Goal: Task Accomplishment & Management: Manage account settings

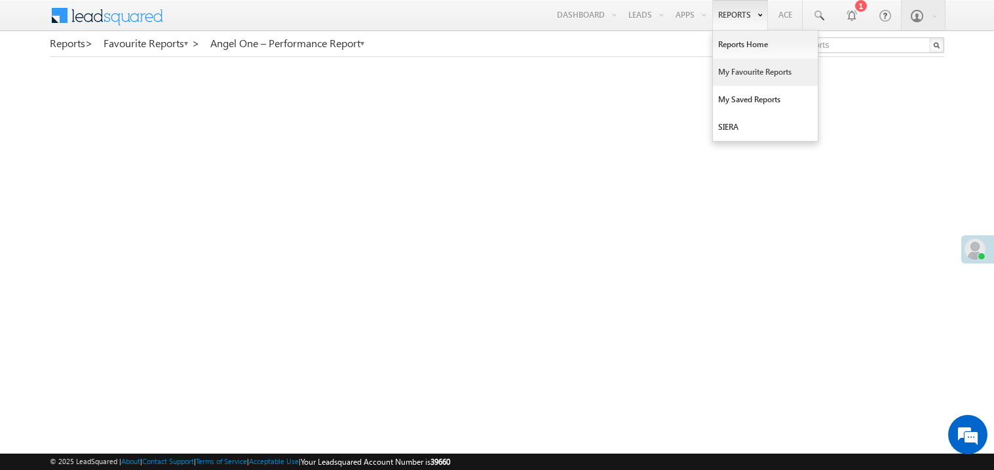
click at [730, 72] on link "My Favourite Reports" at bounding box center [765, 72] width 105 height 28
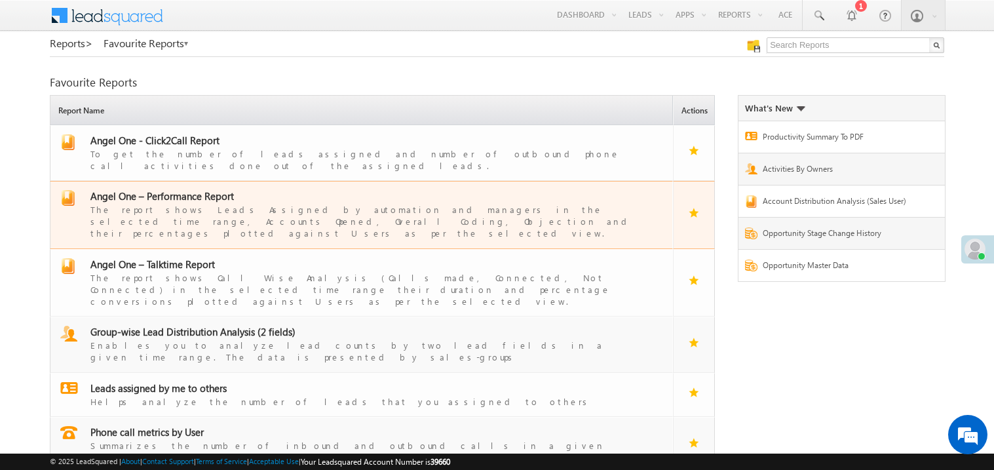
click at [192, 189] on span "Angel One – Performance Report" at bounding box center [162, 195] width 144 height 13
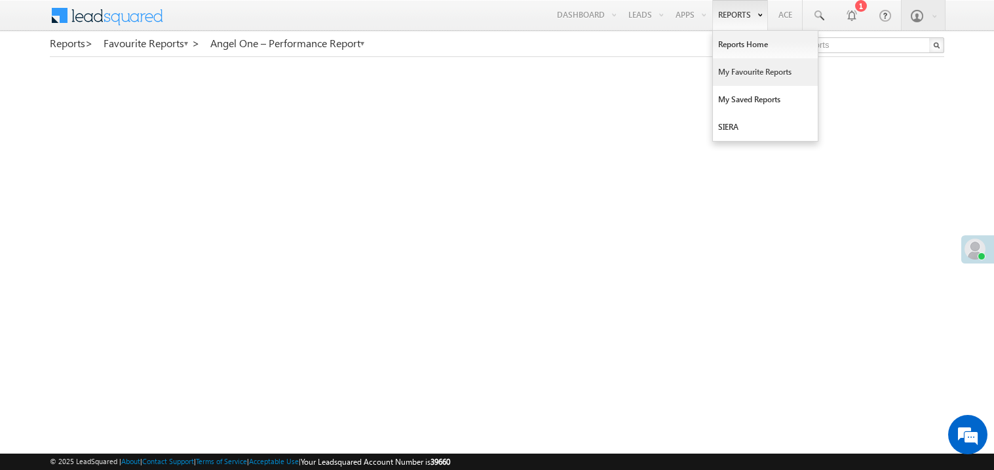
click at [739, 71] on link "My Favourite Reports" at bounding box center [765, 72] width 105 height 28
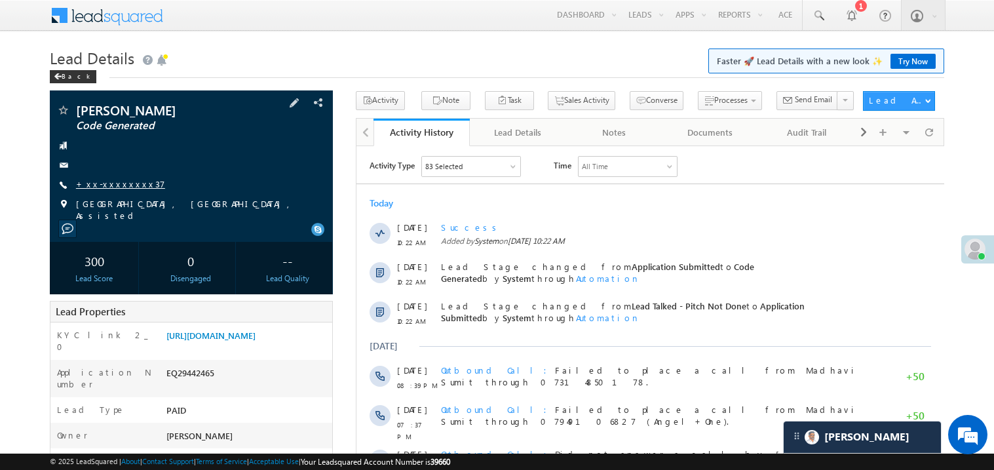
click at [112, 188] on link "+xx-xxxxxxxx37" at bounding box center [120, 183] width 89 height 11
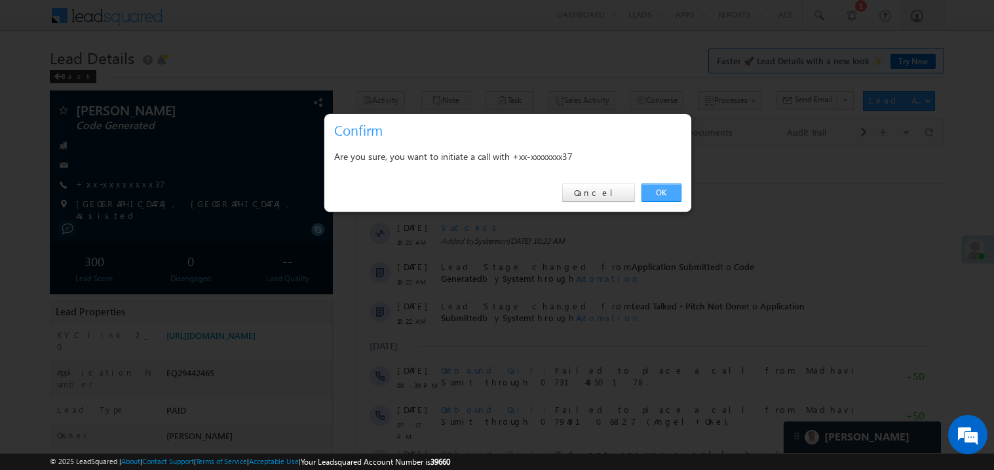
click at [658, 195] on link "OK" at bounding box center [662, 193] width 40 height 18
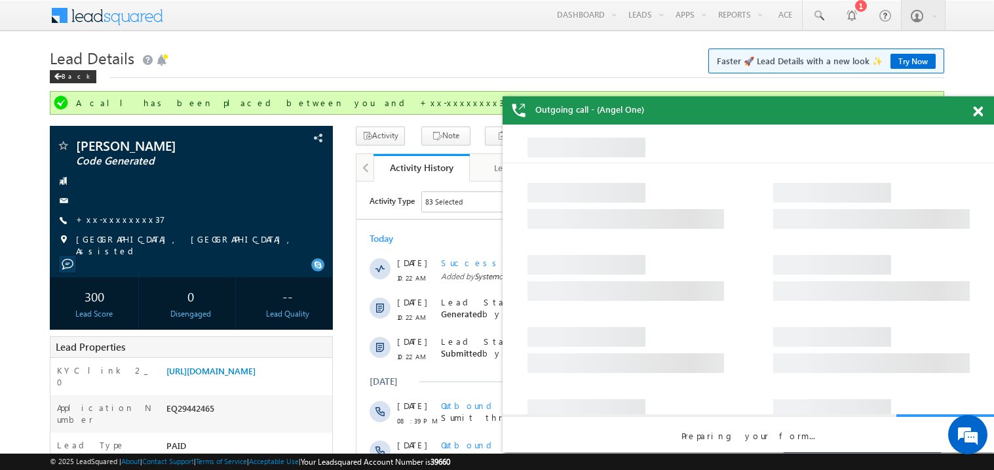
click at [982, 105] on div at bounding box center [986, 109] width 18 height 26
click at [980, 112] on span at bounding box center [978, 111] width 10 height 11
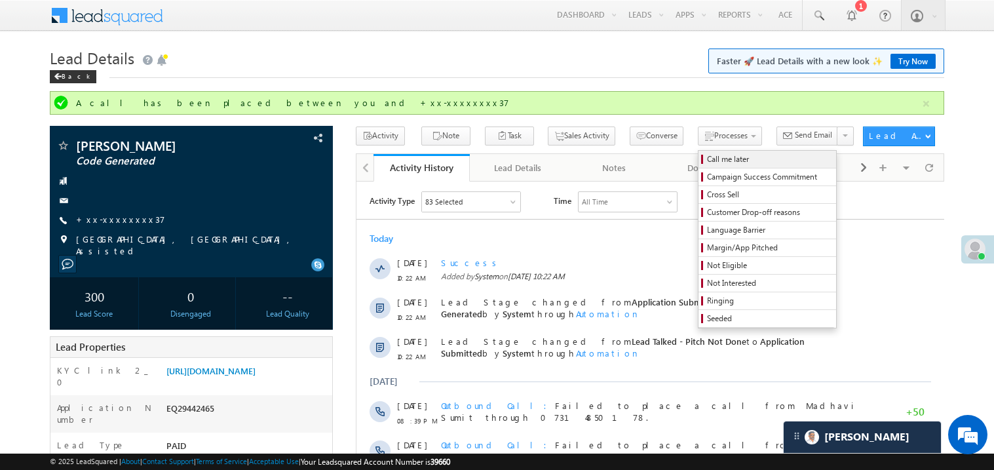
click at [707, 154] on span "Call me later" at bounding box center [769, 159] width 125 height 12
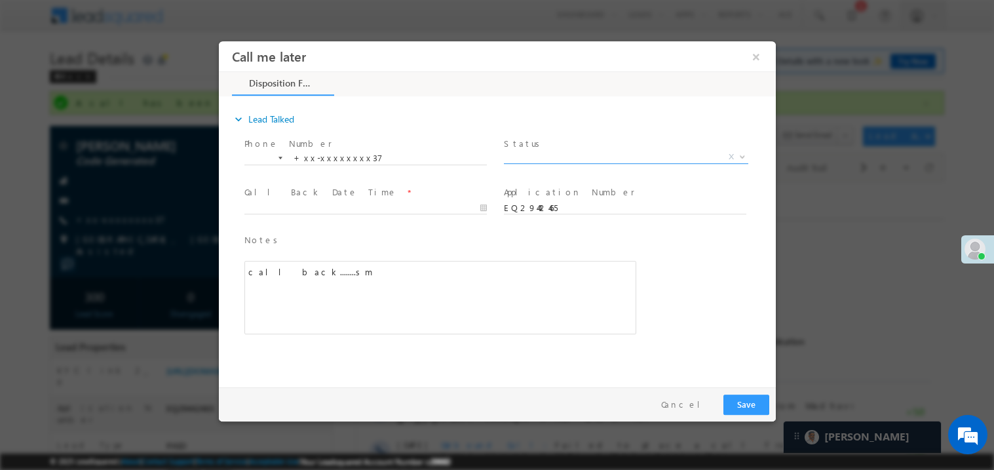
click at [557, 155] on span "X" at bounding box center [625, 156] width 244 height 13
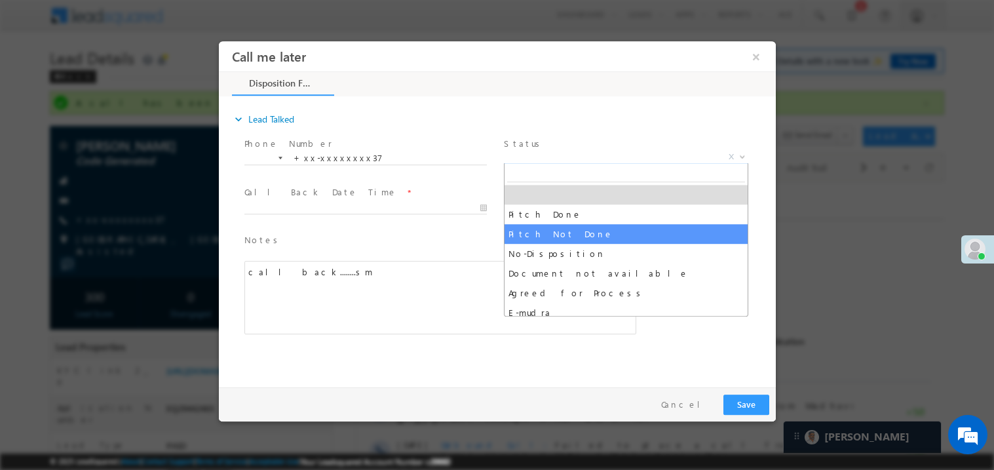
select select "Pitch Not Done"
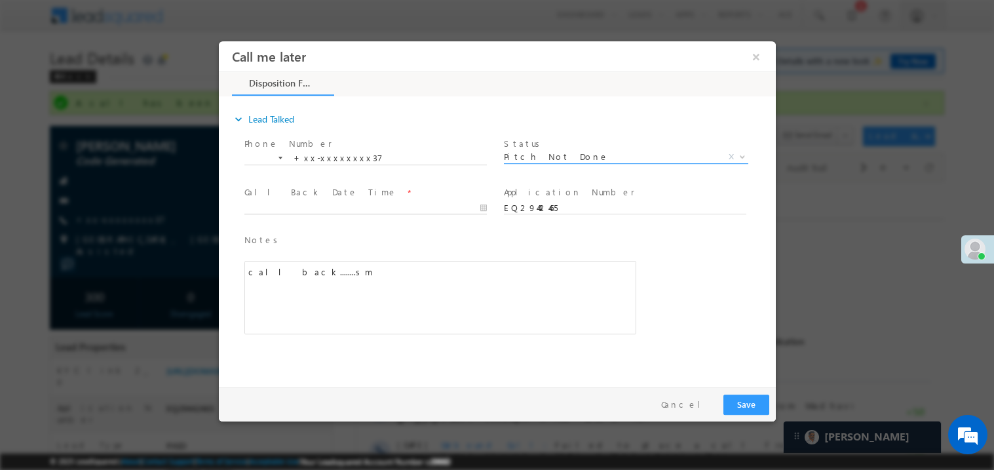
click at [325, 208] on body "Call me later ×" at bounding box center [496, 211] width 557 height 340
type input "09/24/25 10:28 AM"
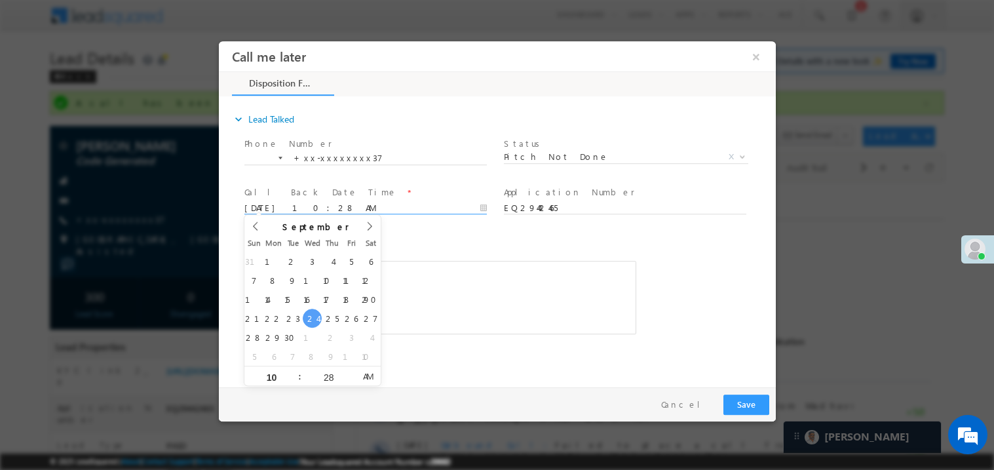
click at [511, 316] on div "call back........sm" at bounding box center [440, 296] width 392 height 73
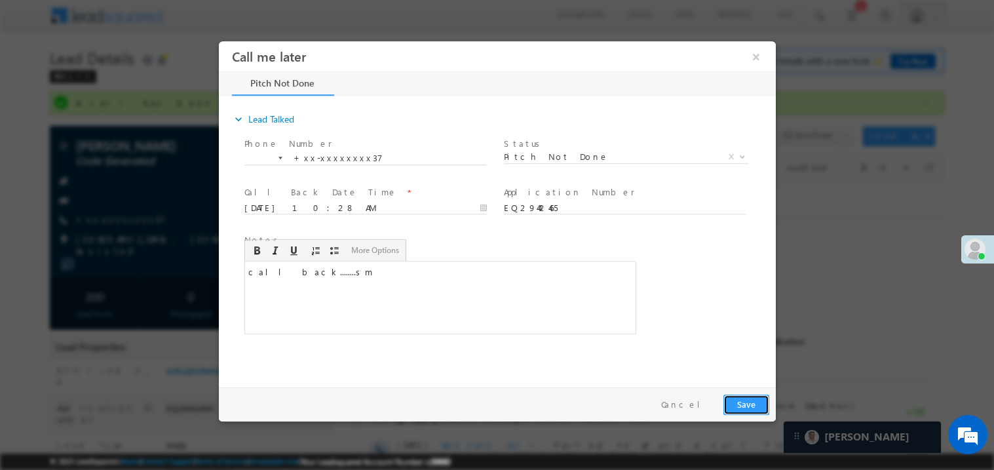
click at [743, 402] on button "Save" at bounding box center [746, 404] width 46 height 20
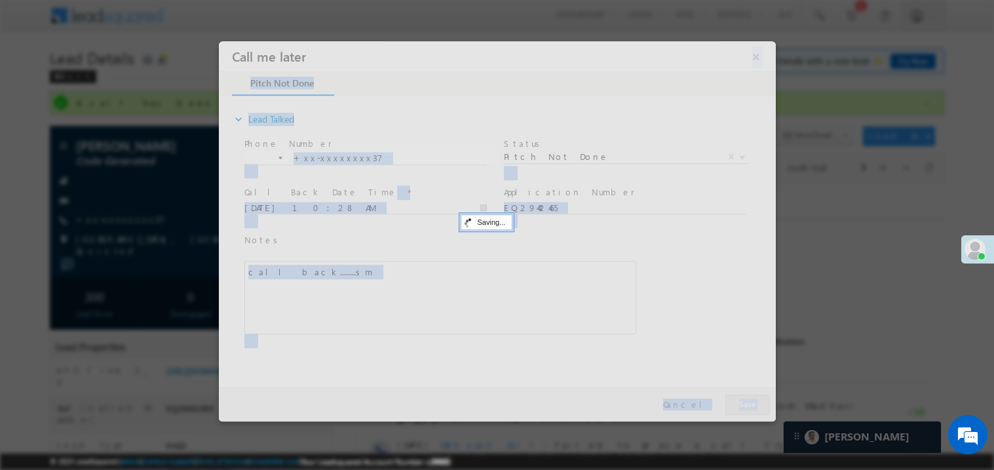
click at [743, 402] on div at bounding box center [496, 231] width 557 height 380
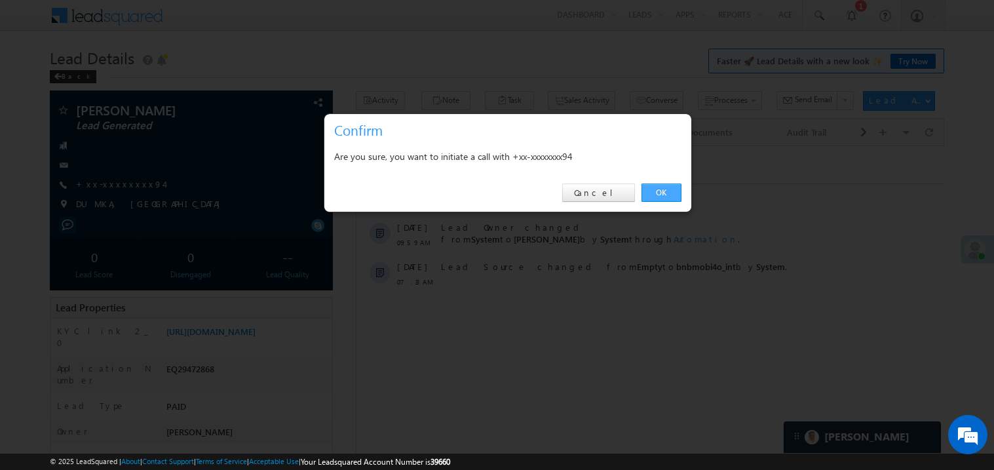
click at [667, 191] on link "OK" at bounding box center [662, 193] width 40 height 18
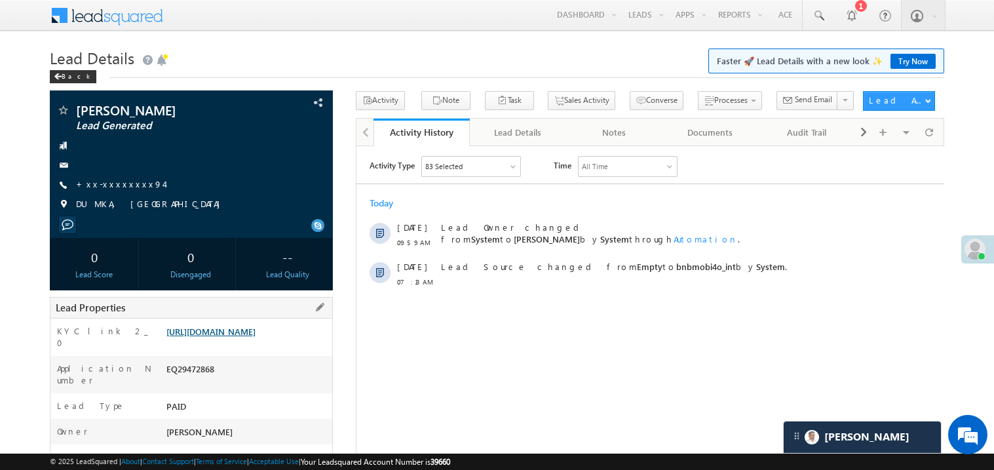
click at [252, 337] on link "https://angelbroking1-pk3em7sa.customui-test.leadsquared.com?leadId=b859e8fe-6a…" at bounding box center [210, 331] width 89 height 11
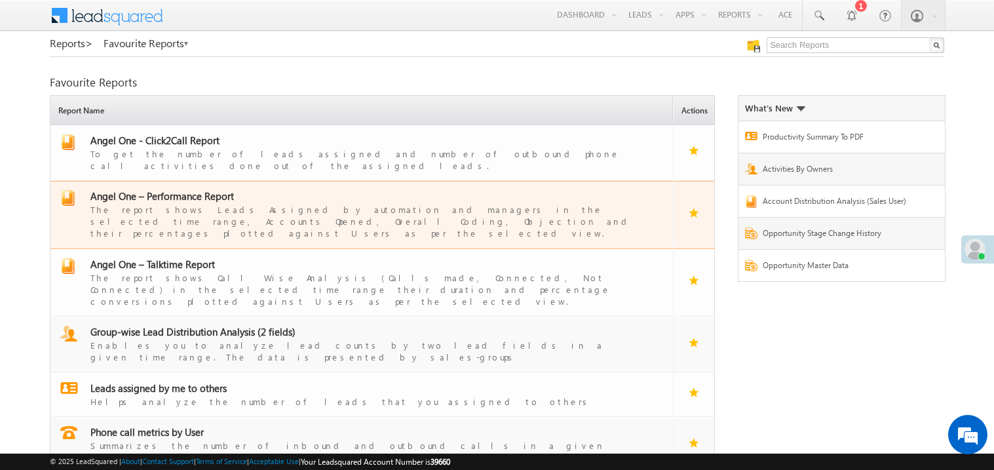
click at [179, 189] on span "Angel One – Performance Report" at bounding box center [162, 195] width 144 height 13
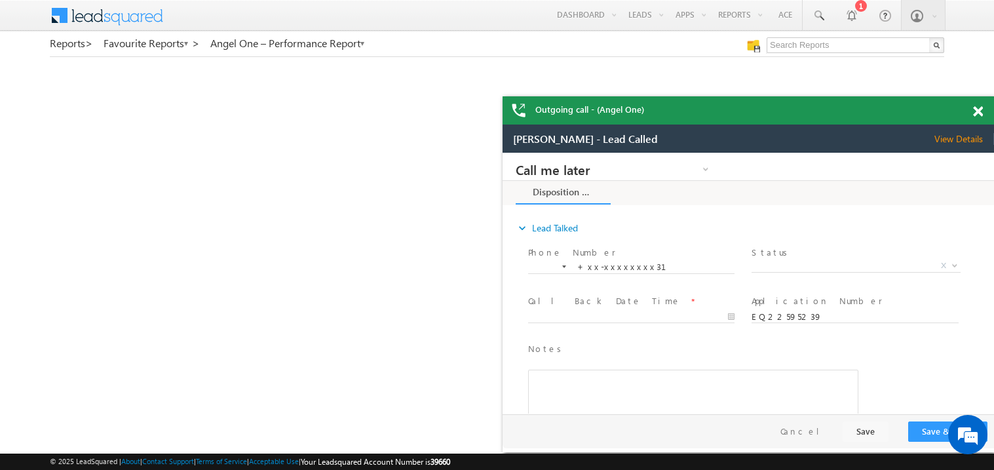
click at [978, 111] on span at bounding box center [978, 111] width 10 height 11
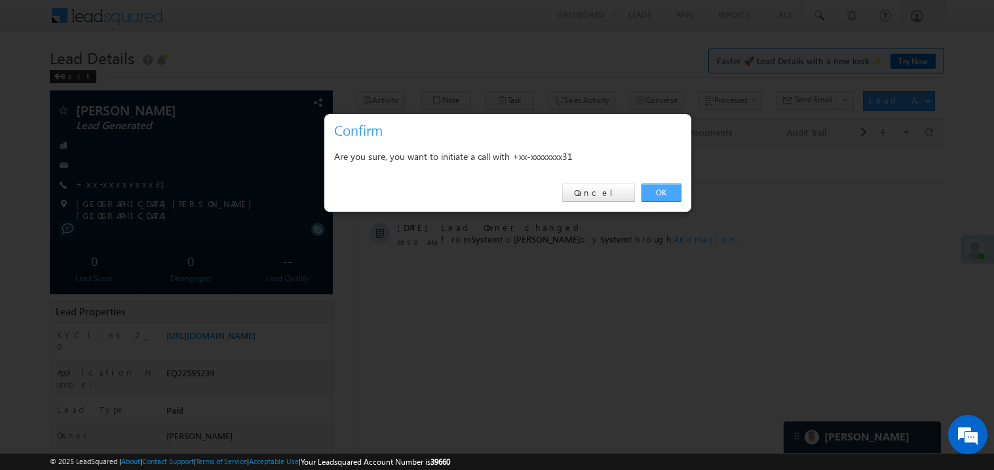
click at [660, 192] on link "OK" at bounding box center [662, 193] width 40 height 18
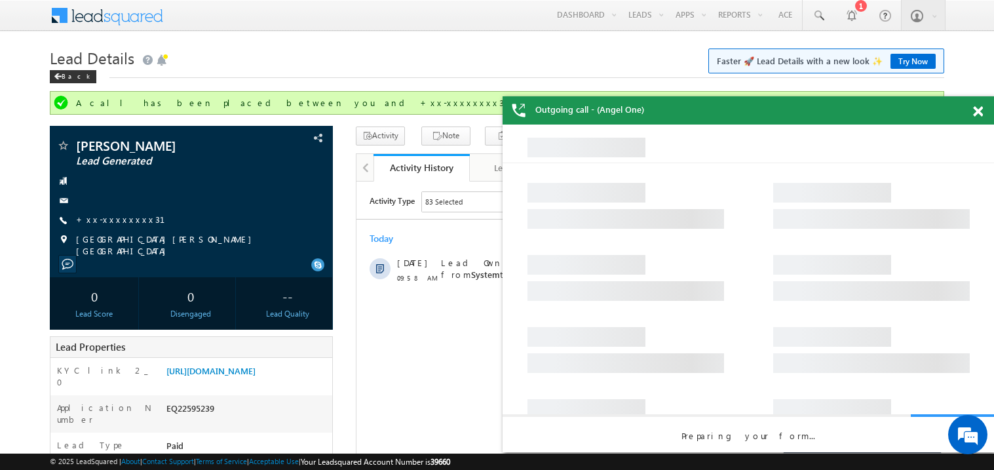
click at [981, 111] on span at bounding box center [978, 111] width 10 height 11
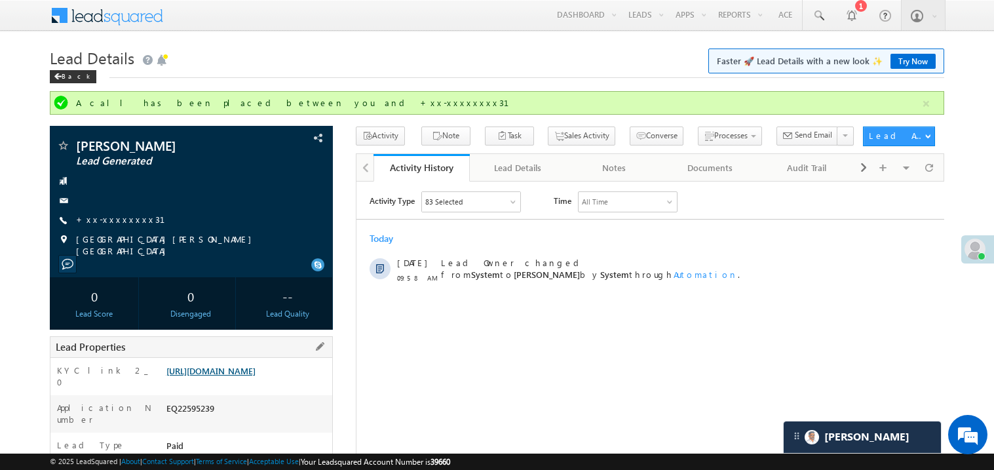
click at [225, 372] on link "https://angelbroking1-pk3em7sa.customui-test.leadsquared.com?leadId=b7dba5ff-6f…" at bounding box center [210, 370] width 89 height 11
click at [123, 224] on link "+xx-xxxxxxxx31" at bounding box center [128, 219] width 105 height 11
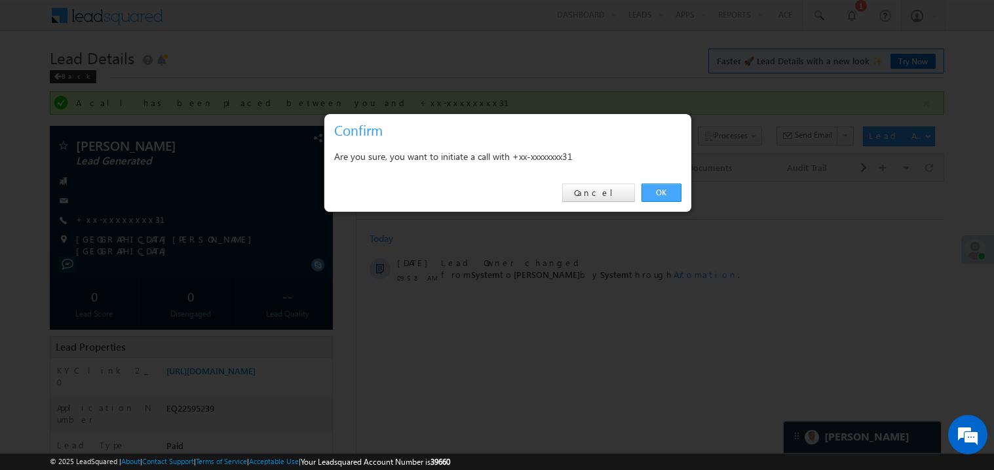
click at [669, 189] on link "OK" at bounding box center [662, 193] width 40 height 18
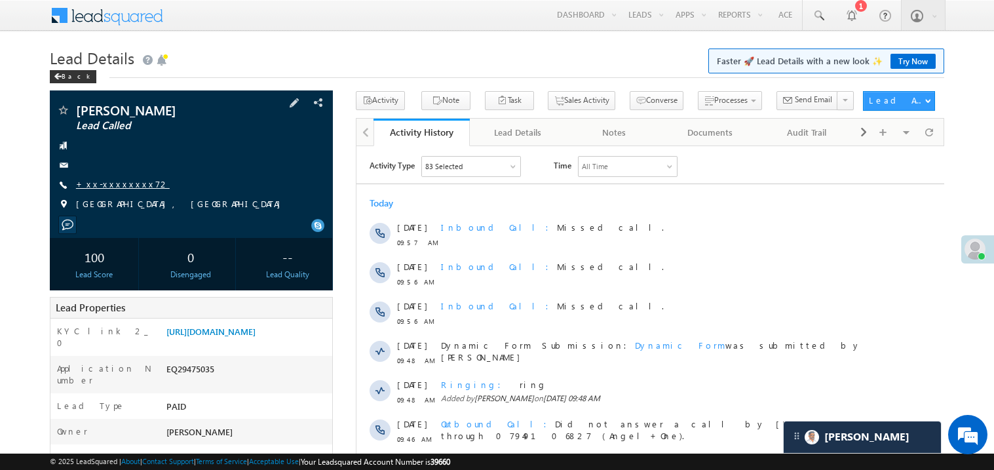
click at [111, 182] on link "+xx-xxxxxxxx72" at bounding box center [123, 183] width 94 height 11
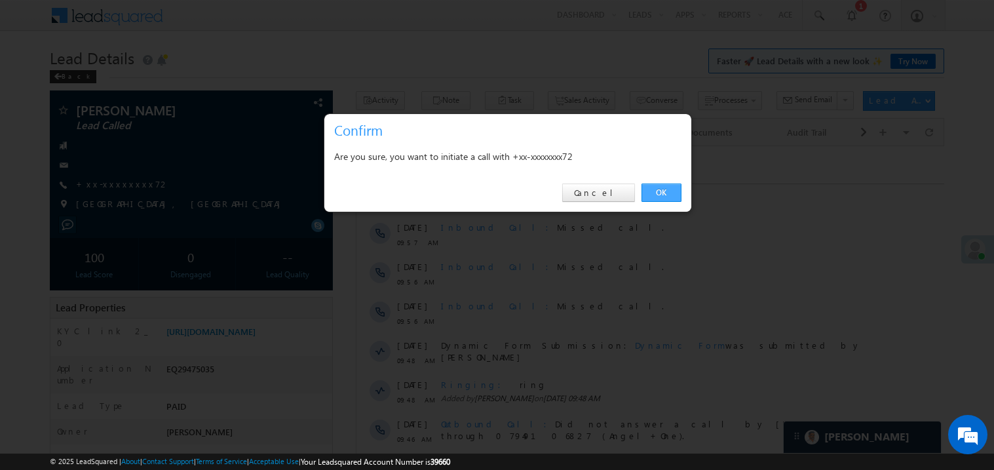
click at [665, 190] on link "OK" at bounding box center [662, 193] width 40 height 18
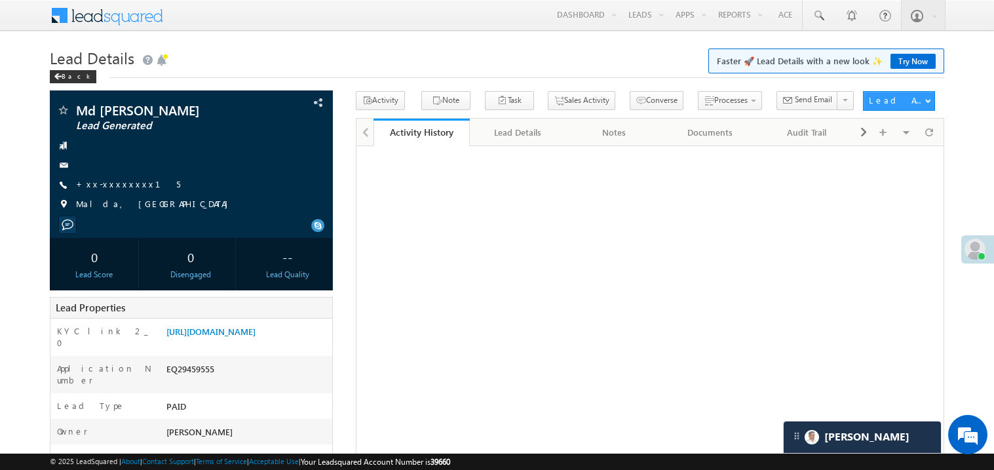
click at [118, 185] on link "+xx-xxxxxxxx15" at bounding box center [128, 183] width 104 height 11
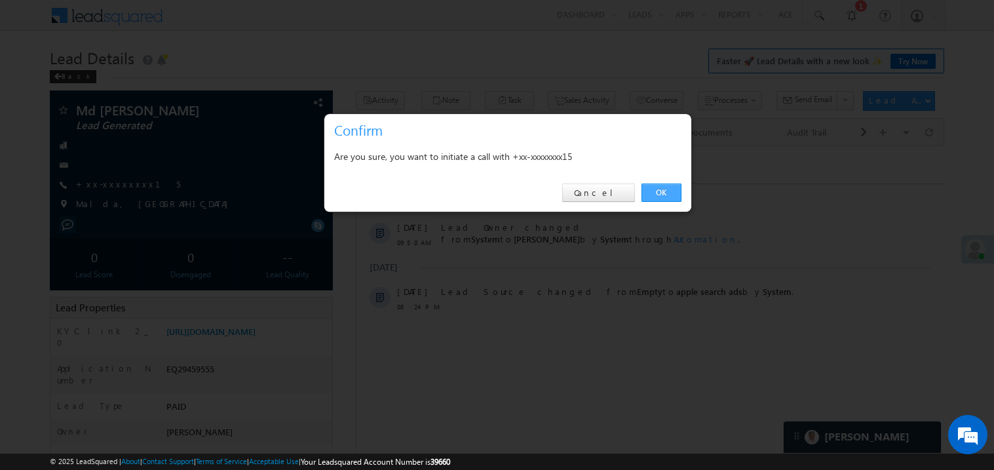
click at [666, 192] on link "OK" at bounding box center [662, 193] width 40 height 18
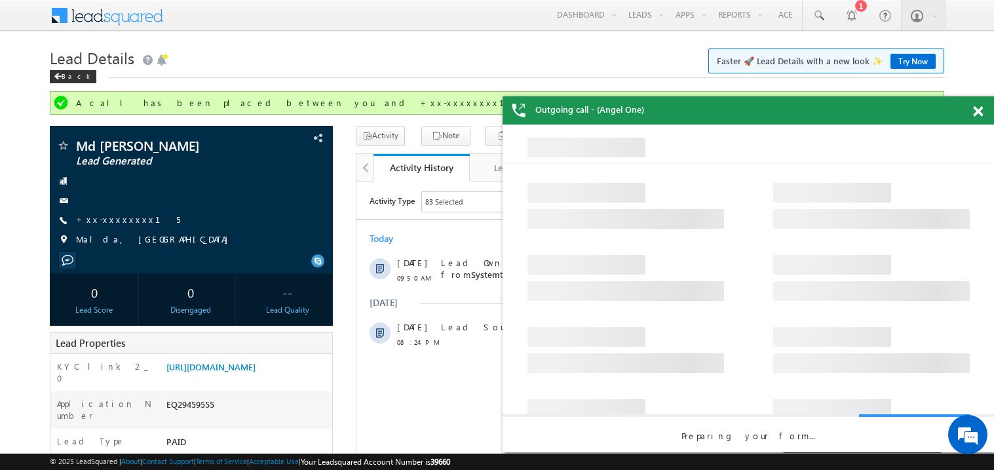
click at [975, 111] on span at bounding box center [978, 111] width 10 height 11
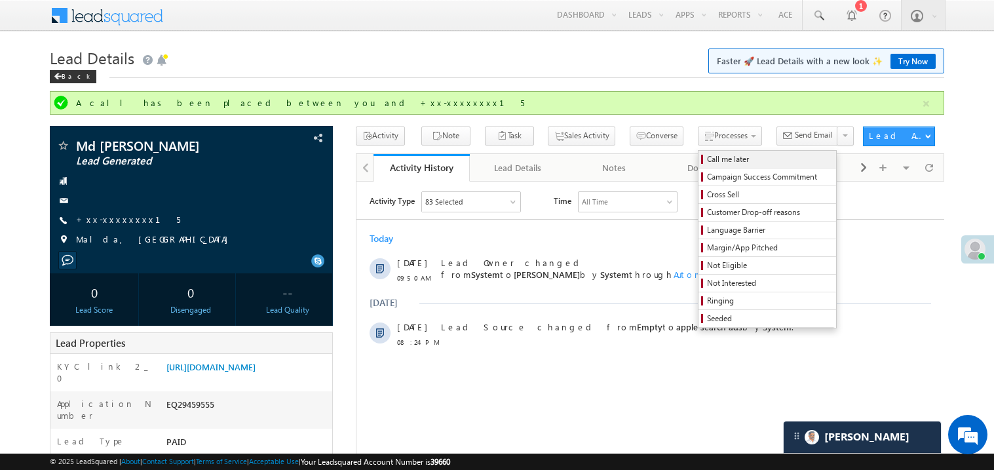
click at [707, 159] on span "Call me later" at bounding box center [769, 159] width 125 height 12
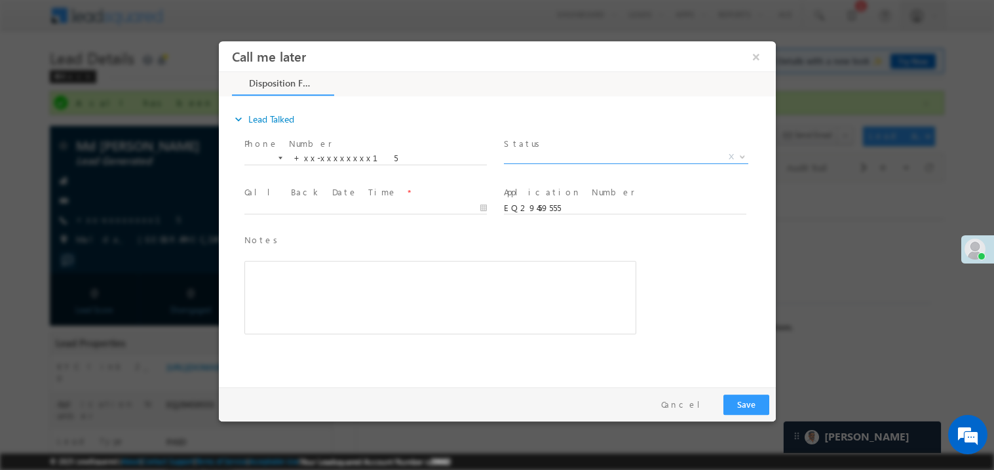
click at [539, 157] on span "X" at bounding box center [625, 156] width 244 height 13
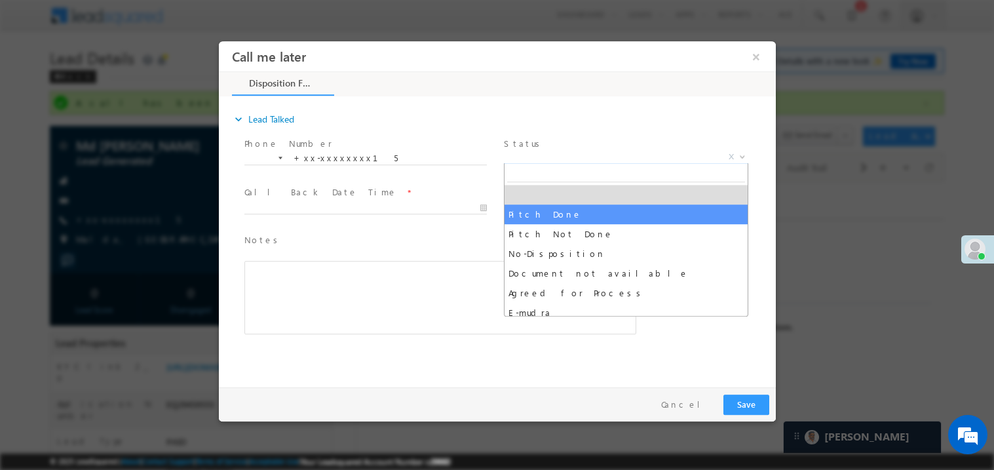
select select "Pitch Done"
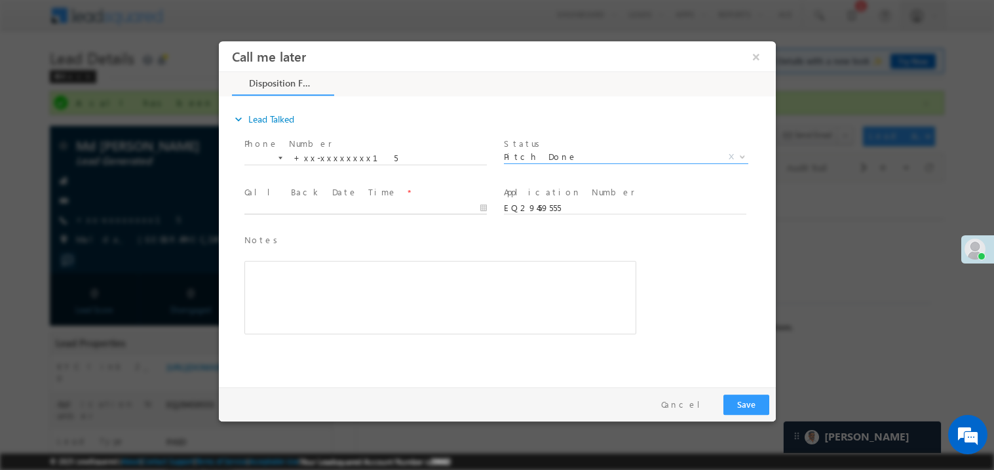
click at [300, 203] on body "Call me later ×" at bounding box center [496, 211] width 557 height 340
type input "09/24/25 11:04 AM"
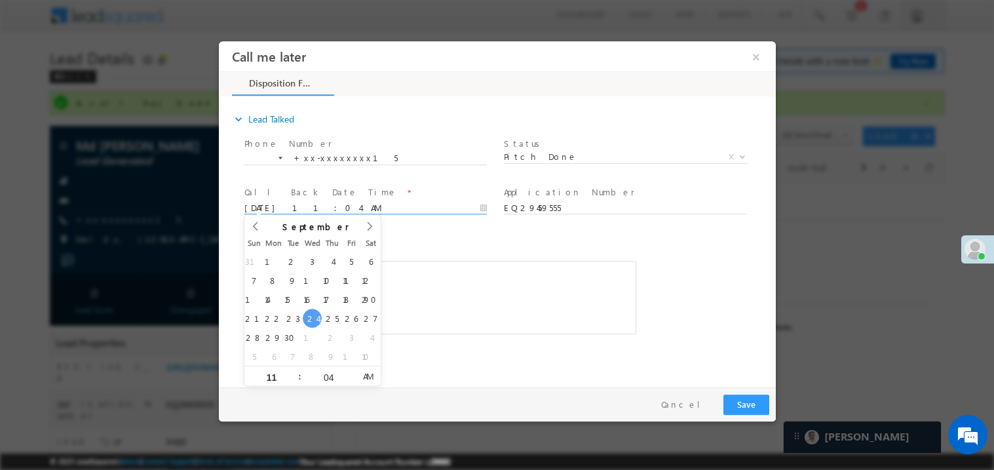
click at [484, 318] on div "Rich Text Editor, 40788eee-0fb2-11ec-a811-0adc8a9d82c2__tab1__section1__Notes__…" at bounding box center [440, 296] width 392 height 73
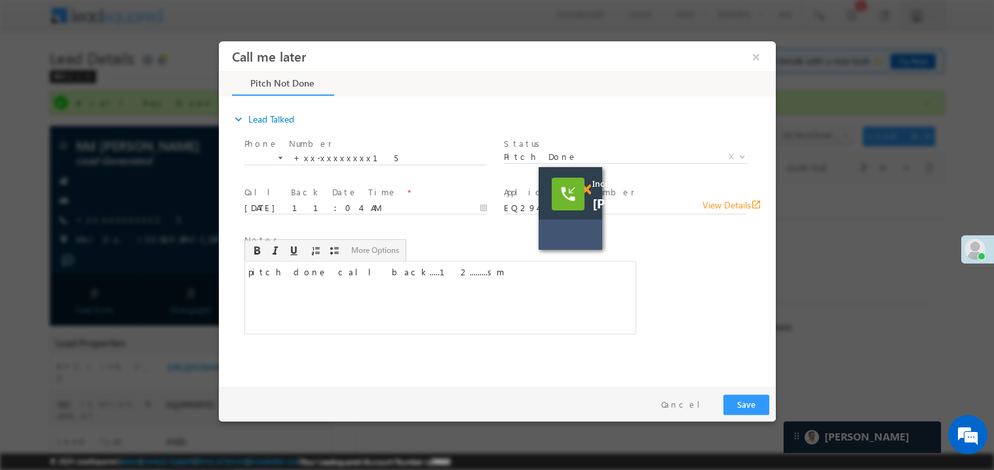
click at [590, 191] on span at bounding box center [586, 189] width 10 height 11
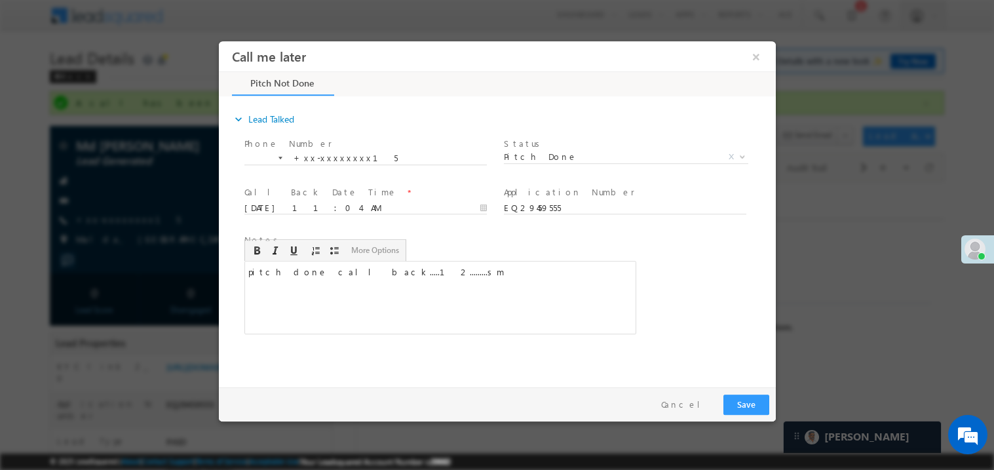
click at [507, 290] on div "pitch done call back.....12.........sm" at bounding box center [440, 296] width 392 height 73
click at [745, 398] on button "Save" at bounding box center [746, 404] width 46 height 20
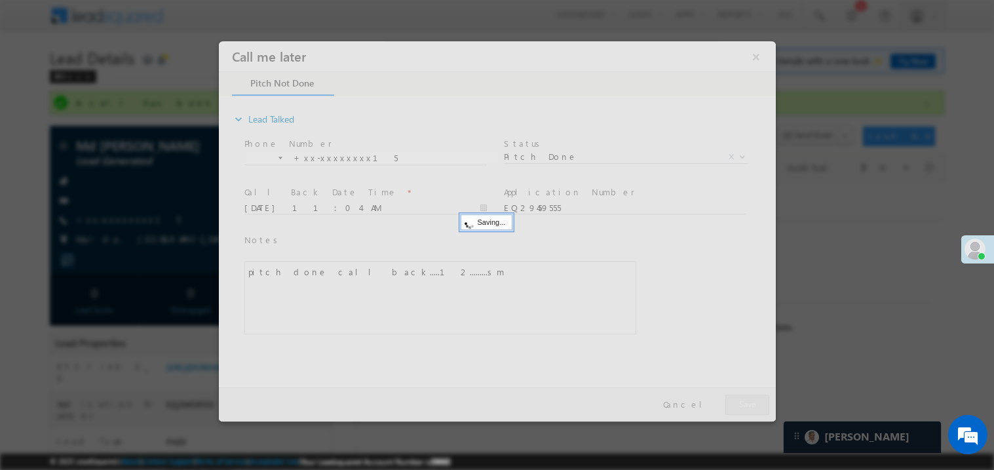
click at [745, 398] on div at bounding box center [496, 231] width 557 height 380
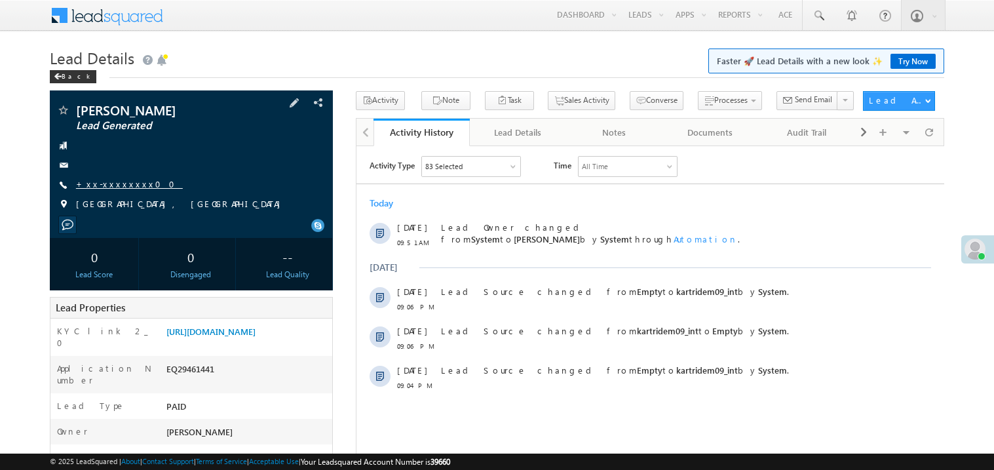
click at [121, 185] on link "+xx-xxxxxxxx00" at bounding box center [129, 183] width 107 height 11
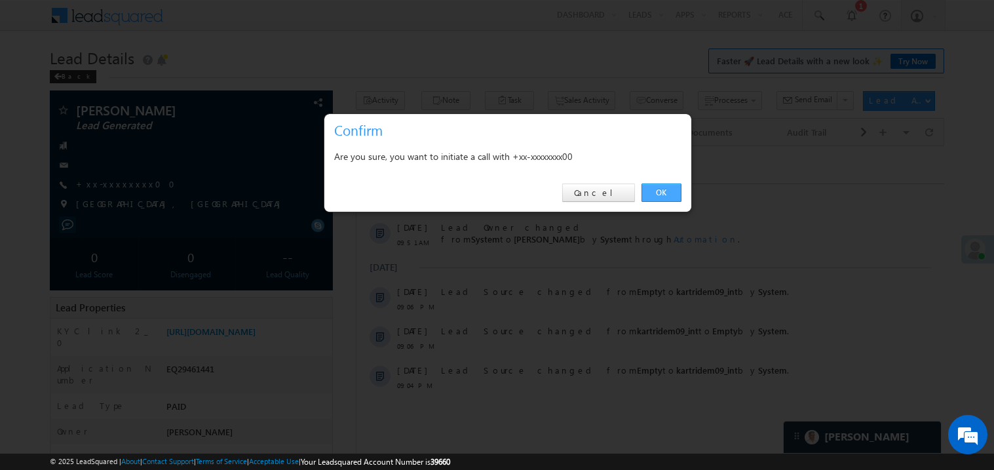
click at [669, 189] on link "OK" at bounding box center [662, 193] width 40 height 18
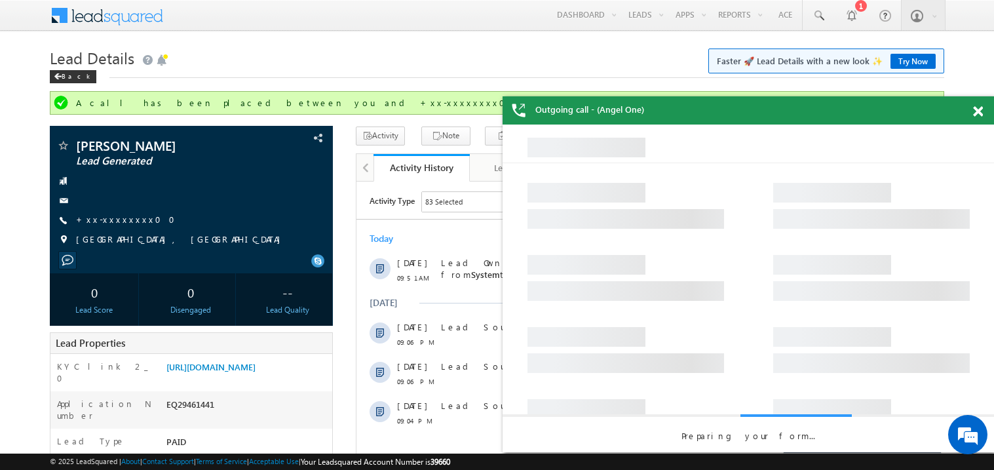
click at [981, 113] on span at bounding box center [978, 111] width 10 height 11
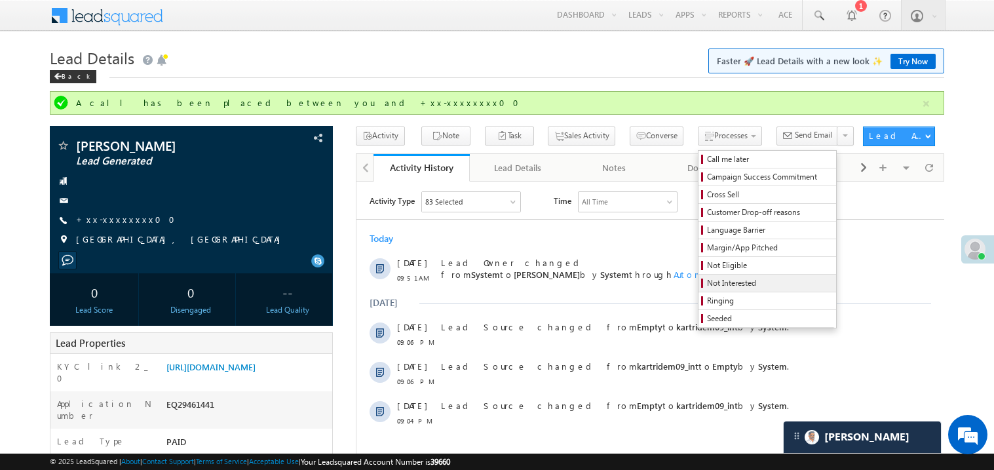
click at [707, 283] on span "Not Interested" at bounding box center [769, 283] width 125 height 12
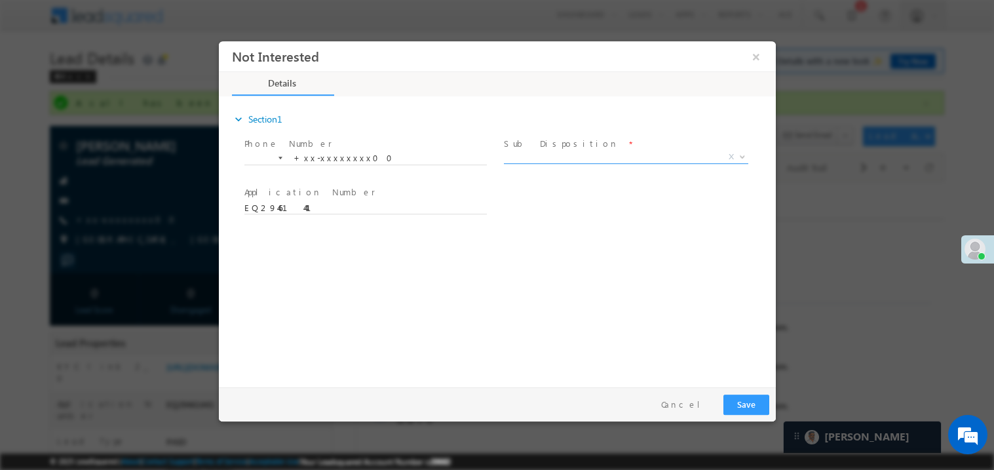
click at [536, 150] on span "X" at bounding box center [625, 156] width 244 height 13
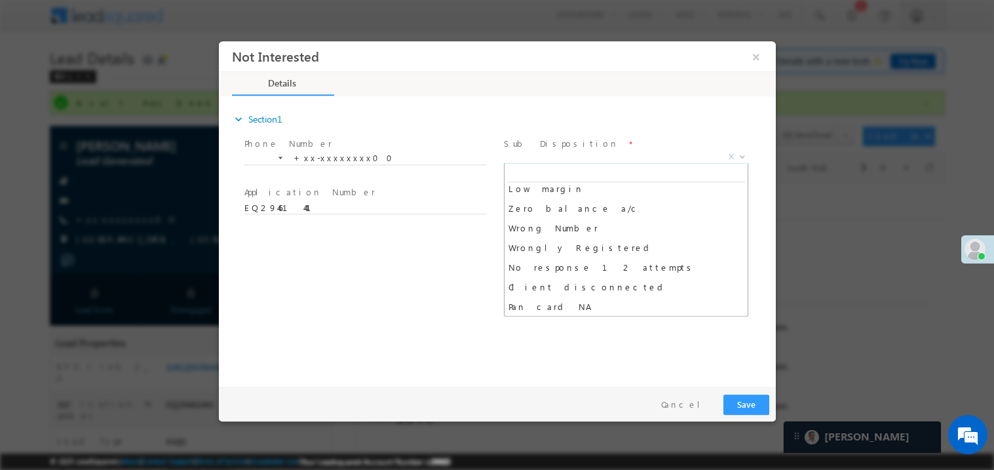
scroll to position [104, 0]
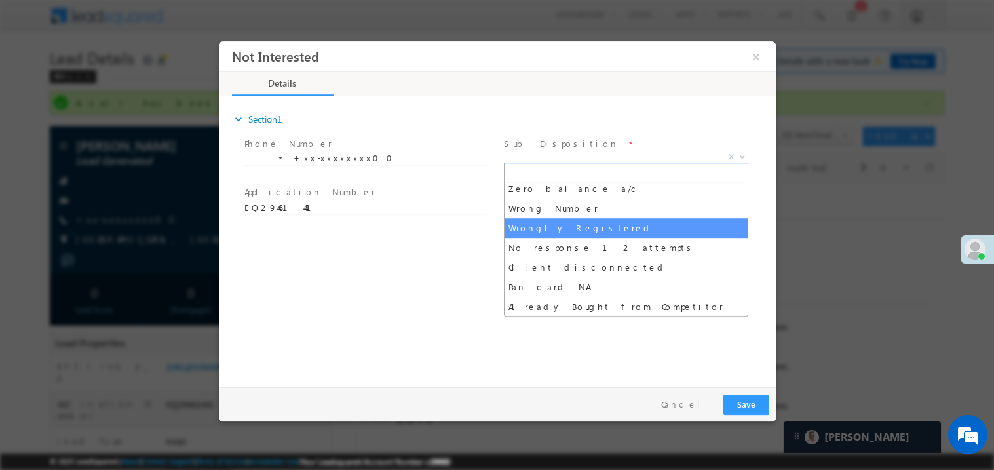
select select "Wrongly Registered"
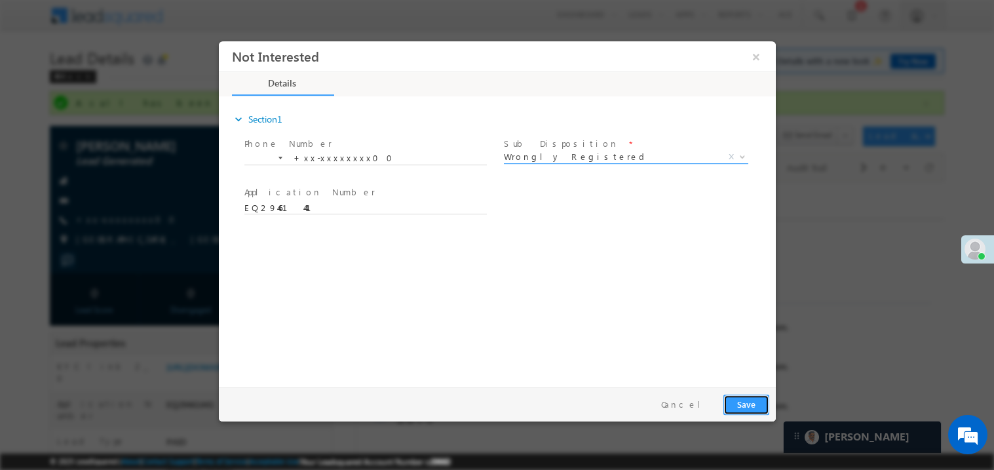
click at [736, 408] on button "Save" at bounding box center [746, 404] width 46 height 20
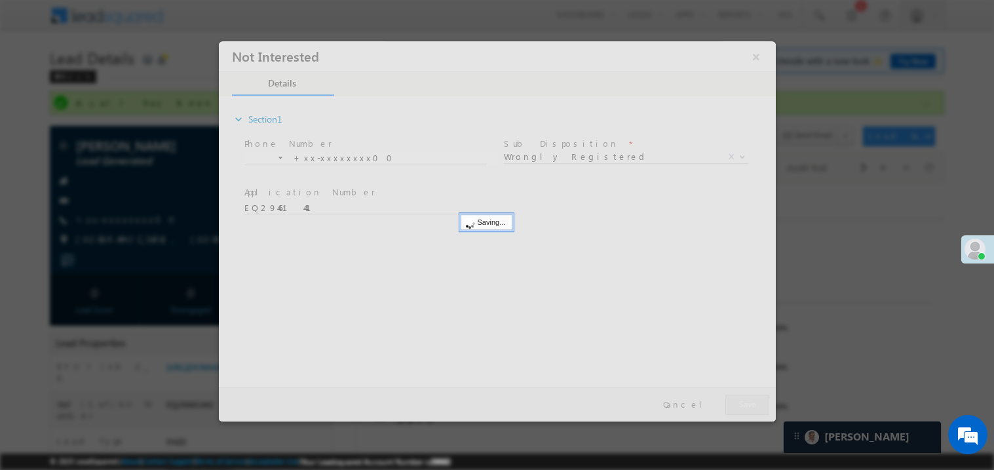
click at [736, 408] on div at bounding box center [496, 231] width 557 height 380
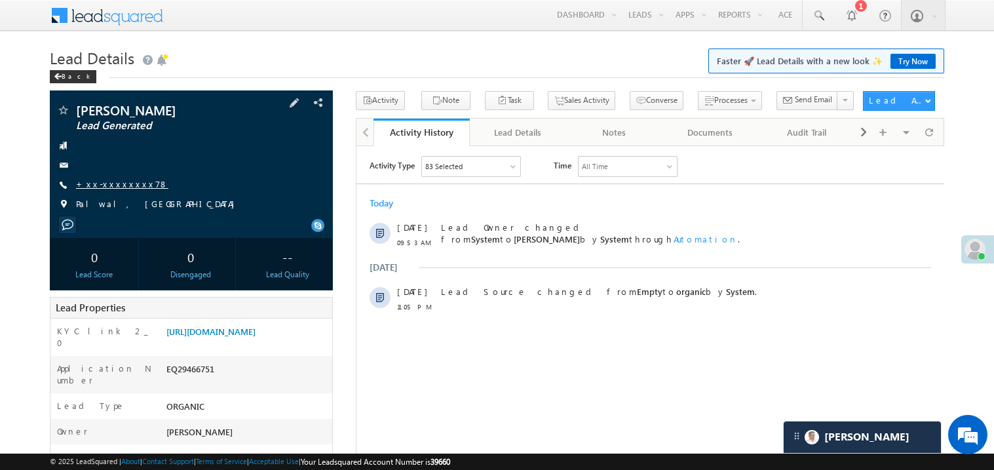
click at [111, 187] on link "+xx-xxxxxxxx78" at bounding box center [122, 183] width 92 height 11
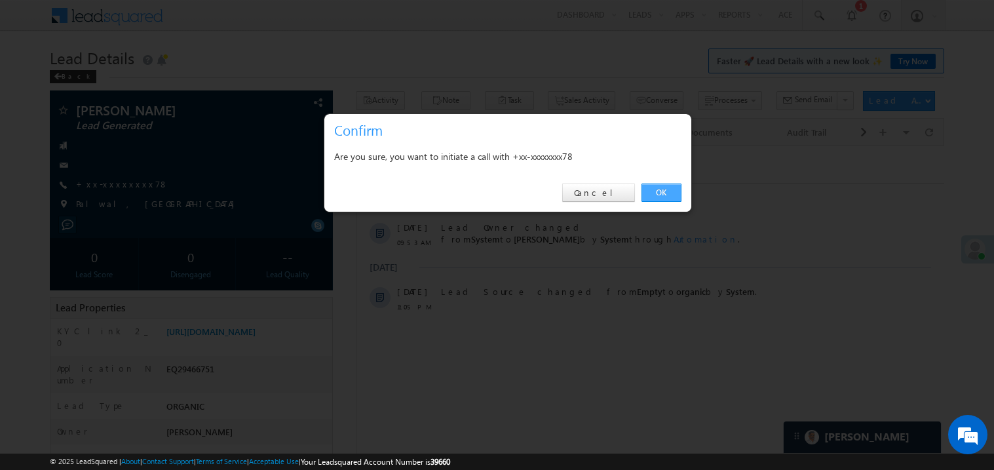
click at [661, 191] on link "OK" at bounding box center [662, 193] width 40 height 18
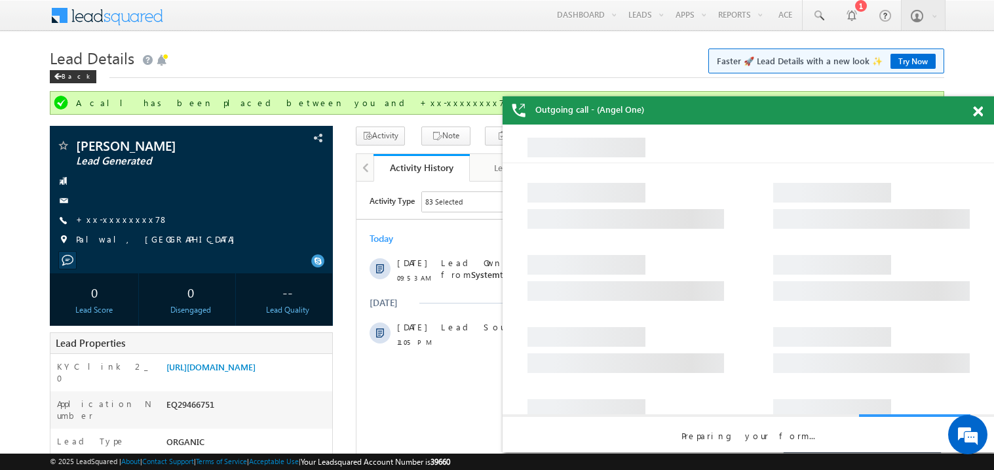
click at [979, 113] on span at bounding box center [978, 111] width 10 height 11
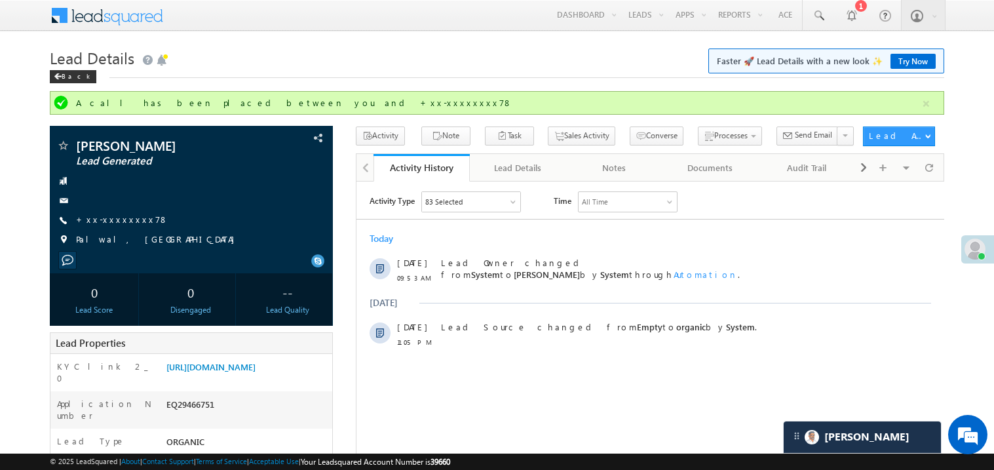
click at [332, 49] on h1 "Lead Details Faster 🚀 Lead Details with a new look ✨ Try Now" at bounding box center [497, 57] width 895 height 26
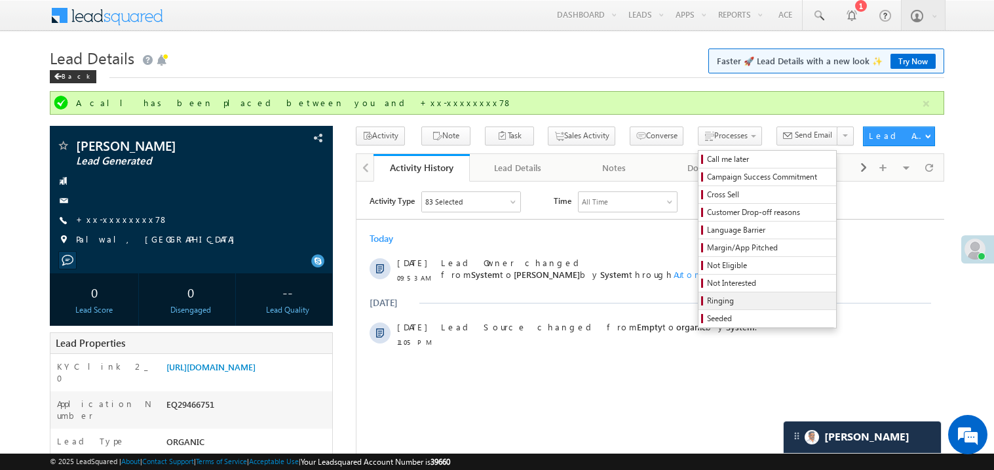
click at [714, 303] on span "Ringing" at bounding box center [769, 301] width 125 height 12
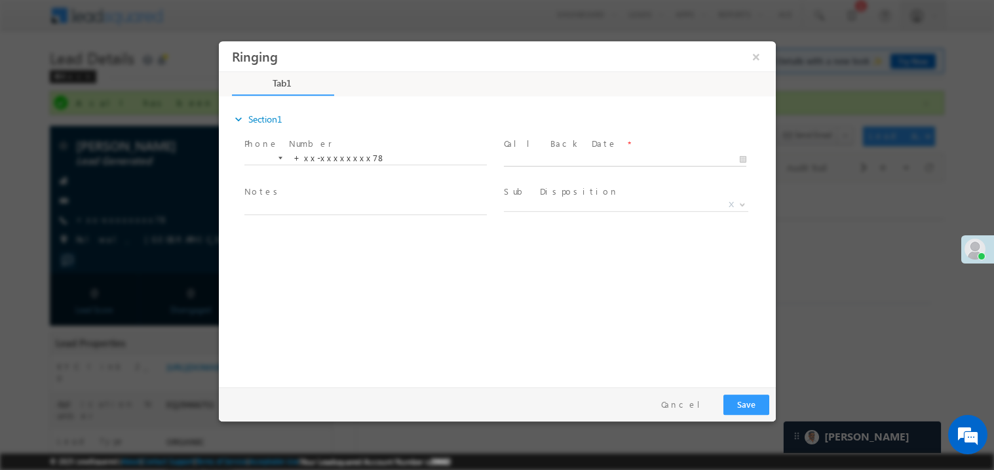
click at [538, 153] on body "Ringing ×" at bounding box center [496, 211] width 557 height 340
type input "[DATE] 11:09 AM"
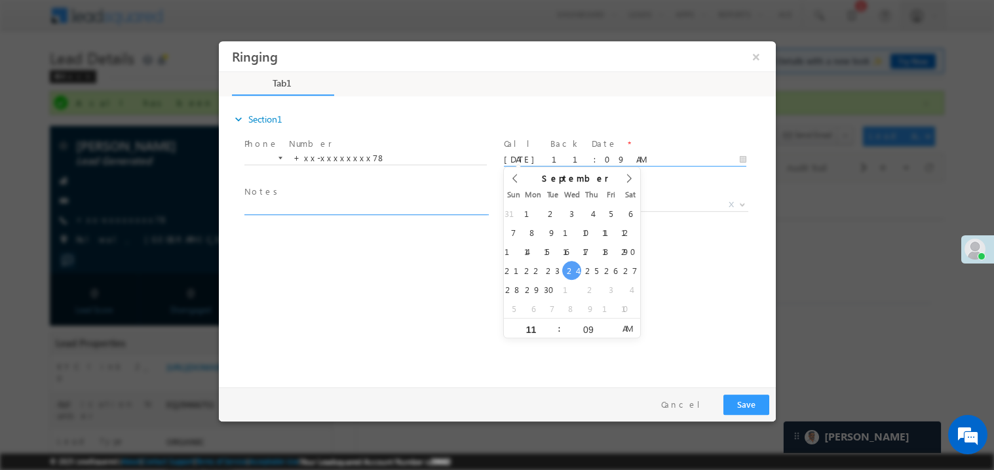
click at [278, 203] on textarea at bounding box center [365, 206] width 243 height 15
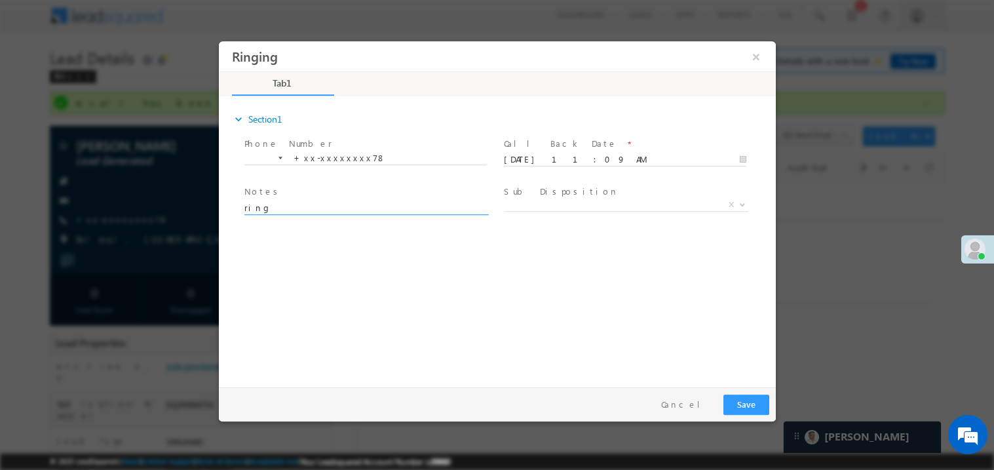
type textarea "ring"
click at [727, 404] on button "Save" at bounding box center [746, 404] width 46 height 20
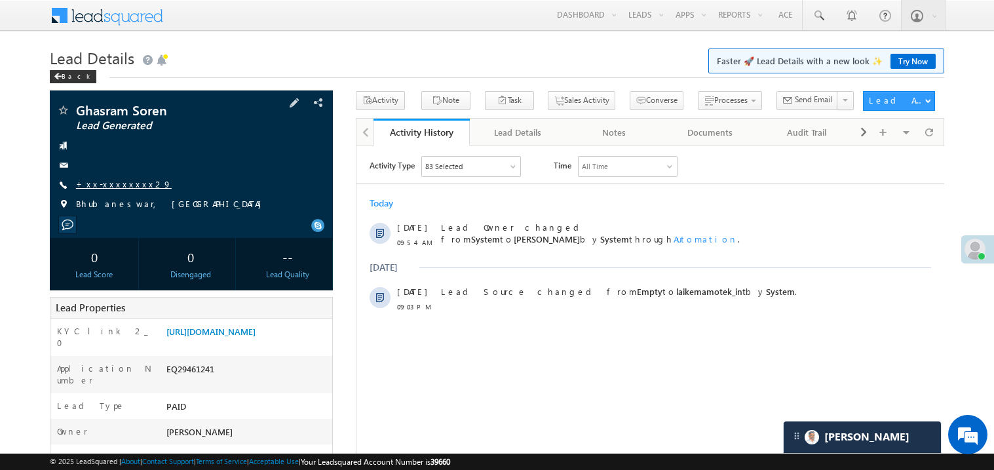
click at [119, 187] on link "+xx-xxxxxxxx29" at bounding box center [124, 183] width 96 height 11
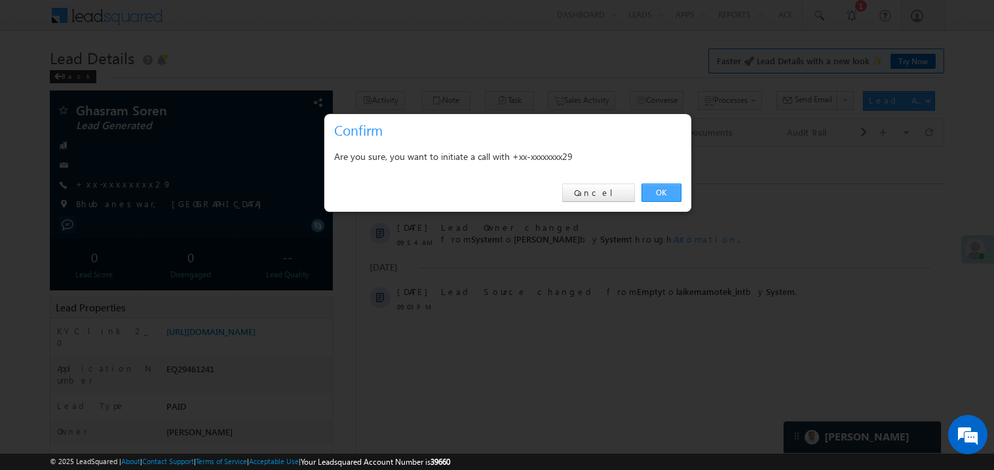
click at [660, 193] on link "OK" at bounding box center [662, 193] width 40 height 18
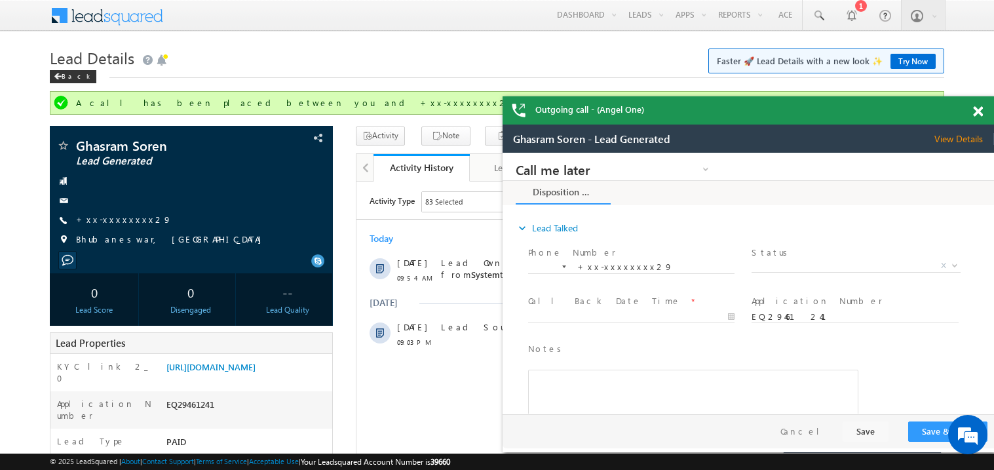
click at [978, 111] on span at bounding box center [978, 111] width 10 height 11
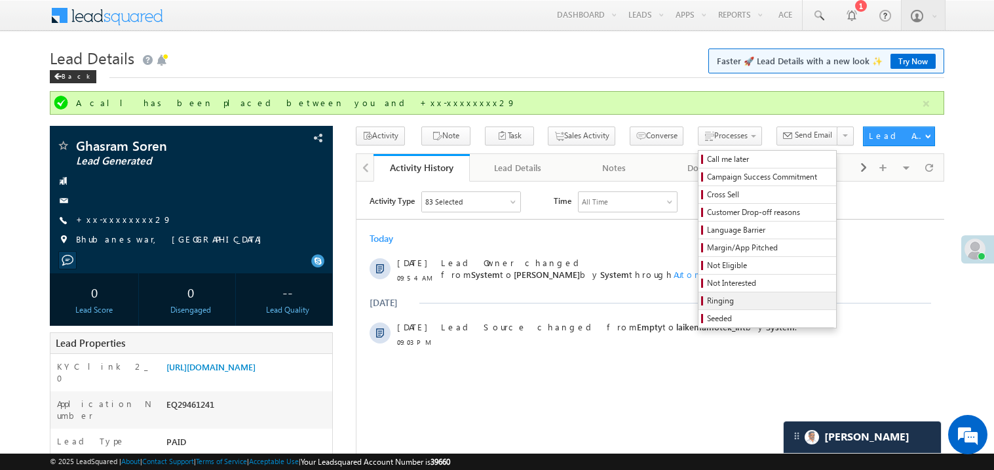
click at [716, 302] on span "Ringing" at bounding box center [769, 301] width 125 height 12
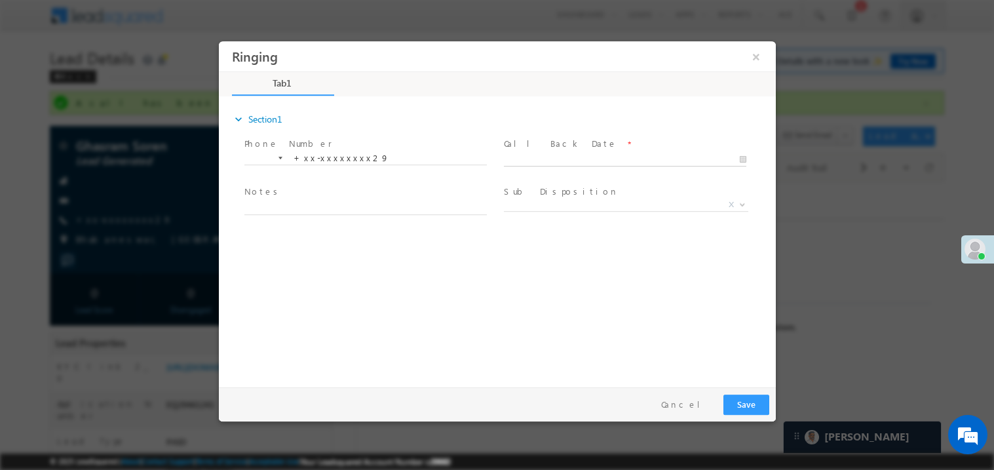
click at [527, 160] on body "Ringing ×" at bounding box center [496, 211] width 557 height 340
type input "09/24/25 11:10 AM"
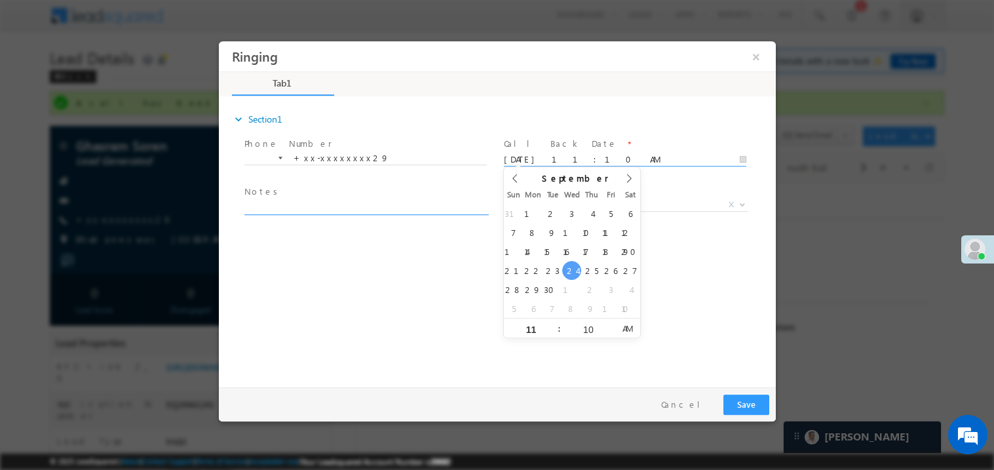
click at [304, 210] on textarea at bounding box center [365, 206] width 243 height 15
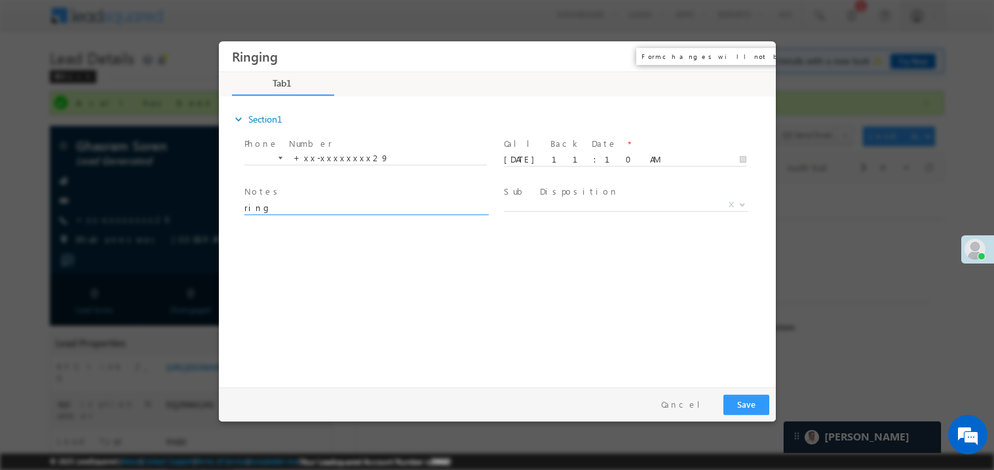
type textarea "ring"
click at [756, 58] on button "×" at bounding box center [756, 56] width 22 height 24
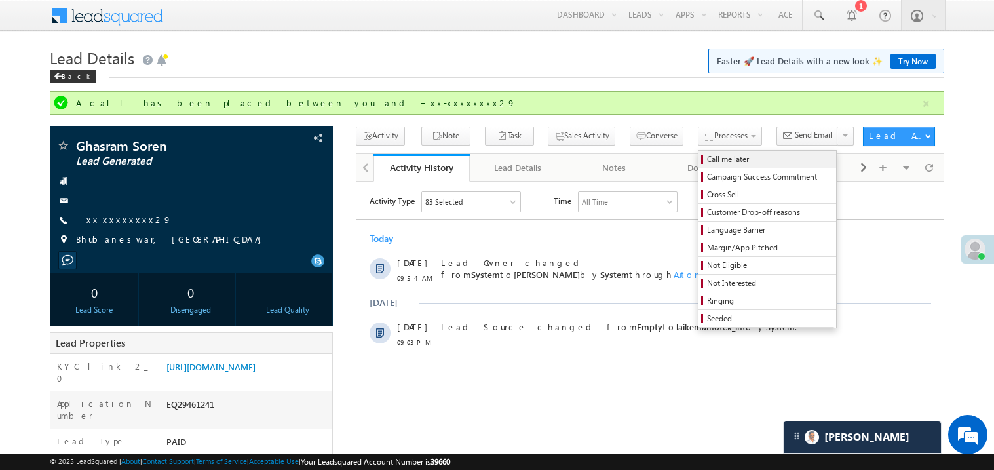
click at [707, 161] on span "Call me later" at bounding box center [769, 159] width 125 height 12
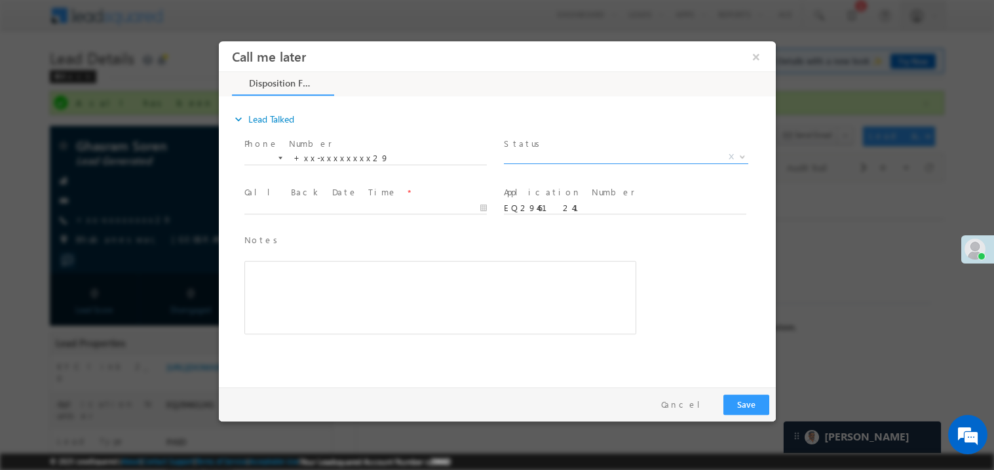
click at [541, 155] on span "X" at bounding box center [625, 156] width 244 height 13
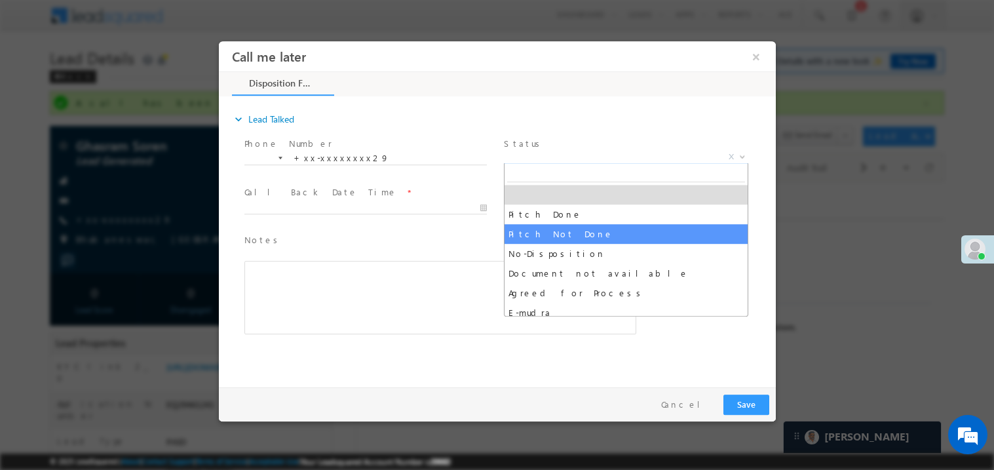
select select "Pitch Not Done"
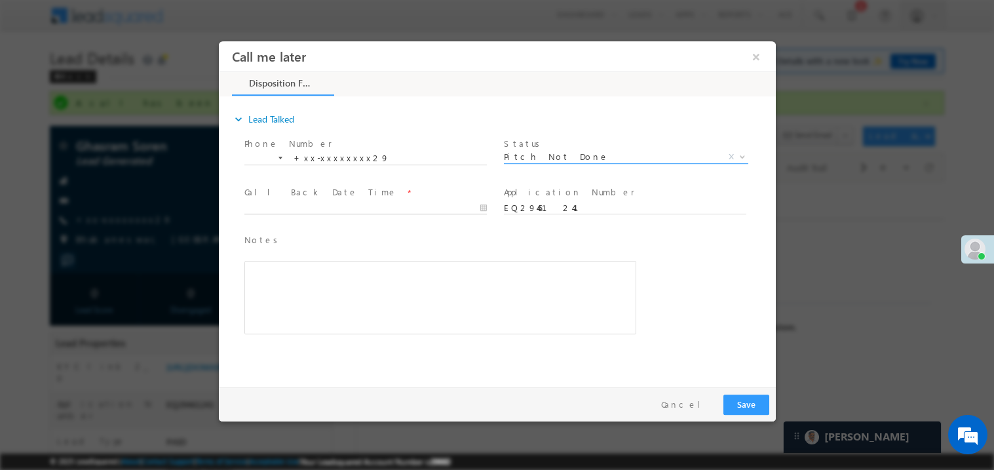
click at [303, 208] on body "Call me later ×" at bounding box center [496, 211] width 557 height 340
type input "09/24/25 11:14 AM"
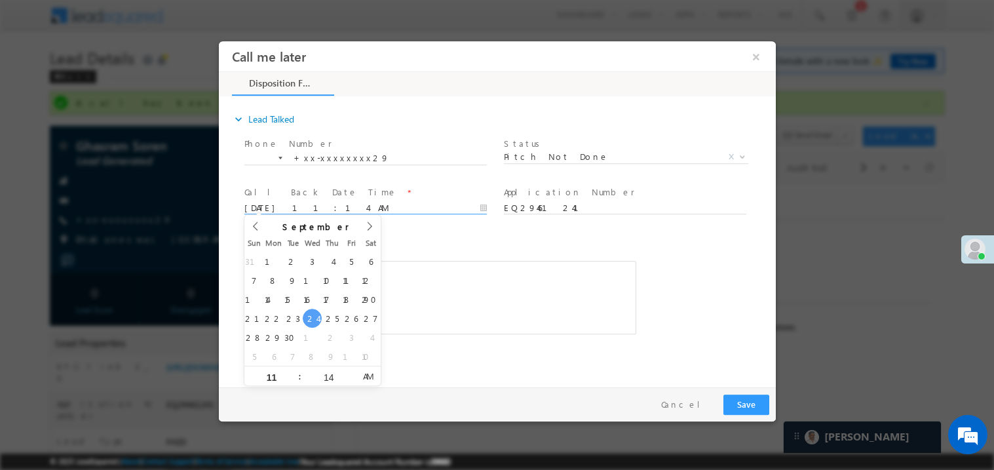
click at [456, 316] on div "Rich Text Editor, 40788eee-0fb2-11ec-a811-0adc8a9d82c2__tab1__section1__Notes__…" at bounding box center [440, 296] width 392 height 73
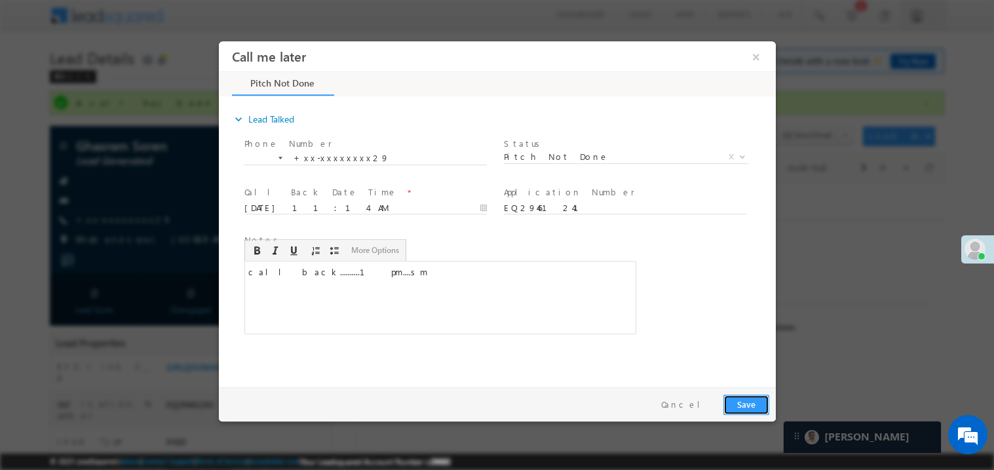
click at [737, 398] on button "Save" at bounding box center [746, 404] width 46 height 20
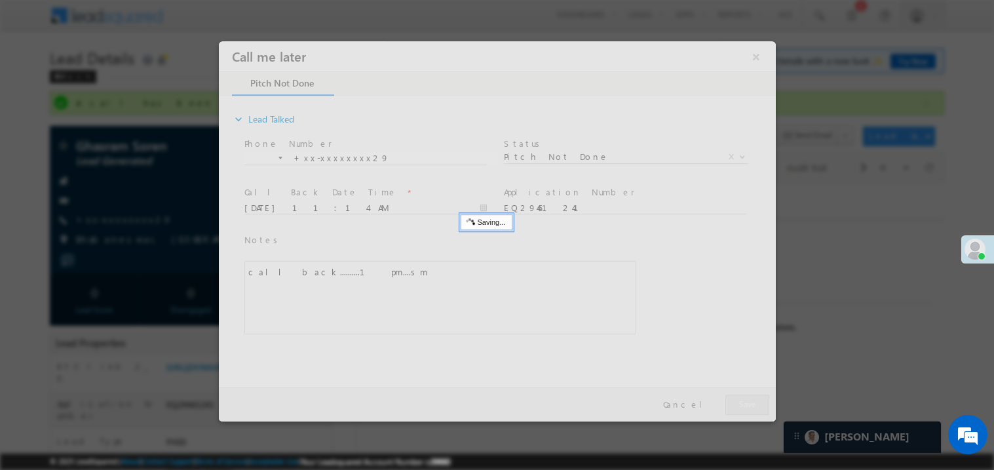
click at [737, 398] on div at bounding box center [496, 231] width 557 height 380
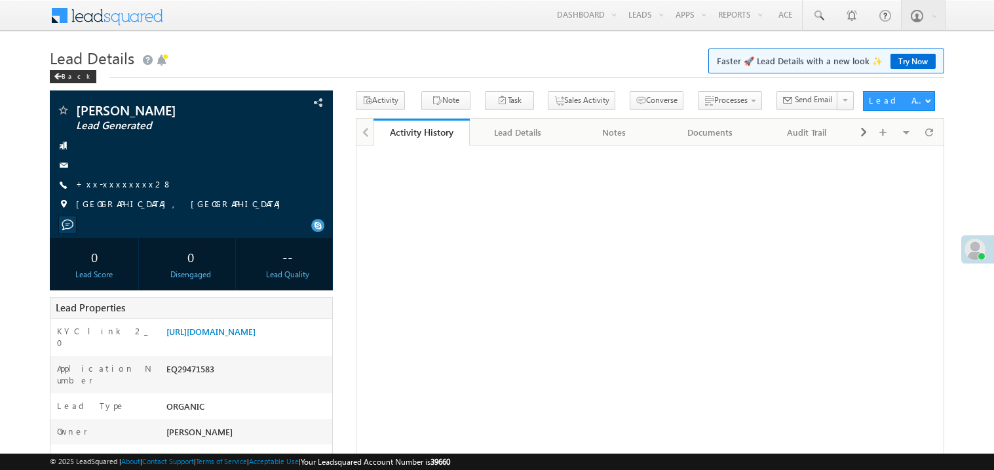
click at [115, 186] on link "+xx-xxxxxxxx28" at bounding box center [124, 183] width 96 height 11
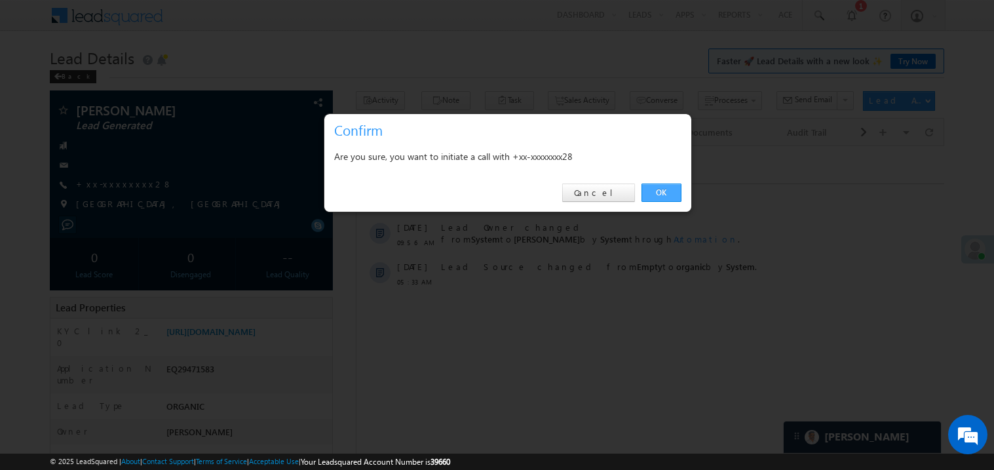
click at [666, 193] on link "OK" at bounding box center [662, 193] width 40 height 18
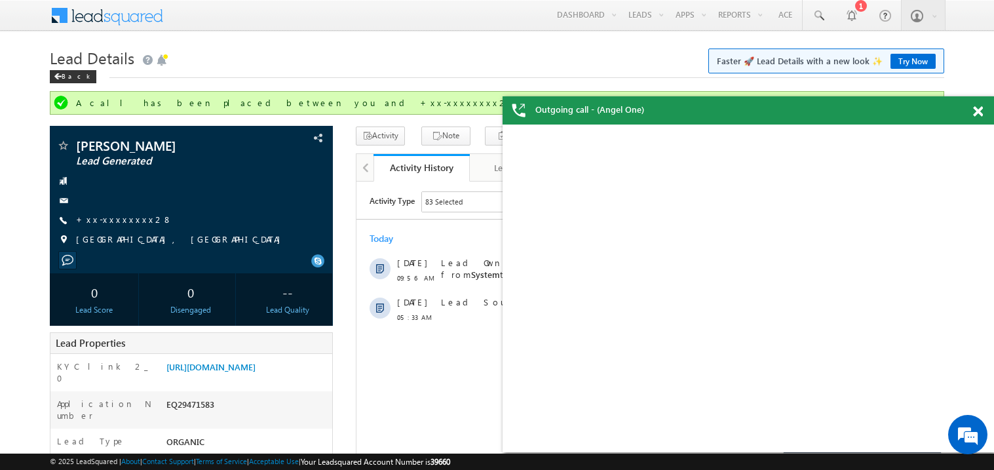
click at [983, 114] on span at bounding box center [978, 111] width 10 height 11
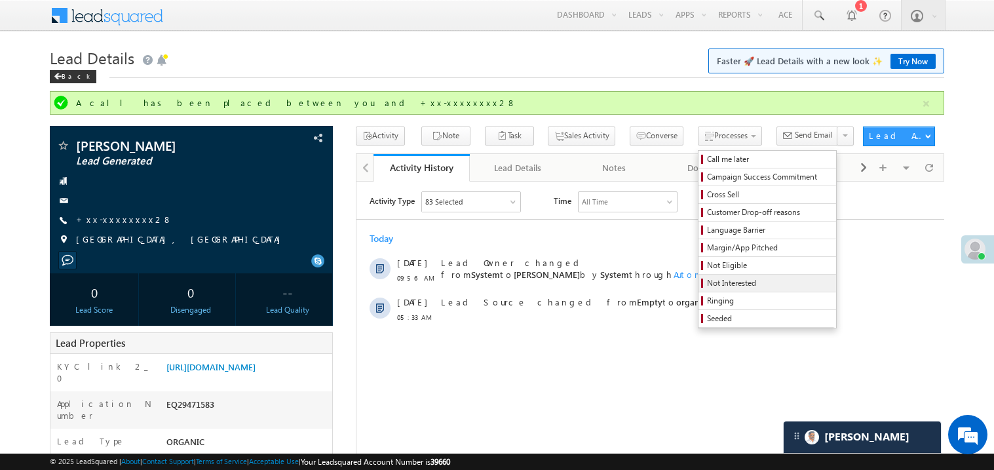
click at [707, 283] on span "Not Interested" at bounding box center [769, 283] width 125 height 12
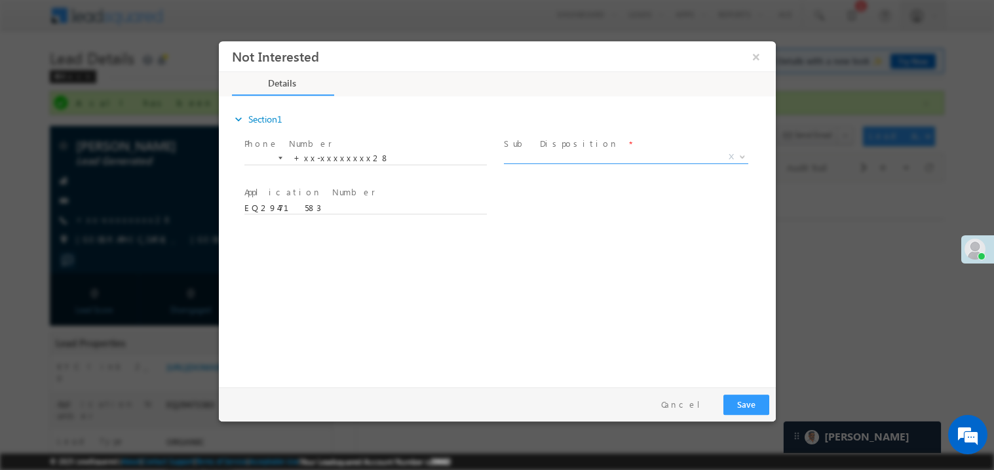
click at [535, 158] on span "X" at bounding box center [625, 156] width 244 height 13
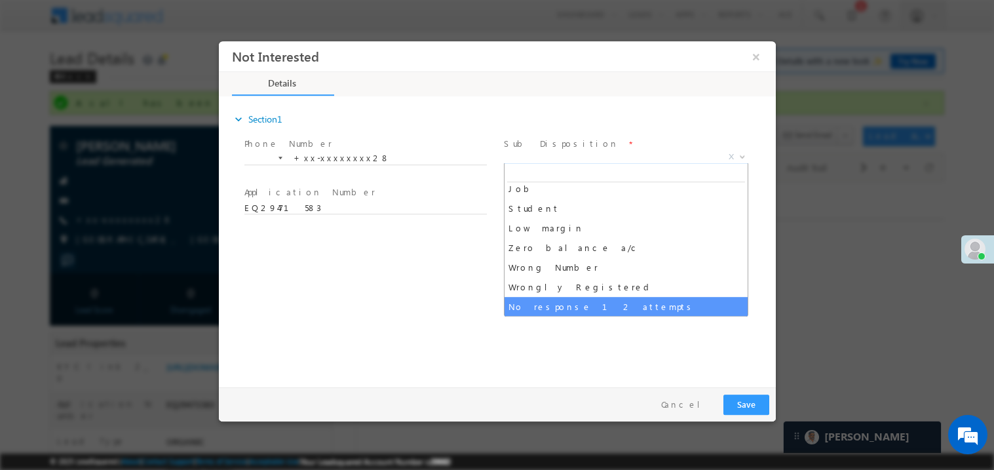
scroll to position [65, 0]
select select "Client disconnected"
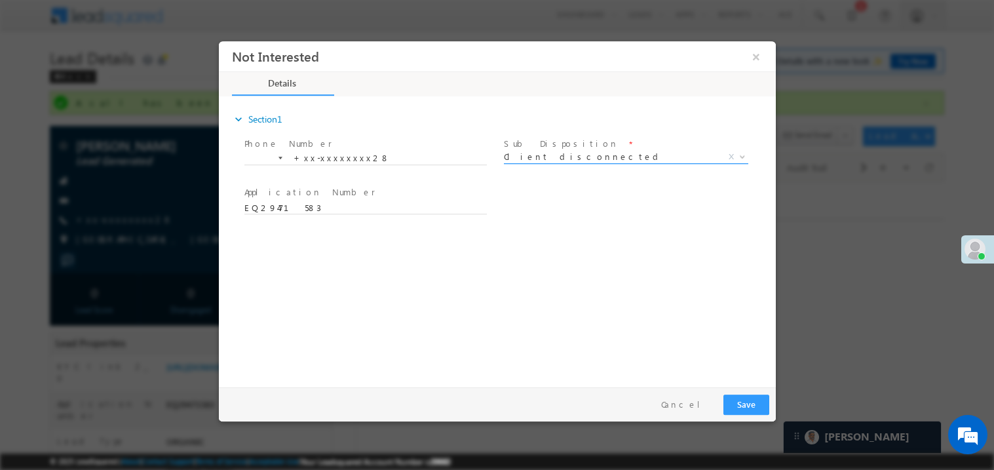
click at [558, 150] on span "Client disconnected" at bounding box center [609, 156] width 213 height 12
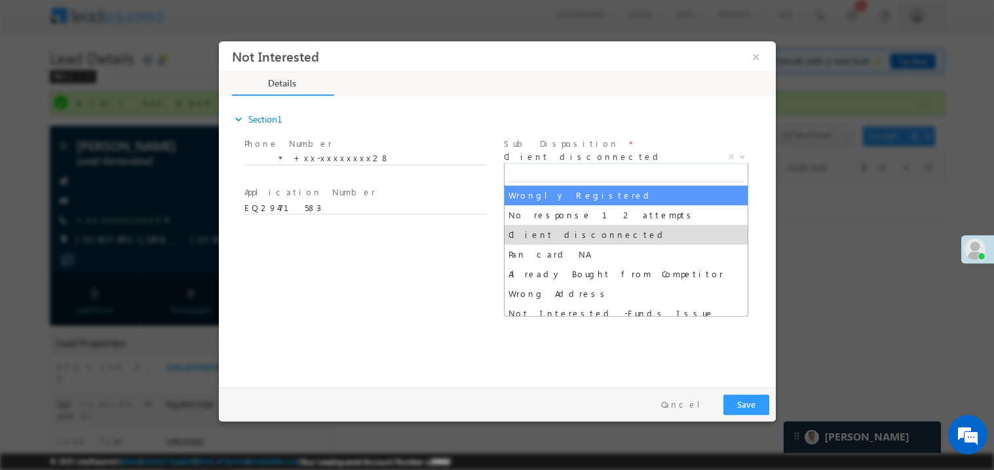
scroll to position [117, 0]
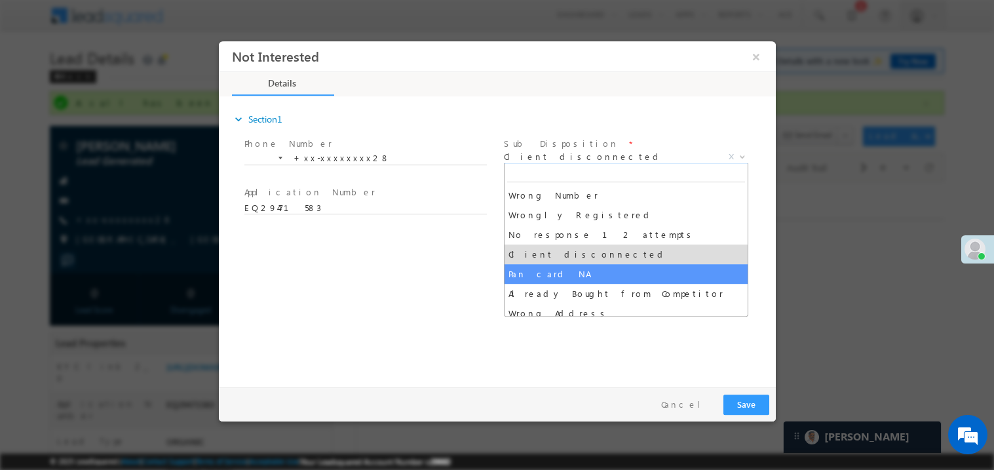
click at [414, 267] on div "expand_more Section1 Phone Number *" at bounding box center [500, 239] width 551 height 283
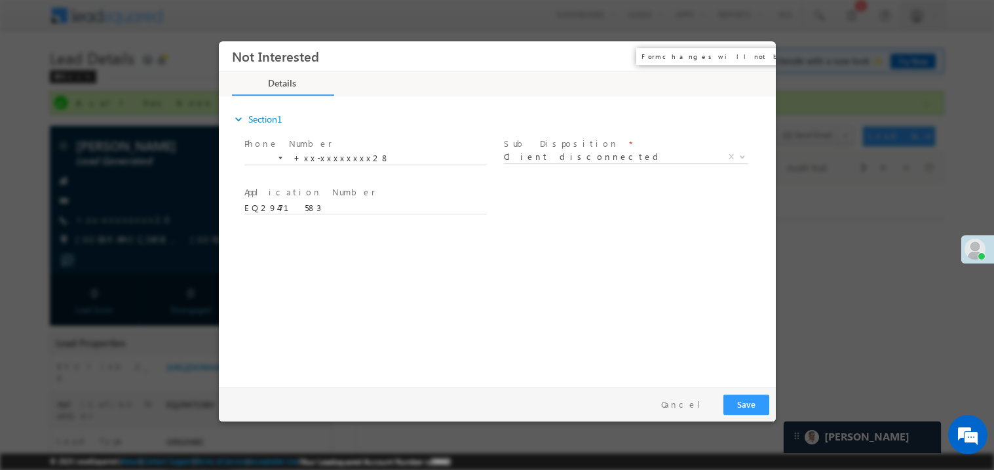
click at [749, 54] on button "×" at bounding box center [756, 56] width 22 height 24
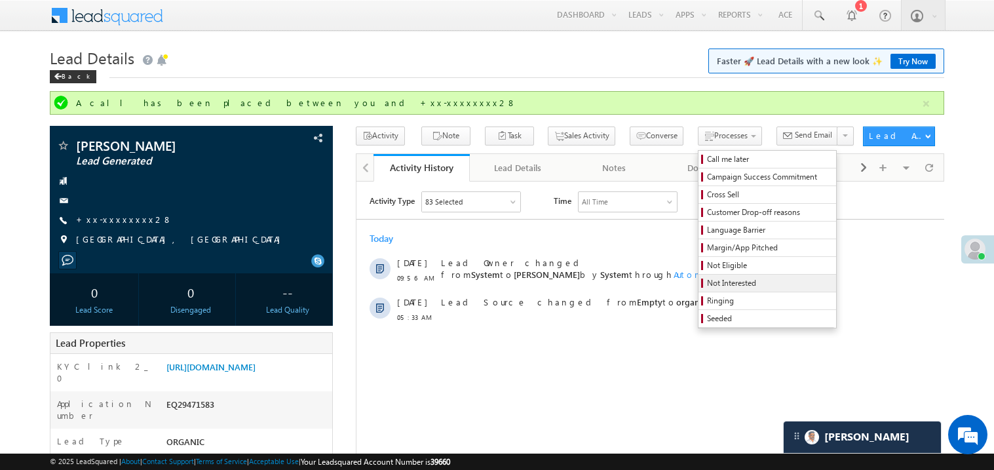
click at [699, 292] on link "Not Interested" at bounding box center [768, 283] width 138 height 17
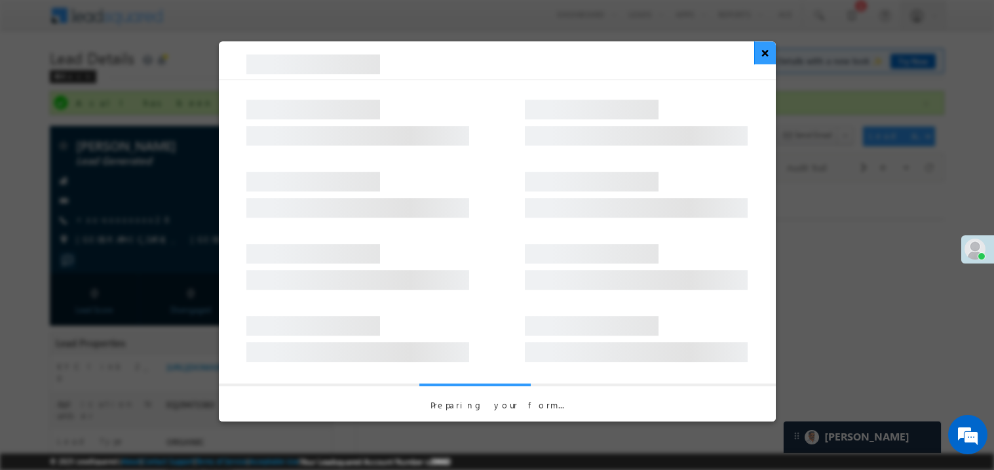
click at [762, 64] on button "×" at bounding box center [765, 52] width 22 height 23
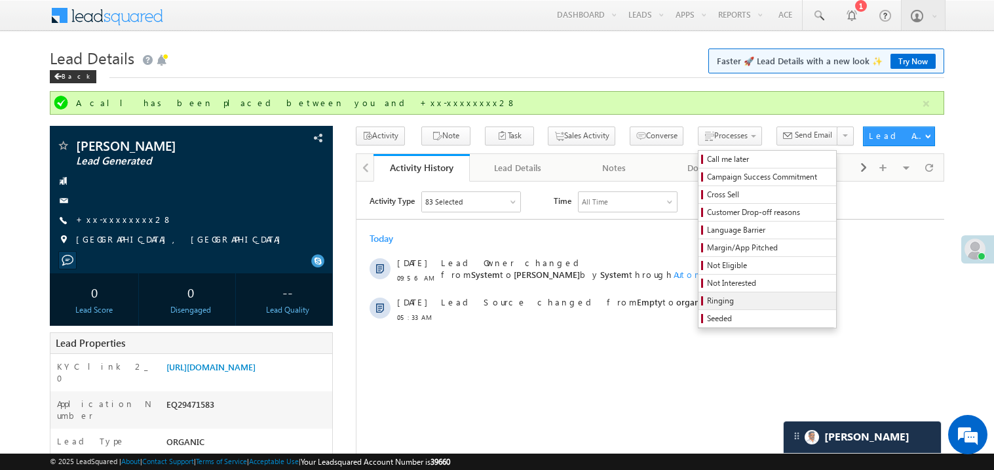
click at [707, 307] on span "Ringing" at bounding box center [769, 301] width 125 height 12
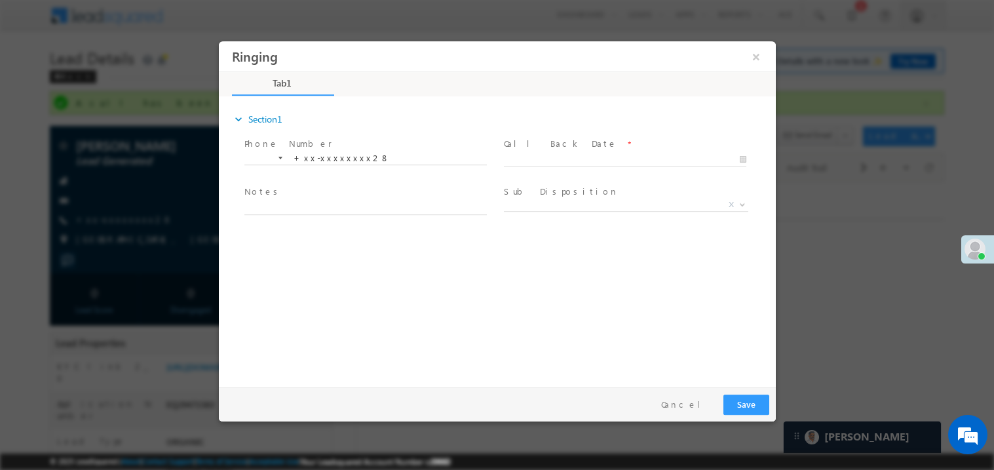
scroll to position [0, 0]
click at [528, 158] on body "Ringing ×" at bounding box center [496, 211] width 557 height 340
type input "[DATE] 11:16 AM"
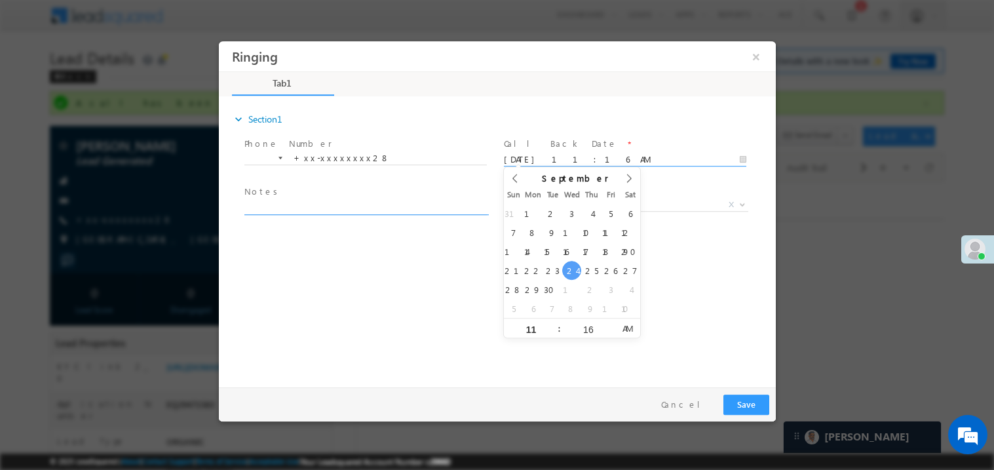
click at [339, 205] on textarea at bounding box center [365, 206] width 243 height 15
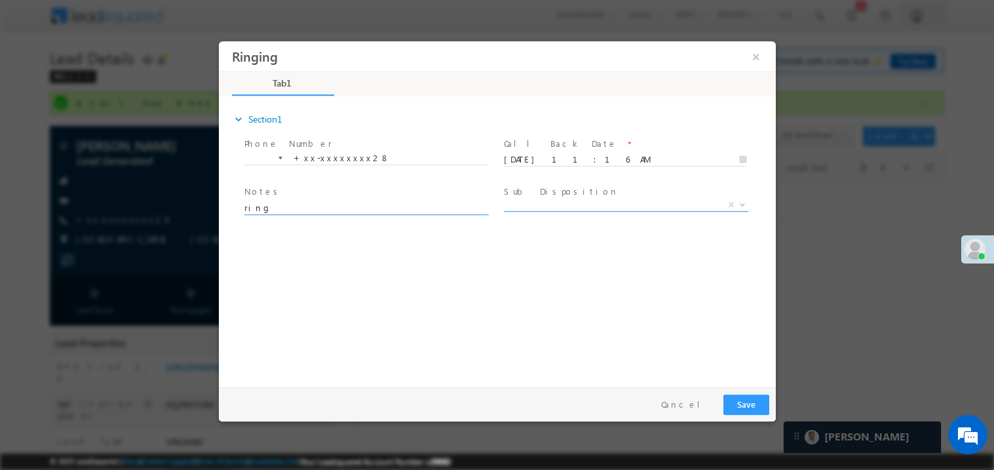
type textarea "ring"
click at [547, 210] on span at bounding box center [625, 210] width 244 height 1
click at [541, 204] on span "X" at bounding box center [625, 204] width 244 height 13
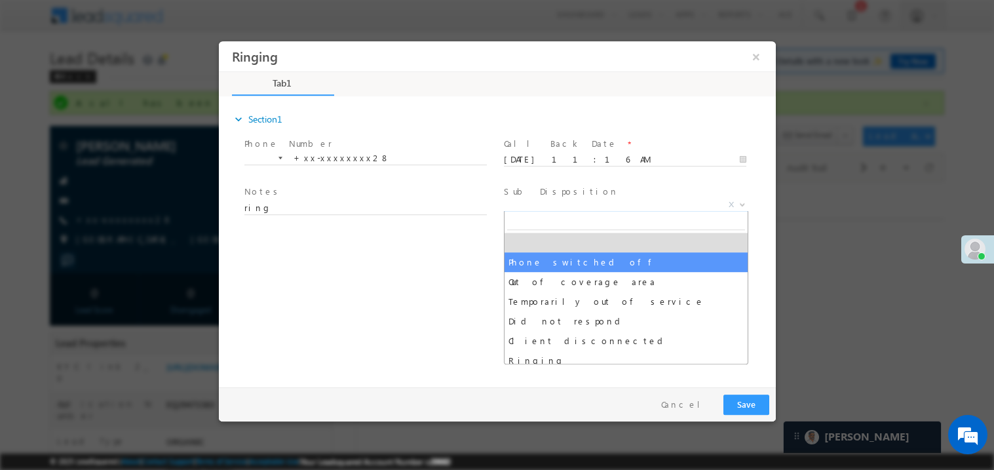
select select "Phone switched off"
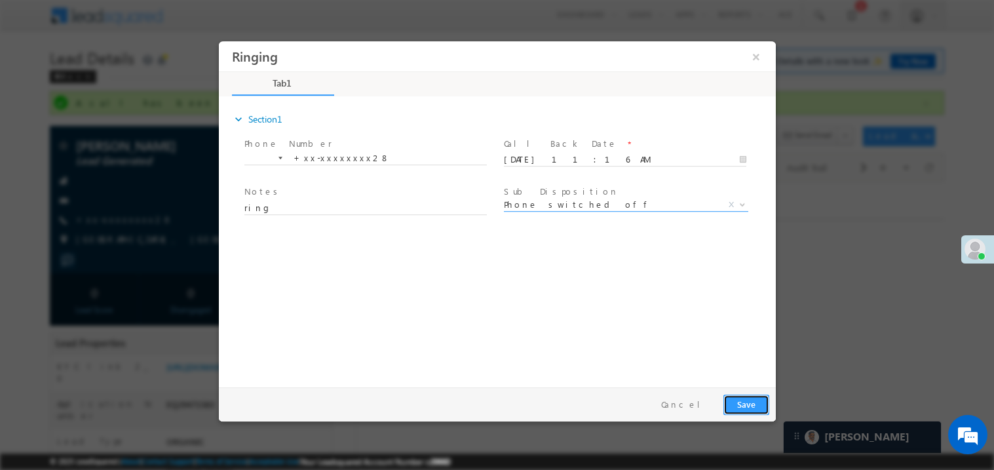
click at [752, 399] on button "Save" at bounding box center [746, 404] width 46 height 20
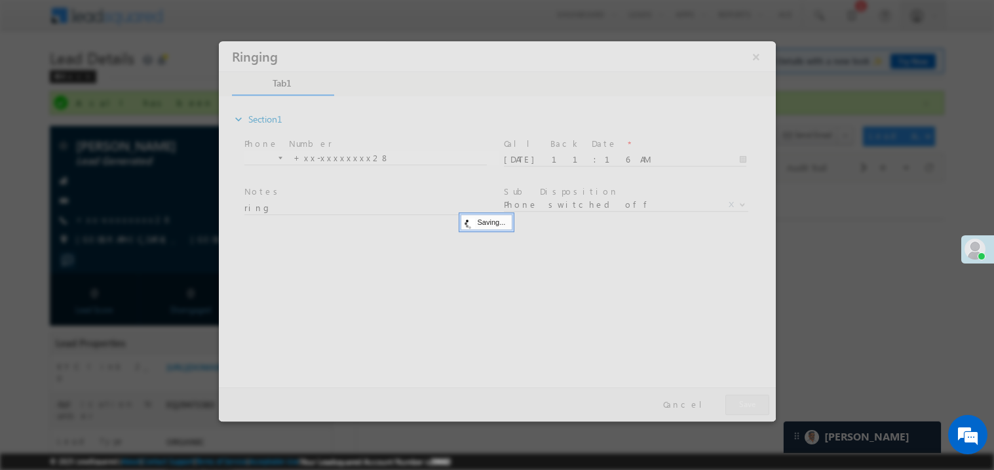
click at [752, 399] on div at bounding box center [496, 231] width 557 height 380
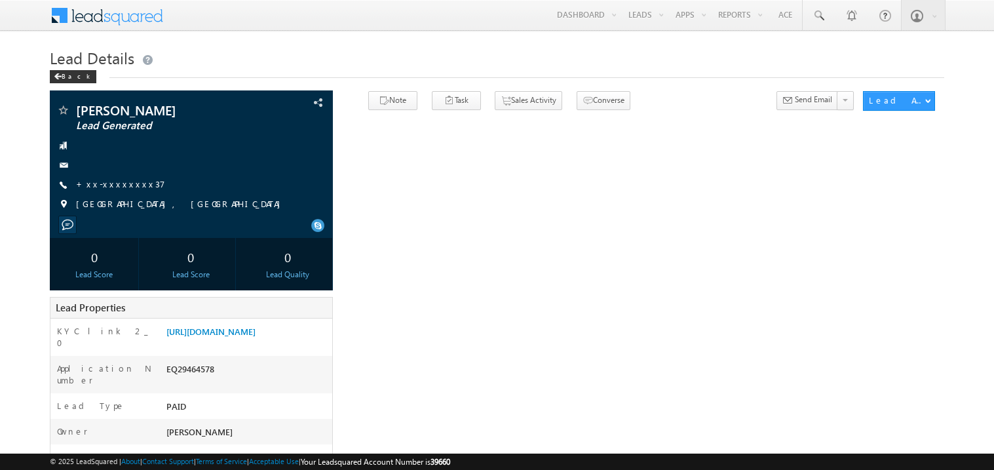
click at [110, 188] on link "+xx-xxxxxxxx37" at bounding box center [120, 183] width 89 height 11
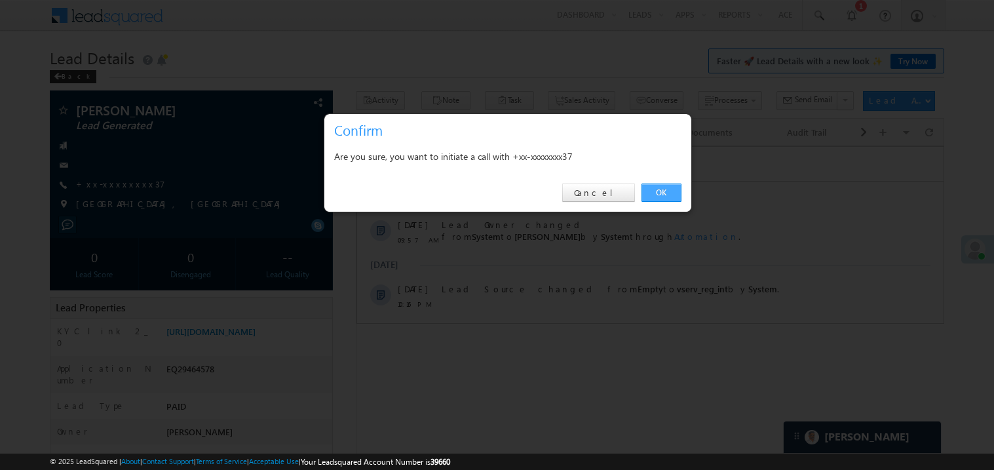
click at [661, 191] on link "OK" at bounding box center [662, 193] width 40 height 18
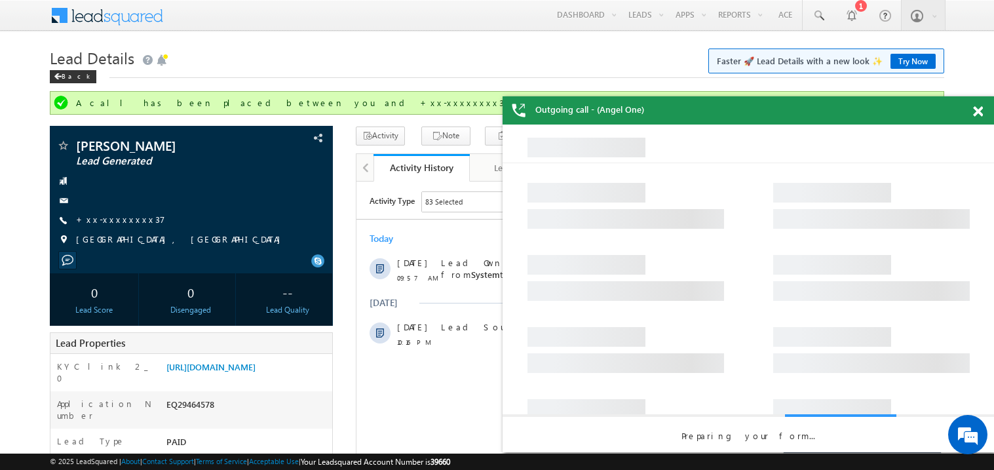
click at [980, 111] on span at bounding box center [978, 111] width 10 height 11
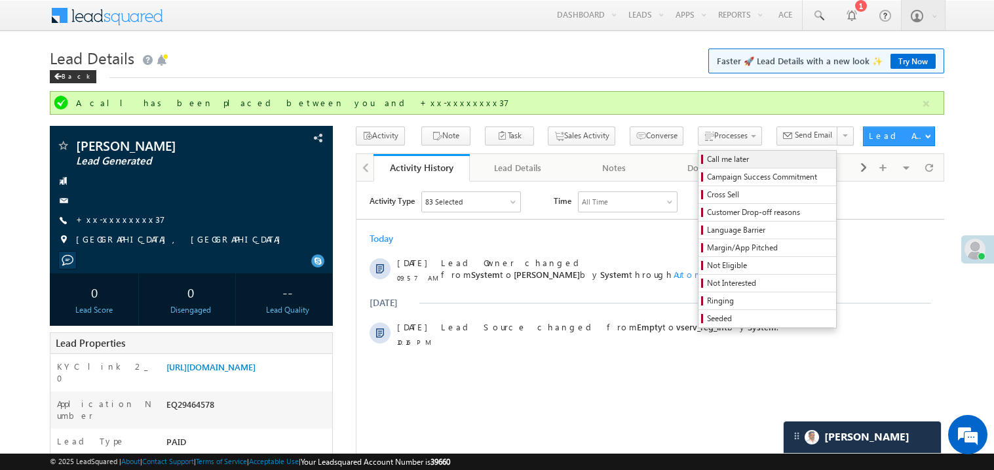
click at [711, 159] on span "Call me later" at bounding box center [769, 159] width 125 height 12
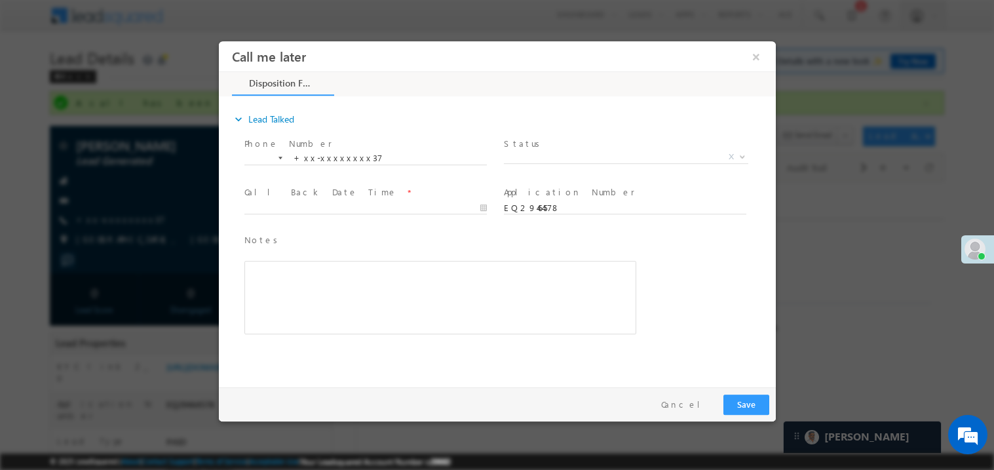
click at [540, 144] on span "Status *" at bounding box center [624, 143] width 242 height 14
click at [537, 150] on span "X" at bounding box center [625, 156] width 244 height 13
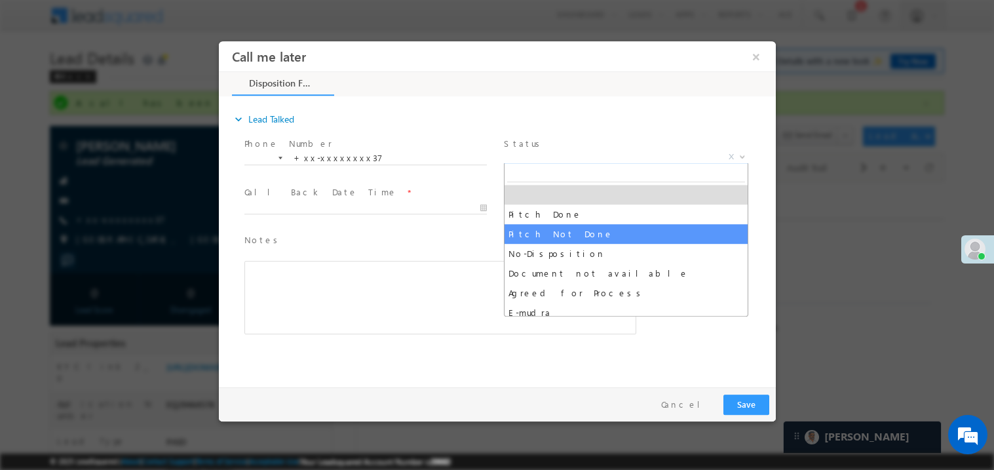
select select "Pitch Not Done"
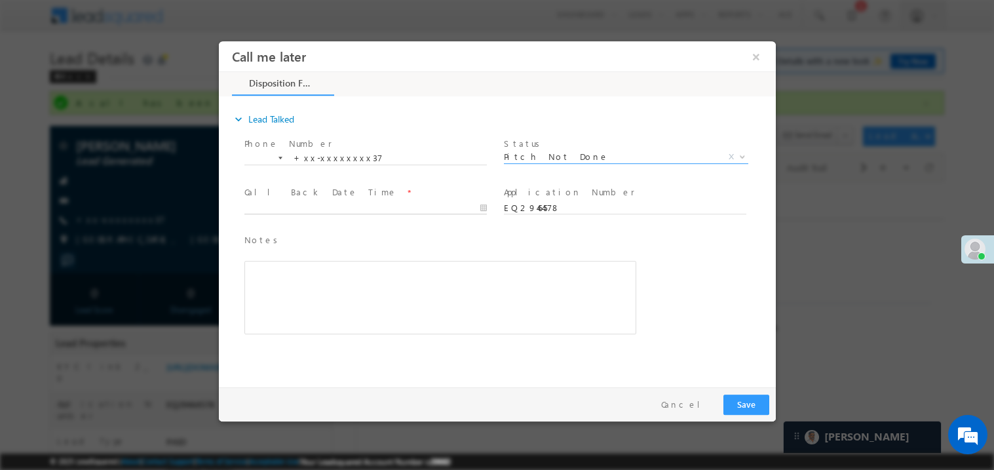
click at [323, 210] on body "Call me later ×" at bounding box center [496, 211] width 557 height 340
type input "09/24/25 11:18 AM"
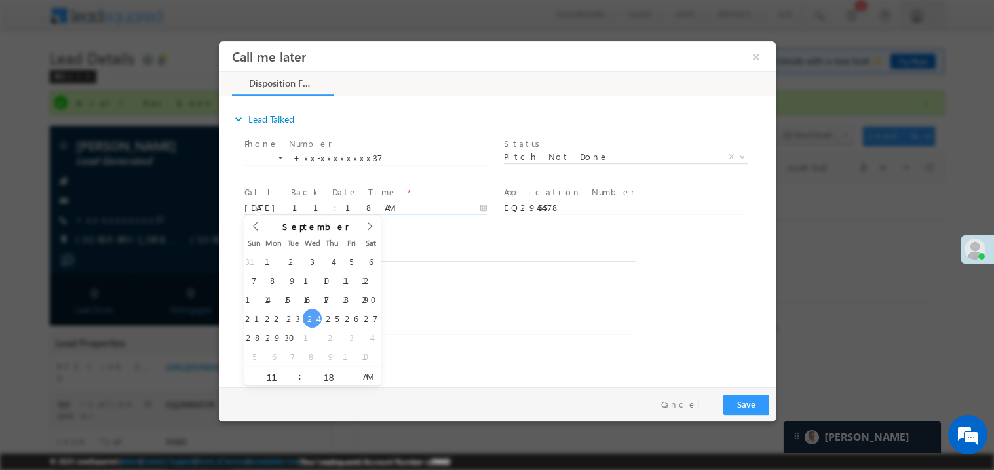
click at [473, 326] on div "Rich Text Editor, 40788eee-0fb2-11ec-a811-0adc8a9d82c2__tab1__section1__Notes__…" at bounding box center [440, 296] width 392 height 73
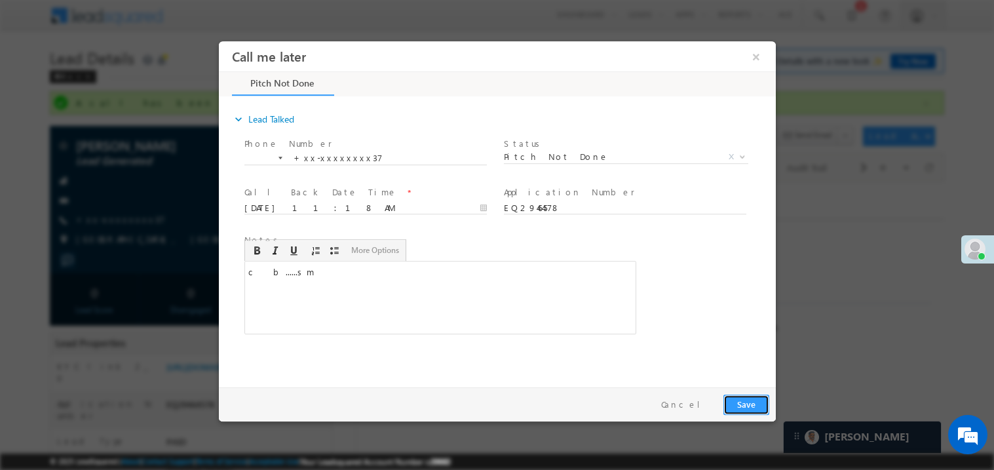
click at [760, 401] on button "Save" at bounding box center [746, 404] width 46 height 20
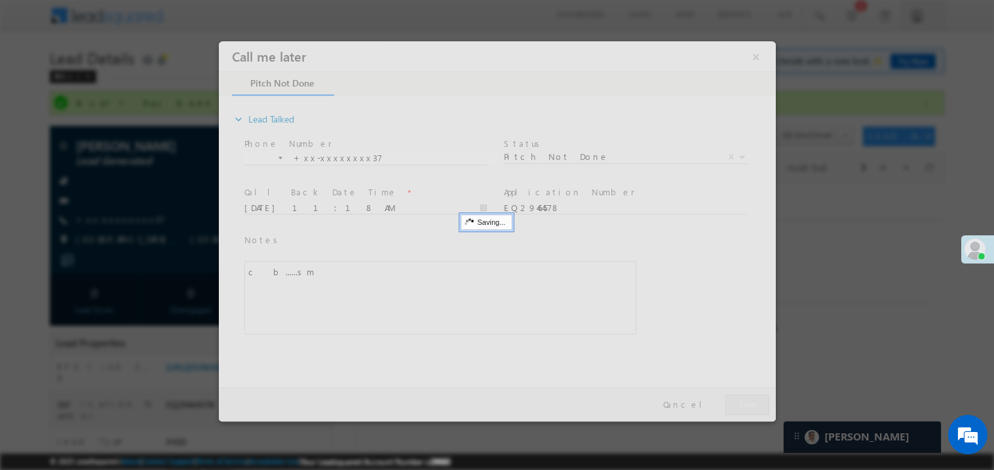
click at [760, 401] on div at bounding box center [496, 231] width 557 height 380
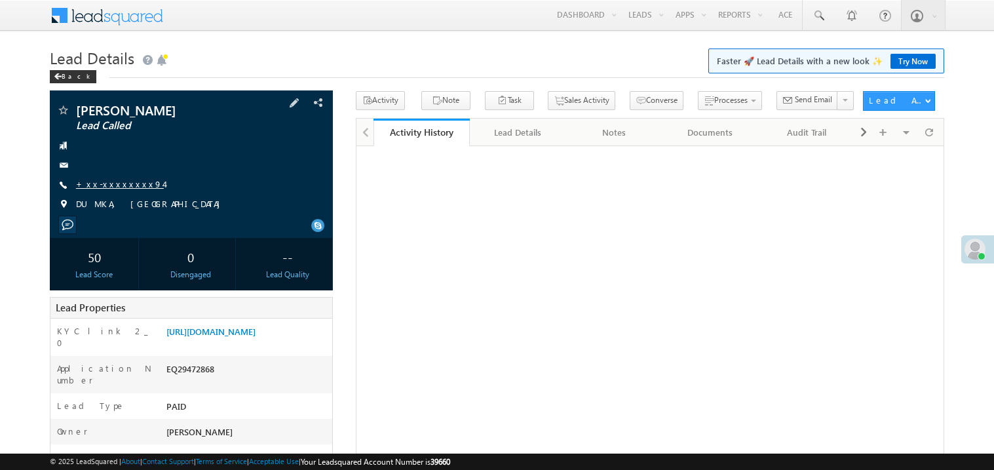
click at [121, 180] on link "+xx-xxxxxxxx94" at bounding box center [120, 183] width 88 height 11
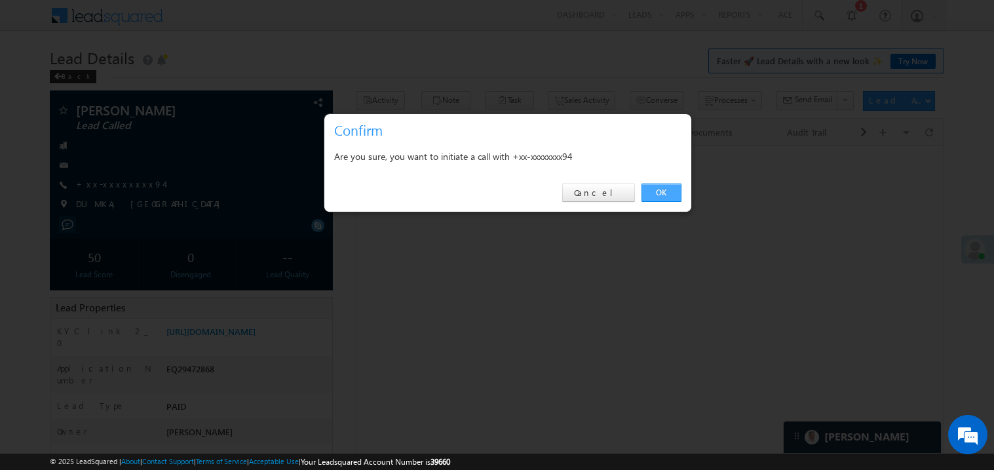
click at [661, 193] on link "OK" at bounding box center [662, 193] width 40 height 18
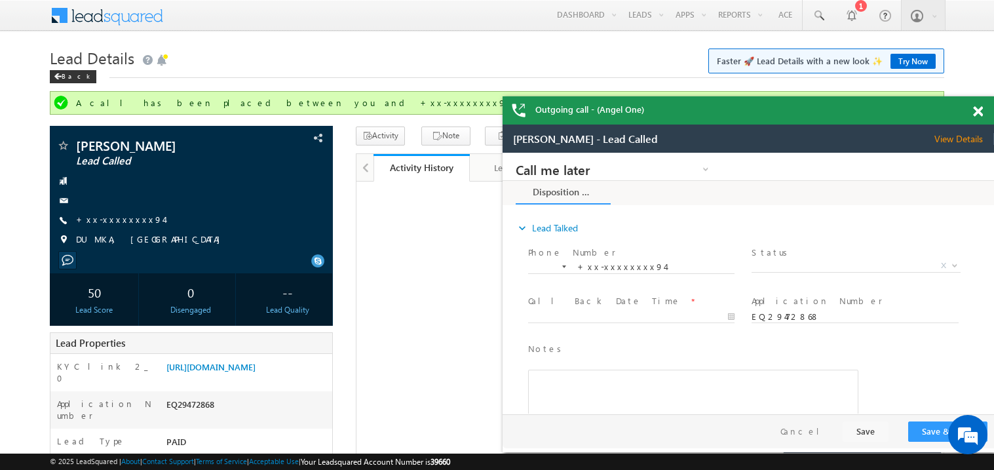
click at [985, 114] on div at bounding box center [986, 109] width 18 height 26
click at [979, 110] on span at bounding box center [978, 111] width 10 height 11
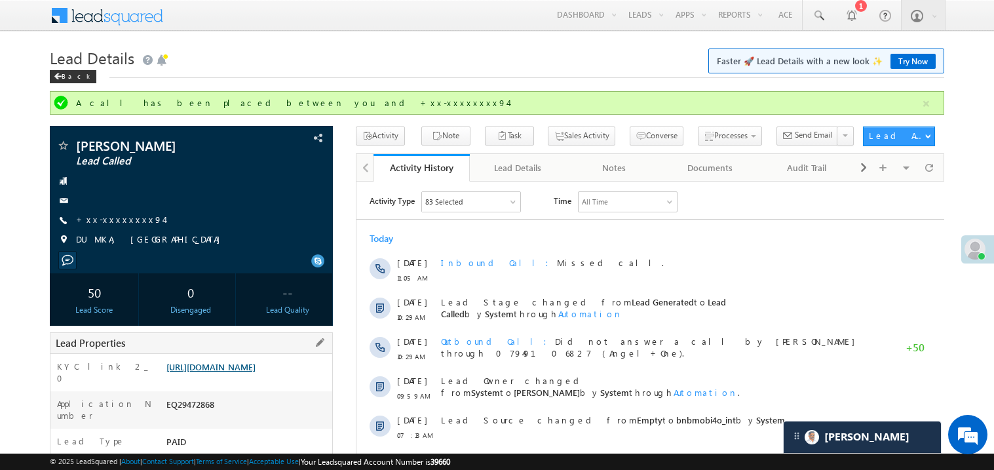
click at [237, 372] on link "[URL][DOMAIN_NAME]" at bounding box center [210, 366] width 89 height 11
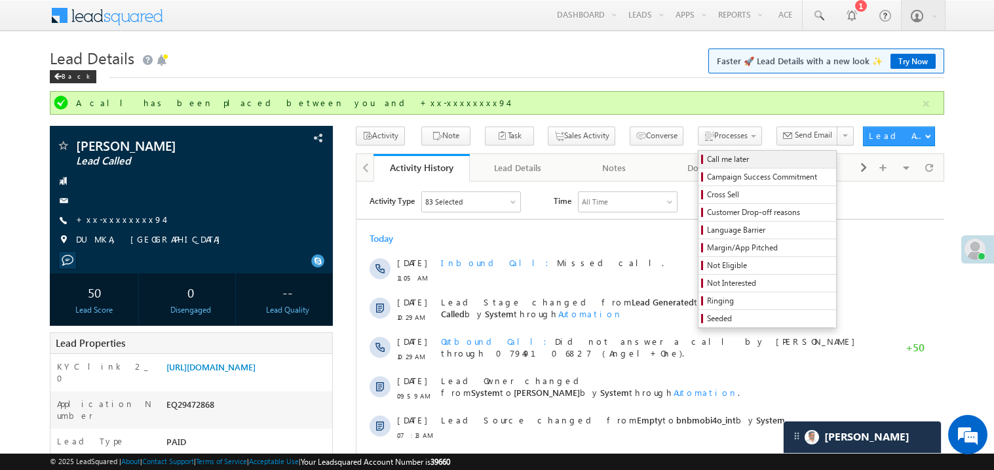
click at [707, 163] on span "Call me later" at bounding box center [769, 159] width 125 height 12
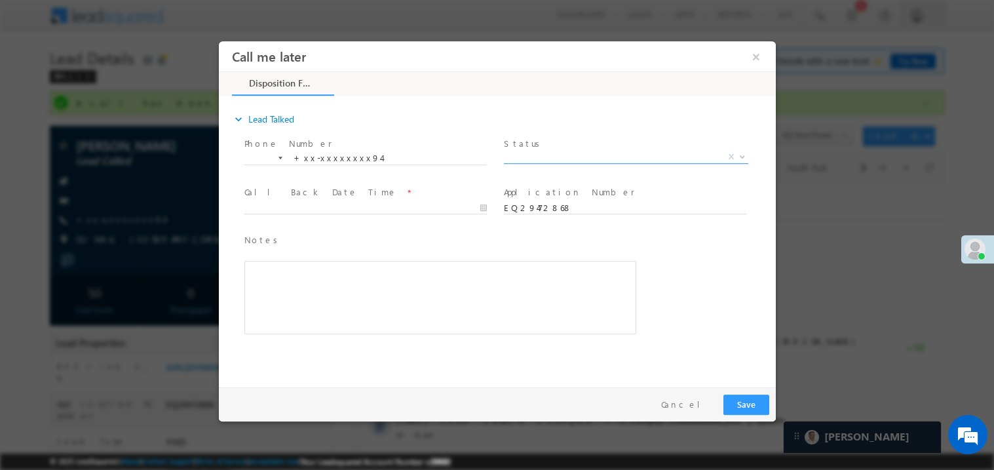
click at [539, 155] on span "X" at bounding box center [625, 156] width 244 height 13
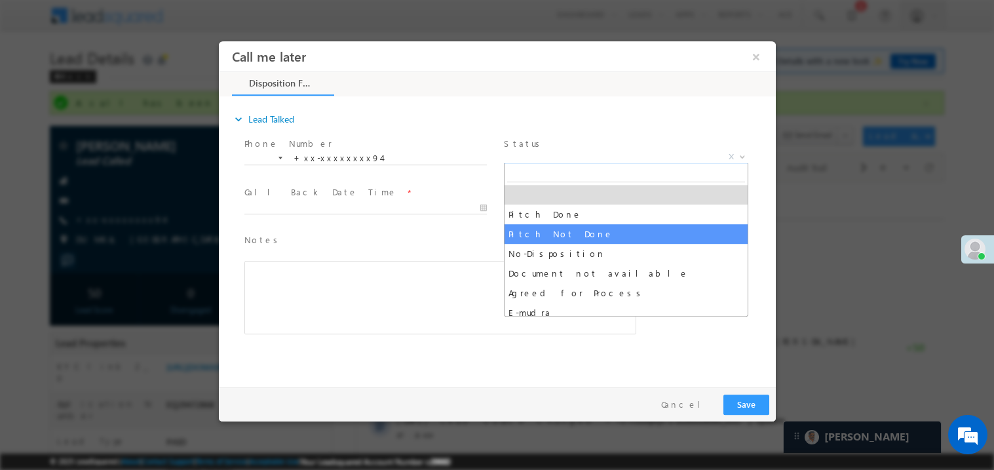
select select "Pitch Not Done"
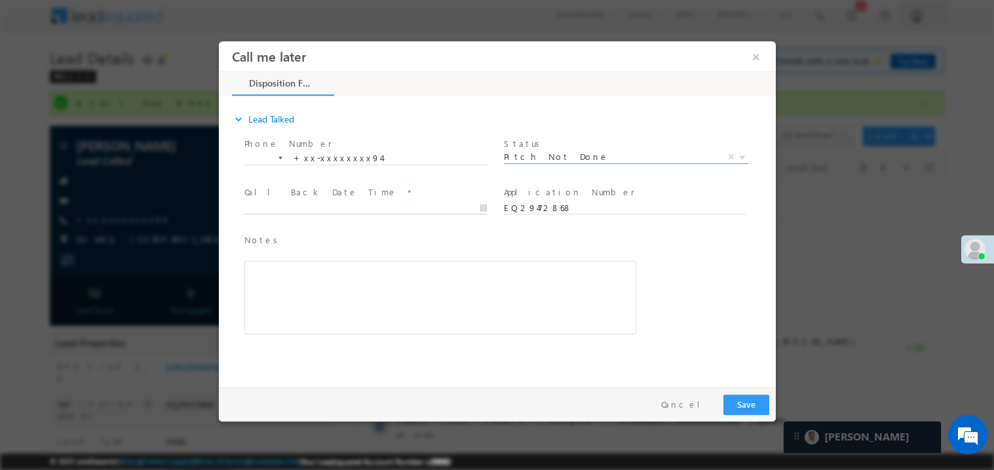
click at [294, 206] on body "Call me later ×" at bounding box center [496, 211] width 557 height 340
type input "[DATE] 11:24 AM"
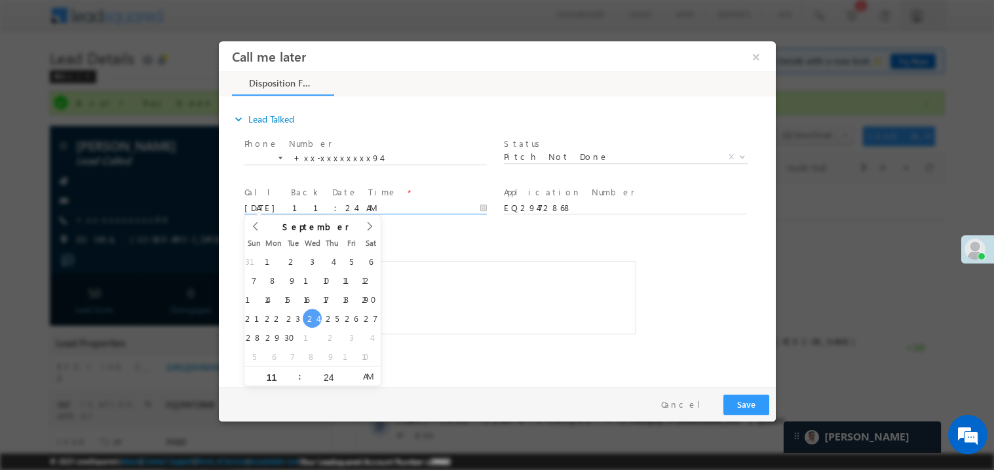
click at [460, 303] on div "Rich Text Editor, 40788eee-0fb2-11ec-a811-0adc8a9d82c2__tab1__section1__Notes__…" at bounding box center [440, 296] width 392 height 73
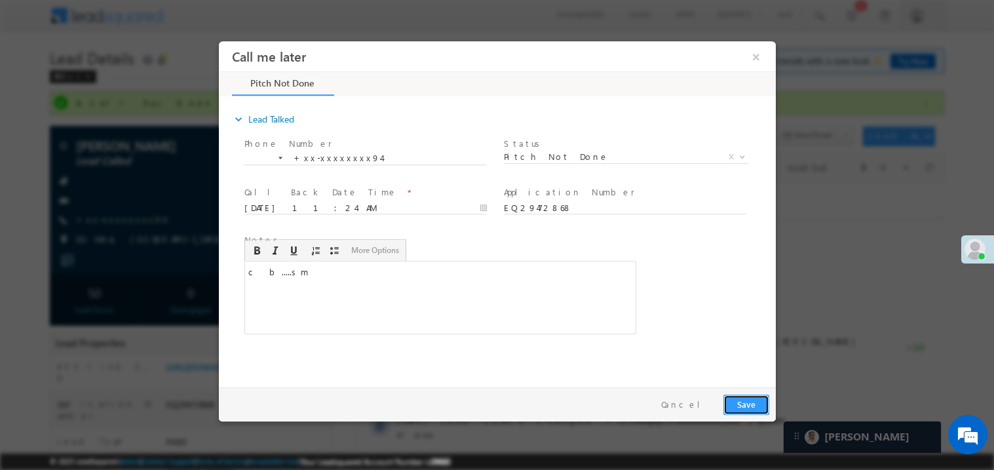
click at [733, 398] on button "Save" at bounding box center [746, 404] width 46 height 20
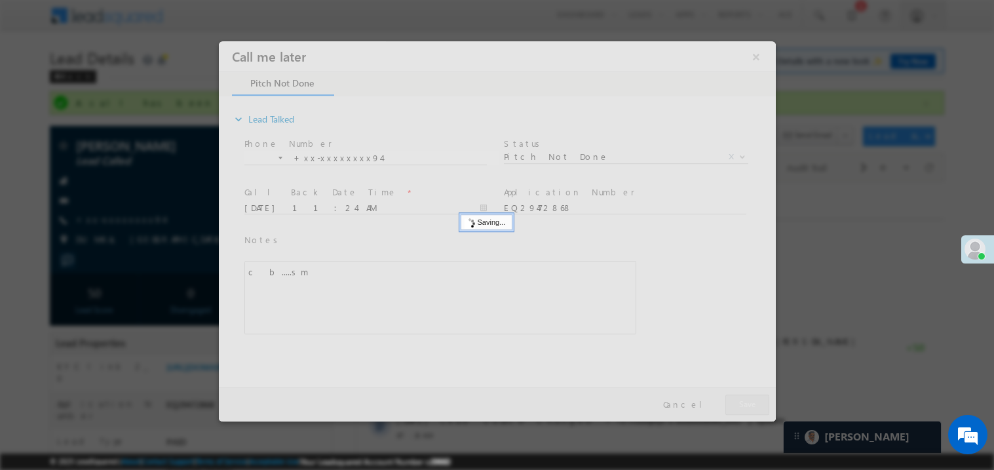
click at [733, 398] on div at bounding box center [496, 231] width 557 height 380
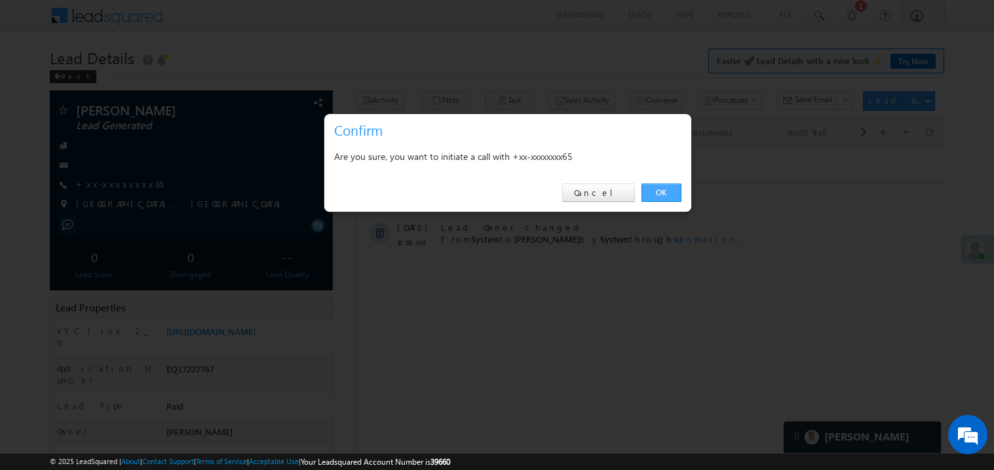
click at [661, 194] on link "OK" at bounding box center [662, 193] width 40 height 18
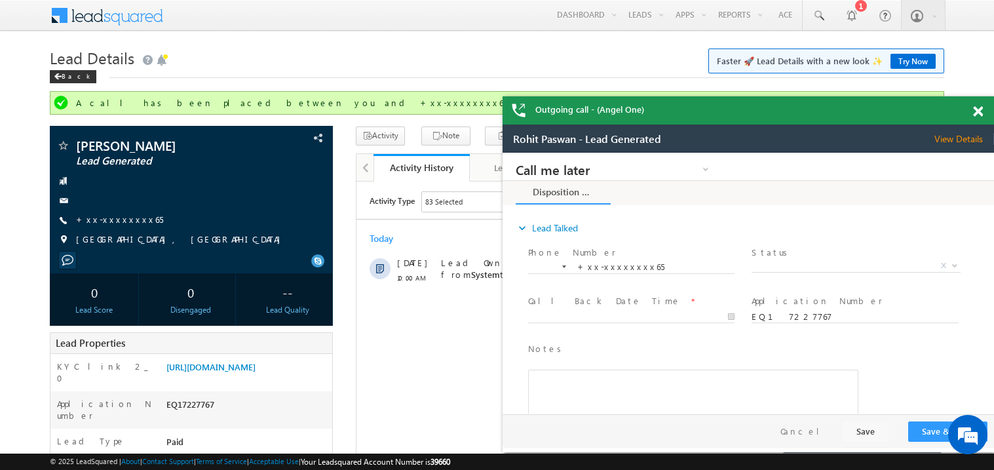
click at [981, 113] on span at bounding box center [978, 111] width 10 height 11
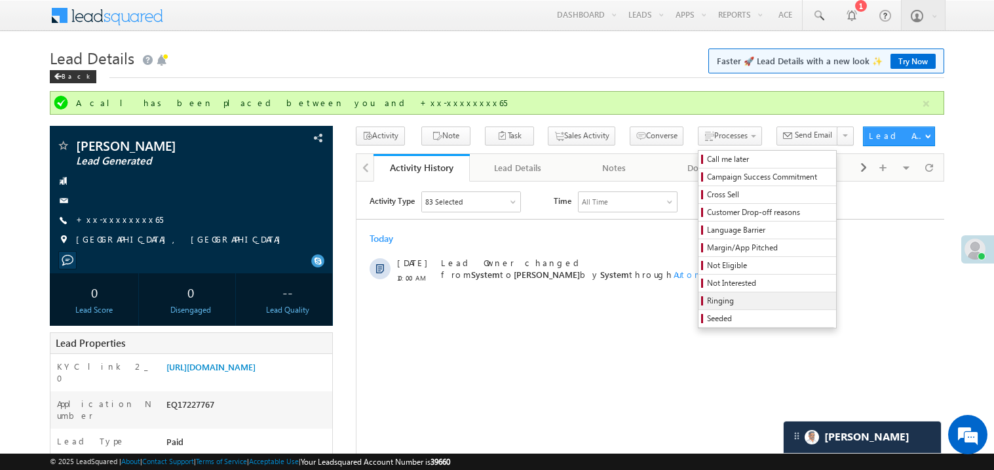
click at [711, 297] on link "Ringing" at bounding box center [768, 300] width 138 height 17
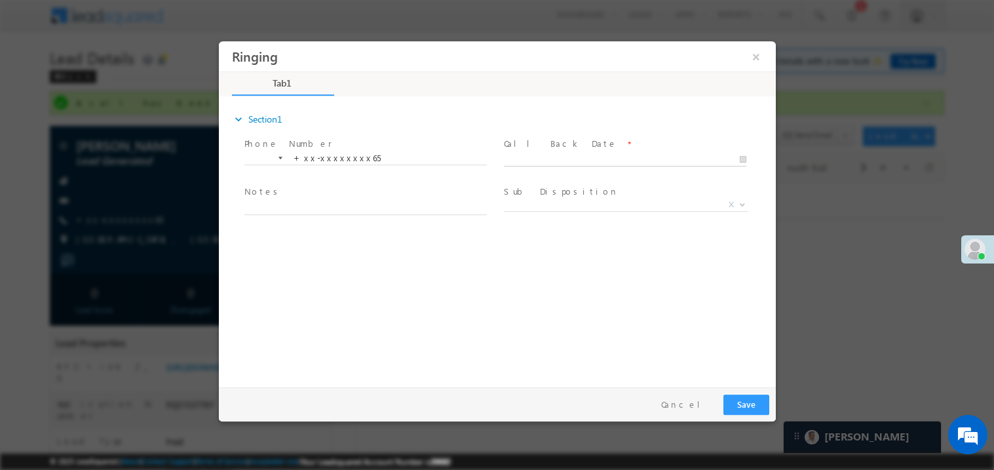
click at [551, 153] on input "text" at bounding box center [624, 159] width 243 height 13
type input "09/24/25 11:25 AM"
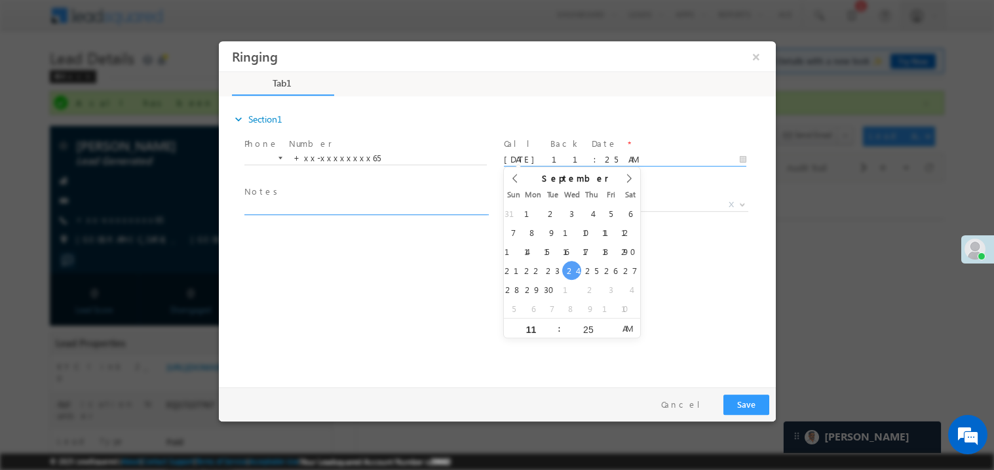
click at [303, 201] on textarea at bounding box center [365, 206] width 243 height 15
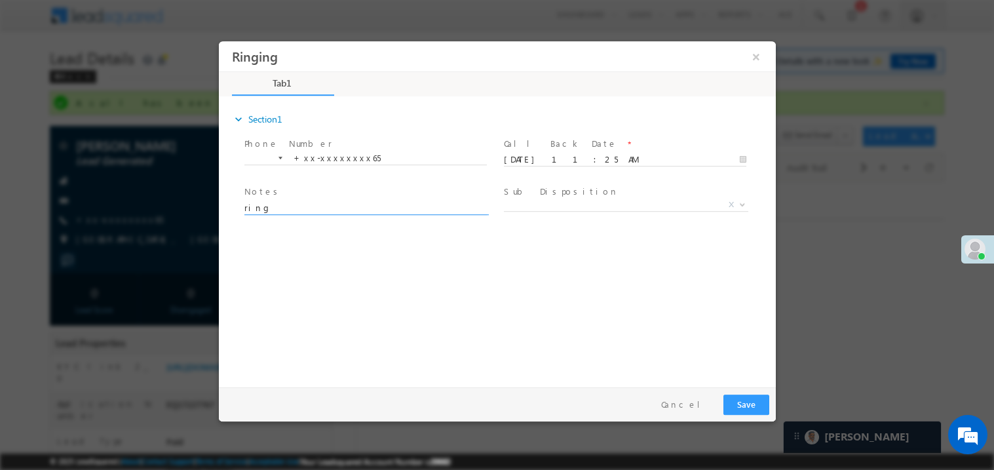
type textarea "ring"
click at [751, 414] on button "Save" at bounding box center [746, 404] width 46 height 20
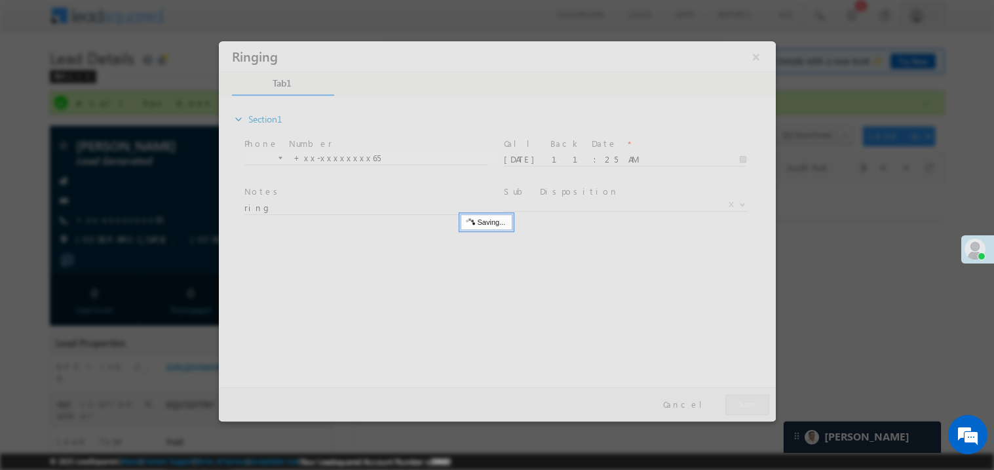
click at [751, 414] on div at bounding box center [496, 231] width 557 height 380
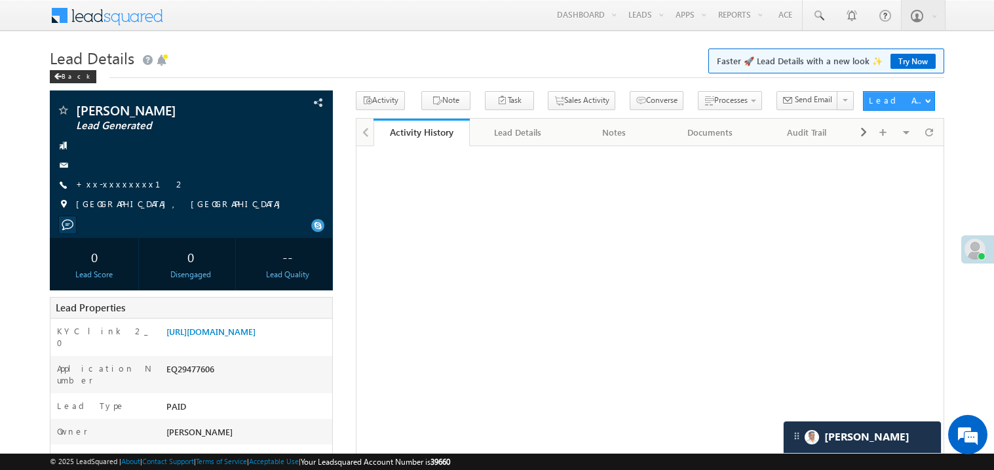
click at [115, 184] on link "+xx-xxxxxxxx12" at bounding box center [130, 183] width 109 height 11
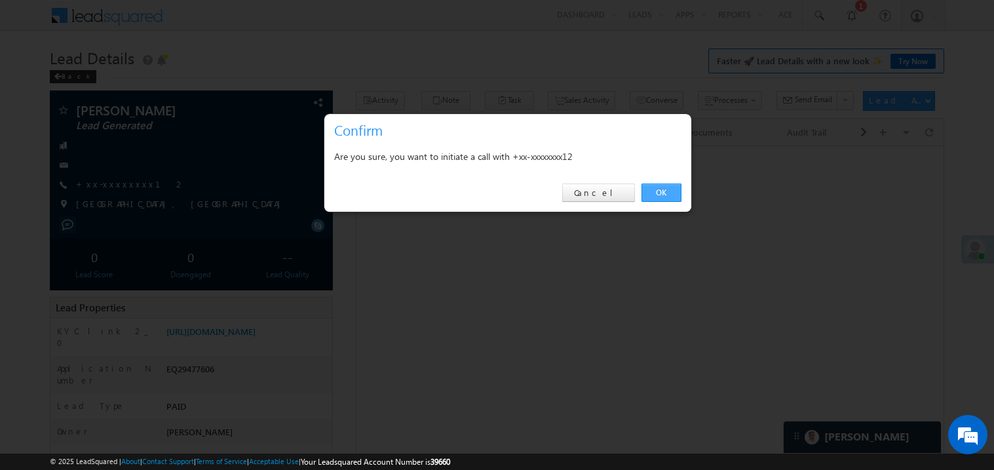
click at [656, 189] on link "OK" at bounding box center [662, 193] width 40 height 18
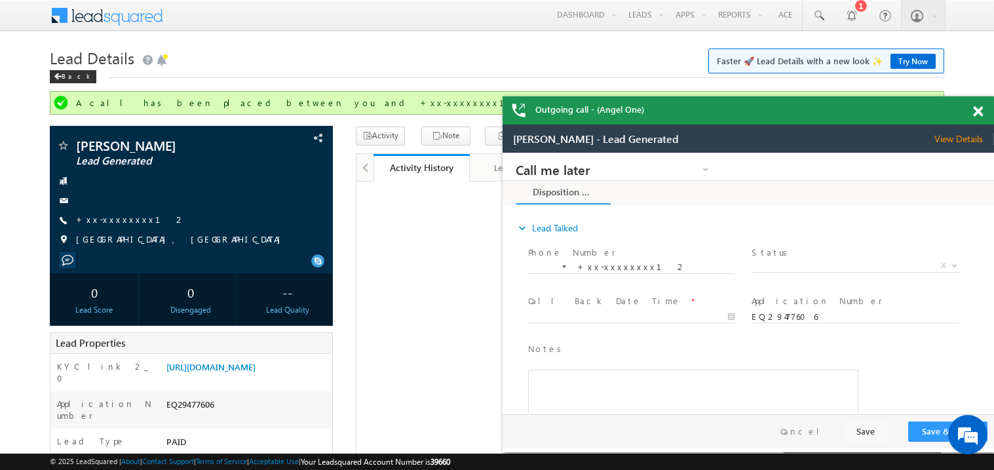
click at [981, 116] on span at bounding box center [978, 111] width 10 height 11
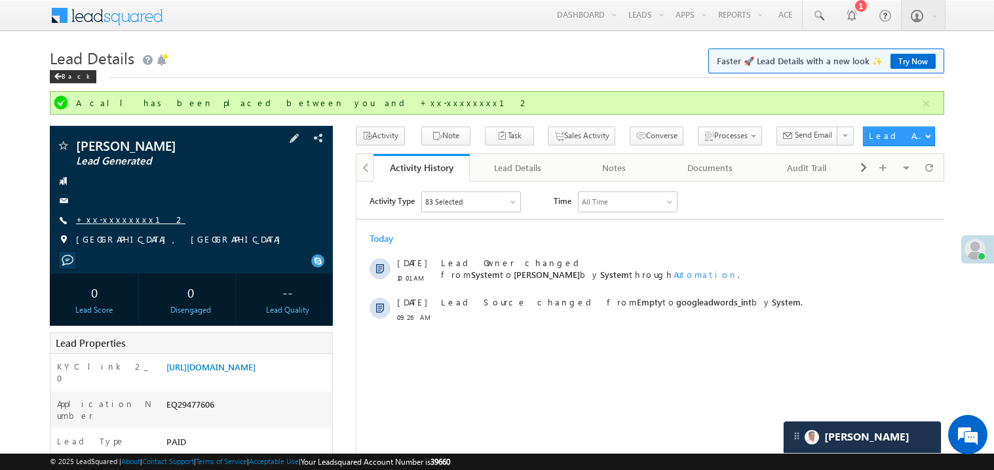
click at [125, 218] on link "+xx-xxxxxxxx12" at bounding box center [130, 219] width 109 height 11
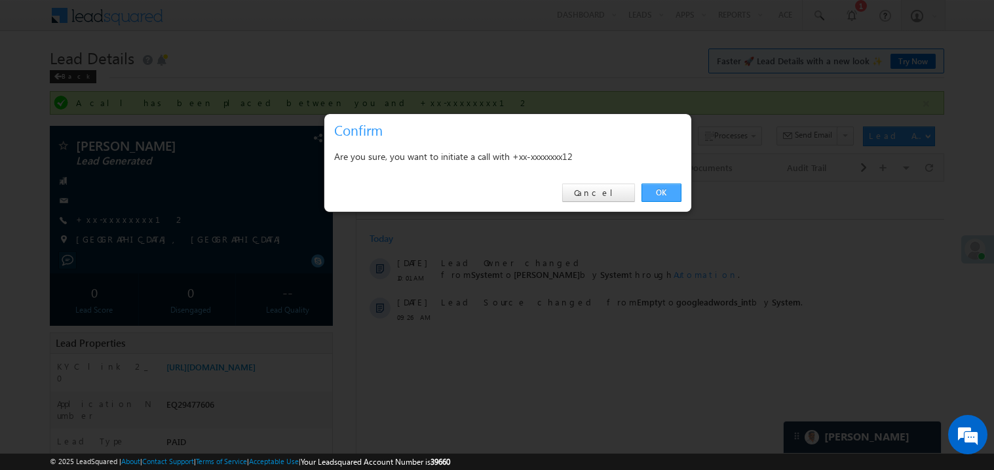
click at [661, 195] on link "OK" at bounding box center [662, 193] width 40 height 18
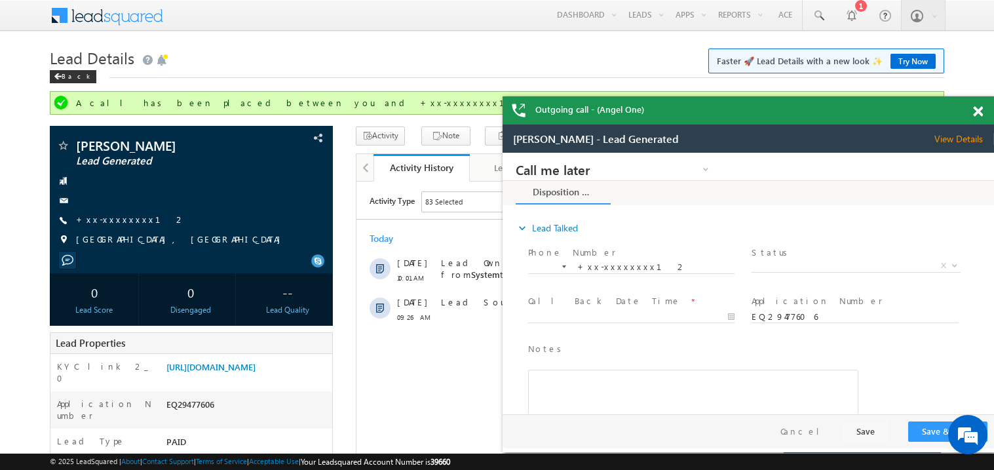
click at [981, 116] on span at bounding box center [978, 111] width 10 height 11
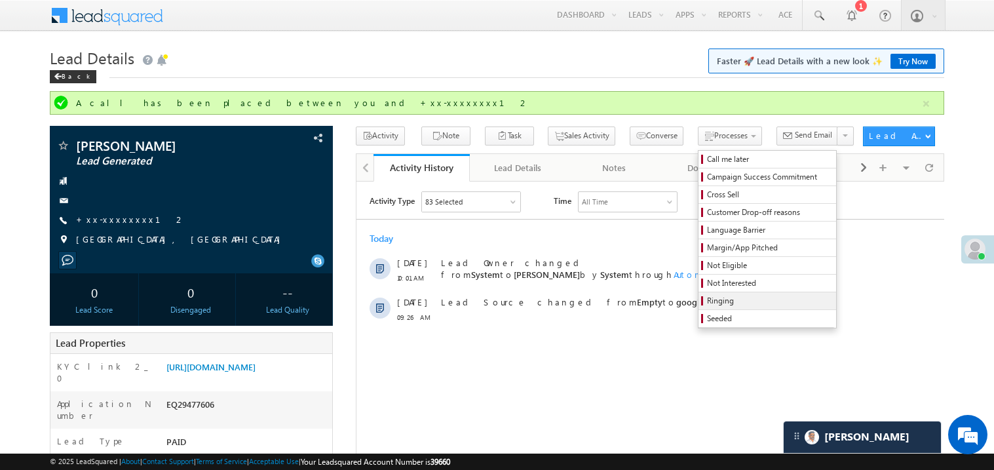
click at [731, 302] on span "Ringing" at bounding box center [769, 301] width 125 height 12
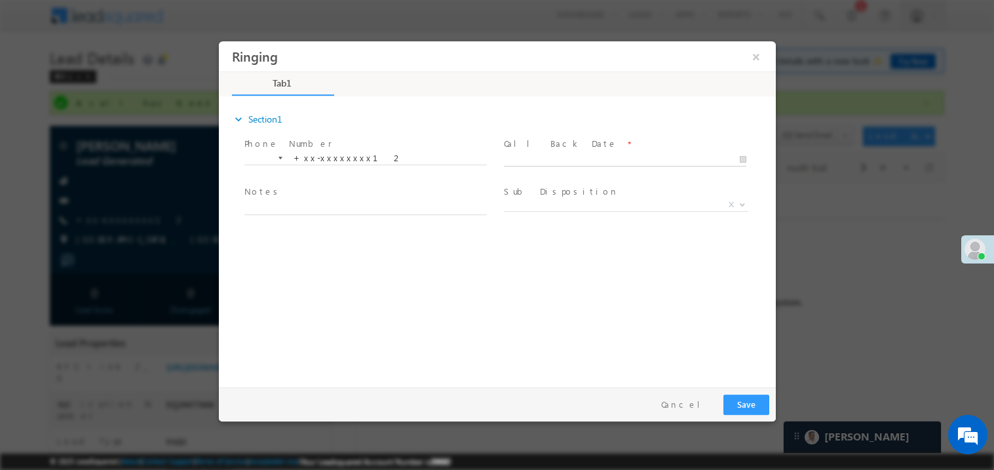
click at [539, 158] on body "Ringing ×" at bounding box center [496, 211] width 557 height 340
type input "[DATE] 11:27 AM"
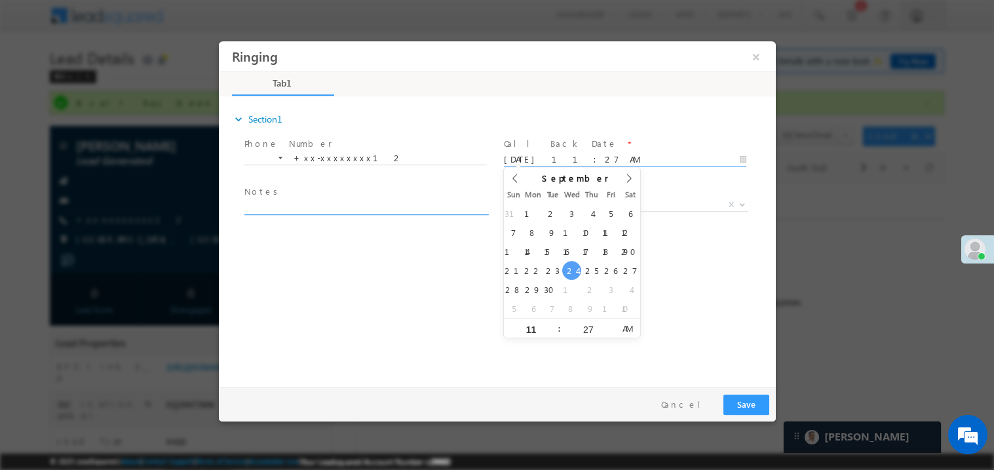
click at [371, 212] on textarea at bounding box center [365, 206] width 243 height 15
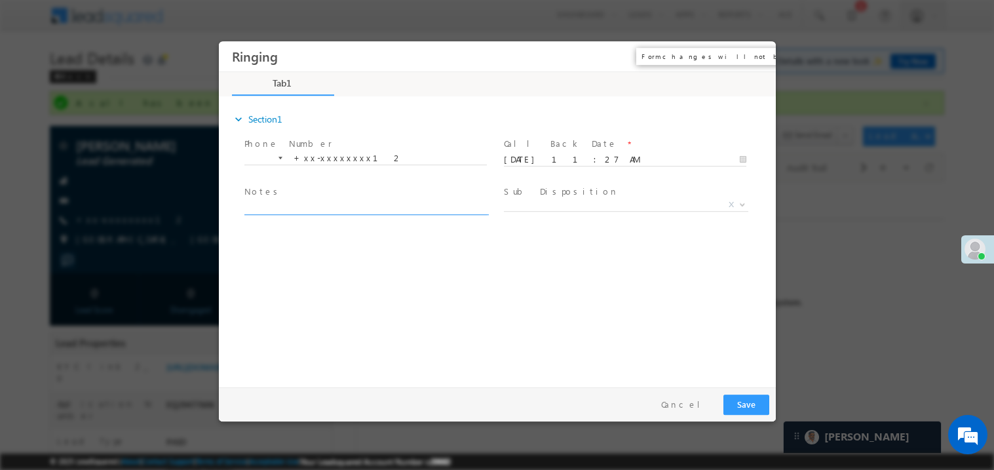
click at [758, 52] on button "×" at bounding box center [756, 56] width 22 height 24
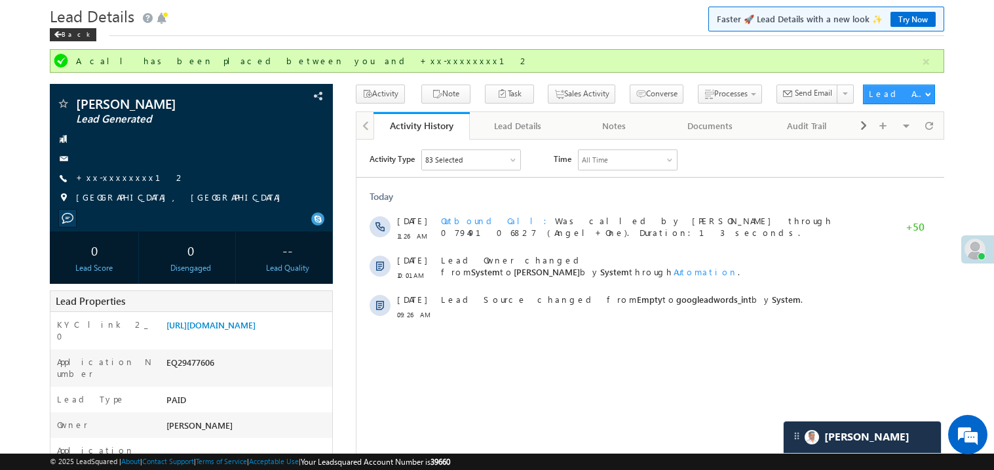
scroll to position [26, 0]
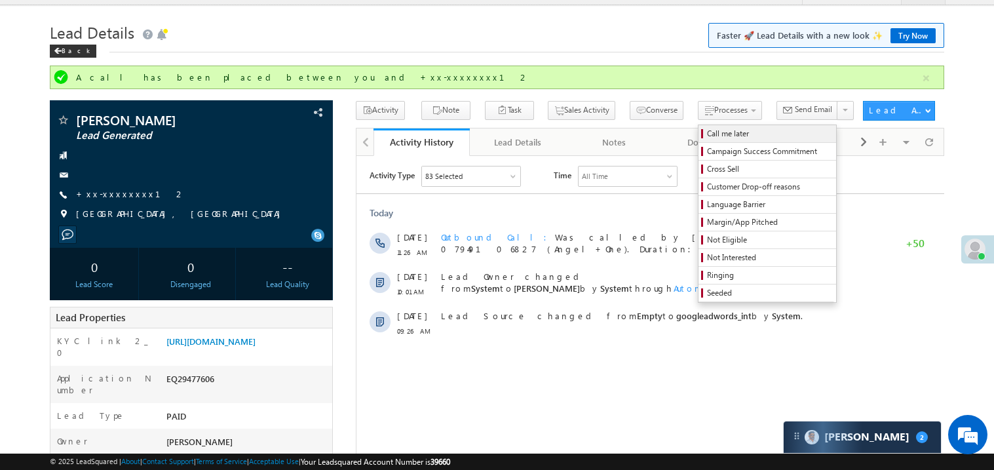
click at [707, 134] on span "Call me later" at bounding box center [769, 134] width 125 height 12
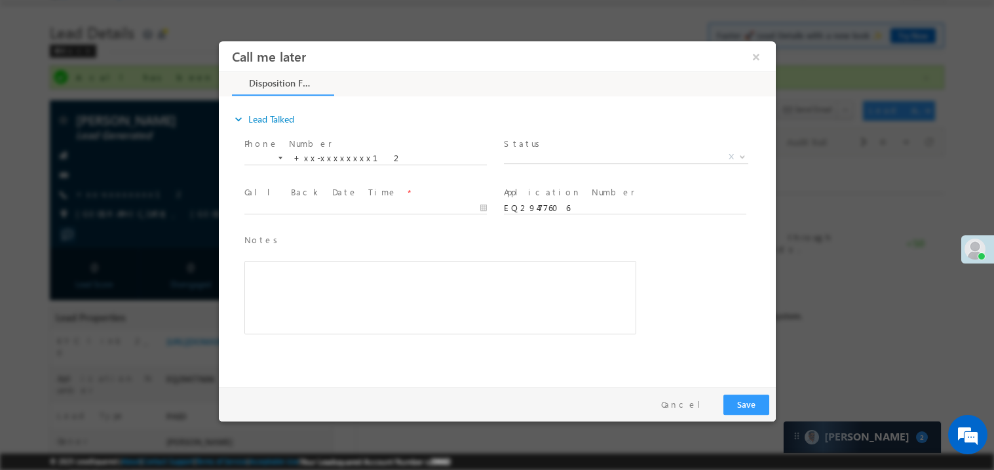
scroll to position [0, 0]
click at [556, 159] on span "X" at bounding box center [625, 156] width 244 height 13
select select "Pitch Done"
click at [281, 201] on body "Call me later ×" at bounding box center [496, 211] width 557 height 340
type input "09/24/25 11:30 AM"
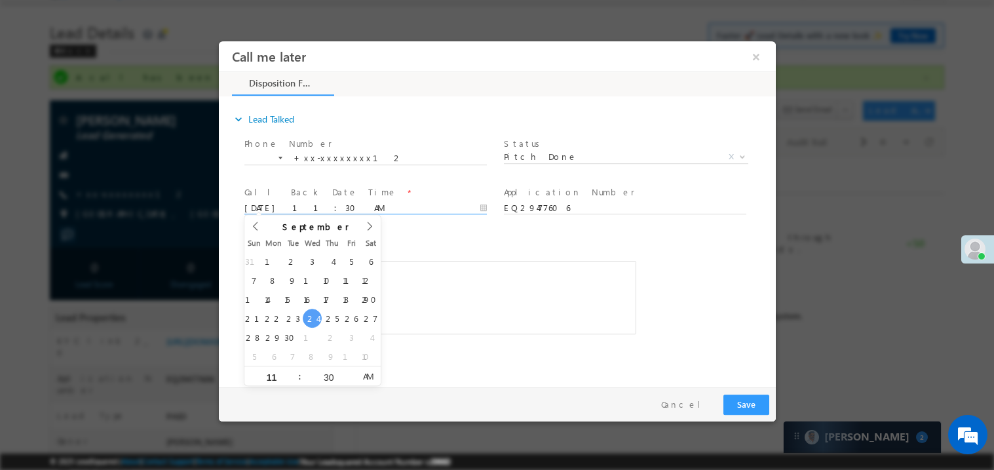
click at [465, 292] on div "Rich Text Editor, 40788eee-0fb2-11ec-a811-0adc8a9d82c2__tab1__section1__Notes__…" at bounding box center [440, 296] width 392 height 73
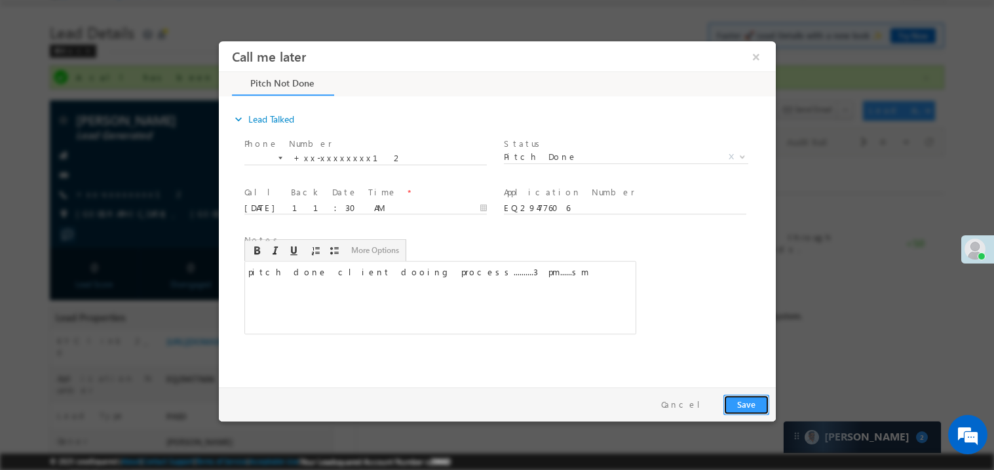
click at [741, 399] on button "Save" at bounding box center [746, 404] width 46 height 20
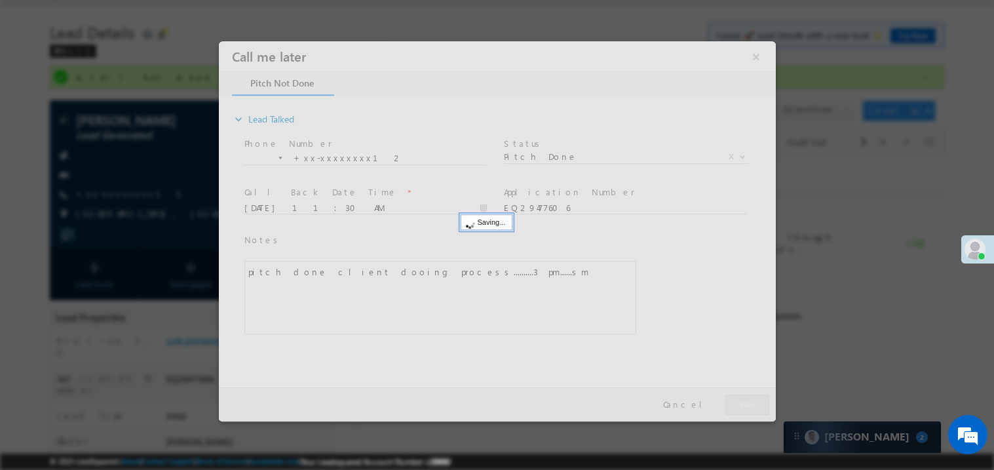
click at [741, 399] on div at bounding box center [496, 231] width 557 height 380
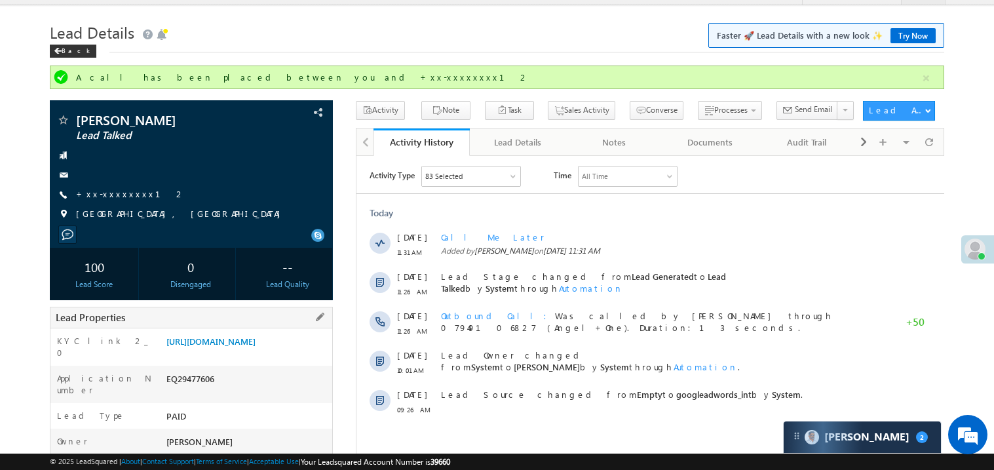
click at [186, 390] on div "EQ29477606" at bounding box center [247, 381] width 169 height 18
copy div "EQ29477606"
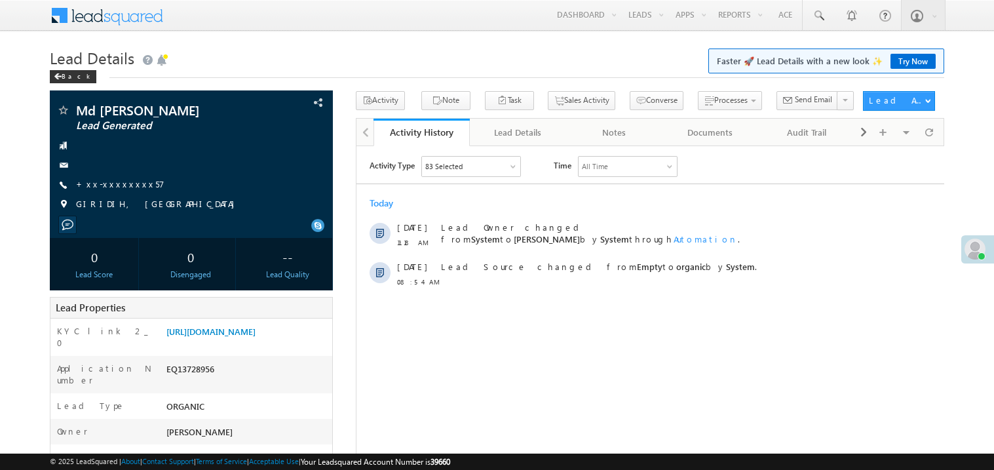
click at [119, 186] on link "+xx-xxxxxxxx57" at bounding box center [120, 183] width 88 height 11
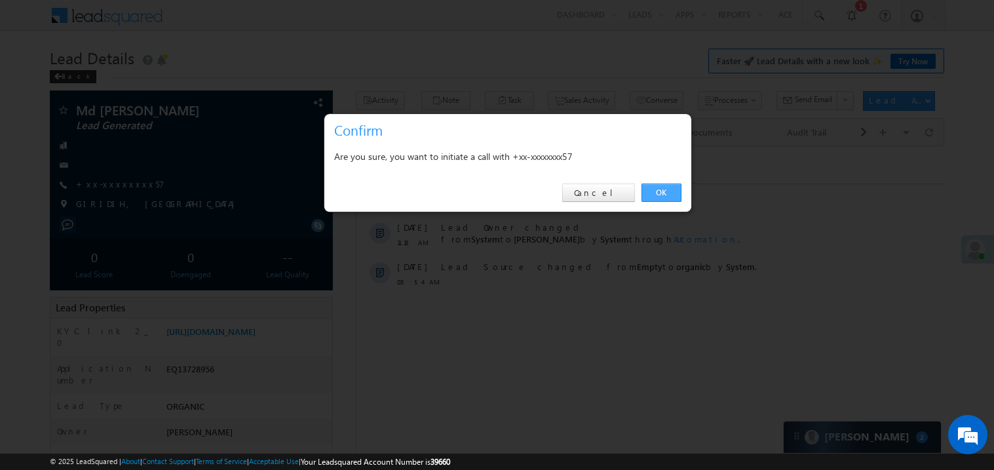
click at [659, 196] on link "OK" at bounding box center [662, 193] width 40 height 18
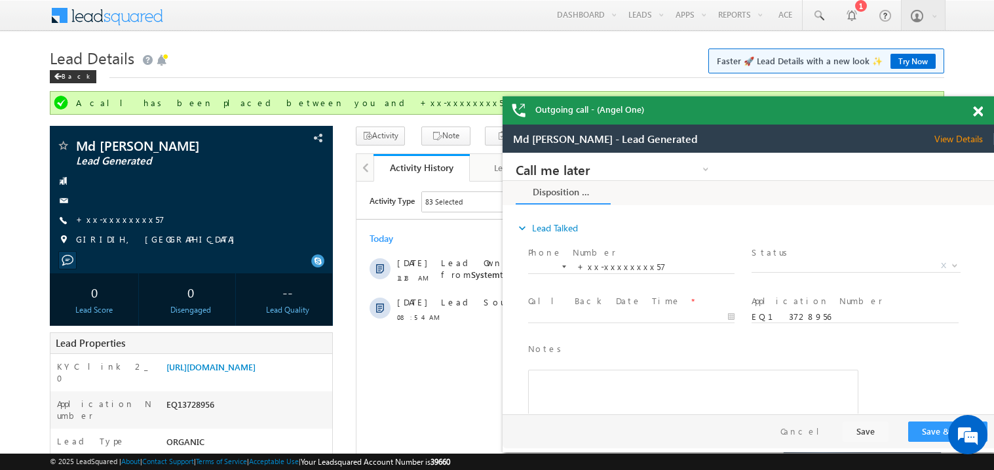
click at [982, 107] on span at bounding box center [978, 111] width 10 height 11
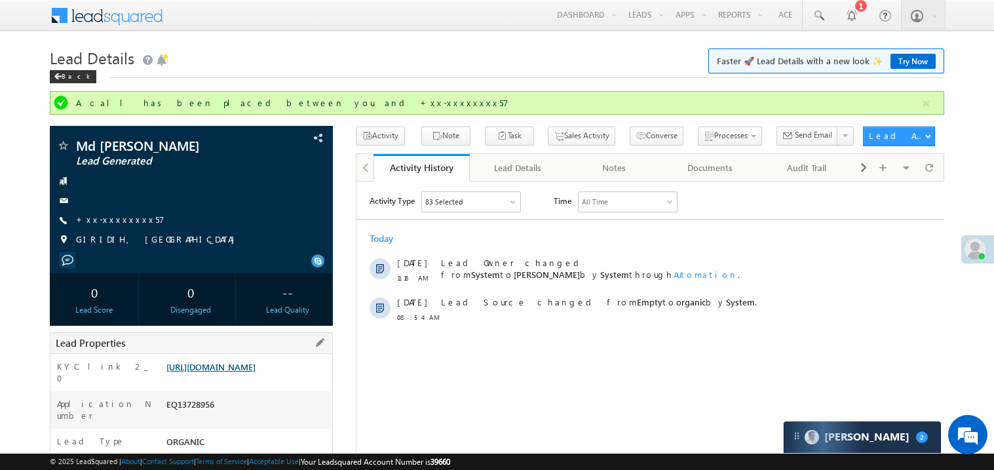
click at [234, 372] on link "https://angelbroking1-pk3em7sa.customui-test.leadsquared.com?leadId=cc6a6f62-f6…" at bounding box center [210, 366] width 89 height 11
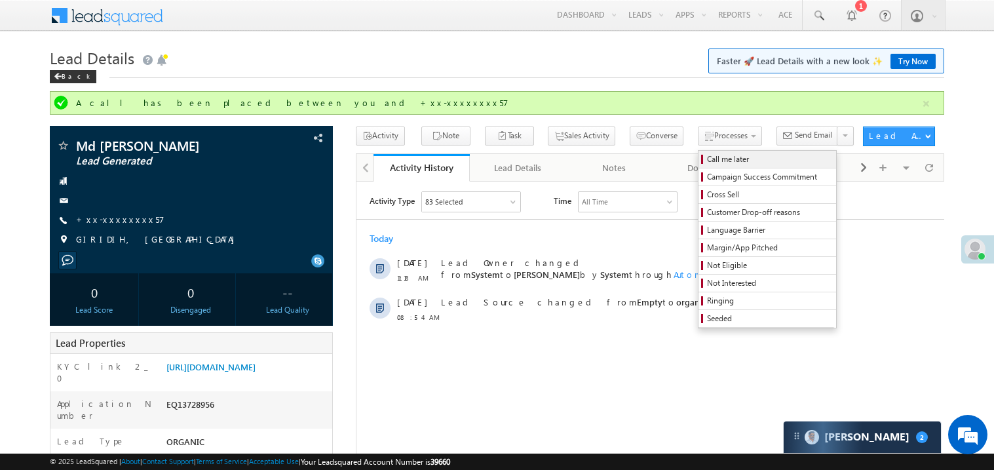
click at [707, 163] on span "Call me later" at bounding box center [769, 159] width 125 height 12
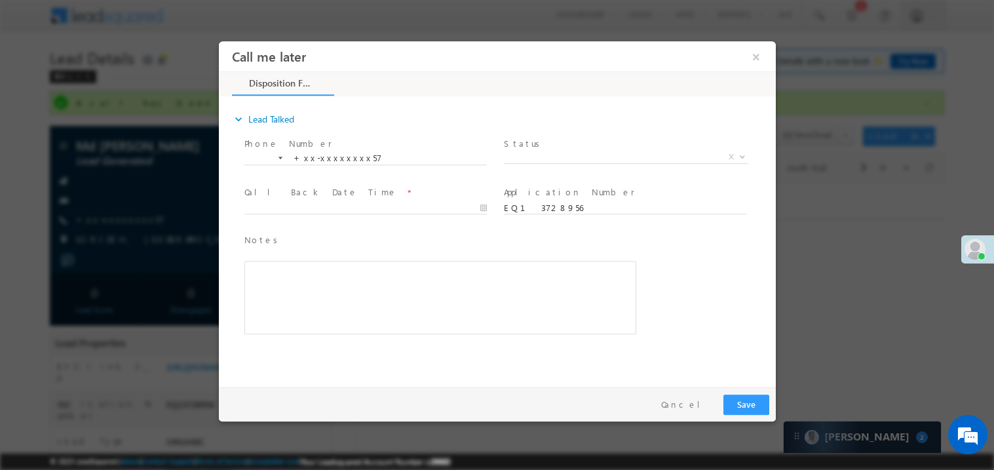
click at [577, 161] on span "X" at bounding box center [625, 156] width 244 height 13
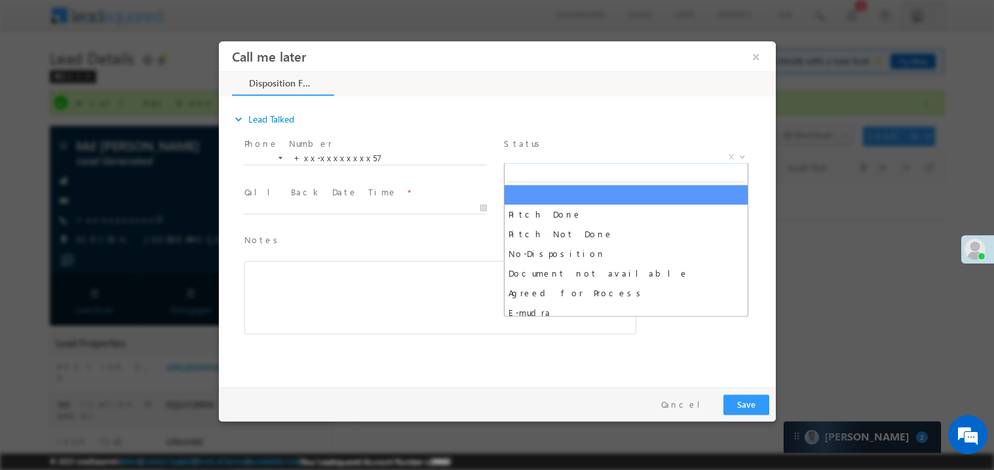
click at [551, 155] on span "X" at bounding box center [625, 156] width 244 height 13
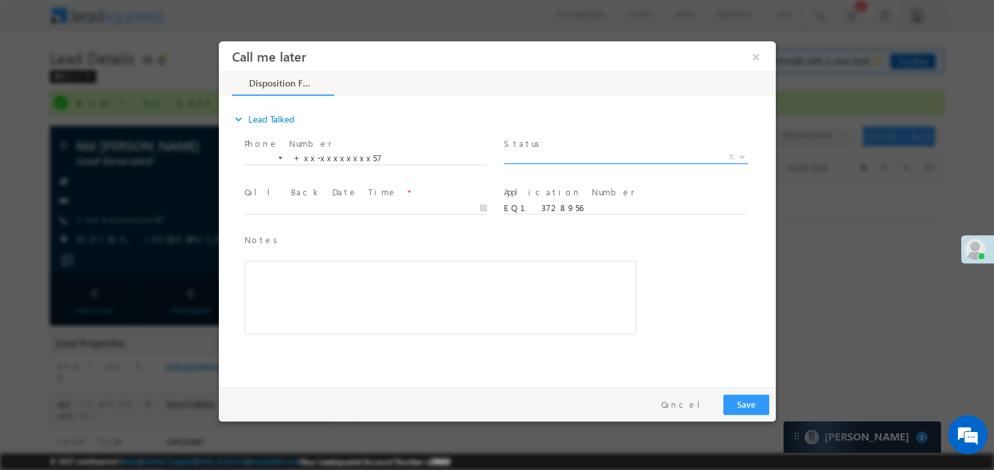
click at [551, 155] on span "X" at bounding box center [625, 156] width 244 height 13
click at [526, 163] on span "Pitch Done X" at bounding box center [625, 159] width 244 height 13
click at [524, 156] on span "Pitch Done" at bounding box center [609, 156] width 213 height 12
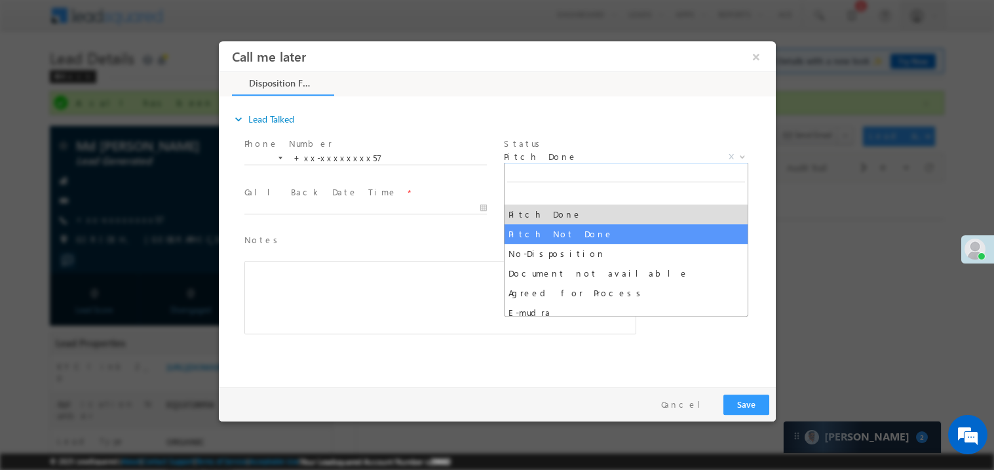
select select "Pitch Not Done"
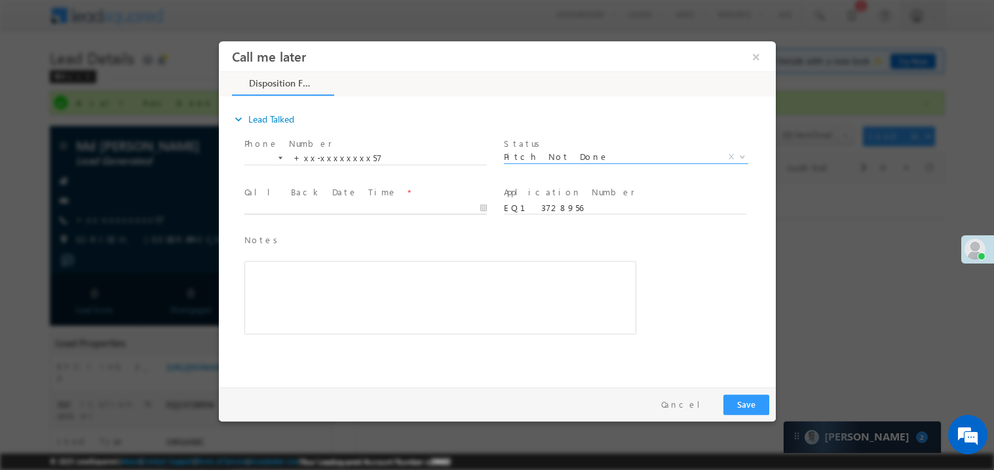
click at [311, 205] on body "Call me later ×" at bounding box center [496, 211] width 557 height 340
type input "09/24/25 11:33 AM"
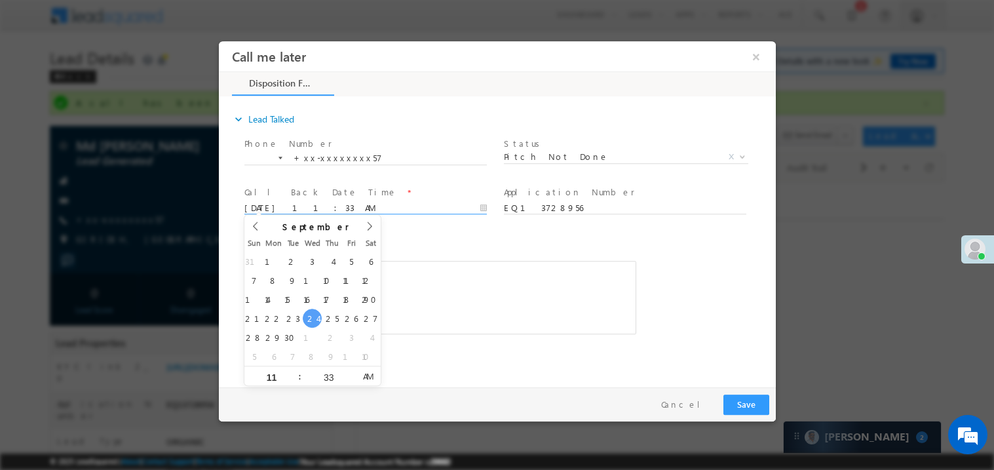
click at [411, 311] on div "Rich Text Editor, 40788eee-0fb2-11ec-a811-0adc8a9d82c2__tab1__section1__Notes__…" at bounding box center [440, 296] width 392 height 73
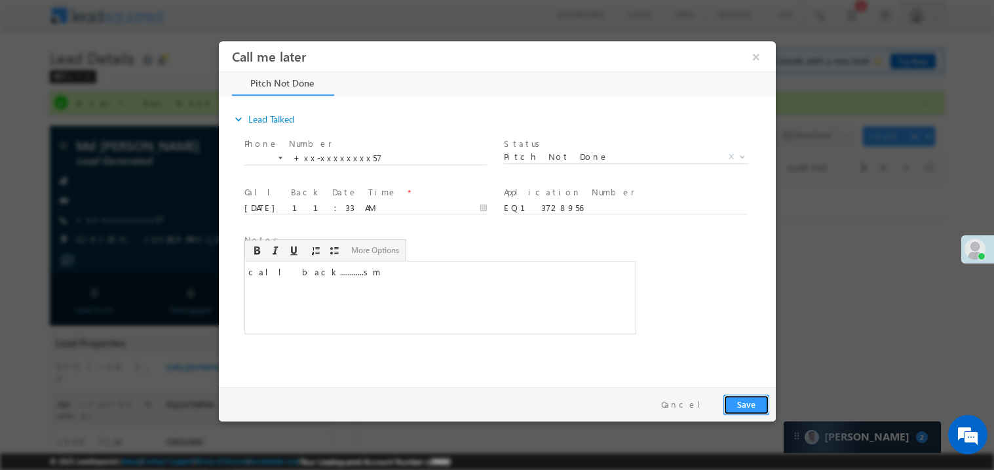
click at [746, 408] on button "Save" at bounding box center [746, 404] width 46 height 20
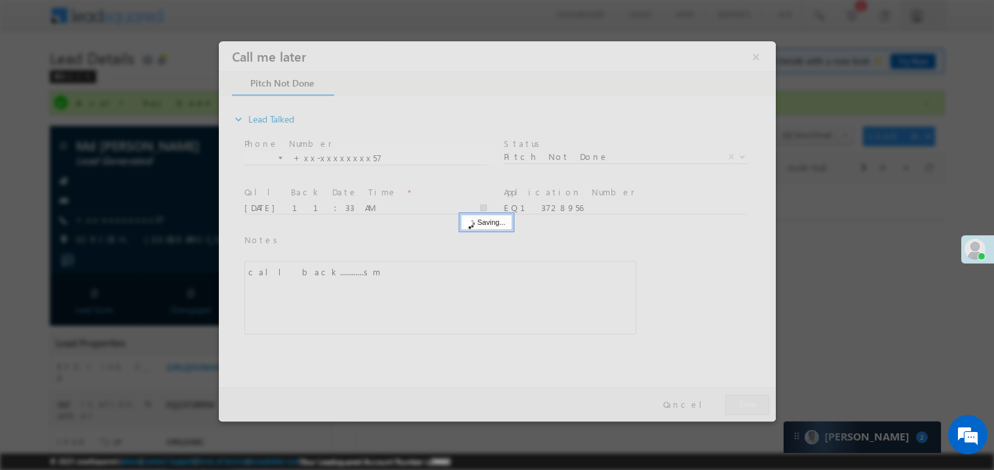
click at [746, 408] on div at bounding box center [496, 231] width 557 height 380
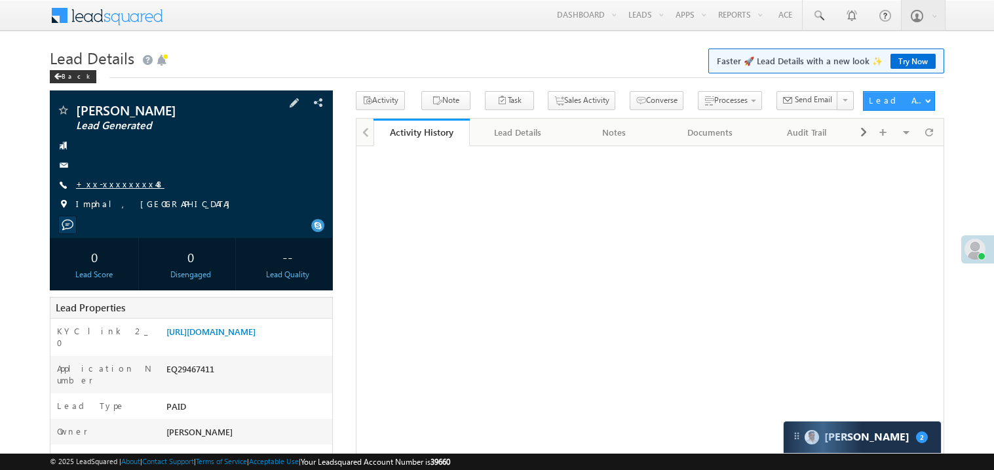
click at [111, 181] on link "+xx-xxxxxxxx48" at bounding box center [120, 183] width 88 height 11
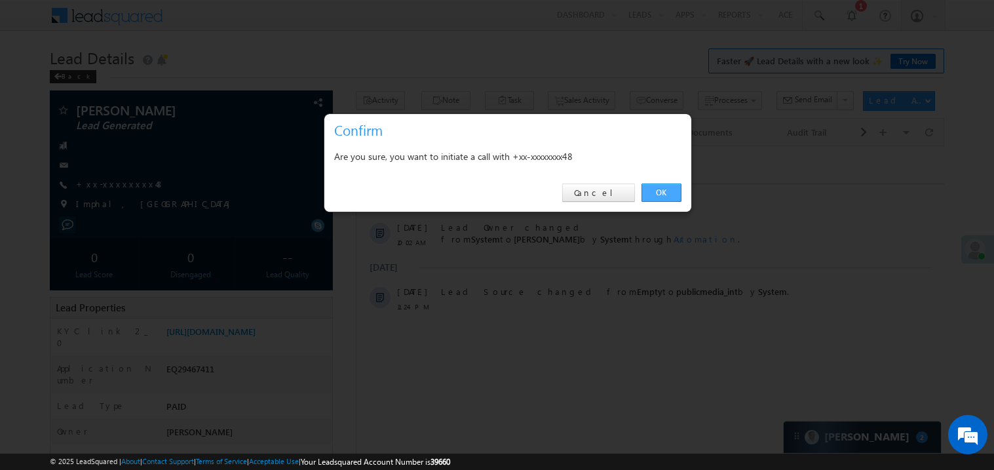
click at [666, 191] on link "OK" at bounding box center [662, 193] width 40 height 18
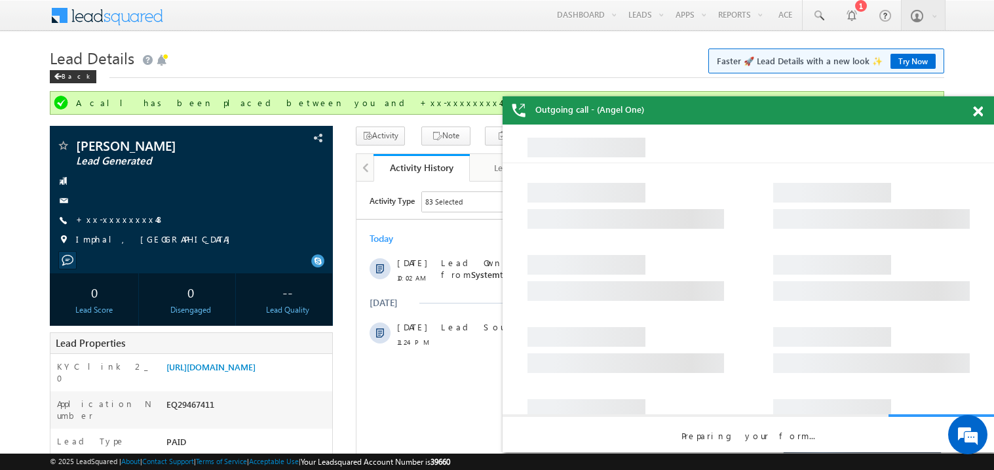
click at [979, 115] on span at bounding box center [978, 111] width 10 height 11
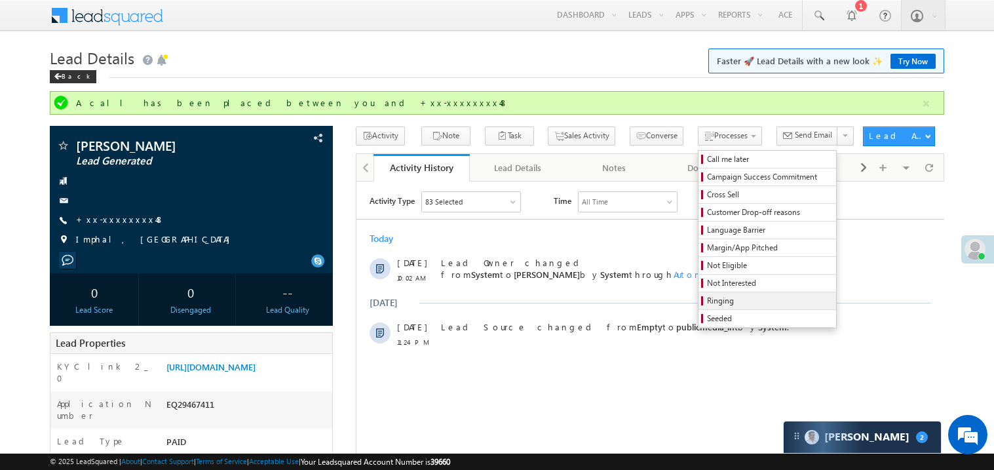
click at [716, 302] on span "Ringing" at bounding box center [769, 301] width 125 height 12
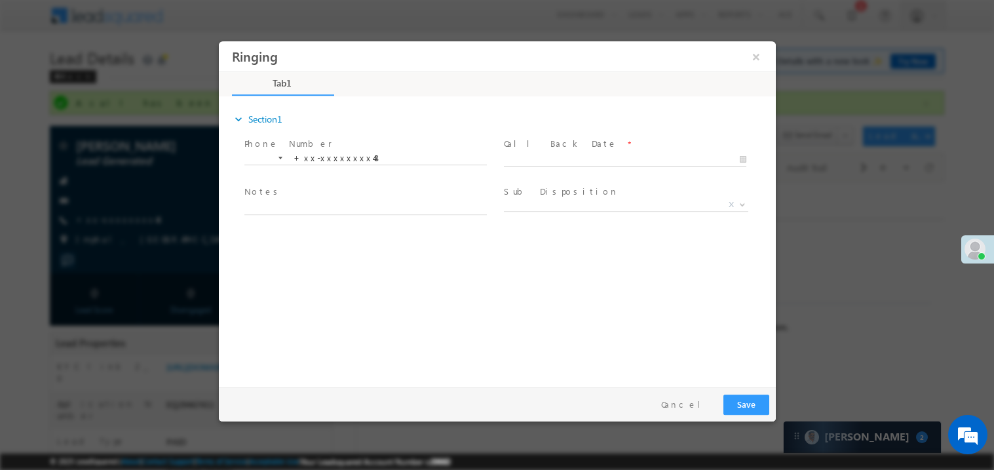
click at [529, 163] on body "Ringing ×" at bounding box center [496, 211] width 557 height 340
type input "[DATE] 11:35 AM"
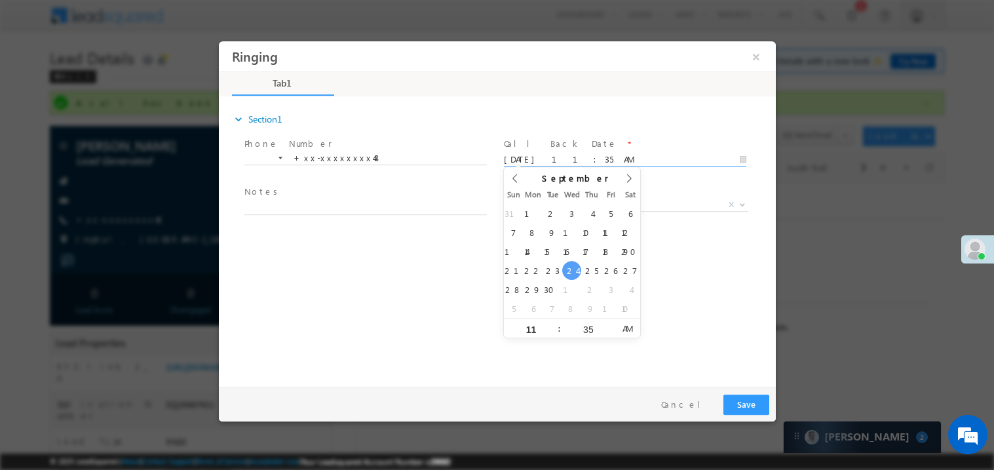
click at [313, 208] on textarea at bounding box center [365, 206] width 243 height 15
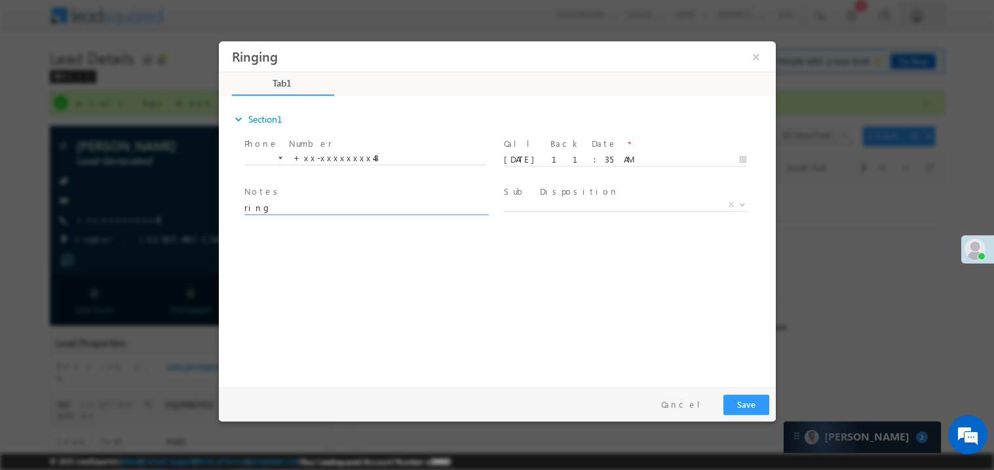
type textarea "ring"
click at [750, 406] on button "Save" at bounding box center [746, 404] width 46 height 20
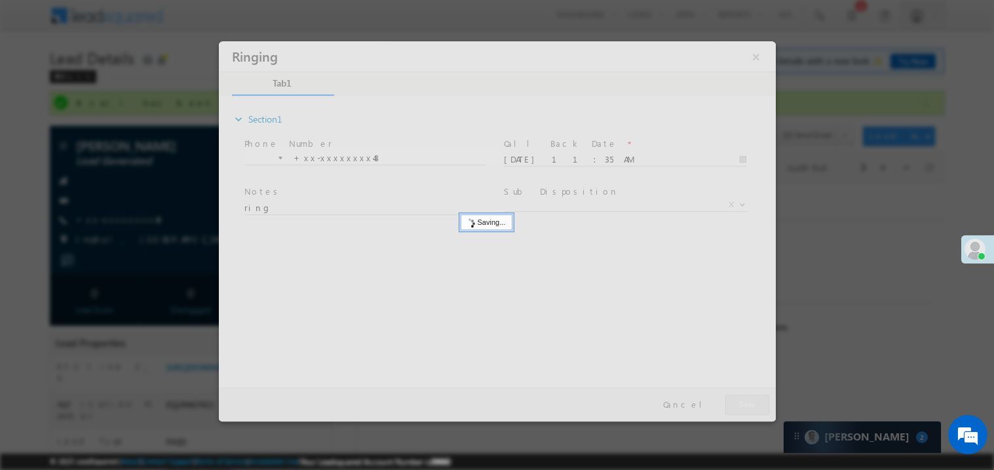
click at [750, 406] on div at bounding box center [496, 231] width 557 height 380
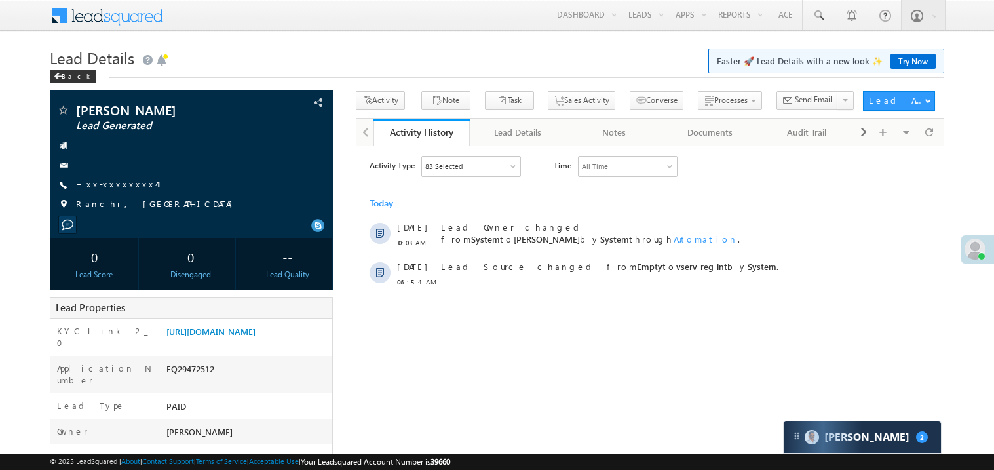
click at [109, 188] on link "+xx-xxxxxxxx41" at bounding box center [127, 183] width 102 height 11
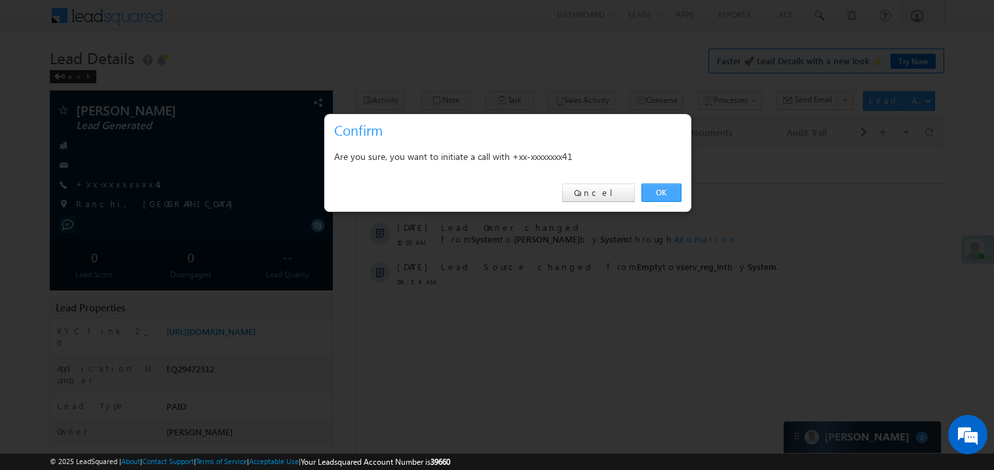
click at [660, 193] on link "OK" at bounding box center [662, 193] width 40 height 18
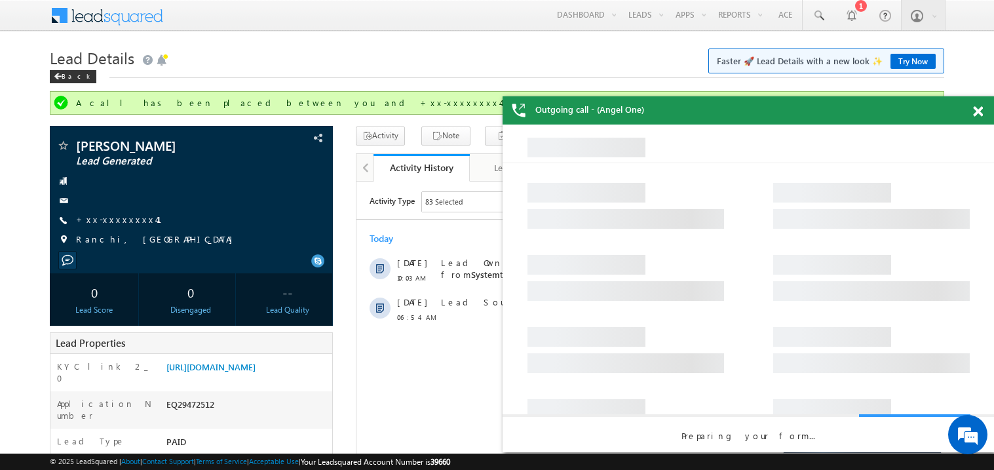
click at [979, 106] on span at bounding box center [978, 111] width 10 height 11
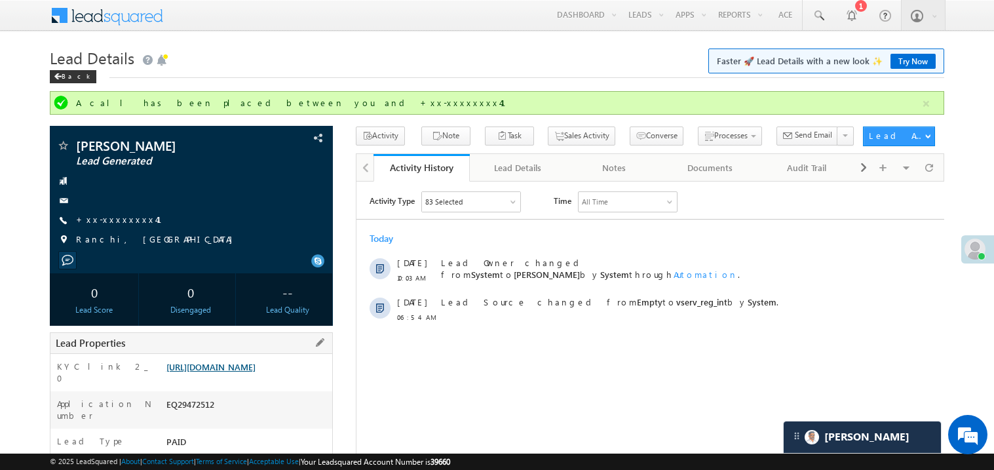
click at [237, 372] on link "[URL][DOMAIN_NAME]" at bounding box center [210, 366] width 89 height 11
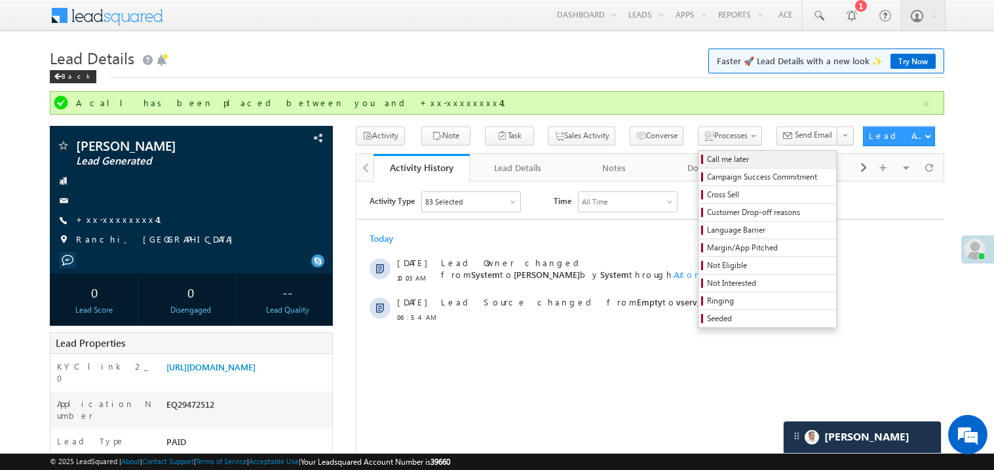
click at [707, 155] on span "Call me later" at bounding box center [769, 159] width 125 height 12
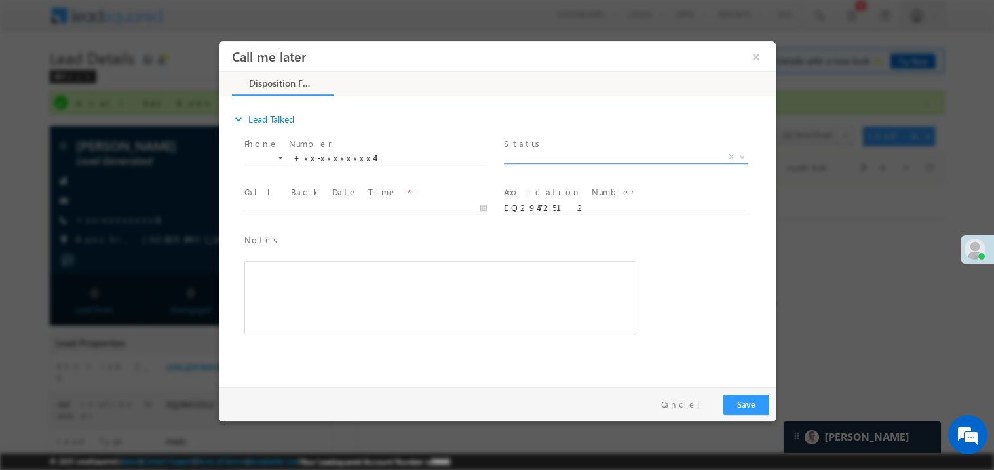
click at [534, 160] on span "X" at bounding box center [625, 156] width 244 height 13
click at [555, 151] on span "Pitch Done" at bounding box center [609, 156] width 213 height 12
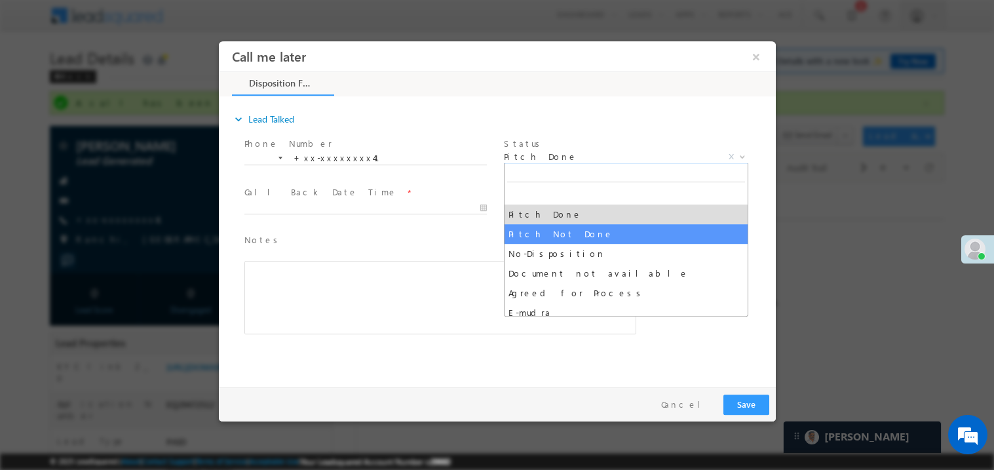
select select "Pitch Not Done"
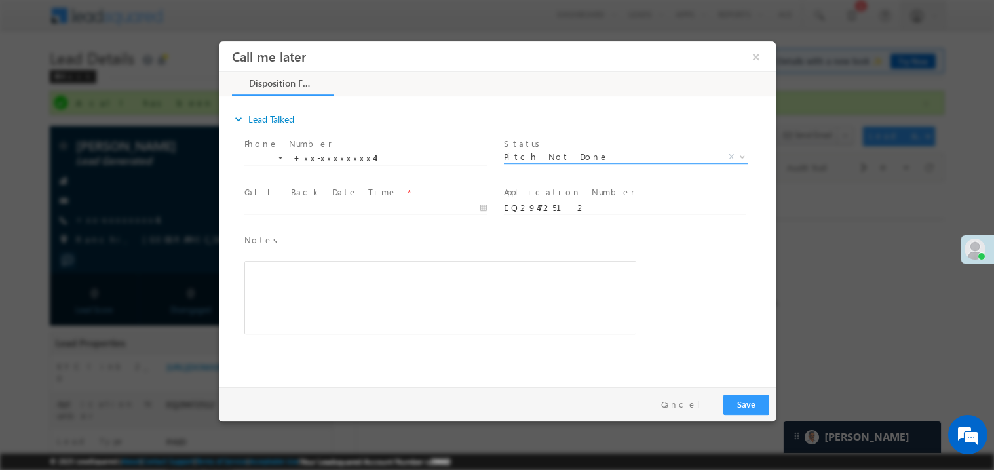
click at [303, 180] on div "Phone Number * +xx-xxxxxxxx41 +xx-xxxxxxxx41 Status * Pitch Done Pitch Not Done…" at bounding box center [508, 158] width 534 height 49
click at [277, 213] on span at bounding box center [365, 220] width 242 height 14
click at [291, 208] on body "Call me later ×" at bounding box center [496, 211] width 557 height 340
type input "09/24/25 12:00 PM"
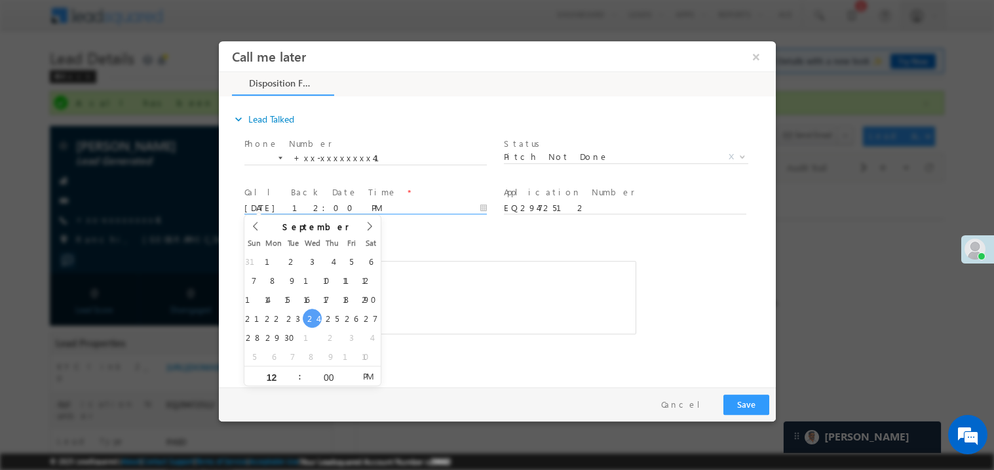
click at [532, 274] on div "Rich Text Editor, 40788eee-0fb2-11ec-a811-0adc8a9d82c2__tab1__section1__Notes__…" at bounding box center [440, 296] width 392 height 73
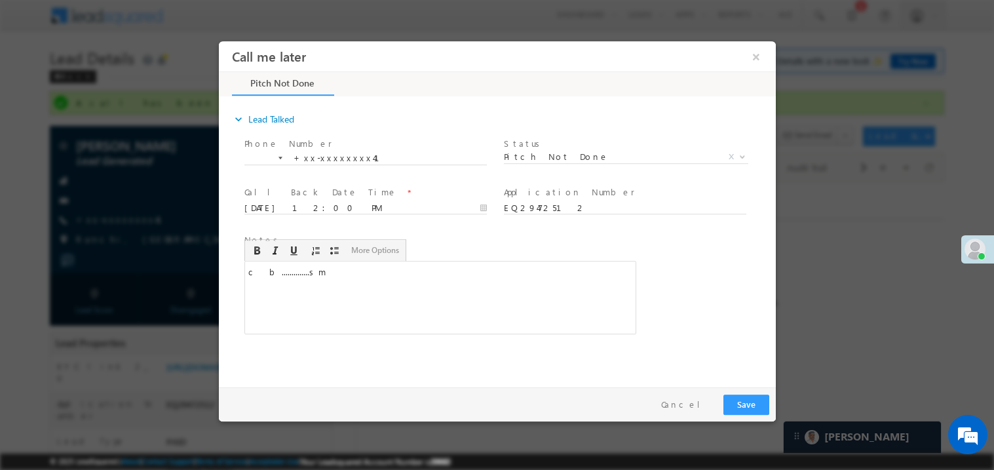
click at [754, 414] on div "Pay & Save Save Cancel" at bounding box center [500, 404] width 564 height 34
click at [751, 408] on button "Save" at bounding box center [746, 404] width 46 height 20
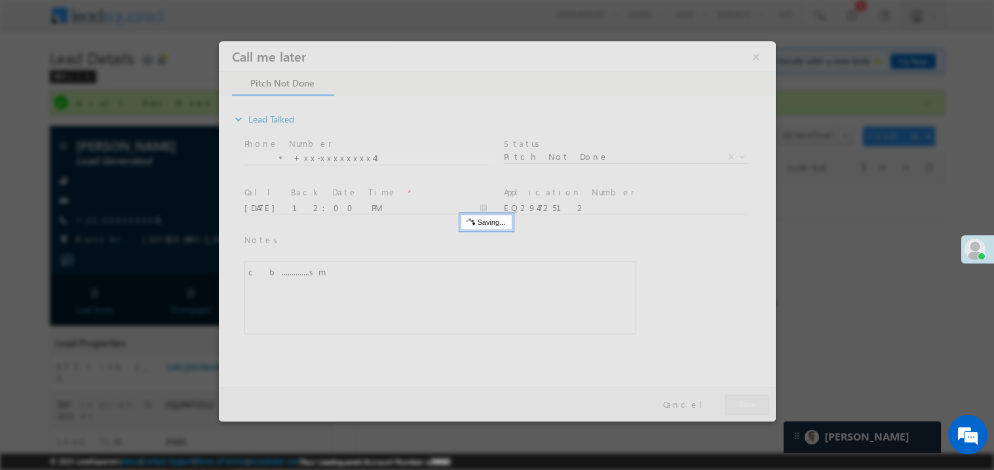
click at [751, 408] on div at bounding box center [496, 231] width 557 height 380
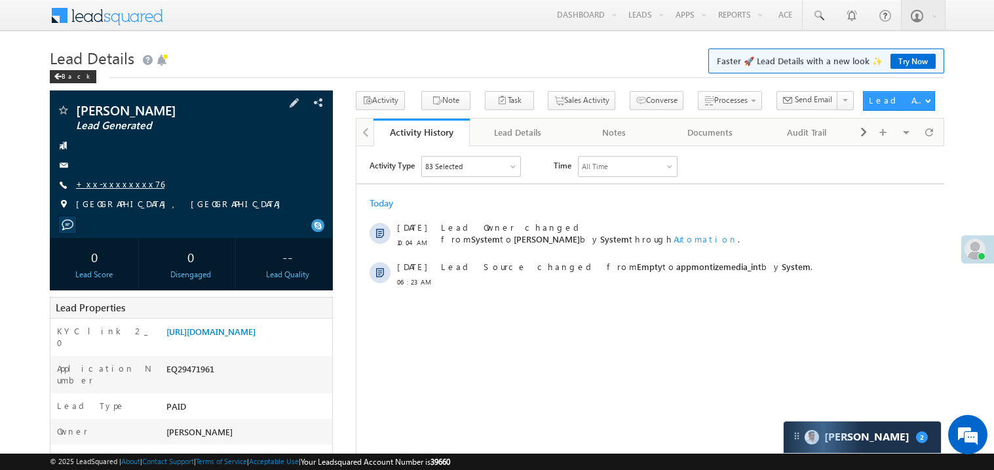
click at [115, 186] on link "+xx-xxxxxxxx76" at bounding box center [120, 183] width 88 height 11
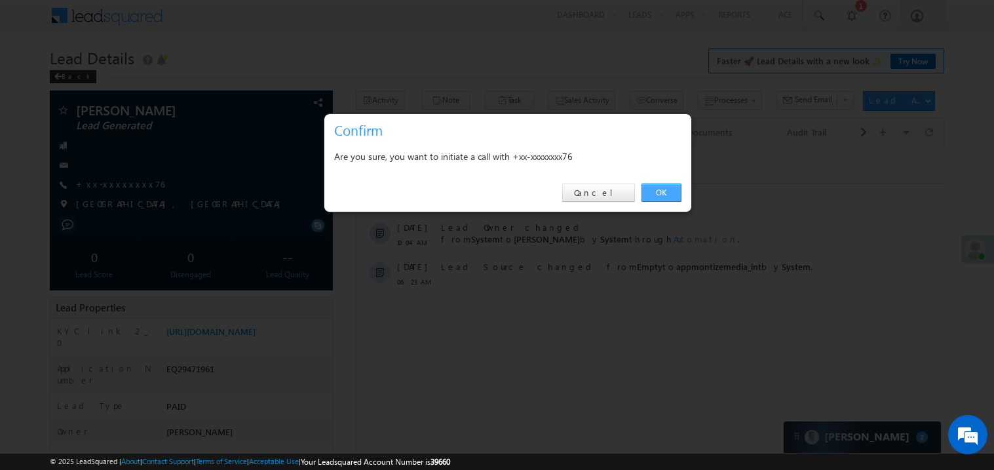
click at [661, 187] on link "OK" at bounding box center [662, 193] width 40 height 18
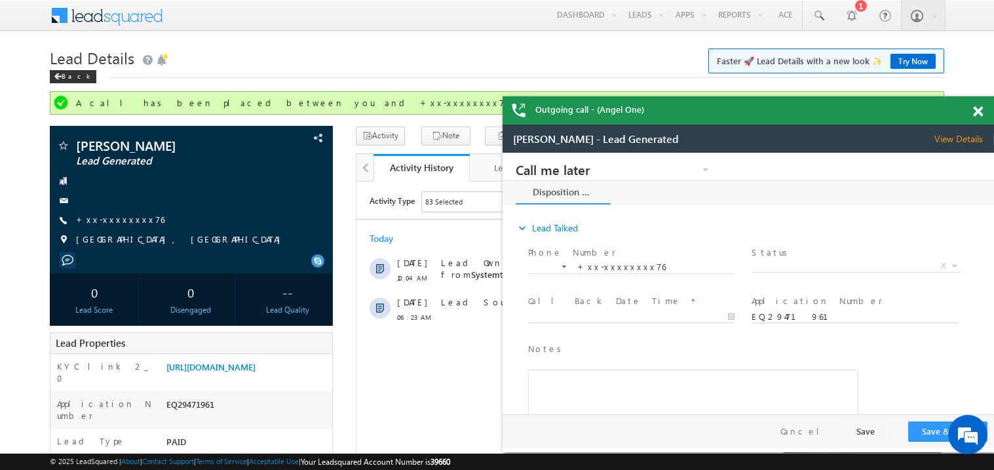
click at [981, 106] on span at bounding box center [978, 111] width 10 height 11
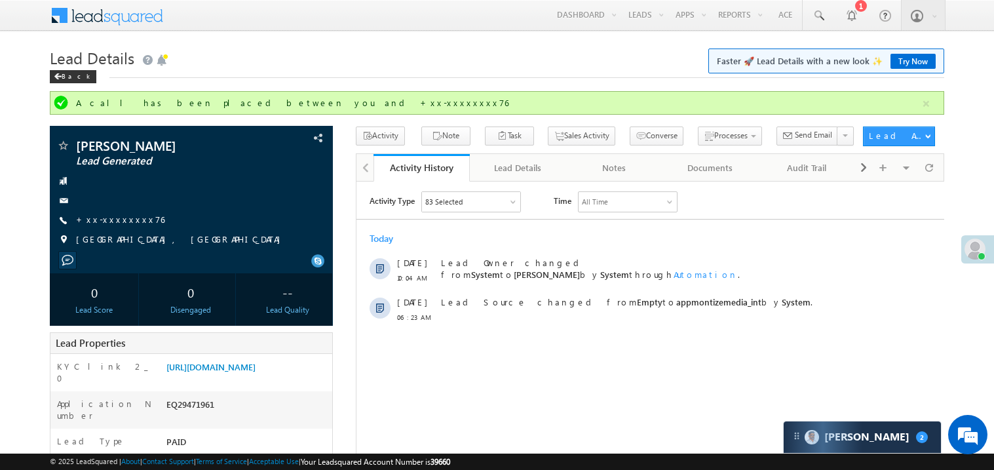
click at [475, 75] on div "Back" at bounding box center [497, 73] width 895 height 9
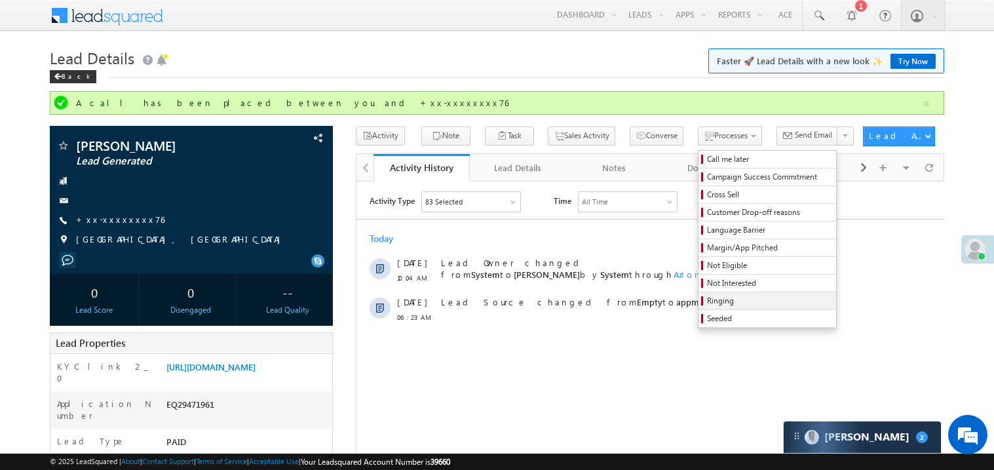
click at [707, 301] on span "Ringing" at bounding box center [769, 301] width 125 height 12
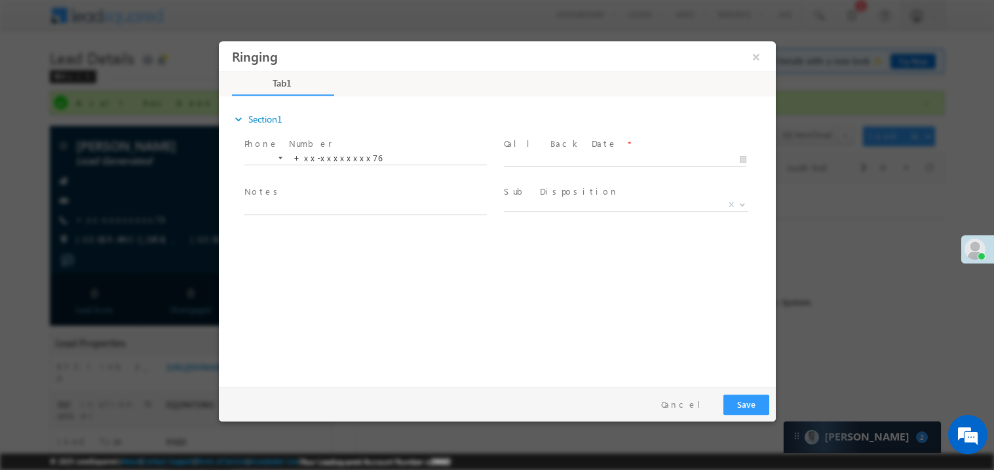
click at [521, 161] on body "Ringing ×" at bounding box center [496, 211] width 557 height 340
type input "09/24/25 12:01 PM"
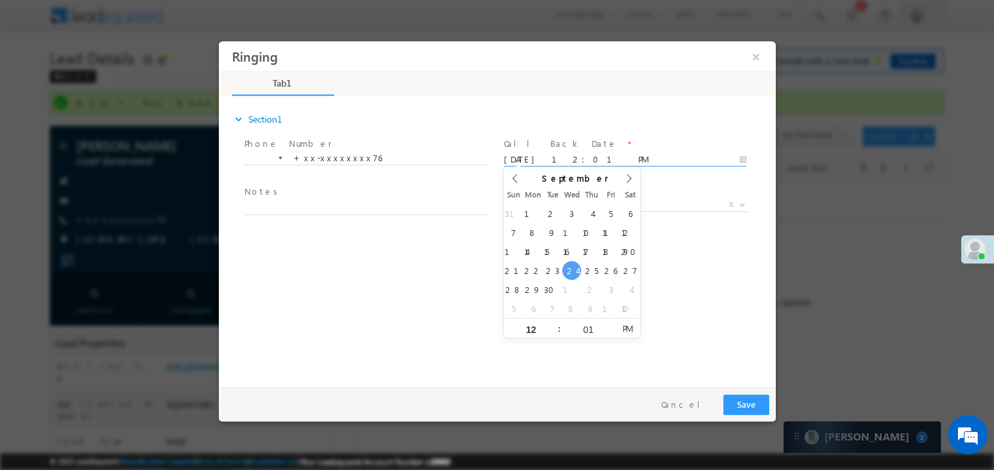
click at [315, 214] on span at bounding box center [365, 221] width 242 height 14
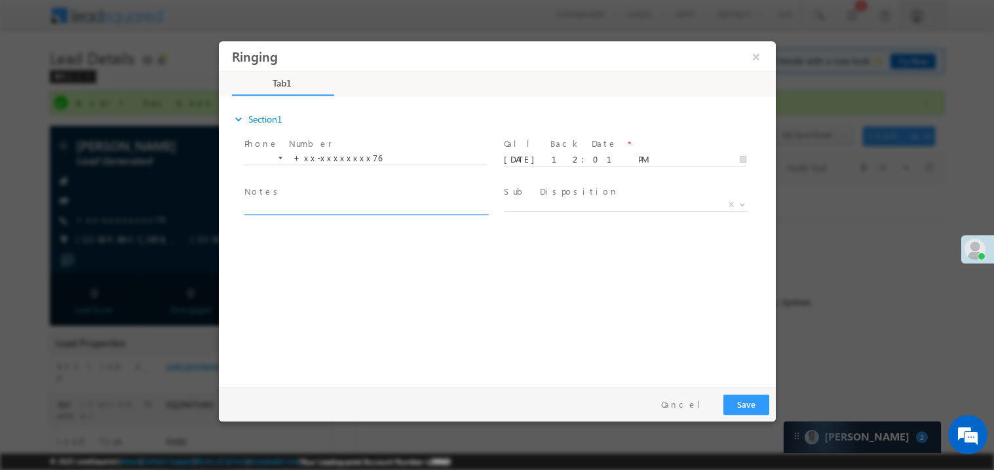
click at [311, 211] on textarea at bounding box center [365, 206] width 243 height 15
type textarea "ring"
click at [745, 405] on button "Save" at bounding box center [746, 404] width 46 height 20
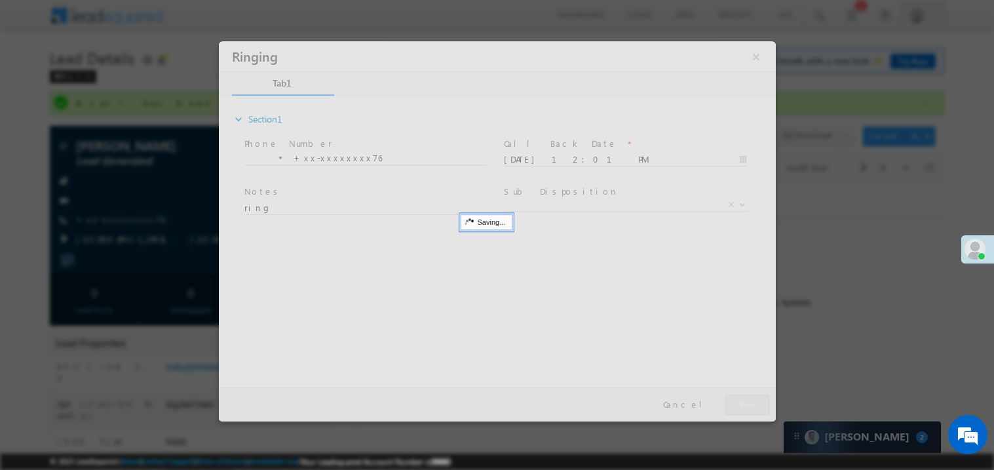
click at [745, 405] on div at bounding box center [496, 231] width 557 height 380
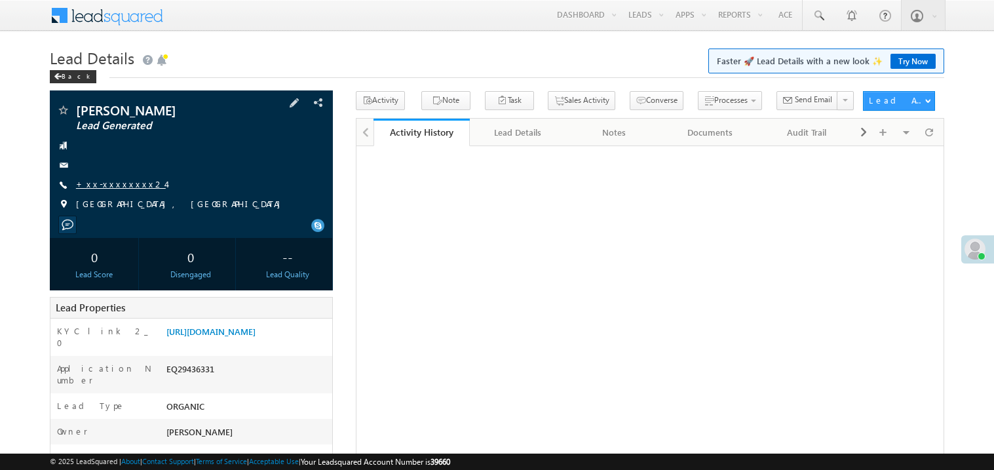
click at [128, 186] on link "+xx-xxxxxxxx24" at bounding box center [121, 183] width 90 height 11
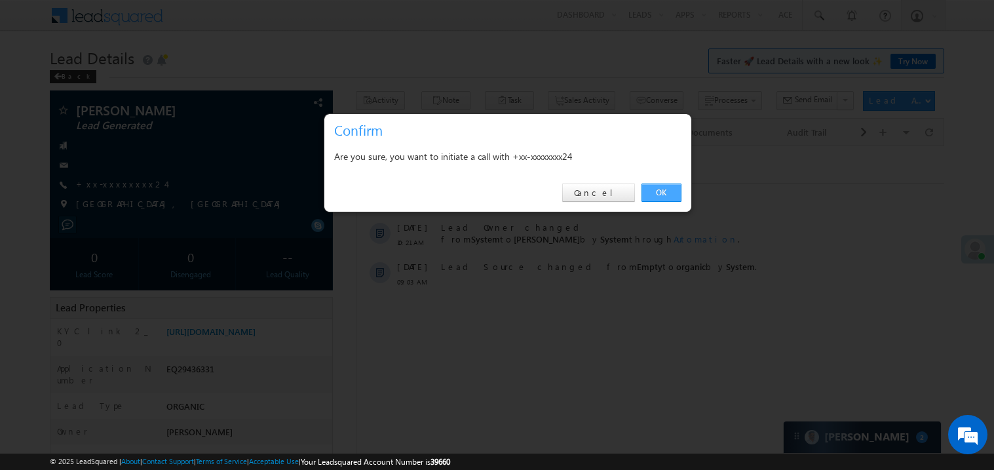
click at [664, 193] on link "OK" at bounding box center [662, 193] width 40 height 18
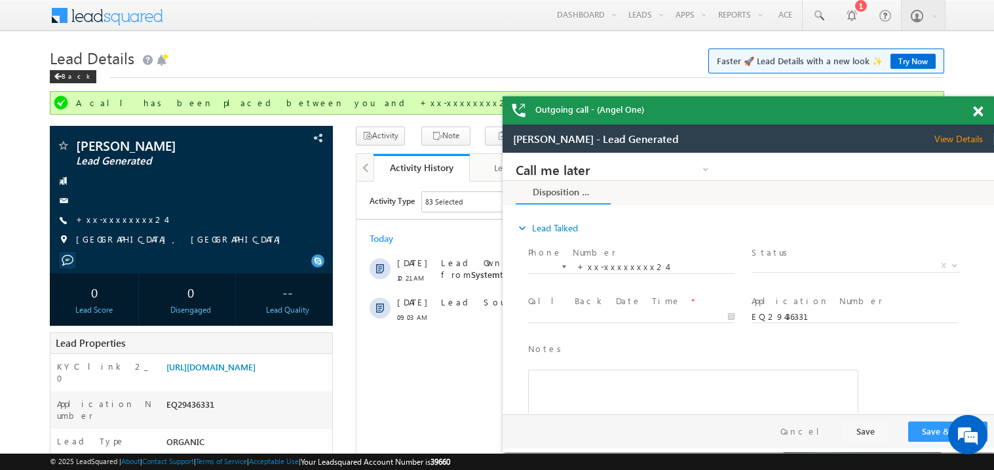
click at [978, 107] on span at bounding box center [978, 111] width 10 height 11
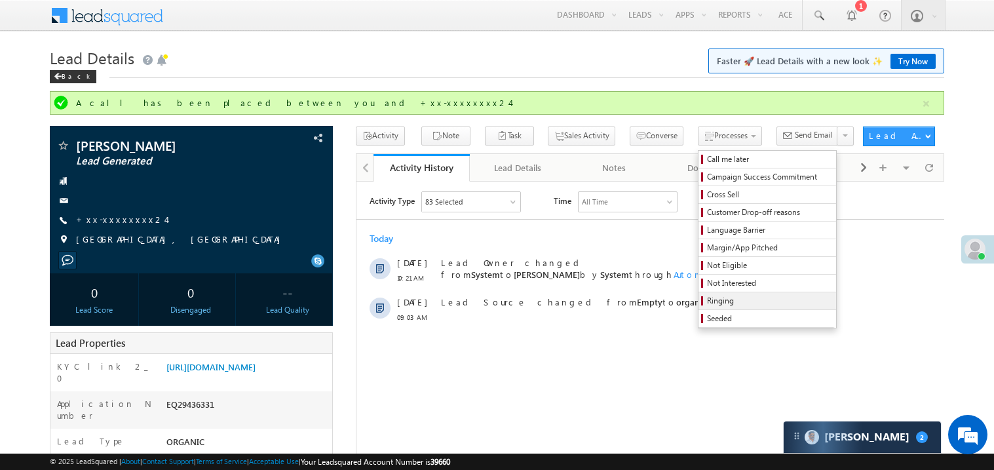
click at [728, 307] on span "Ringing" at bounding box center [769, 301] width 125 height 12
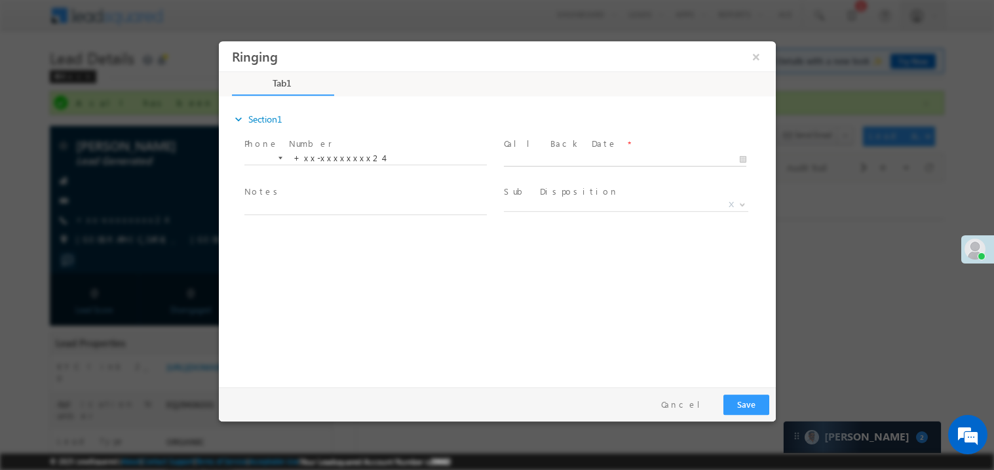
click at [527, 161] on body "Ringing ×" at bounding box center [496, 211] width 557 height 340
type input "09/24/25 12:02 PM"
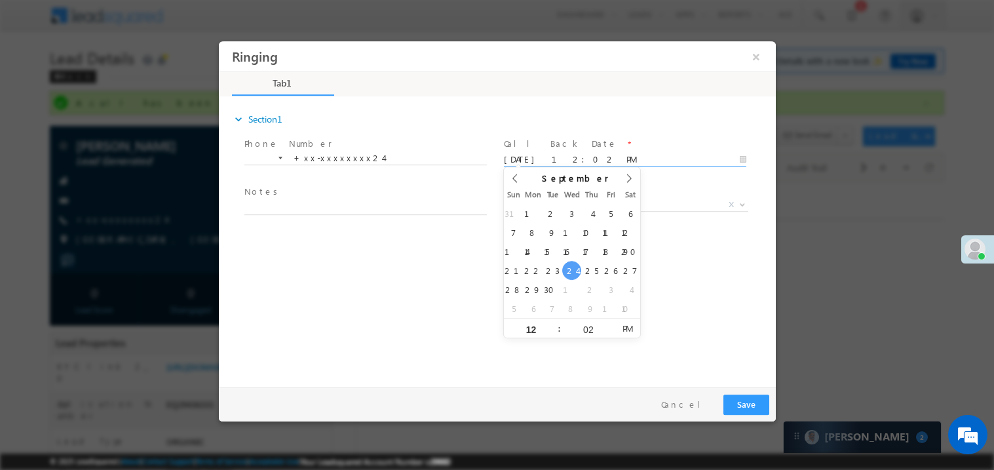
click at [348, 197] on span "Notes *" at bounding box center [365, 192] width 242 height 14
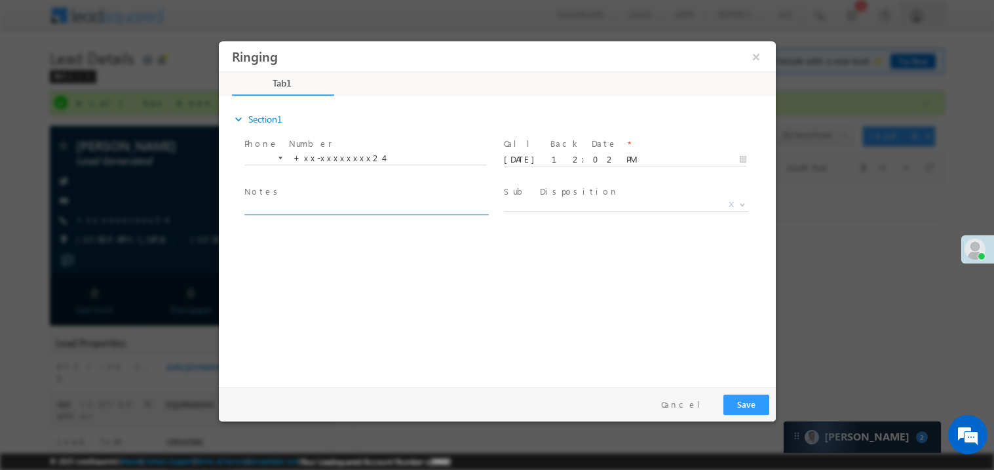
click at [326, 203] on textarea at bounding box center [365, 206] width 243 height 15
type textarea "ring"
click at [752, 408] on button "Save" at bounding box center [746, 404] width 46 height 20
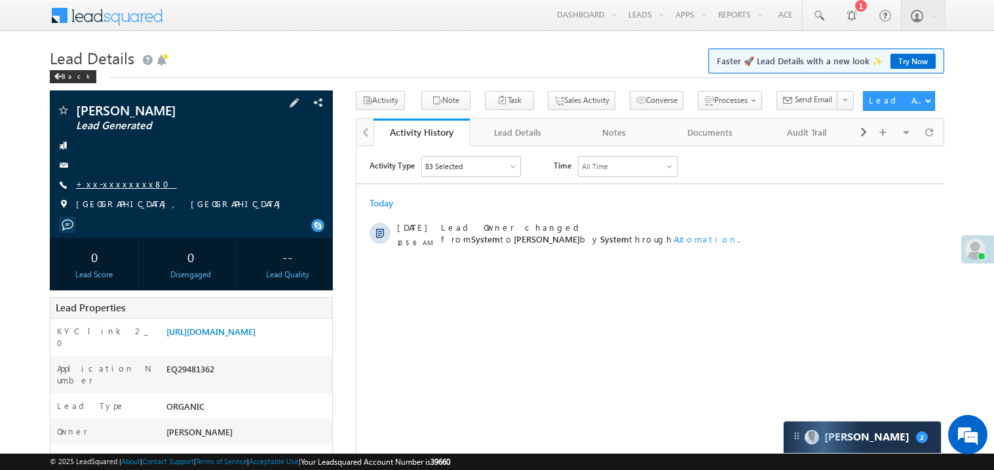
click at [115, 186] on link "+xx-xxxxxxxx80" at bounding box center [126, 183] width 101 height 11
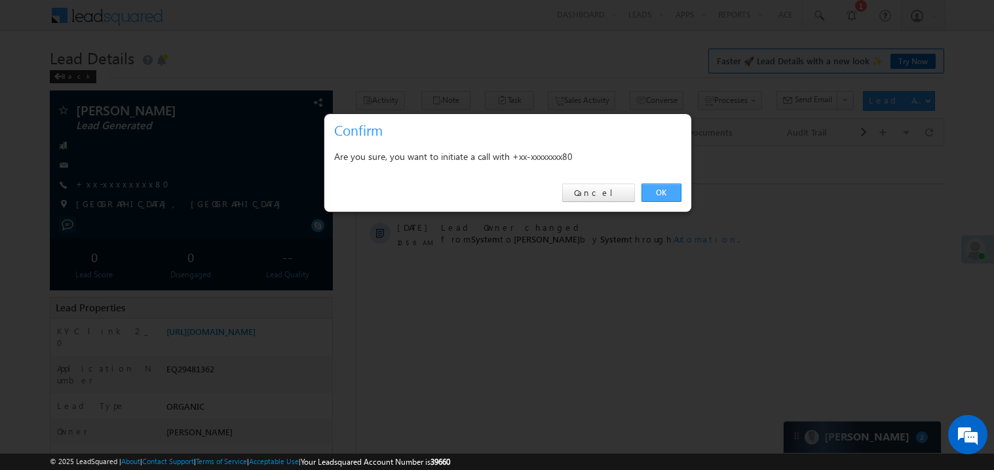
click at [658, 191] on link "OK" at bounding box center [662, 193] width 40 height 18
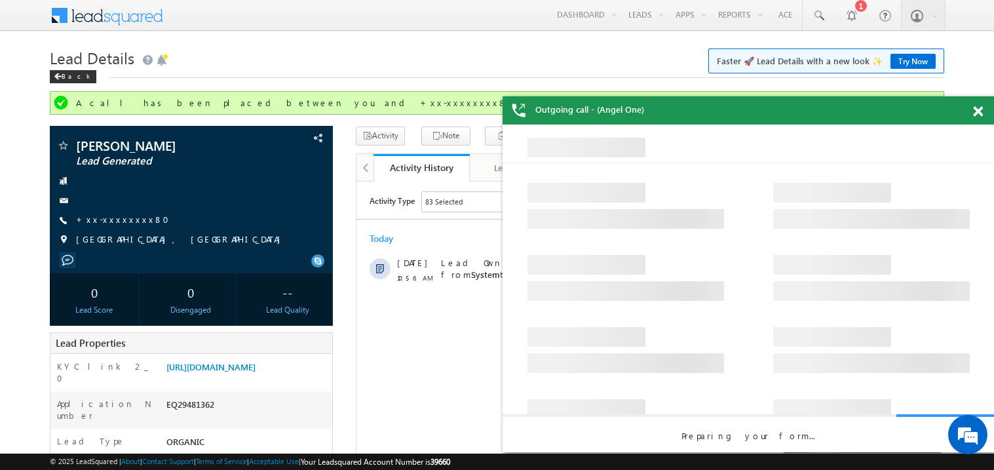
click at [980, 105] on div at bounding box center [986, 109] width 18 height 26
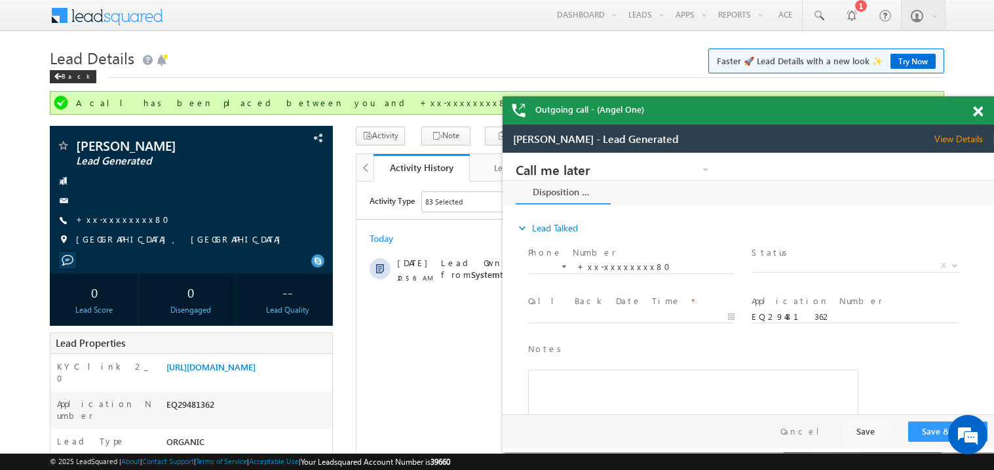
click at [980, 113] on span at bounding box center [978, 111] width 10 height 11
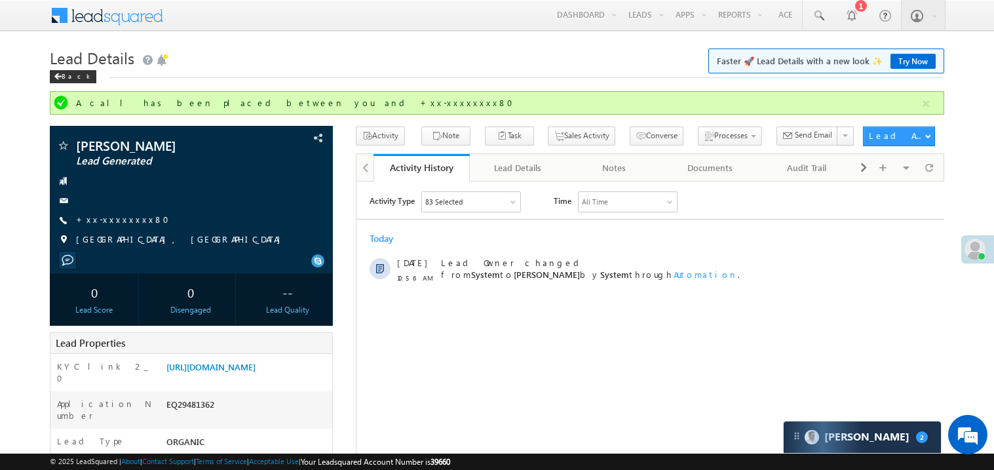
click at [543, 235] on div "Today" at bounding box center [650, 238] width 588 height 12
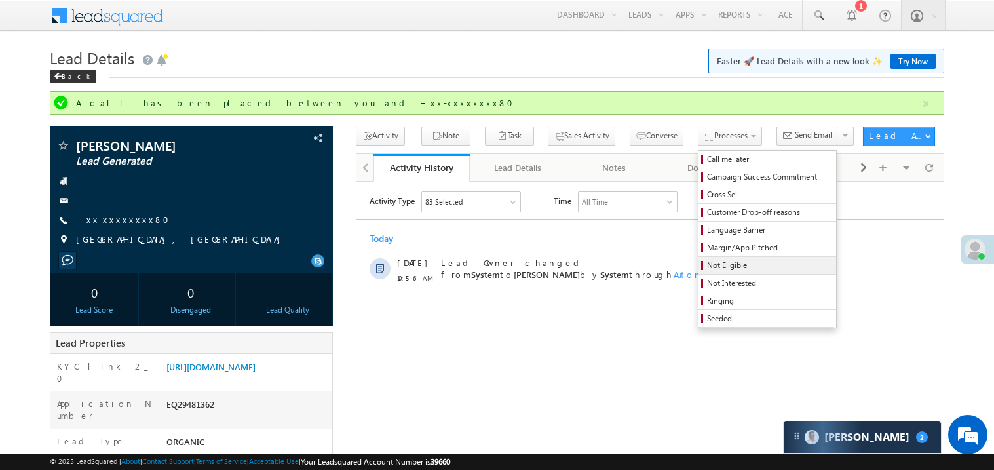
click at [707, 267] on span "Not Eligible" at bounding box center [769, 266] width 125 height 12
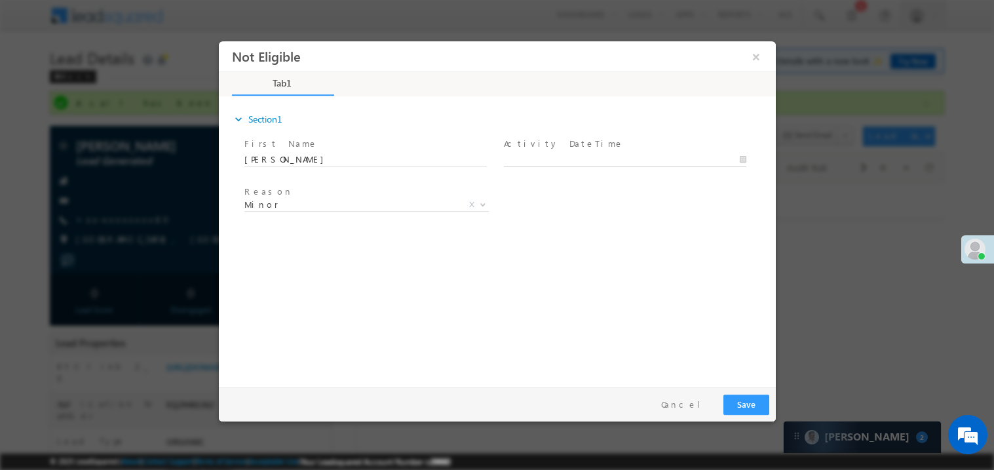
click at [537, 159] on body "Not Eligible ×" at bounding box center [496, 211] width 557 height 340
type input "09/24/25 12:04 PM"
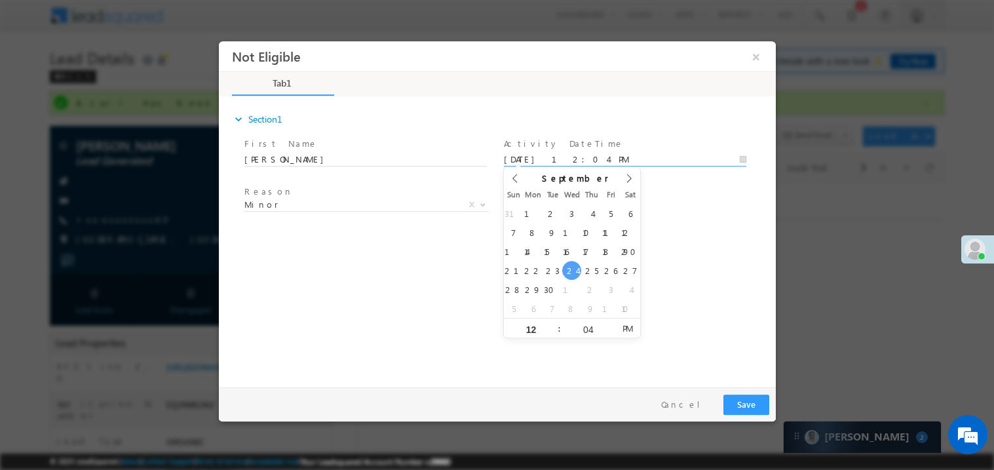
click at [296, 330] on div "expand_more Section1 First Name *" at bounding box center [500, 239] width 551 height 283
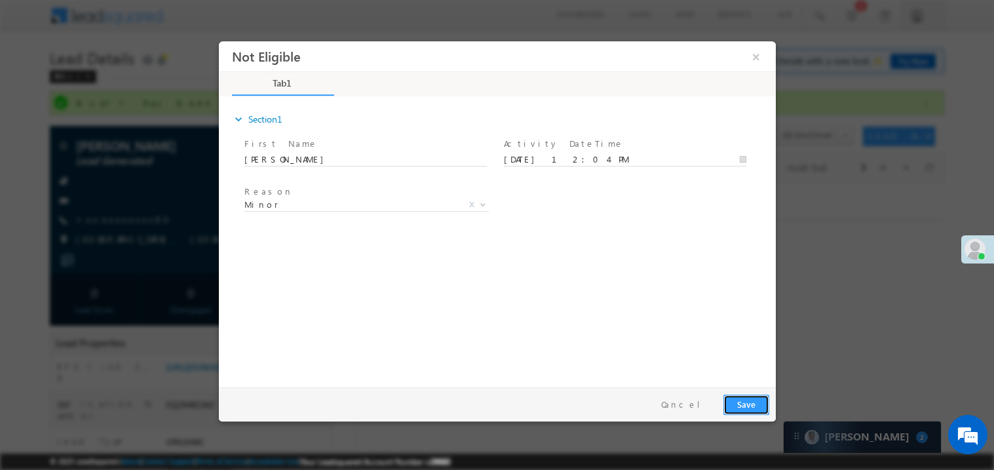
click at [749, 399] on button "Save" at bounding box center [746, 404] width 46 height 20
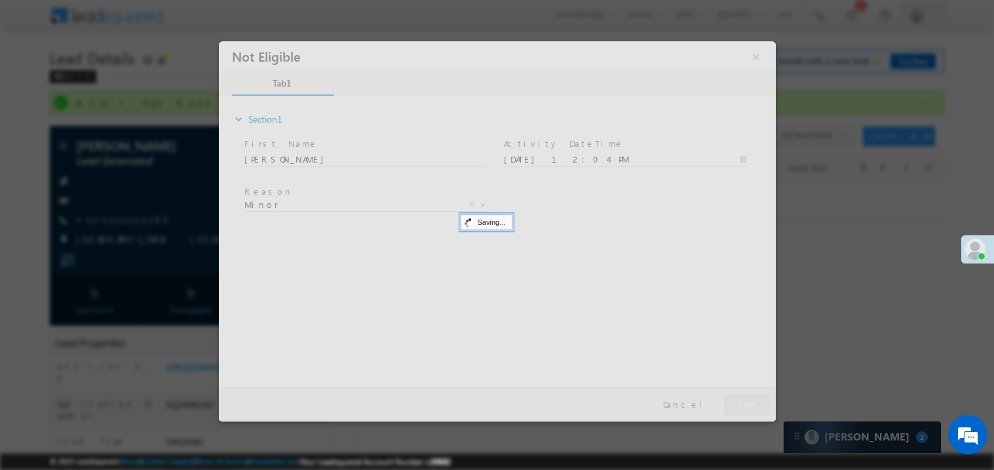
click at [749, 399] on div at bounding box center [496, 231] width 557 height 380
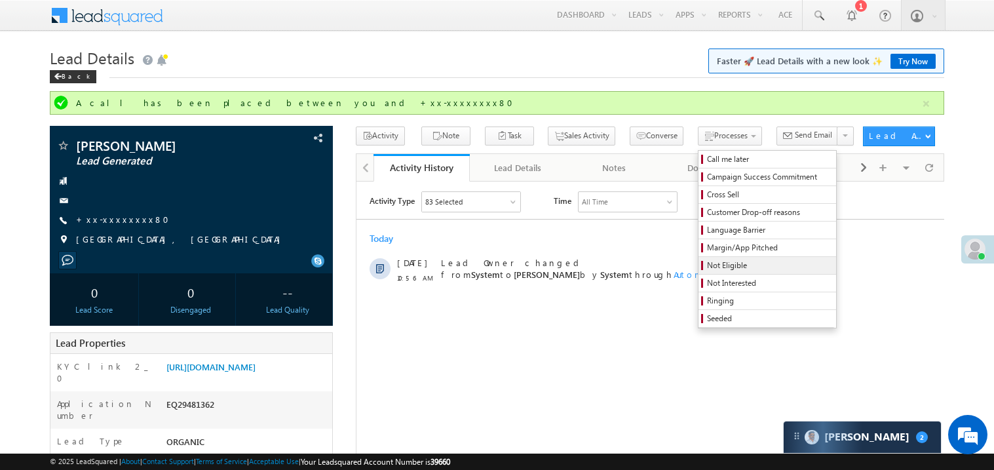
click at [707, 267] on span "Not Eligible" at bounding box center [769, 266] width 125 height 12
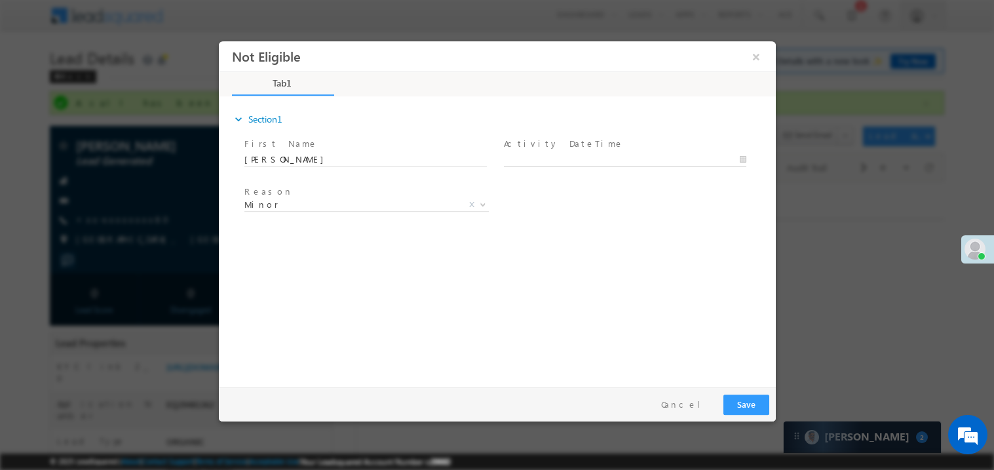
click at [545, 156] on body "Not Eligible ×" at bounding box center [496, 211] width 557 height 340
type input "09/24/25 12:05 PM"
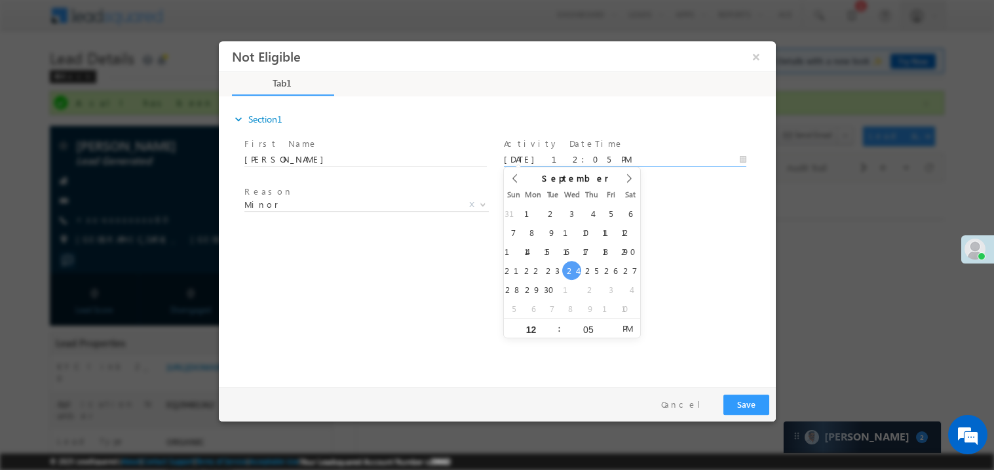
click at [294, 283] on div "expand_more Section1 First Name *" at bounding box center [500, 239] width 551 height 283
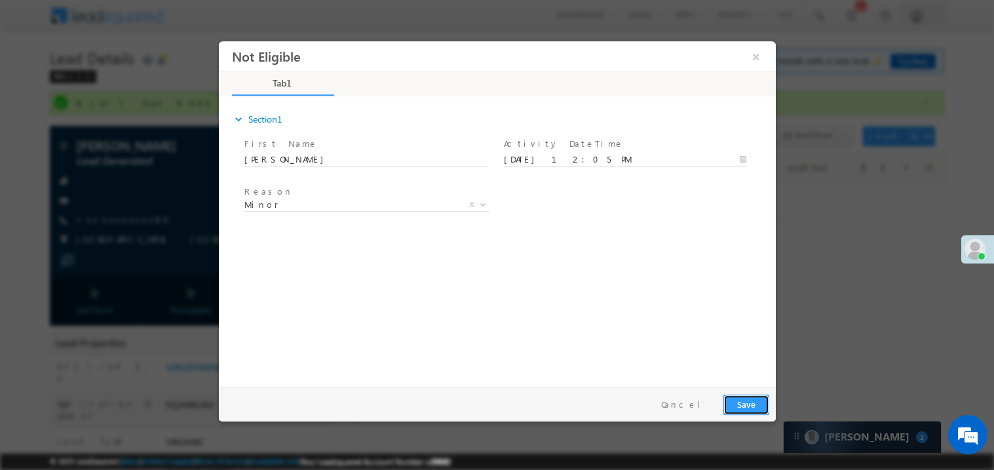
click at [747, 403] on button "Save" at bounding box center [746, 404] width 46 height 20
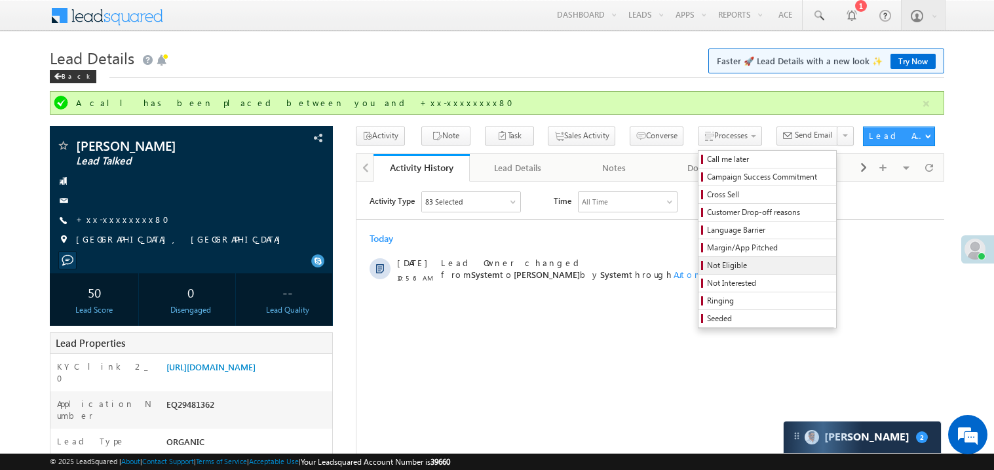
click at [713, 268] on span "Not Eligible" at bounding box center [769, 266] width 125 height 12
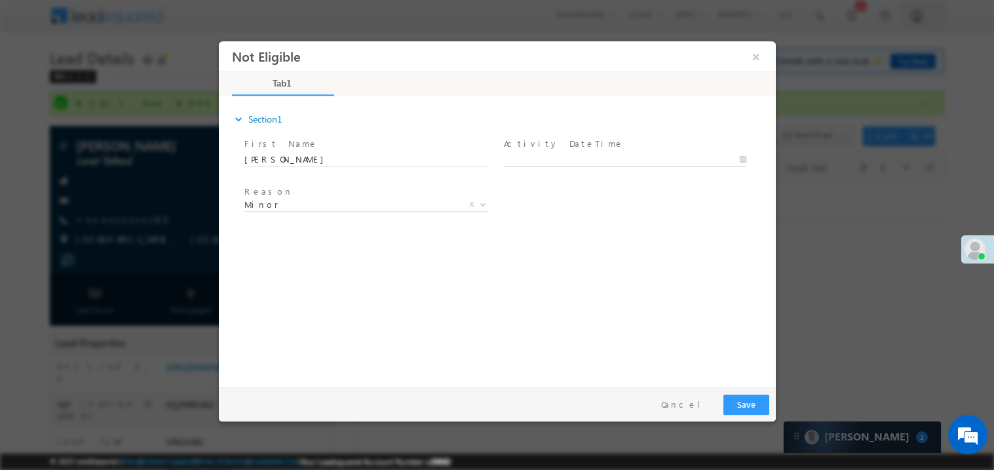
click at [541, 153] on input "text" at bounding box center [624, 159] width 243 height 13
type input "09/24/25 12:05 PM"
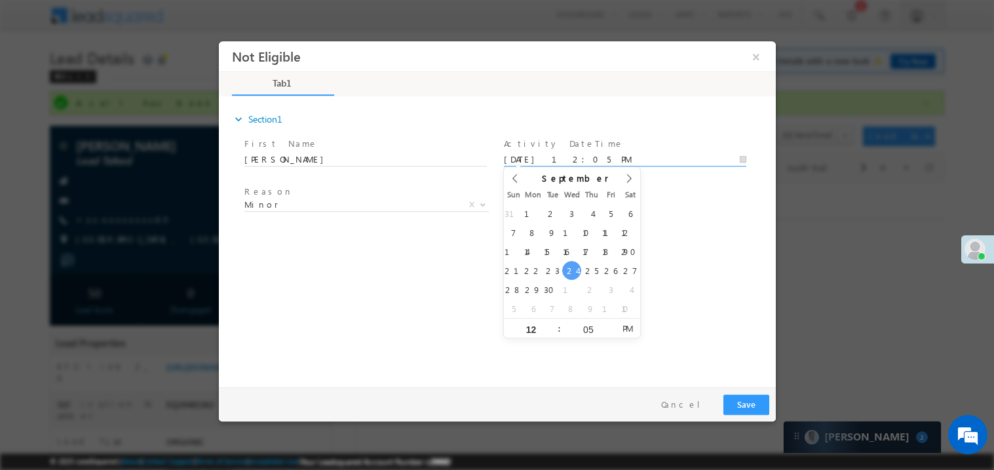
click at [337, 285] on div "expand_more Section1 First Name *" at bounding box center [500, 239] width 551 height 283
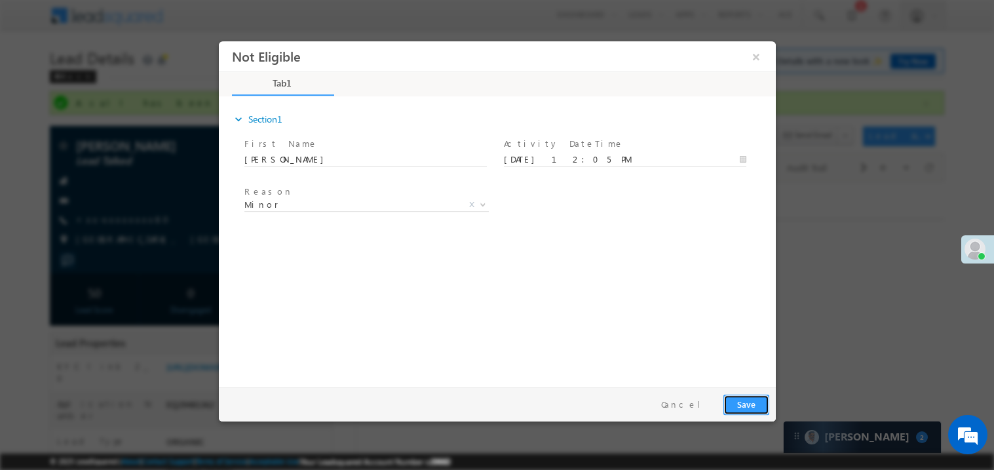
click at [751, 410] on button "Save" at bounding box center [746, 404] width 46 height 20
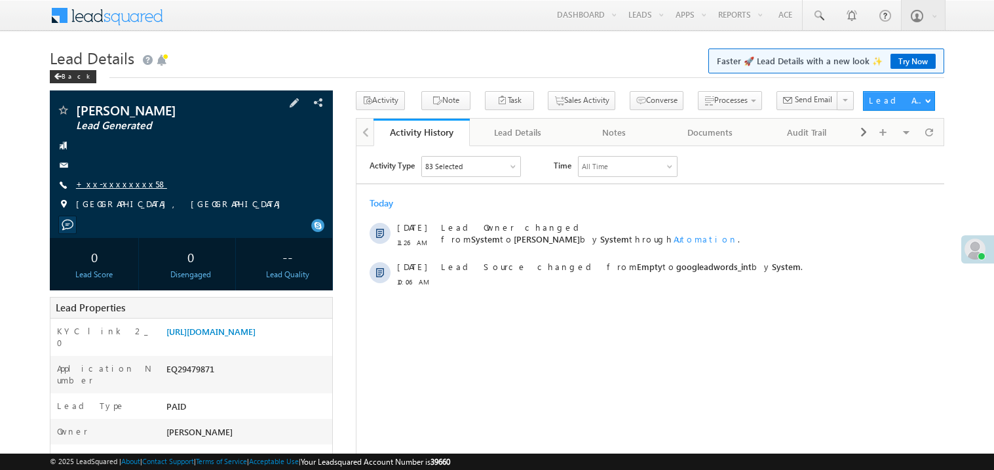
click at [116, 187] on link "+xx-xxxxxxxx58" at bounding box center [121, 183] width 91 height 11
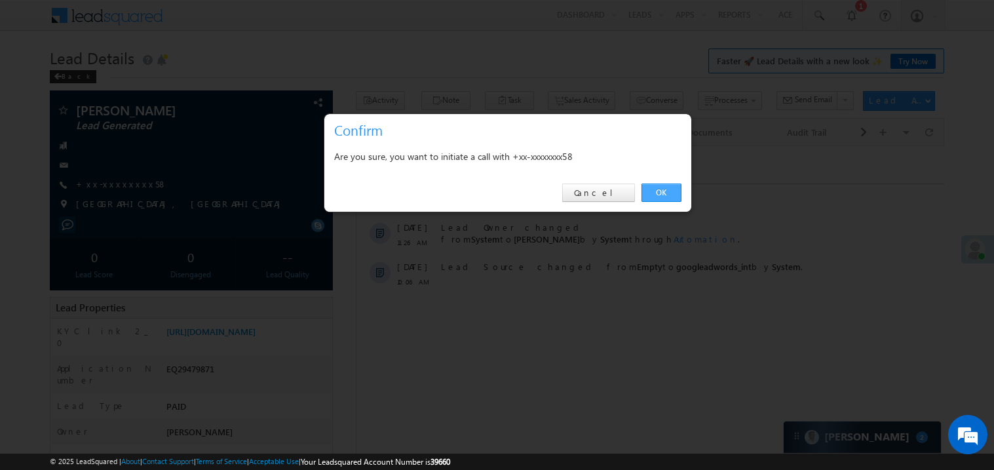
click at [671, 189] on link "OK" at bounding box center [662, 193] width 40 height 18
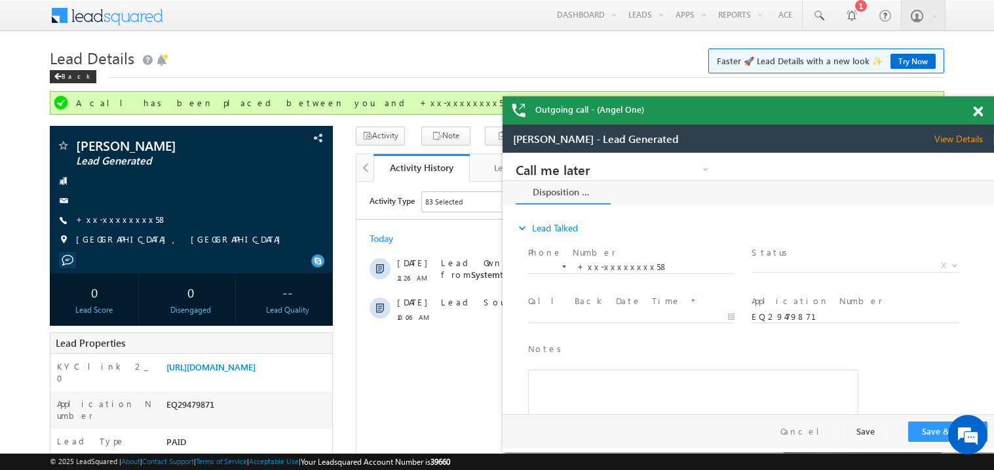
click at [982, 113] on span at bounding box center [978, 111] width 10 height 11
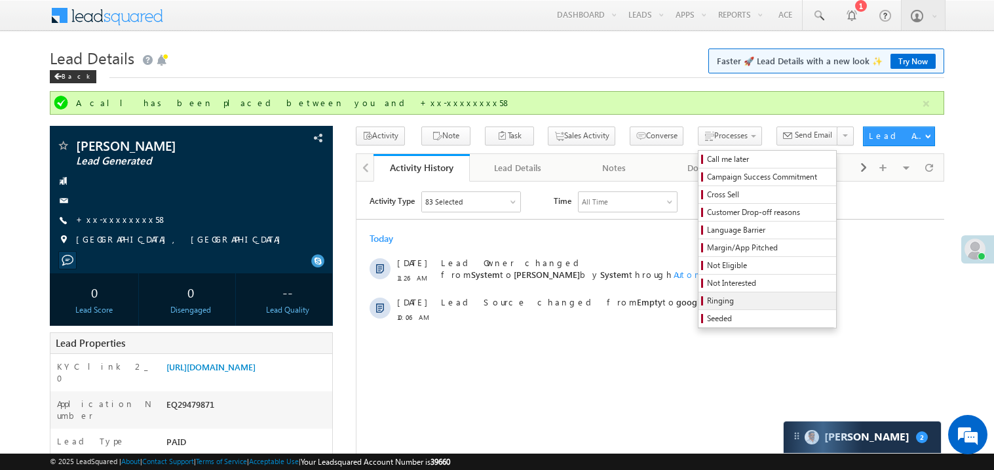
click at [713, 305] on span "Ringing" at bounding box center [769, 301] width 125 height 12
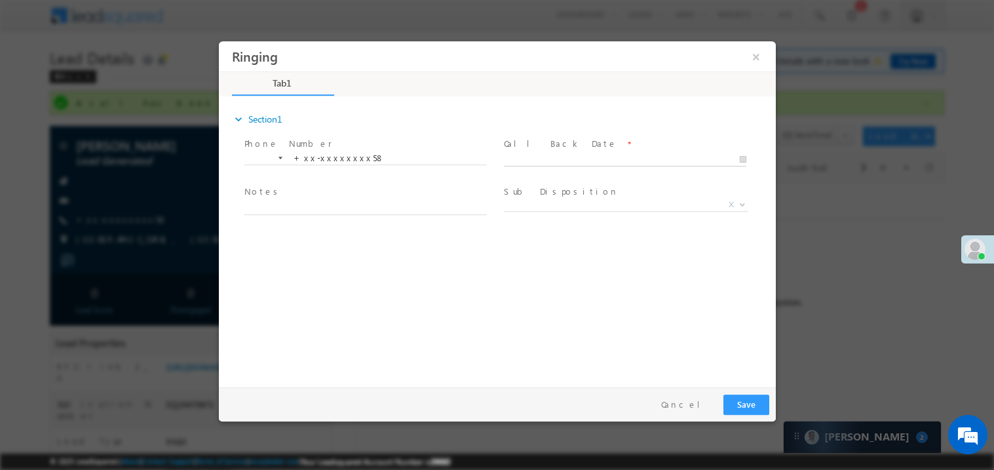
click at [546, 153] on body "Ringing ×" at bounding box center [496, 211] width 557 height 340
type input "[DATE] 12:06 PM"
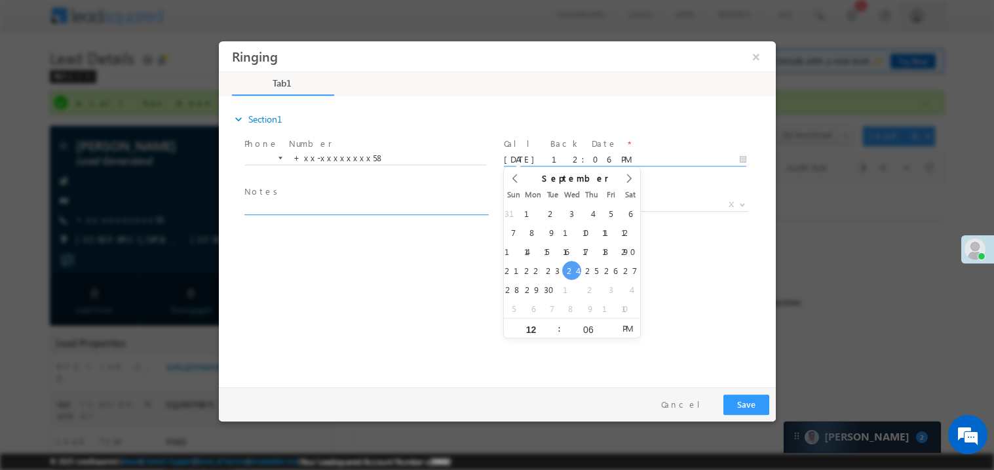
click at [316, 204] on textarea at bounding box center [365, 206] width 243 height 15
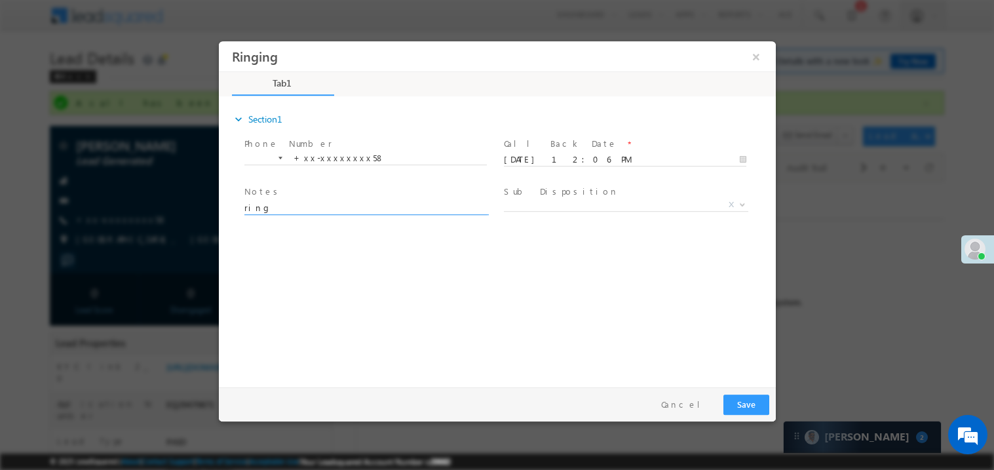
type textarea "ring"
click at [744, 403] on button "Save" at bounding box center [746, 404] width 46 height 20
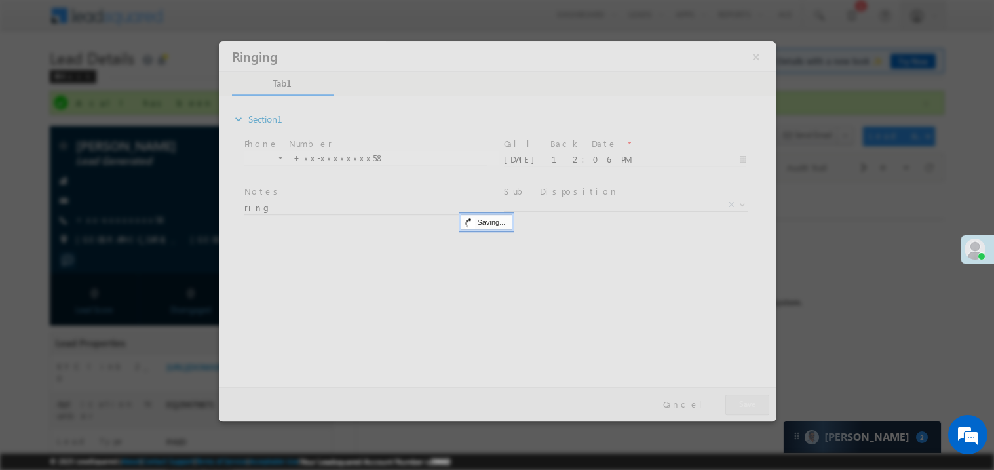
click at [744, 403] on div at bounding box center [496, 231] width 557 height 380
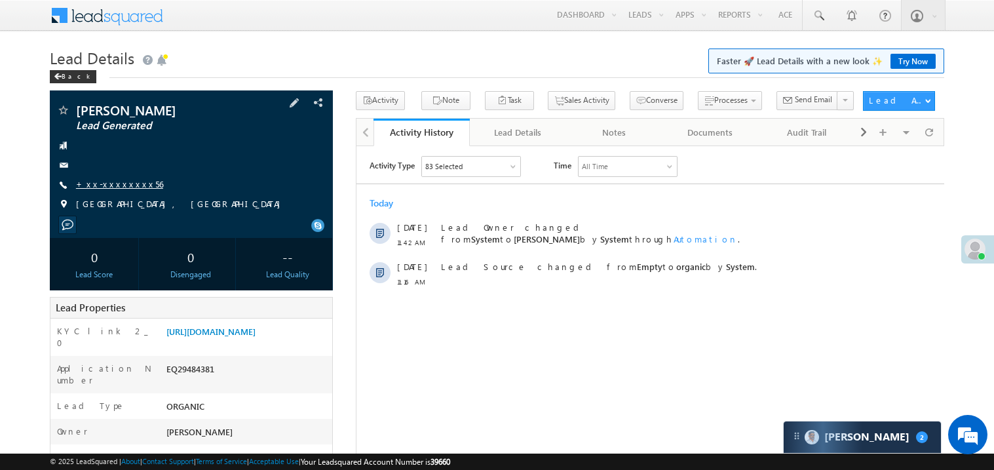
click at [112, 183] on link "+xx-xxxxxxxx56" at bounding box center [119, 183] width 87 height 11
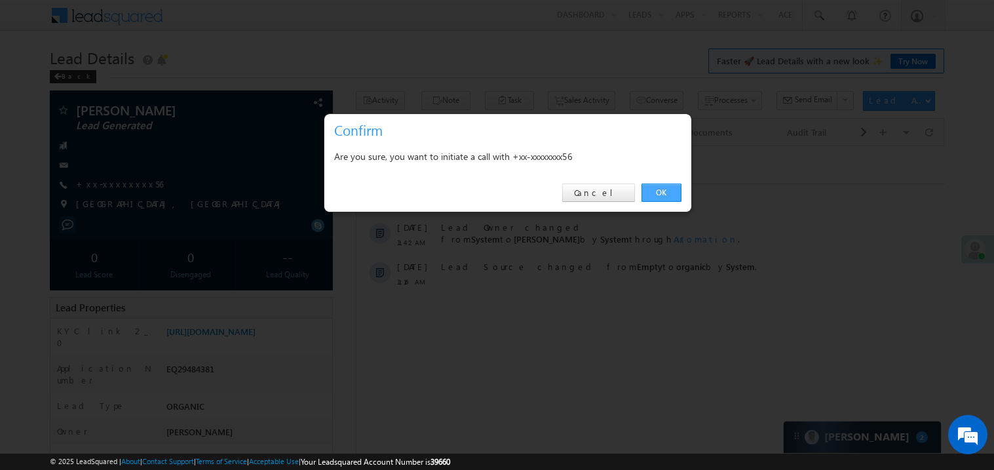
click at [662, 191] on link "OK" at bounding box center [662, 193] width 40 height 18
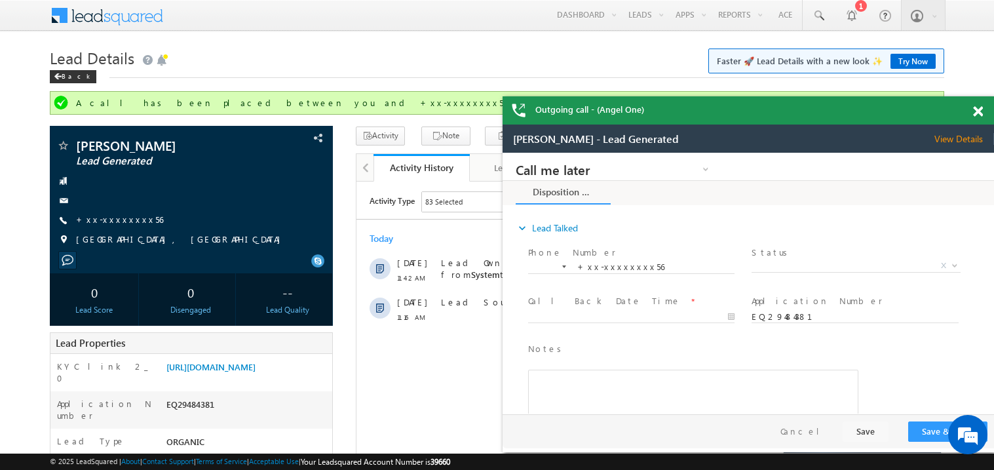
click at [977, 109] on span at bounding box center [978, 111] width 10 height 11
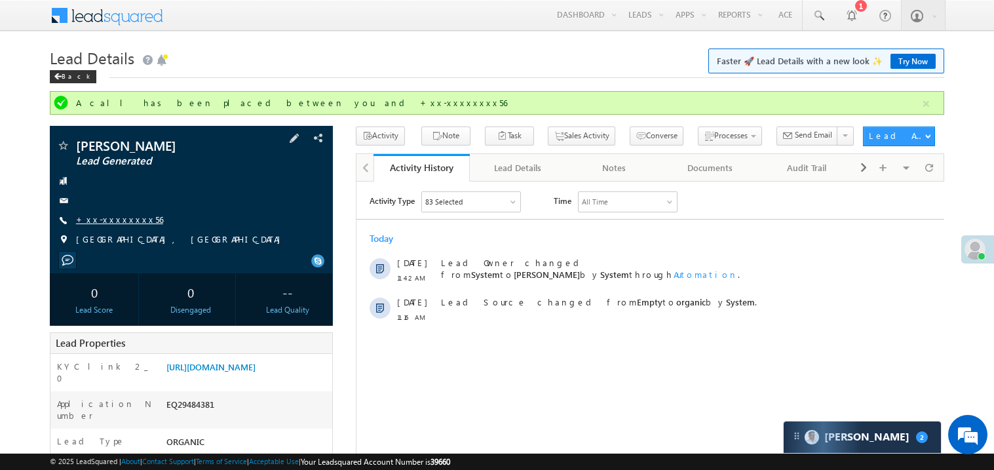
click at [108, 220] on link "+xx-xxxxxxxx56" at bounding box center [119, 219] width 87 height 11
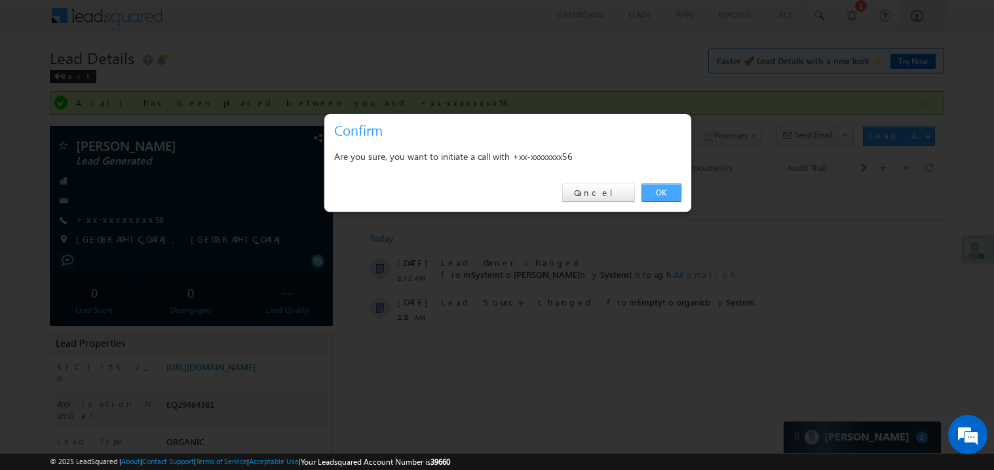
click at [663, 193] on link "OK" at bounding box center [662, 193] width 40 height 18
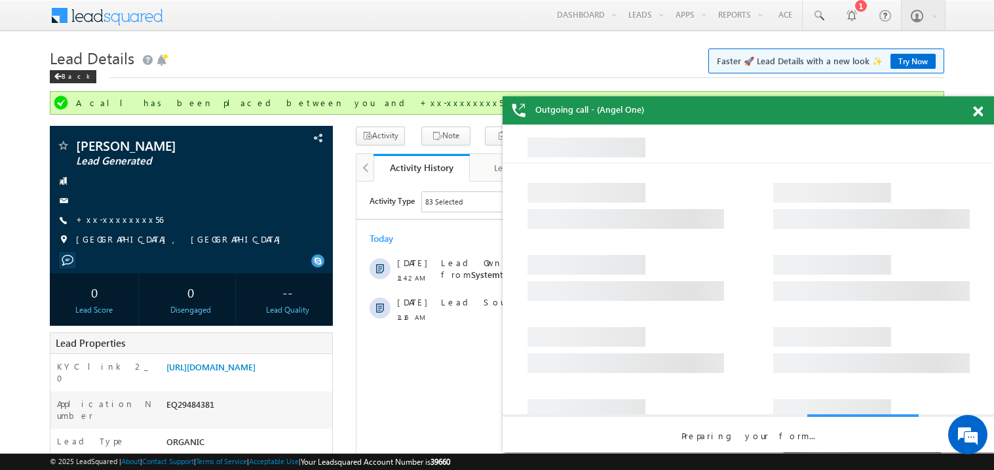
click at [981, 111] on span at bounding box center [978, 111] width 10 height 11
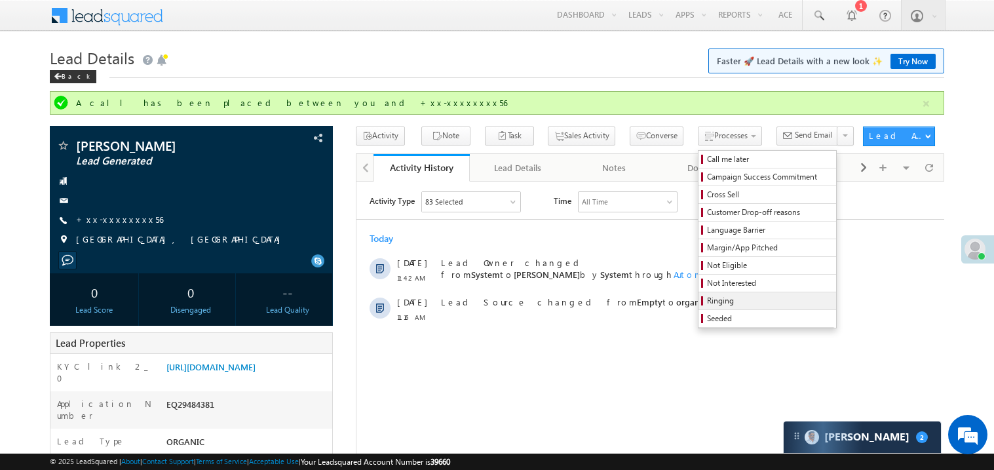
click at [722, 296] on link "Ringing" at bounding box center [768, 300] width 138 height 17
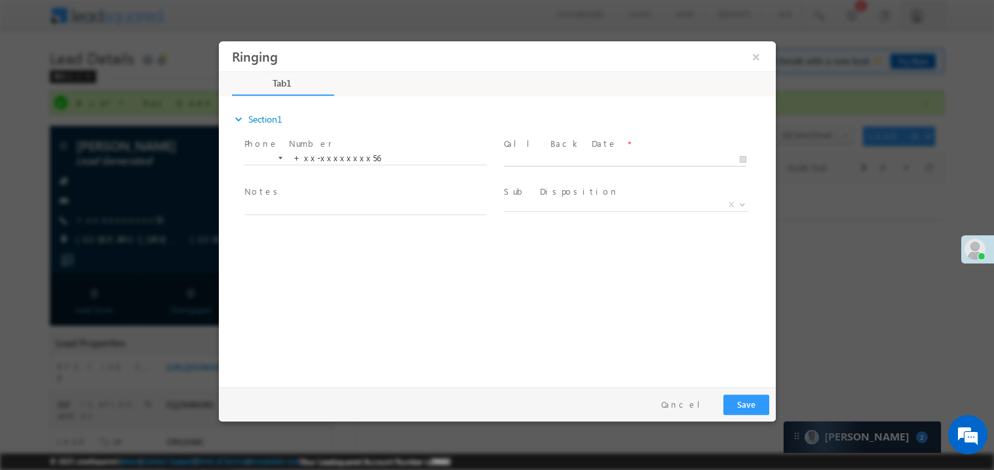
click at [522, 161] on body "Ringing ×" at bounding box center [496, 211] width 557 height 340
type input "09/24/25 12:08 PM"
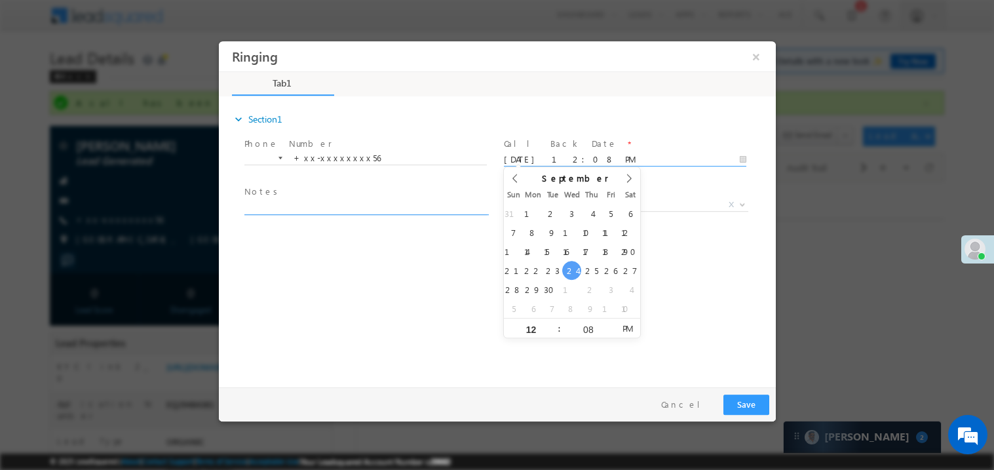
click at [340, 203] on textarea at bounding box center [365, 206] width 243 height 15
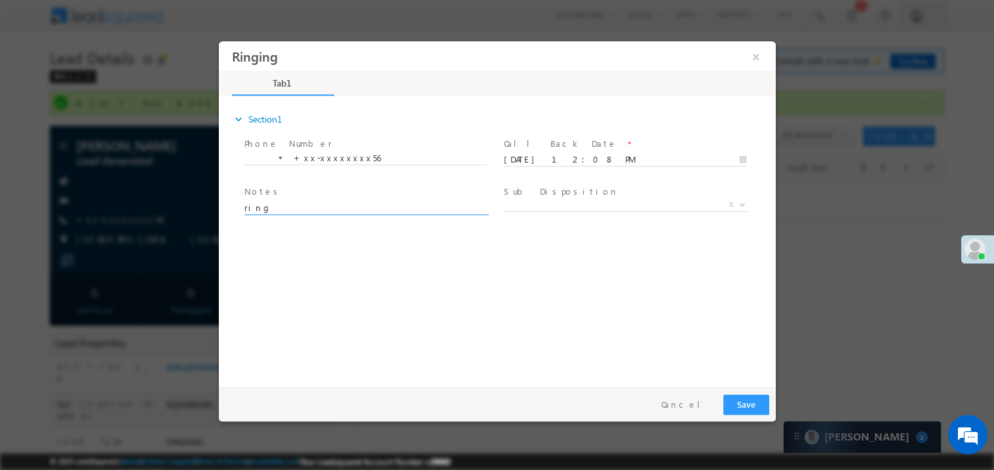
type textarea "ring"
click at [743, 401] on button "Save" at bounding box center [746, 404] width 46 height 20
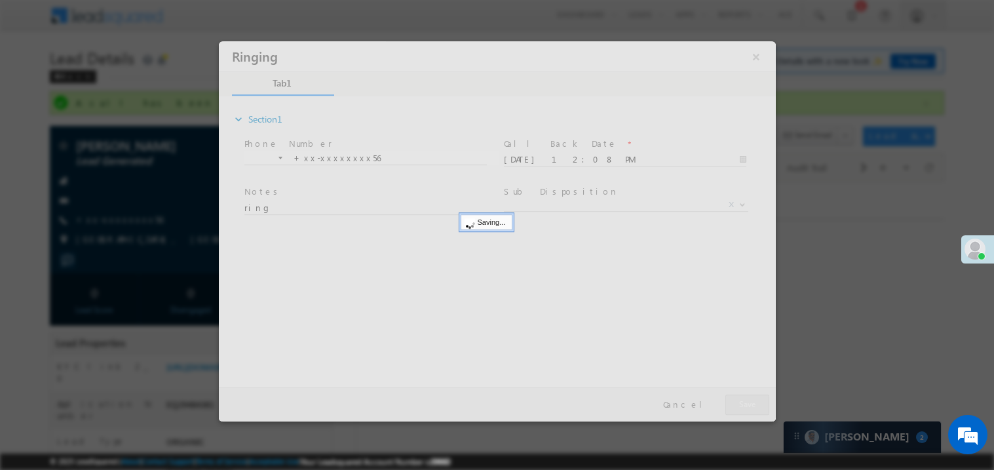
click at [743, 401] on div at bounding box center [496, 231] width 557 height 380
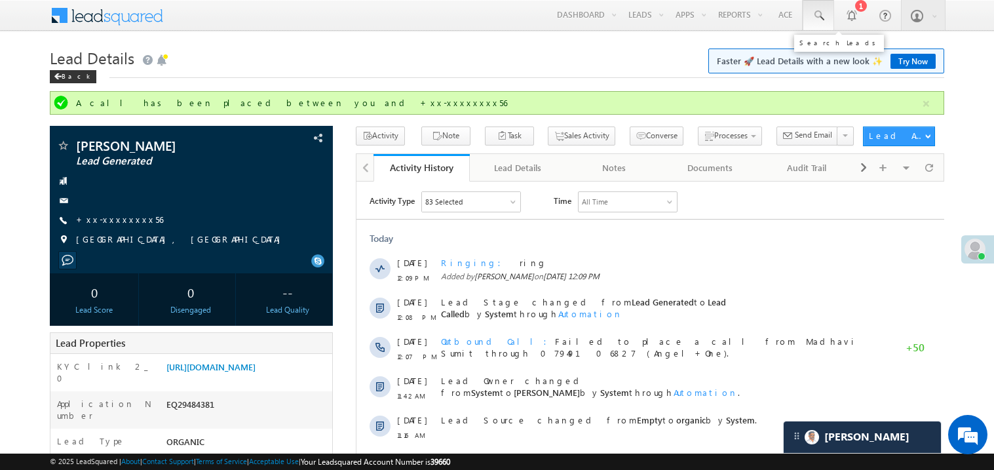
click at [819, 16] on span at bounding box center [818, 15] width 13 height 13
paste input "EQ28645192"
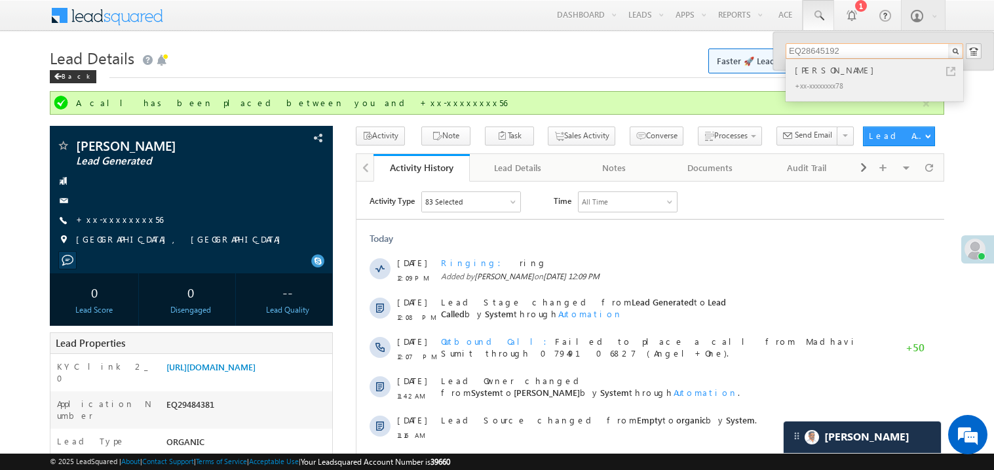
type input "EQ28645192"
click at [810, 73] on div "Ashish patel" at bounding box center [880, 70] width 176 height 14
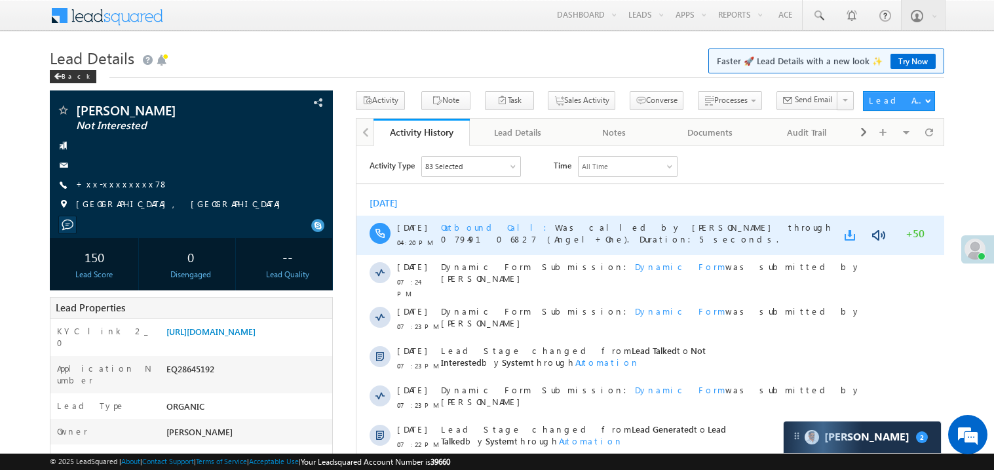
click at [849, 231] on link at bounding box center [852, 234] width 16 height 13
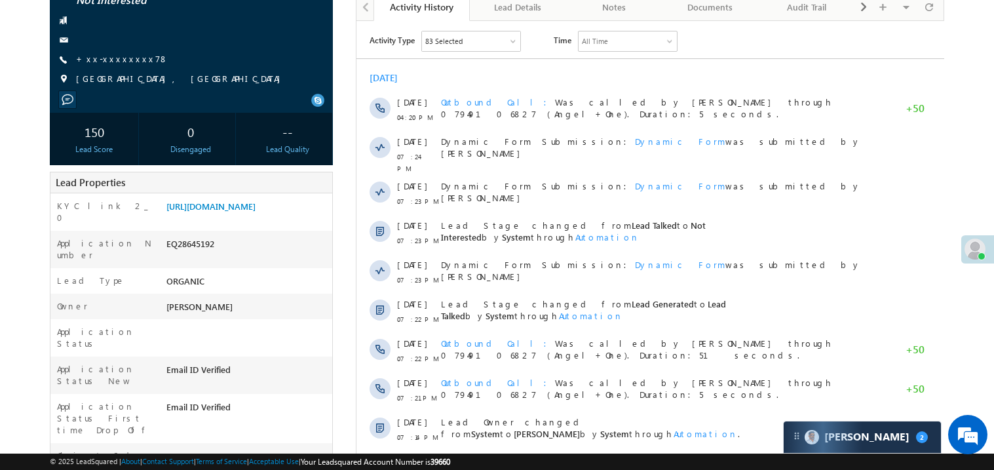
scroll to position [191, 0]
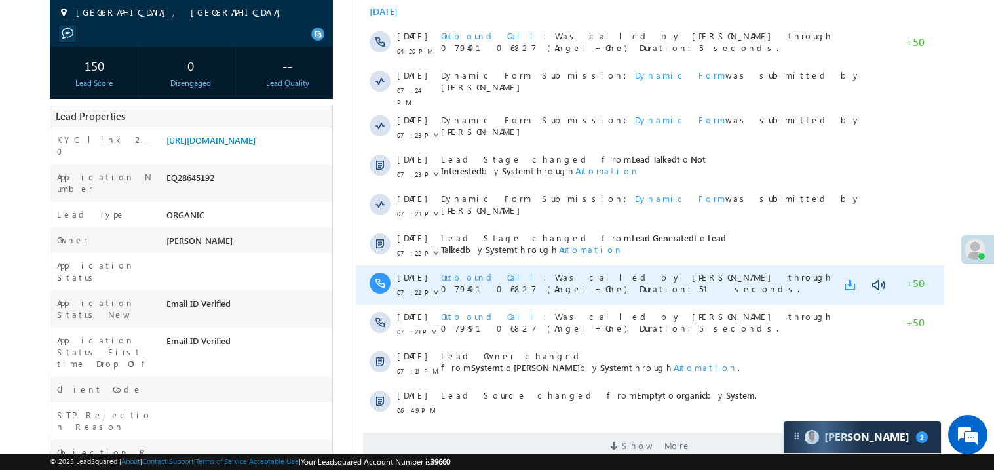
click at [850, 279] on link at bounding box center [852, 285] width 16 height 13
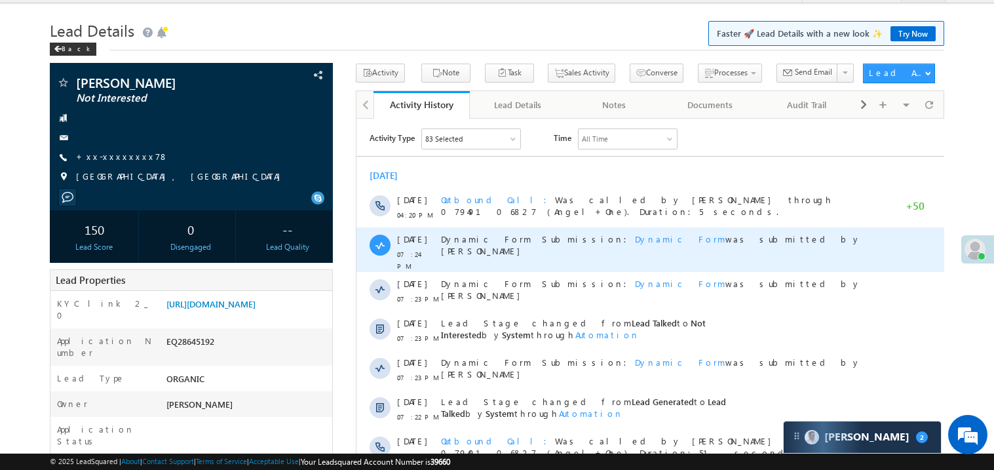
scroll to position [8, 0]
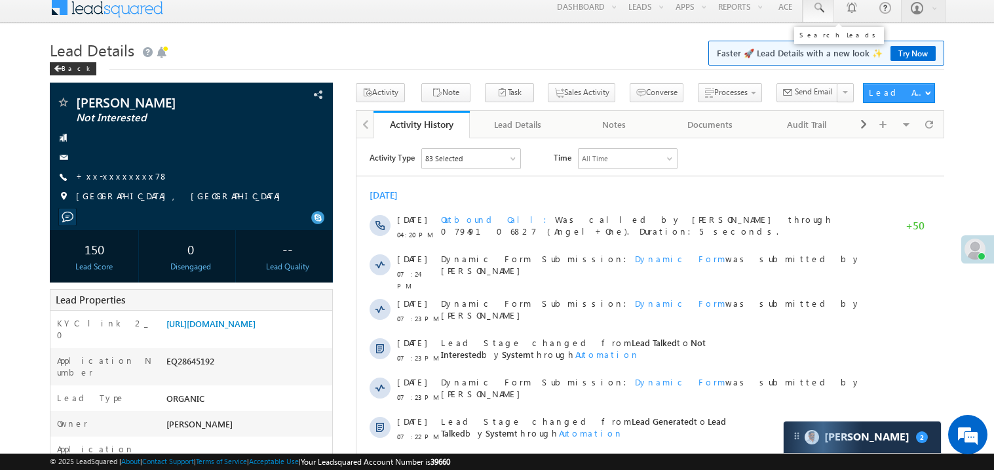
click at [816, 7] on span at bounding box center [818, 7] width 13 height 13
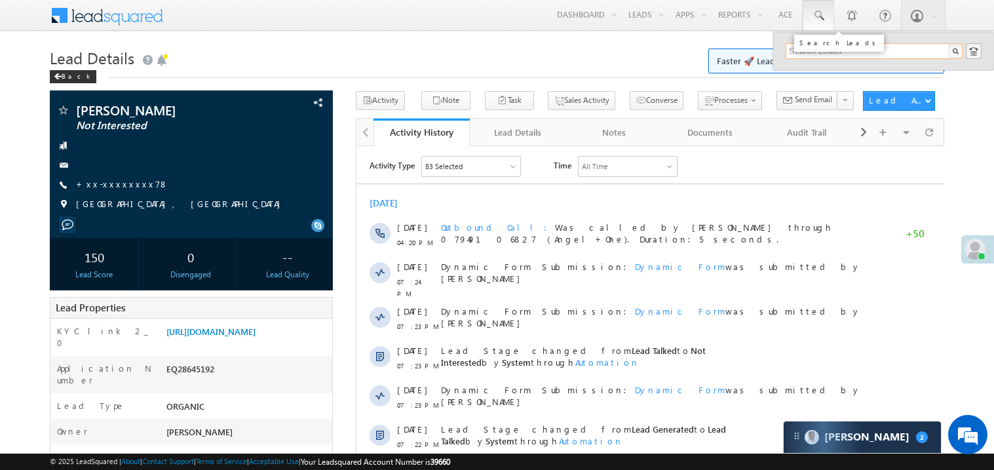
paste input "EQ28385549"
type input "E"
paste input "EQ29017242"
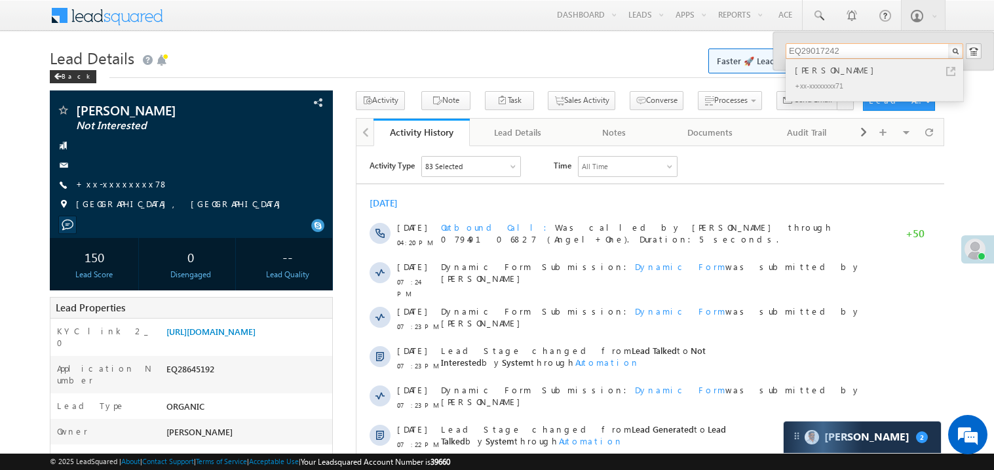
type input "EQ29017242"
click at [829, 72] on div "Amit kumar" at bounding box center [880, 70] width 176 height 14
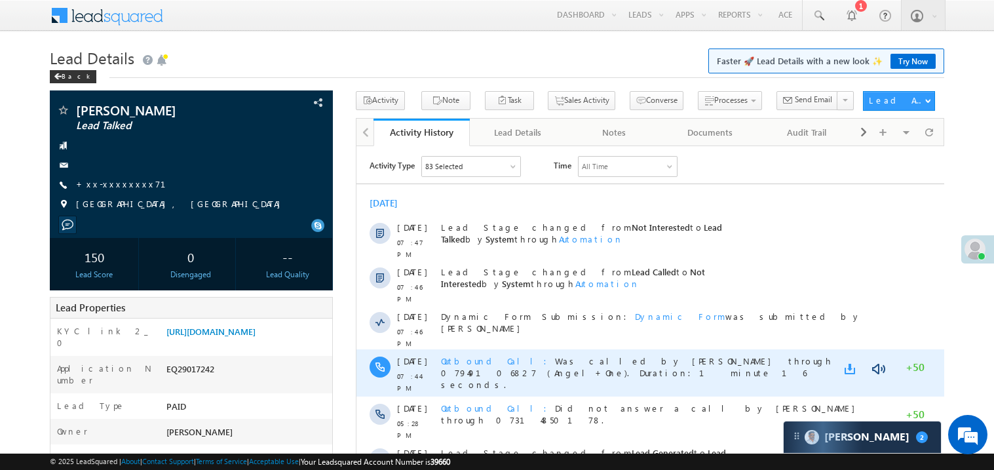
click at [849, 362] on link at bounding box center [852, 368] width 16 height 13
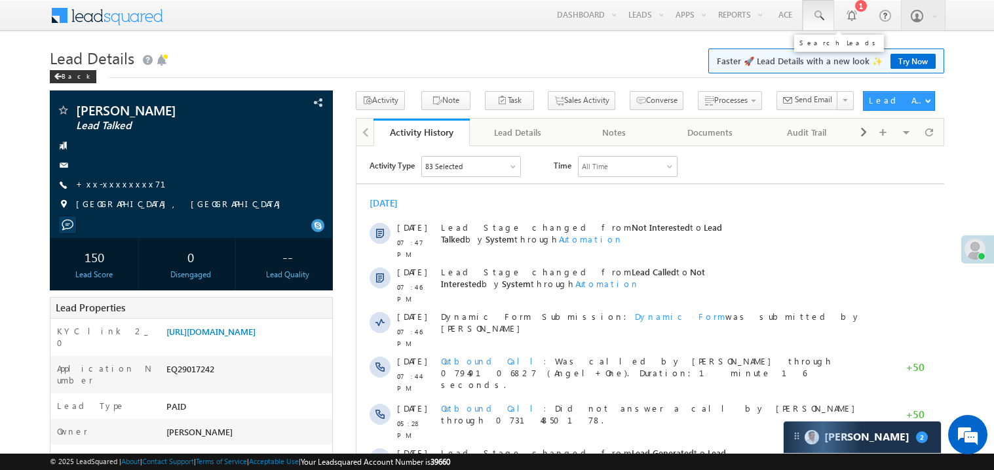
click at [819, 16] on span at bounding box center [818, 15] width 13 height 13
paste input "EQ29064844"
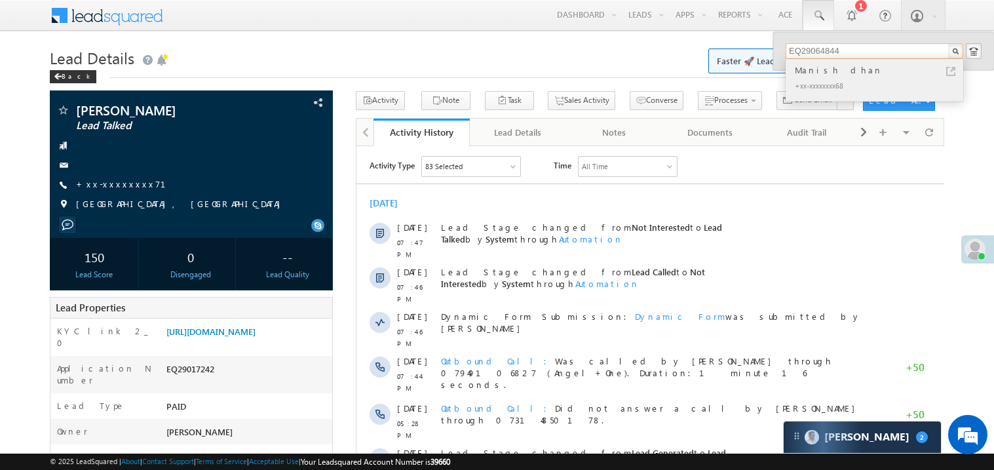
type input "EQ29064844"
click at [814, 74] on div "Manish dhan" at bounding box center [880, 70] width 176 height 14
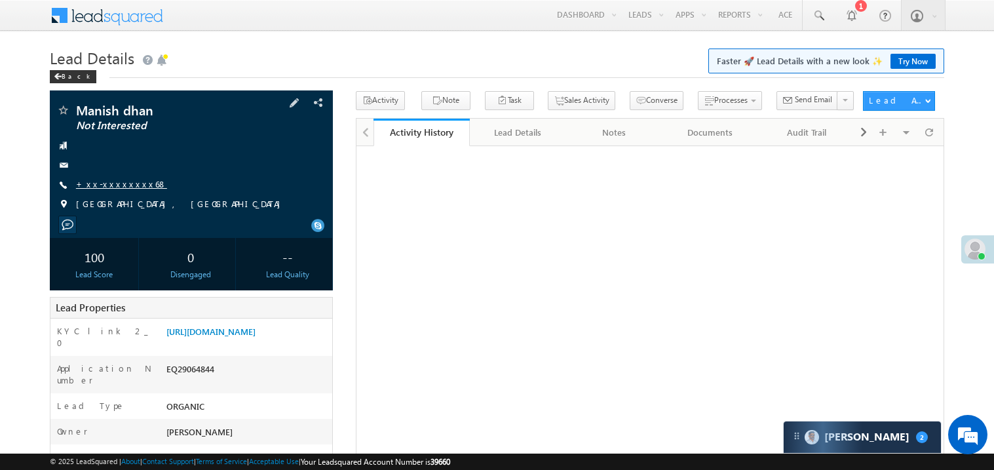
click at [125, 178] on link "+xx-xxxxxxxx68" at bounding box center [121, 183] width 91 height 11
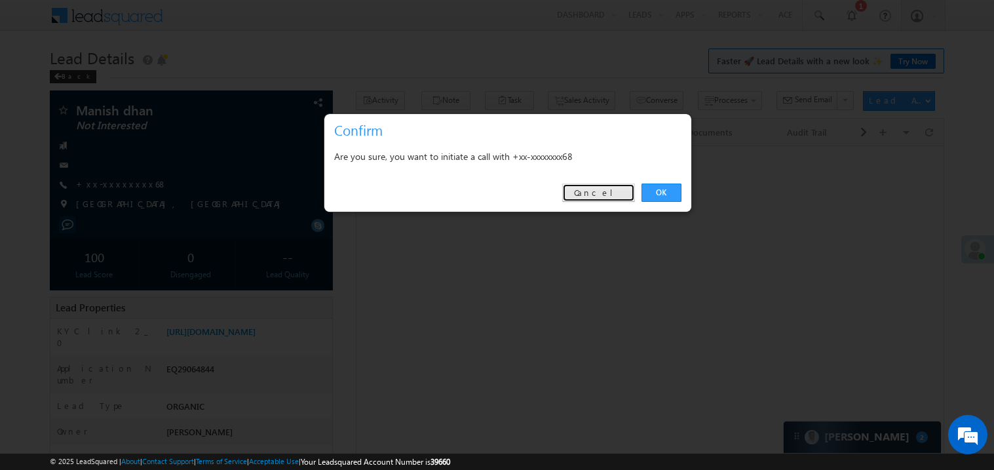
click at [592, 198] on link "Cancel" at bounding box center [598, 193] width 73 height 18
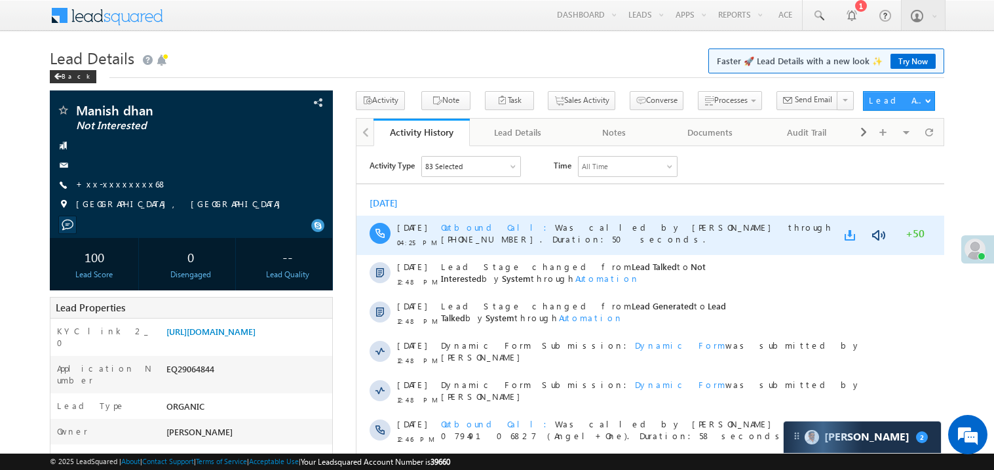
click at [850, 232] on link at bounding box center [852, 234] width 16 height 13
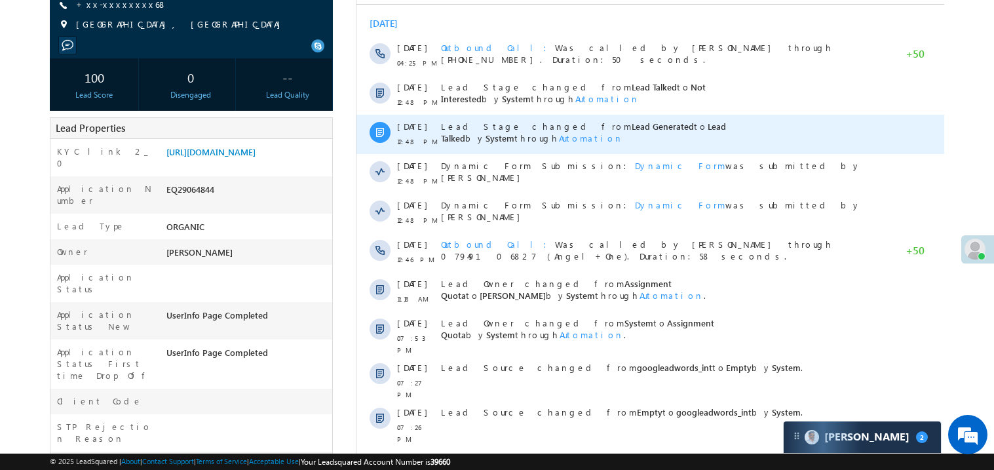
scroll to position [183, 0]
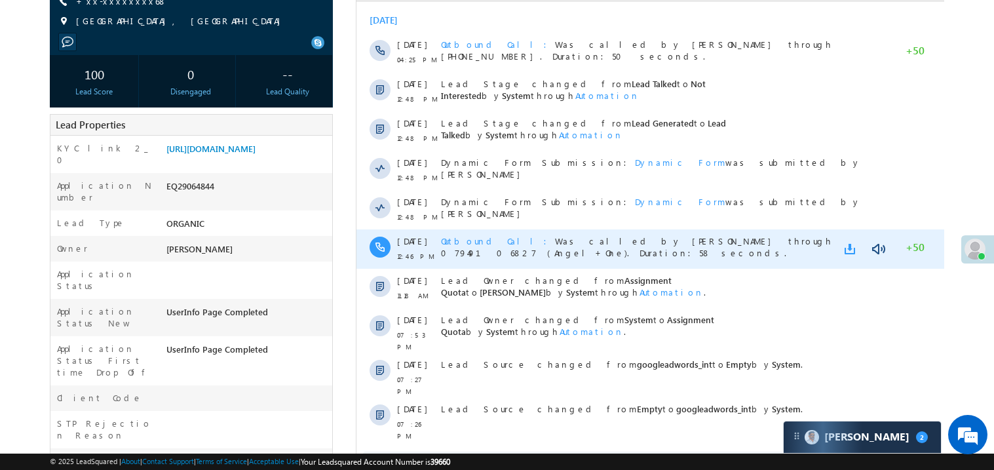
click at [850, 248] on link at bounding box center [852, 249] width 16 height 13
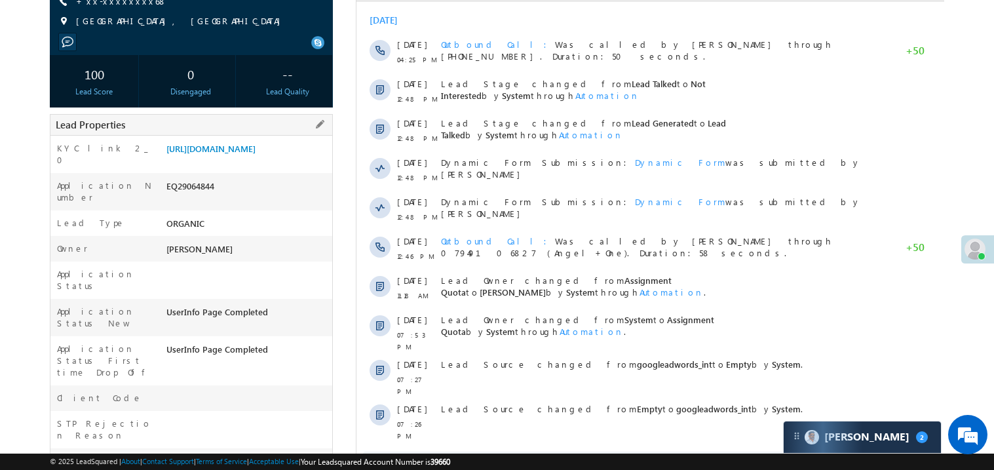
click at [185, 196] on div "EQ29064844" at bounding box center [247, 189] width 169 height 18
copy div "EQ29064844"
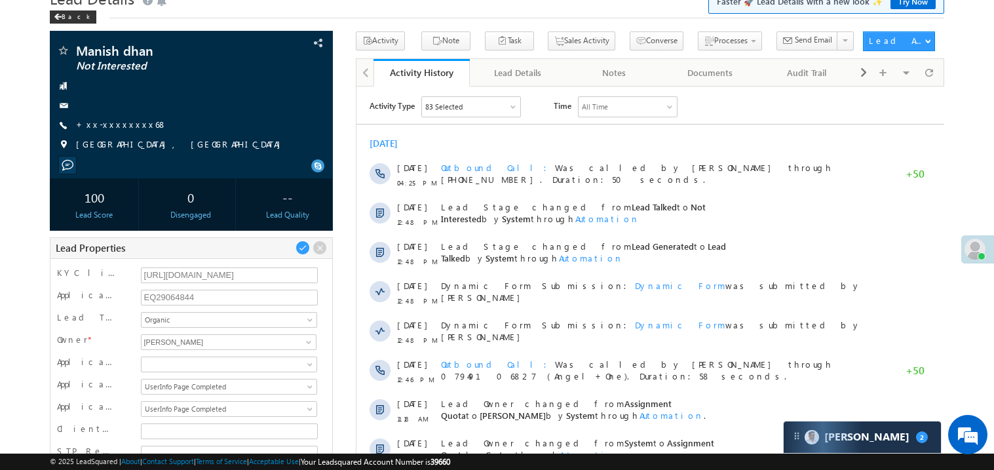
scroll to position [0, 0]
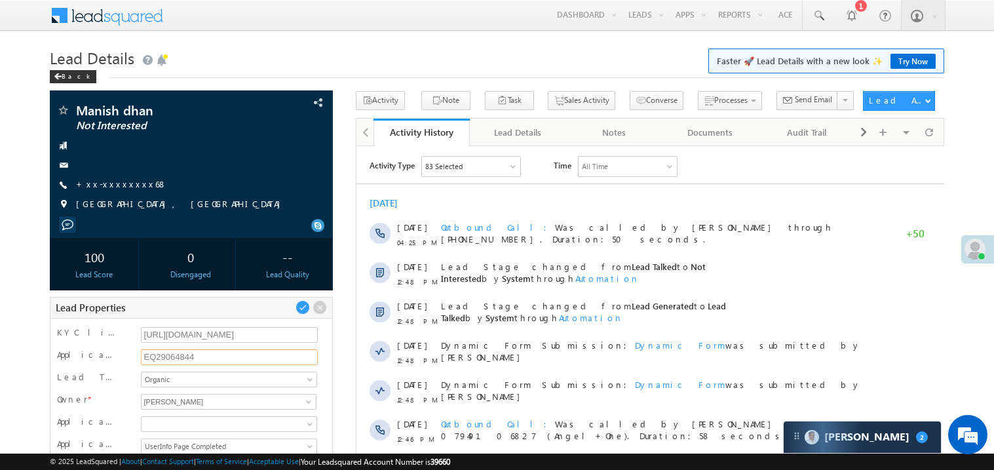
click at [174, 357] on input "EQ29064844" at bounding box center [230, 357] width 178 height 16
click at [818, 12] on span at bounding box center [818, 15] width 13 height 13
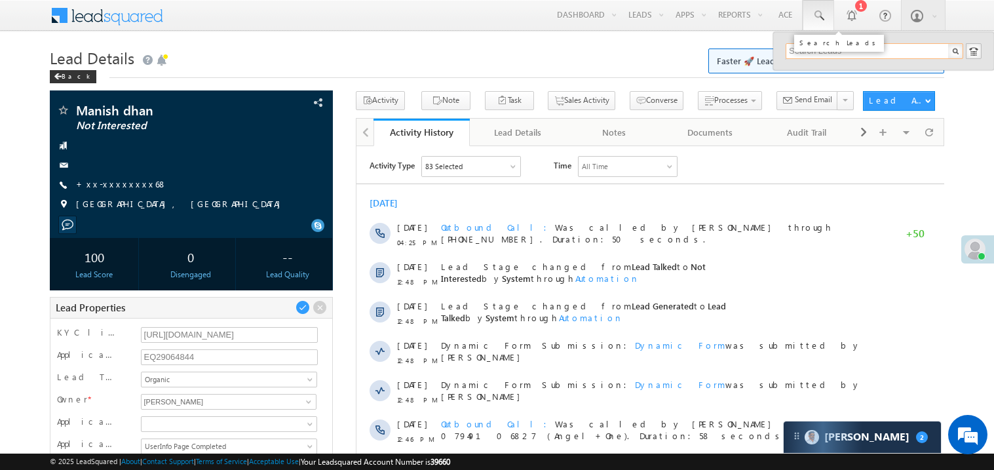
paste input "EQ29162925"
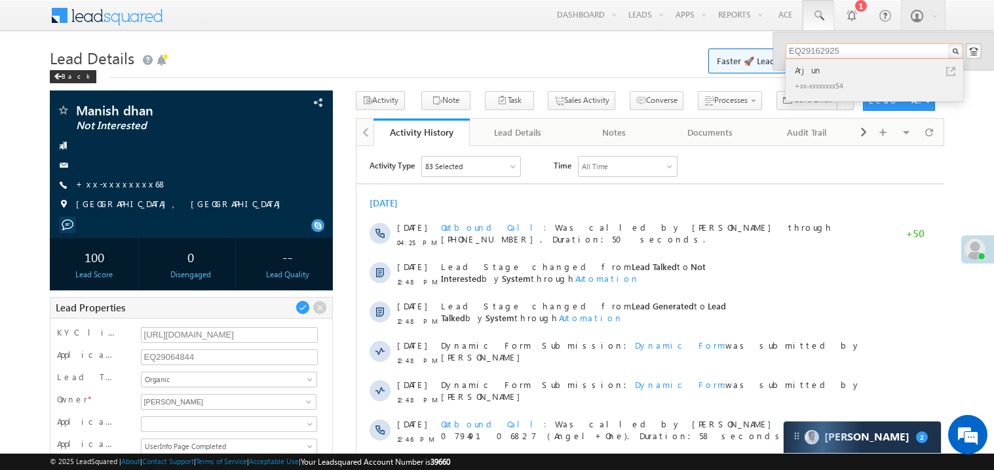
type input "EQ29162925"
click at [810, 67] on div "Arjun" at bounding box center [880, 70] width 176 height 14
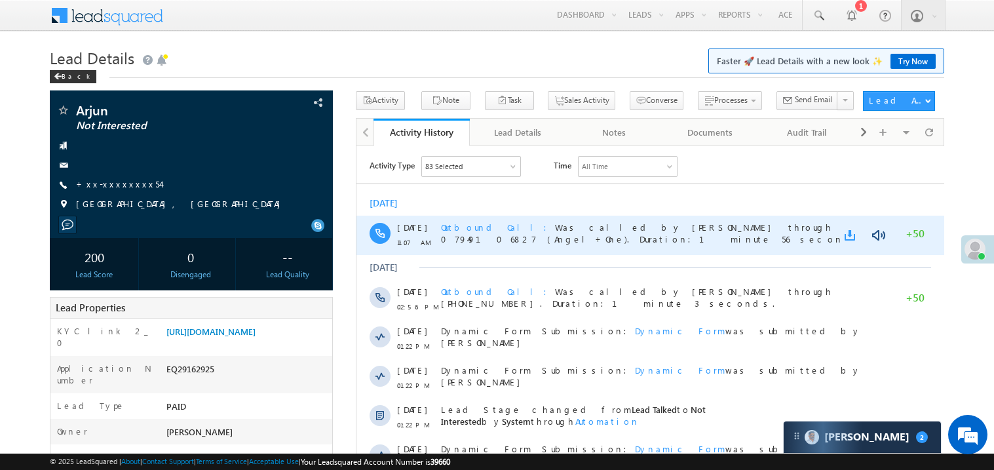
click at [850, 232] on link at bounding box center [852, 234] width 16 height 13
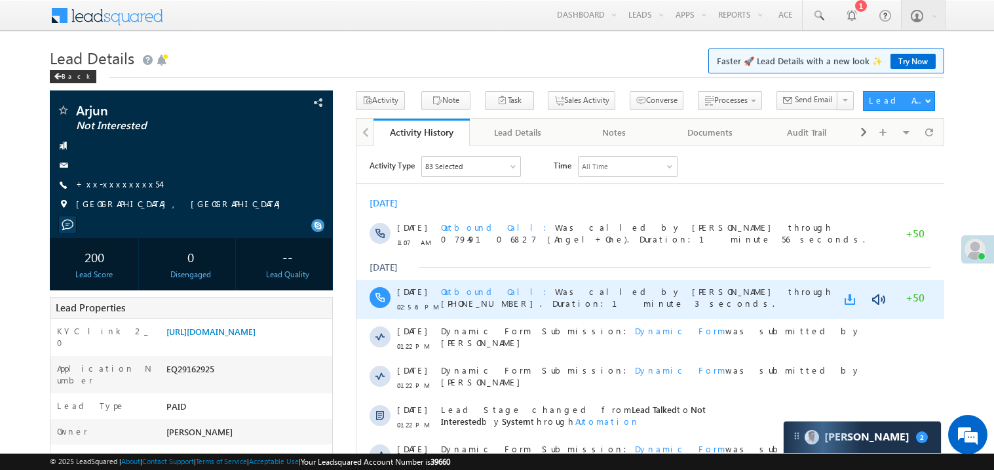
click at [847, 299] on link at bounding box center [852, 298] width 16 height 13
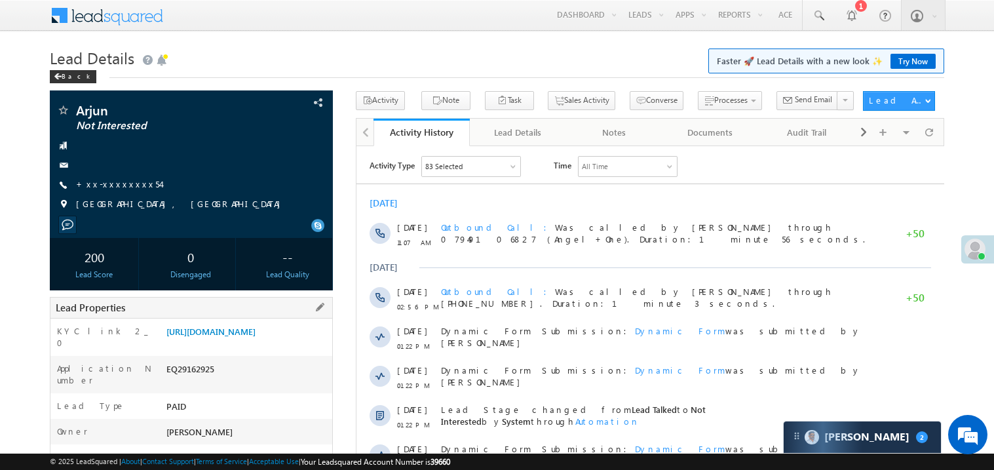
click at [189, 381] on div "EQ29162925" at bounding box center [247, 371] width 169 height 18
copy div "EQ29162925"
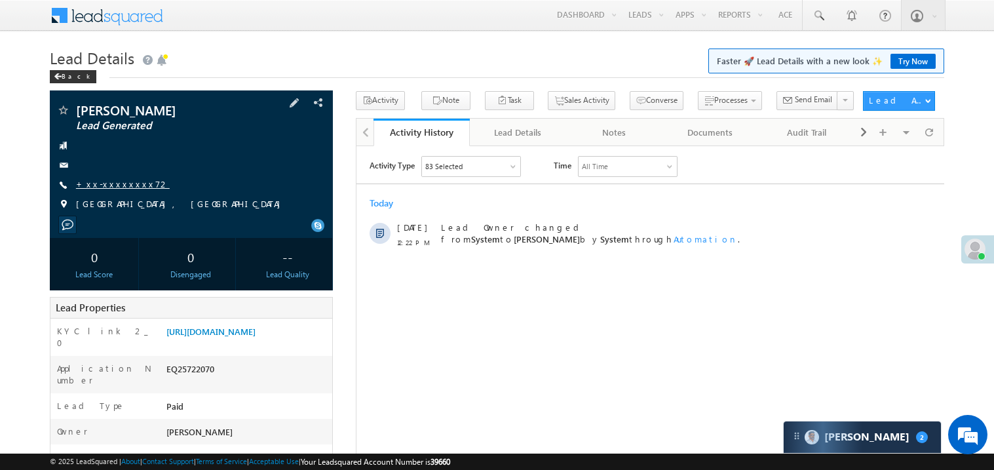
click at [121, 187] on link "+xx-xxxxxxxx72" at bounding box center [123, 183] width 94 height 11
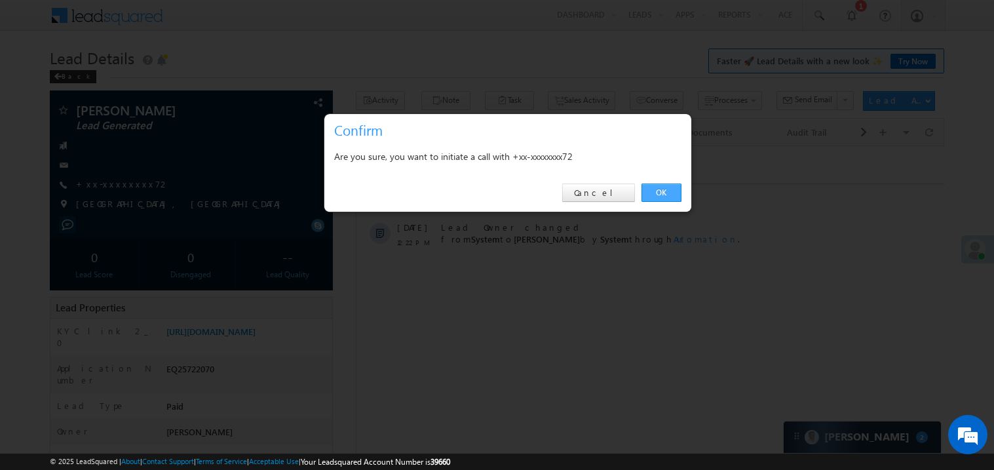
click at [657, 187] on link "OK" at bounding box center [662, 193] width 40 height 18
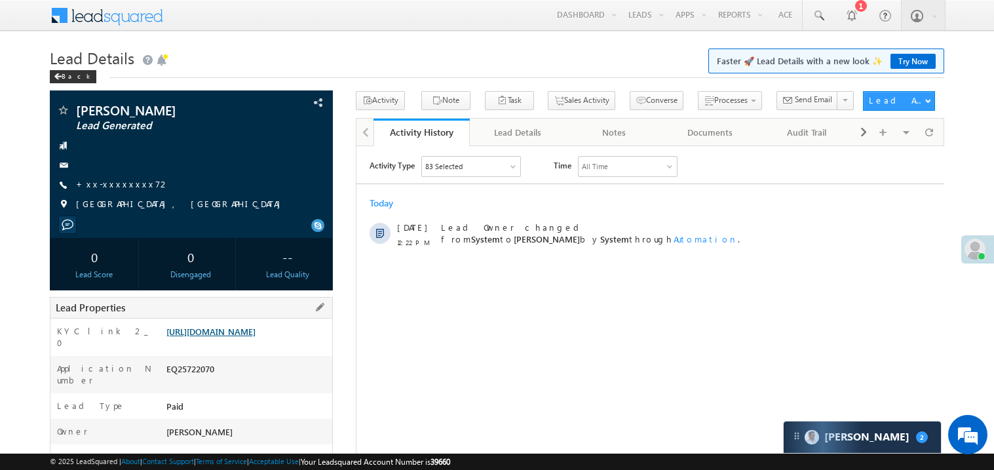
click at [227, 337] on link "[URL][DOMAIN_NAME]" at bounding box center [210, 331] width 89 height 11
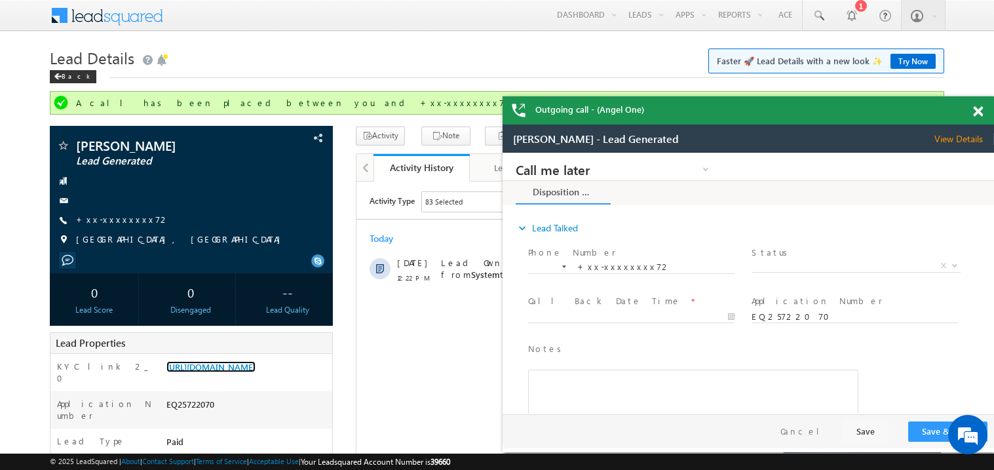
click at [977, 113] on span at bounding box center [978, 111] width 10 height 11
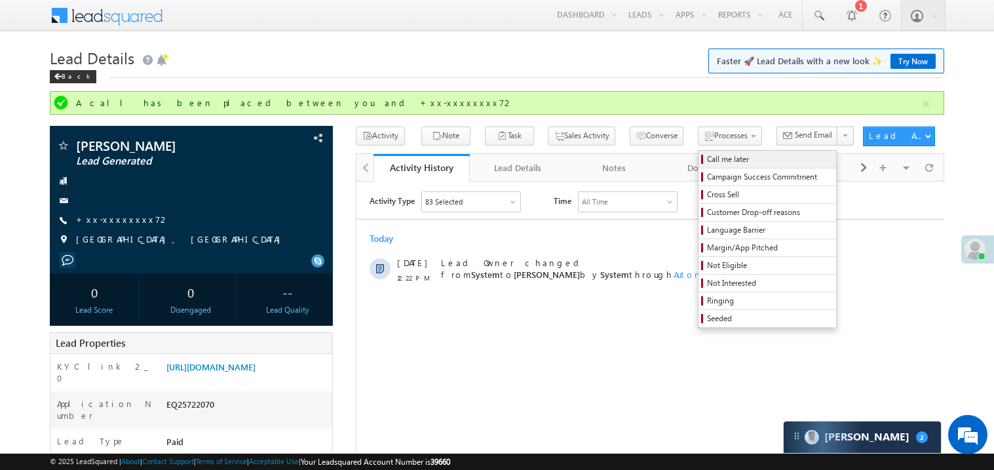
click at [707, 163] on span "Call me later" at bounding box center [769, 159] width 125 height 12
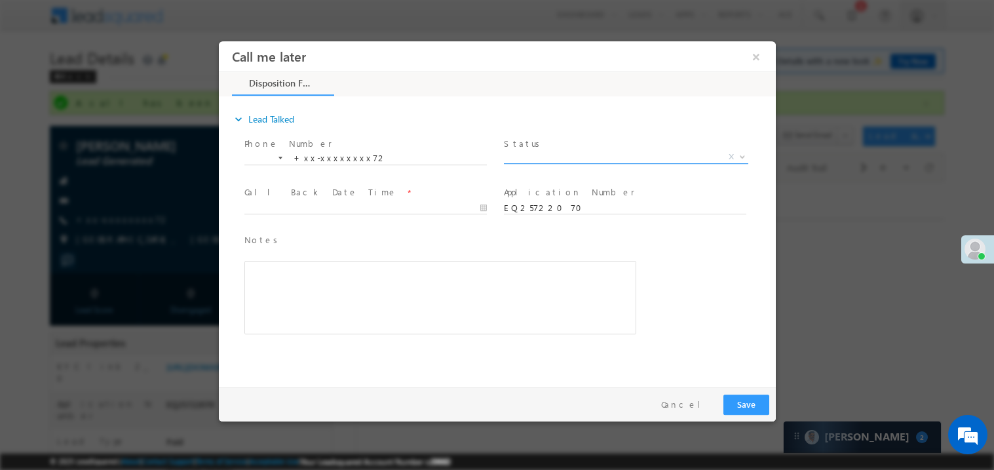
click at [536, 165] on span "X" at bounding box center [625, 159] width 244 height 13
click at [532, 154] on span "X" at bounding box center [625, 156] width 244 height 13
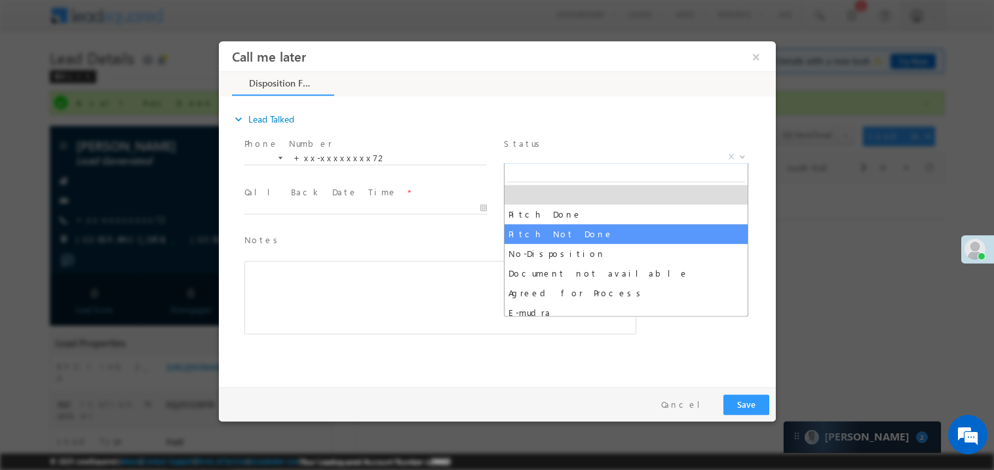
select select "Pitch Not Done"
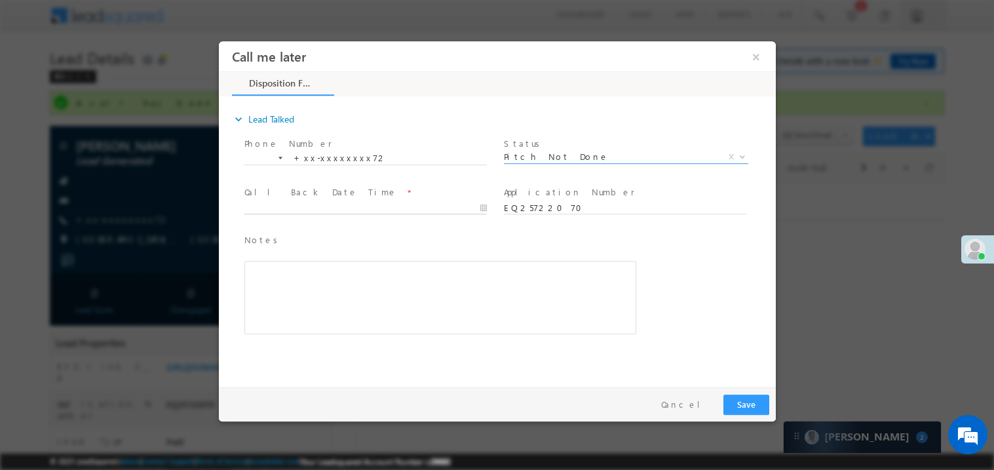
click at [280, 205] on body "Call me later ×" at bounding box center [496, 211] width 557 height 340
type input "[DATE] 12:30 PM"
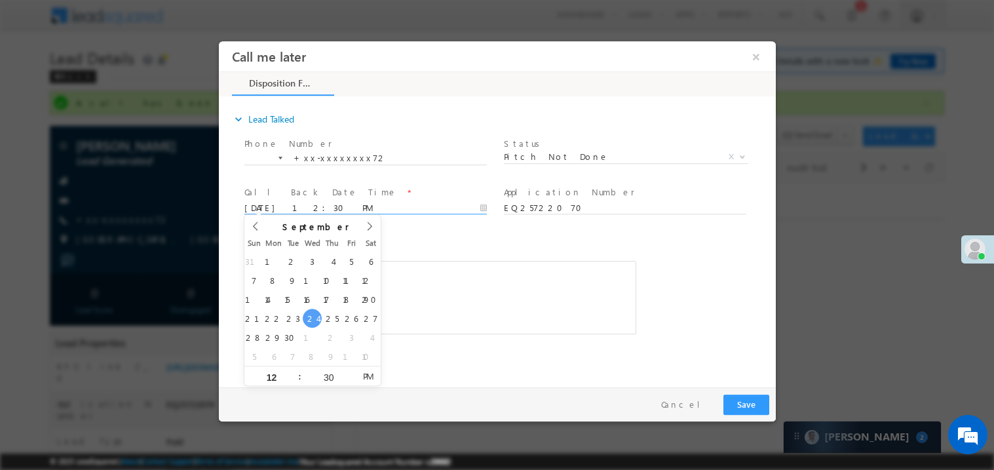
click at [412, 262] on div "Rich Text Editor, 40788eee-0fb2-11ec-a811-0adc8a9d82c2__tab1__section1__Notes__…" at bounding box center [440, 296] width 392 height 73
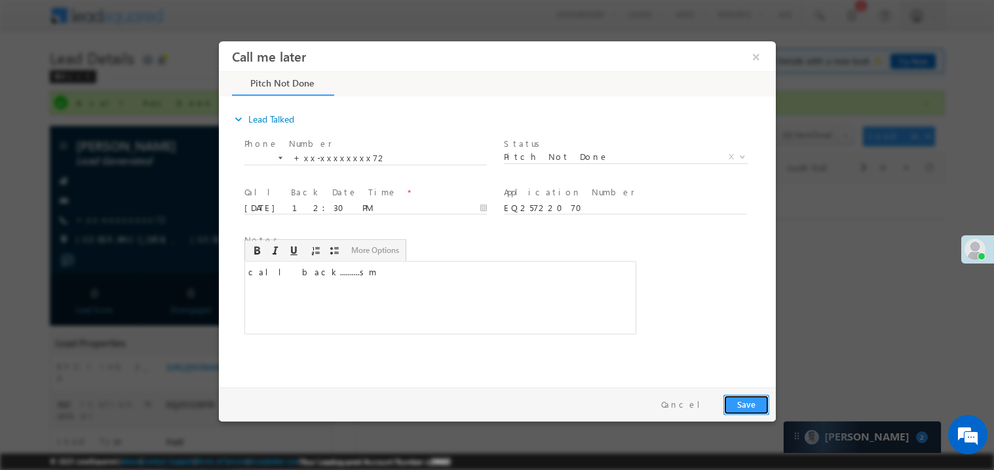
click at [742, 407] on button "Save" at bounding box center [746, 404] width 46 height 20
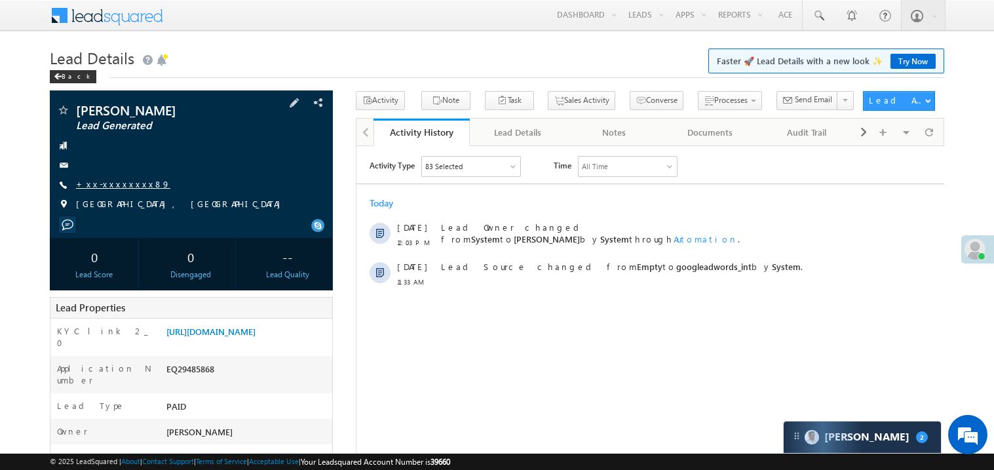
click at [108, 182] on link "+xx-xxxxxxxx89" at bounding box center [123, 183] width 94 height 11
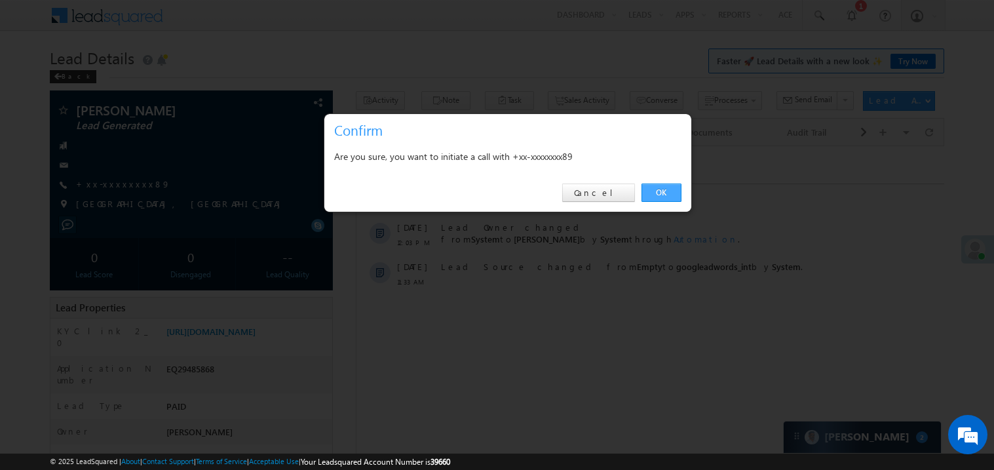
click at [663, 194] on link "OK" at bounding box center [662, 193] width 40 height 18
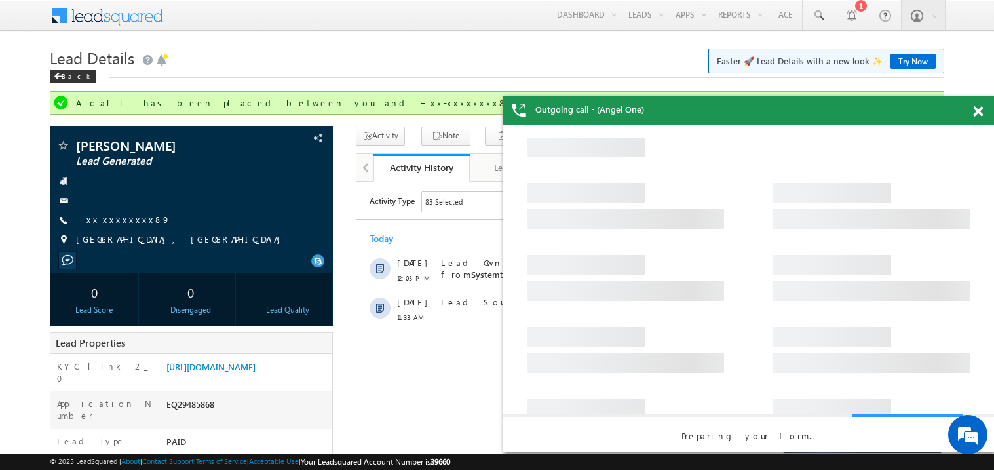
click at [981, 111] on span at bounding box center [978, 111] width 10 height 11
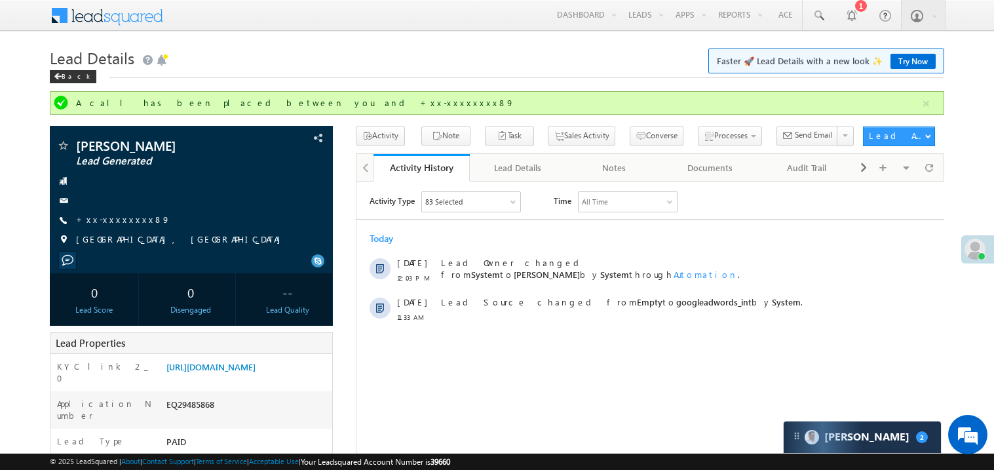
click at [369, 77] on div "Back" at bounding box center [497, 73] width 895 height 9
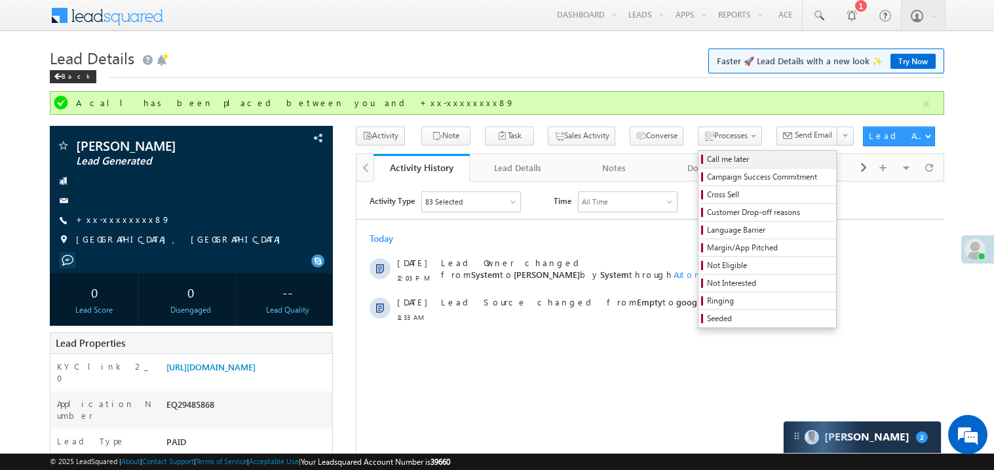
click at [707, 157] on span "Call me later" at bounding box center [769, 159] width 125 height 12
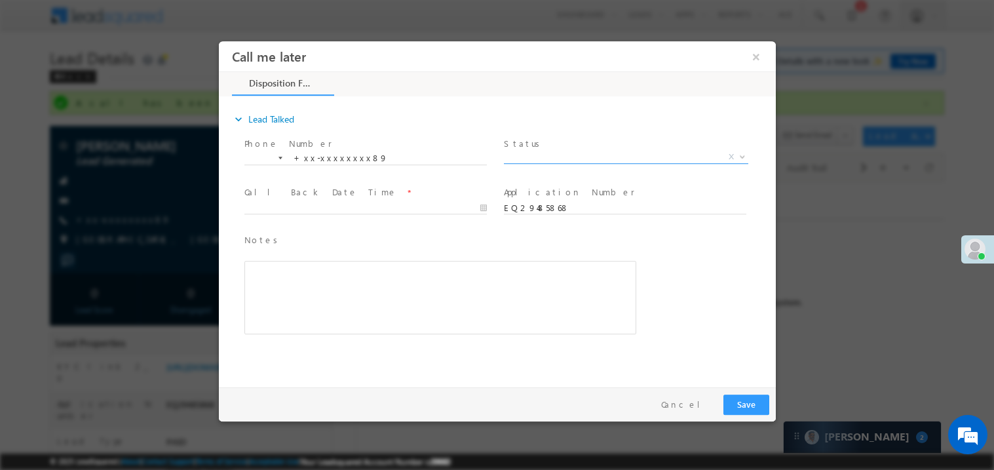
click at [539, 157] on span "X" at bounding box center [625, 156] width 244 height 13
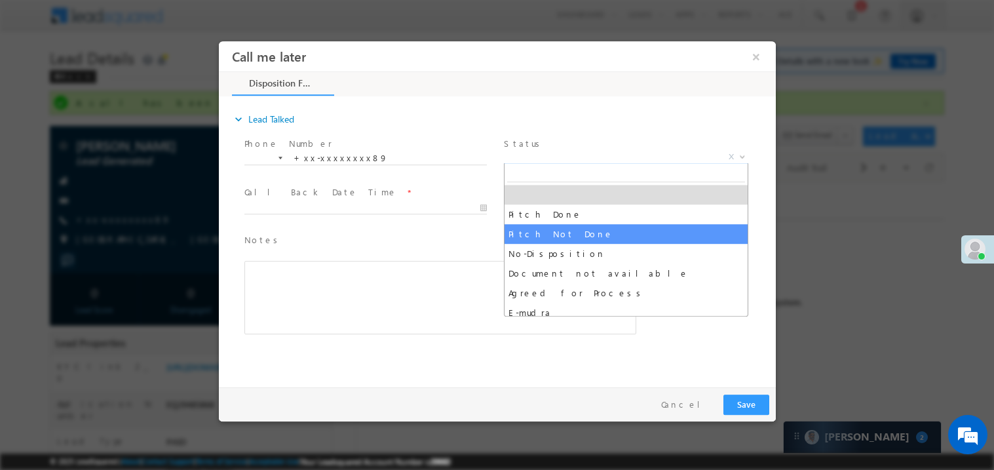
select select "Pitch Not Done"
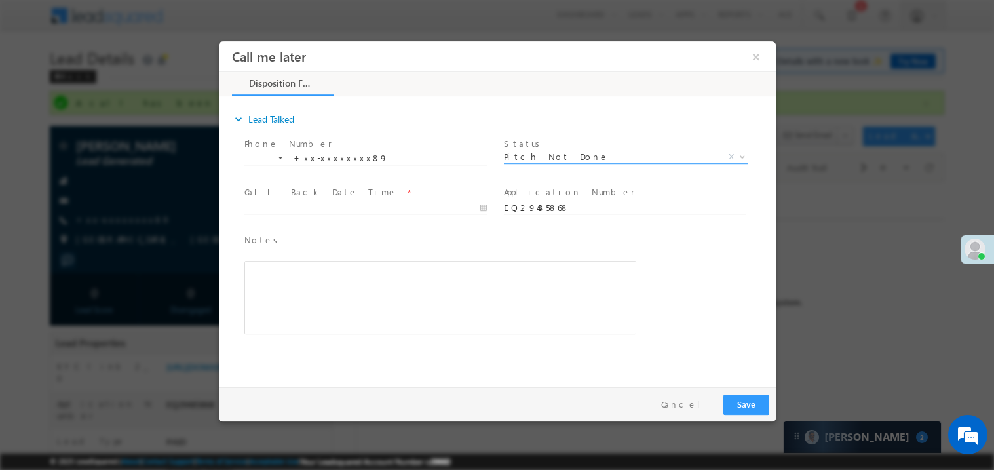
click at [302, 195] on label "Call Back Date Time" at bounding box center [320, 192] width 153 height 12
click at [289, 206] on body "Call me later ×" at bounding box center [496, 211] width 557 height 340
type input "09/24/25 12:32 PM"
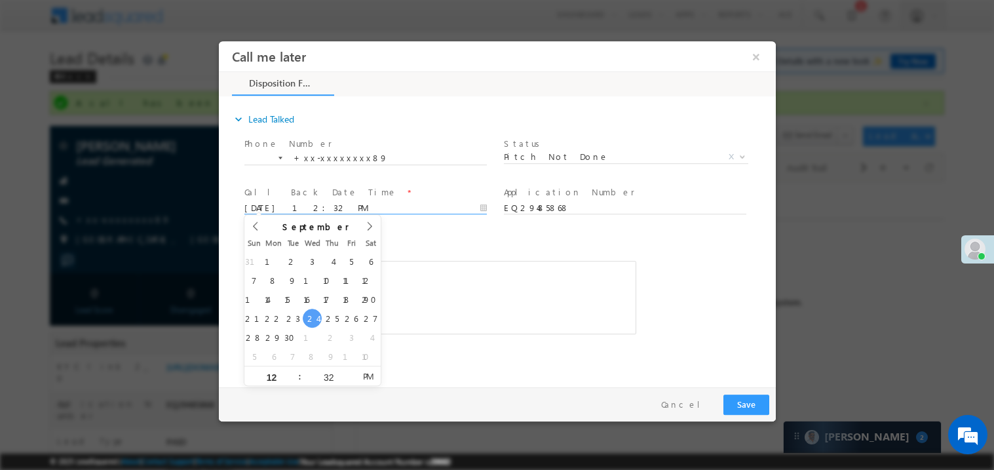
click at [478, 293] on div "Rich Text Editor, 40788eee-0fb2-11ec-a811-0adc8a9d82c2__tab1__section1__Notes__…" at bounding box center [440, 296] width 392 height 73
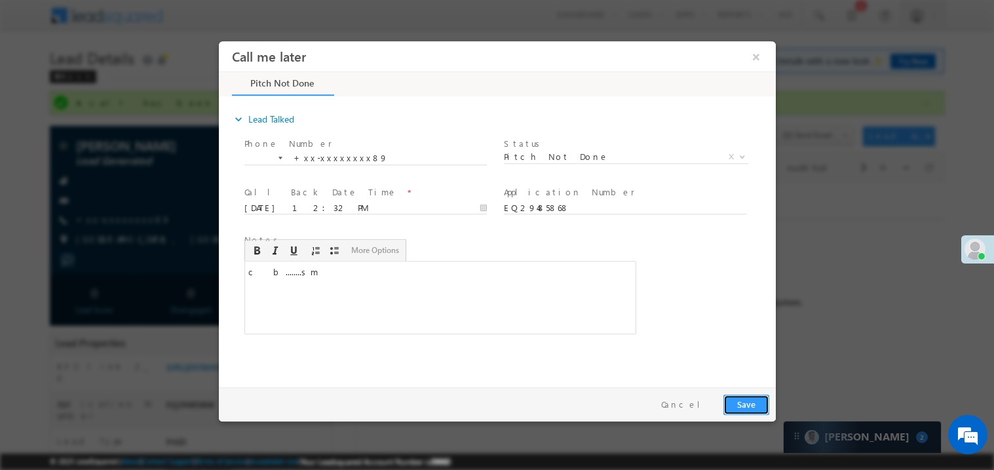
click at [760, 400] on button "Save" at bounding box center [746, 404] width 46 height 20
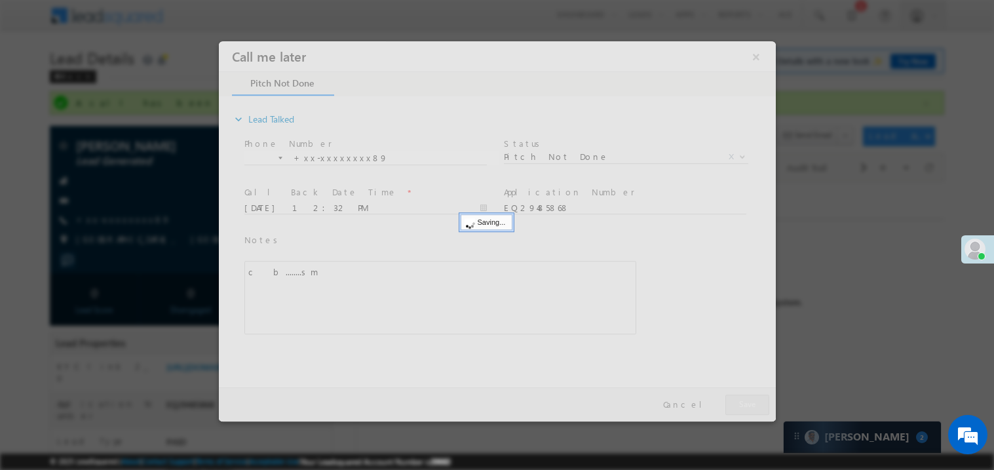
click at [760, 400] on div at bounding box center [496, 231] width 557 height 380
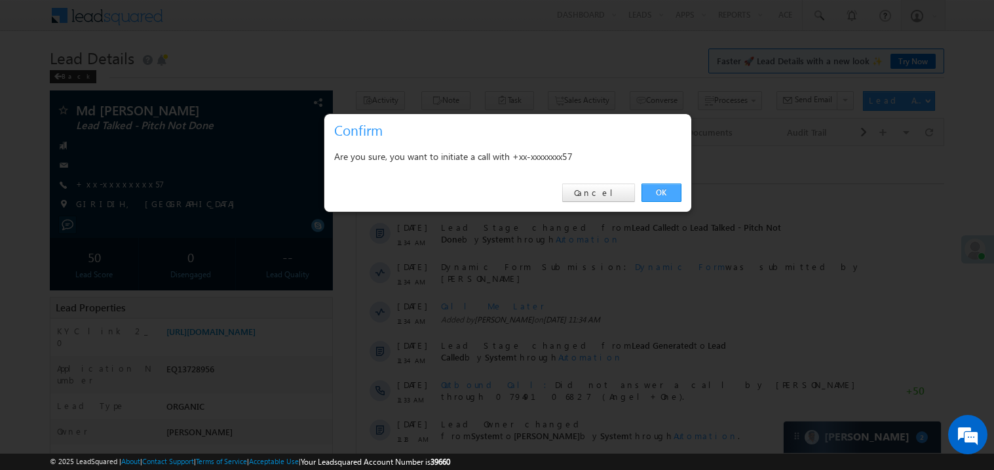
click at [662, 196] on link "OK" at bounding box center [662, 193] width 40 height 18
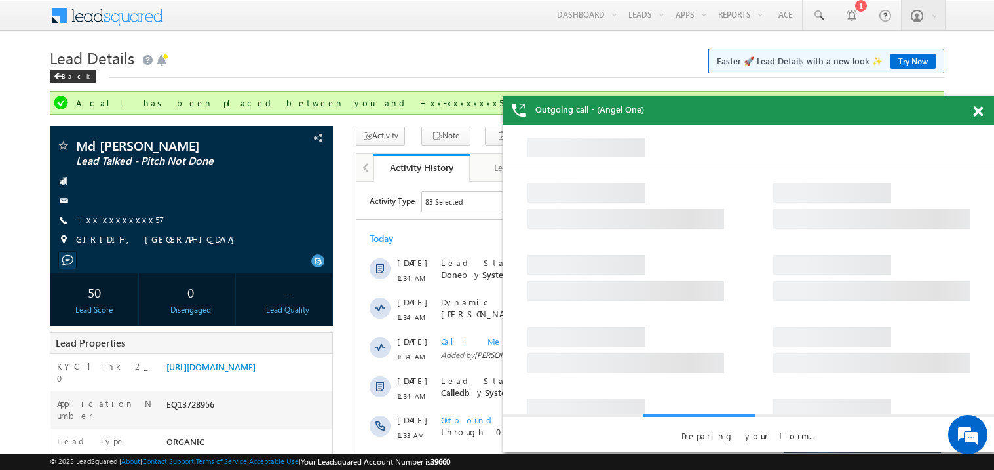
click at [977, 113] on span at bounding box center [978, 111] width 10 height 11
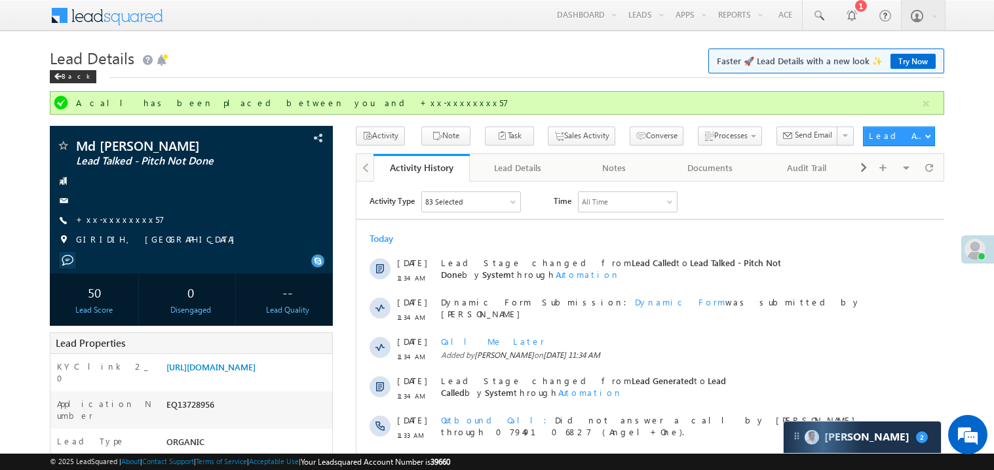
click at [309, 58] on h1 "Lead Details Faster 🚀 Lead Details with a new look ✨ Try Now" at bounding box center [497, 57] width 895 height 26
click at [243, 372] on link "[URL][DOMAIN_NAME]" at bounding box center [210, 366] width 89 height 11
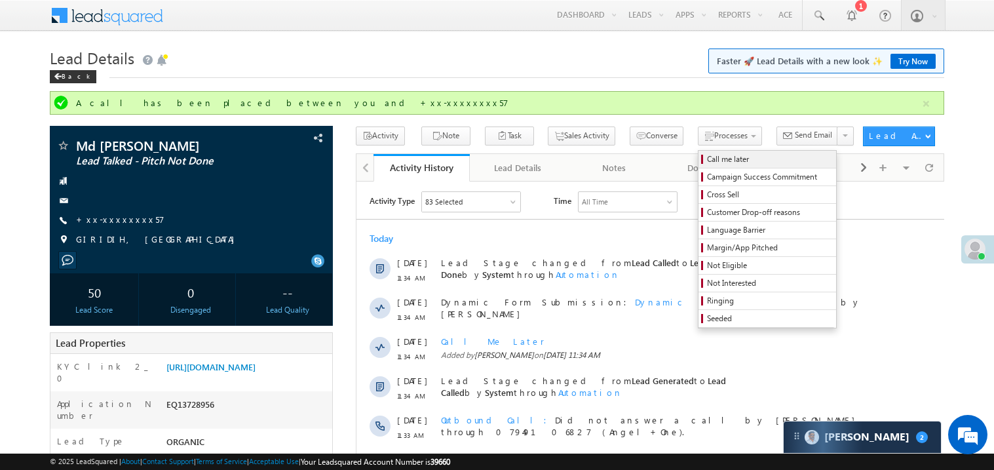
click at [707, 161] on span "Call me later" at bounding box center [769, 159] width 125 height 12
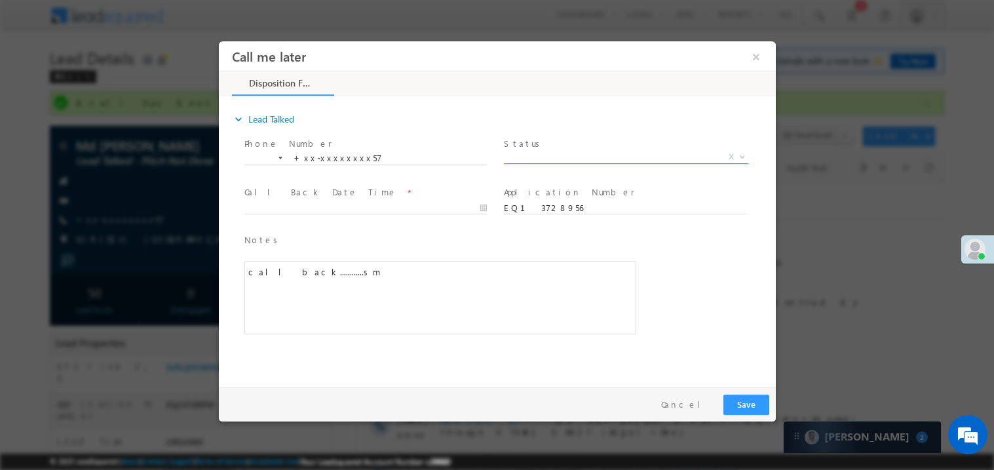
click at [556, 159] on span "X" at bounding box center [625, 156] width 244 height 13
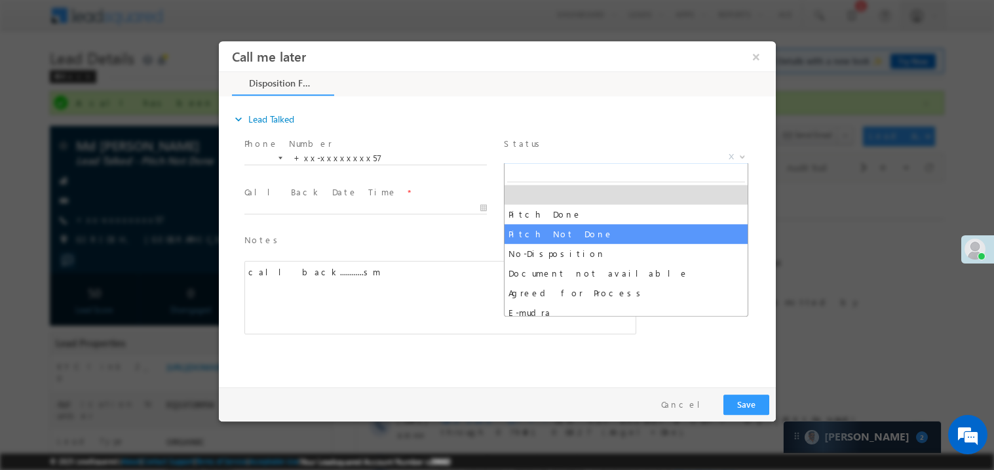
select select "Pitch Not Done"
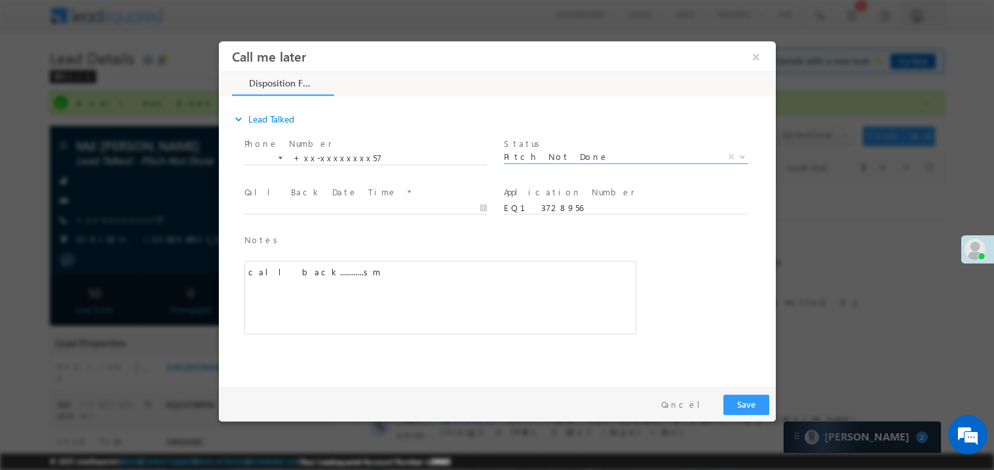
click at [312, 201] on span at bounding box center [371, 208] width 254 height 14
click at [306, 206] on body "Call me later ×" at bounding box center [496, 211] width 557 height 340
type input "[DATE] 12:39 PM"
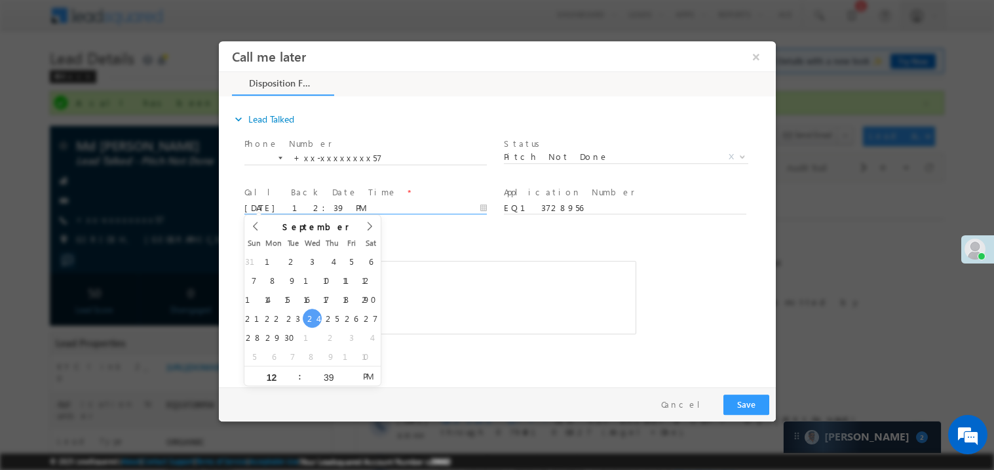
click at [459, 306] on div "call back............sm" at bounding box center [440, 296] width 392 height 73
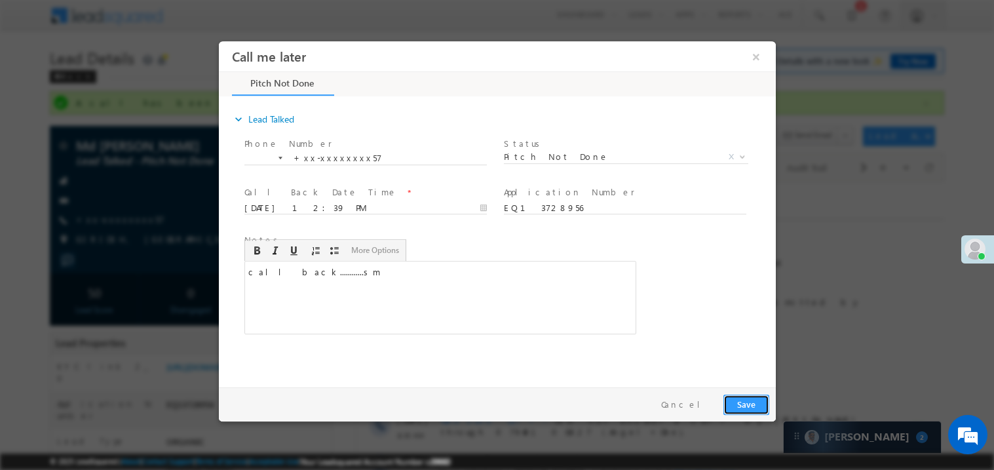
click at [749, 409] on button "Save" at bounding box center [746, 404] width 46 height 20
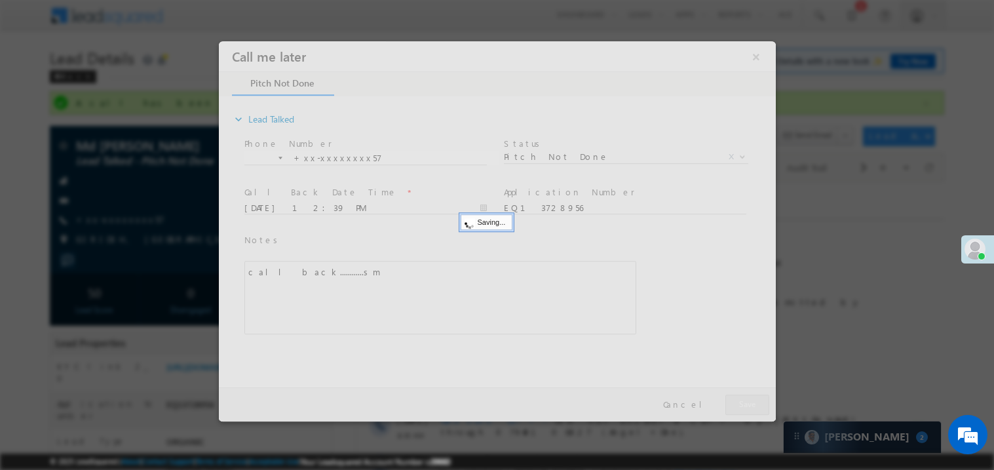
click at [749, 409] on div at bounding box center [496, 231] width 557 height 380
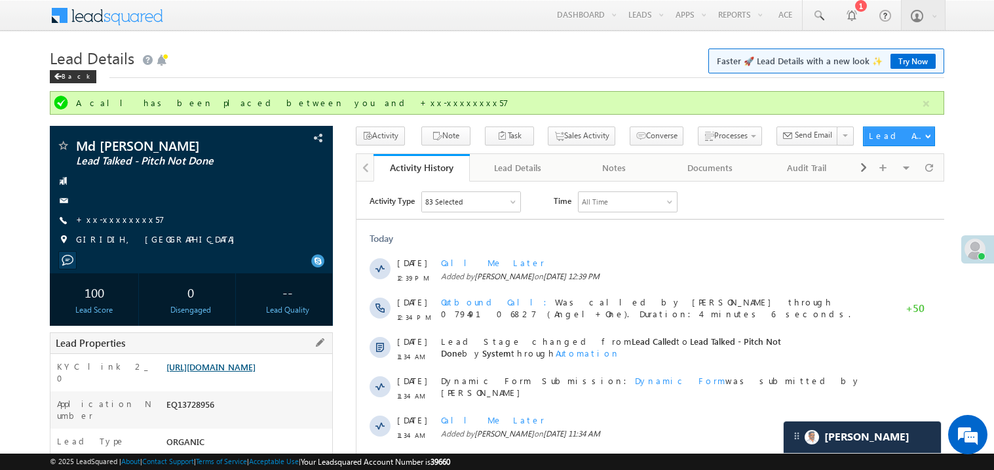
click at [240, 372] on link "https://angelbroking1-pk3em7sa.customui-test.leadsquared.com?leadId=cc6a6f62-f6…" at bounding box center [210, 366] width 89 height 11
click at [127, 222] on link "+xx-xxxxxxxx57" at bounding box center [120, 219] width 88 height 11
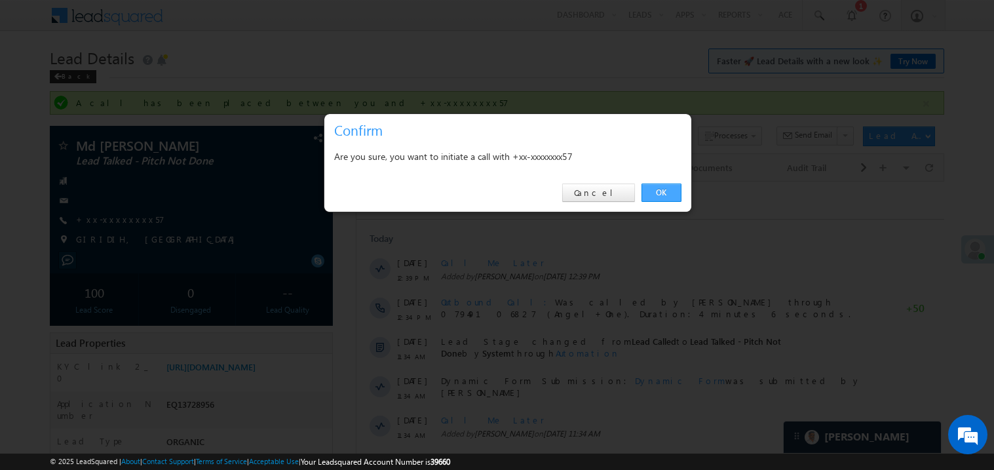
click at [652, 192] on link "OK" at bounding box center [662, 193] width 40 height 18
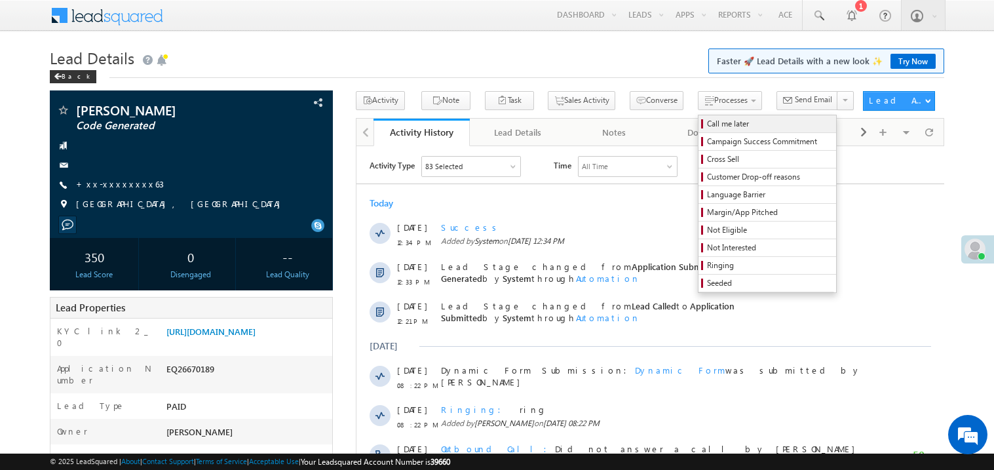
click at [707, 123] on span "Call me later" at bounding box center [769, 124] width 125 height 12
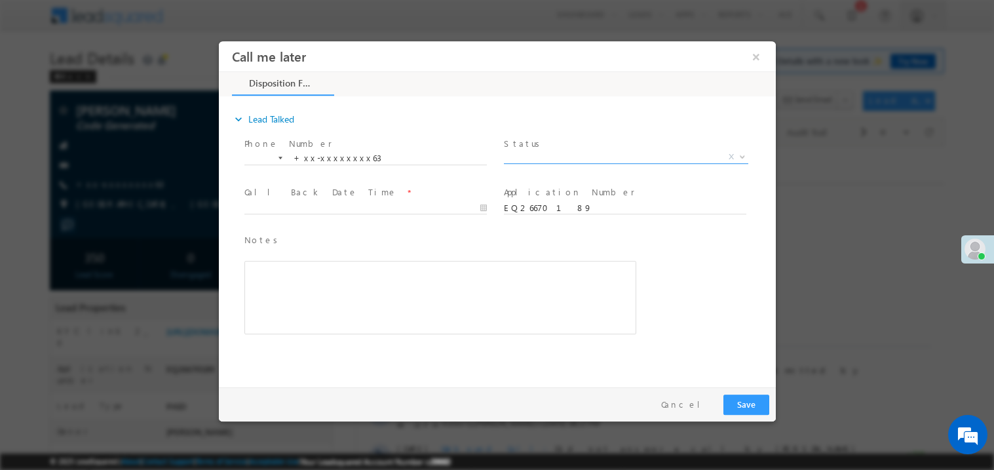
click at [541, 155] on span "X" at bounding box center [625, 156] width 244 height 13
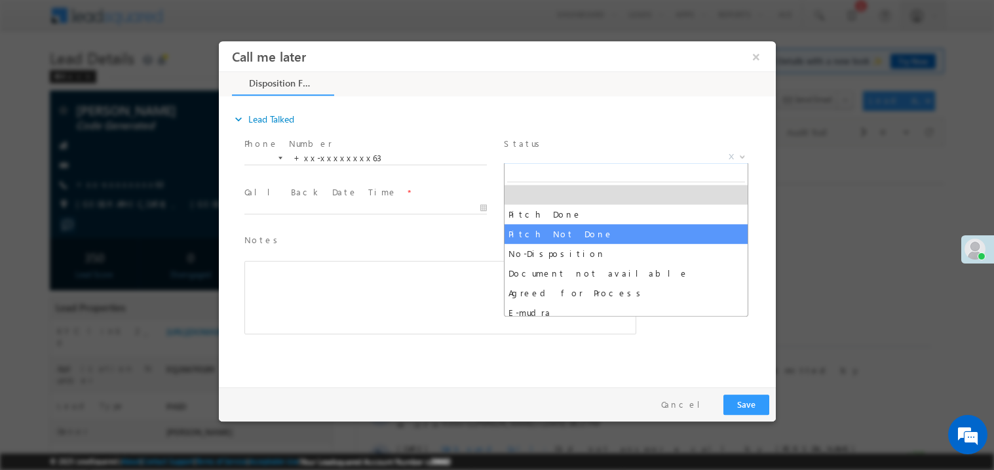
select select "Pitch Not Done"
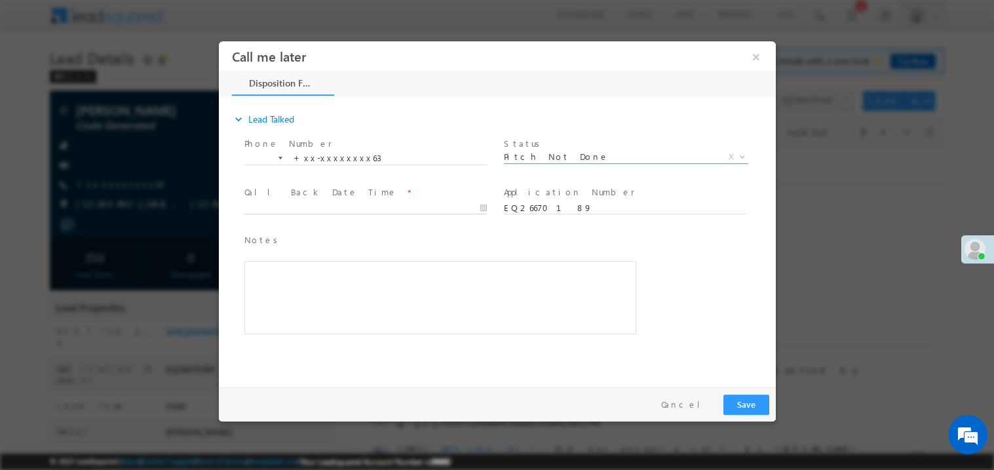
click at [298, 204] on body "Call me later ×" at bounding box center [496, 211] width 557 height 340
type input "[DATE] 12:39 PM"
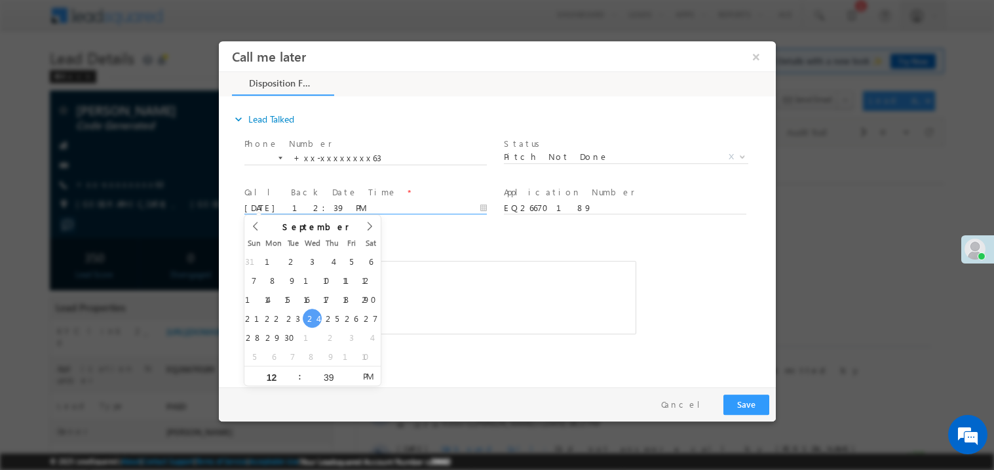
click at [431, 267] on div "Rich Text Editor, 40788eee-0fb2-11ec-a811-0adc8a9d82c2__tab1__section1__Notes__…" at bounding box center [440, 296] width 392 height 73
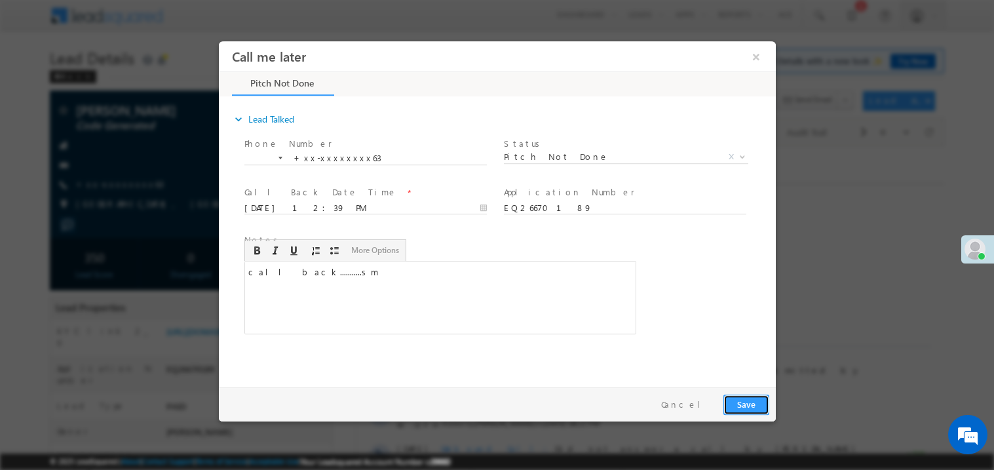
click at [749, 402] on button "Save" at bounding box center [746, 404] width 46 height 20
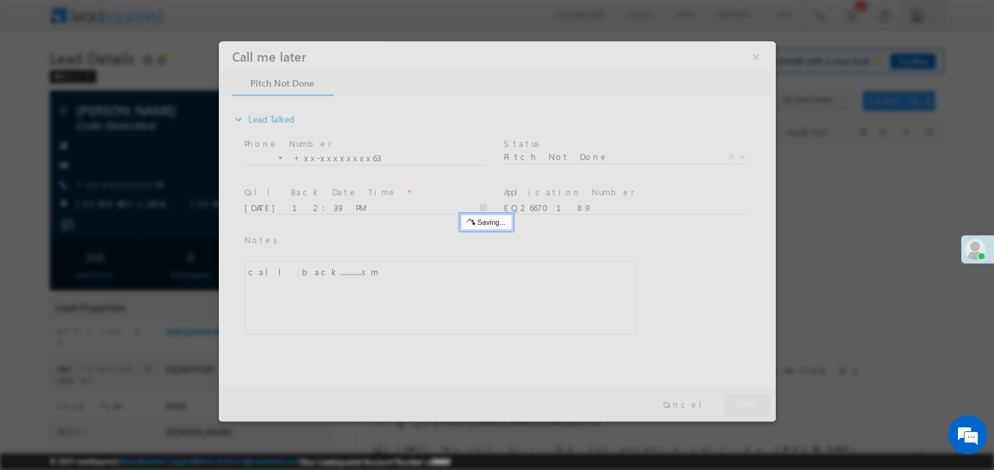
click at [749, 402] on div at bounding box center [496, 231] width 557 height 380
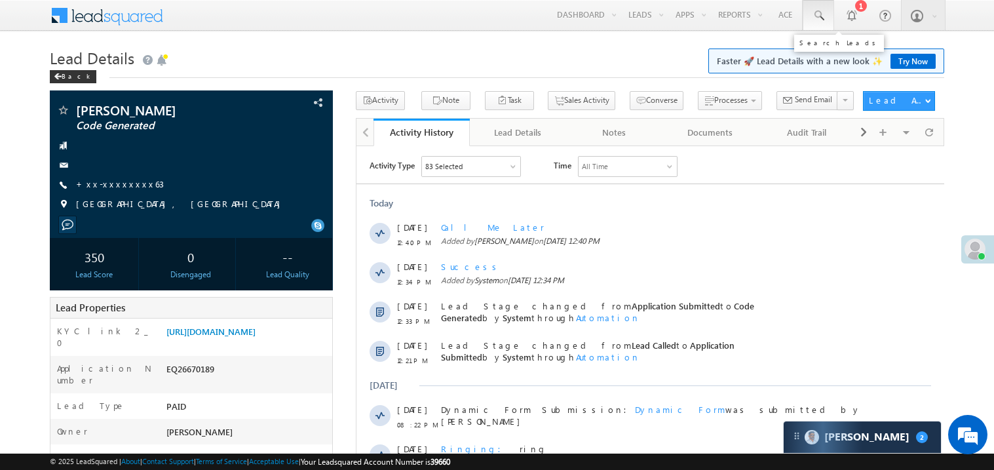
click at [818, 14] on span at bounding box center [818, 15] width 13 height 13
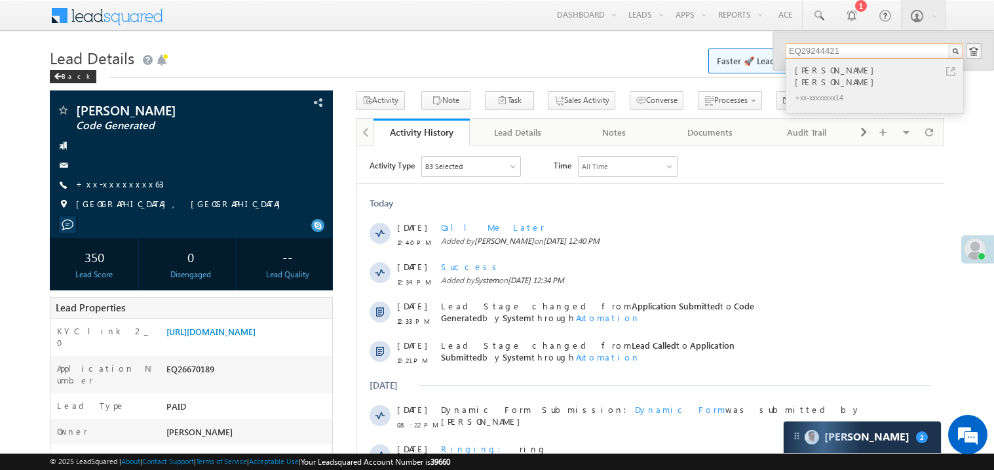
type input "EQ29244421"
click at [819, 73] on div "[PERSON_NAME] [PERSON_NAME]" at bounding box center [880, 76] width 176 height 26
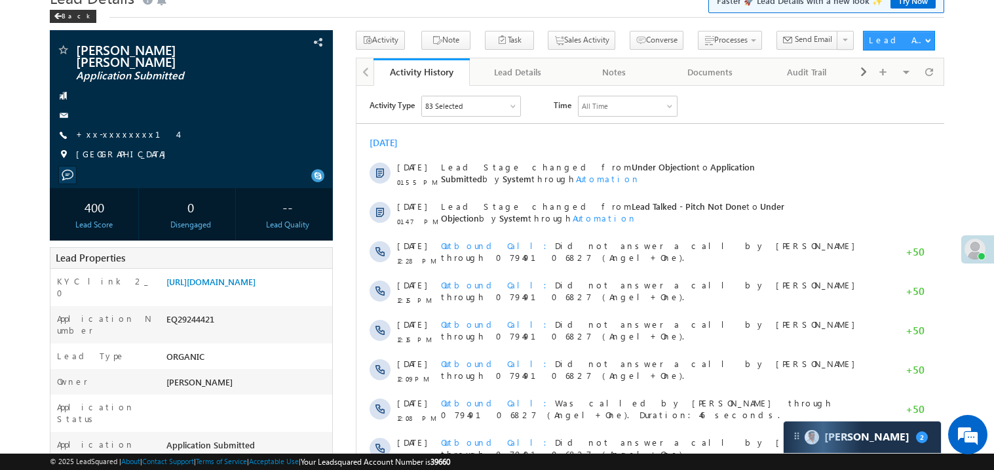
scroll to position [52, 0]
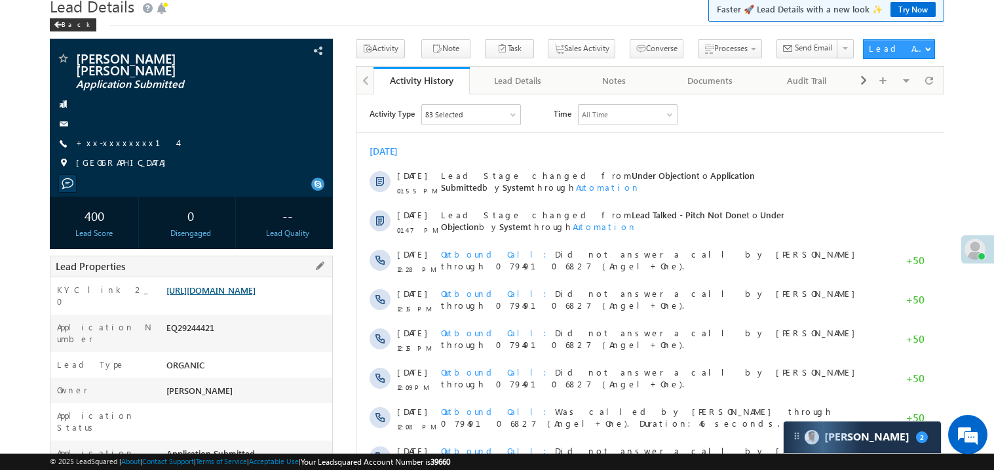
click at [256, 296] on link "https://angelbroking1-pk3em7sa.customui-test.leadsquared.com?leadId=2906bba4-3e…" at bounding box center [210, 289] width 89 height 11
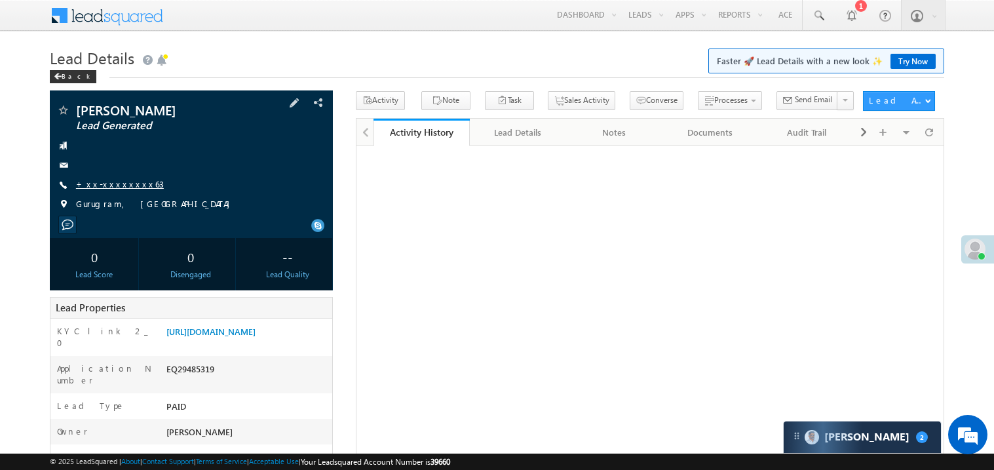
click at [119, 182] on link "+xx-xxxxxxxx63" at bounding box center [120, 183] width 88 height 11
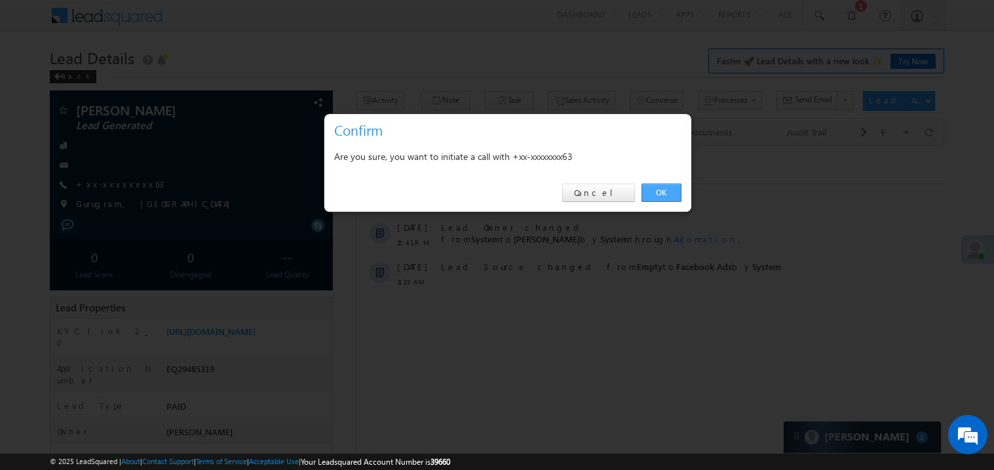
click at [664, 191] on link "OK" at bounding box center [662, 193] width 40 height 18
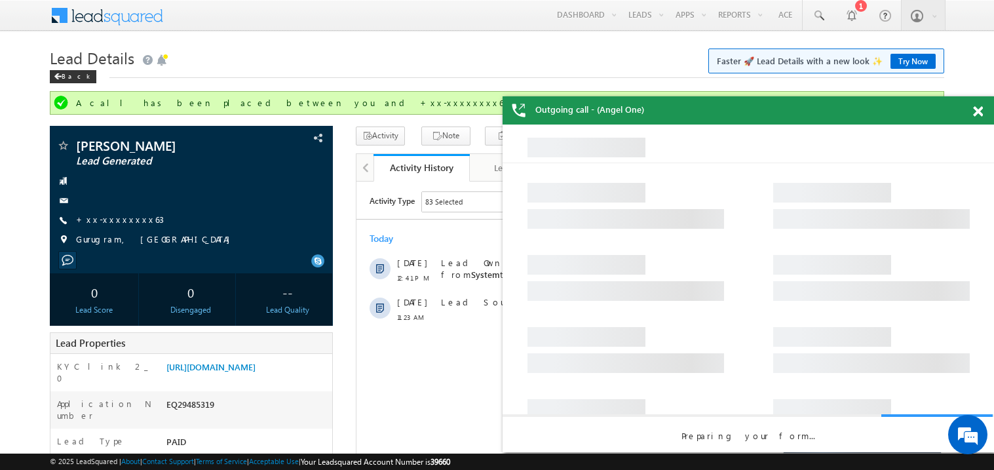
click at [981, 112] on span at bounding box center [978, 111] width 10 height 11
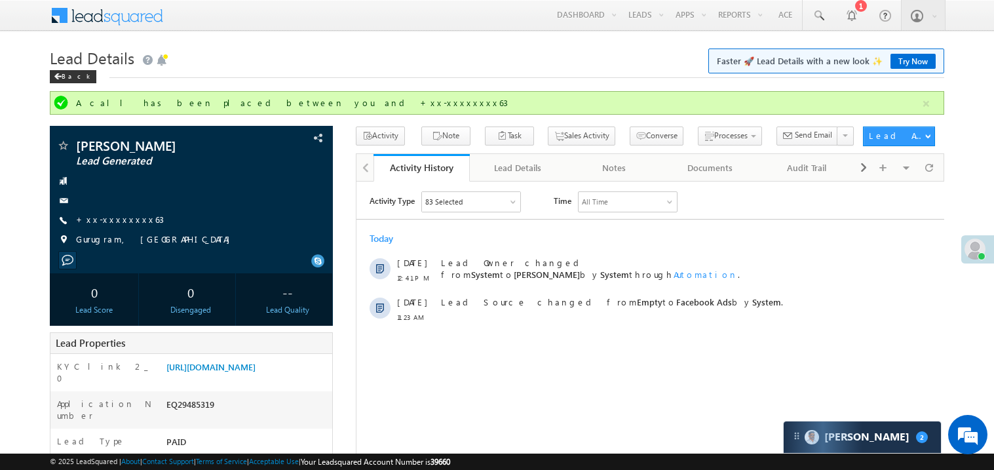
click at [376, 69] on div "Back" at bounding box center [497, 73] width 895 height 9
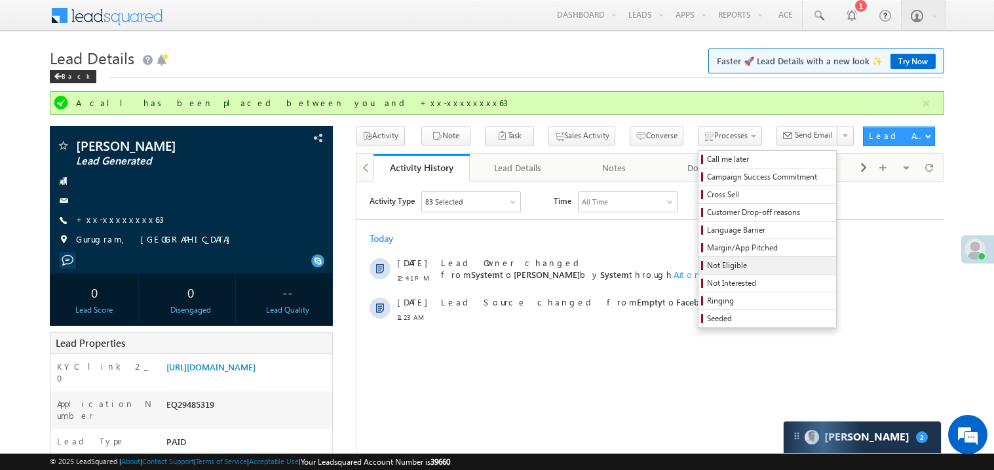
click at [707, 264] on span "Not Eligible" at bounding box center [769, 266] width 125 height 12
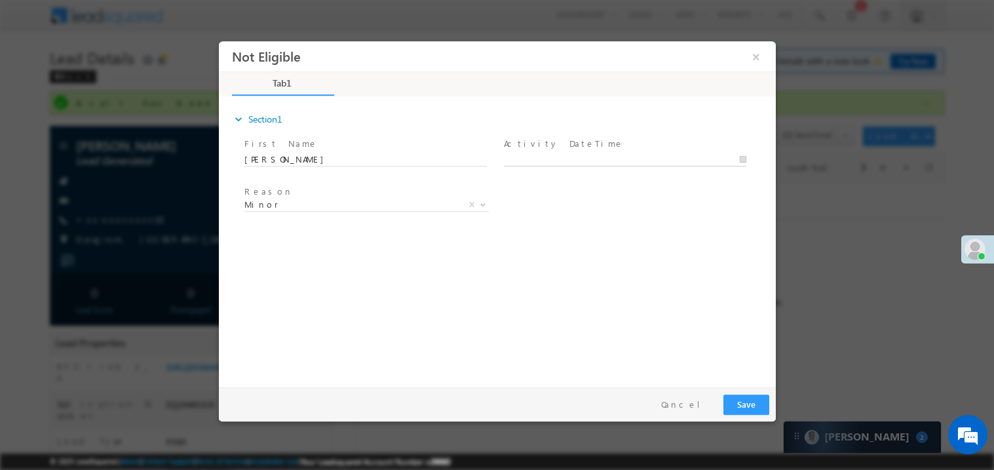
click at [542, 161] on body "Not Eligible ×" at bounding box center [496, 211] width 557 height 340
type input "[DATE] 12:45 PM"
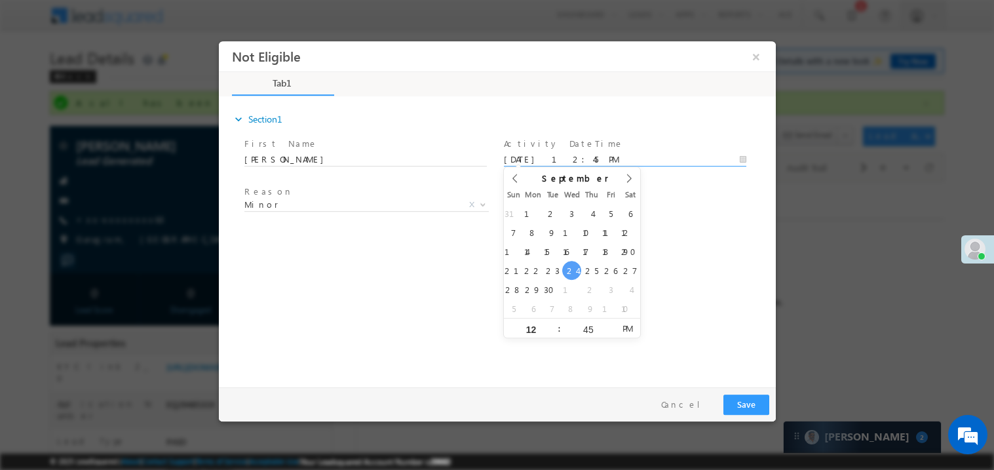
click at [421, 290] on div "expand_more Section1 First Name *" at bounding box center [500, 239] width 551 height 283
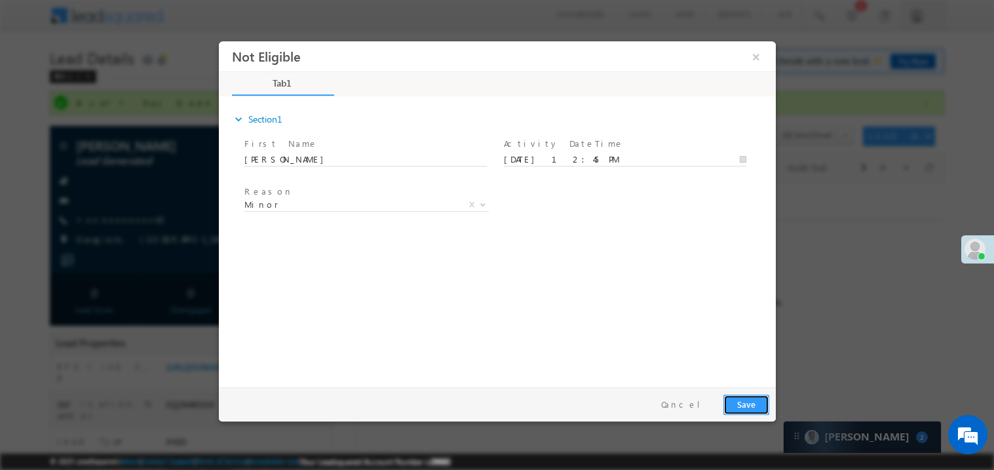
click at [746, 398] on button "Save" at bounding box center [746, 404] width 46 height 20
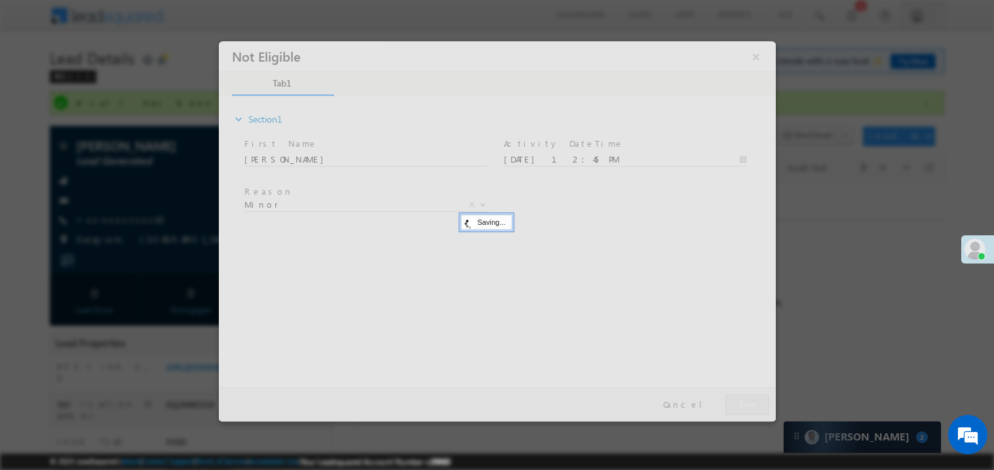
click at [746, 398] on div at bounding box center [496, 231] width 557 height 380
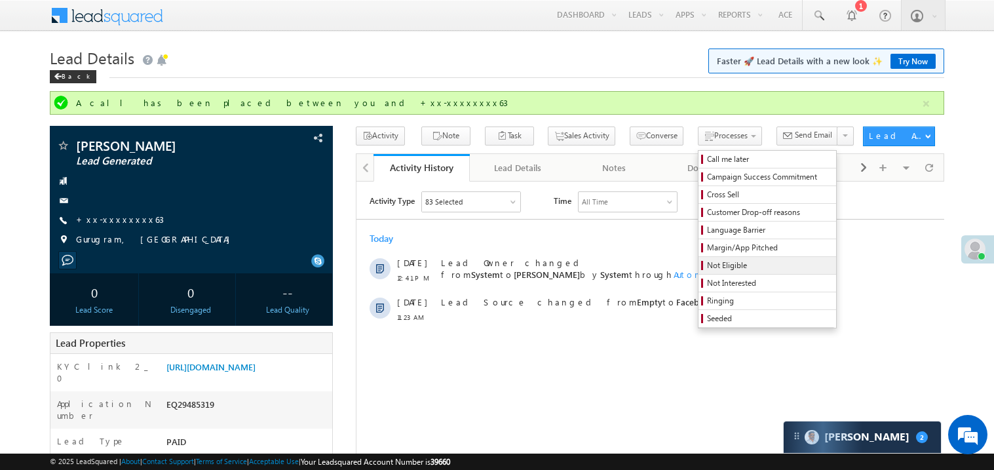
click at [707, 267] on span "Not Eligible" at bounding box center [769, 266] width 125 height 12
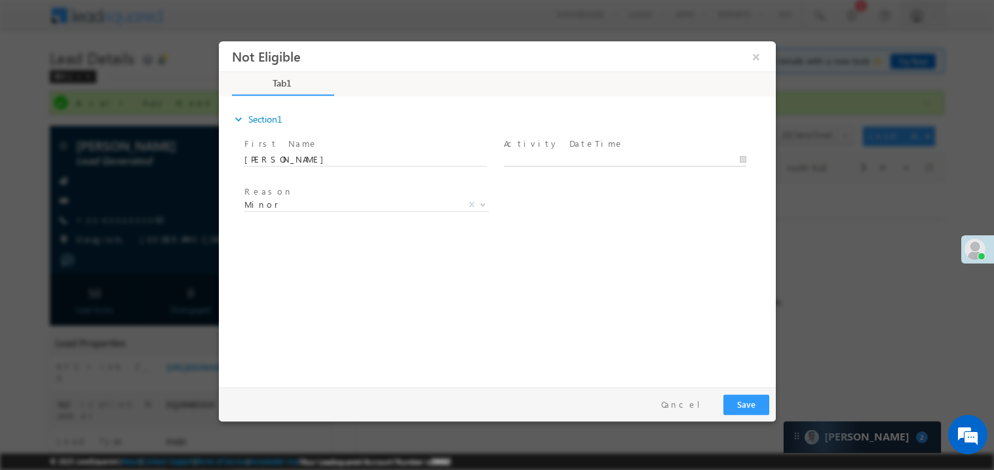
click at [546, 159] on body "Not Eligible ×" at bounding box center [496, 211] width 557 height 340
type input "[DATE] 12:46 PM"
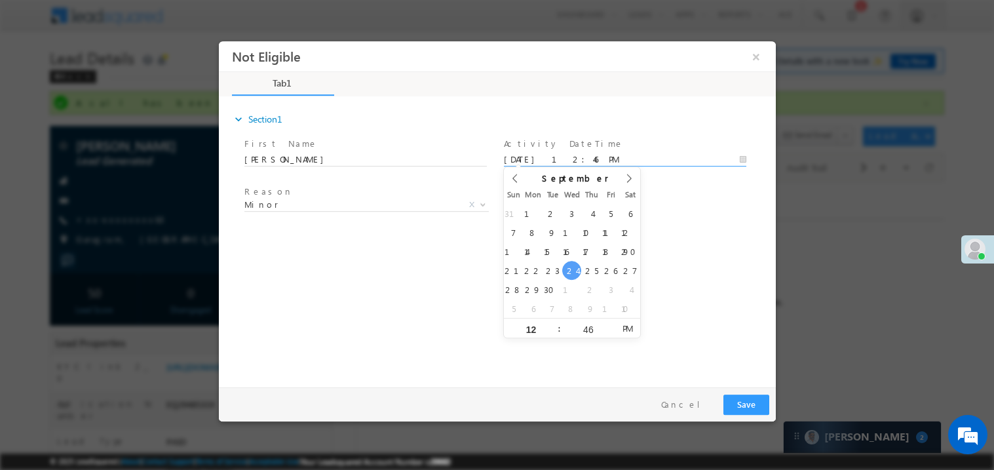
click at [371, 317] on div "expand_more Section1 First Name *" at bounding box center [500, 239] width 551 height 283
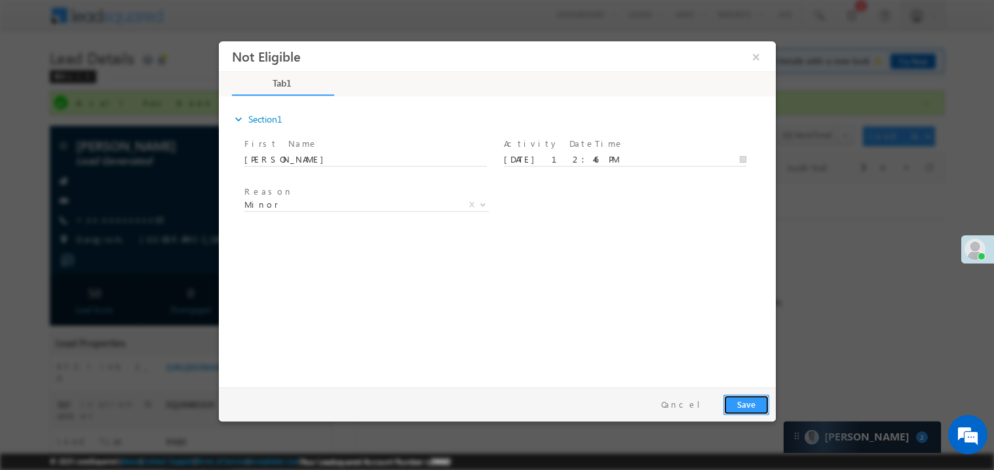
click at [752, 405] on button "Save" at bounding box center [746, 404] width 46 height 20
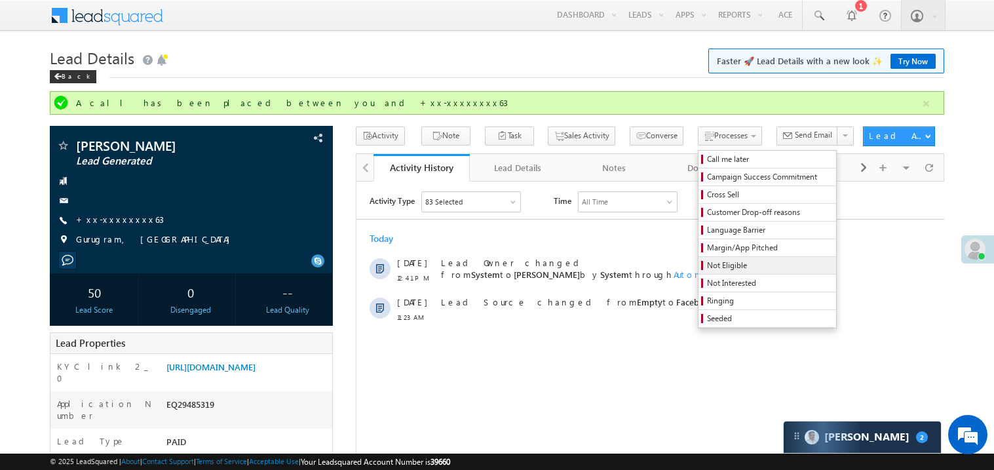
click at [737, 267] on span "Not Eligible" at bounding box center [769, 266] width 125 height 12
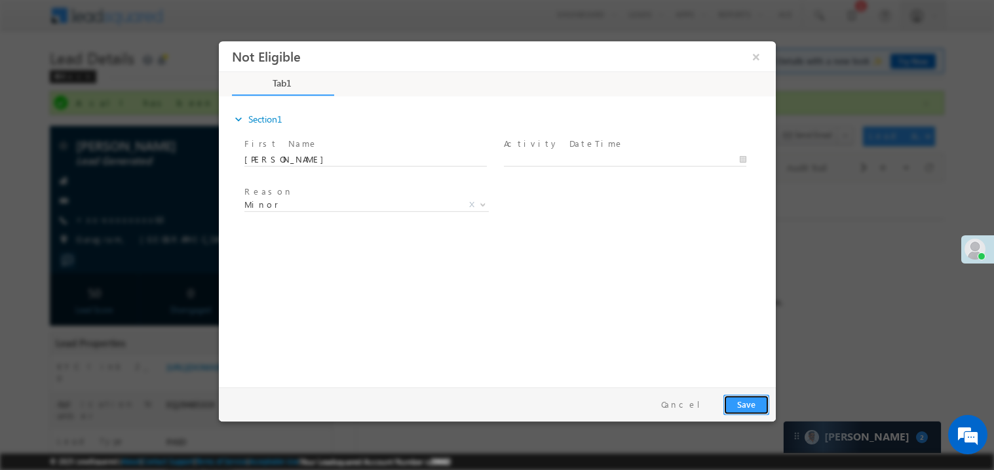
click at [748, 402] on button "Save" at bounding box center [746, 404] width 46 height 20
click at [528, 157] on body "Not Eligible ×" at bounding box center [496, 211] width 557 height 340
type input "[DATE] 12:46 PM"
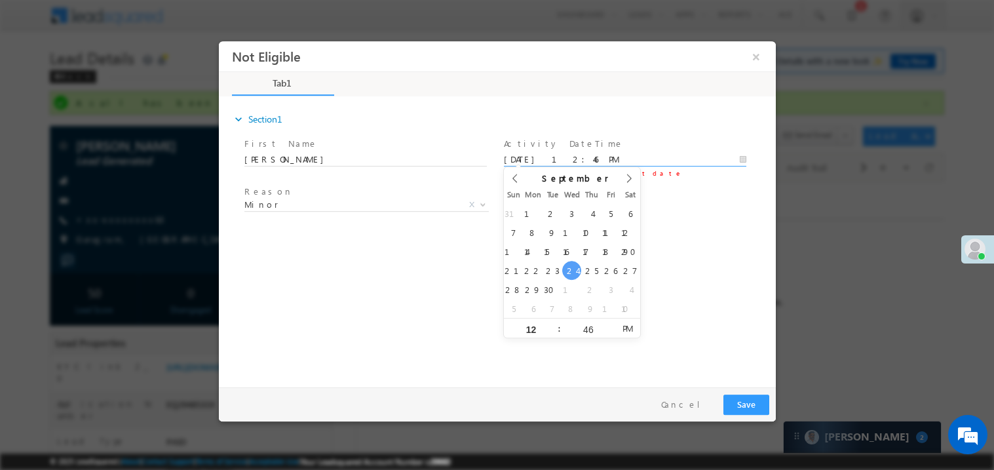
click at [408, 261] on div "expand_more Section1 First Name *" at bounding box center [500, 239] width 551 height 283
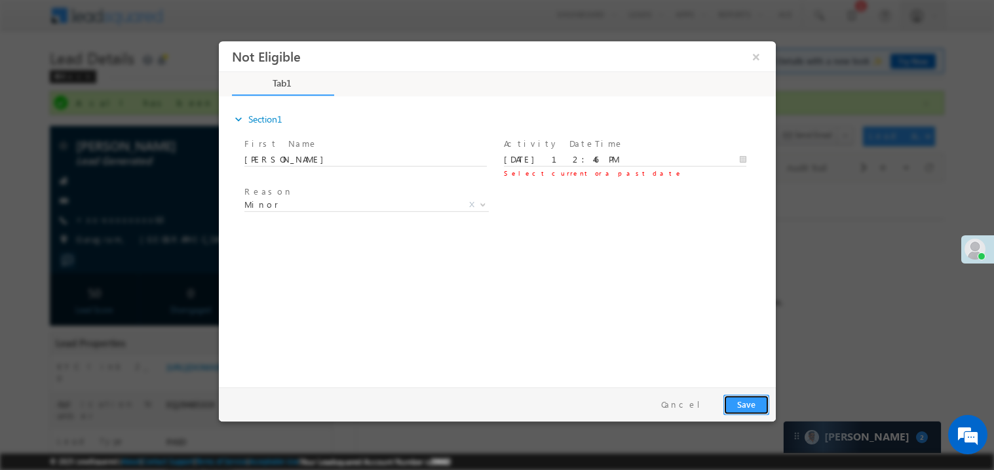
click at [758, 406] on button "Save" at bounding box center [746, 404] width 46 height 20
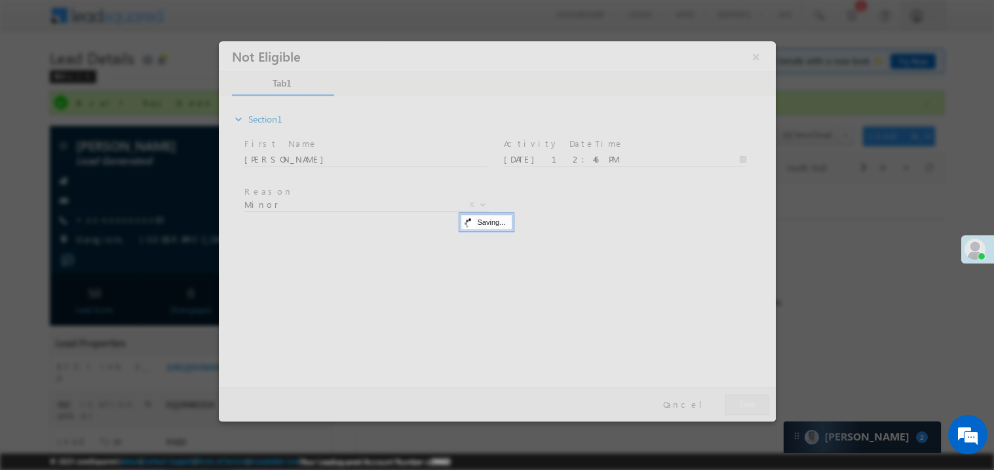
click at [758, 406] on div at bounding box center [496, 231] width 557 height 380
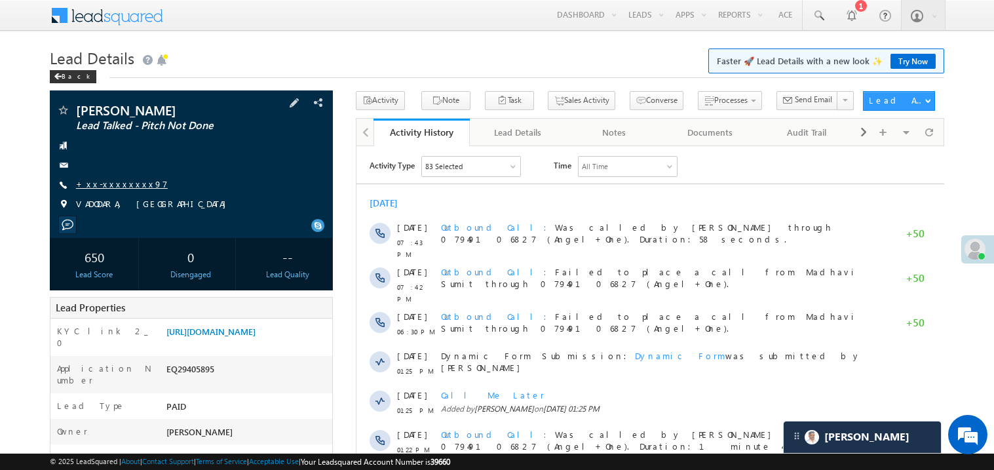
click at [117, 187] on link "+xx-xxxxxxxx97" at bounding box center [122, 183] width 92 height 11
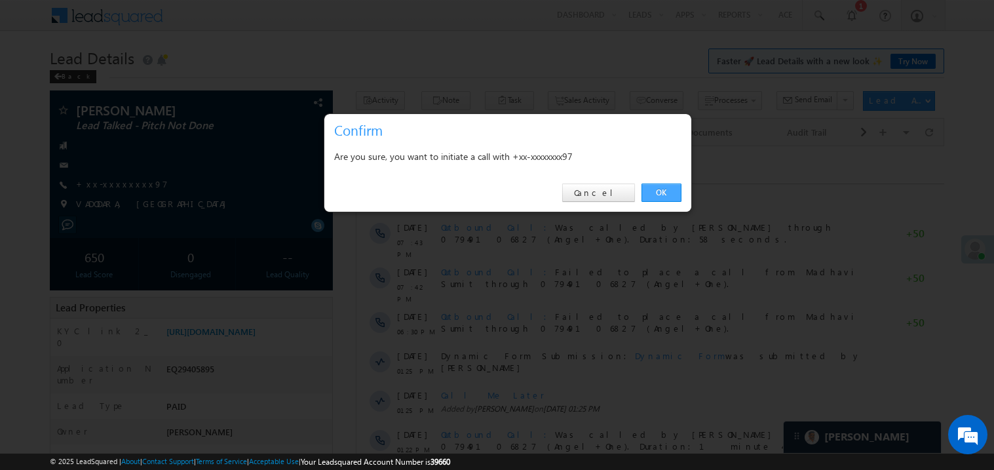
click at [661, 191] on link "OK" at bounding box center [662, 193] width 40 height 18
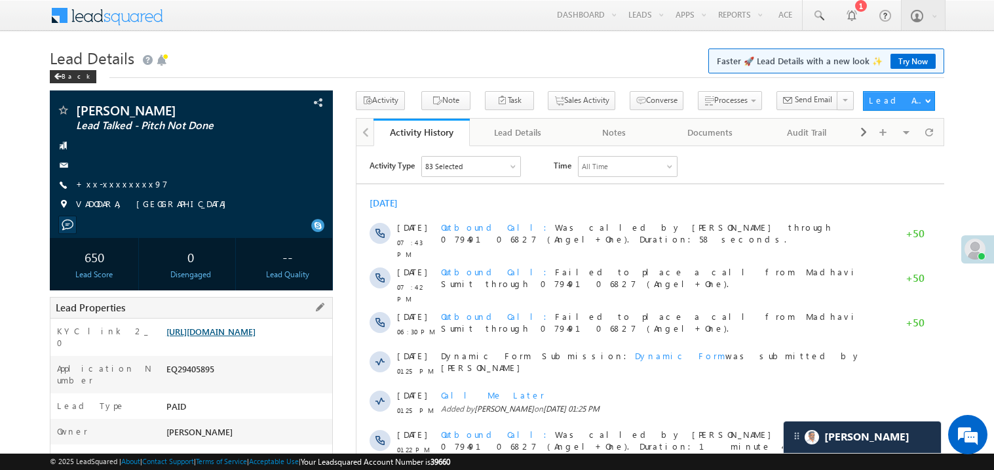
click at [246, 337] on link "https://angelbroking1-pk3em7sa.customui-test.leadsquared.com?leadId=bcfc3785-4d…" at bounding box center [210, 331] width 89 height 11
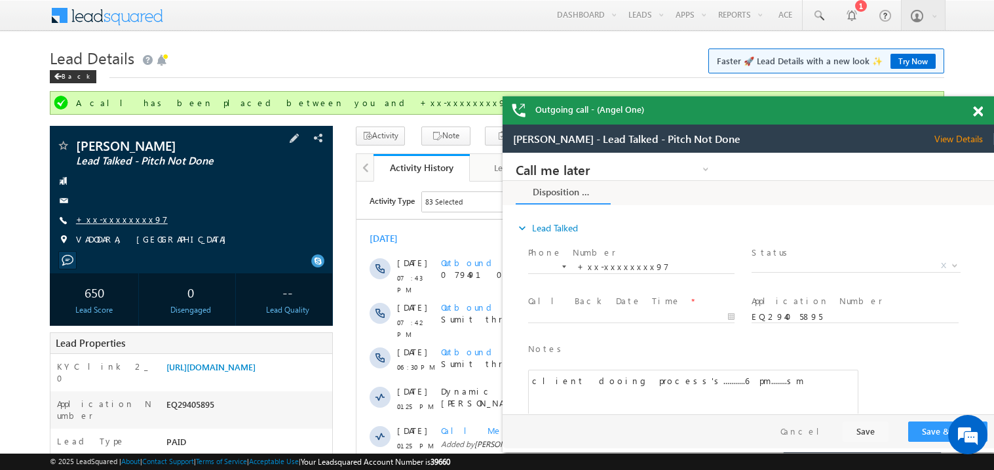
click at [115, 222] on link "+xx-xxxxxxxx97" at bounding box center [122, 219] width 92 height 11
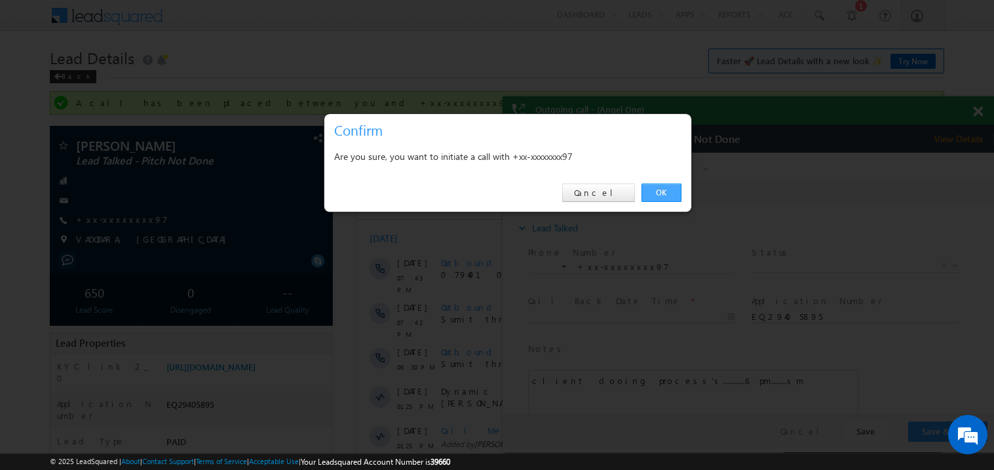
click at [667, 191] on link "OK" at bounding box center [662, 193] width 40 height 18
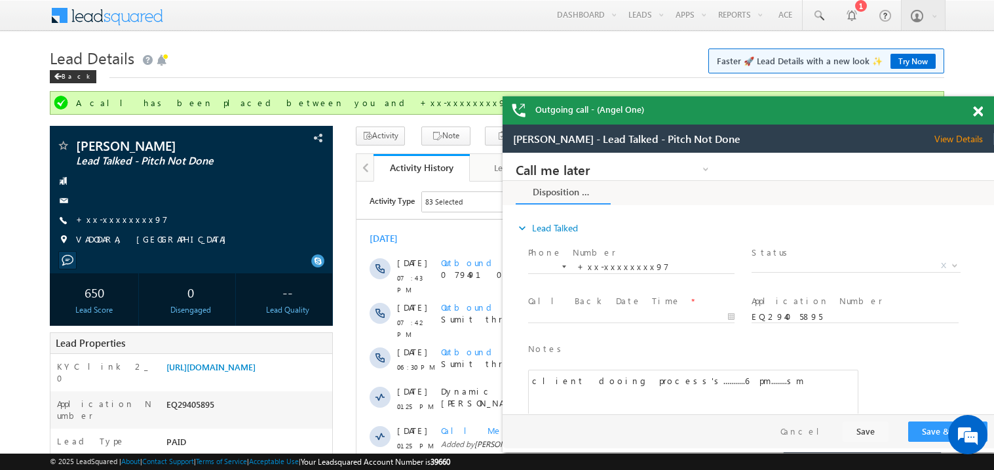
click at [979, 109] on span at bounding box center [978, 111] width 10 height 11
click at [980, 112] on span at bounding box center [978, 111] width 10 height 11
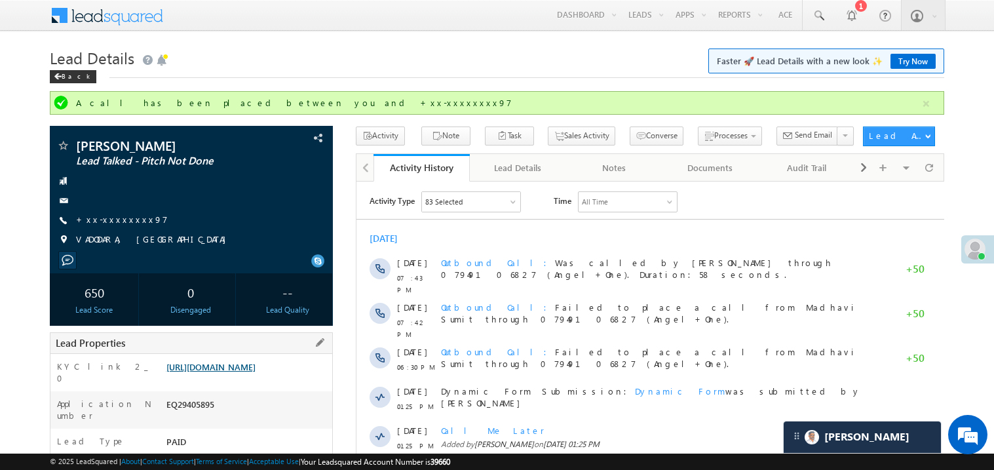
click at [243, 372] on link "https://angelbroking1-pk3em7sa.customui-test.leadsquared.com?leadId=bcfc3785-4d…" at bounding box center [210, 366] width 89 height 11
click at [116, 218] on link "+xx-xxxxxxxx97" at bounding box center [122, 219] width 92 height 11
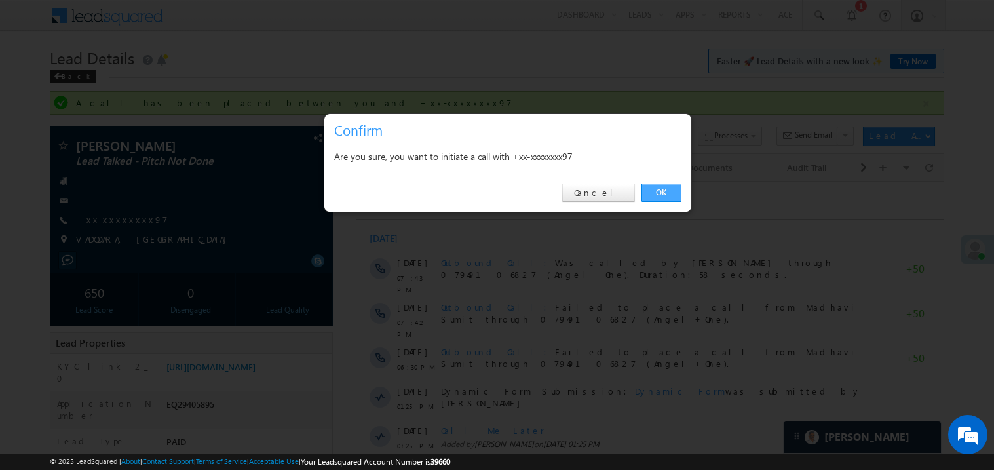
click at [661, 194] on link "OK" at bounding box center [662, 193] width 40 height 18
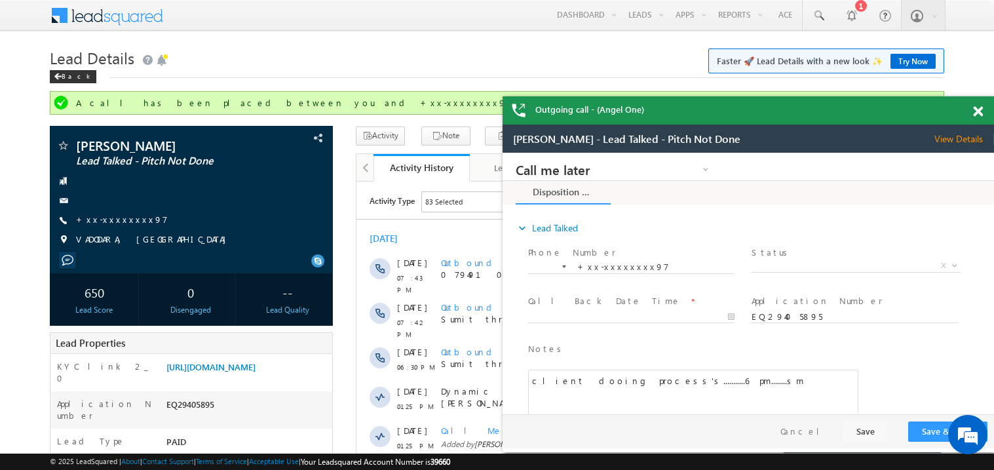
click at [981, 111] on span at bounding box center [978, 111] width 10 height 11
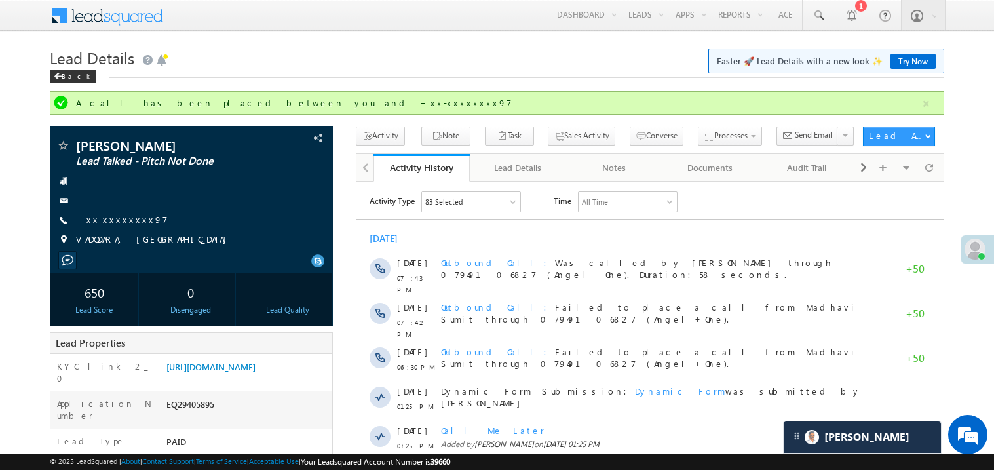
click at [794, 108] on div "A call has been placed between you and +xx-xxxxxxxx97" at bounding box center [498, 103] width 845 height 12
click at [241, 372] on link "https://angelbroking1-pk3em7sa.customui-test.leadsquared.com?leadId=bcfc3785-4d…" at bounding box center [210, 366] width 89 height 11
click at [256, 372] on link "https://angelbroking1-pk3em7sa.customui-test.leadsquared.com?leadId=bcfc3785-4d…" at bounding box center [210, 366] width 89 height 11
click at [117, 216] on link "+xx-xxxxxxxx97" at bounding box center [122, 219] width 92 height 11
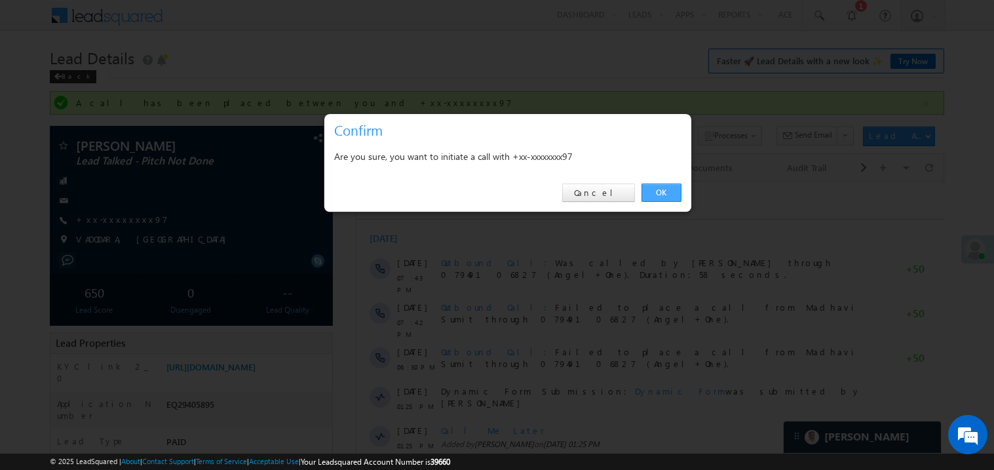
click at [658, 192] on link "OK" at bounding box center [662, 193] width 40 height 18
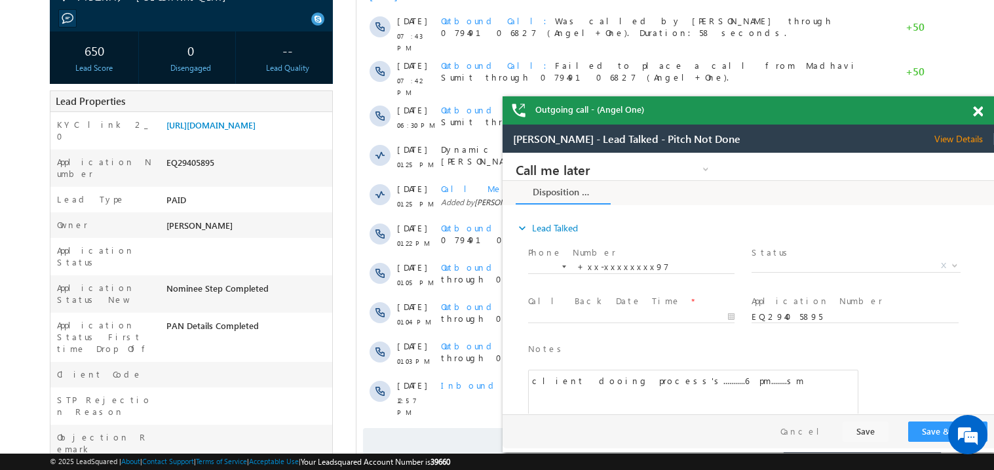
scroll to position [262, 0]
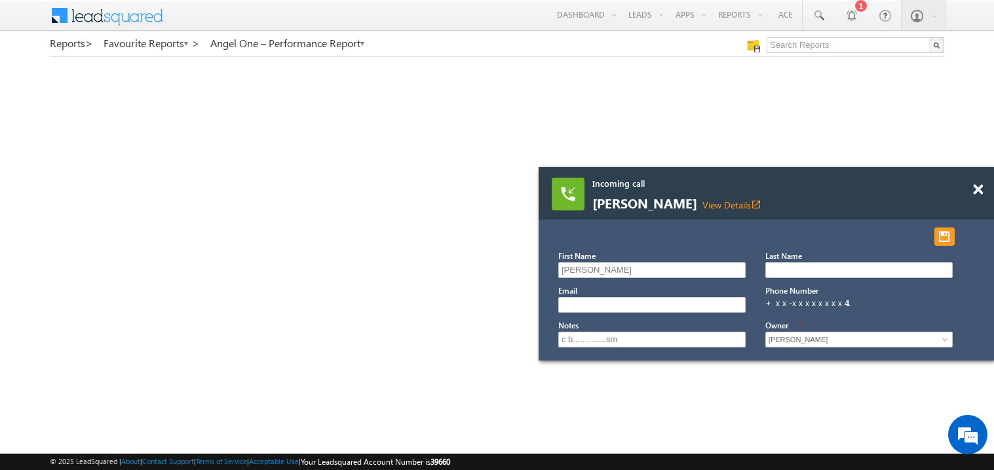
click at [984, 186] on div at bounding box center [986, 183] width 18 height 33
click at [980, 187] on span at bounding box center [978, 189] width 10 height 11
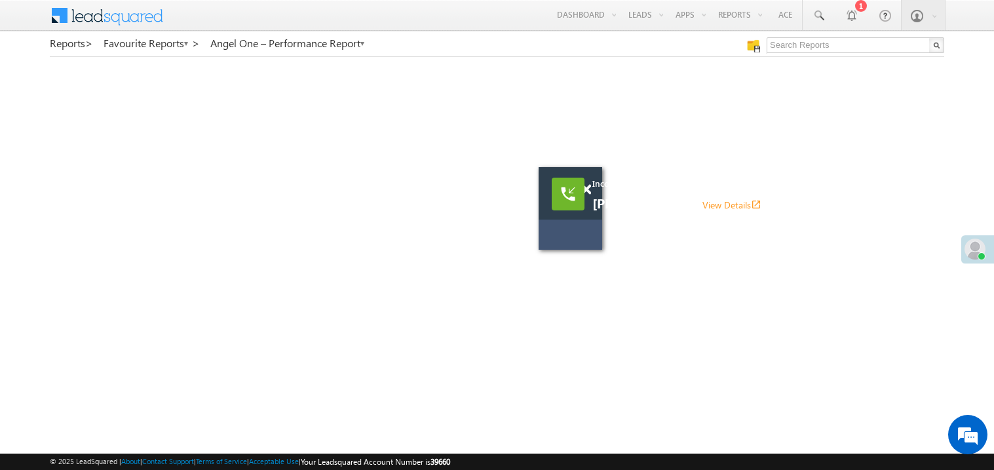
click at [593, 189] on div "Incoming call Ibrahim Khan View Details open_in_new" at bounding box center [750, 194] width 315 height 33
click at [589, 192] on span at bounding box center [586, 189] width 10 height 11
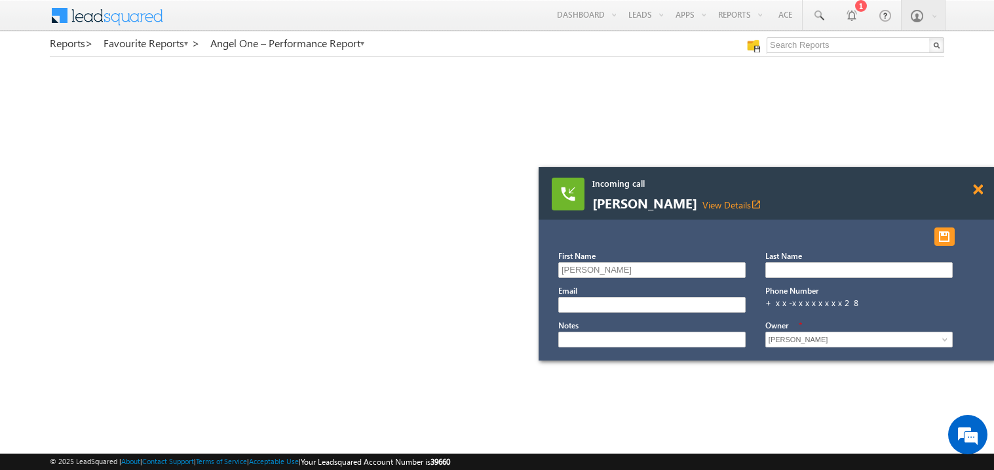
click at [977, 191] on span at bounding box center [978, 189] width 10 height 11
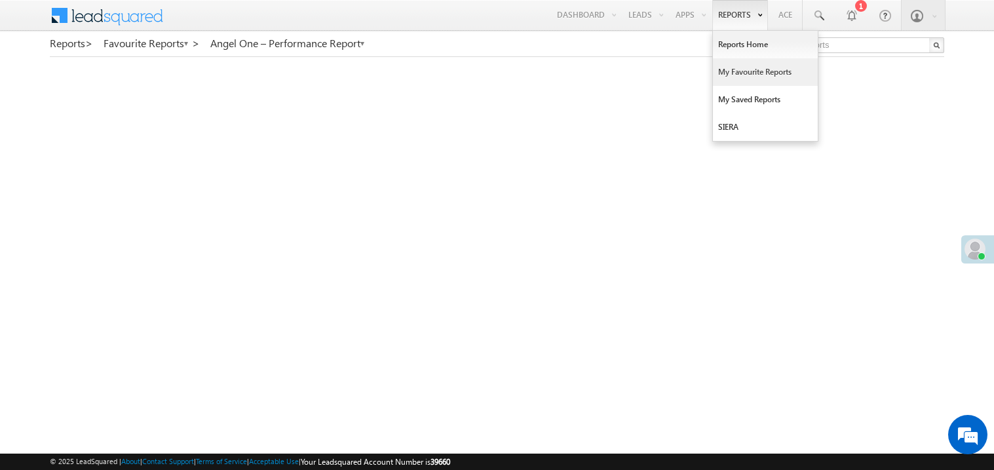
click at [737, 71] on link "My Favourite Reports" at bounding box center [765, 72] width 105 height 28
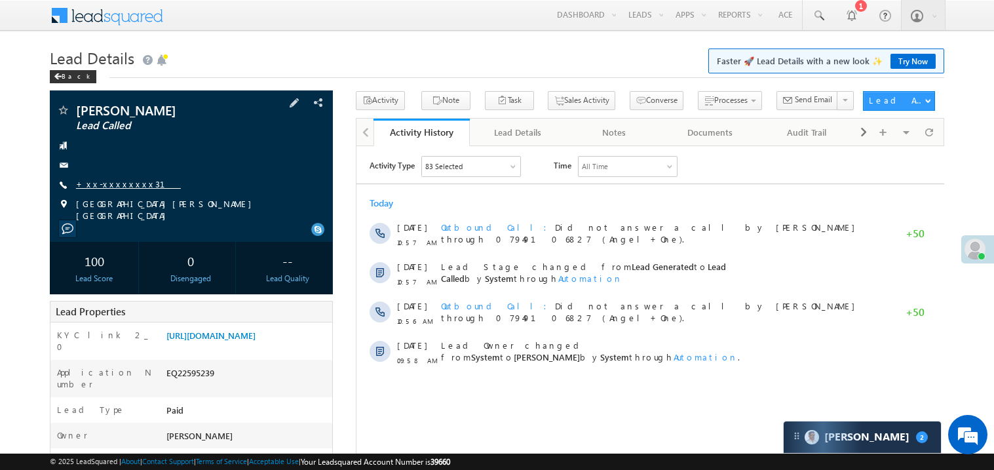
click at [116, 181] on link "+xx-xxxxxxxx31" at bounding box center [128, 183] width 105 height 11
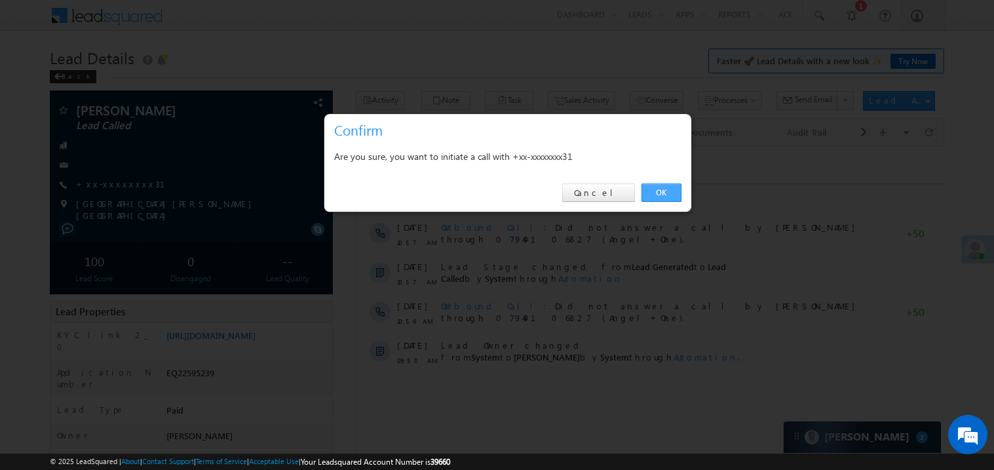
click at [660, 191] on link "OK" at bounding box center [662, 193] width 40 height 18
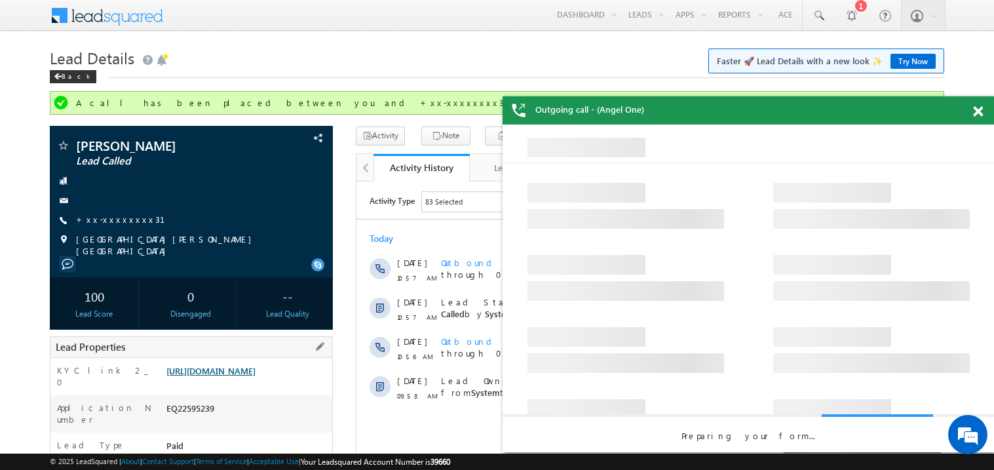
click at [256, 376] on link "https://angelbroking1-pk3em7sa.customui-test.leadsquared.com?leadId=b7dba5ff-6f…" at bounding box center [210, 370] width 89 height 11
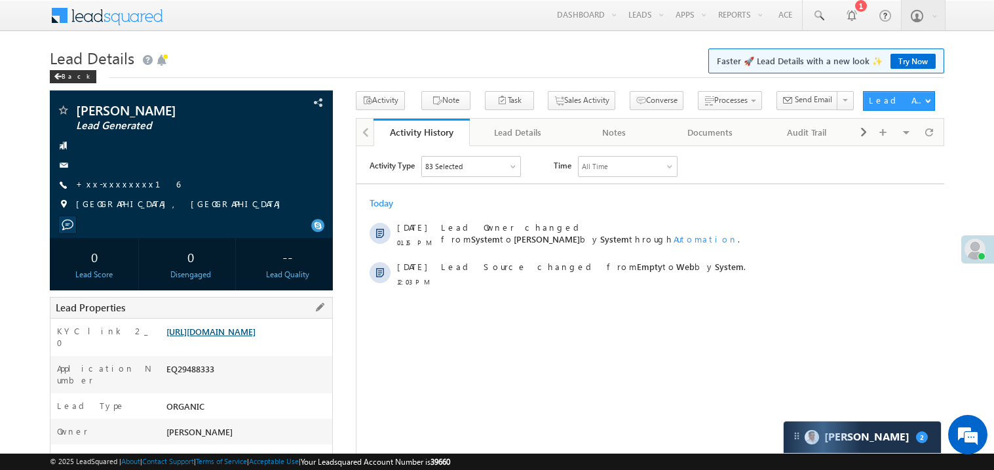
click at [227, 337] on link "[URL][DOMAIN_NAME]" at bounding box center [210, 331] width 89 height 11
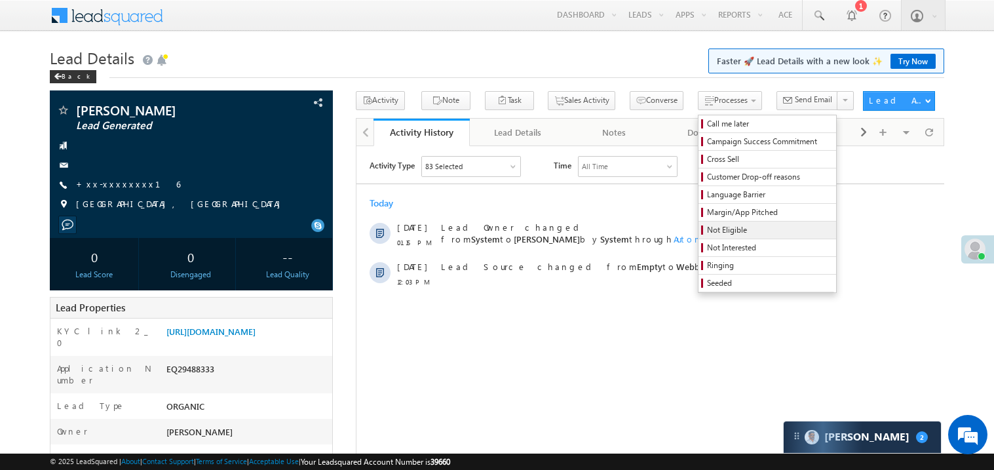
click at [711, 232] on span "Not Eligible" at bounding box center [769, 230] width 125 height 12
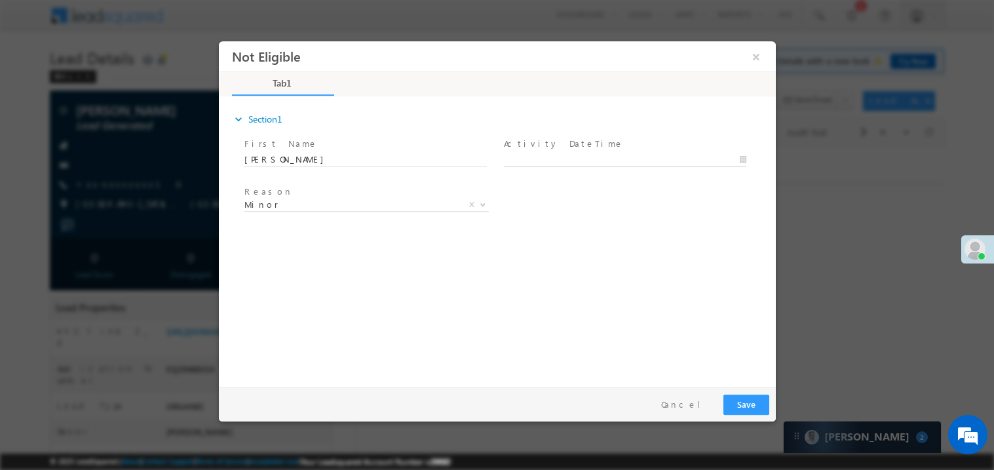
click at [543, 158] on body "Not Eligible ×" at bounding box center [496, 211] width 557 height 340
type input "[DATE] 1:23 PM"
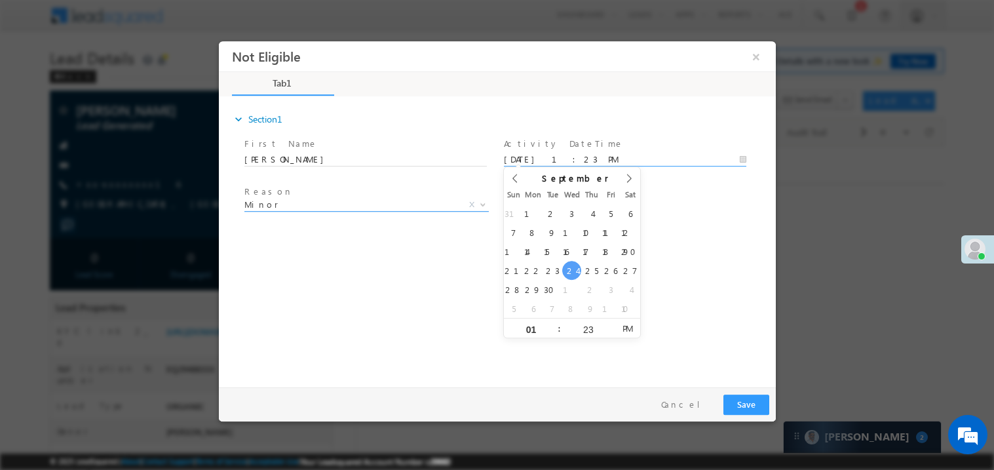
click at [309, 200] on span "Minor" at bounding box center [350, 204] width 213 height 12
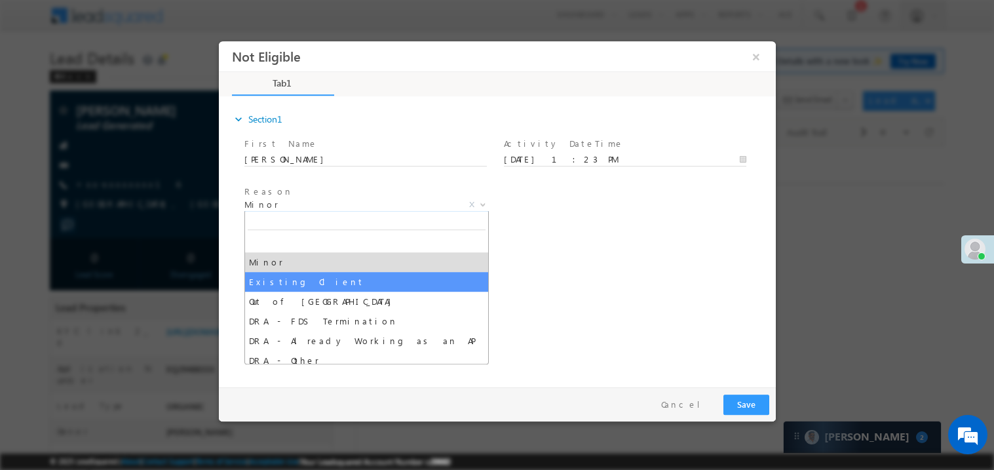
select select "Existing Client"
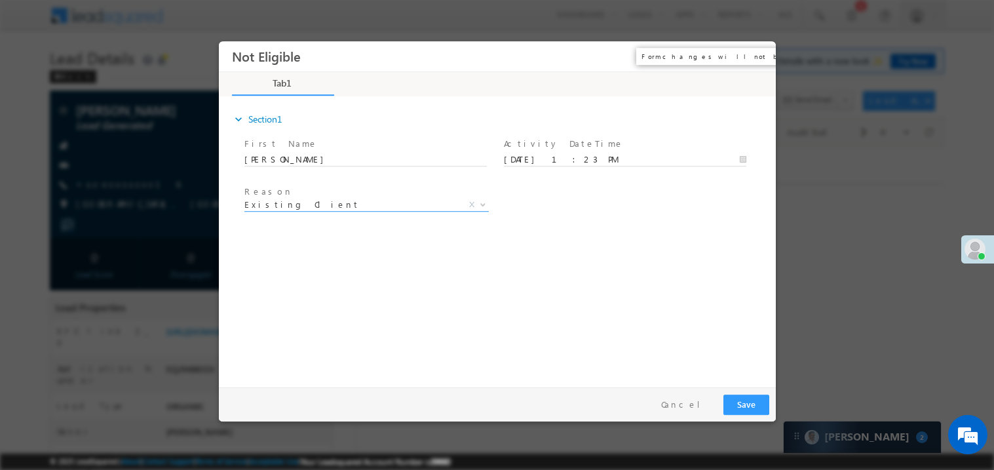
click at [752, 55] on button "×" at bounding box center [756, 56] width 22 height 24
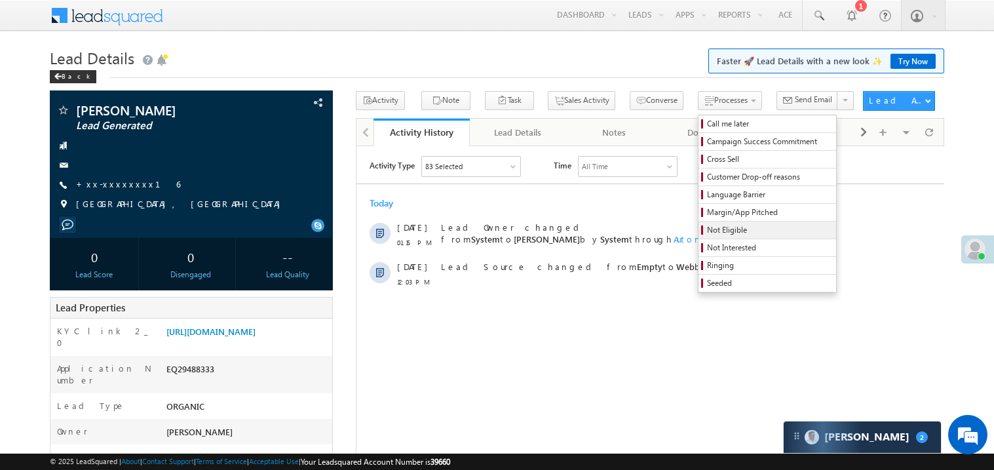
click at [708, 233] on span "Not Eligible" at bounding box center [769, 230] width 125 height 12
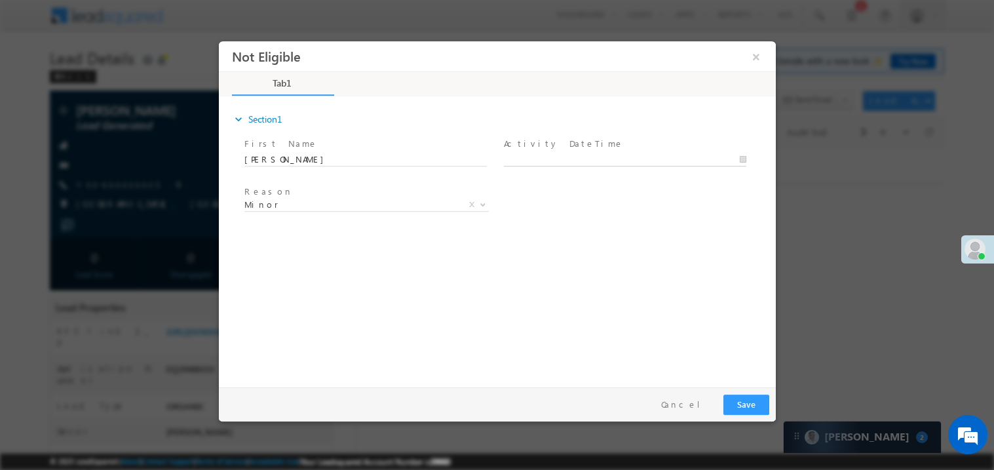
click at [540, 159] on body "Not Eligible ×" at bounding box center [496, 211] width 557 height 340
type input "09/24/25 1:24 PM"
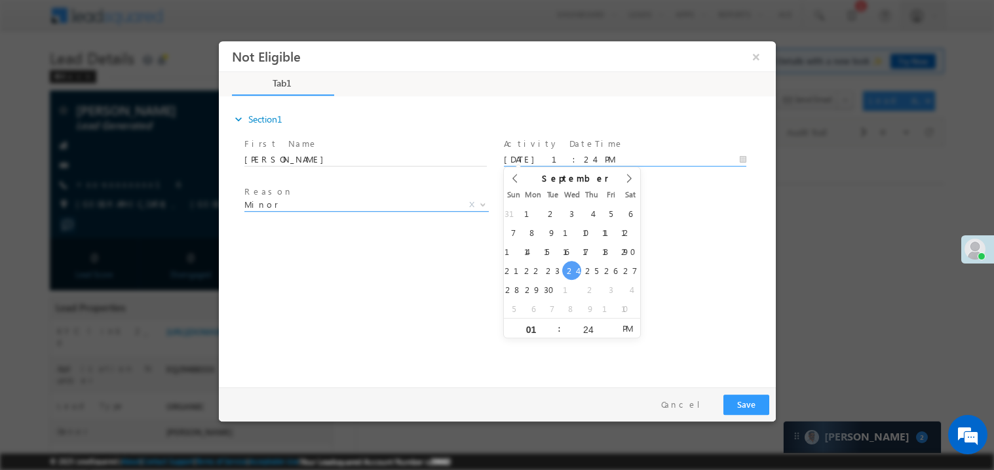
click at [285, 210] on span "Minor X" at bounding box center [366, 207] width 244 height 13
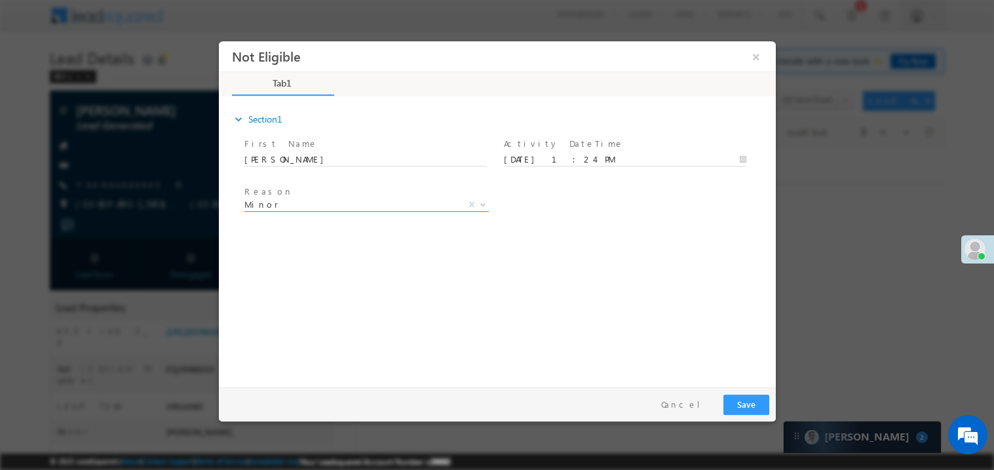
click at [283, 206] on span "Minor" at bounding box center [350, 204] width 213 height 12
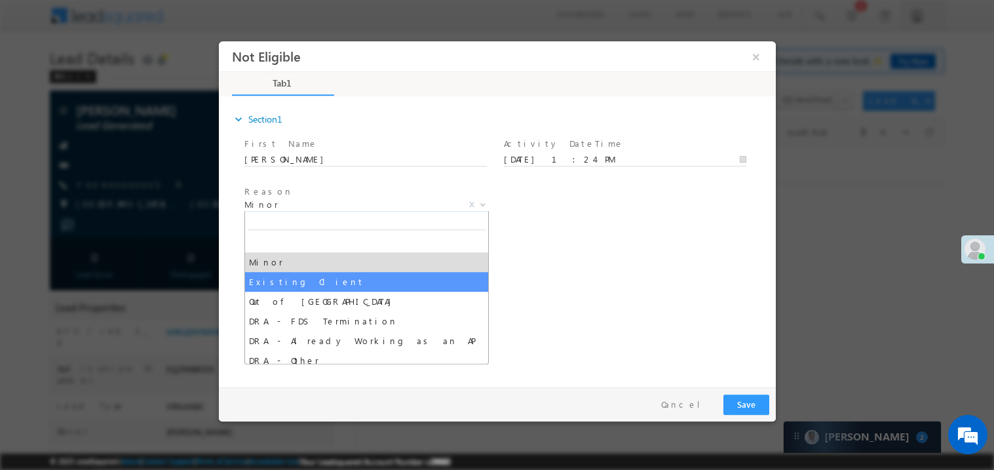
select select "Existing Client"
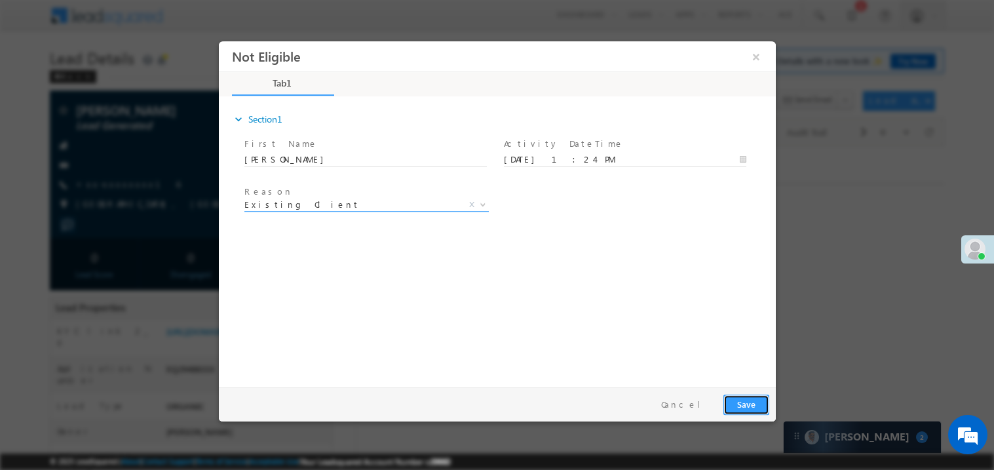
click at [752, 404] on button "Save" at bounding box center [746, 404] width 46 height 20
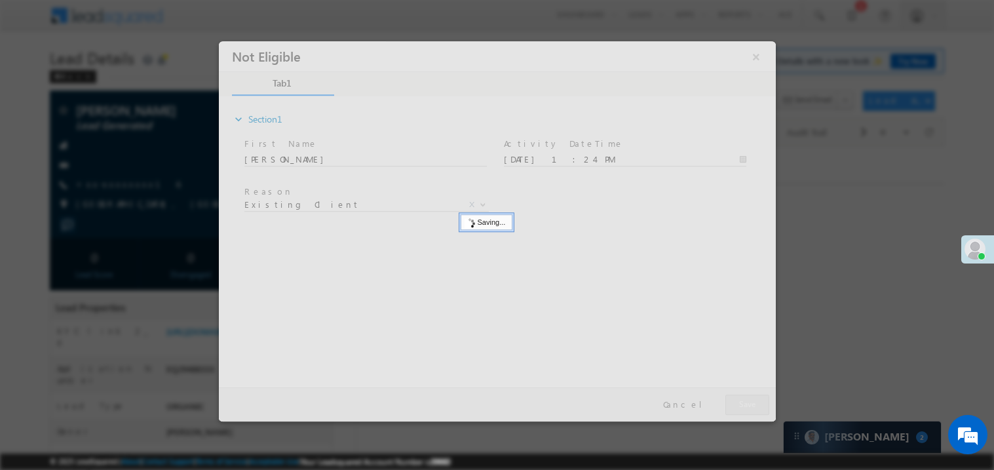
click at [752, 404] on div at bounding box center [496, 231] width 557 height 380
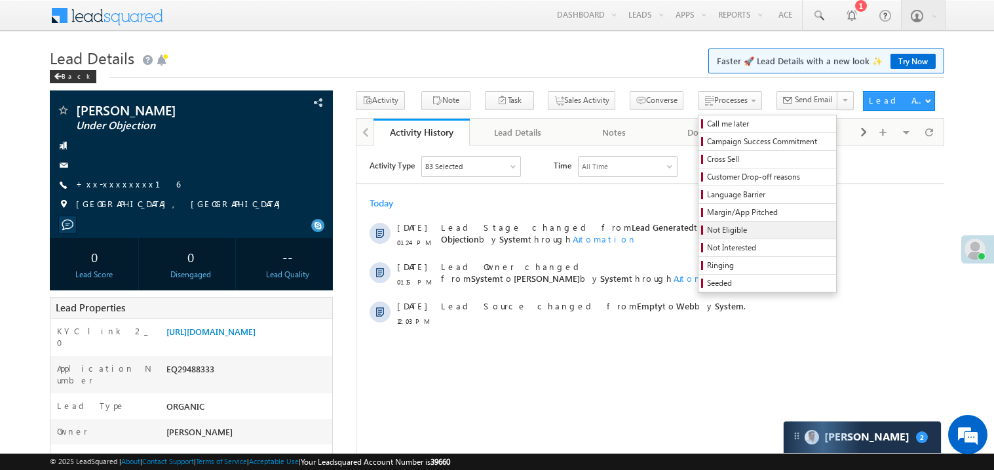
click at [710, 234] on span "Not Eligible" at bounding box center [769, 230] width 125 height 12
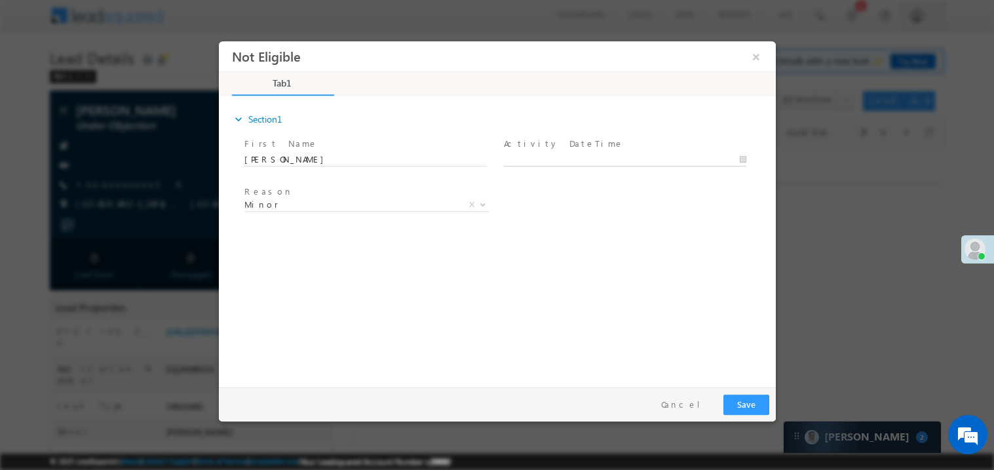
click at [550, 159] on body "Not Eligible ×" at bounding box center [496, 211] width 557 height 340
type input "09/24/25 1:24 PM"
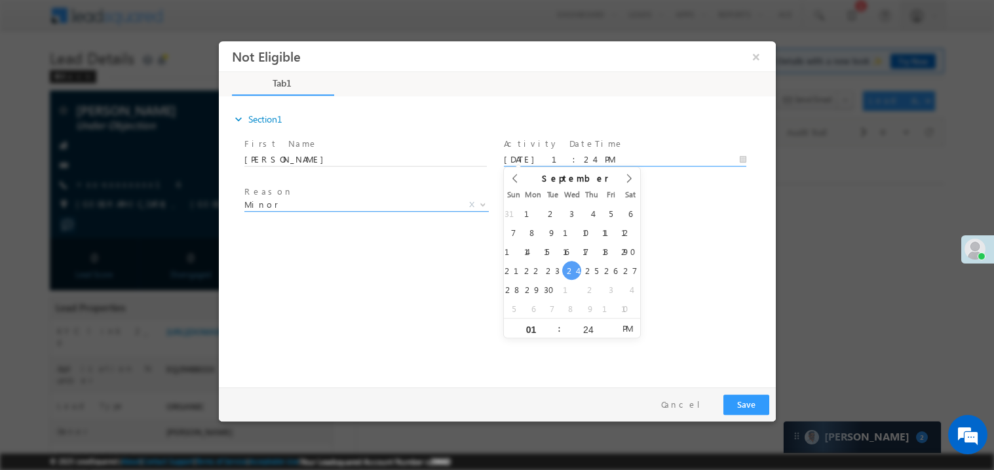
click at [318, 201] on span "Minor" at bounding box center [350, 204] width 213 height 12
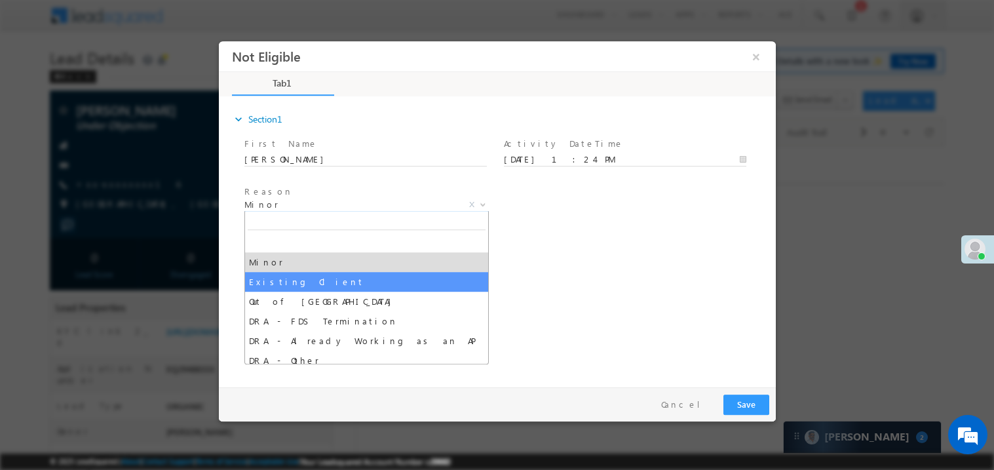
select select "Existing Client"
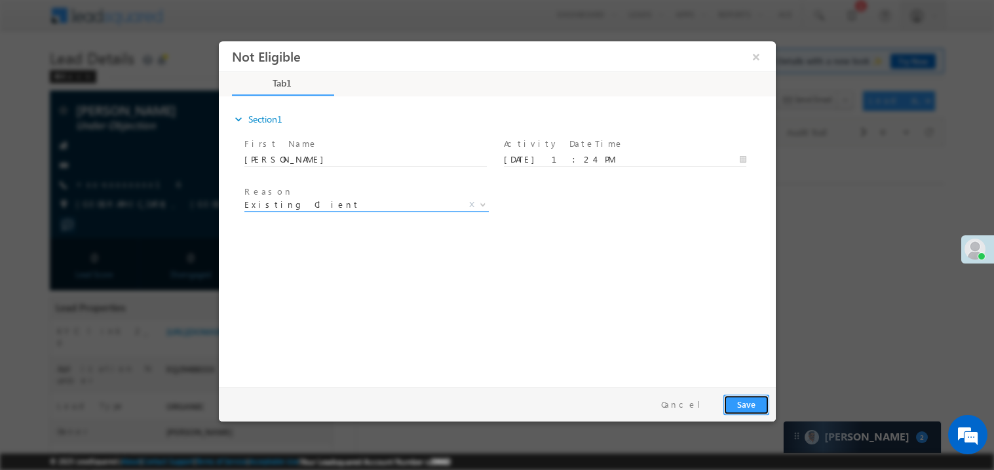
click at [750, 407] on button "Save" at bounding box center [746, 404] width 46 height 20
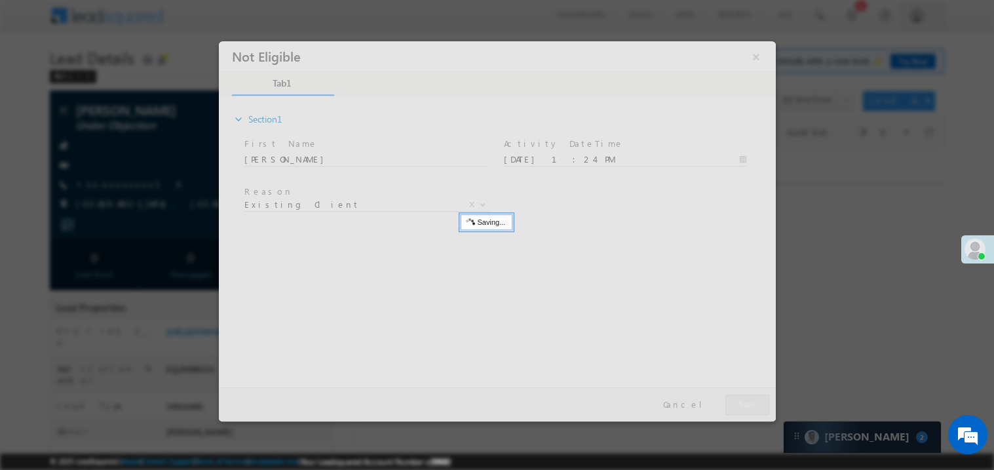
click at [750, 407] on div at bounding box center [496, 231] width 557 height 380
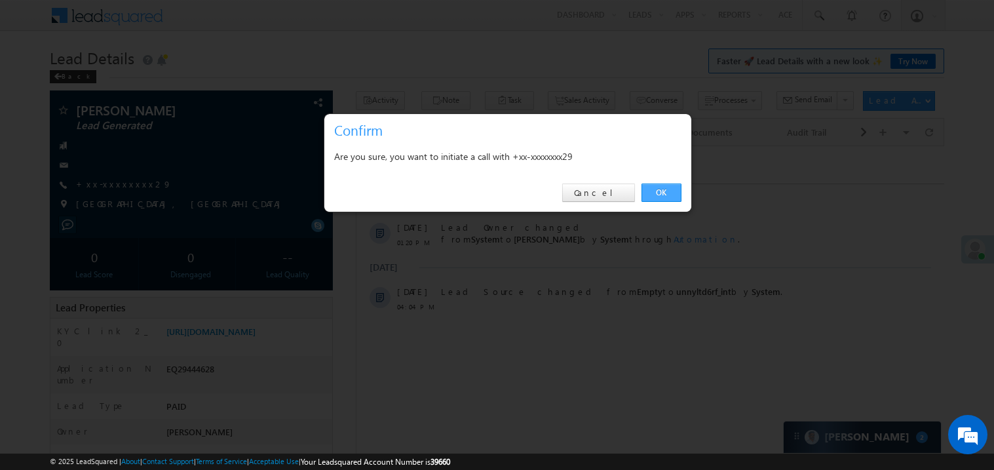
click at [660, 193] on link "OK" at bounding box center [662, 193] width 40 height 18
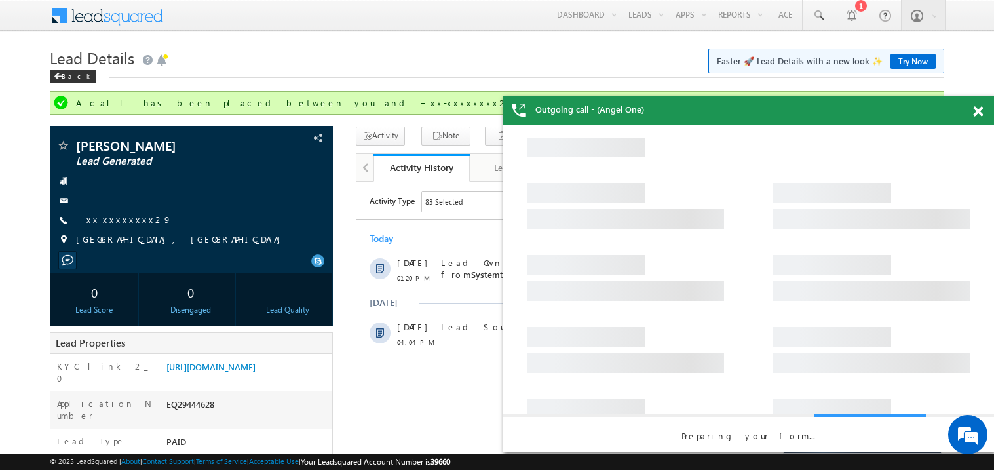
click at [982, 109] on span at bounding box center [978, 111] width 10 height 11
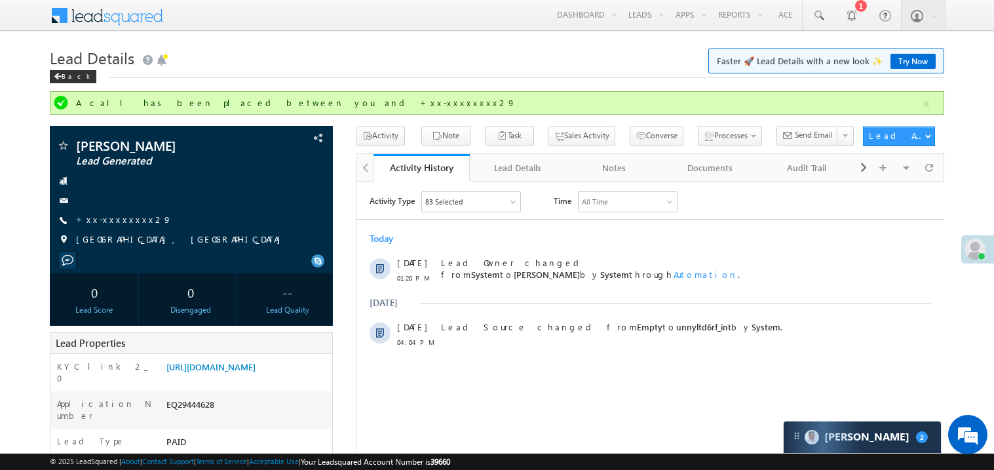
click at [481, 231] on div "[DATE] [DATE] 01:20 PM Lead Owner changed from System to Madhavi Sumit by Syste…" at bounding box center [650, 289] width 588 height 128
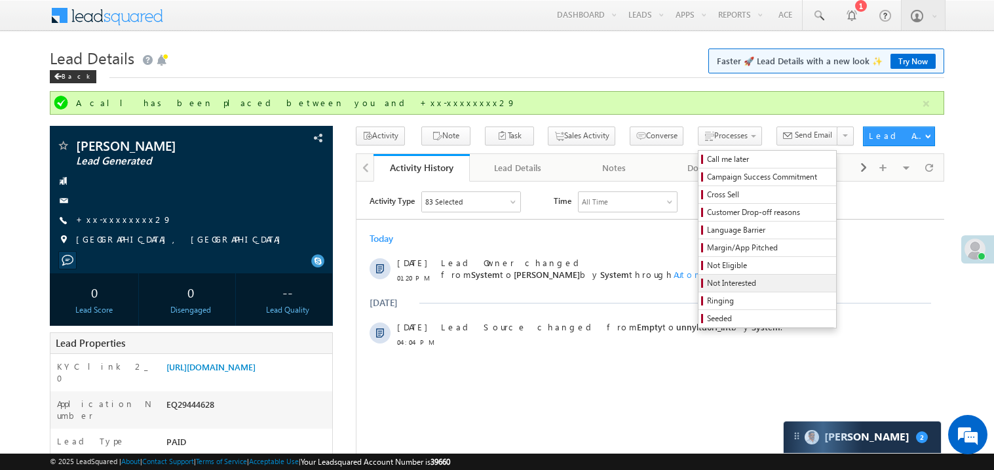
click at [707, 283] on span "Not Interested" at bounding box center [769, 283] width 125 height 12
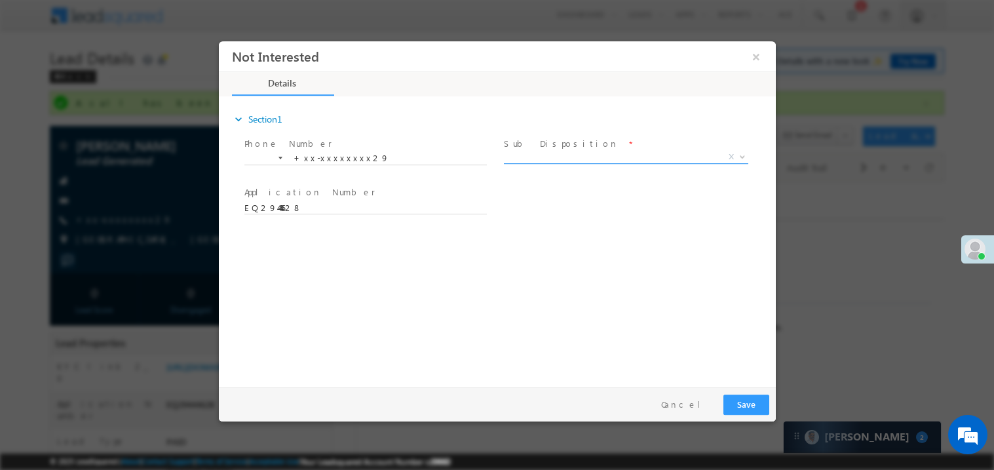
click at [534, 154] on span "X" at bounding box center [625, 156] width 244 height 13
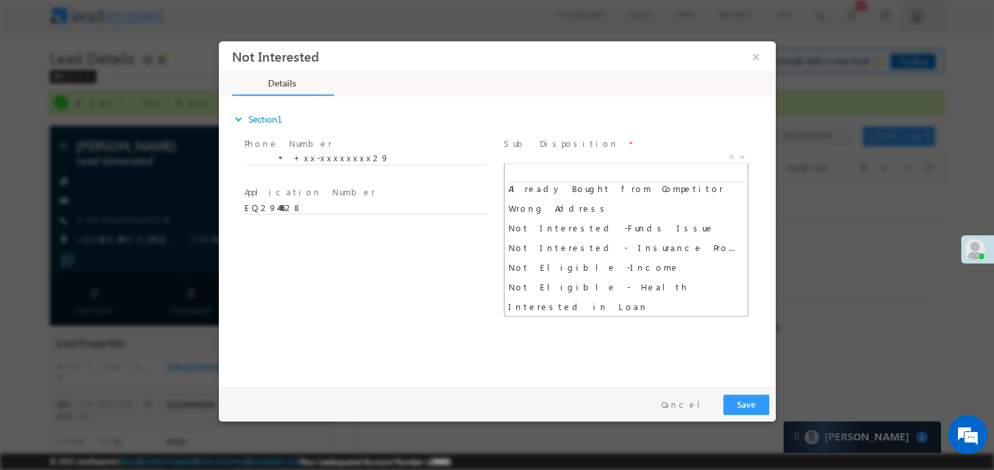
scroll to position [242, 0]
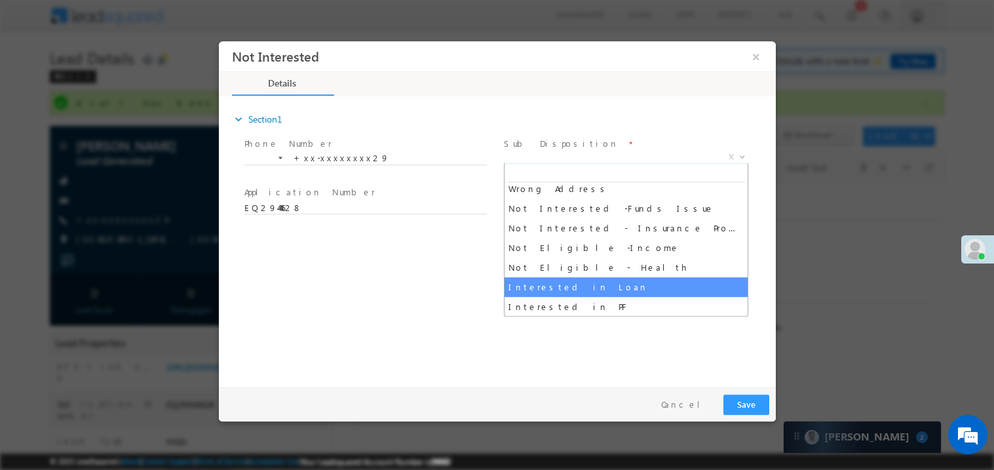
select select "Interested in Loan"
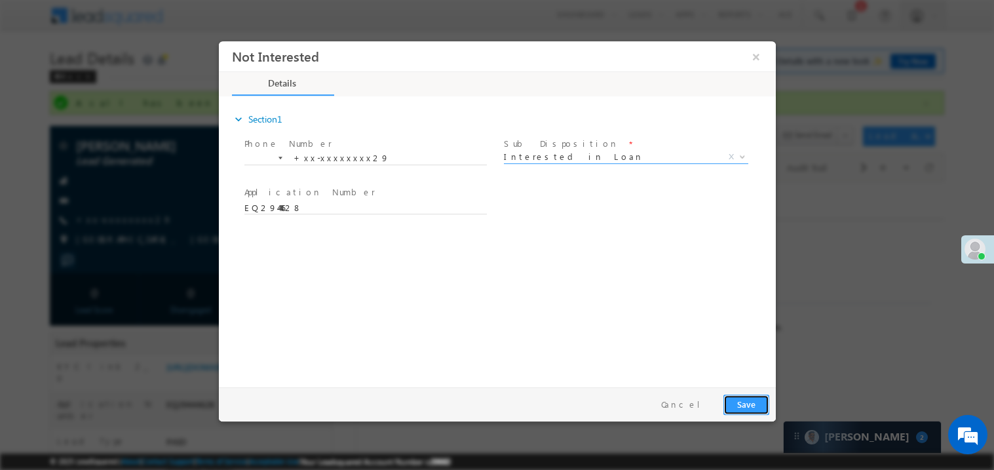
click at [725, 396] on button "Save" at bounding box center [746, 404] width 46 height 20
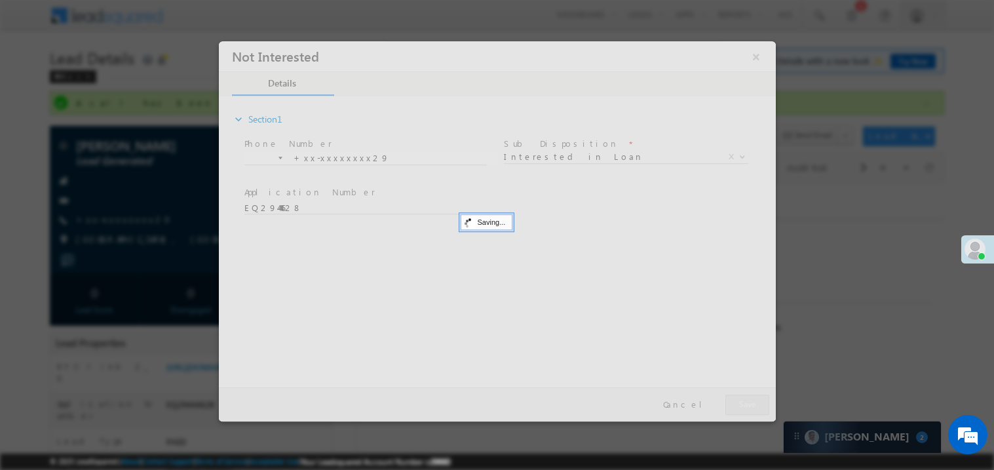
click at [725, 396] on div at bounding box center [496, 231] width 557 height 380
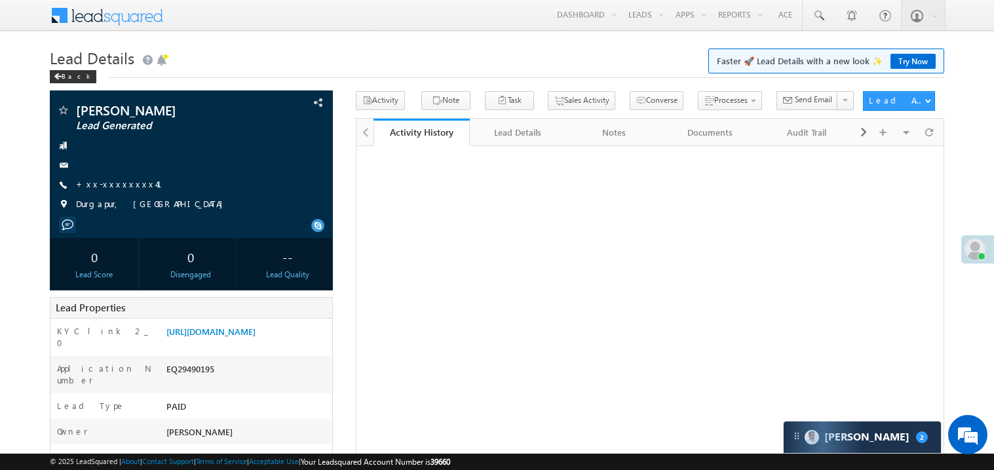
click at [112, 186] on link "+xx-xxxxxxxx41" at bounding box center [127, 183] width 102 height 11
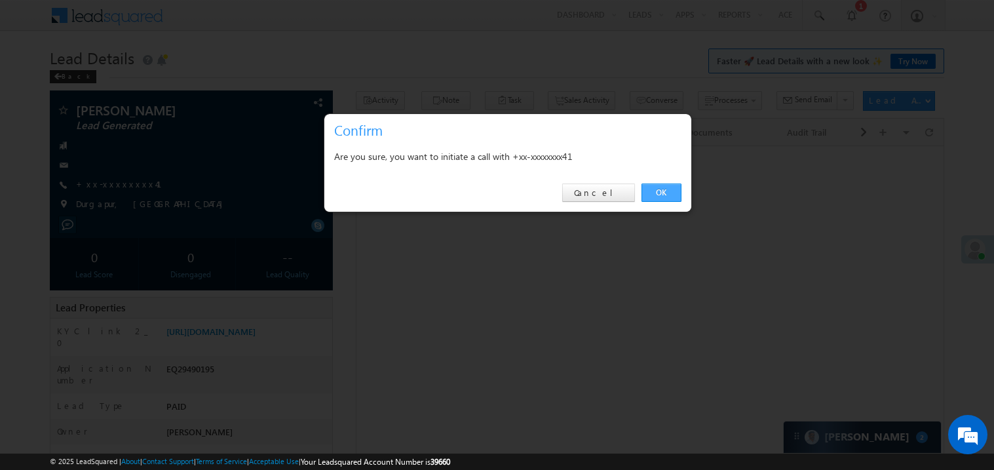
click at [671, 189] on link "OK" at bounding box center [662, 193] width 40 height 18
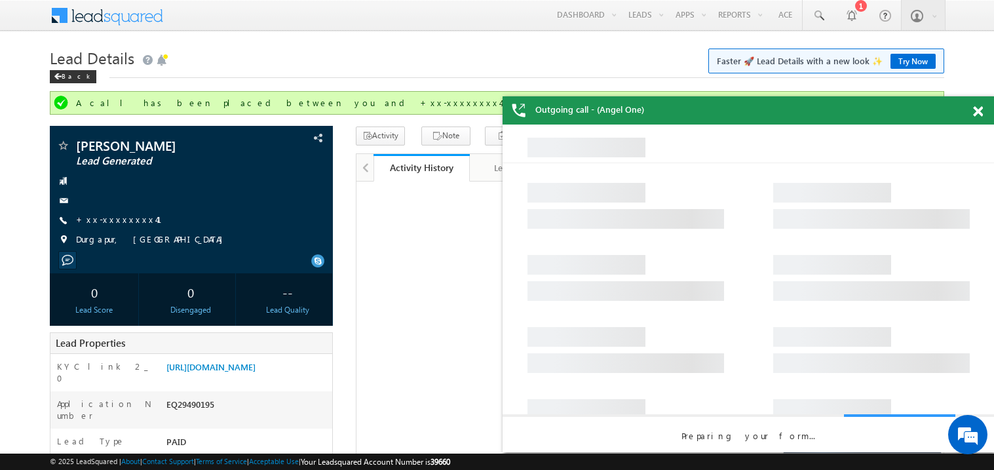
click at [981, 108] on span at bounding box center [978, 111] width 10 height 11
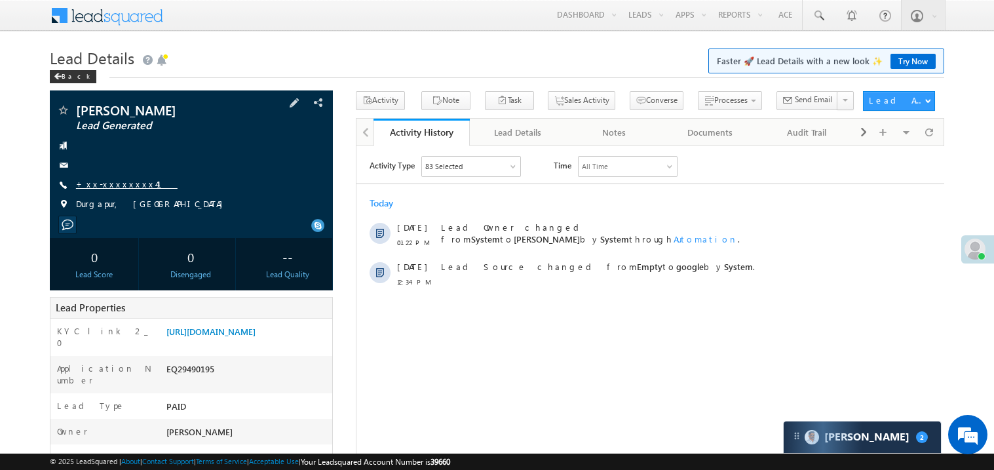
click at [125, 182] on link "+xx-xxxxxxxx41" at bounding box center [127, 183] width 102 height 11
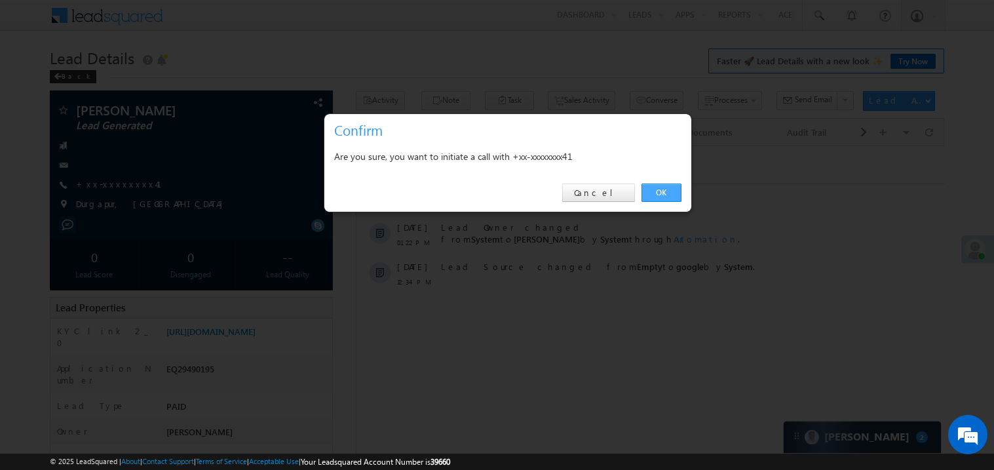
click at [661, 191] on link "OK" at bounding box center [662, 193] width 40 height 18
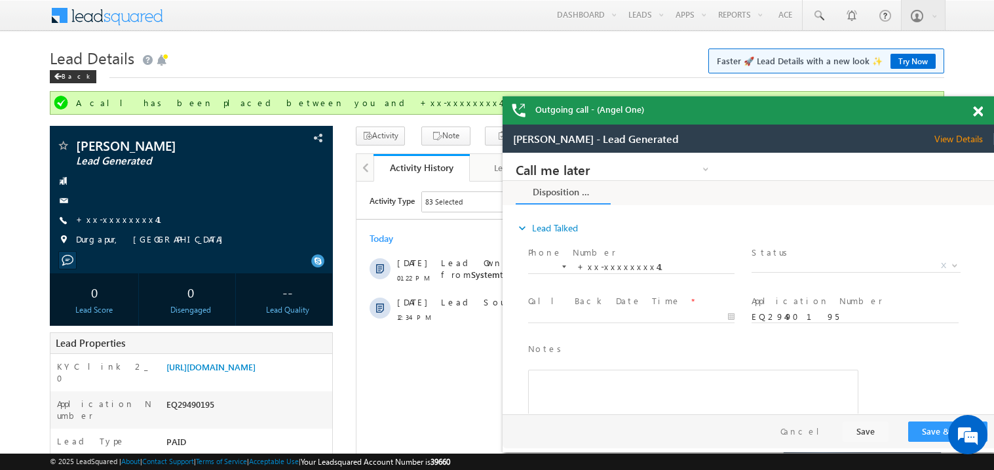
click at [981, 111] on span at bounding box center [978, 111] width 10 height 11
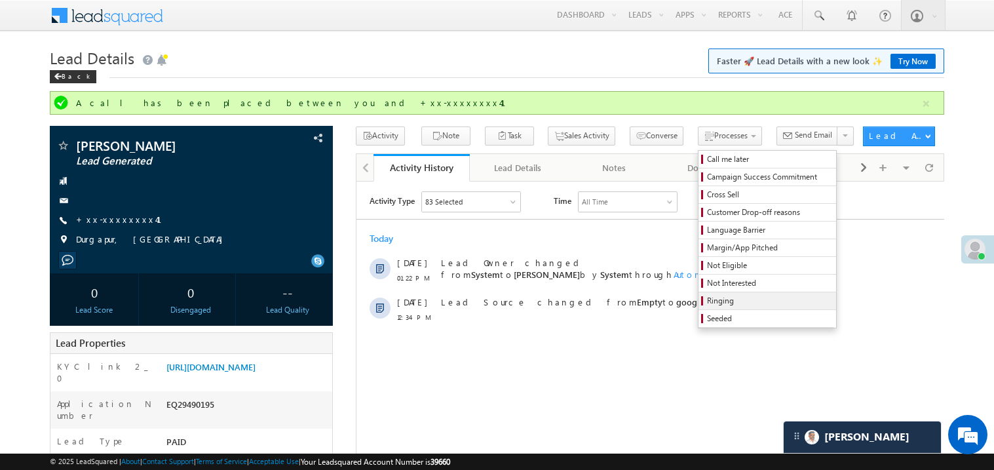
click at [719, 302] on span "Ringing" at bounding box center [769, 301] width 125 height 12
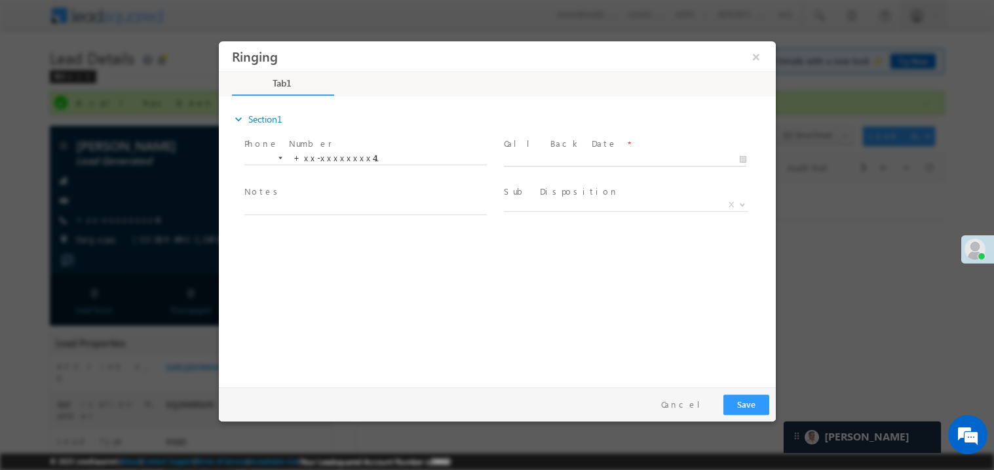
click at [540, 163] on body "Ringing ×" at bounding box center [496, 211] width 557 height 340
type input "09/24/25 1:33 PM"
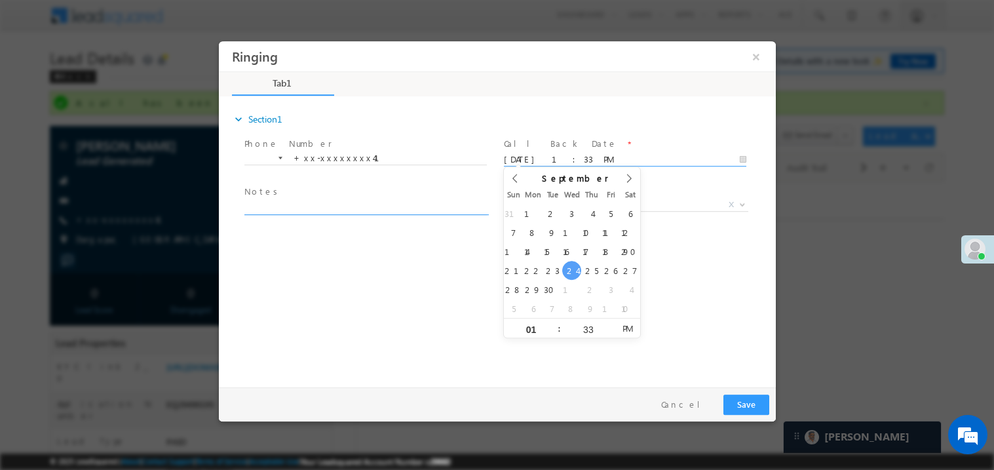
click at [338, 205] on textarea at bounding box center [365, 206] width 243 height 15
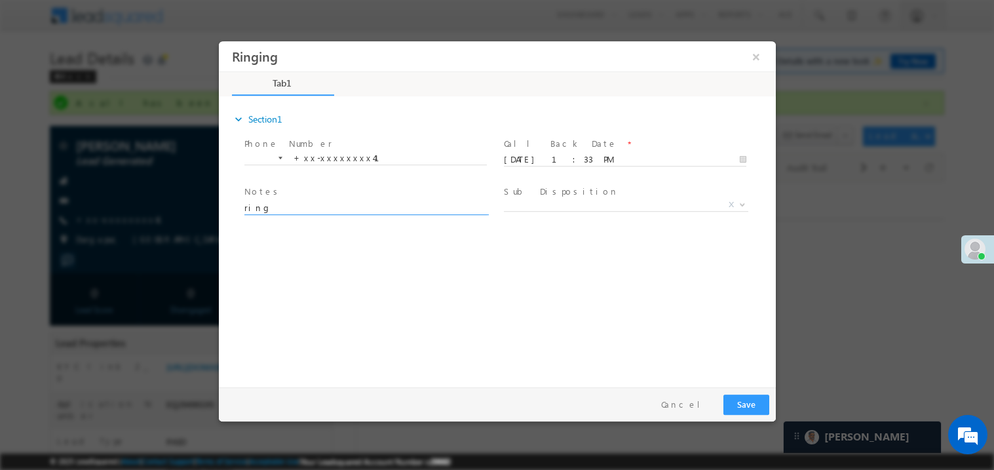
type textarea "ring"
click at [773, 406] on div "Pay & Save Save Cancel" at bounding box center [500, 404] width 564 height 34
click at [744, 407] on button "Save" at bounding box center [746, 404] width 46 height 20
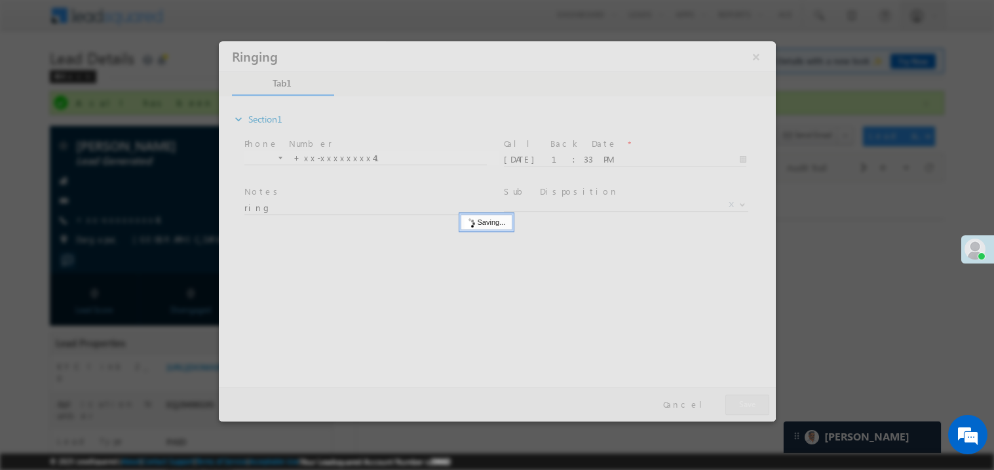
click at [744, 407] on div at bounding box center [496, 231] width 557 height 380
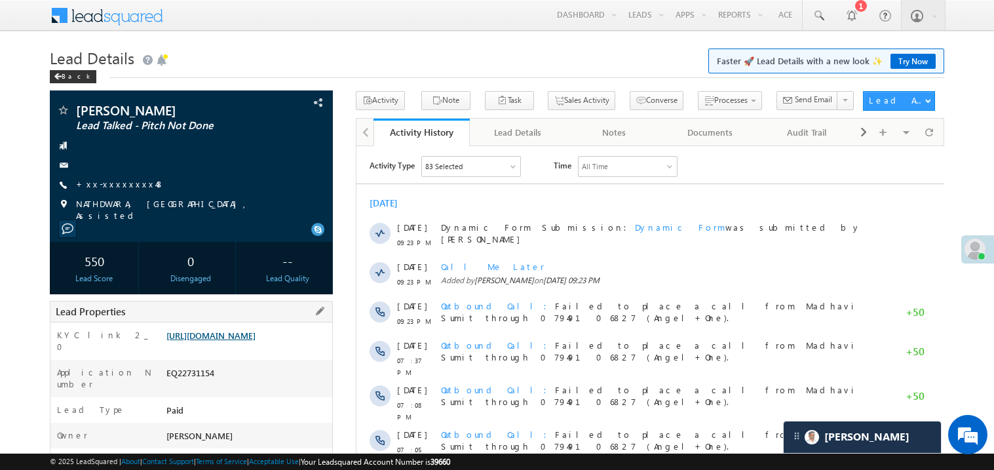
click at [248, 341] on link "[URL][DOMAIN_NAME]" at bounding box center [210, 335] width 89 height 11
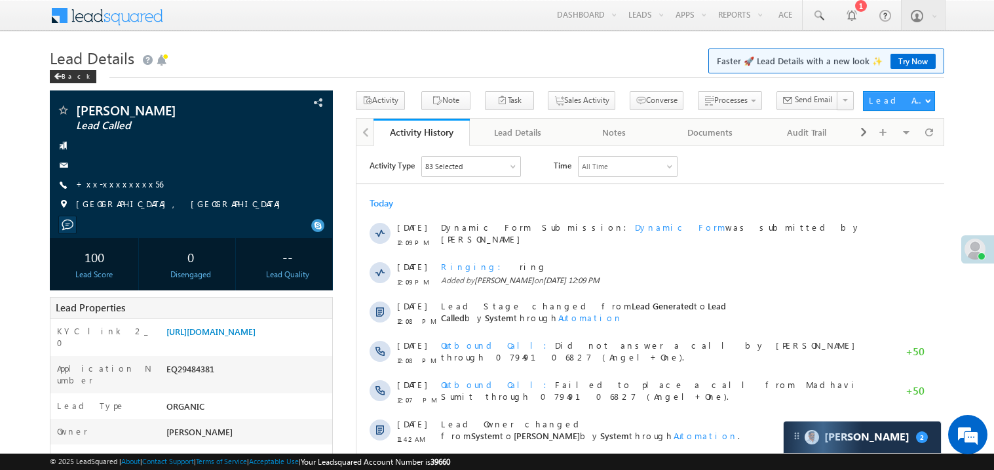
click at [534, 198] on div "Today" at bounding box center [650, 203] width 588 height 12
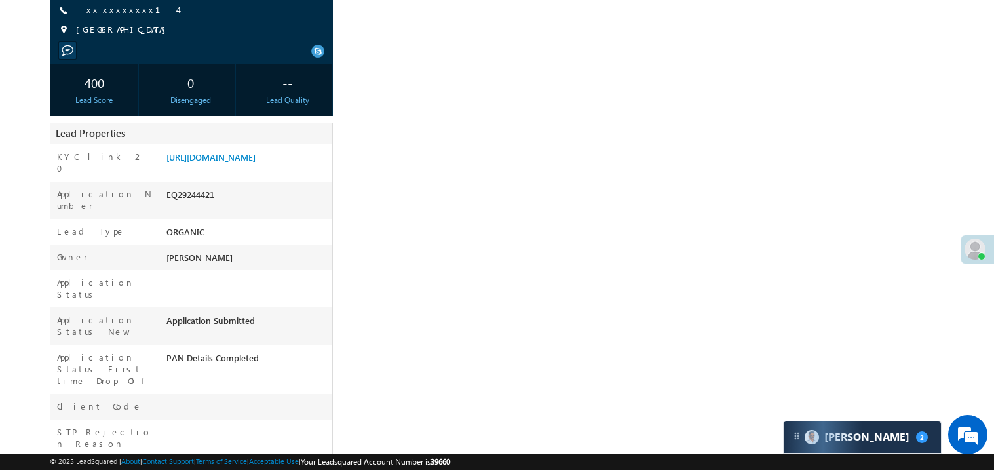
scroll to position [183, 0]
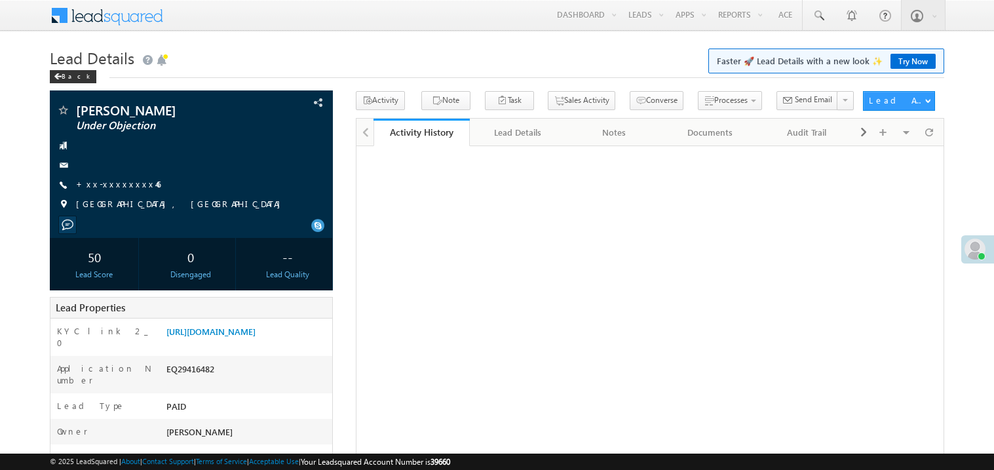
click at [120, 182] on link "+xx-xxxxxxxx46" at bounding box center [118, 183] width 85 height 11
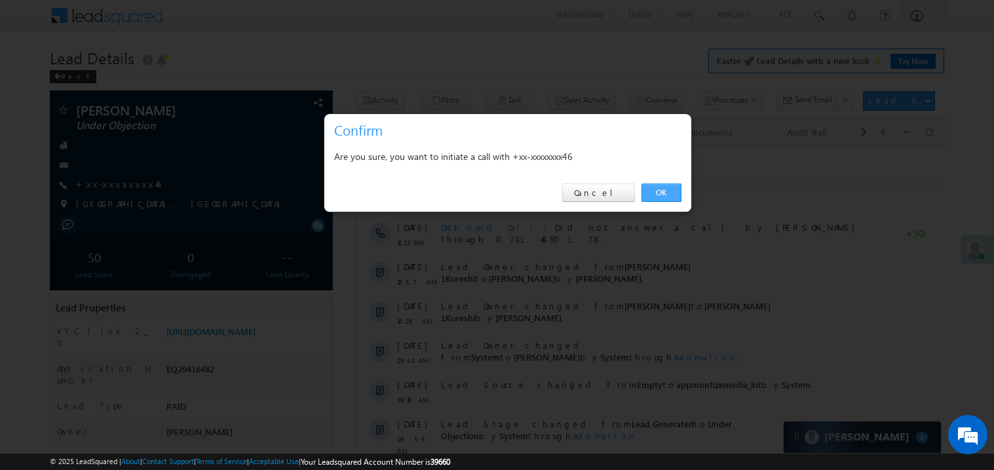
click at [652, 190] on link "OK" at bounding box center [662, 193] width 40 height 18
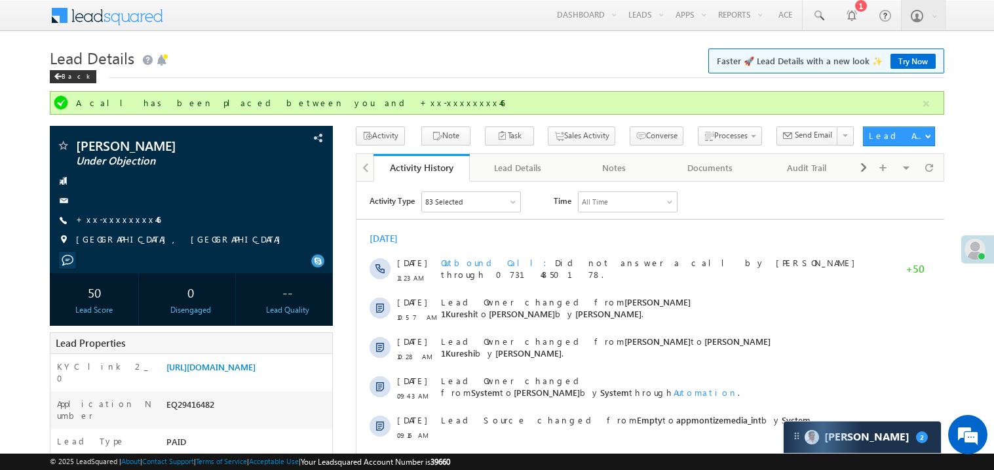
click at [404, 51] on h1 "Lead Details Faster 🚀 Lead Details with a new look ✨ Try Now" at bounding box center [497, 57] width 895 height 26
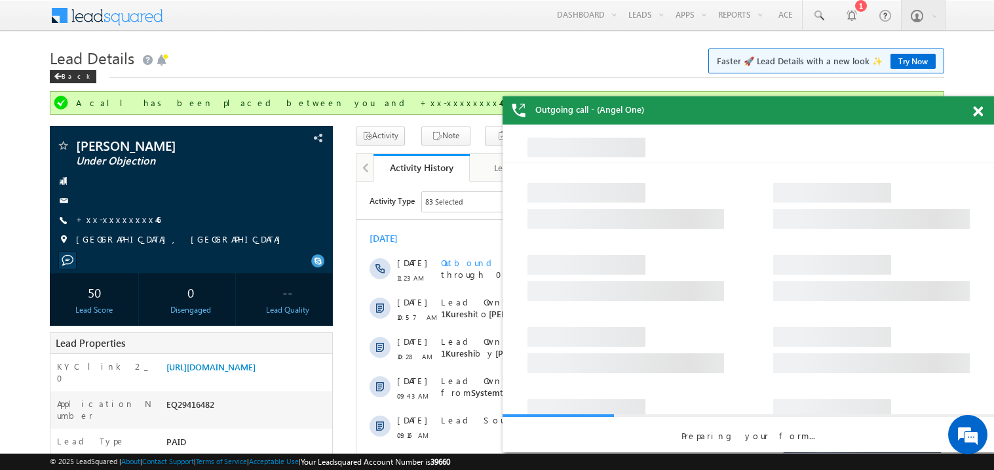
click at [980, 112] on span at bounding box center [978, 111] width 10 height 11
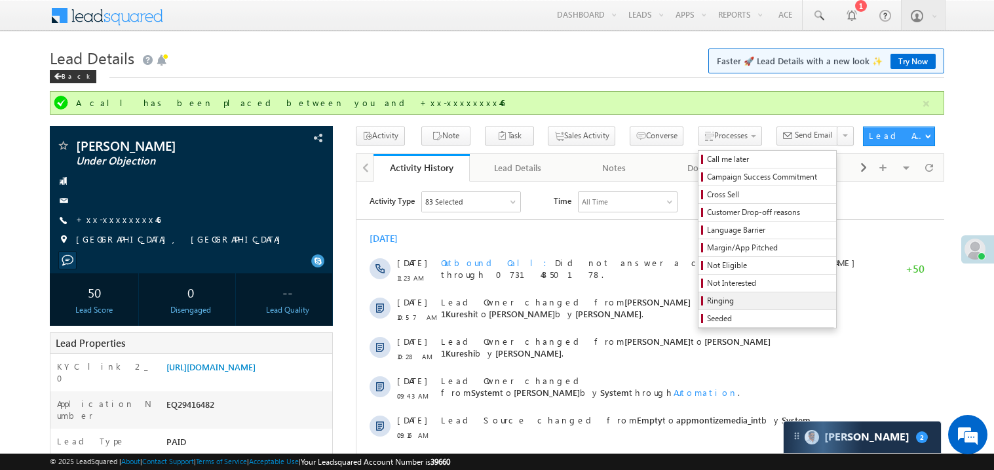
click at [751, 302] on span "Ringing" at bounding box center [769, 301] width 125 height 12
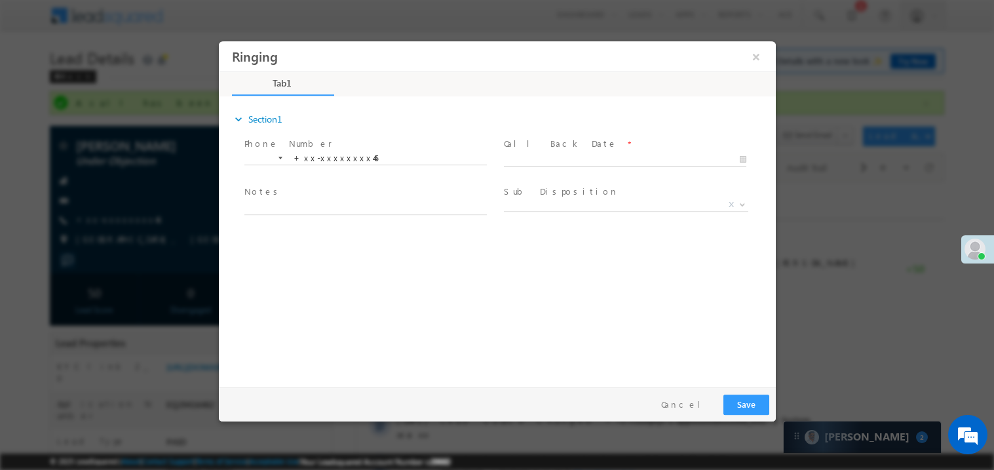
click at [527, 158] on body "Ringing ×" at bounding box center [496, 211] width 557 height 340
type input "09/24/25 2:04 PM"
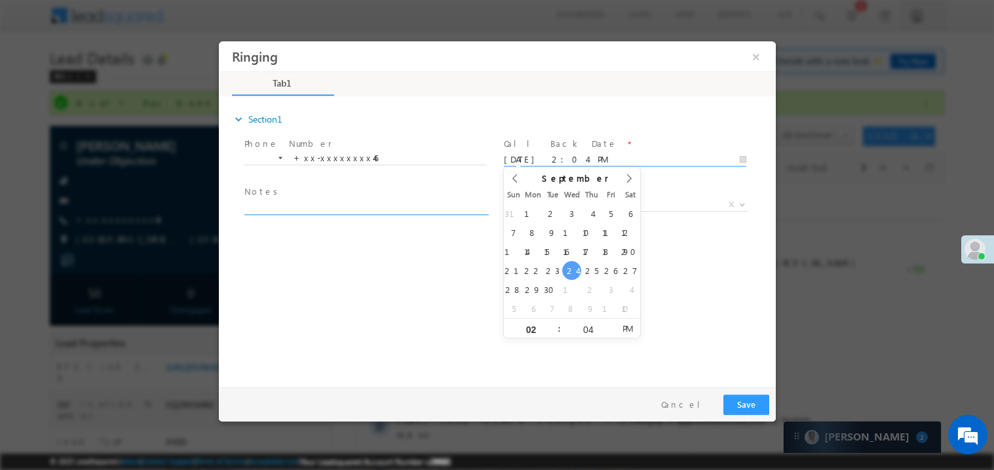
click at [335, 206] on textarea at bounding box center [365, 206] width 243 height 15
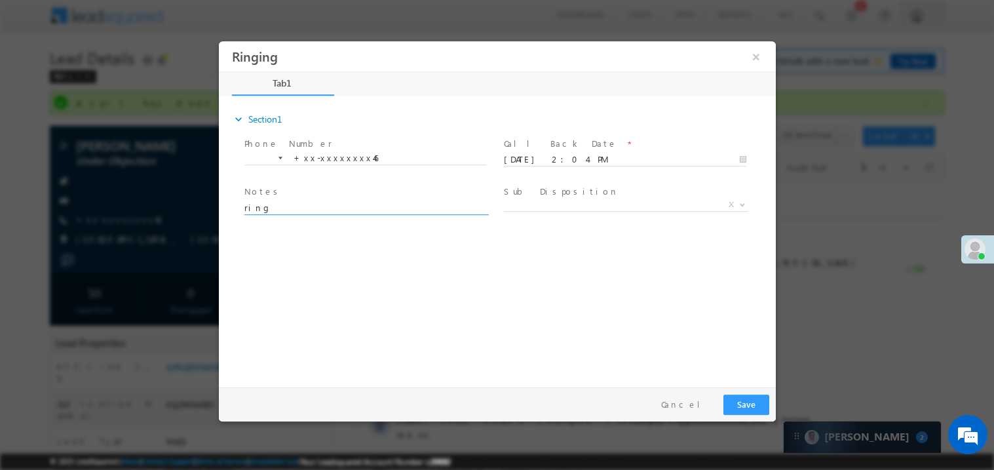
type textarea "ring"
click at [744, 402] on button "Save" at bounding box center [746, 404] width 46 height 20
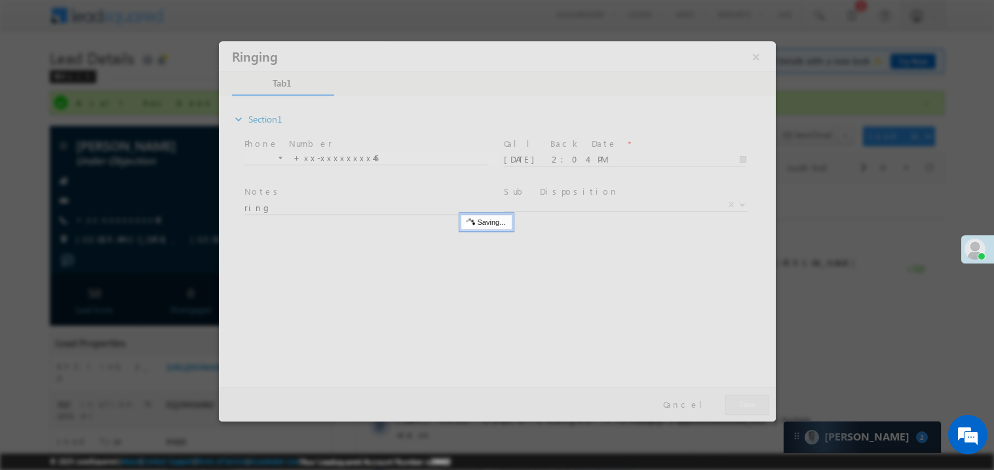
click at [744, 402] on div at bounding box center [496, 231] width 557 height 380
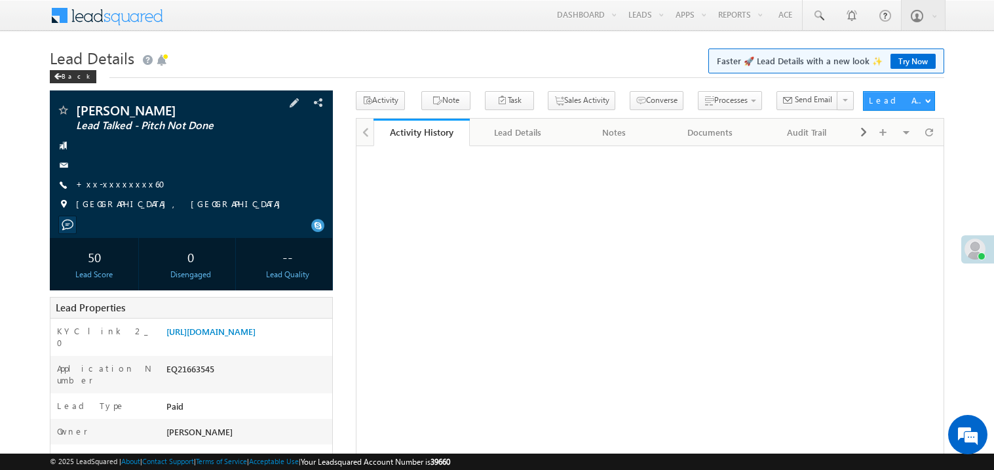
click at [115, 190] on span "+xx-xxxxxxxx60" at bounding box center [124, 184] width 97 height 13
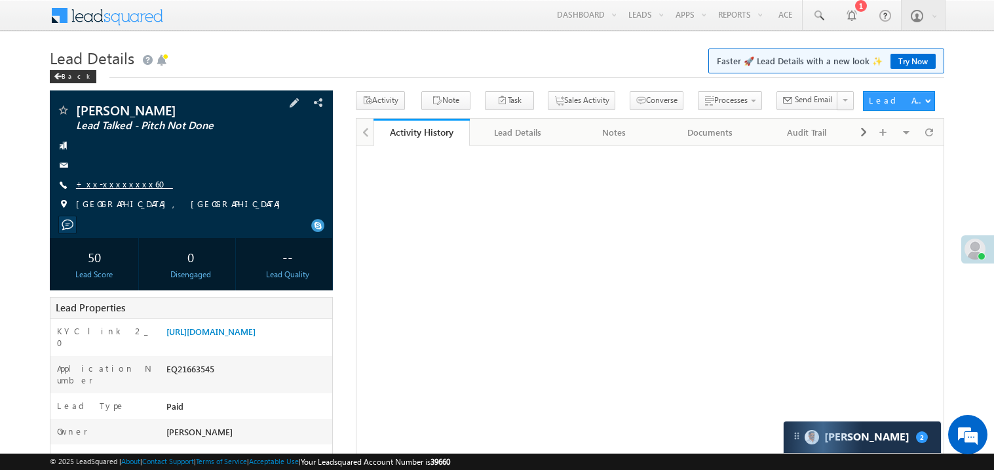
click at [117, 184] on link "+xx-xxxxxxxx60" at bounding box center [124, 183] width 97 height 11
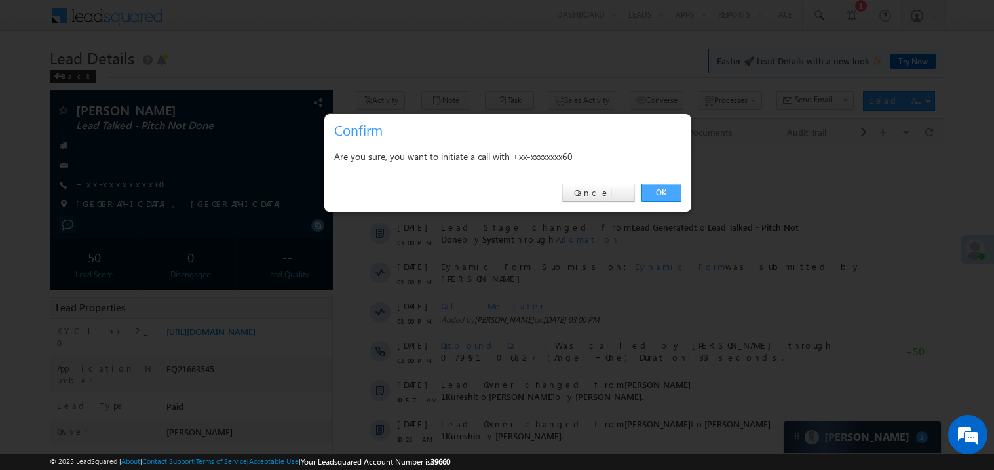
click at [669, 190] on link "OK" at bounding box center [662, 193] width 40 height 18
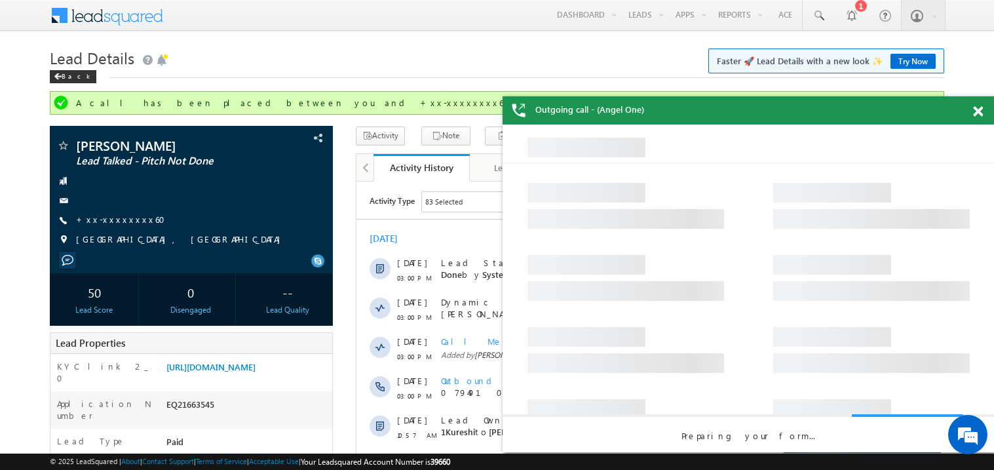
click at [979, 113] on span at bounding box center [978, 111] width 10 height 11
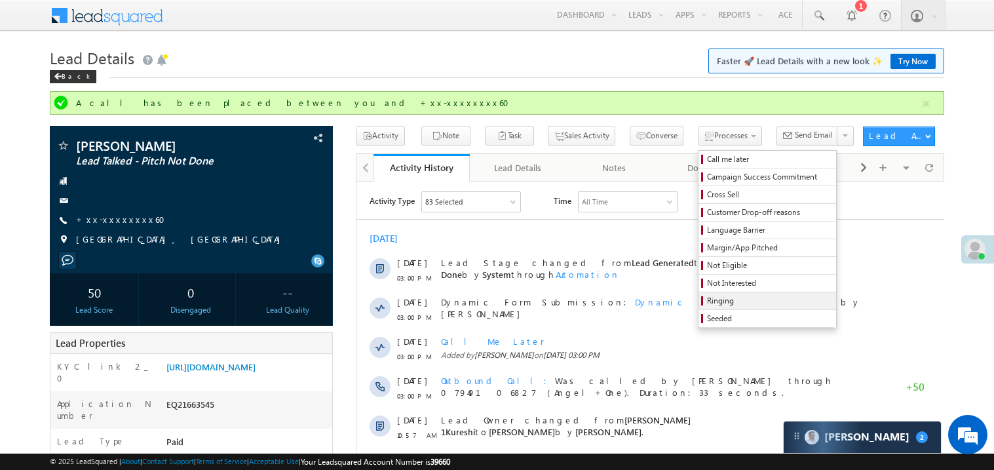
click at [707, 301] on span "Ringing" at bounding box center [769, 301] width 125 height 12
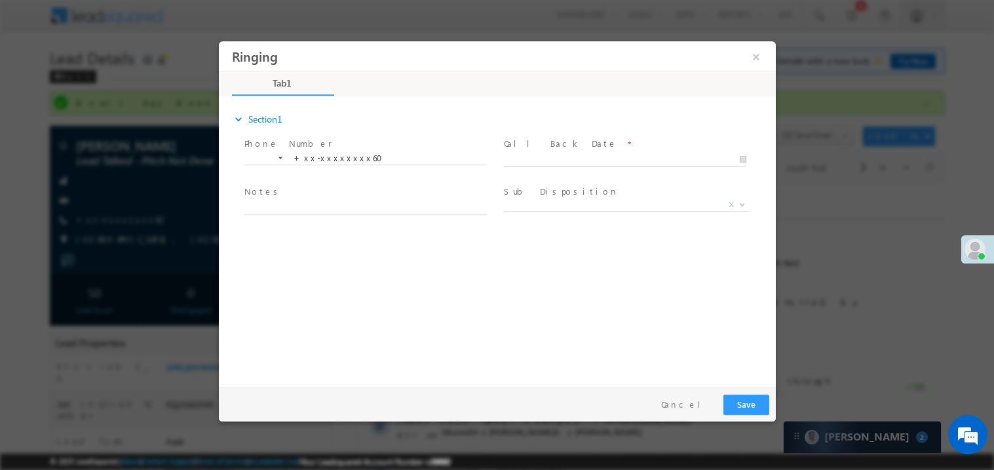
click at [542, 161] on body "Ringing ×" at bounding box center [496, 211] width 557 height 340
type input "09/24/25 2:05 PM"
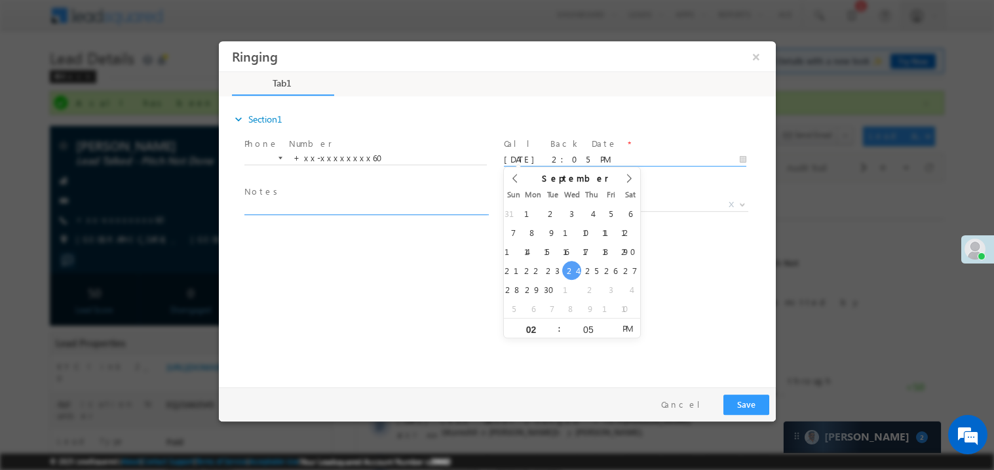
click at [288, 200] on textarea at bounding box center [365, 206] width 243 height 15
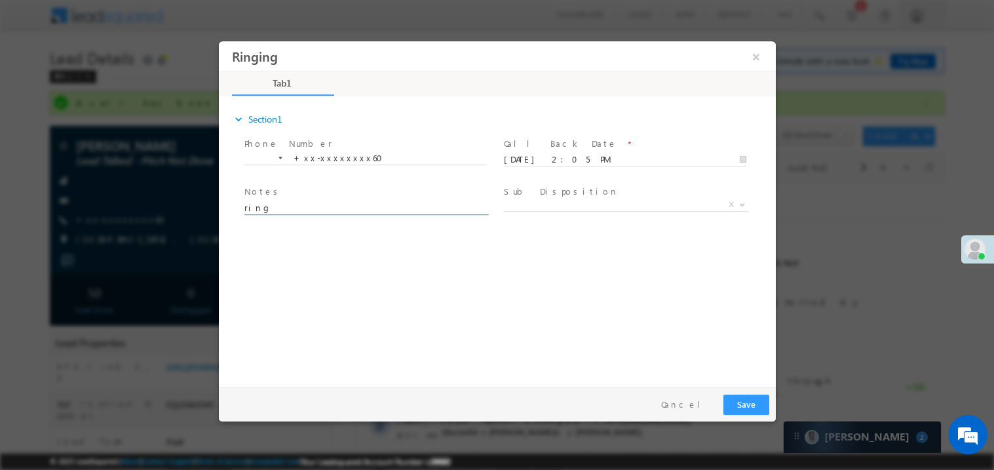
type textarea "ring"
click at [750, 405] on button "Save" at bounding box center [746, 404] width 46 height 20
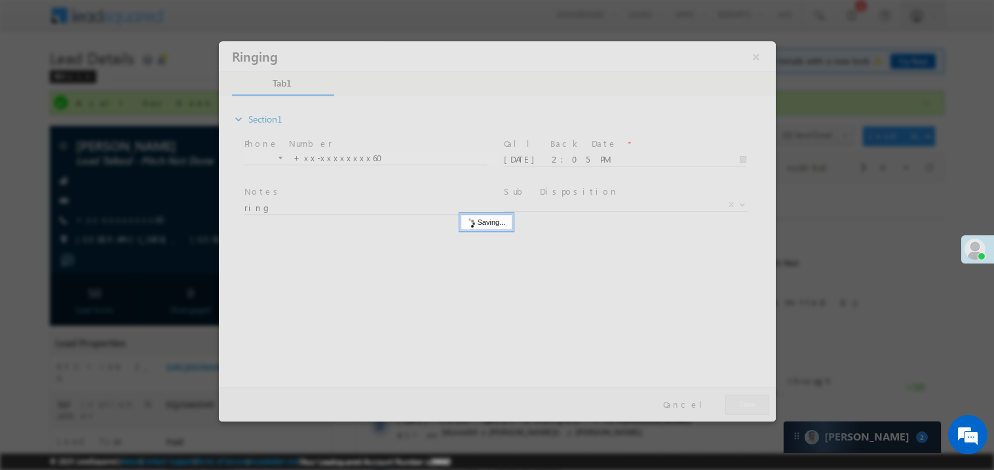
click at [750, 405] on div at bounding box center [496, 231] width 557 height 380
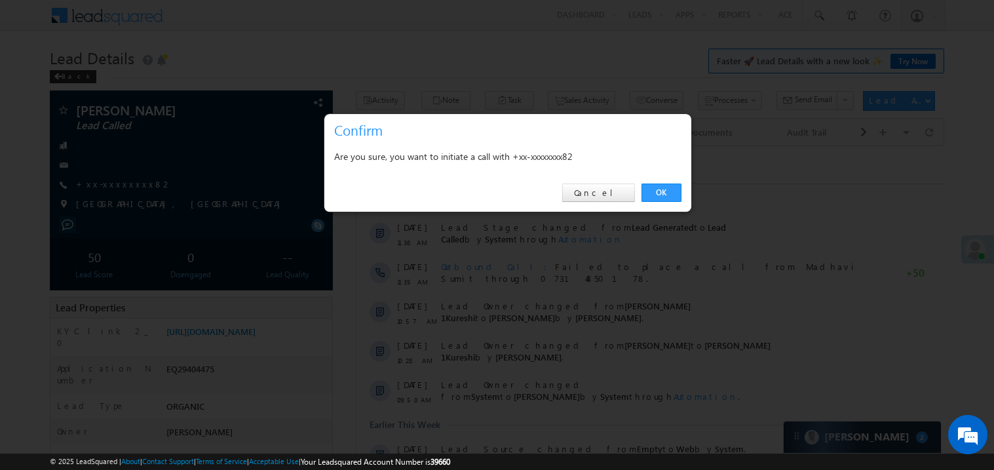
click at [663, 193] on link "OK" at bounding box center [662, 193] width 40 height 18
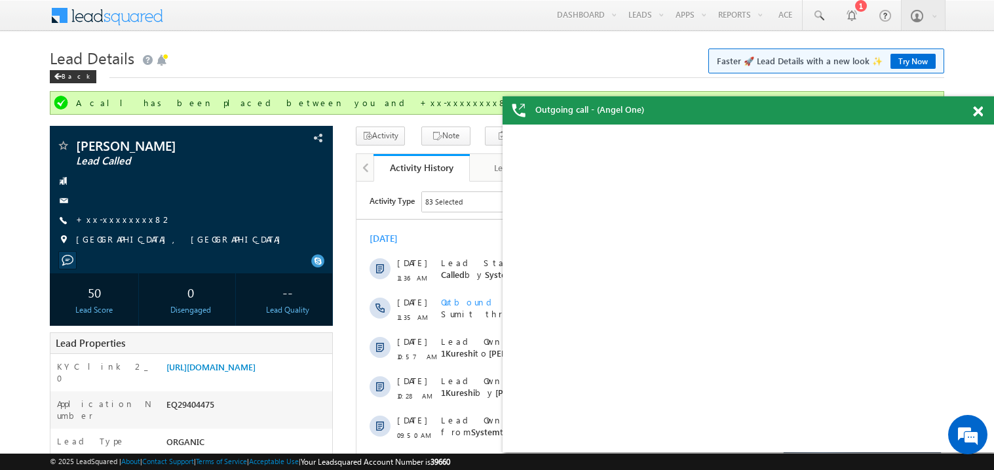
click at [978, 111] on span at bounding box center [978, 111] width 10 height 11
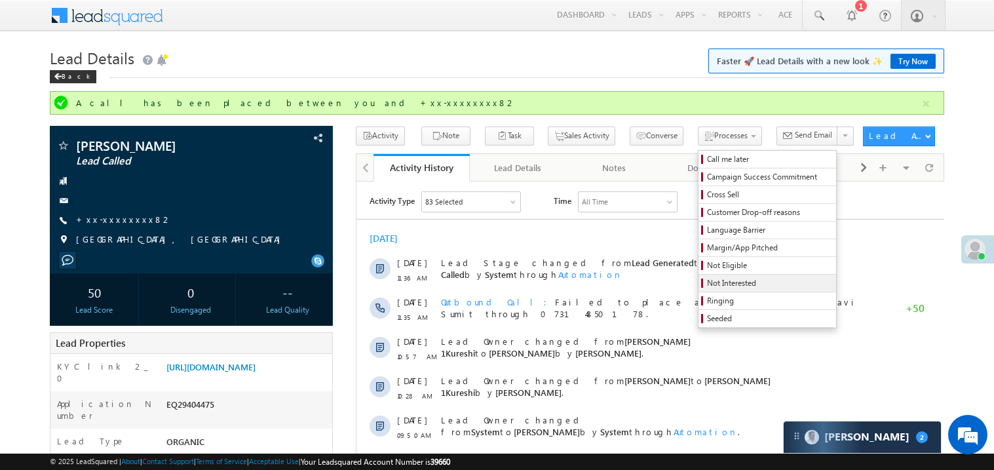
click at [707, 283] on span "Not Interested" at bounding box center [769, 283] width 125 height 12
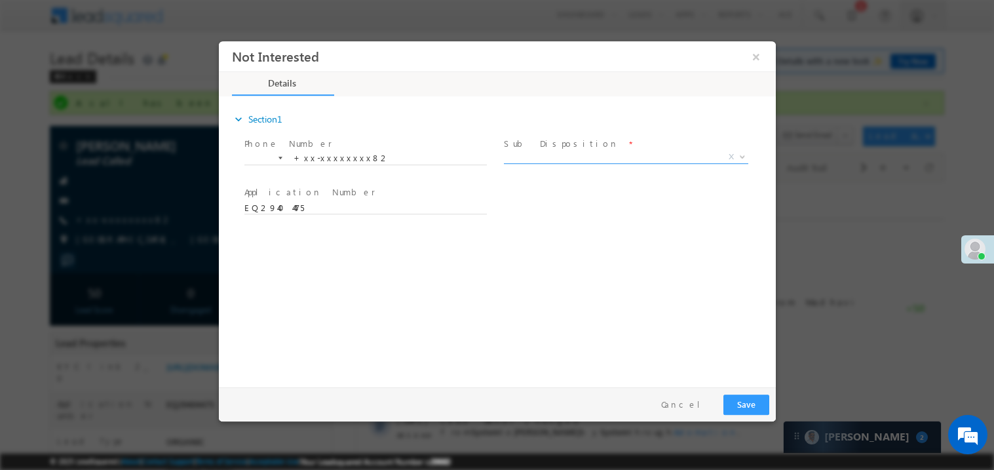
click at [546, 155] on span "X" at bounding box center [625, 156] width 244 height 13
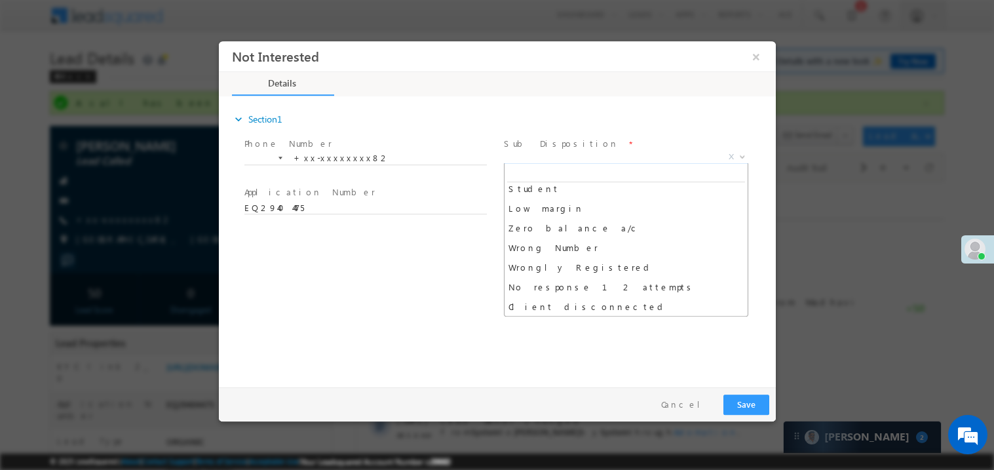
scroll to position [85, 0]
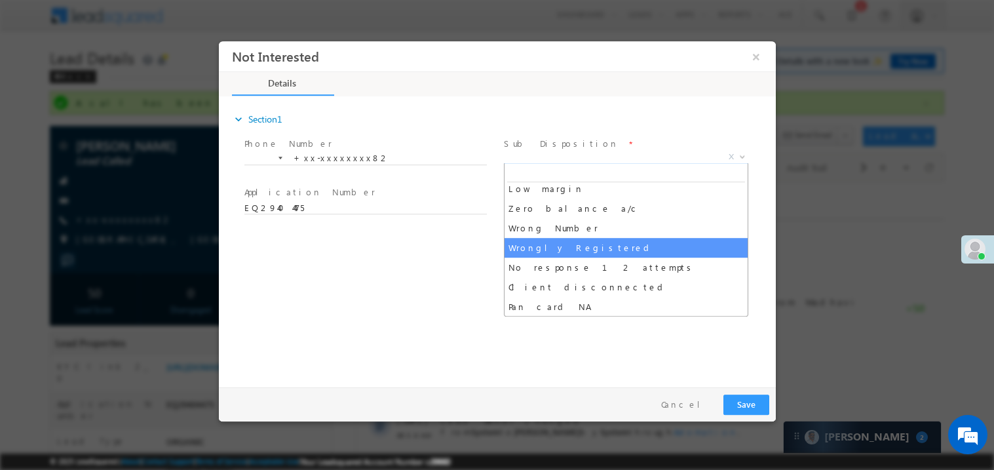
select select "Wrongly Registered"
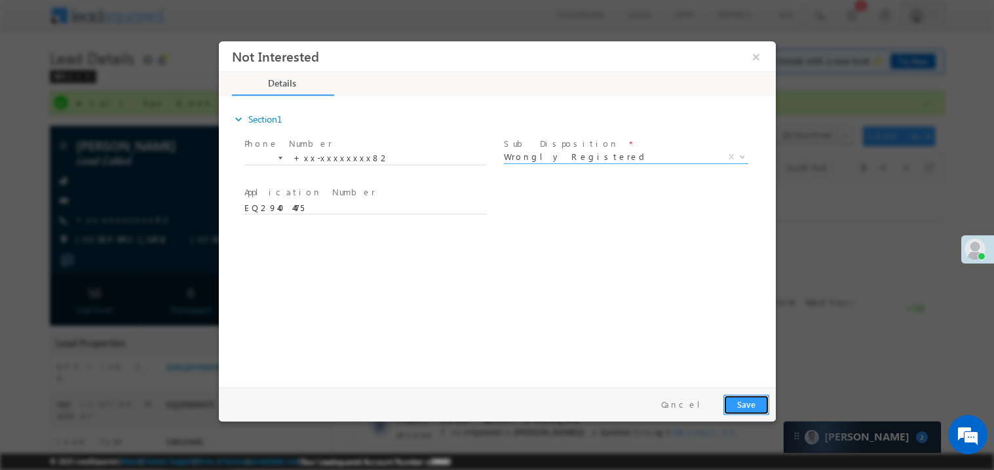
click at [754, 406] on button "Save" at bounding box center [746, 404] width 46 height 20
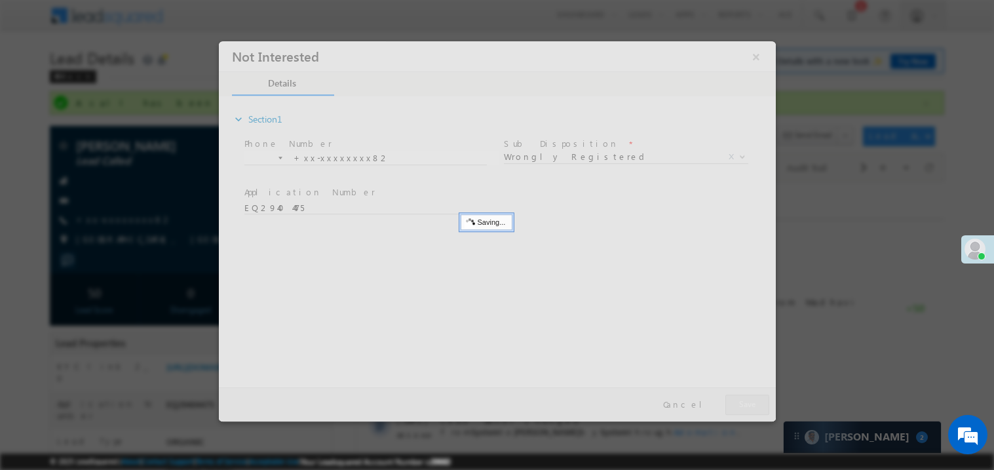
click at [754, 406] on div at bounding box center [496, 231] width 557 height 380
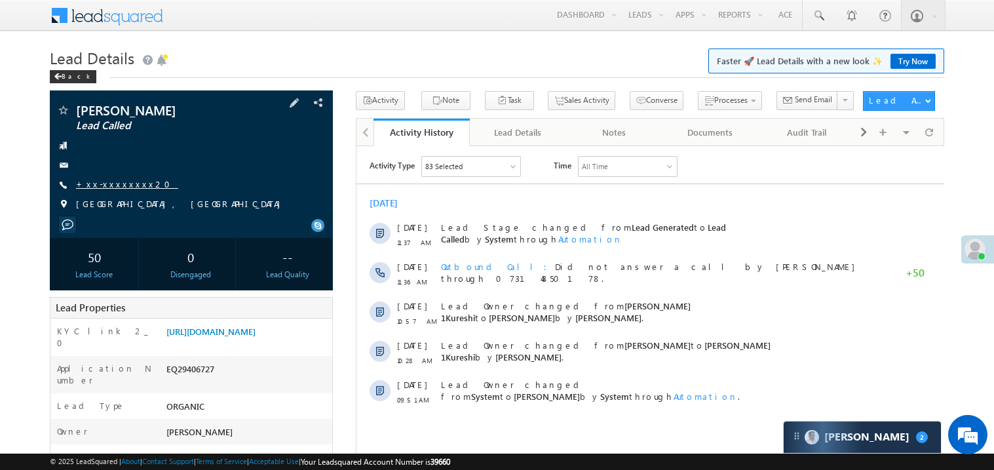
click at [119, 186] on link "+xx-xxxxxxxx20" at bounding box center [127, 183] width 102 height 11
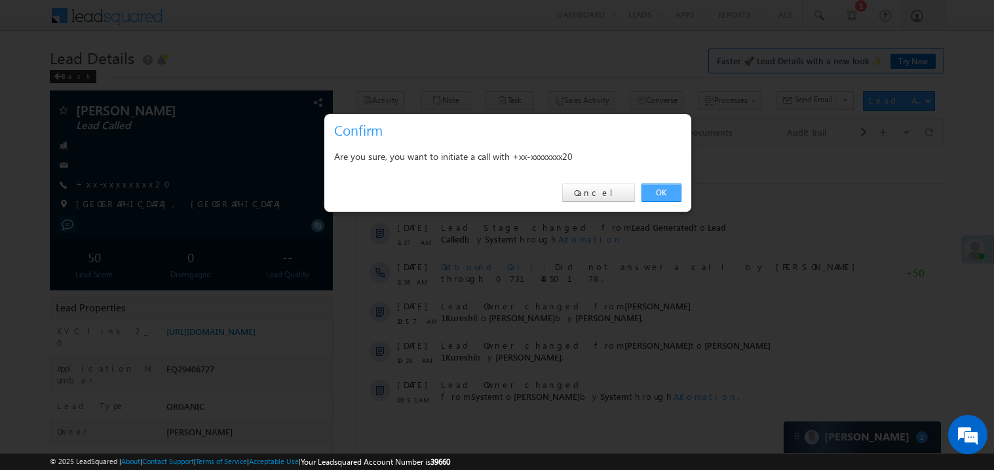
click at [652, 191] on link "OK" at bounding box center [662, 193] width 40 height 18
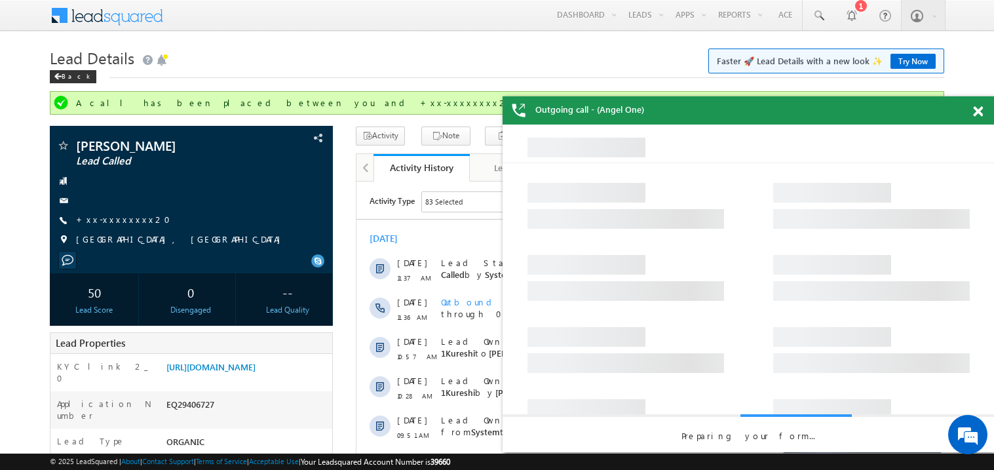
click at [980, 107] on span at bounding box center [978, 111] width 10 height 11
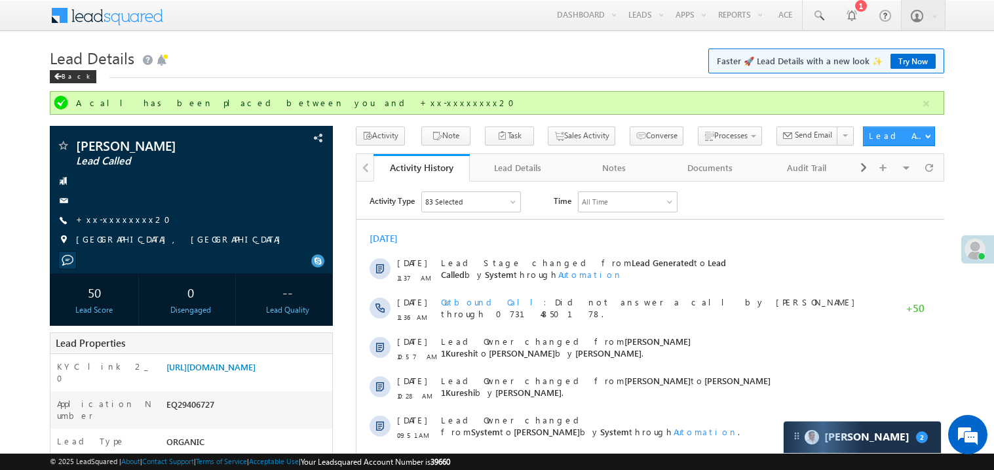
click at [353, 67] on h1 "Lead Details Faster 🚀 Lead Details with a new look ✨ Try Now" at bounding box center [497, 57] width 895 height 26
click at [535, 241] on div "[DATE]" at bounding box center [650, 238] width 588 height 12
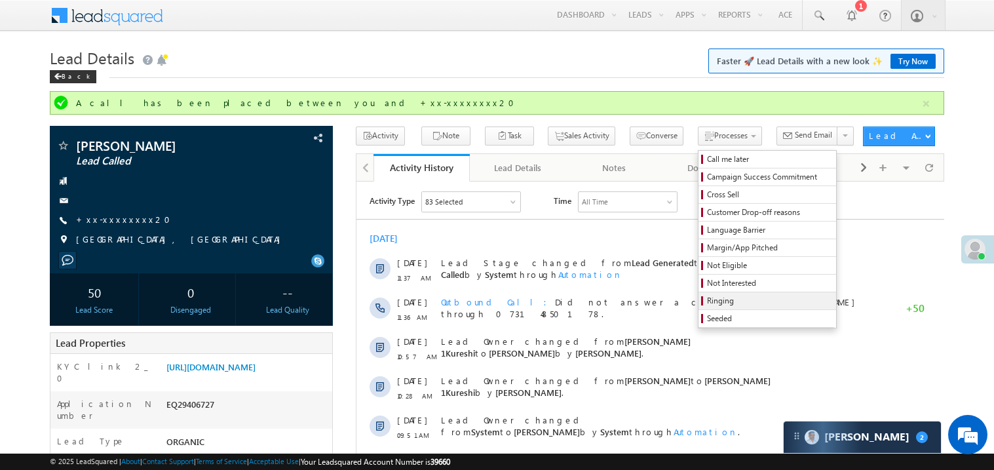
click at [711, 303] on span "Ringing" at bounding box center [769, 301] width 125 height 12
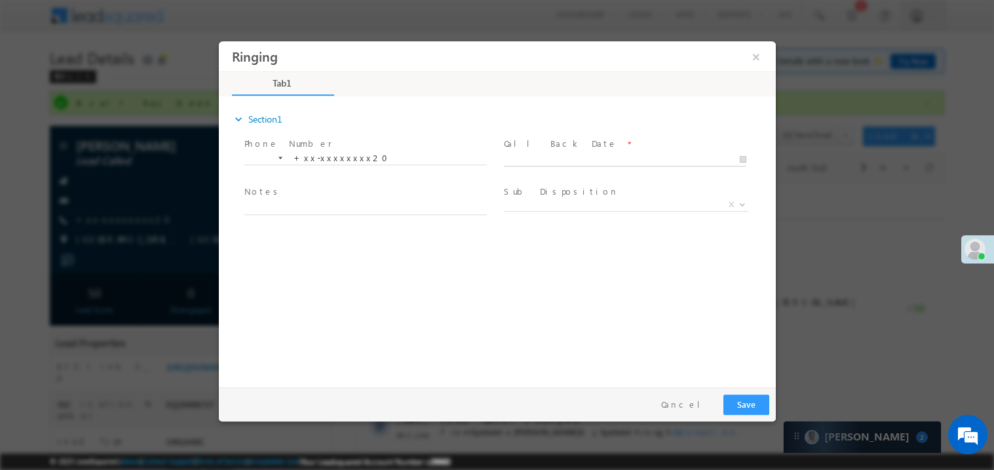
click at [530, 157] on body "Ringing ×" at bounding box center [496, 211] width 557 height 340
type input "09/24/25 2:11 PM"
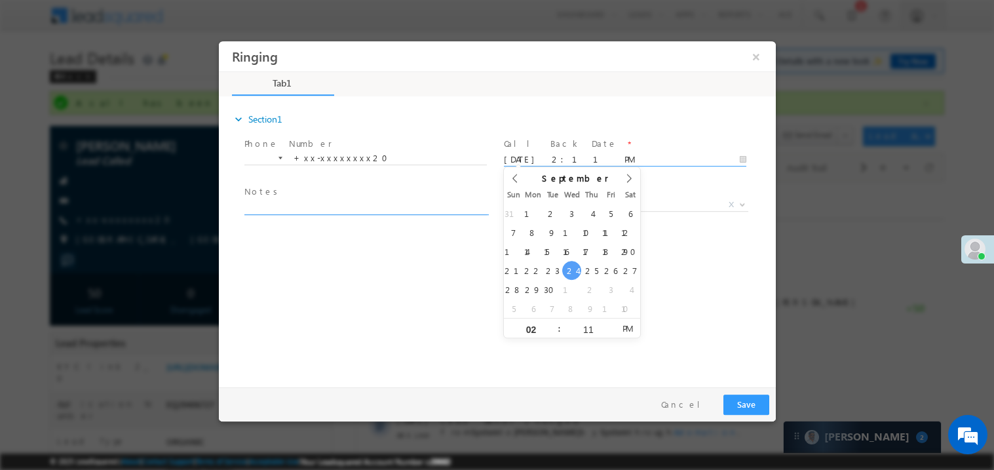
click at [339, 201] on textarea at bounding box center [365, 206] width 243 height 15
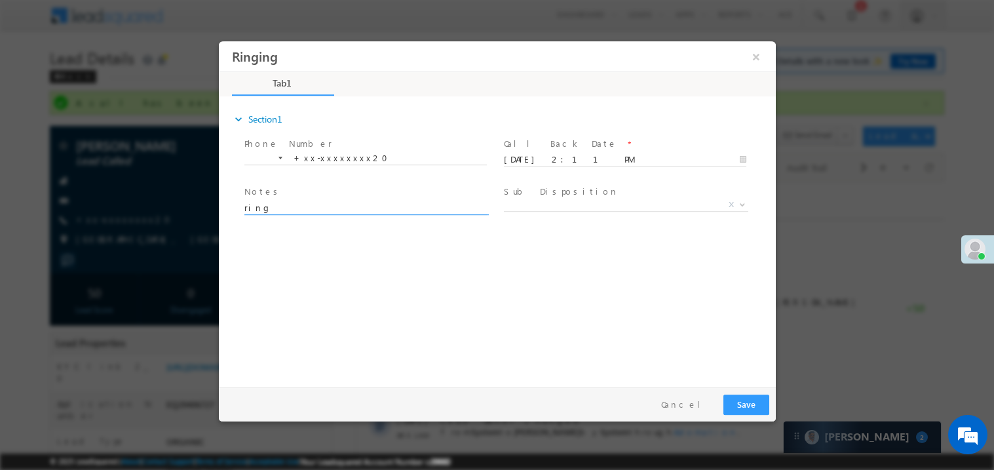
type textarea "ring"
click at [754, 395] on button "Save" at bounding box center [746, 404] width 46 height 20
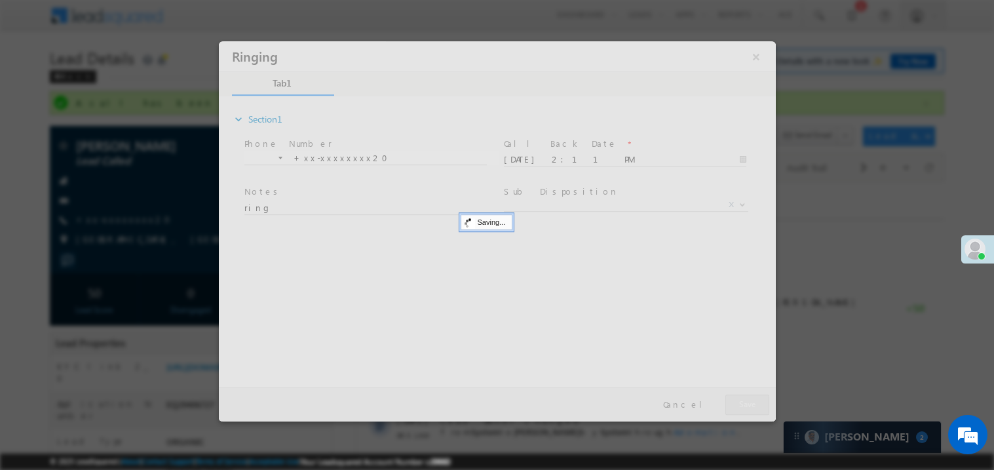
click at [754, 395] on div at bounding box center [496, 231] width 557 height 380
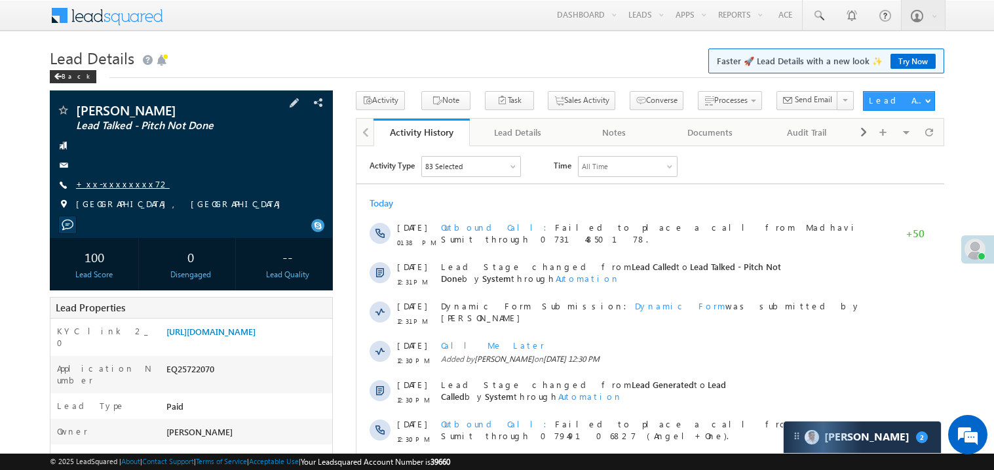
click at [121, 182] on link "+xx-xxxxxxxx72" at bounding box center [123, 183] width 94 height 11
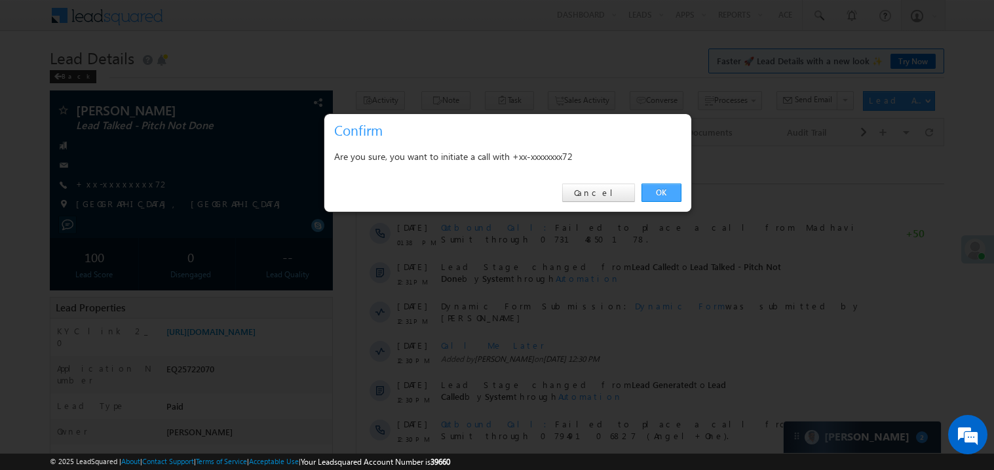
click at [665, 193] on link "OK" at bounding box center [662, 193] width 40 height 18
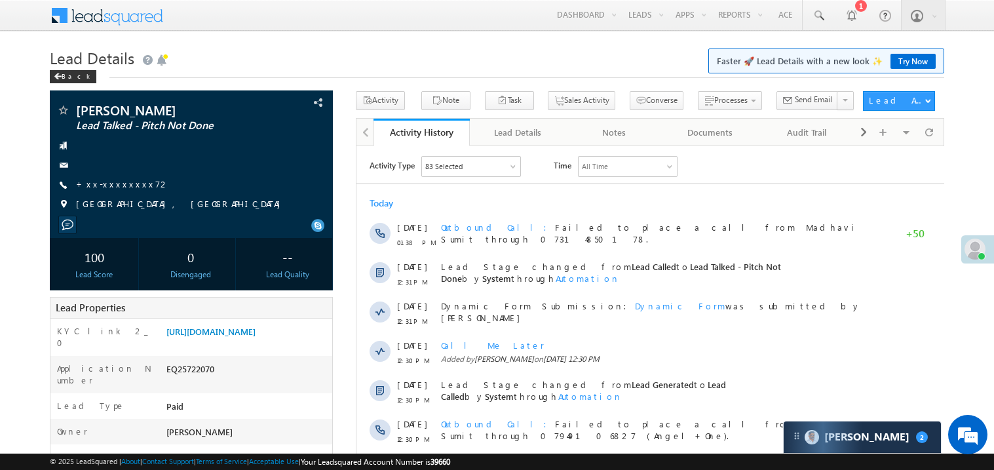
click at [664, 193] on div "[DATE] [DATE] 01:38 PM Outbound Call Failed to place a call from Madhavi Sumit …" at bounding box center [650, 340] width 588 height 300
click at [275, 319] on div "Lead Properties" at bounding box center [191, 308] width 283 height 22
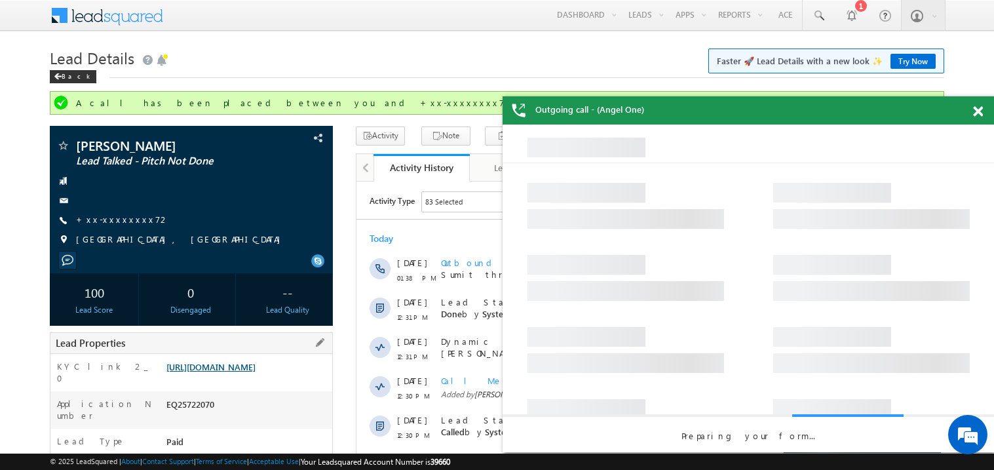
click at [256, 372] on link "[URL][DOMAIN_NAME]" at bounding box center [210, 366] width 89 height 11
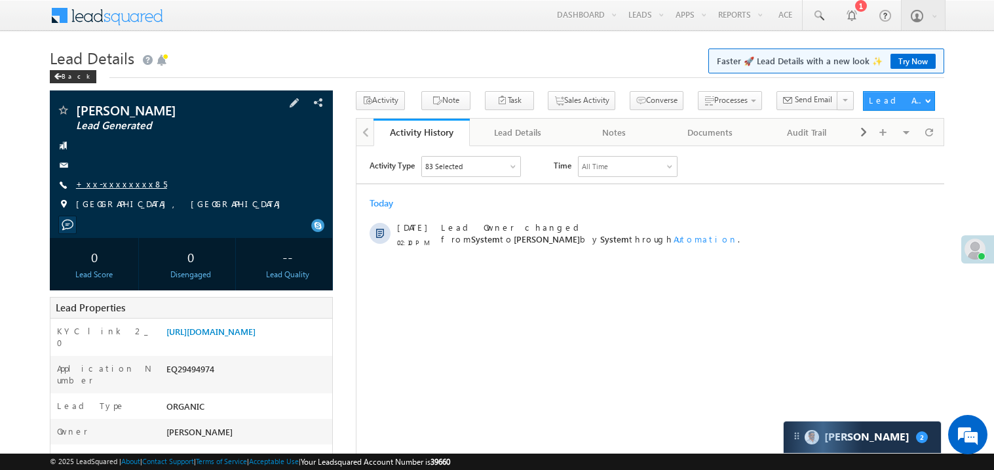
click at [119, 186] on link "+xx-xxxxxxxx85" at bounding box center [121, 183] width 91 height 11
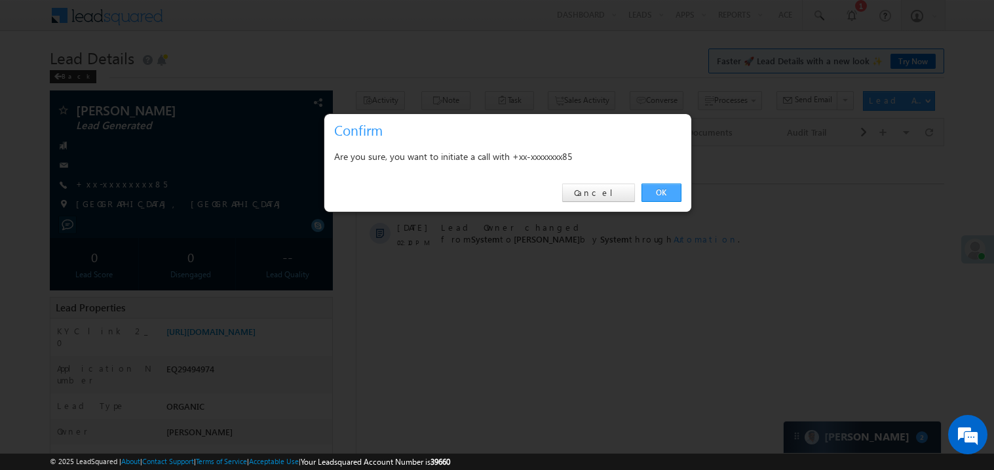
click at [663, 196] on link "OK" at bounding box center [662, 193] width 40 height 18
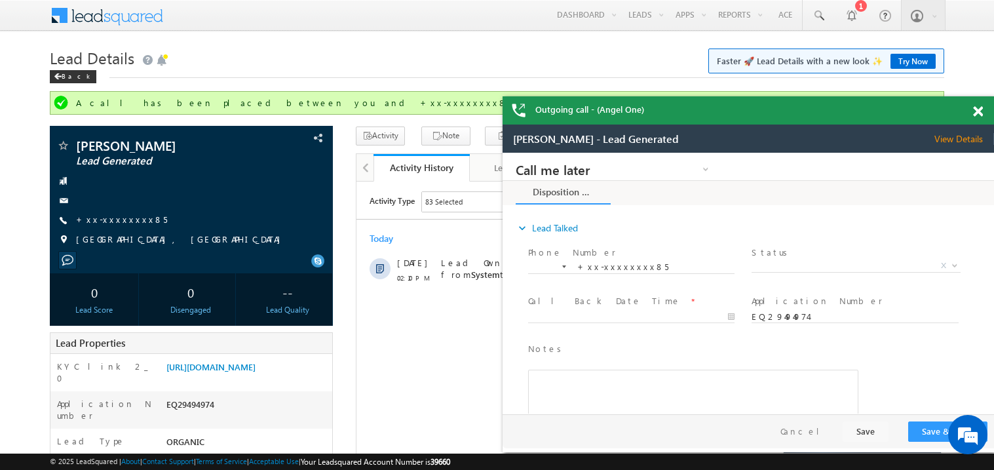
click at [979, 115] on span at bounding box center [978, 111] width 10 height 11
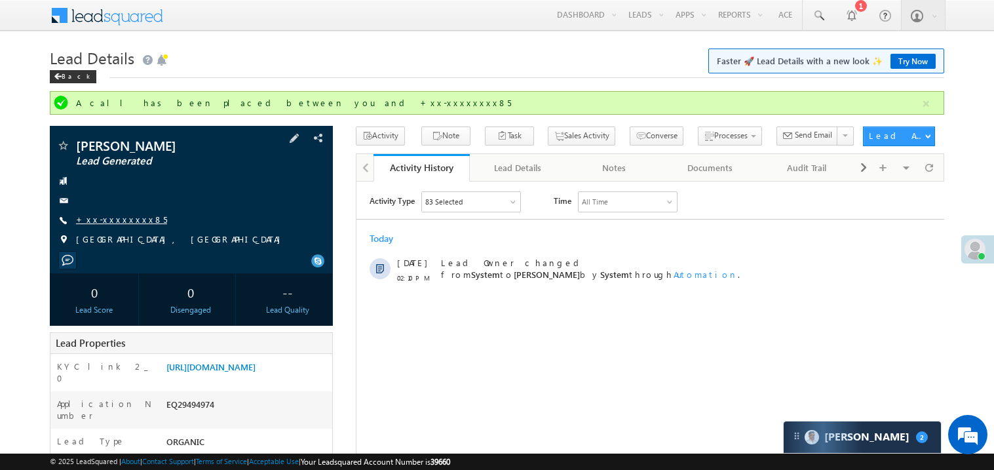
click at [110, 220] on link "+xx-xxxxxxxx85" at bounding box center [121, 219] width 91 height 11
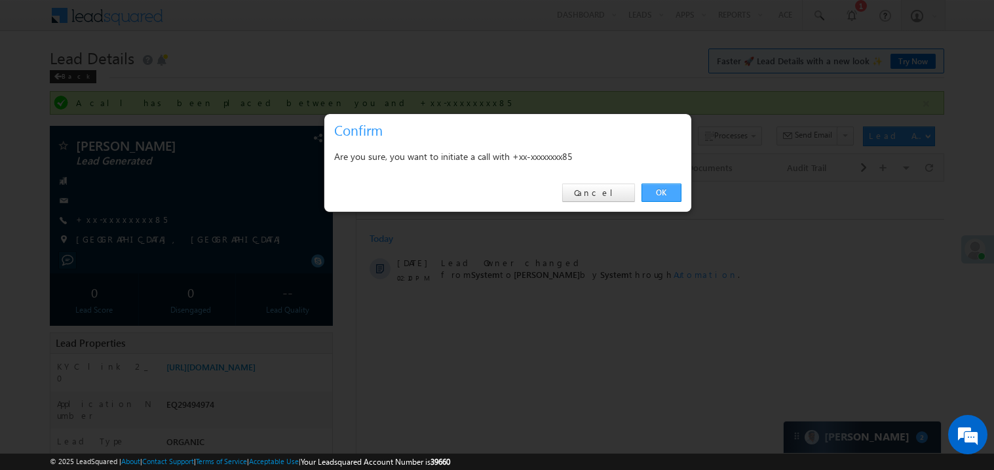
click at [657, 190] on link "OK" at bounding box center [662, 193] width 40 height 18
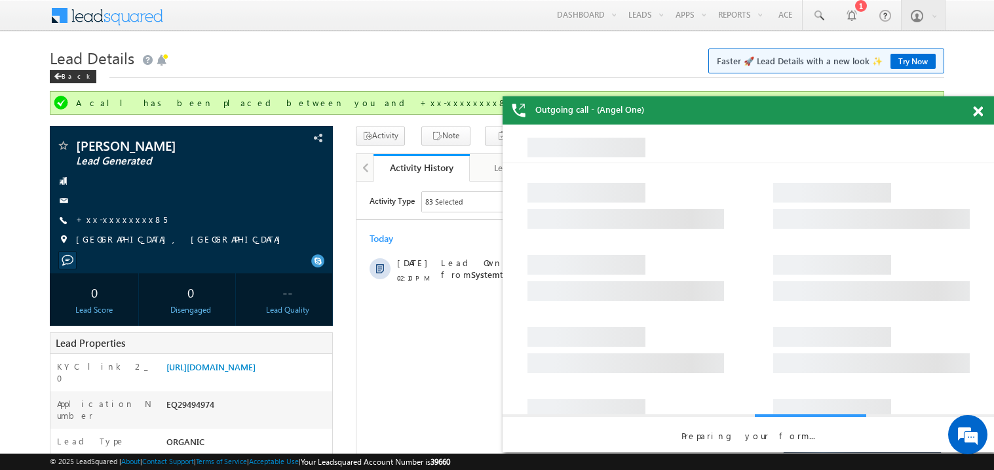
click at [980, 111] on span at bounding box center [978, 111] width 10 height 11
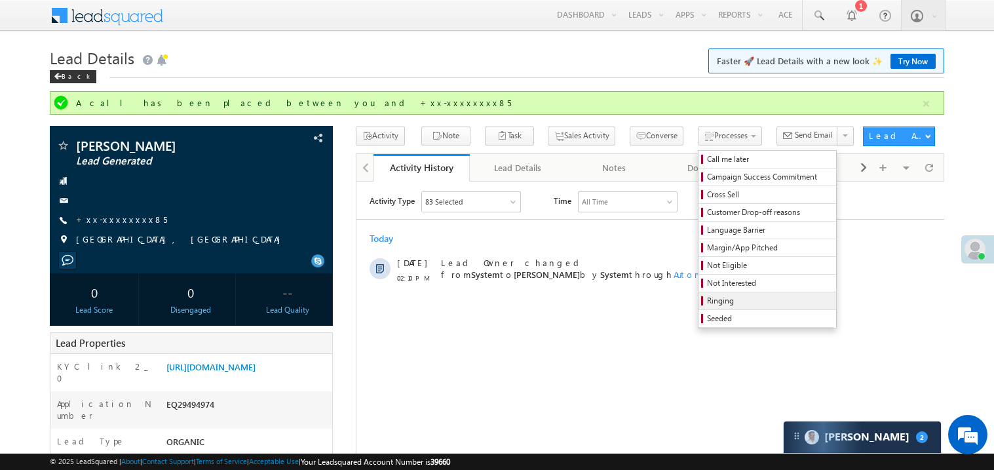
click at [707, 304] on span "Ringing" at bounding box center [769, 301] width 125 height 12
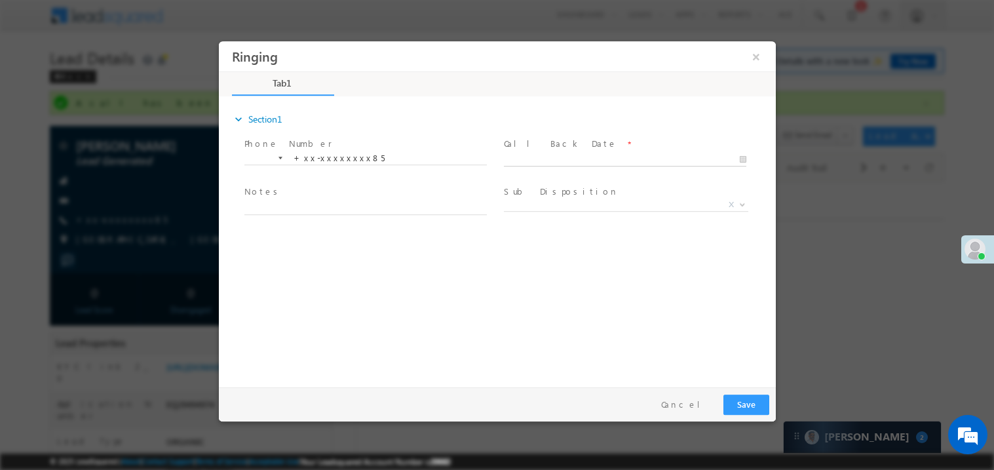
click at [535, 157] on body "Ringing ×" at bounding box center [496, 211] width 557 height 340
type input "09/24/25 2:14 PM"
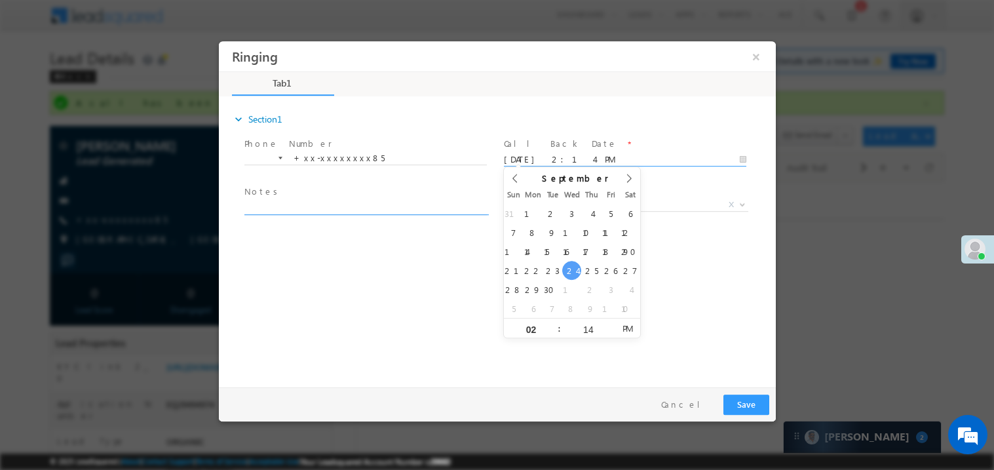
click at [382, 199] on textarea at bounding box center [365, 206] width 243 height 15
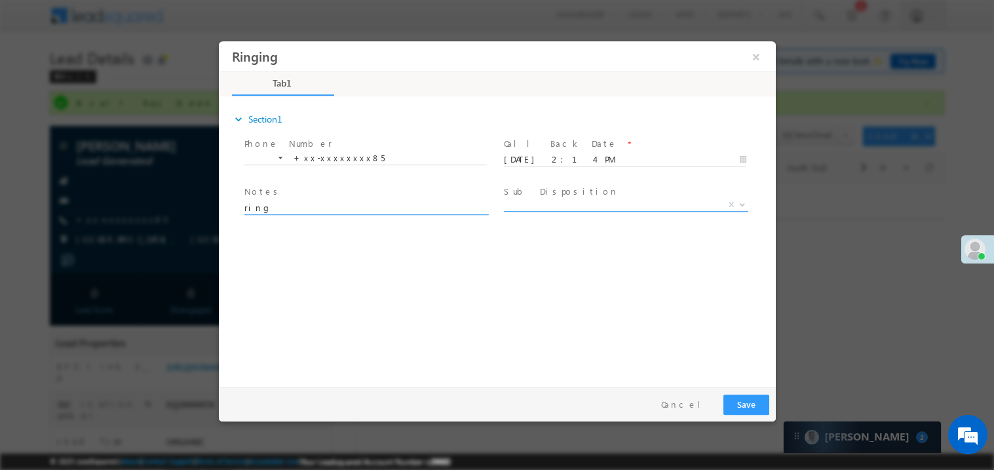
type textarea "ring"
click at [570, 205] on span "X" at bounding box center [625, 204] width 244 height 13
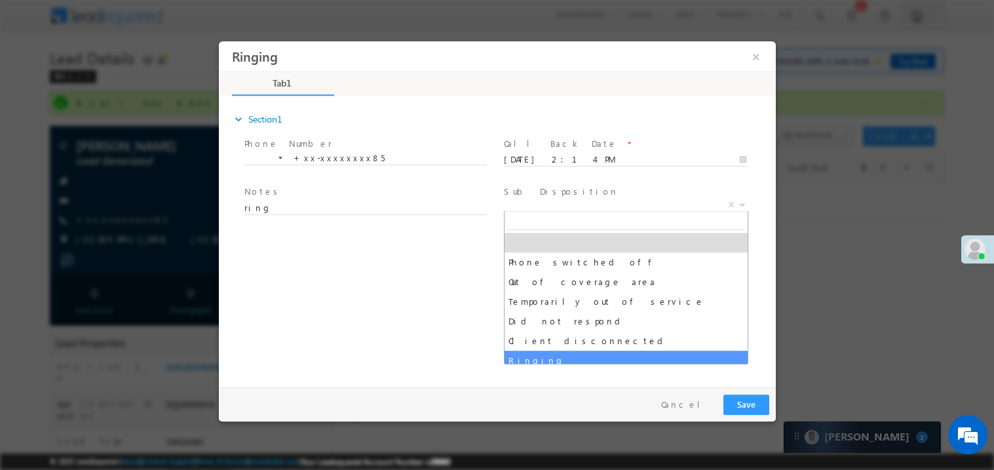
select select "Ringing"
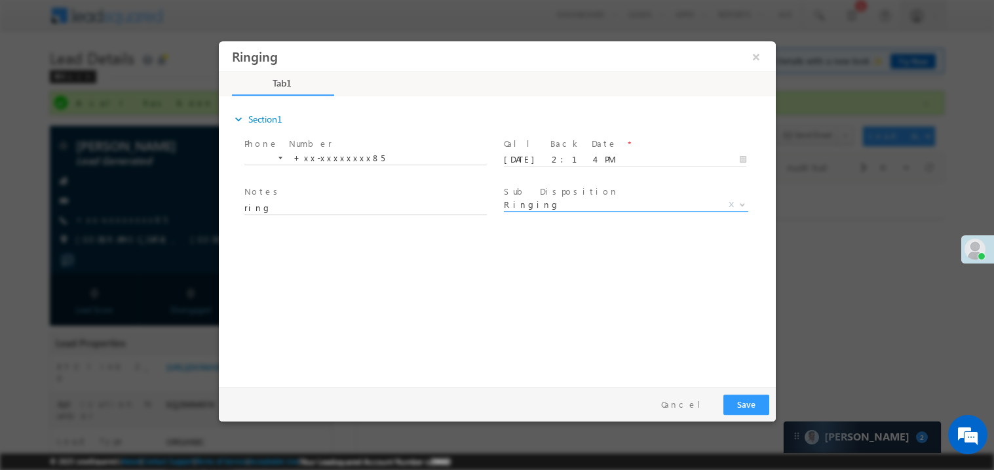
click at [293, 272] on div "expand_more Section1 Phone Number *" at bounding box center [500, 239] width 551 height 283
click at [751, 56] on button "×" at bounding box center [756, 56] width 22 height 24
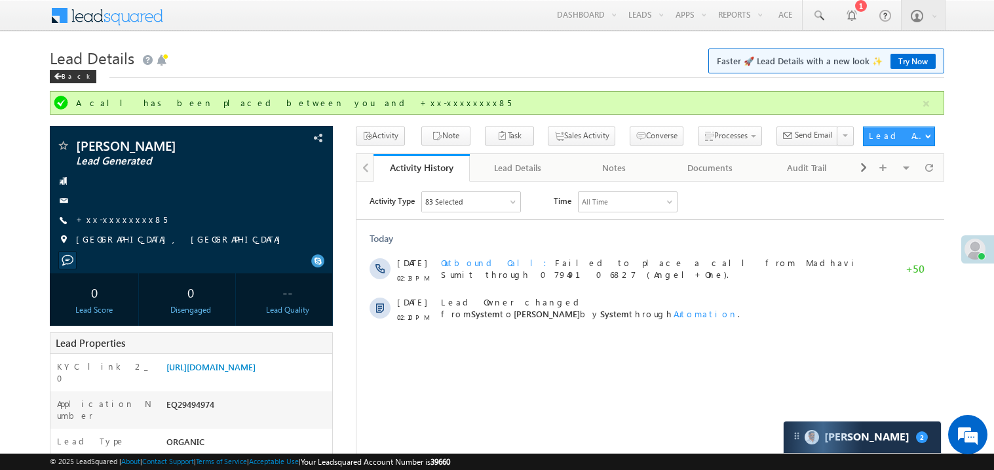
click at [519, 222] on div "Activity Type 83 Selected Select All Sales Activities 1 Sales Activity Email Ac…" at bounding box center [650, 260] width 588 height 138
click at [123, 221] on link "+xx-xxxxxxxx85" at bounding box center [121, 219] width 91 height 11
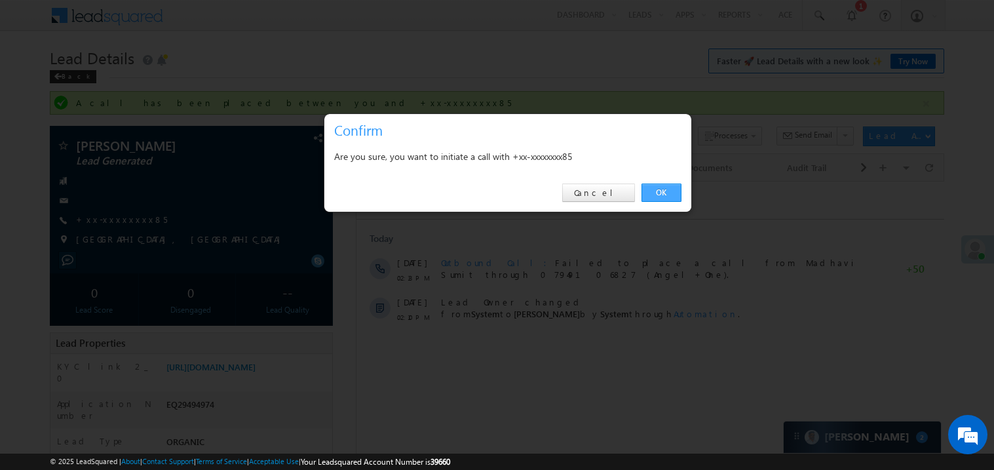
click at [652, 194] on link "OK" at bounding box center [662, 193] width 40 height 18
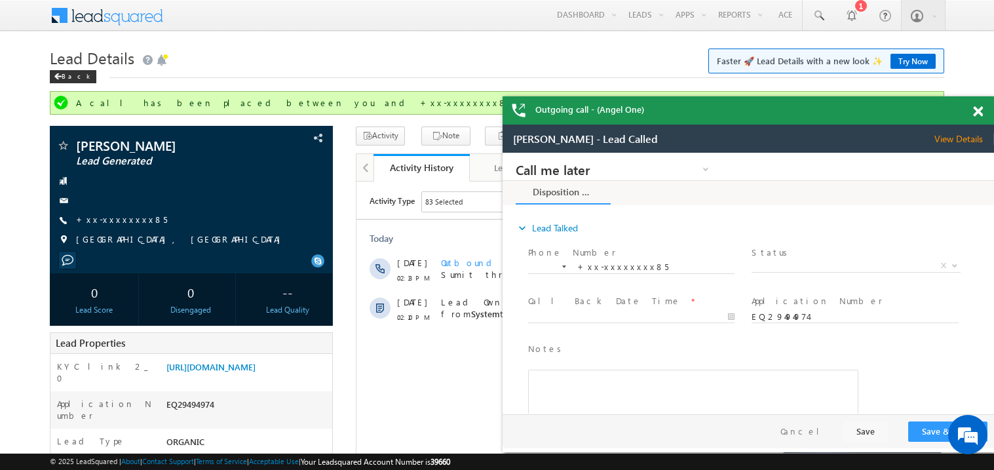
click at [979, 112] on span at bounding box center [978, 111] width 10 height 11
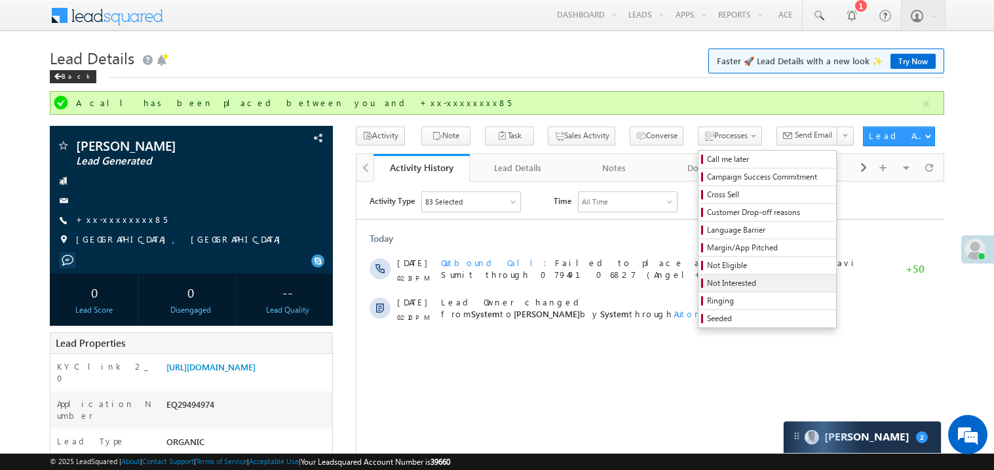
click at [709, 283] on span "Not Interested" at bounding box center [769, 283] width 125 height 12
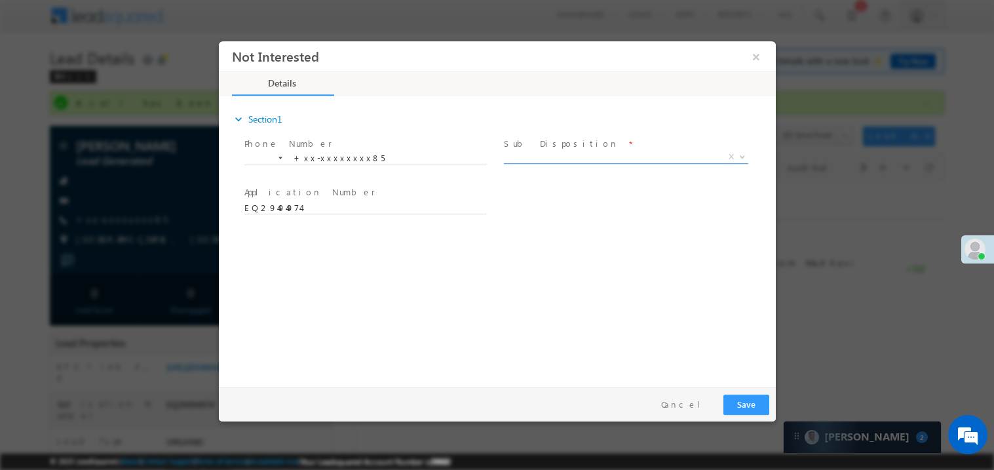
click at [535, 161] on span "Brokerage Job Student Low margin Zero balance a/c Wrong Number Wrongly Register…" at bounding box center [630, 159] width 254 height 16
click at [535, 161] on span "X" at bounding box center [625, 156] width 244 height 13
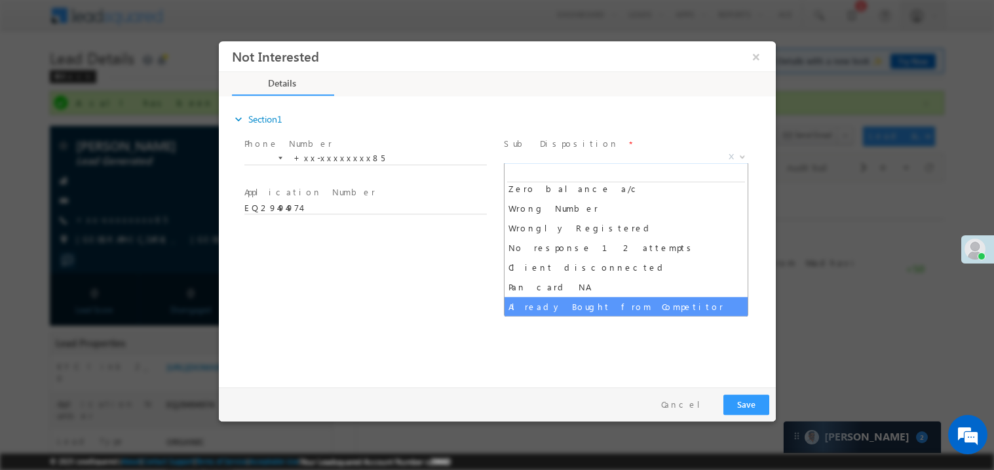
scroll to position [124, 0]
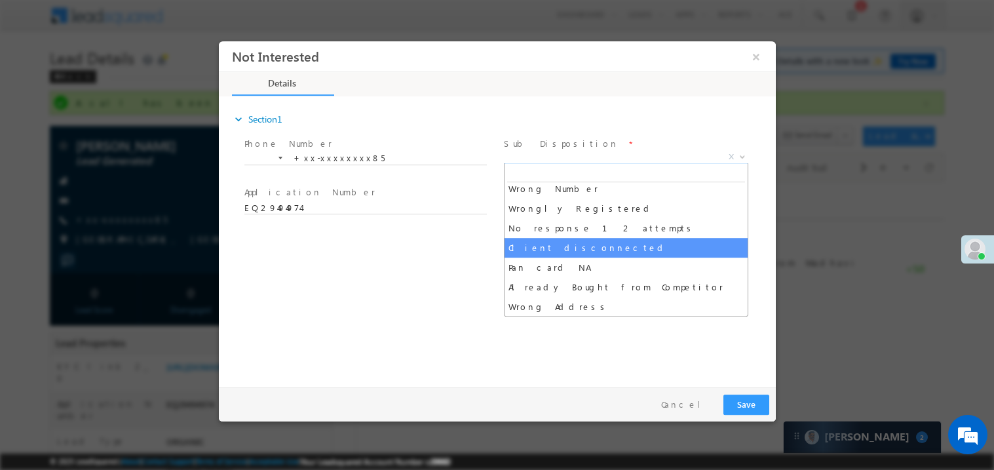
select select "Client disconnected"
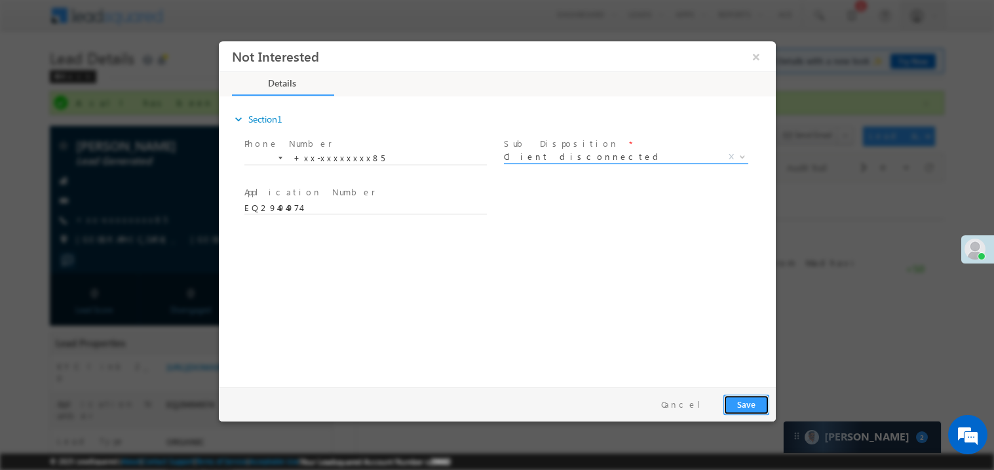
click at [743, 402] on button "Save" at bounding box center [746, 404] width 46 height 20
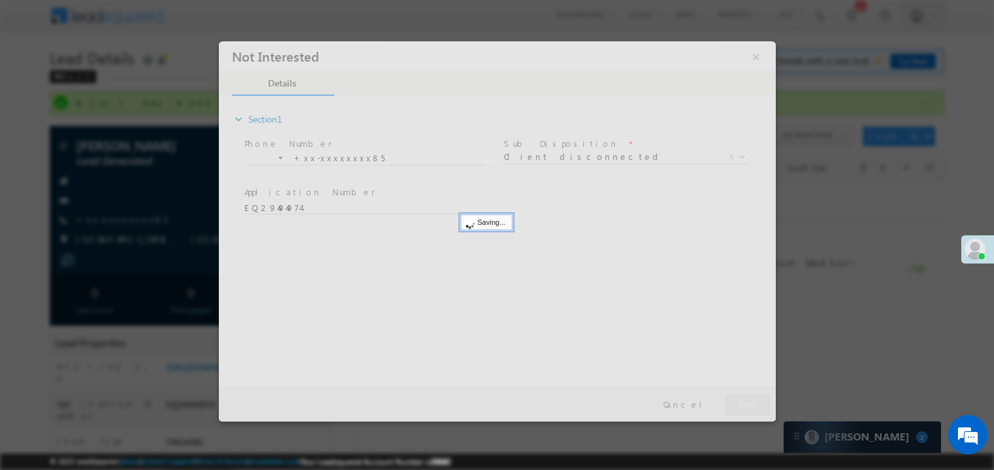
click at [743, 402] on div at bounding box center [496, 231] width 557 height 380
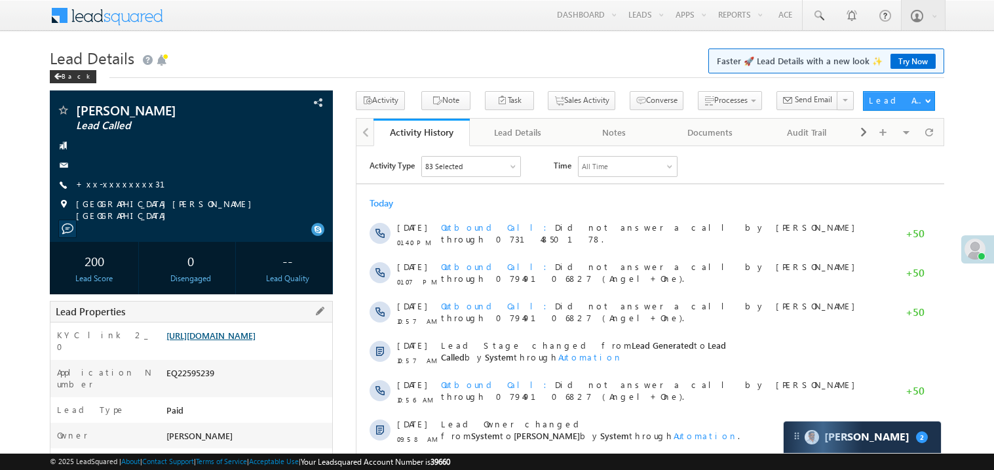
click at [234, 341] on link "[URL][DOMAIN_NAME]" at bounding box center [210, 335] width 89 height 11
click at [116, 187] on link "+xx-xxxxxxxx31" at bounding box center [128, 183] width 105 height 11
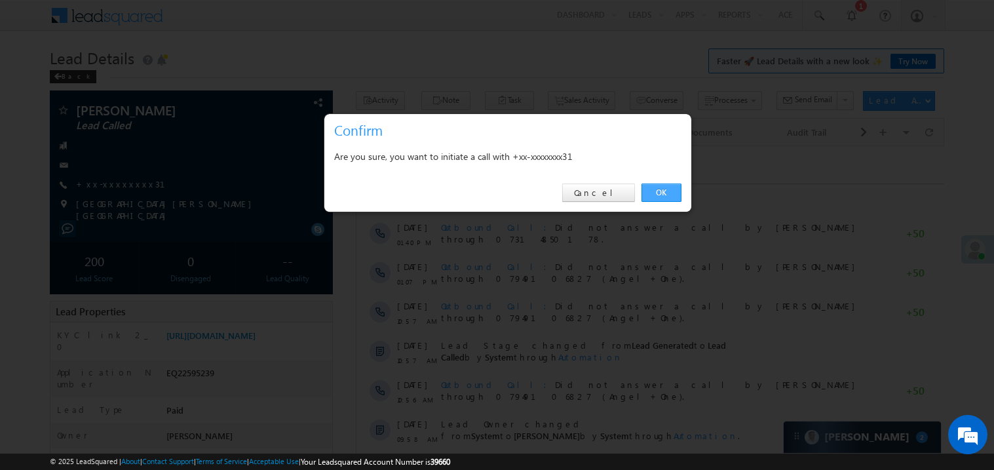
click at [659, 195] on link "OK" at bounding box center [662, 193] width 40 height 18
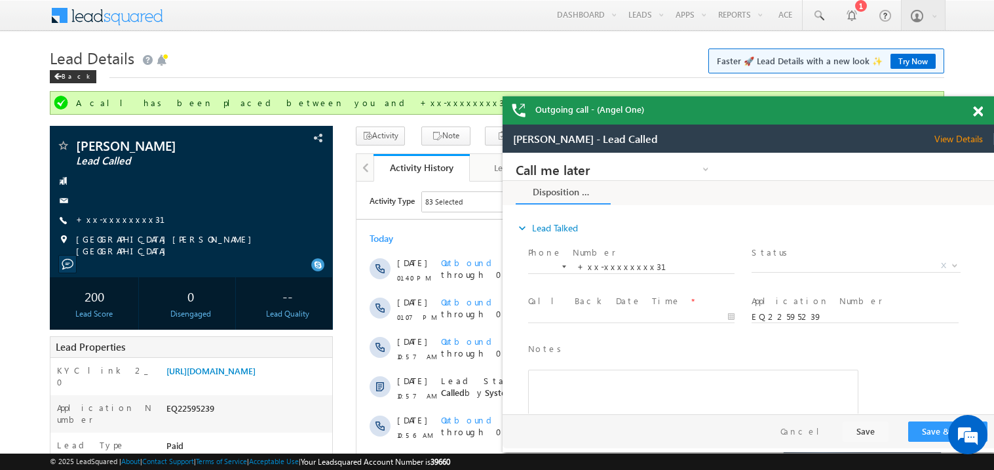
click at [980, 113] on span at bounding box center [978, 111] width 10 height 11
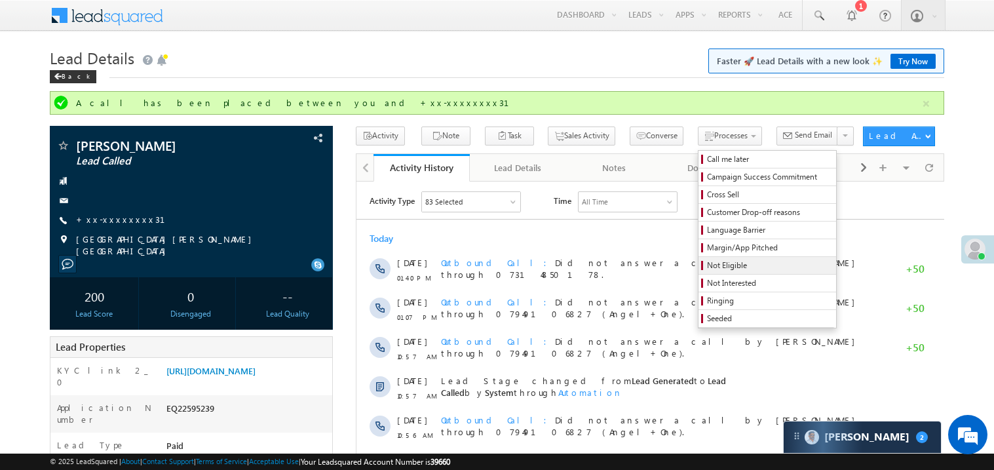
click at [707, 265] on span "Not Eligible" at bounding box center [769, 266] width 125 height 12
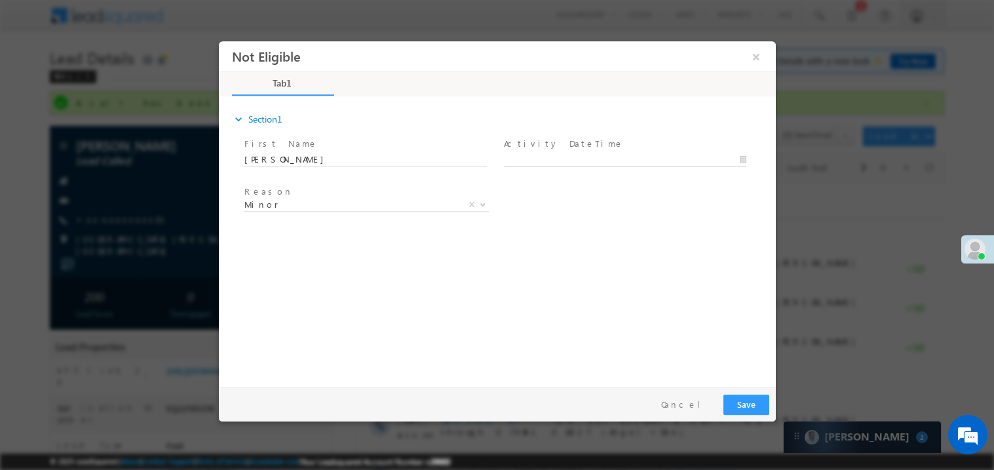
click at [558, 157] on body "Not Eligible ×" at bounding box center [496, 211] width 557 height 340
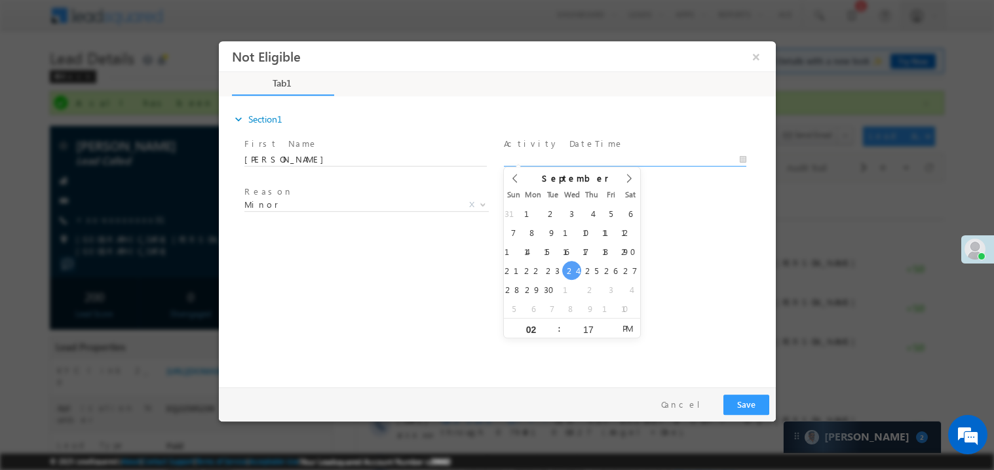
type input "[DATE] 2:17 PM"
click at [299, 202] on span "Minor" at bounding box center [350, 204] width 213 height 12
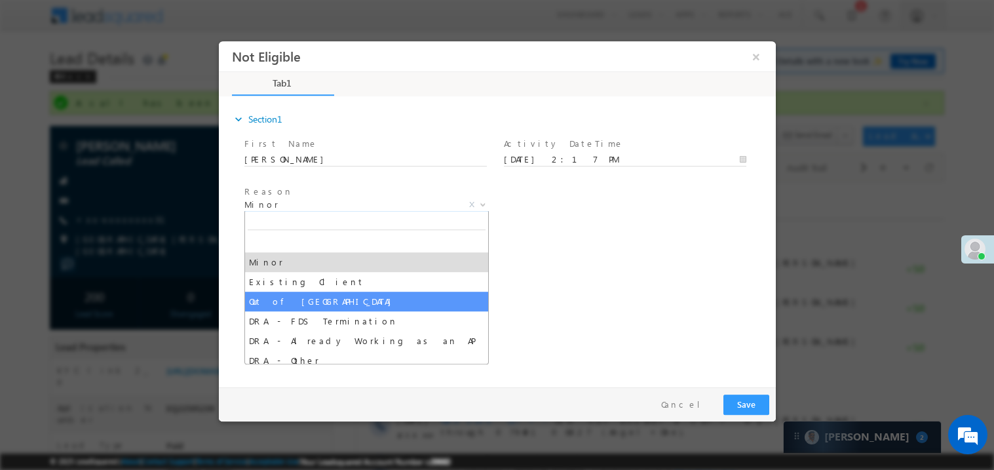
select select "Out of [GEOGRAPHIC_DATA]"
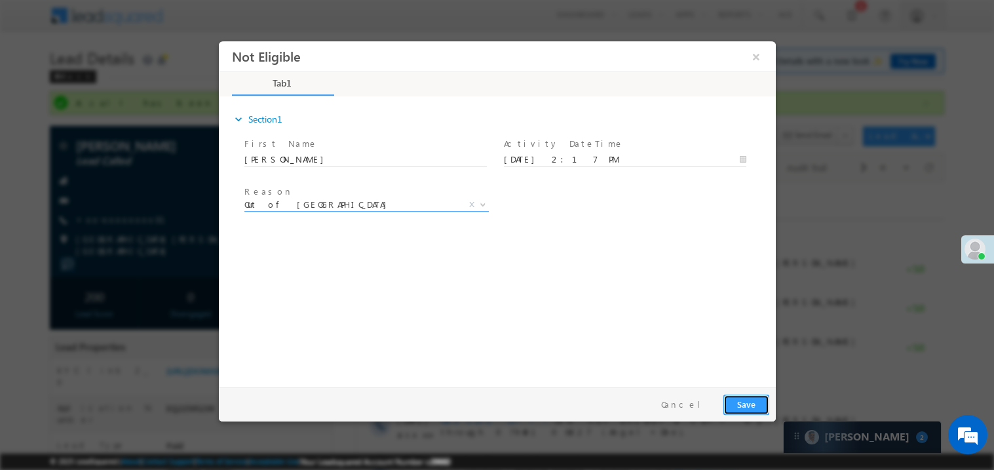
click at [748, 404] on button "Save" at bounding box center [746, 404] width 46 height 20
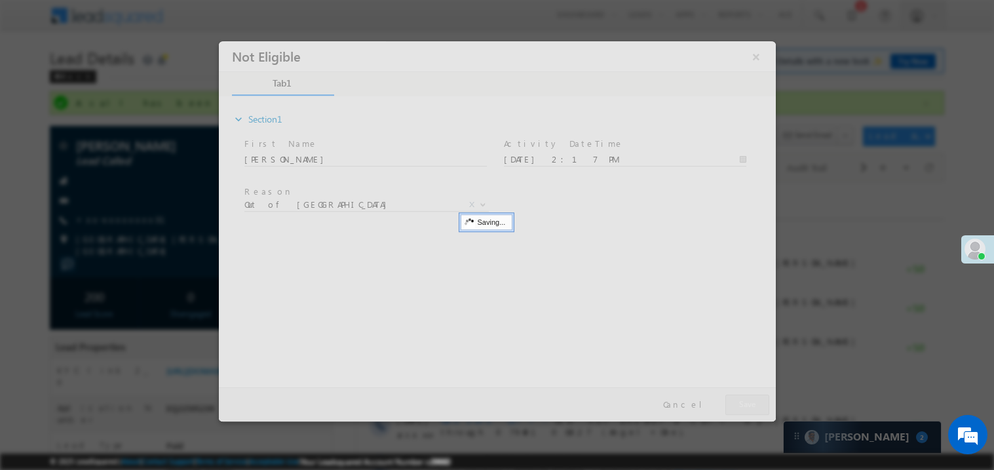
click at [748, 404] on div at bounding box center [496, 231] width 557 height 380
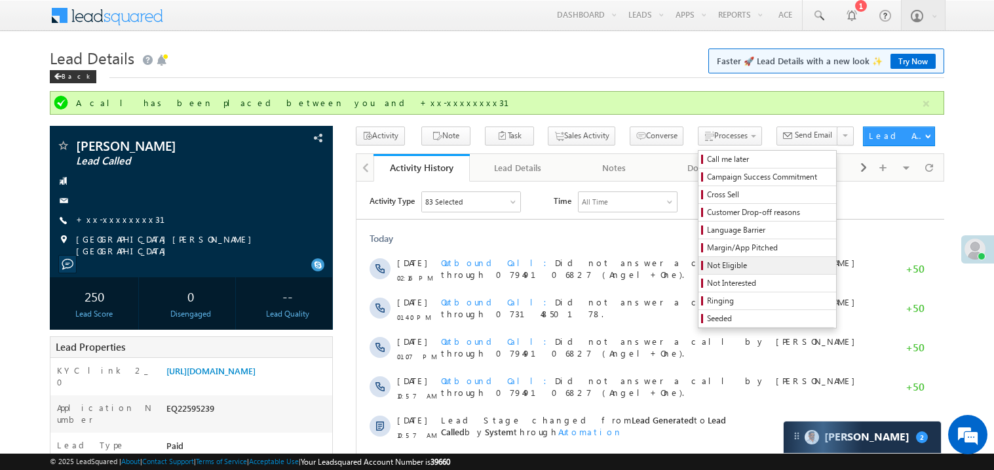
click at [713, 267] on span "Not Eligible" at bounding box center [769, 266] width 125 height 12
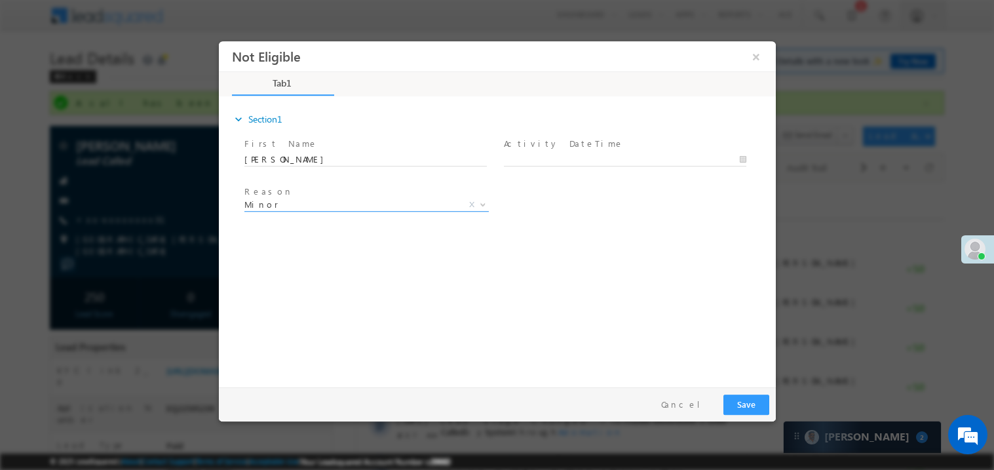
click at [337, 208] on span "Minor" at bounding box center [350, 204] width 213 height 12
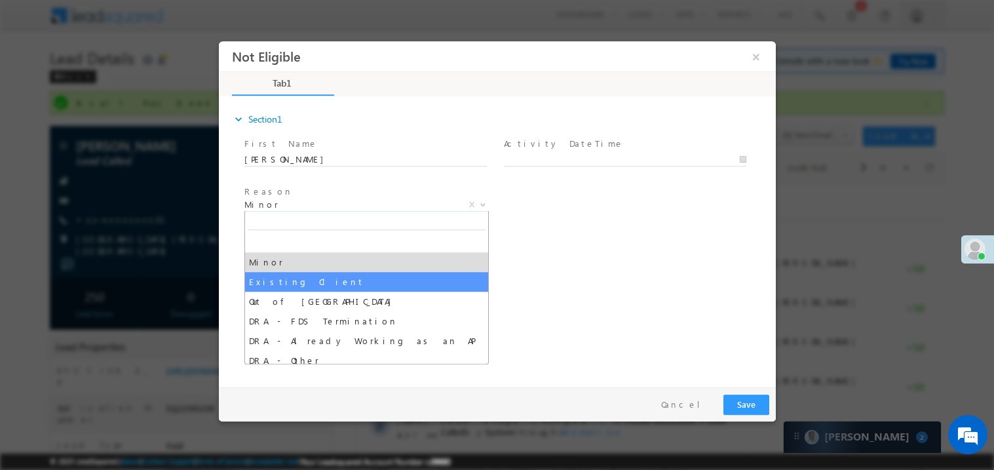
select select "Existing Client"
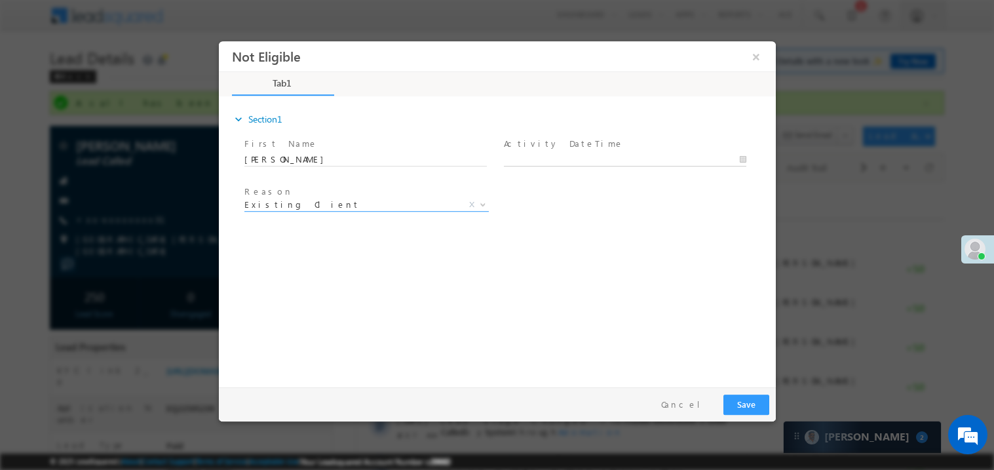
click at [555, 164] on body "Not Eligible ×" at bounding box center [496, 211] width 557 height 340
type input "[DATE] 2:18 PM"
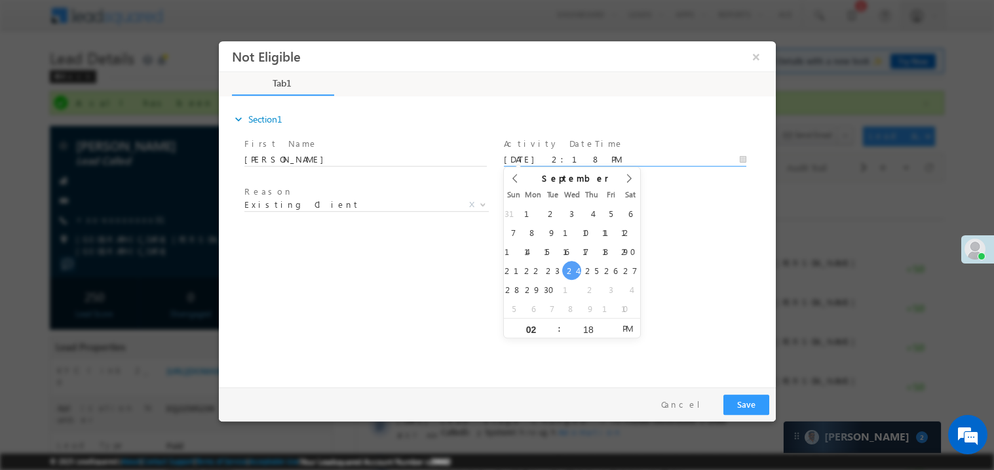
click at [340, 311] on div "expand_more Section1 First Name *" at bounding box center [500, 239] width 551 height 283
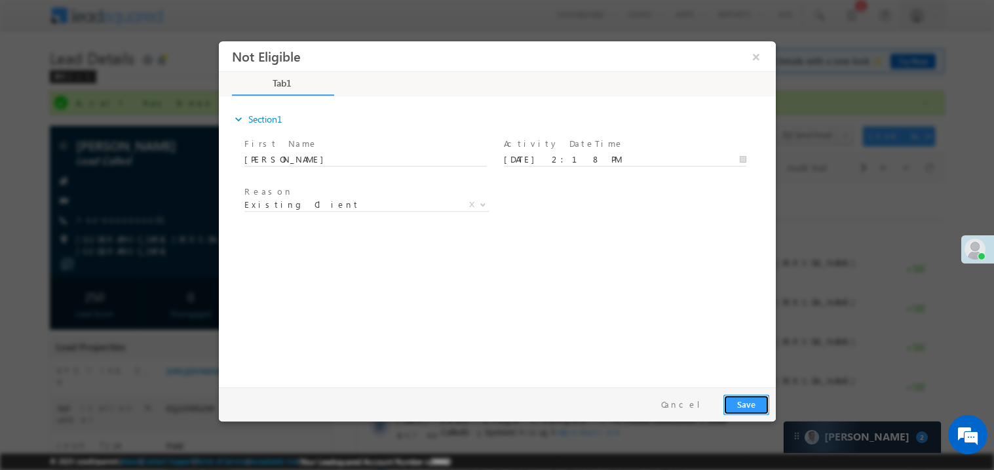
click at [747, 402] on button "Save" at bounding box center [746, 404] width 46 height 20
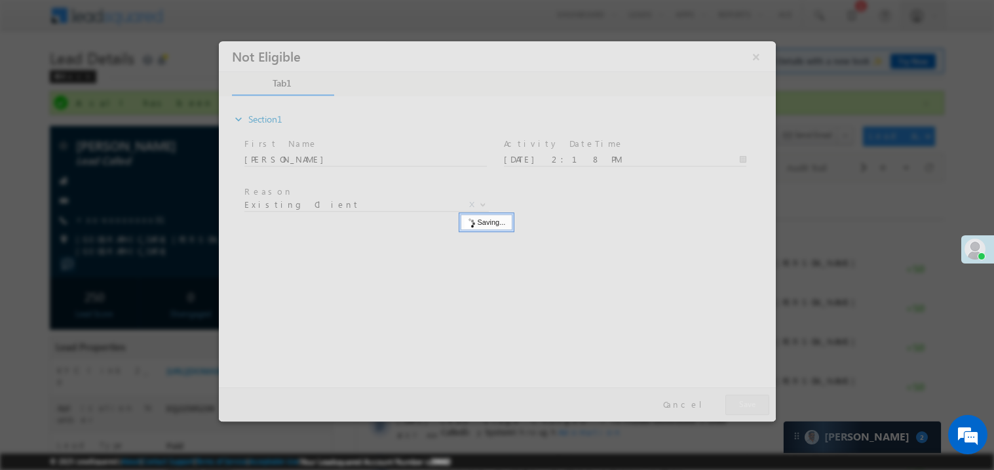
click at [747, 402] on div at bounding box center [496, 231] width 557 height 380
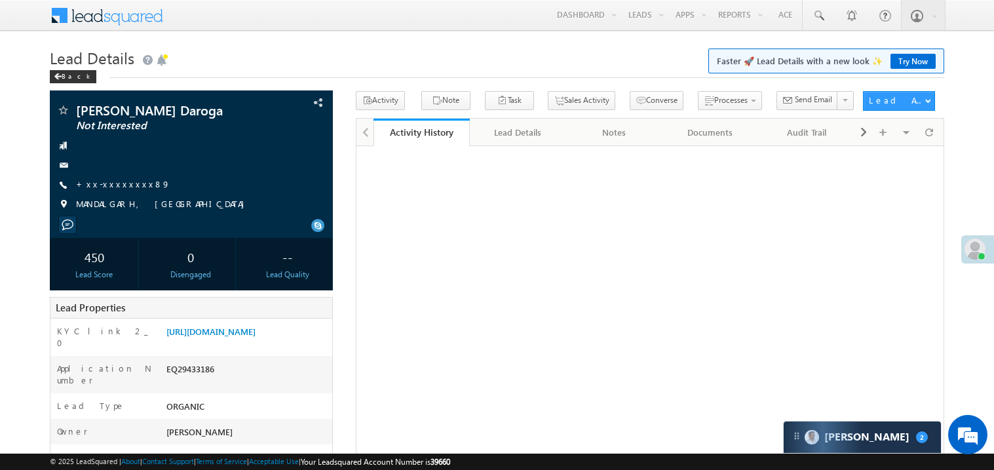
click at [117, 187] on link "+xx-xxxxxxxx89" at bounding box center [123, 183] width 94 height 11
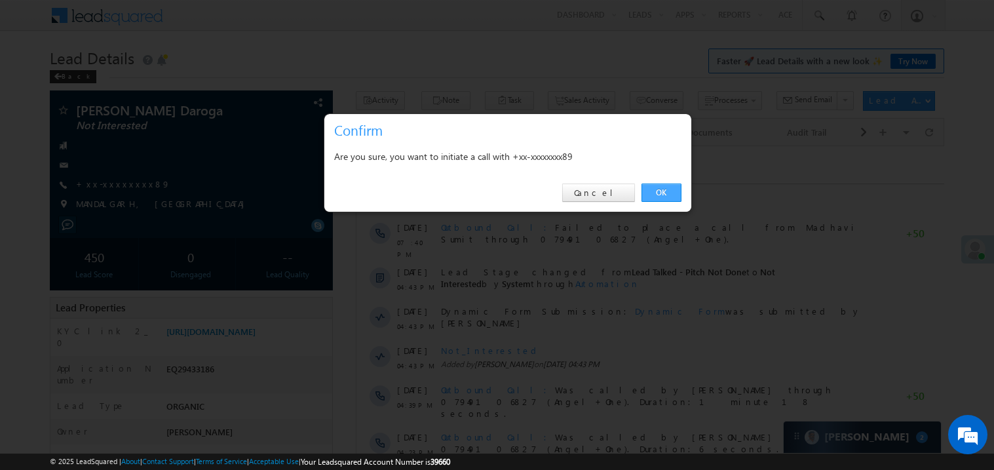
click at [654, 193] on link "OK" at bounding box center [662, 193] width 40 height 18
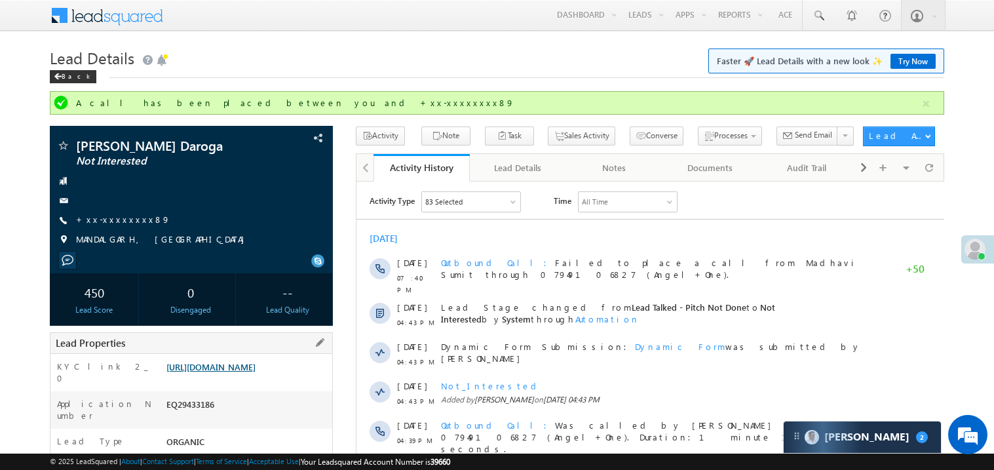
click at [244, 372] on link "[URL][DOMAIN_NAME]" at bounding box center [210, 366] width 89 height 11
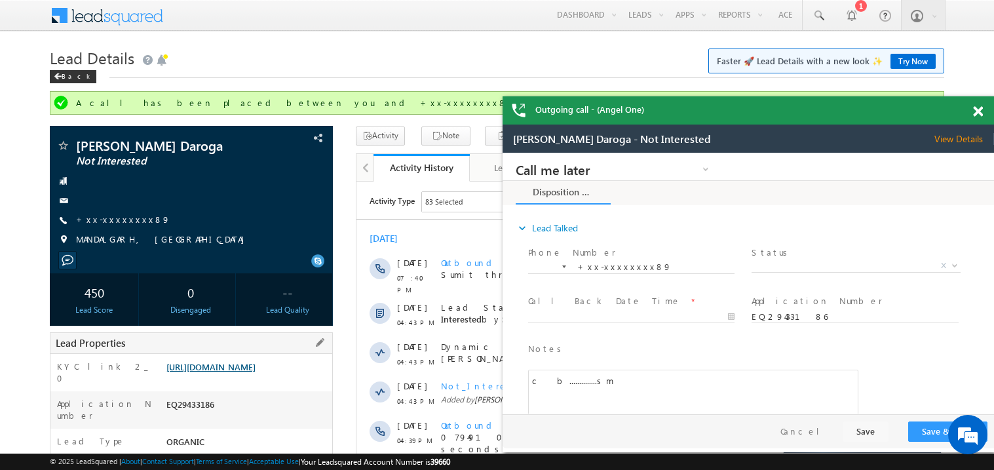
click at [242, 370] on link "[URL][DOMAIN_NAME]" at bounding box center [210, 366] width 89 height 11
click at [979, 112] on span at bounding box center [978, 111] width 10 height 11
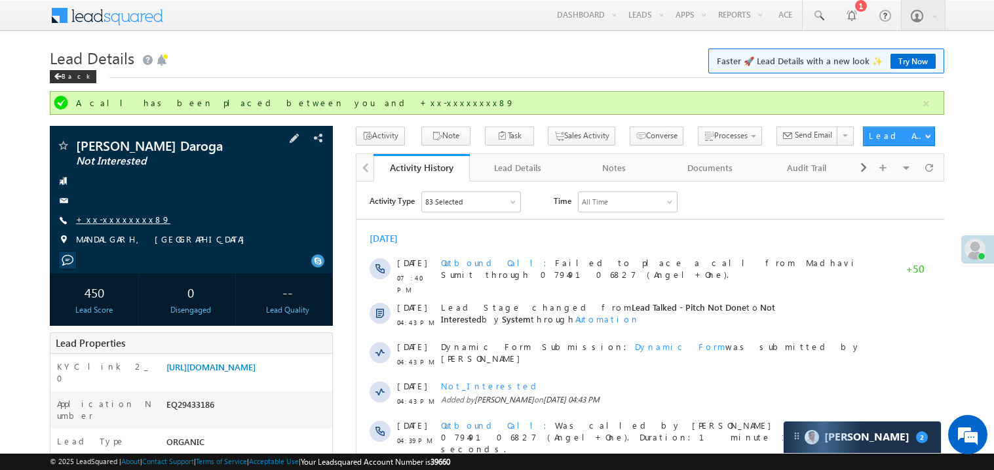
click at [125, 222] on link "+xx-xxxxxxxx89" at bounding box center [123, 219] width 94 height 11
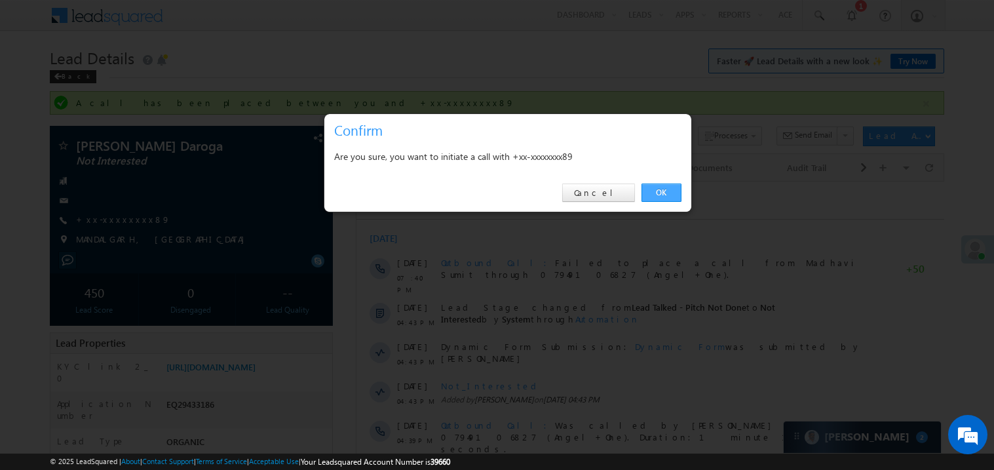
click at [659, 189] on link "OK" at bounding box center [662, 193] width 40 height 18
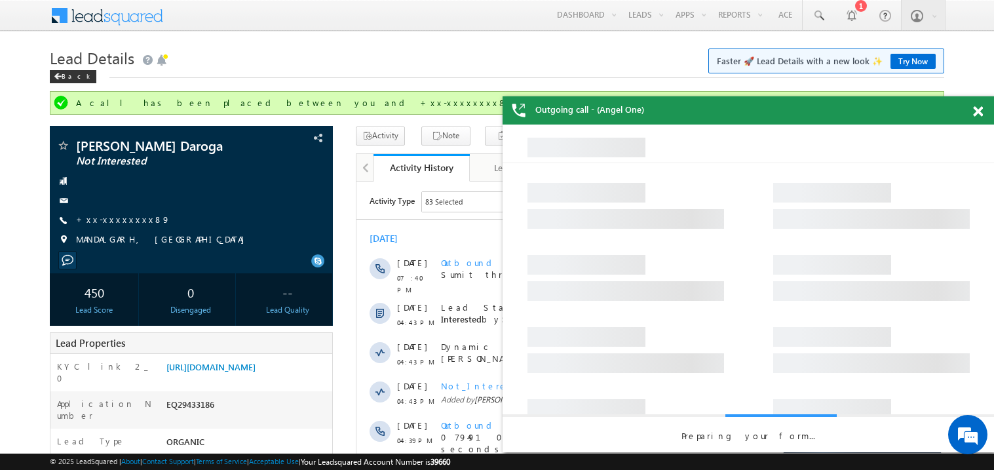
click at [980, 112] on span at bounding box center [978, 111] width 10 height 11
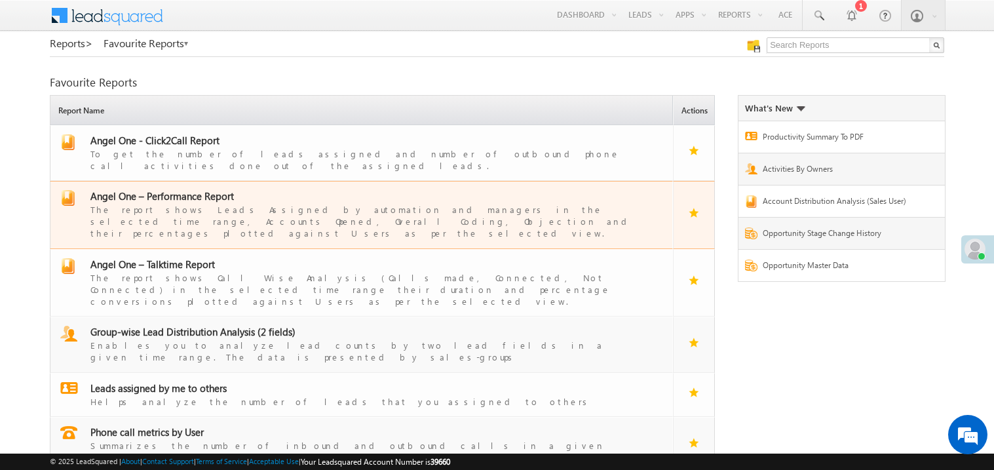
click at [182, 189] on span "Angel One – Performance Report" at bounding box center [162, 195] width 144 height 13
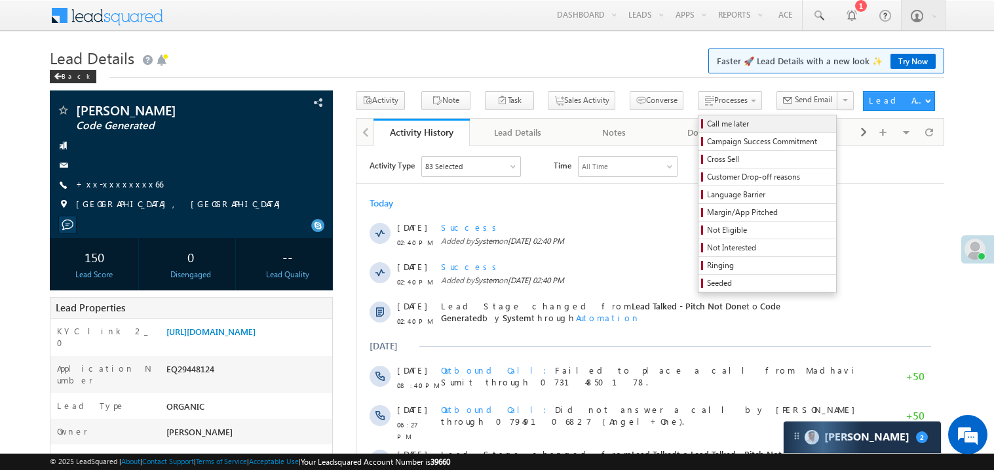
click at [707, 126] on span "Call me later" at bounding box center [769, 124] width 125 height 12
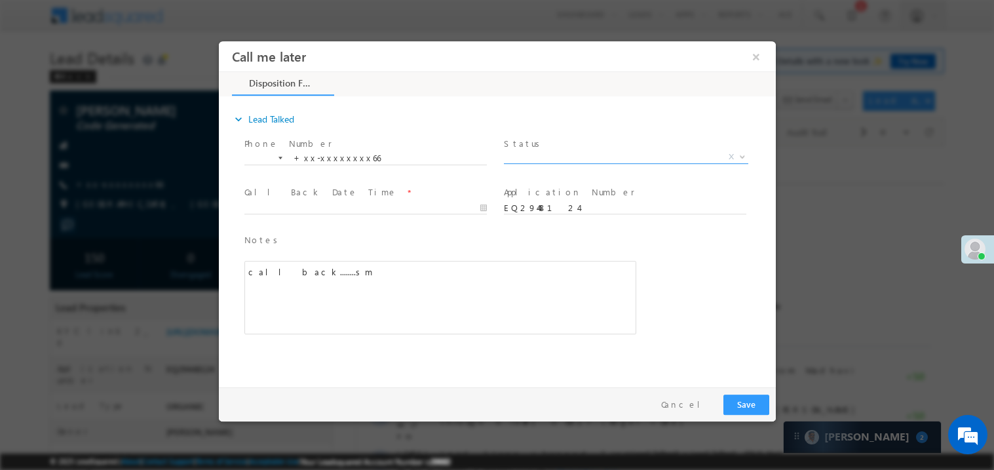
click at [541, 156] on span "X" at bounding box center [625, 156] width 244 height 13
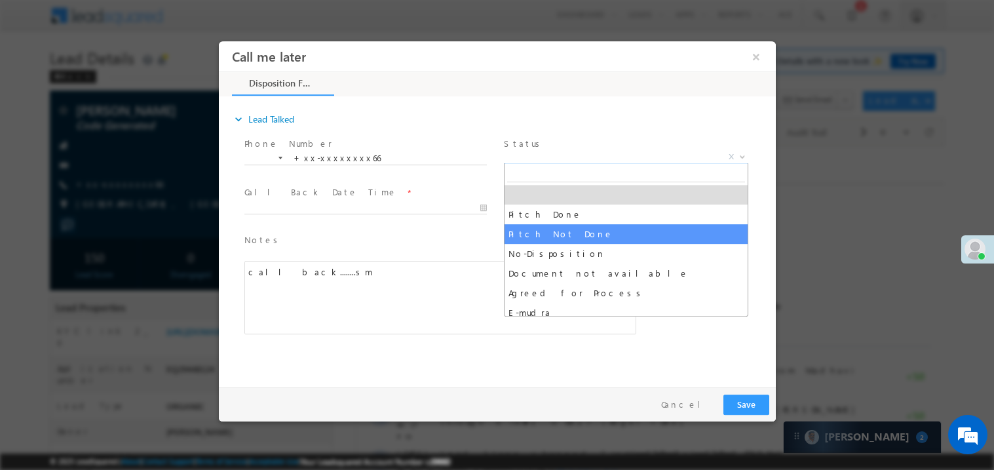
select select "Pitch Not Done"
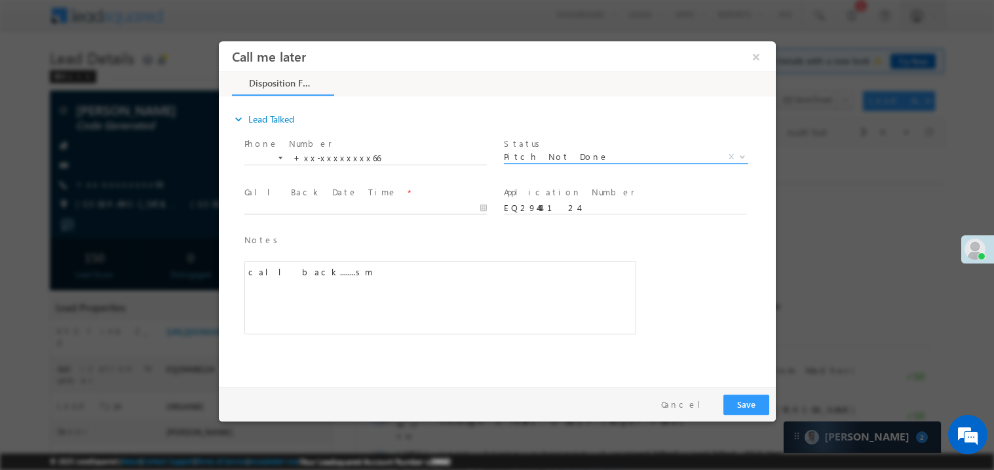
click at [295, 210] on body "Call me later ×" at bounding box center [496, 211] width 557 height 340
type input "[DATE] 2:49 PM"
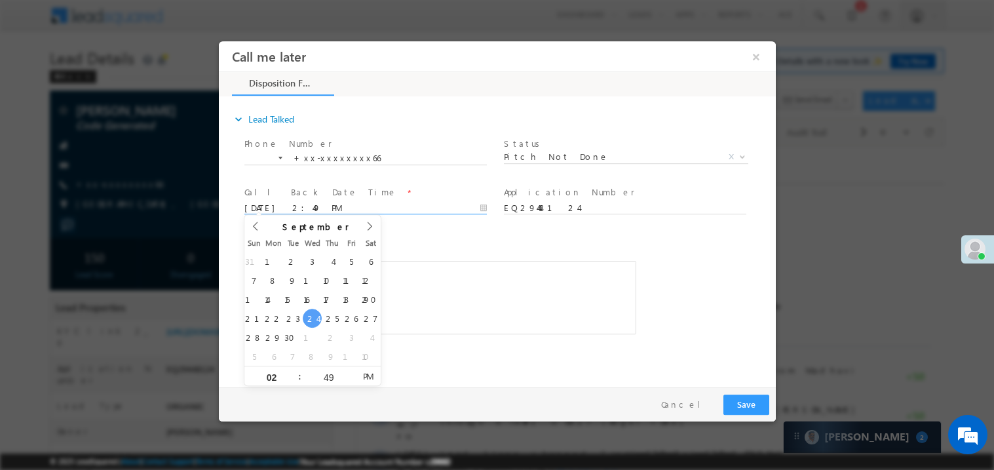
click at [456, 302] on div "call back........sm" at bounding box center [440, 296] width 392 height 73
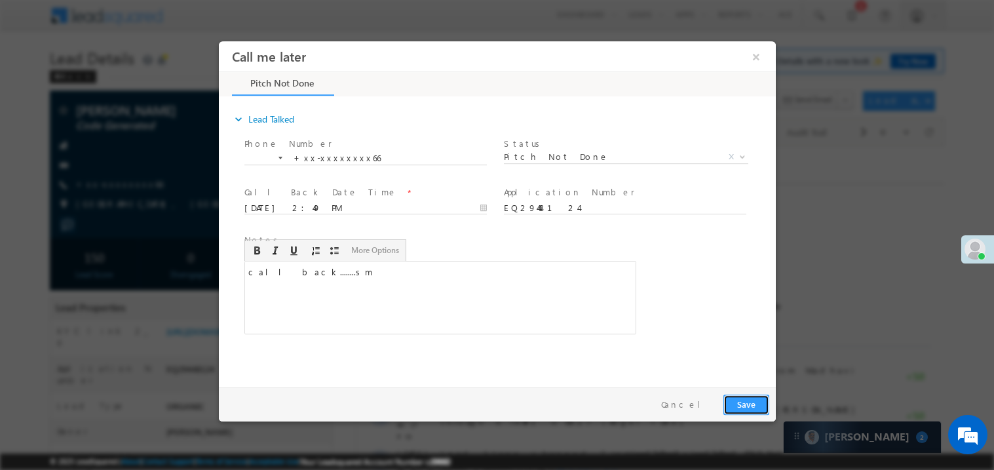
click at [741, 406] on button "Save" at bounding box center [746, 404] width 46 height 20
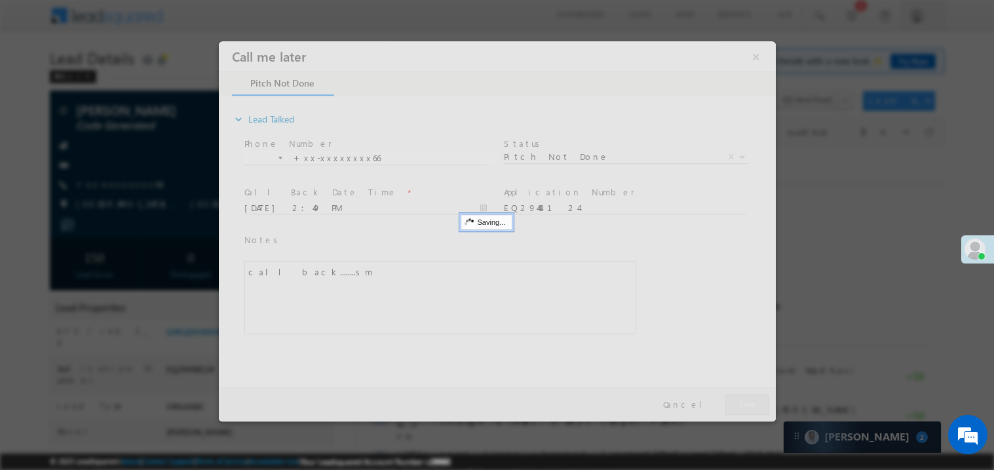
click at [741, 406] on div at bounding box center [496, 231] width 557 height 380
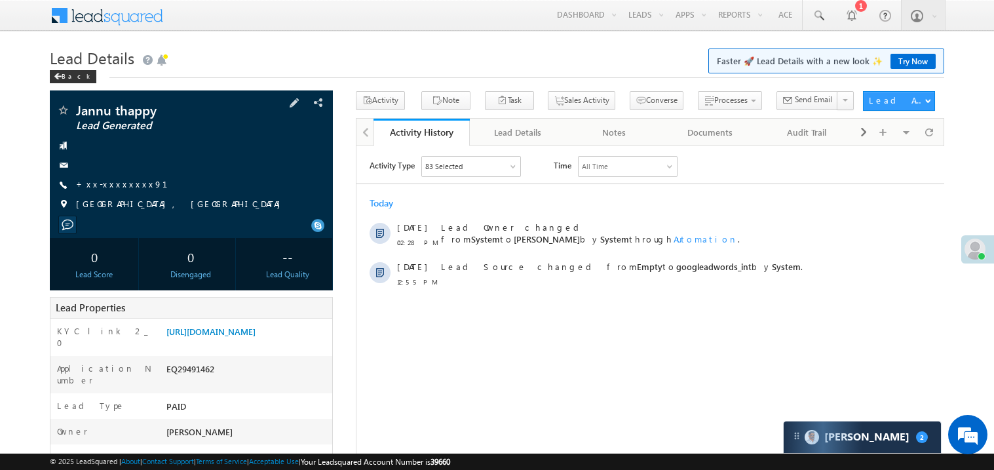
click at [121, 171] on div at bounding box center [191, 165] width 270 height 13
click at [115, 186] on link "+xx-xxxxxxxx91" at bounding box center [129, 183] width 107 height 11
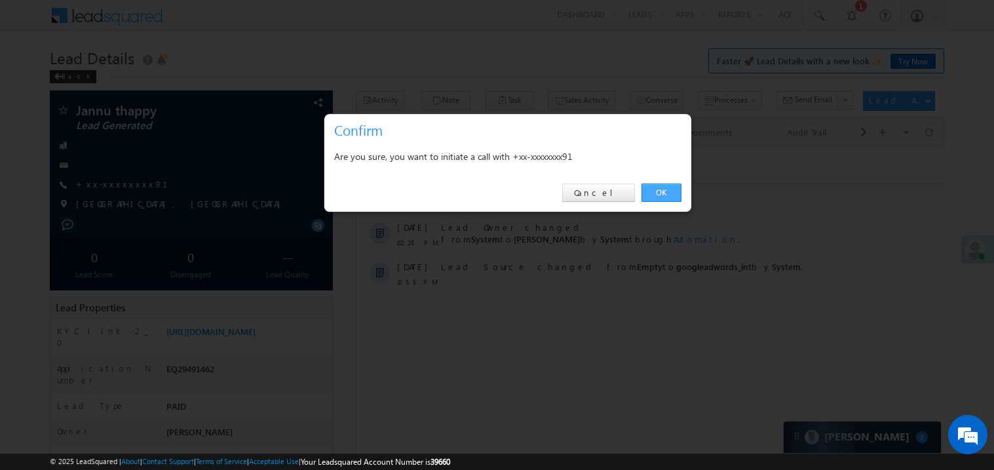
click at [655, 189] on link "OK" at bounding box center [662, 193] width 40 height 18
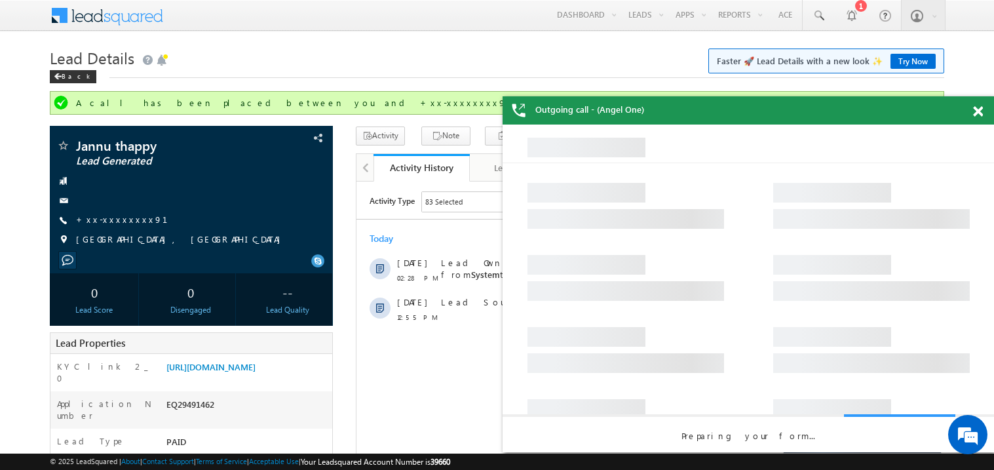
click at [982, 108] on span at bounding box center [978, 111] width 10 height 11
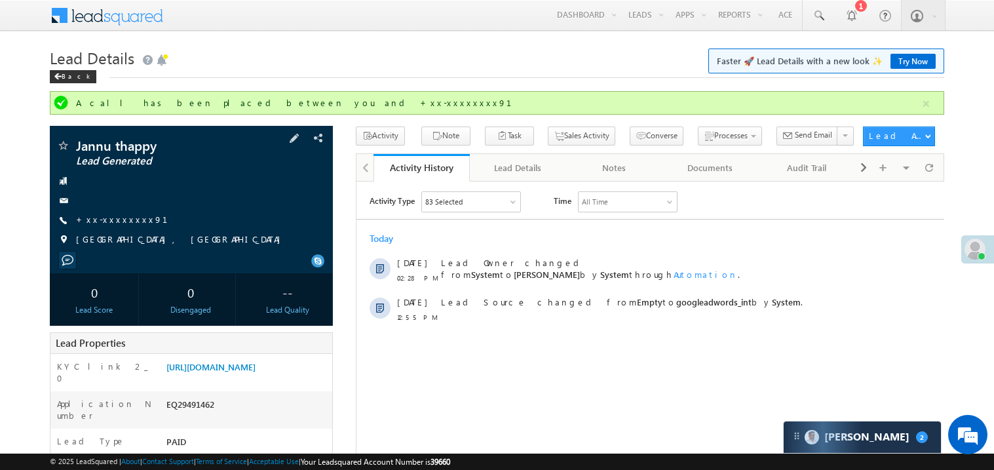
click at [201, 199] on div at bounding box center [191, 200] width 270 height 13
click at [128, 222] on link "+xx-xxxxxxxx91" at bounding box center [129, 219] width 107 height 11
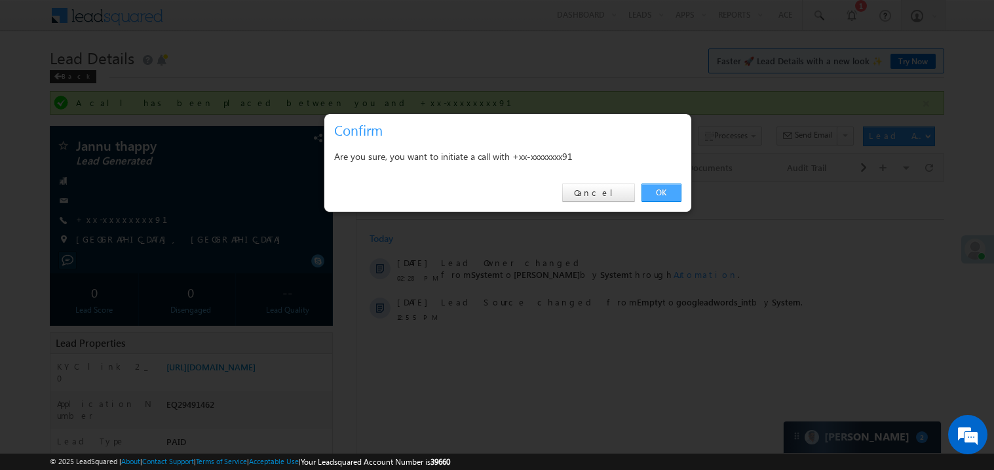
click at [666, 194] on link "OK" at bounding box center [662, 193] width 40 height 18
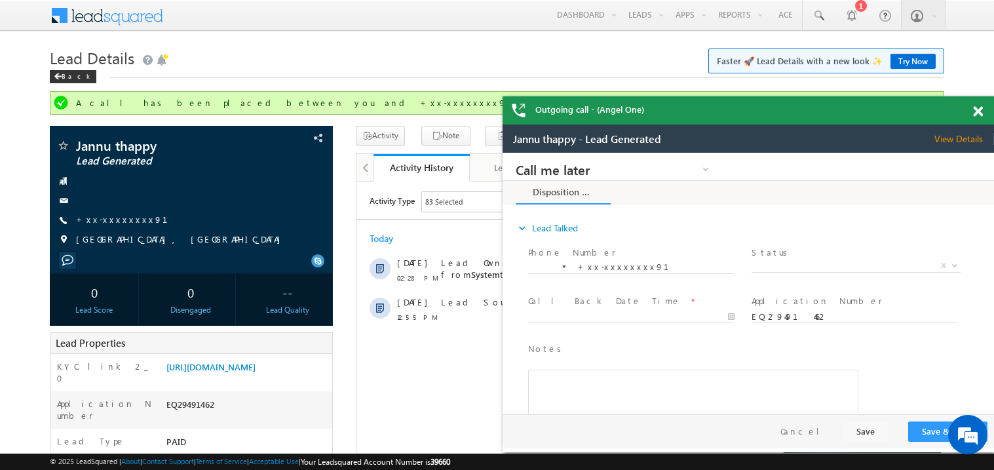
click at [979, 111] on span at bounding box center [978, 111] width 10 height 11
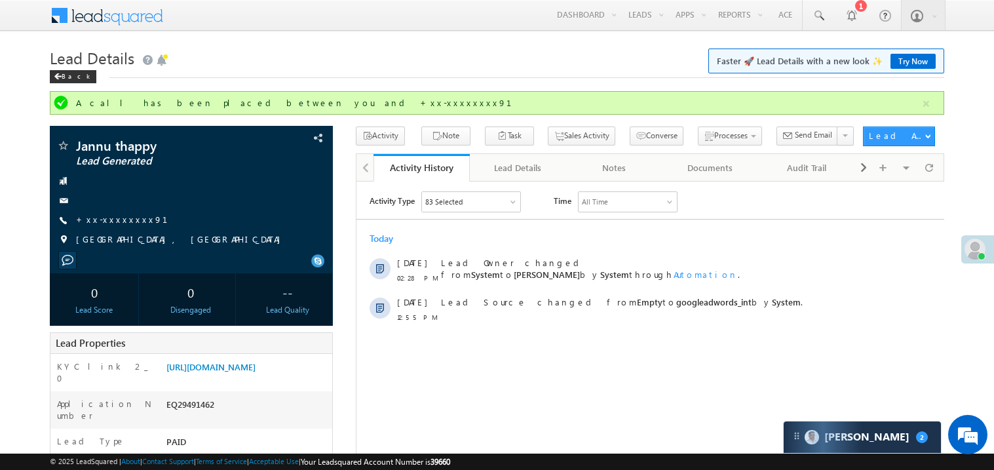
click at [404, 73] on div "Back" at bounding box center [497, 73] width 895 height 9
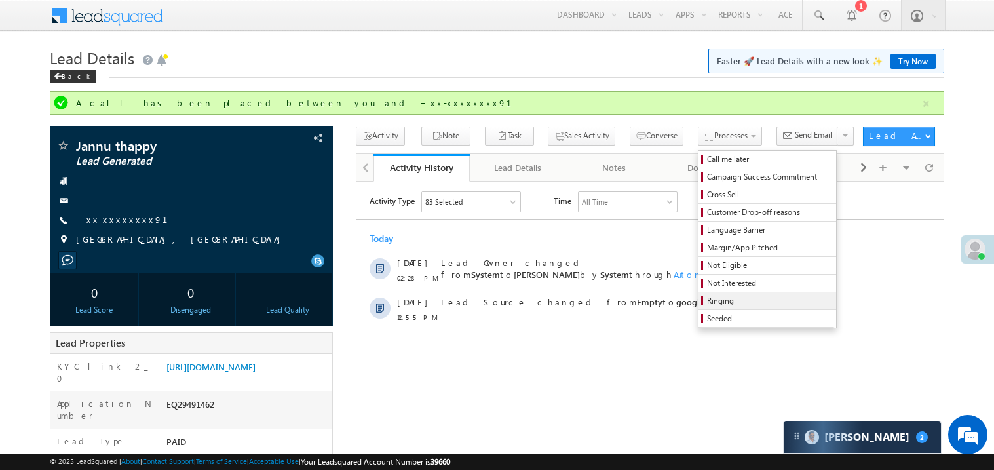
click at [725, 302] on span "Ringing" at bounding box center [769, 301] width 125 height 12
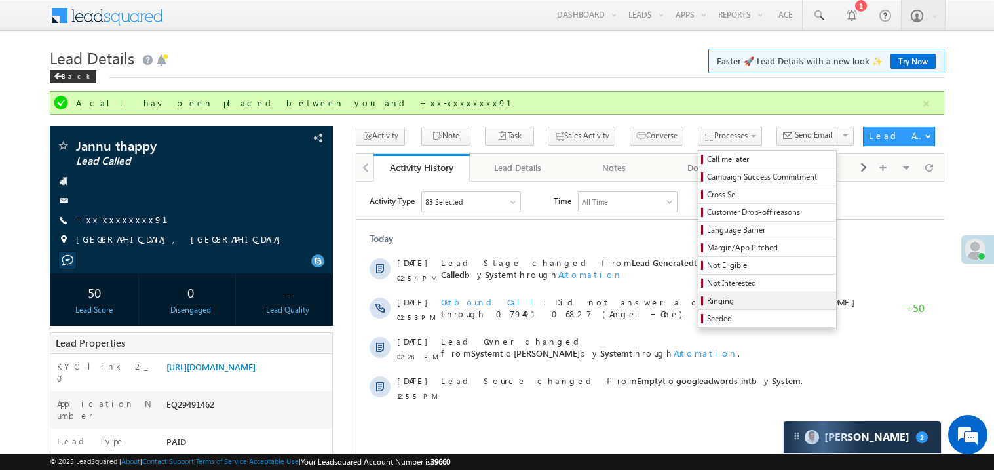
click at [713, 303] on span "Ringing" at bounding box center [769, 301] width 125 height 12
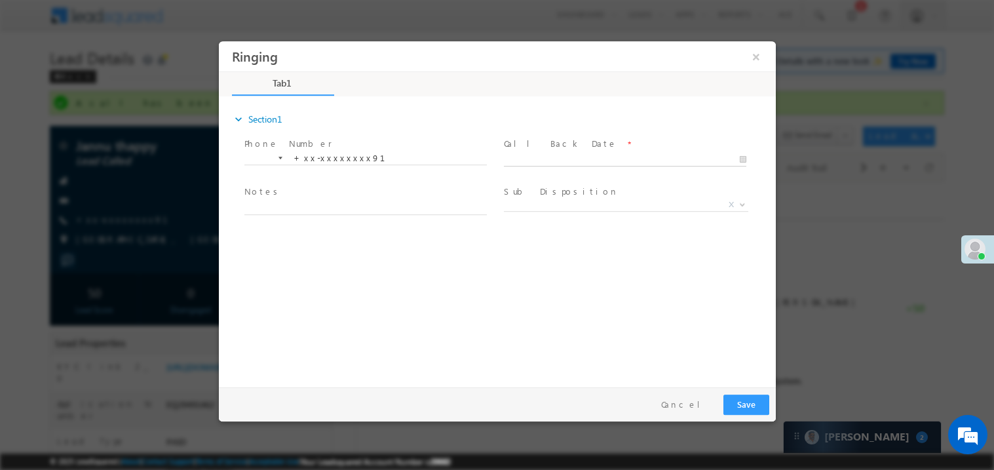
click at [548, 159] on body "Ringing ×" at bounding box center [496, 211] width 557 height 340
type input "[DATE] 2:55 PM"
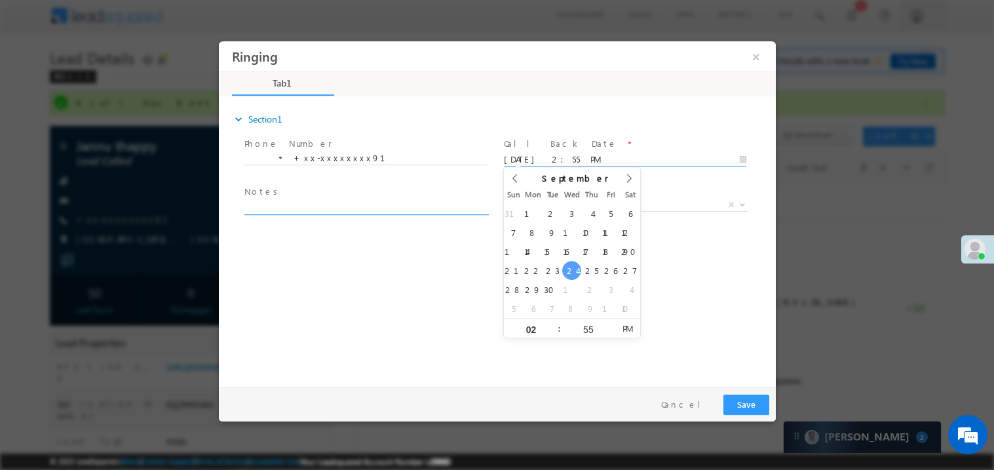
click at [314, 208] on textarea at bounding box center [365, 206] width 243 height 15
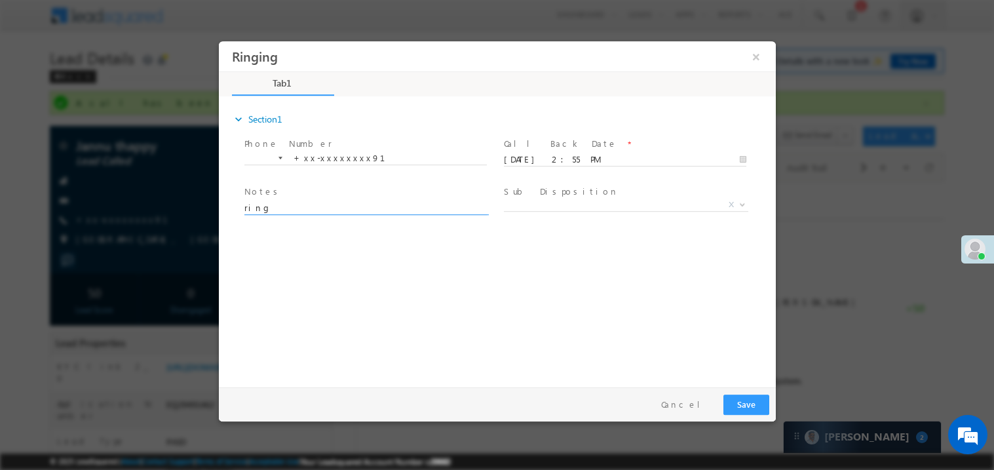
type textarea "ring"
click at [752, 399] on button "Save" at bounding box center [746, 404] width 46 height 20
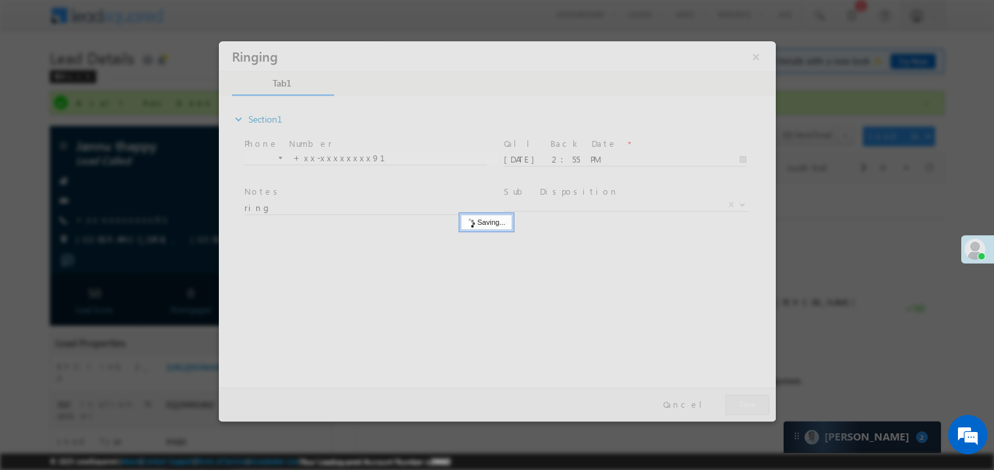
click at [752, 399] on div at bounding box center [496, 231] width 557 height 380
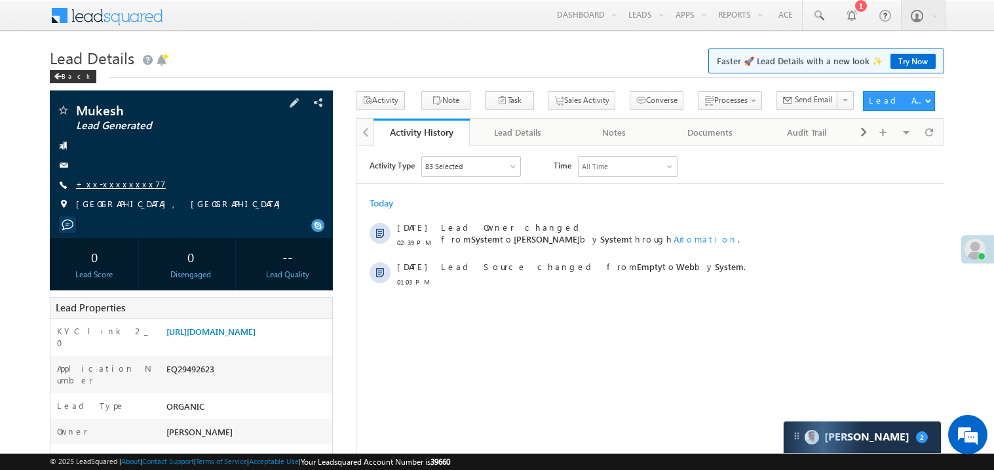
click at [116, 186] on link "+xx-xxxxxxxx77" at bounding box center [121, 183] width 90 height 11
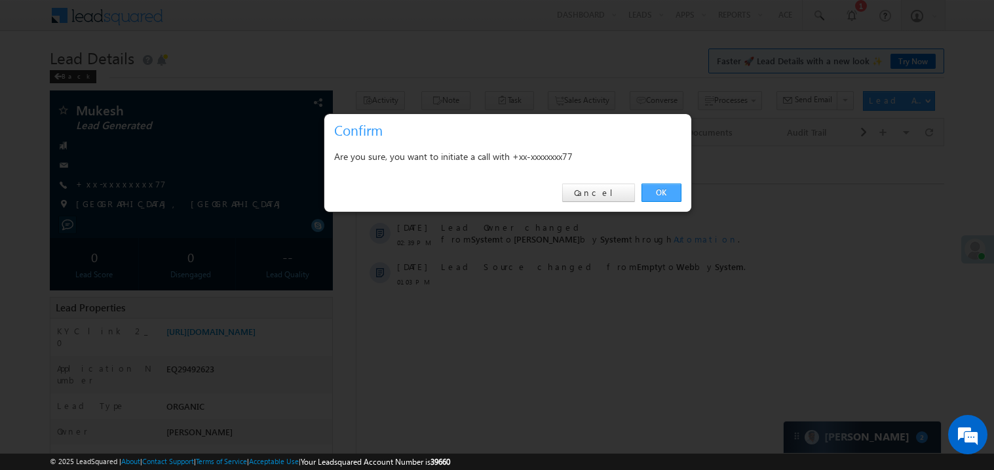
click at [658, 189] on link "OK" at bounding box center [662, 193] width 40 height 18
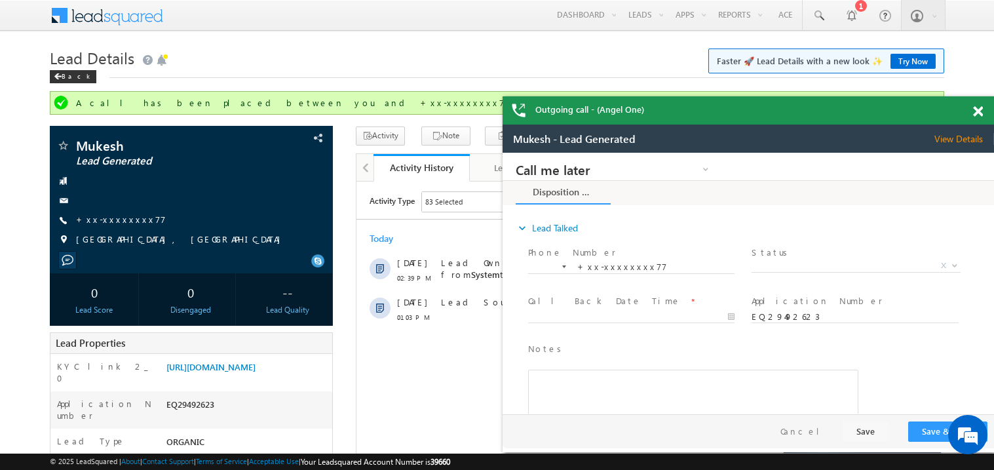
click at [981, 109] on span at bounding box center [978, 111] width 10 height 11
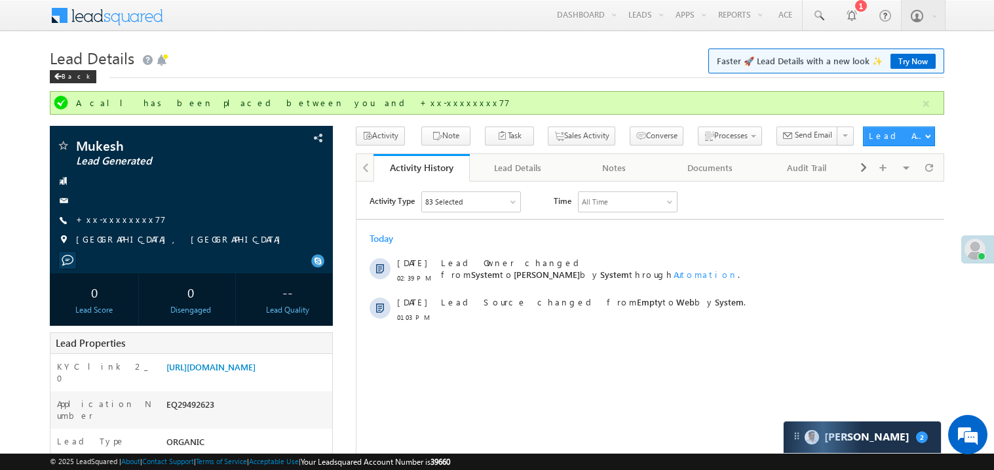
click at [482, 54] on h1 "Lead Details Faster 🚀 Lead Details with a new look ✨ Try Now" at bounding box center [497, 57] width 895 height 26
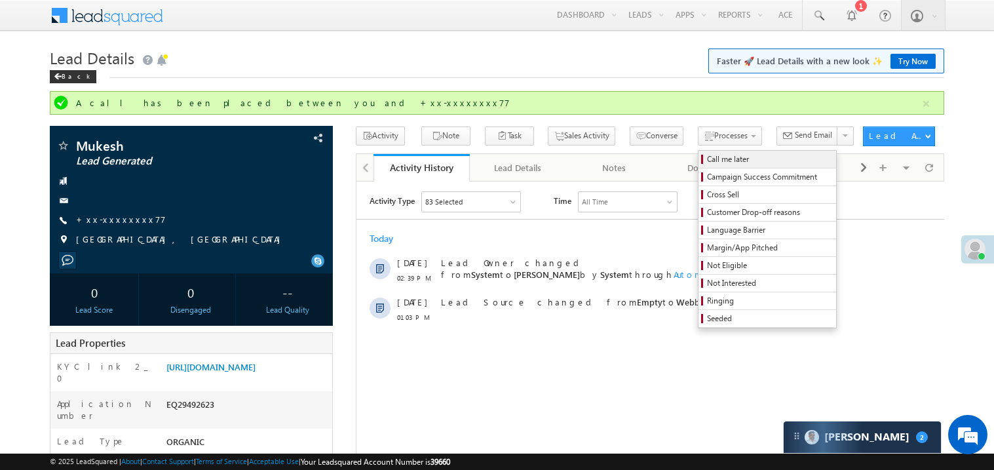
click at [707, 157] on span "Call me later" at bounding box center [769, 159] width 125 height 12
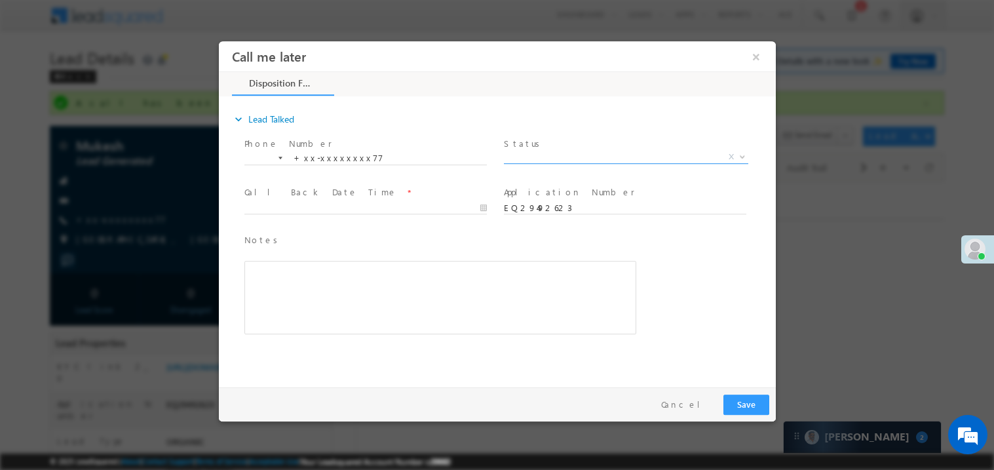
click at [536, 154] on span "X" at bounding box center [625, 156] width 244 height 13
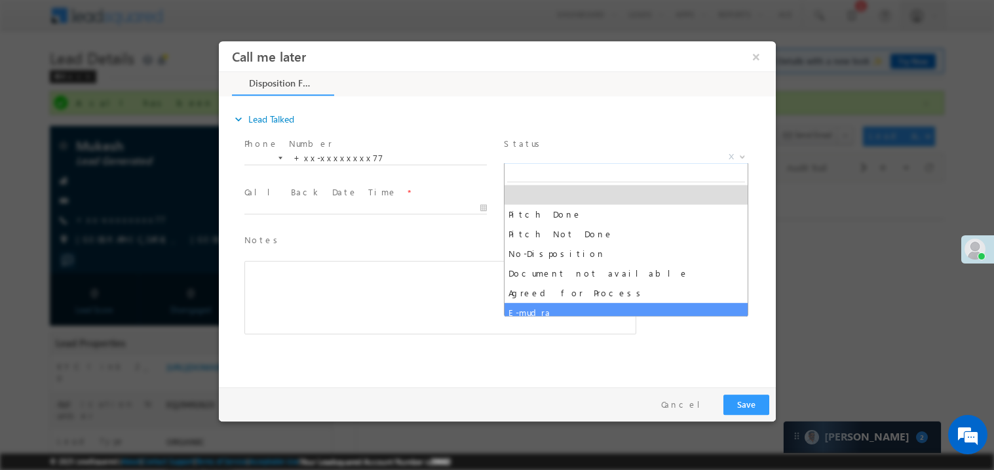
click at [406, 361] on div "expand_more Lead Talked Phone Number *" at bounding box center [500, 239] width 551 height 283
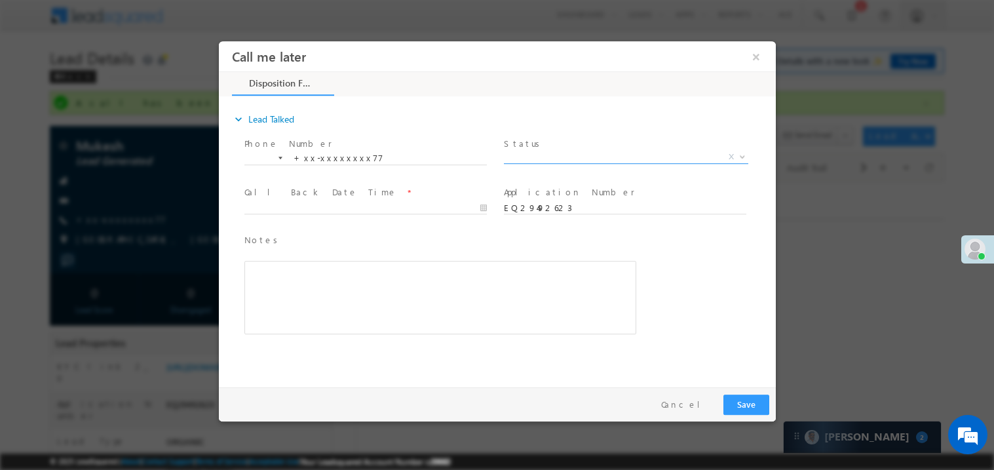
click at [530, 157] on span "X" at bounding box center [625, 156] width 244 height 13
type input "pan"
click at [760, 56] on button "×" at bounding box center [756, 56] width 22 height 24
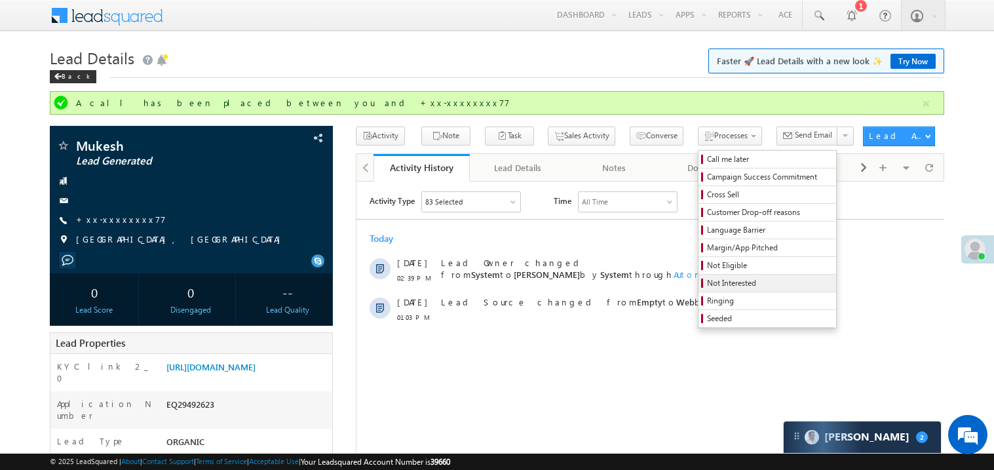
click at [719, 284] on span "Not Interested" at bounding box center [769, 283] width 125 height 12
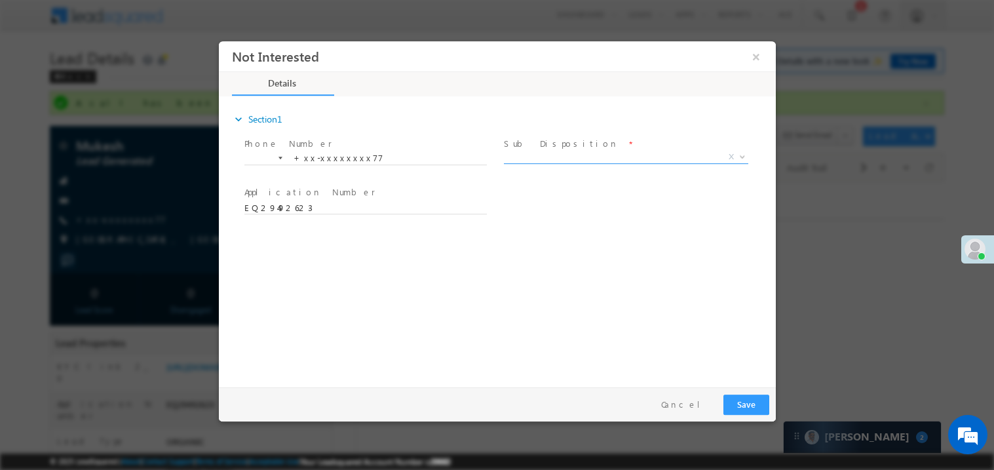
click at [529, 153] on span "X" at bounding box center [625, 156] width 244 height 13
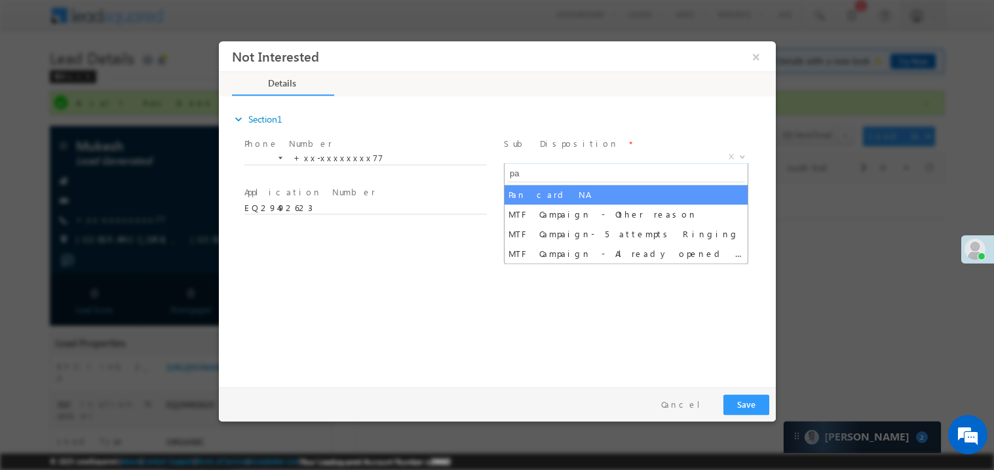
type input "pan"
select select "Pan card NA"
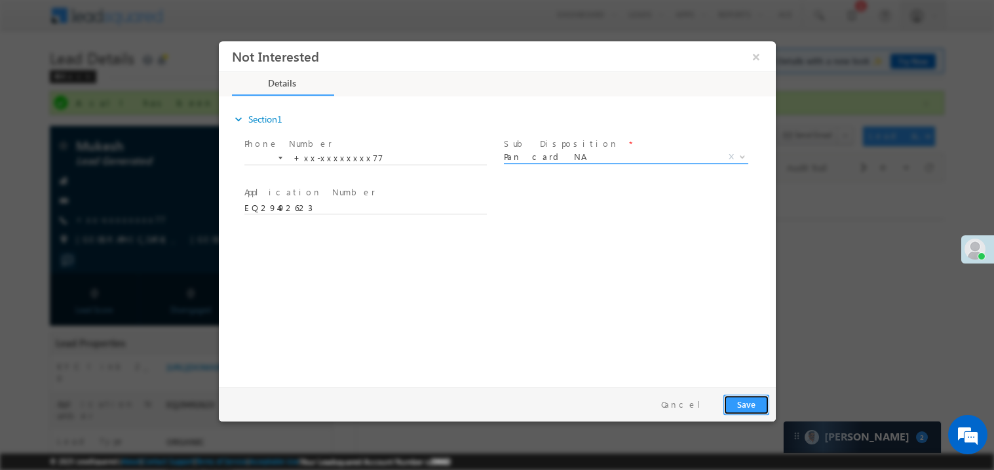
click at [747, 404] on button "Save" at bounding box center [746, 404] width 46 height 20
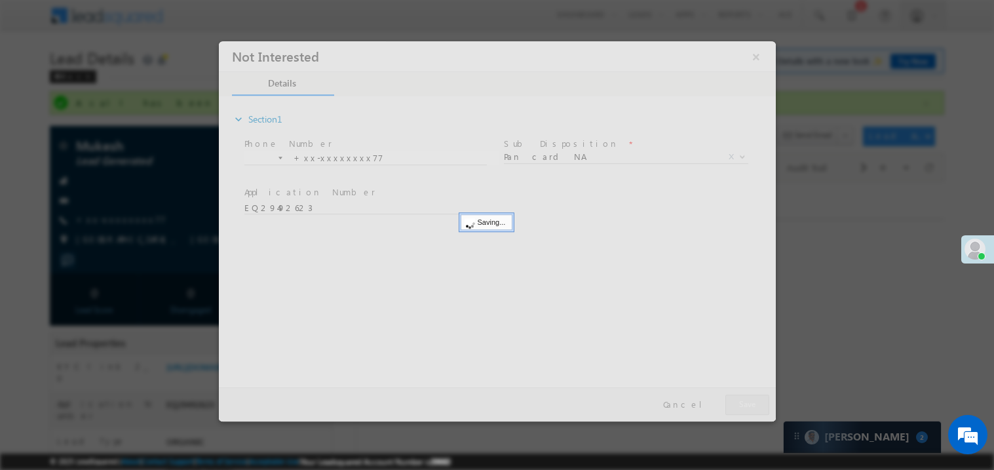
click at [747, 404] on div at bounding box center [496, 231] width 557 height 380
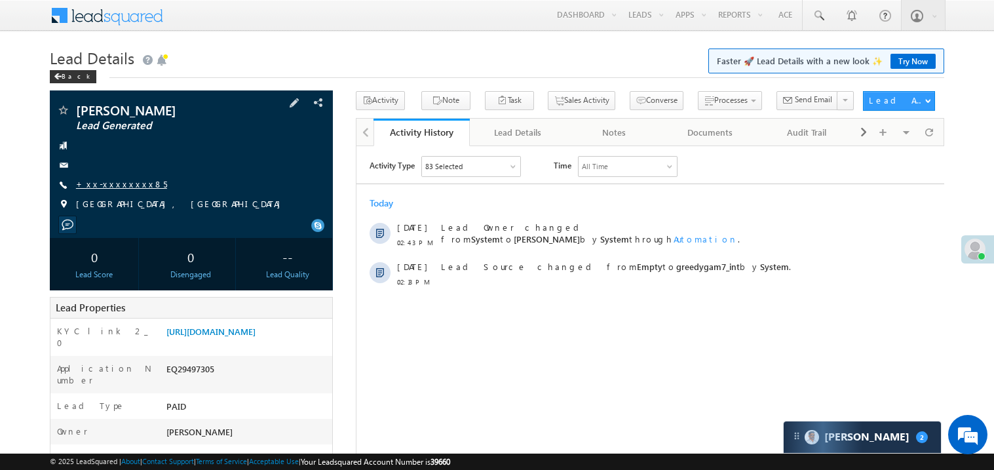
click at [128, 188] on link "+xx-xxxxxxxx85" at bounding box center [121, 183] width 91 height 11
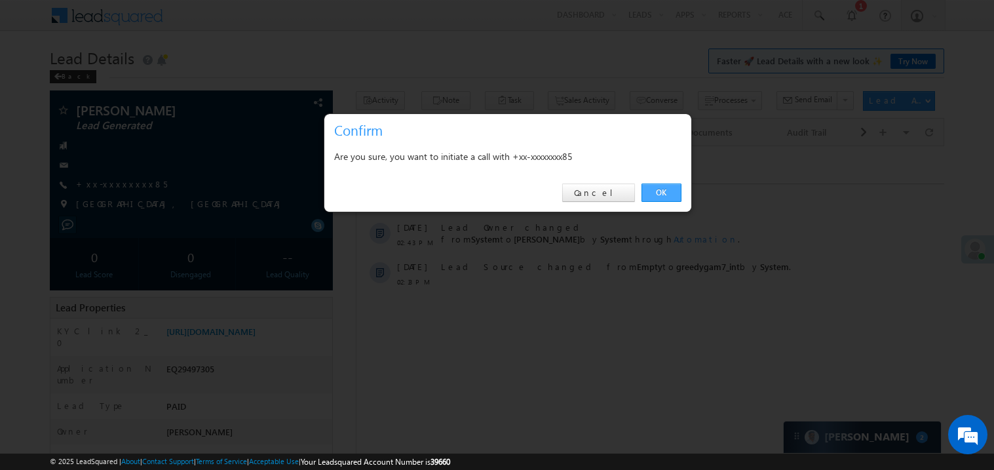
click at [662, 187] on link "OK" at bounding box center [662, 193] width 40 height 18
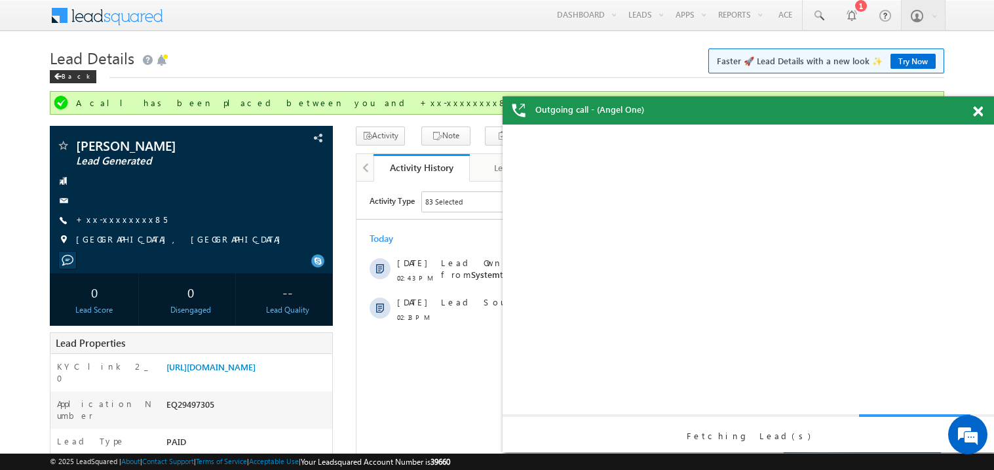
click at [981, 108] on span at bounding box center [978, 111] width 10 height 11
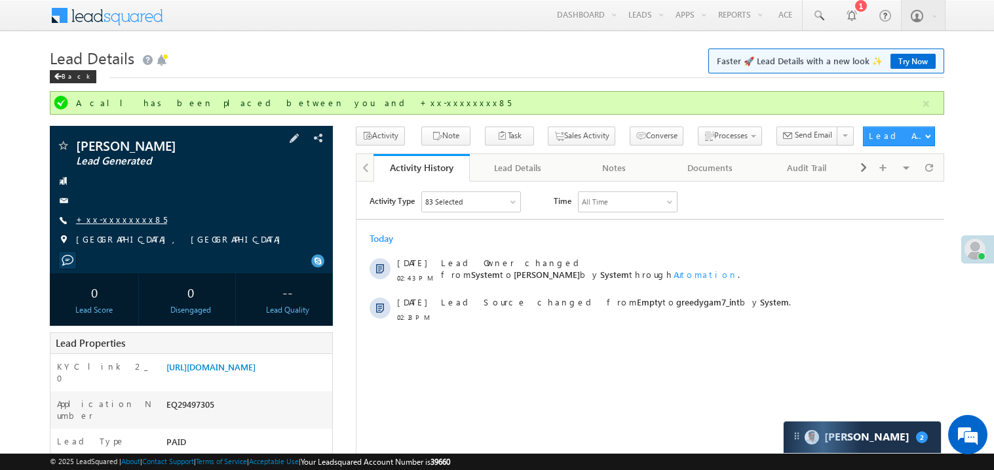
click at [117, 220] on link "+xx-xxxxxxxx85" at bounding box center [121, 219] width 91 height 11
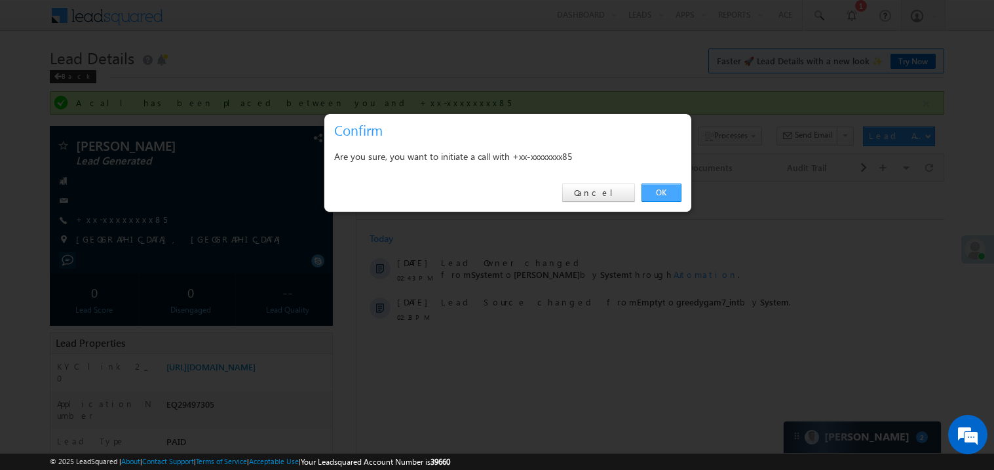
click at [663, 190] on link "OK" at bounding box center [662, 193] width 40 height 18
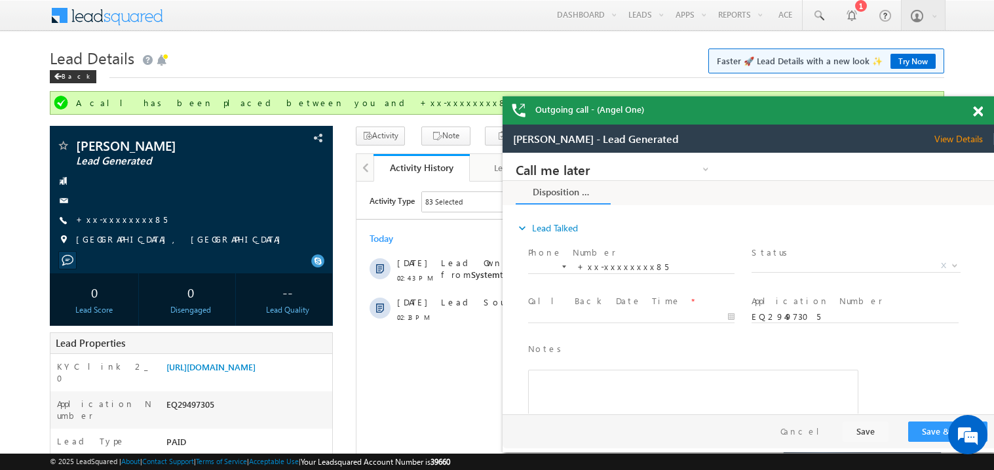
click at [979, 110] on span at bounding box center [978, 111] width 10 height 11
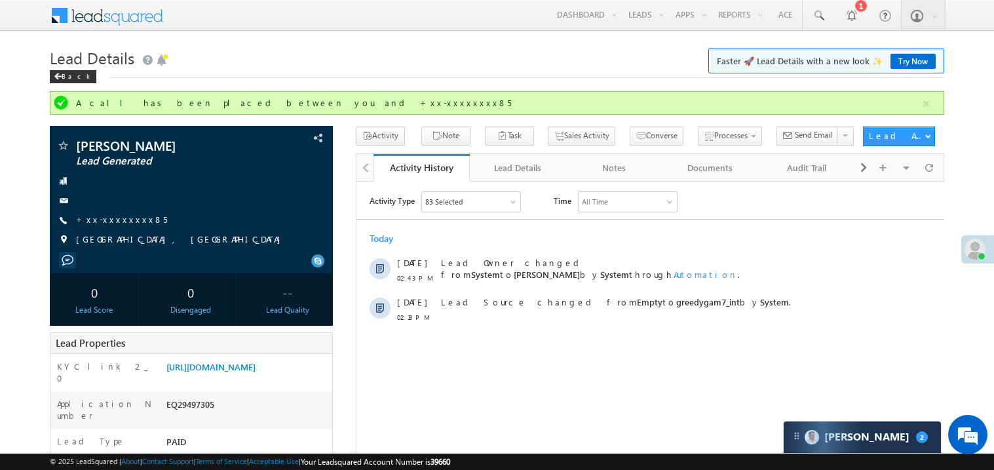
click at [437, 61] on h1 "Lead Details Faster 🚀 Lead Details with a new look ✨ Try Now" at bounding box center [497, 57] width 895 height 26
click at [117, 226] on span "+xx-xxxxxxxx85" at bounding box center [121, 220] width 91 height 13
click at [121, 219] on link "+xx-xxxxxxxx85" at bounding box center [121, 219] width 91 height 11
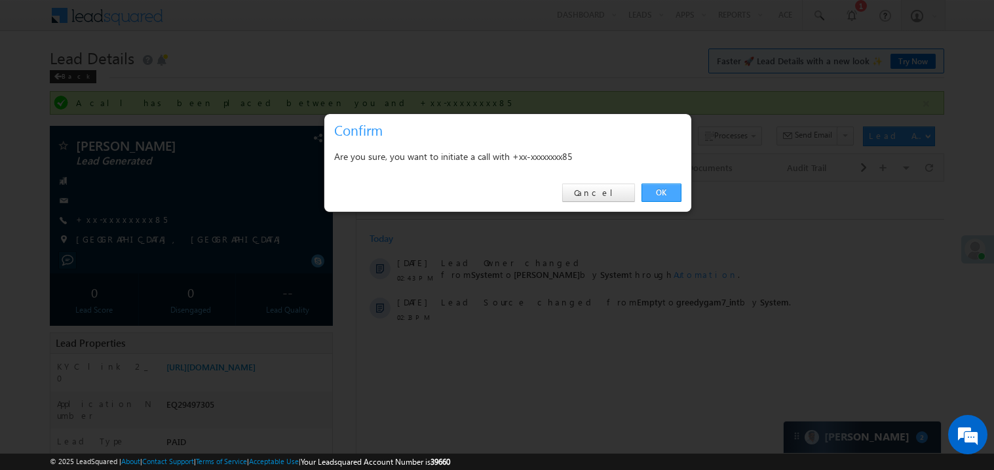
click at [657, 193] on link "OK" at bounding box center [662, 193] width 40 height 18
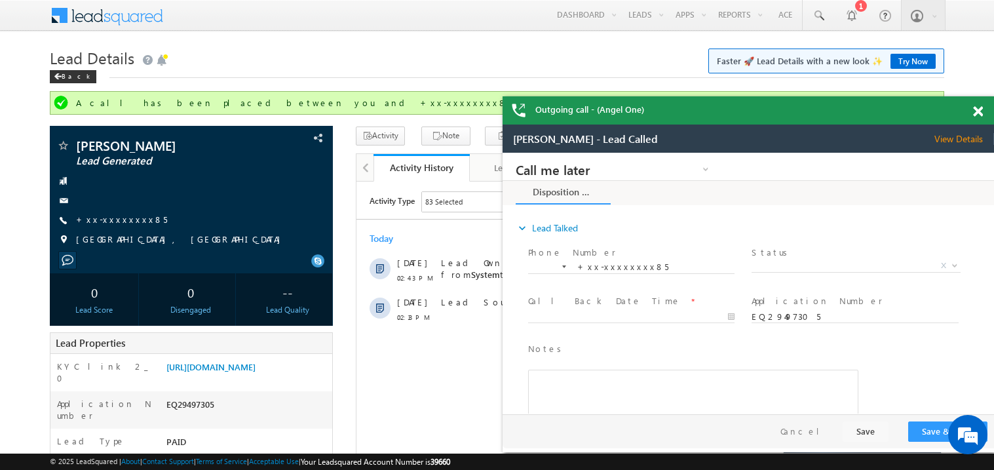
click at [978, 113] on span at bounding box center [978, 111] width 10 height 11
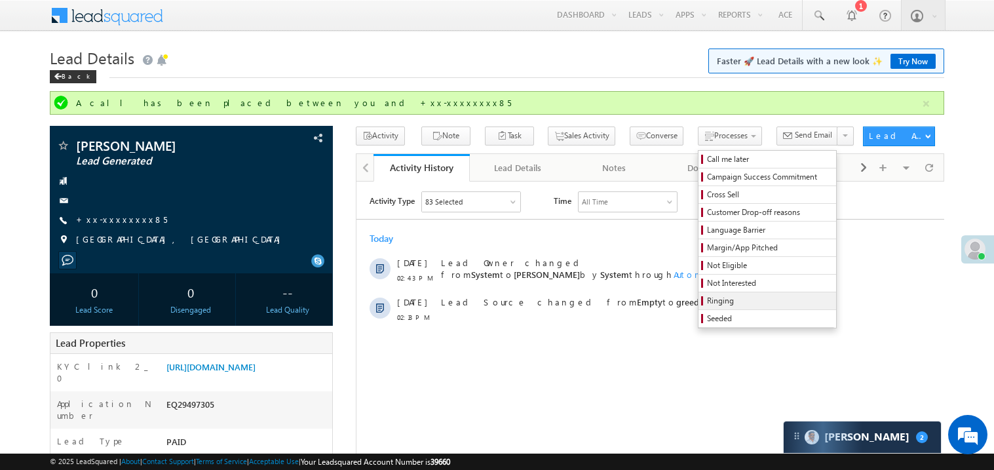
click at [707, 304] on span "Ringing" at bounding box center [769, 301] width 125 height 12
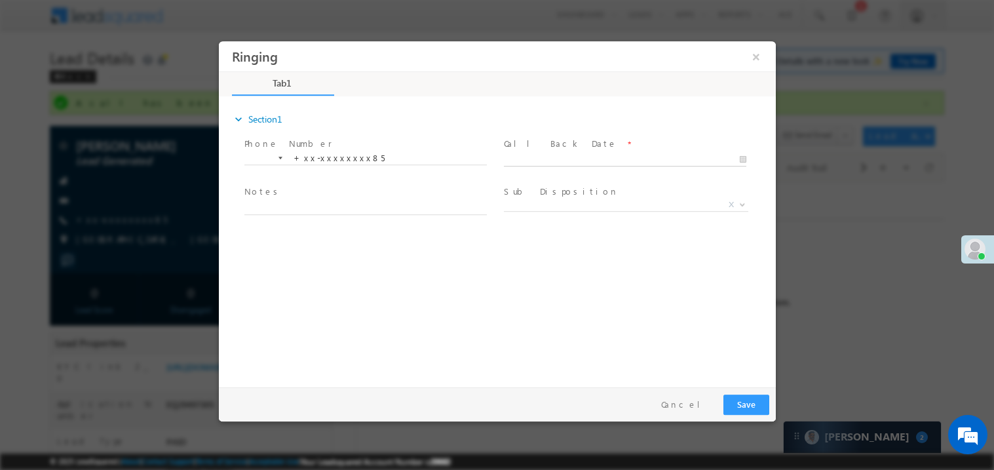
click at [547, 159] on body "Ringing ×" at bounding box center [496, 211] width 557 height 340
type input "[DATE] 3:01 PM"
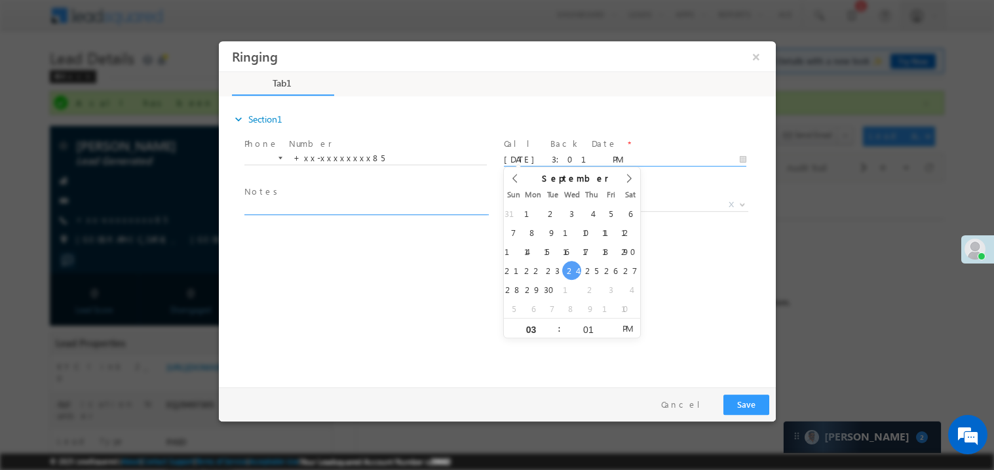
click at [353, 205] on textarea at bounding box center [365, 206] width 243 height 15
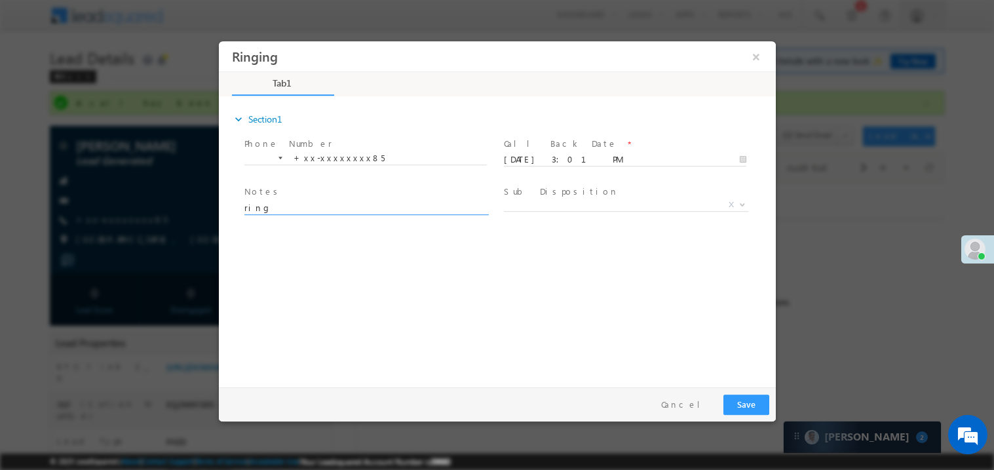
type textarea "ring"
click at [537, 196] on label "Sub Disposition" at bounding box center [560, 191] width 115 height 12
click at [534, 201] on span "X" at bounding box center [625, 204] width 244 height 13
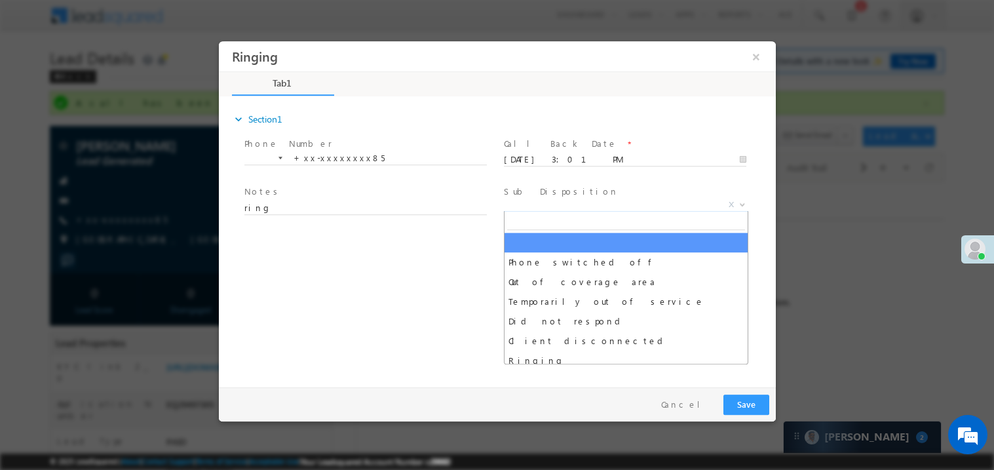
click at [443, 262] on div "expand_more Section1 Phone Number *" at bounding box center [500, 239] width 551 height 283
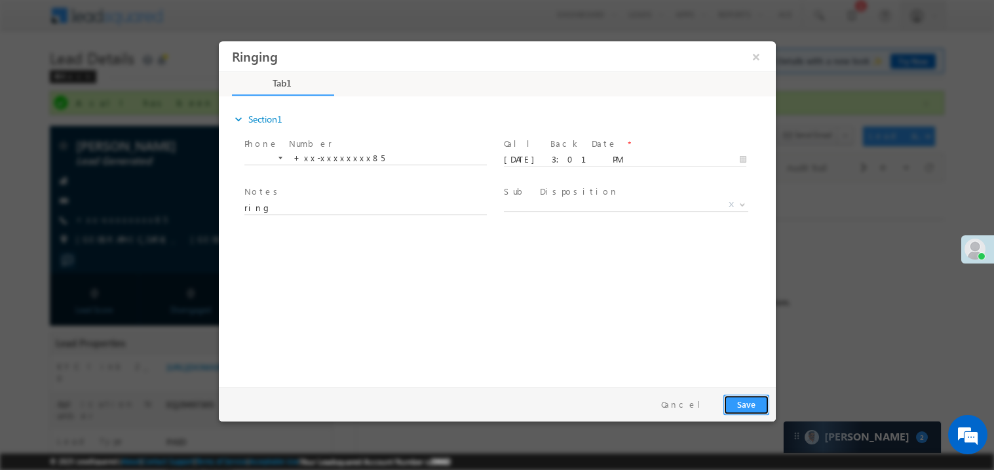
click at [748, 394] on button "Save" at bounding box center [746, 404] width 46 height 20
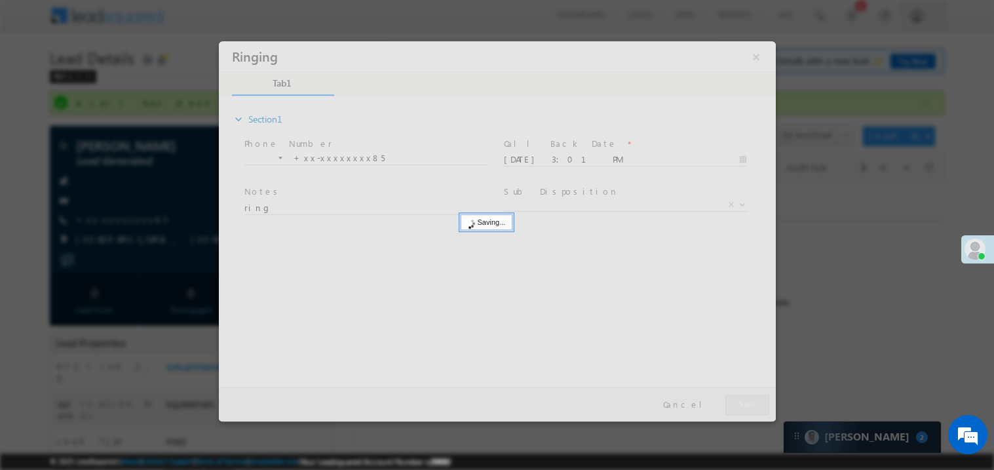
click at [748, 393] on div at bounding box center [496, 231] width 557 height 380
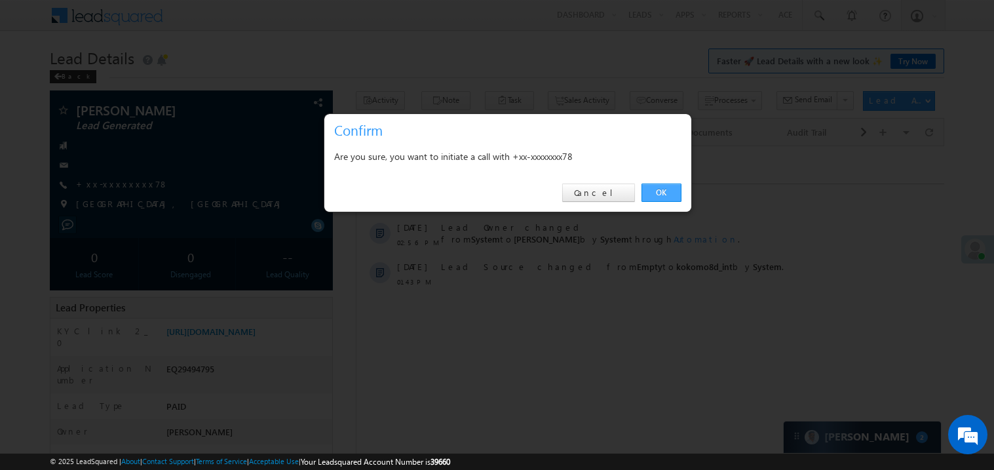
click at [660, 189] on link "OK" at bounding box center [662, 193] width 40 height 18
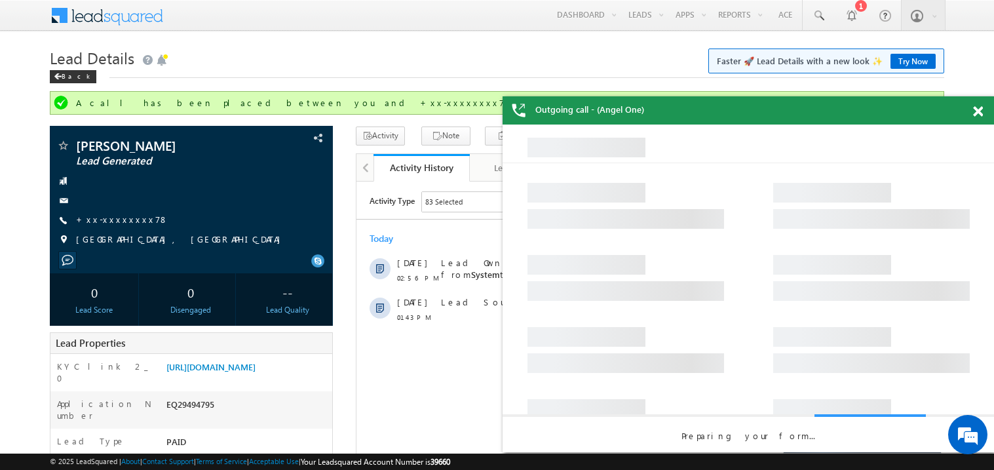
click at [977, 107] on span at bounding box center [978, 111] width 10 height 11
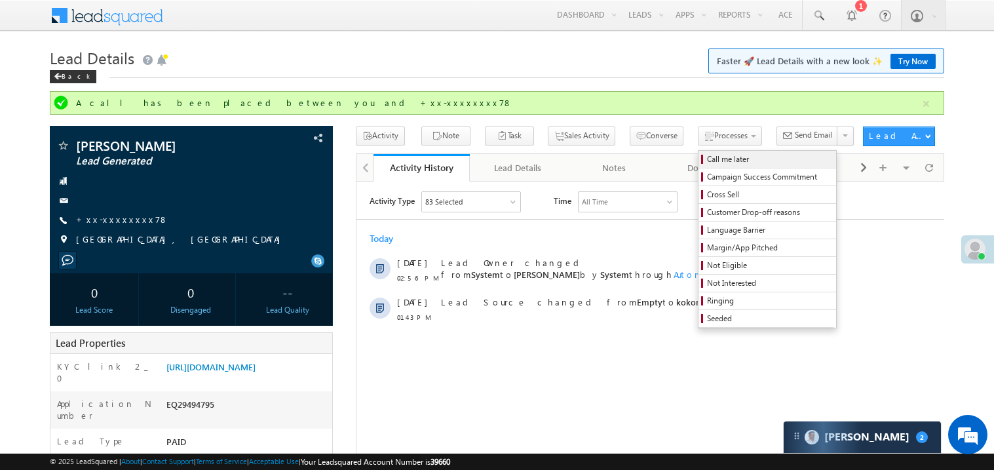
click at [707, 161] on span "Call me later" at bounding box center [769, 159] width 125 height 12
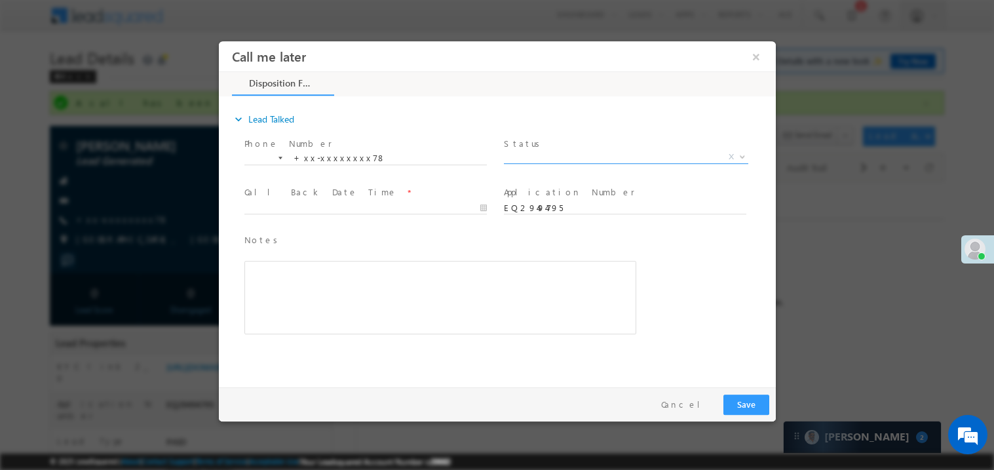
click at [545, 155] on span "X" at bounding box center [625, 156] width 244 height 13
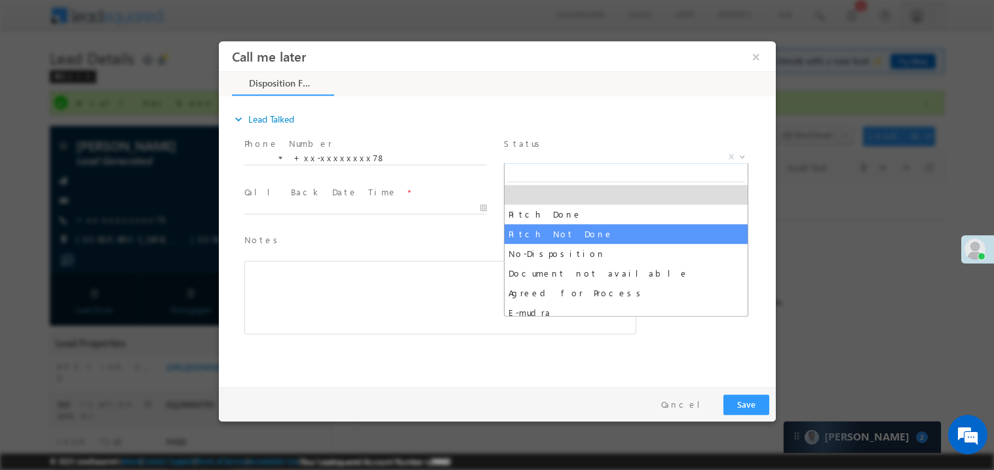
select select "Pitch Not Done"
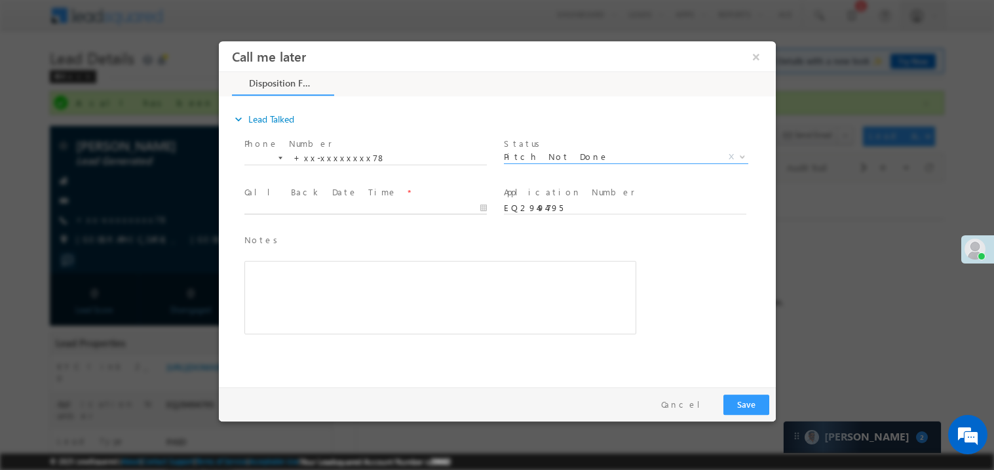
click at [309, 203] on body "Call me later ×" at bounding box center [496, 211] width 557 height 340
type input "09/24/25 3:04 PM"
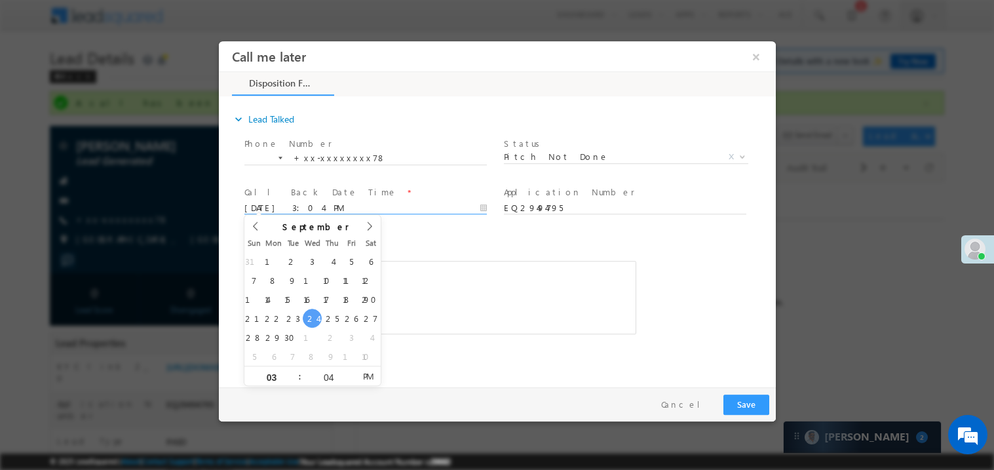
click at [479, 302] on div "Rich Text Editor, 40788eee-0fb2-11ec-a811-0adc8a9d82c2__tab1__section1__Notes__…" at bounding box center [440, 296] width 392 height 73
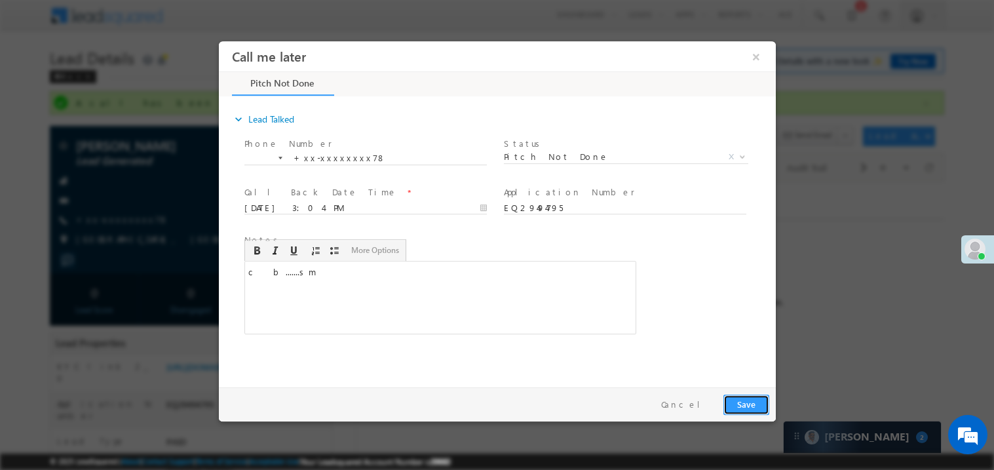
click at [760, 406] on button "Save" at bounding box center [746, 404] width 46 height 20
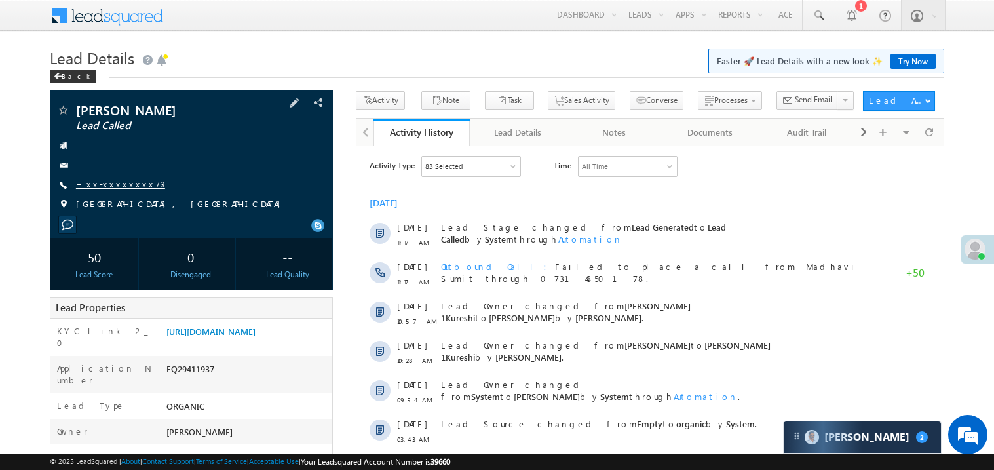
click at [117, 186] on link "+xx-xxxxxxxx73" at bounding box center [120, 183] width 89 height 11
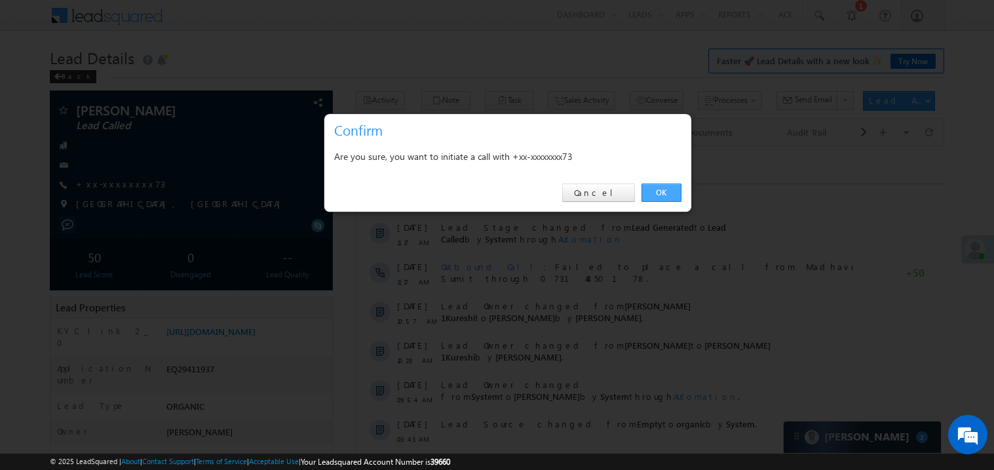
click at [655, 192] on link "OK" at bounding box center [662, 193] width 40 height 18
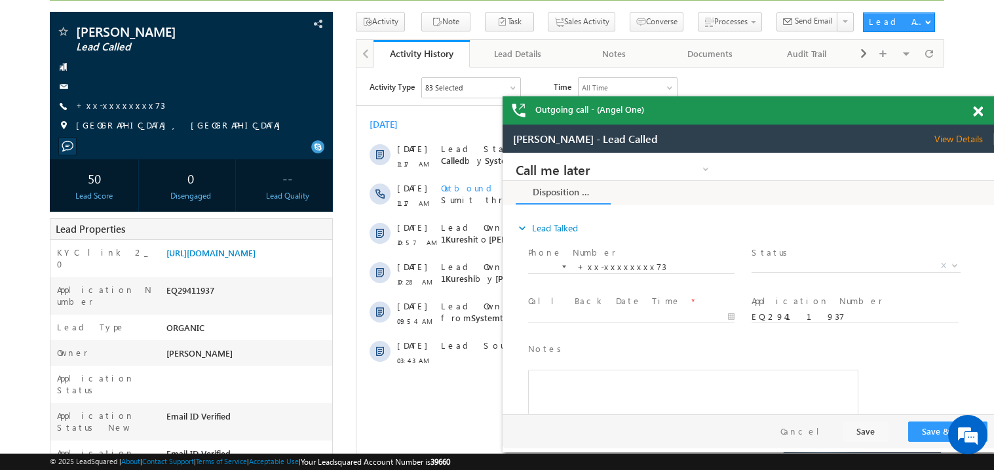
click at [983, 107] on span at bounding box center [978, 111] width 10 height 11
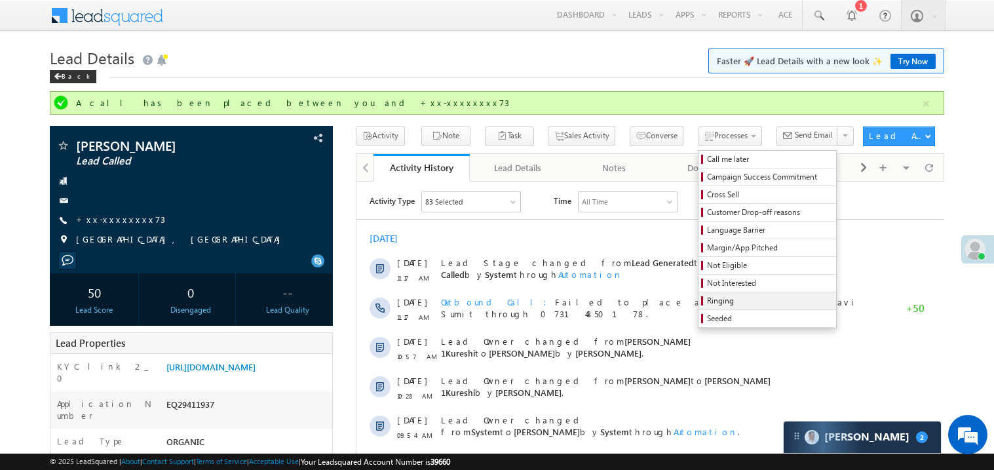
click at [732, 305] on span "Ringing" at bounding box center [769, 301] width 125 height 12
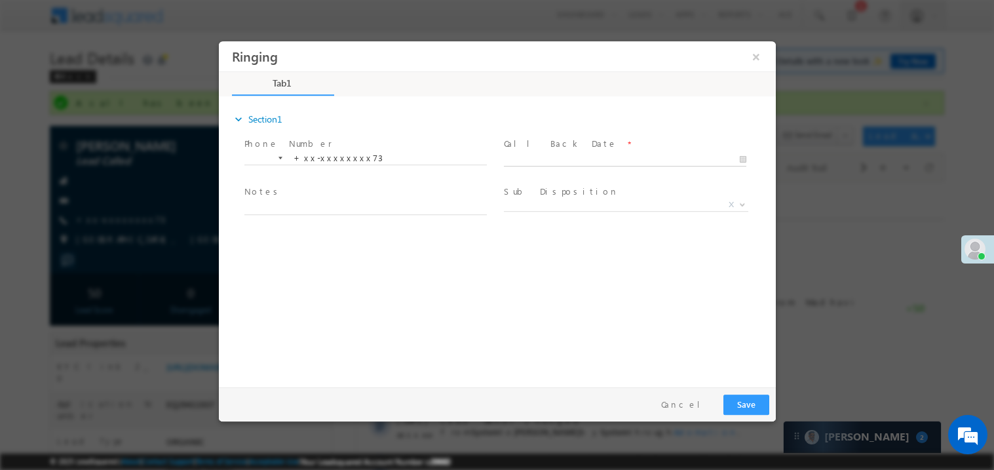
click at [551, 153] on body "Ringing ×" at bounding box center [496, 211] width 557 height 340
type input "09/24/25 3:11 PM"
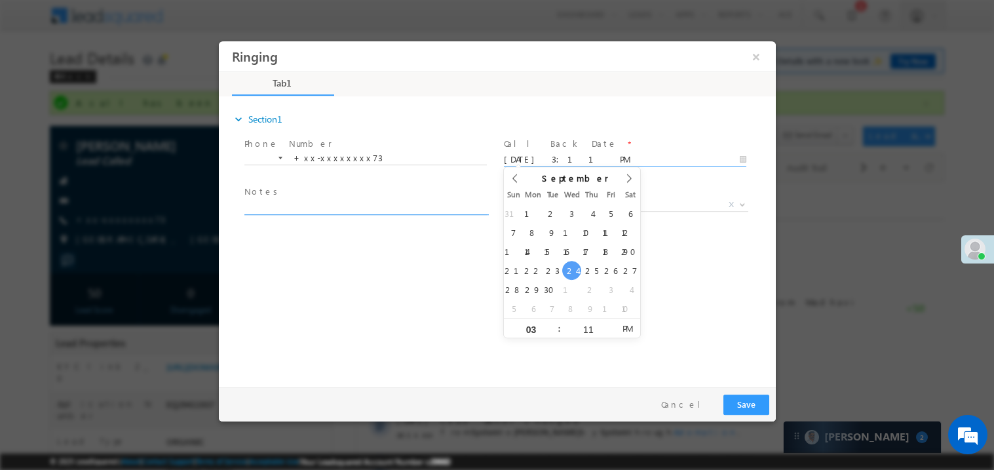
click at [292, 203] on textarea at bounding box center [365, 206] width 243 height 15
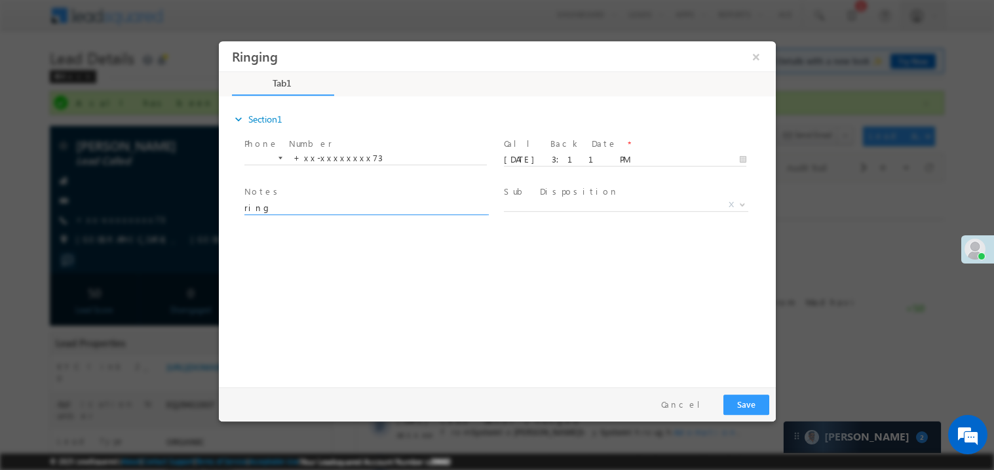
type textarea "ring"
click at [732, 400] on button "Save" at bounding box center [746, 404] width 46 height 20
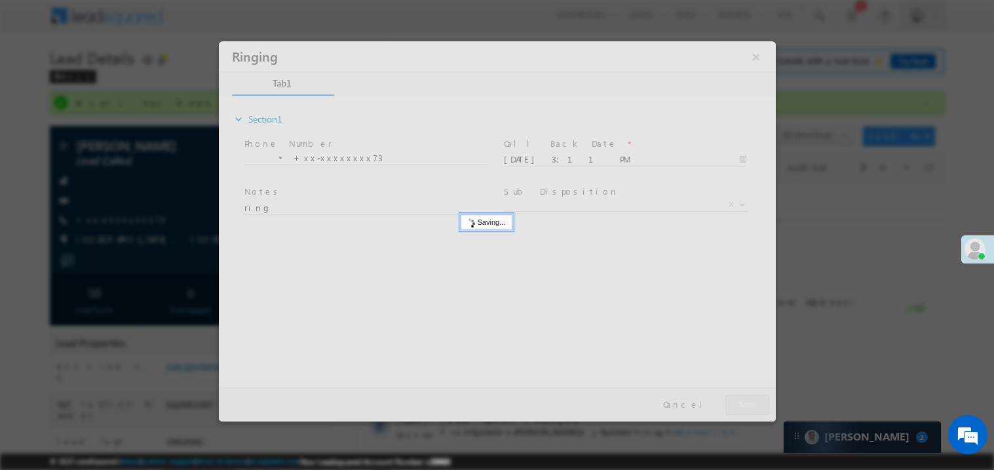
click at [732, 400] on div at bounding box center [496, 231] width 557 height 380
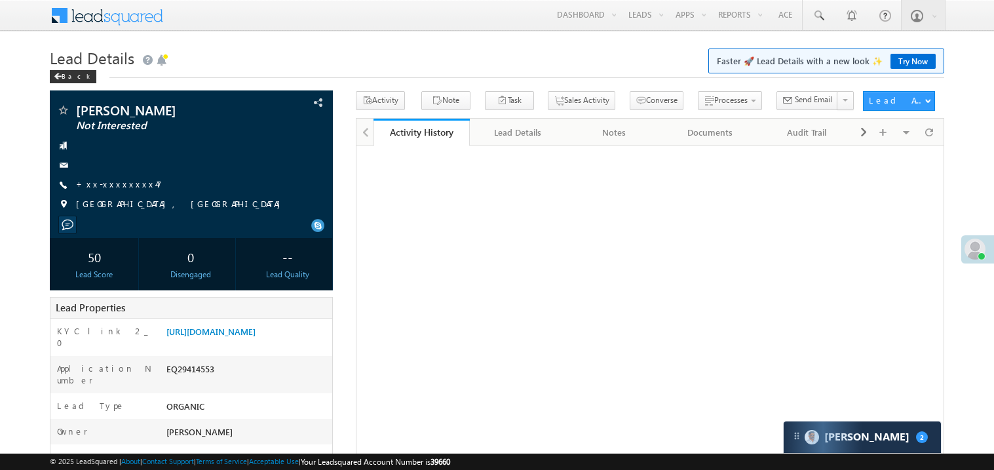
click at [118, 180] on link "+xx-xxxxxxxx47" at bounding box center [119, 183] width 86 height 11
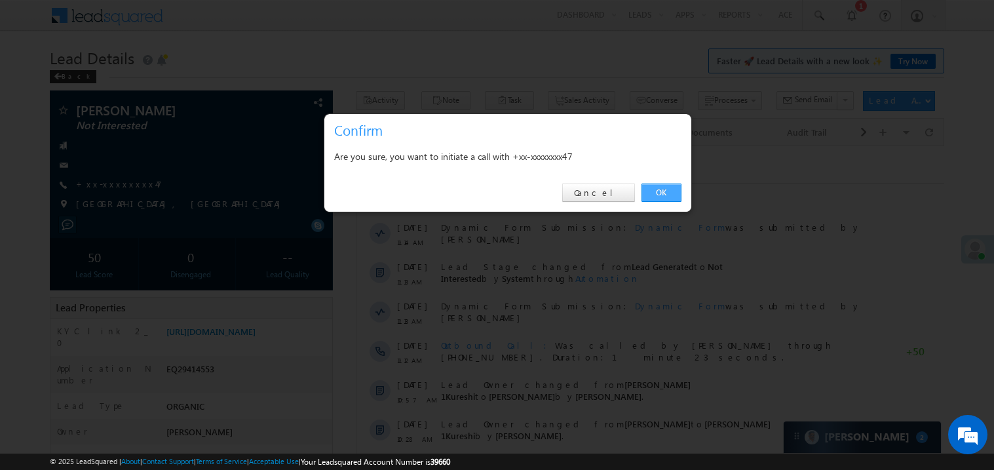
click at [657, 195] on link "OK" at bounding box center [662, 193] width 40 height 18
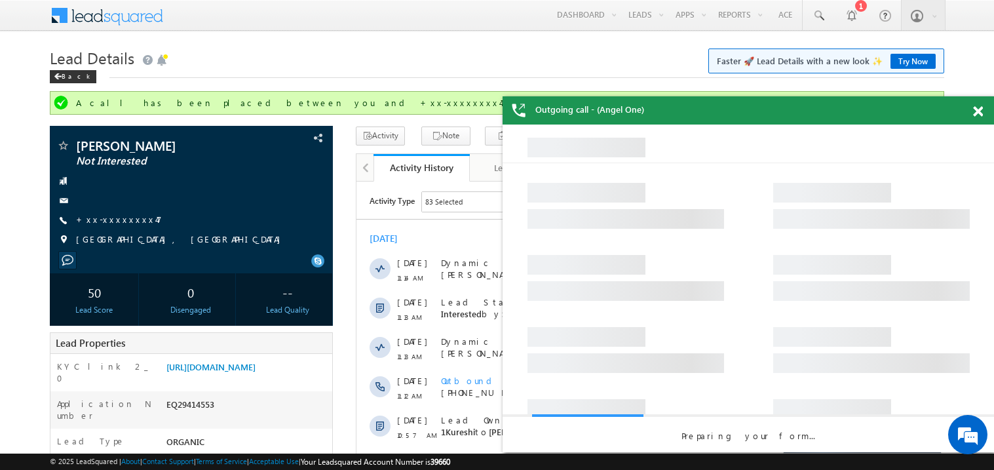
click at [983, 106] on span at bounding box center [978, 111] width 10 height 11
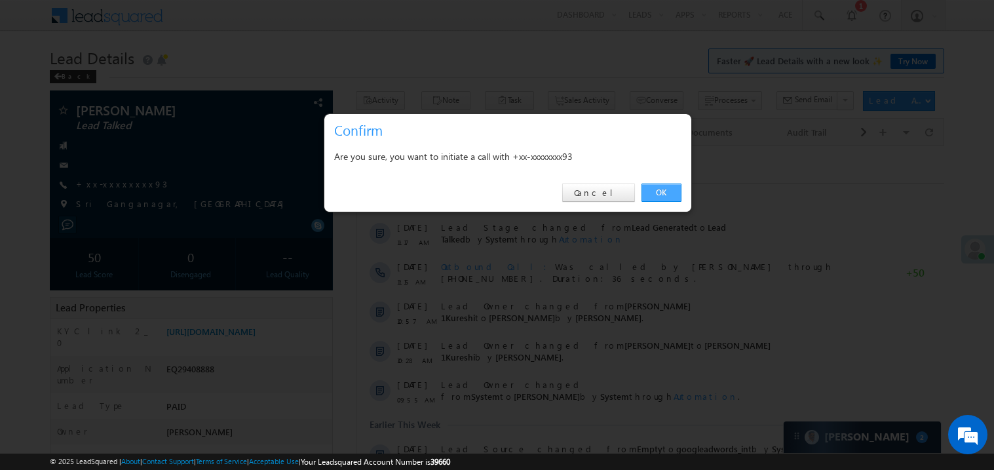
click at [659, 191] on link "OK" at bounding box center [662, 193] width 40 height 18
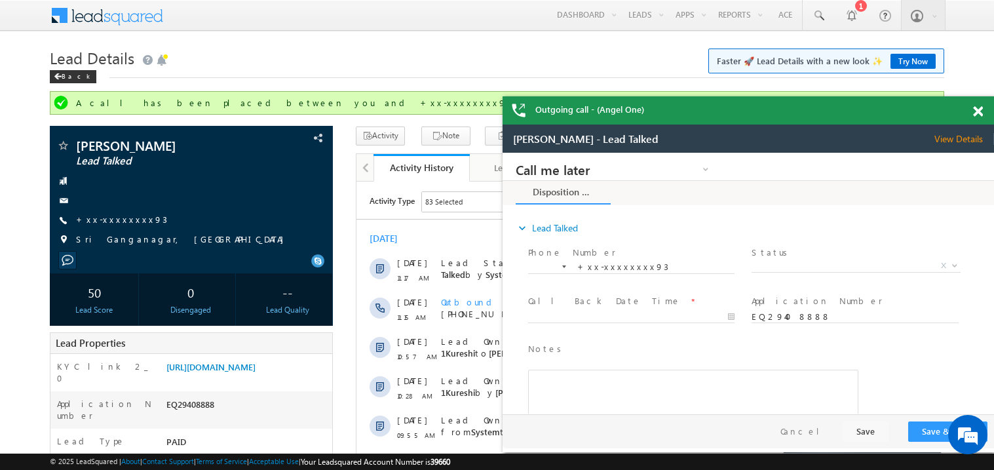
click at [982, 114] on span at bounding box center [978, 111] width 10 height 11
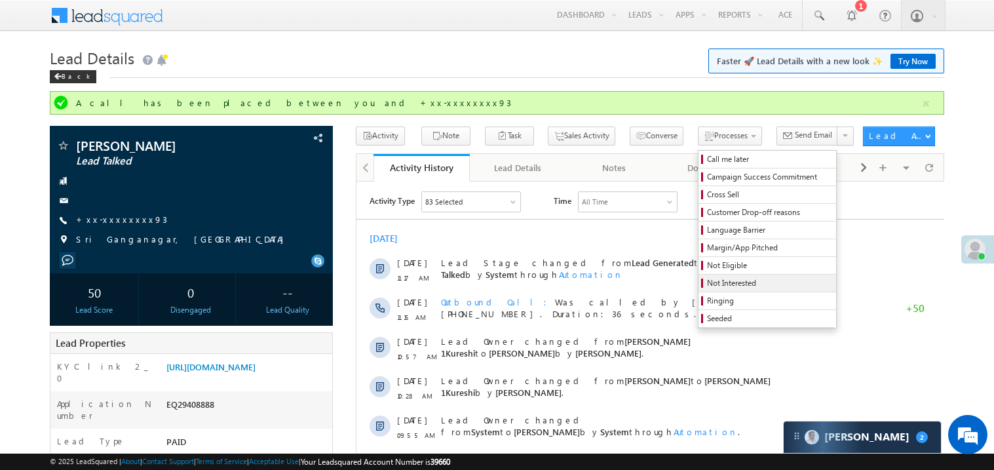
click at [713, 285] on span "Not Interested" at bounding box center [769, 283] width 125 height 12
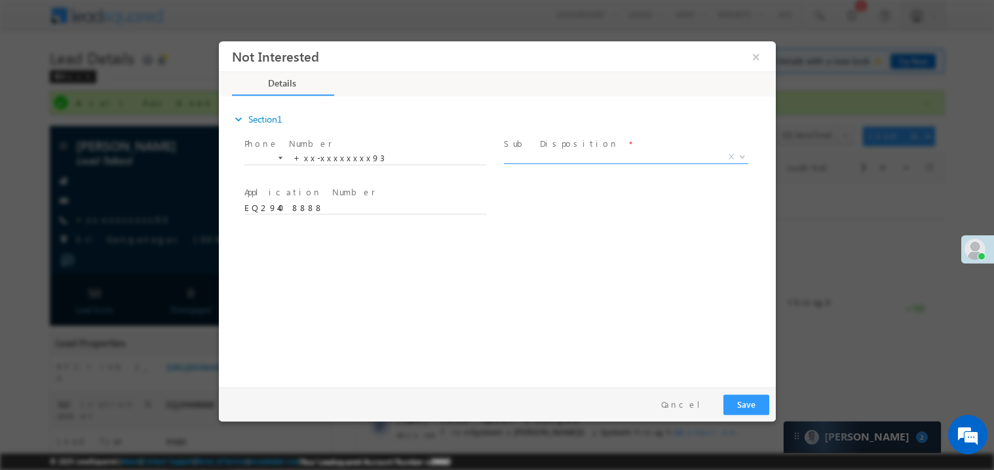
click at [534, 156] on span "X" at bounding box center [625, 156] width 244 height 13
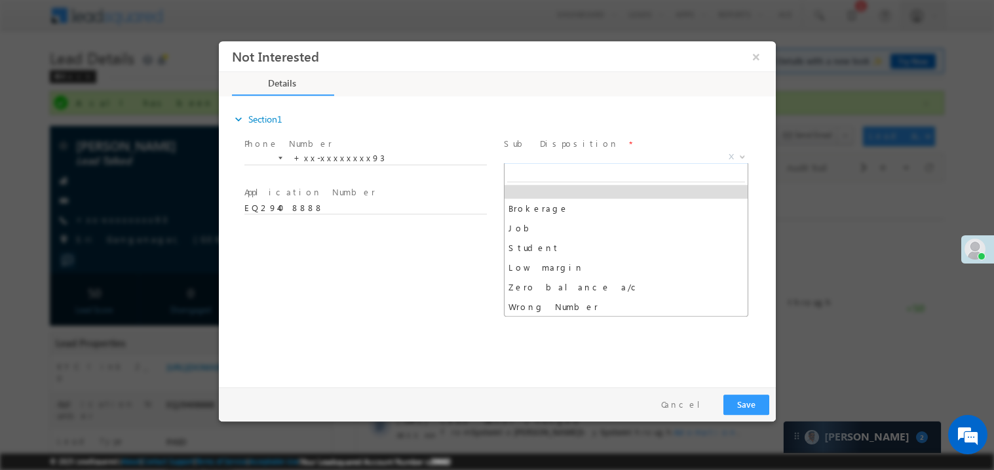
scroll to position [26, 0]
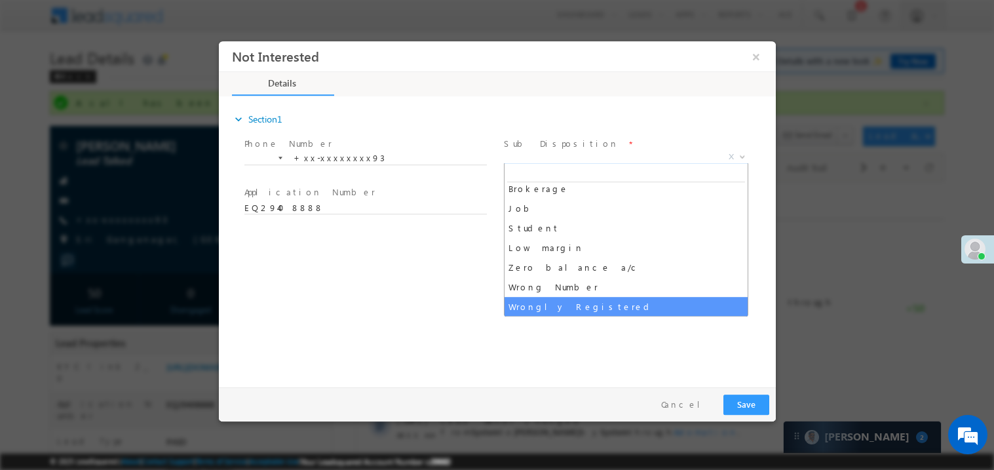
select select "Wrongly Registered"
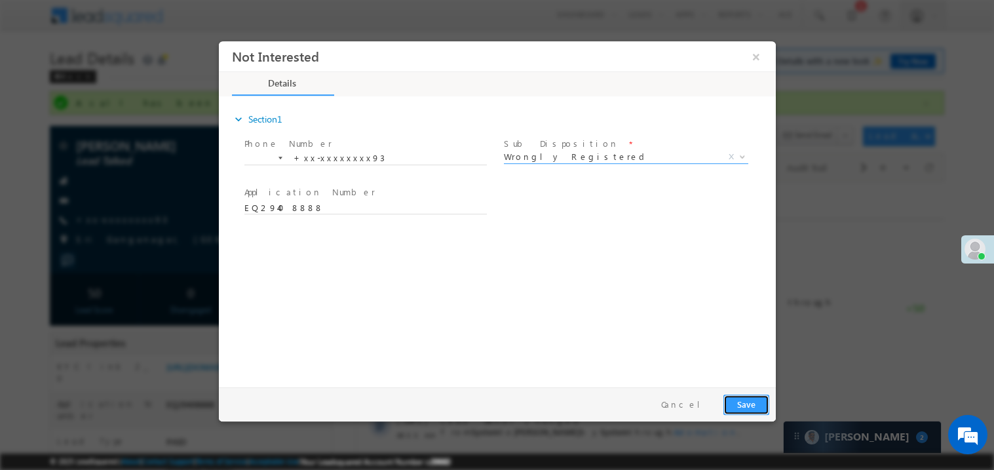
click at [737, 399] on button "Save" at bounding box center [746, 404] width 46 height 20
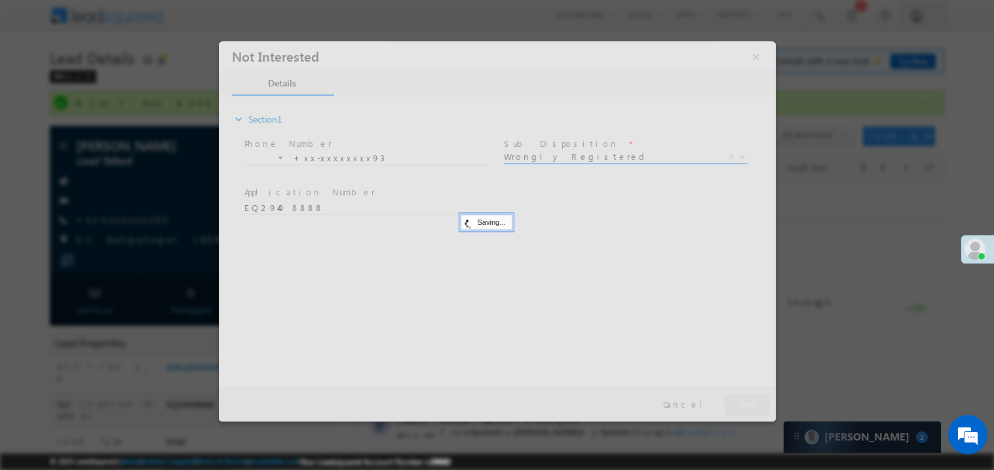
click at [737, 399] on div at bounding box center [496, 231] width 557 height 380
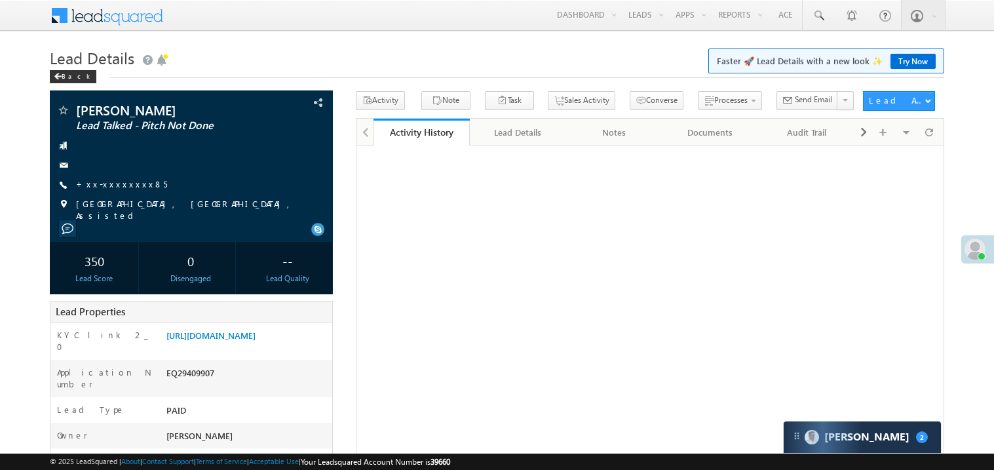
click at [111, 184] on link "+xx-xxxxxxxx85" at bounding box center [121, 183] width 91 height 11
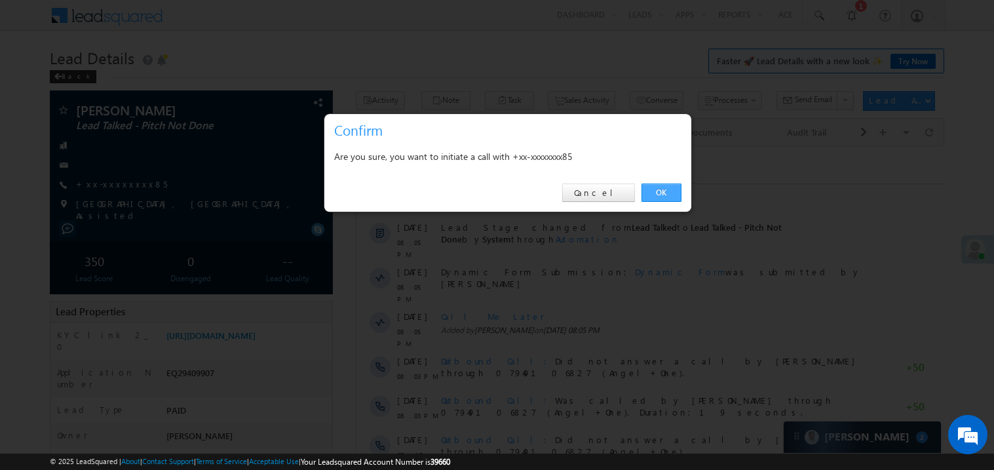
click at [671, 189] on link "OK" at bounding box center [662, 193] width 40 height 18
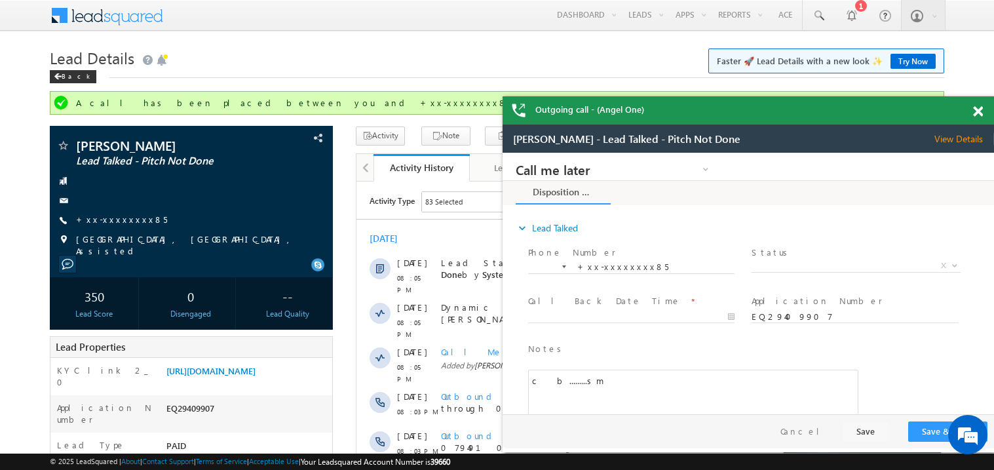
click at [983, 115] on span at bounding box center [978, 111] width 10 height 11
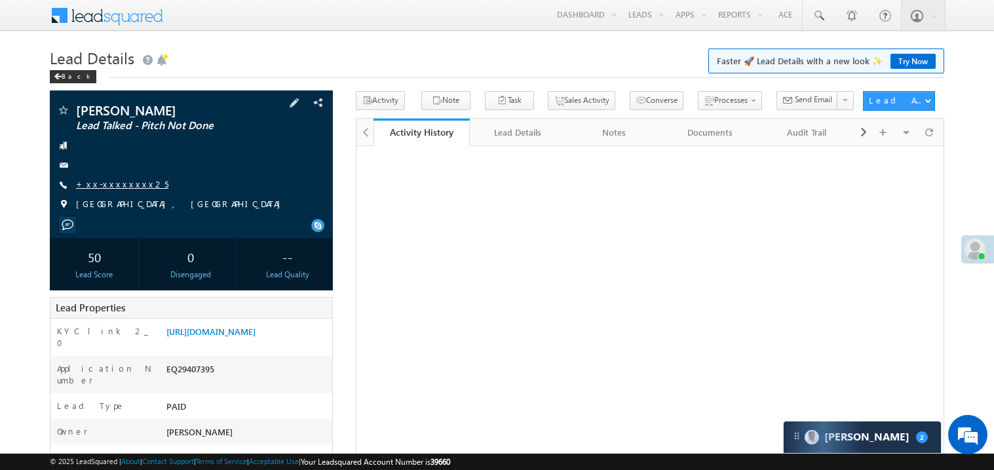
click at [116, 185] on link "+xx-xxxxxxxx25" at bounding box center [122, 183] width 92 height 11
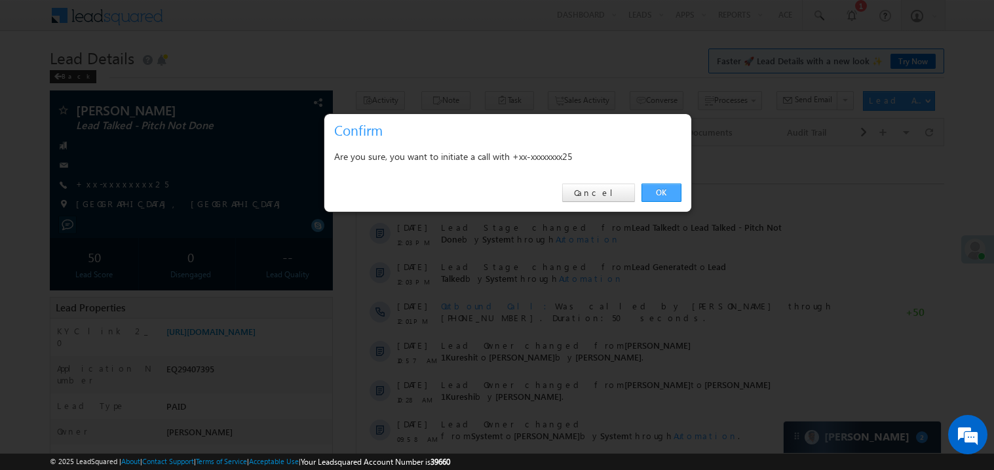
click at [661, 191] on link "OK" at bounding box center [662, 193] width 40 height 18
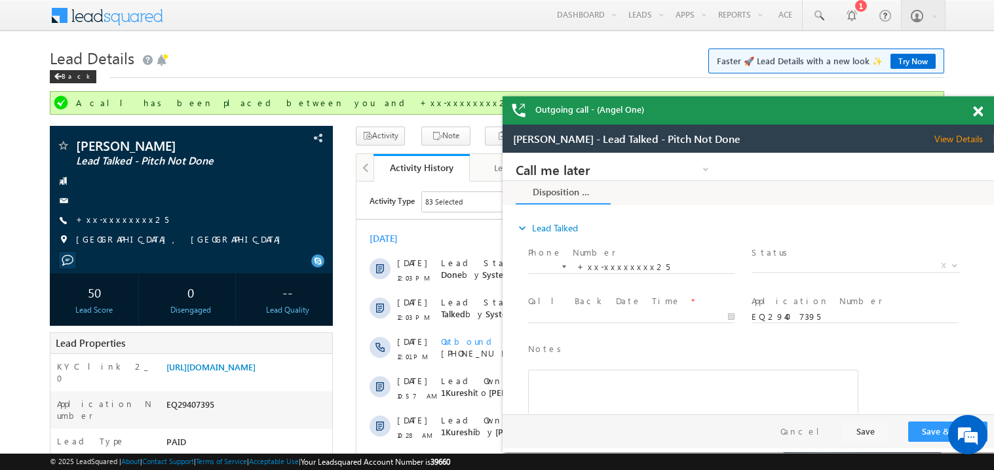
click at [979, 110] on span at bounding box center [978, 111] width 10 height 11
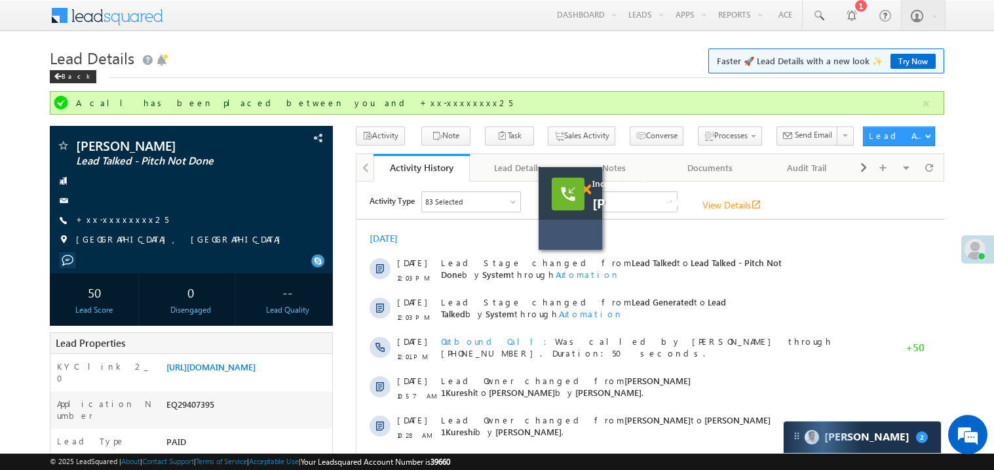
click at [591, 192] on span at bounding box center [586, 189] width 10 height 11
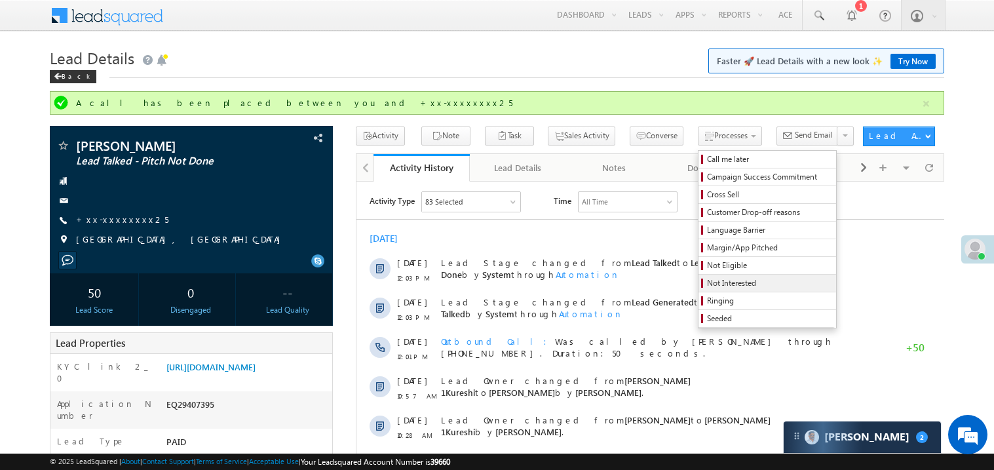
click at [707, 282] on span "Not Interested" at bounding box center [769, 283] width 125 height 12
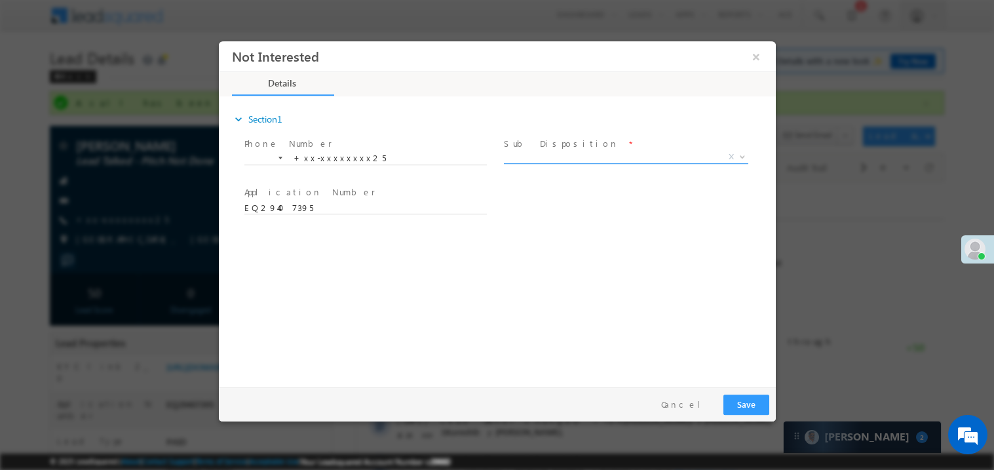
click at [549, 155] on span "X" at bounding box center [625, 156] width 244 height 13
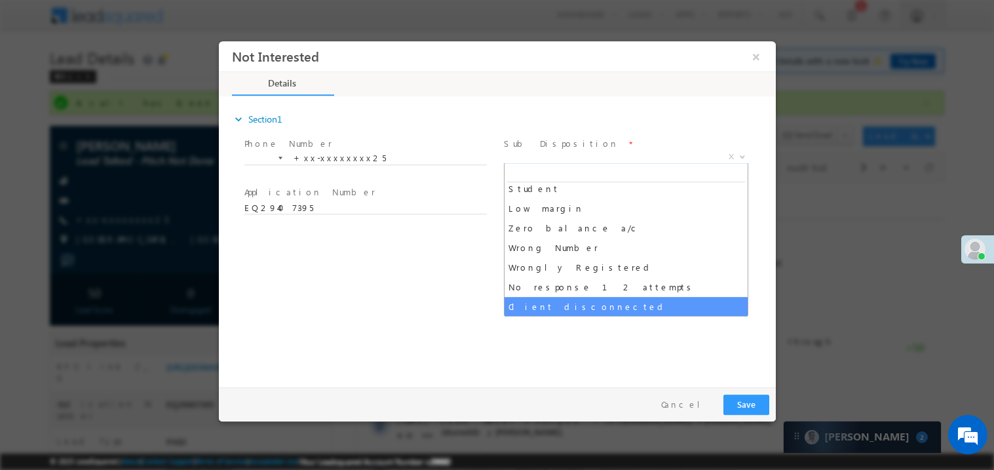
scroll to position [85, 0]
select select "Pan card NA"
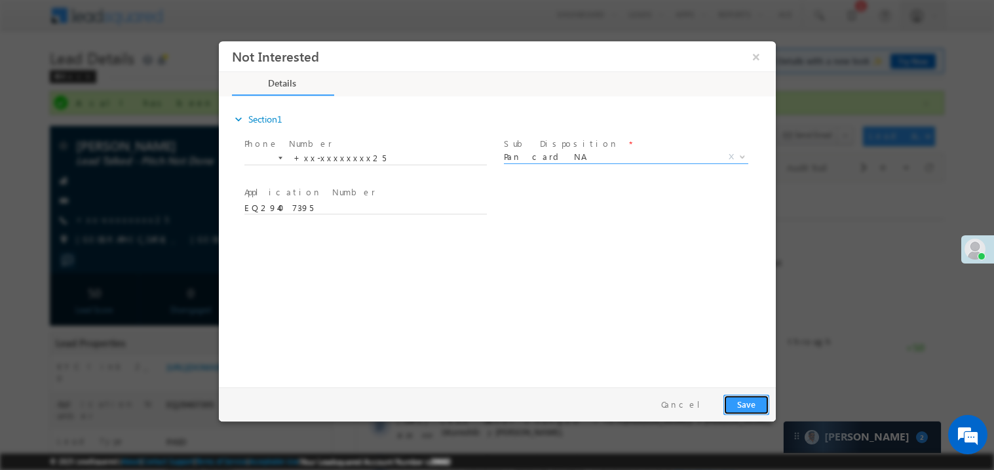
click at [756, 404] on button "Save" at bounding box center [746, 404] width 46 height 20
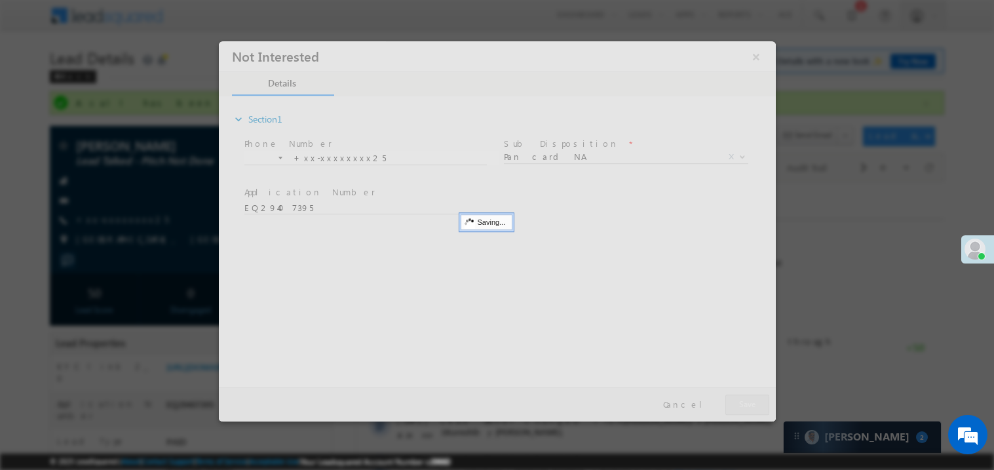
click at [756, 404] on div at bounding box center [496, 231] width 557 height 380
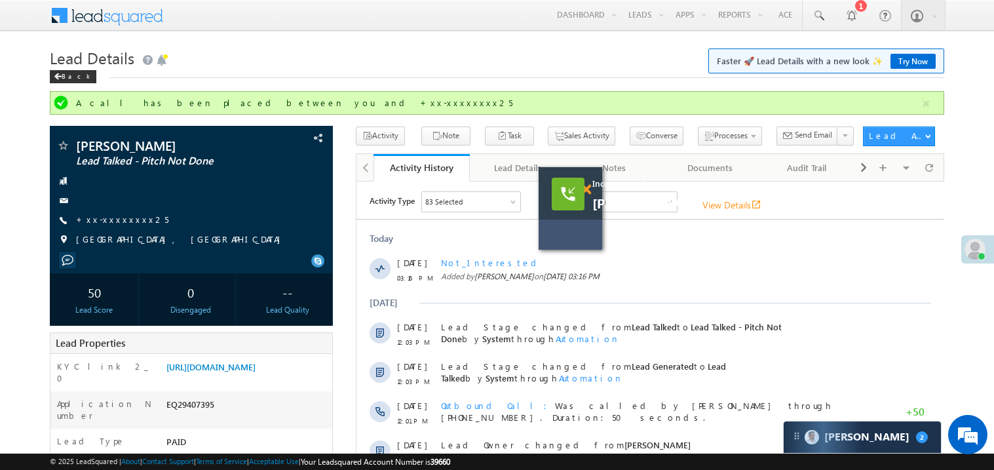
click at [588, 193] on span at bounding box center [586, 189] width 10 height 11
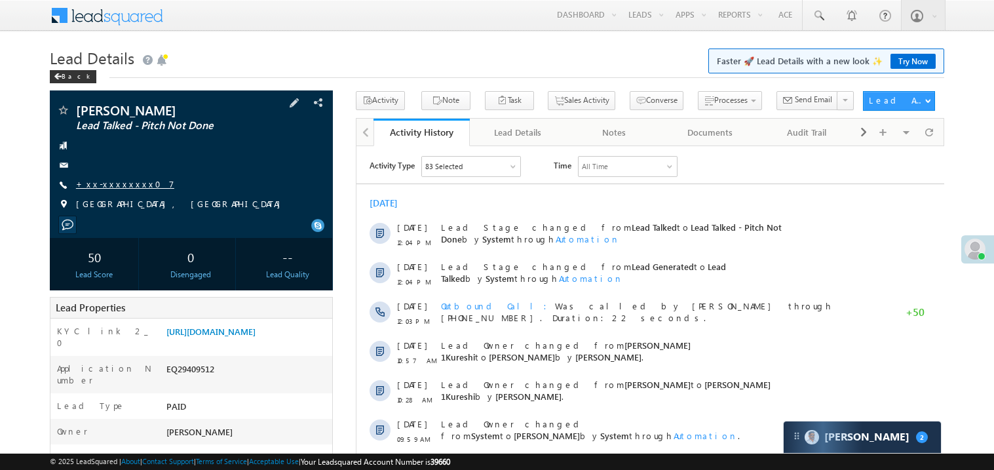
click at [121, 187] on link "+xx-xxxxxxxx07" at bounding box center [125, 183] width 98 height 11
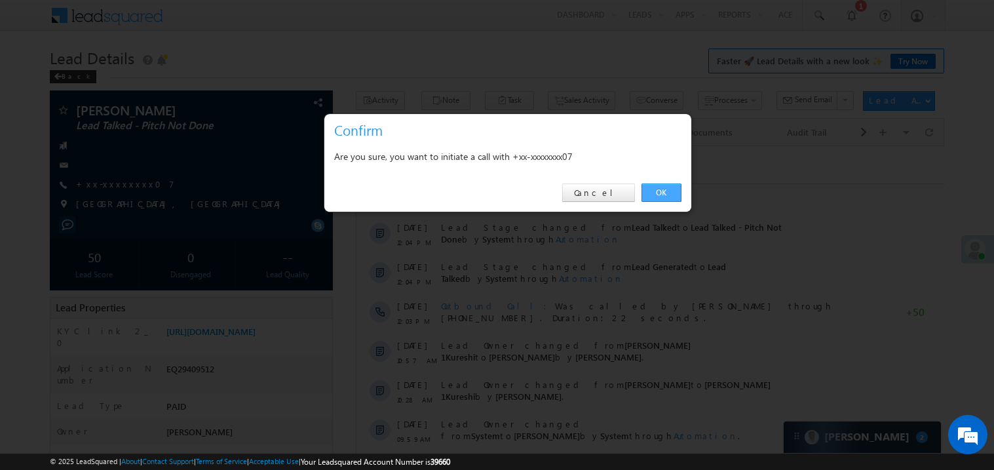
click at [664, 191] on link "OK" at bounding box center [662, 193] width 40 height 18
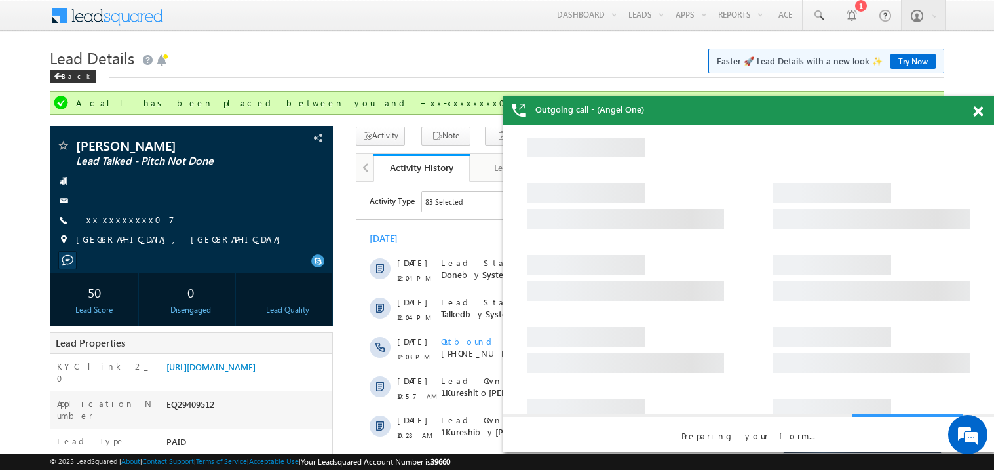
click at [979, 108] on span at bounding box center [978, 111] width 10 height 11
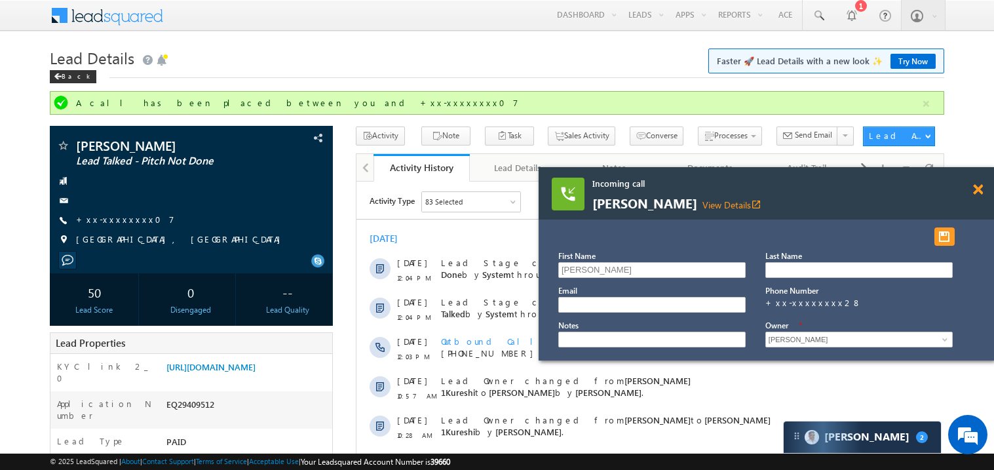
click at [977, 189] on span at bounding box center [978, 189] width 10 height 11
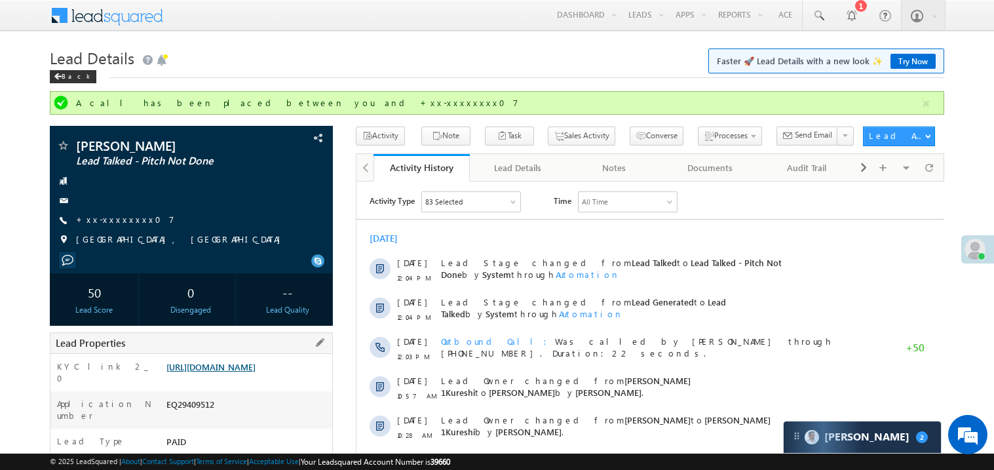
click at [256, 372] on link "[URL][DOMAIN_NAME]" at bounding box center [210, 366] width 89 height 11
click at [247, 372] on link "[URL][DOMAIN_NAME]" at bounding box center [210, 366] width 89 height 11
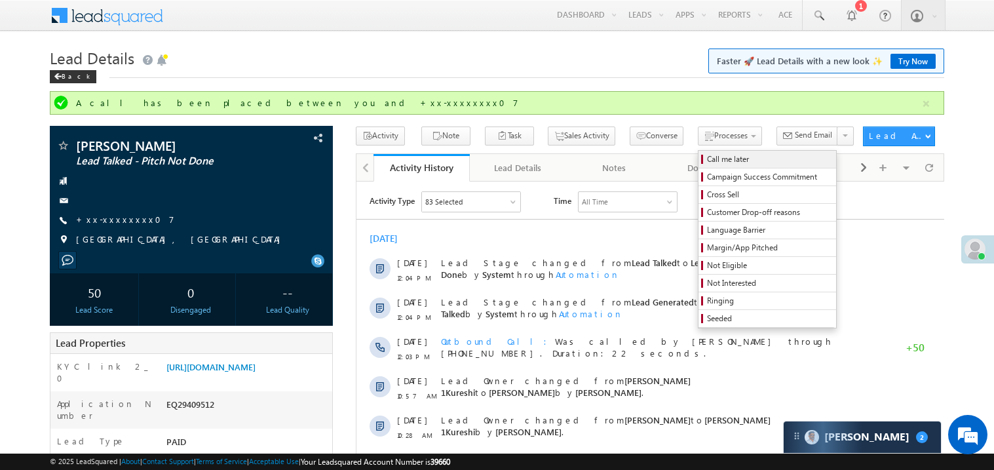
click at [707, 161] on span "Call me later" at bounding box center [769, 159] width 125 height 12
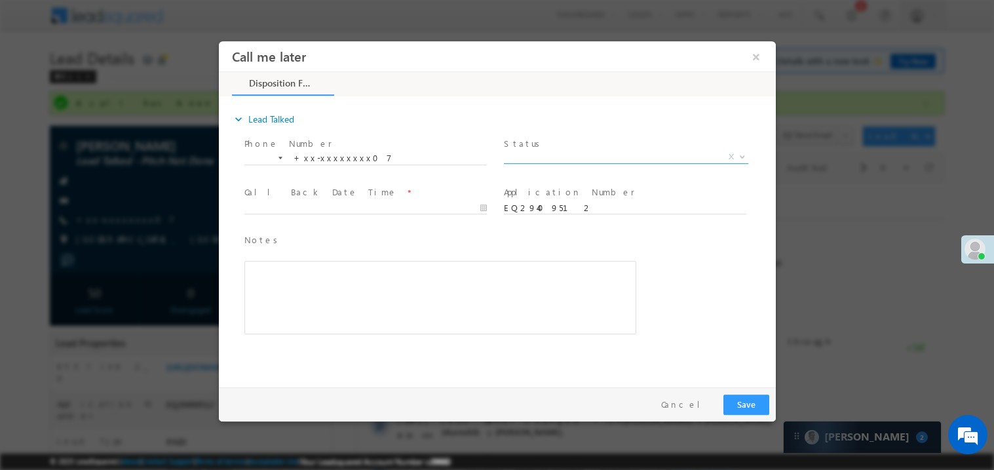
click at [537, 150] on span "X" at bounding box center [625, 156] width 244 height 13
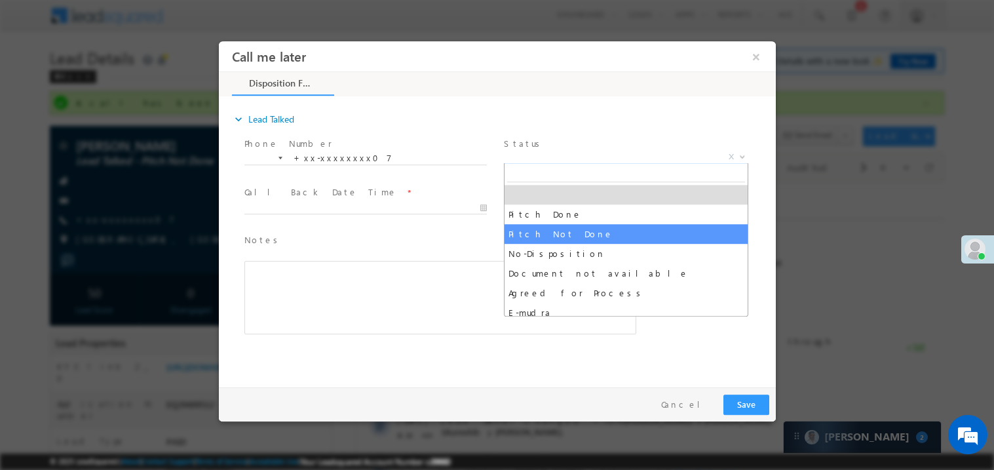
select select "Pitch Not Done"
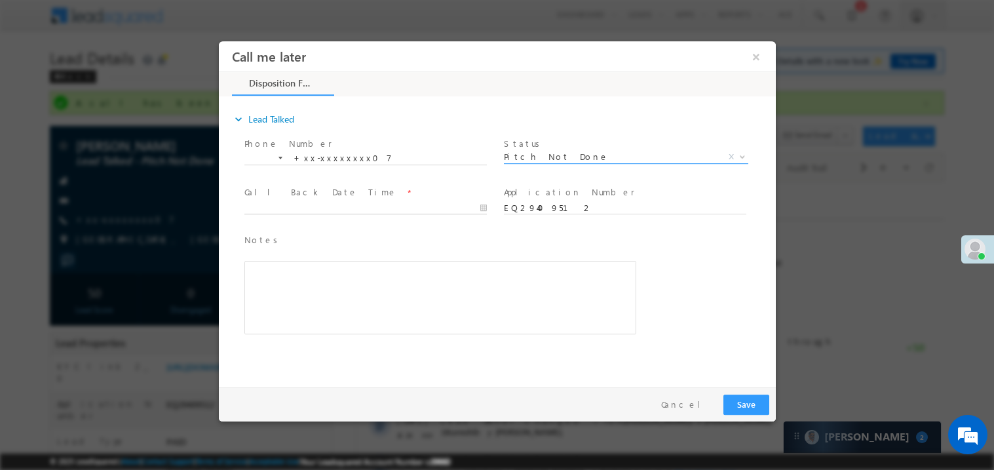
click at [300, 210] on body "Call me later ×" at bounding box center [496, 211] width 557 height 340
type input "09/24/25 3:19 PM"
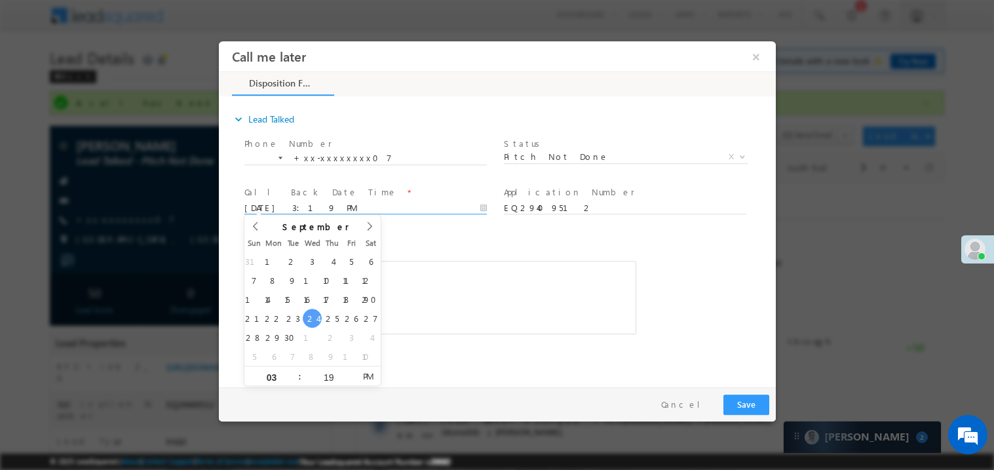
click at [464, 315] on div "Rich Text Editor, 40788eee-0fb2-11ec-a811-0adc8a9d82c2__tab1__section1__Notes__…" at bounding box center [440, 296] width 392 height 73
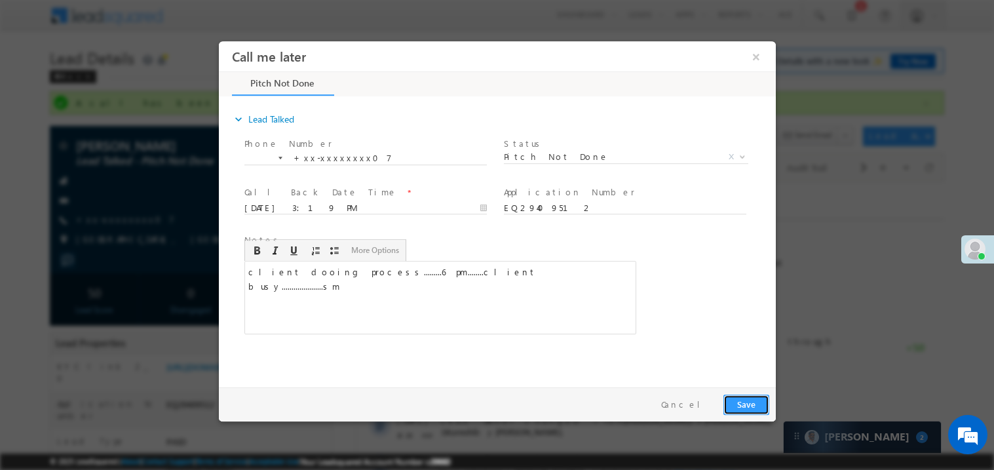
click at [750, 399] on button "Save" at bounding box center [746, 404] width 46 height 20
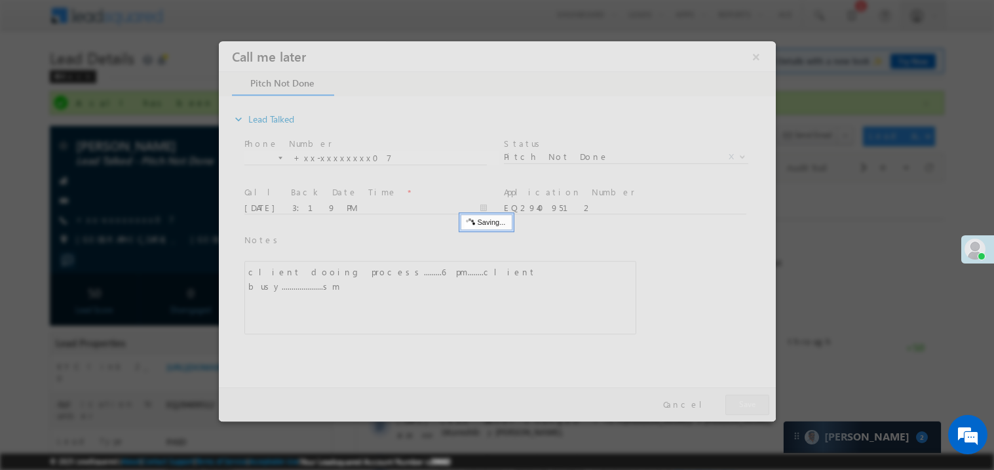
click at [750, 399] on div at bounding box center [496, 231] width 557 height 380
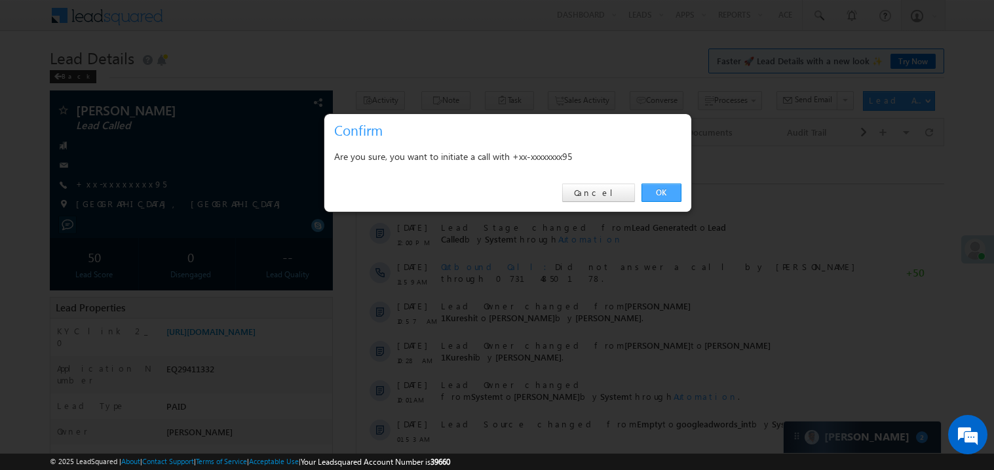
click at [661, 193] on link "OK" at bounding box center [662, 193] width 40 height 18
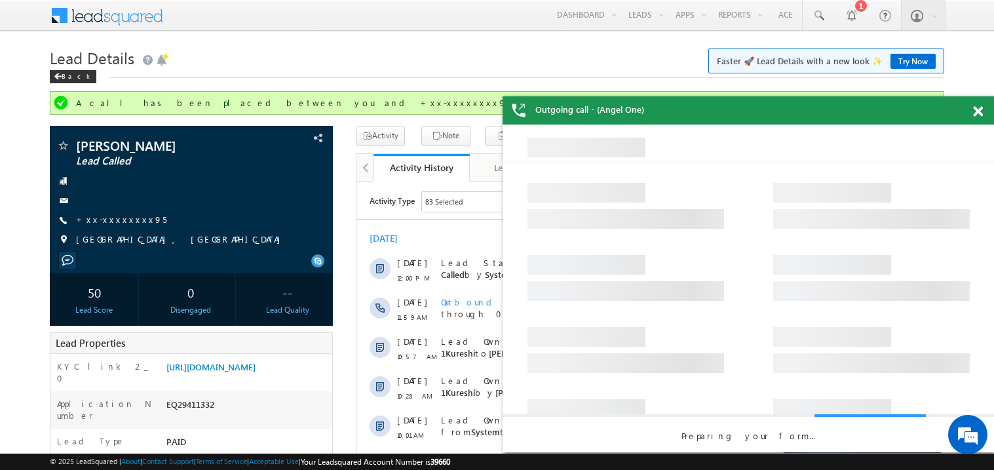
click at [981, 113] on span at bounding box center [978, 111] width 10 height 11
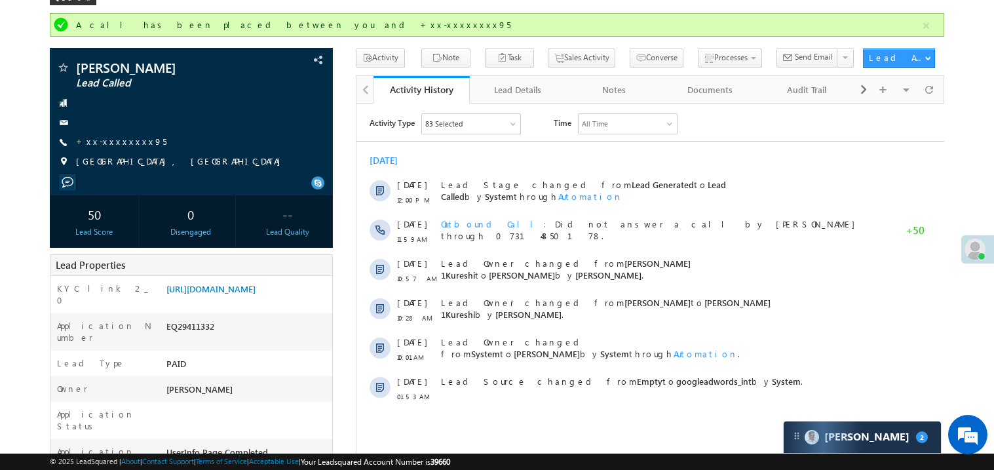
scroll to position [52, 0]
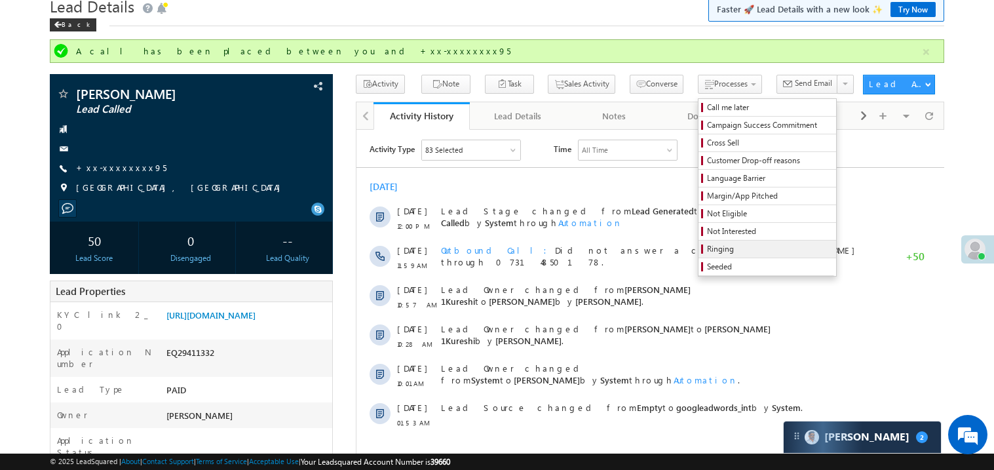
click at [710, 245] on span "Ringing" at bounding box center [769, 249] width 125 height 12
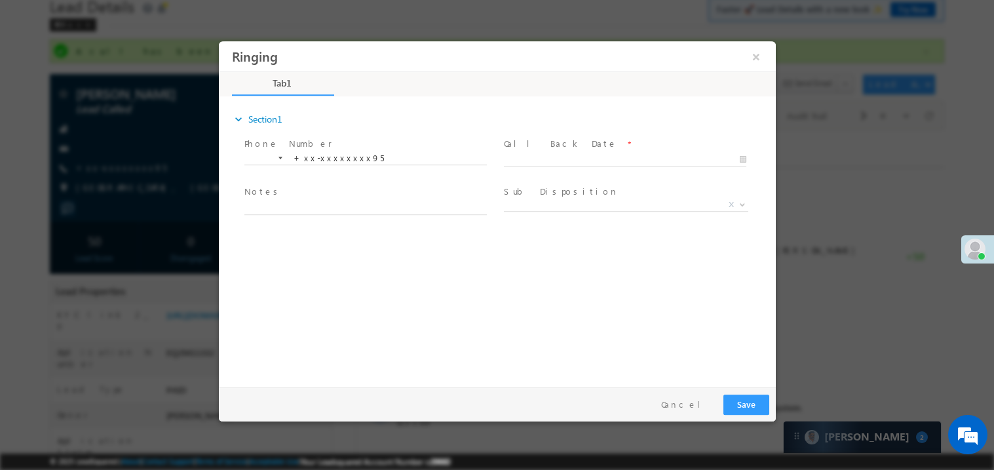
scroll to position [0, 0]
click at [539, 154] on body "Ringing ×" at bounding box center [496, 211] width 557 height 340
type input "09/24/25 3:21 PM"
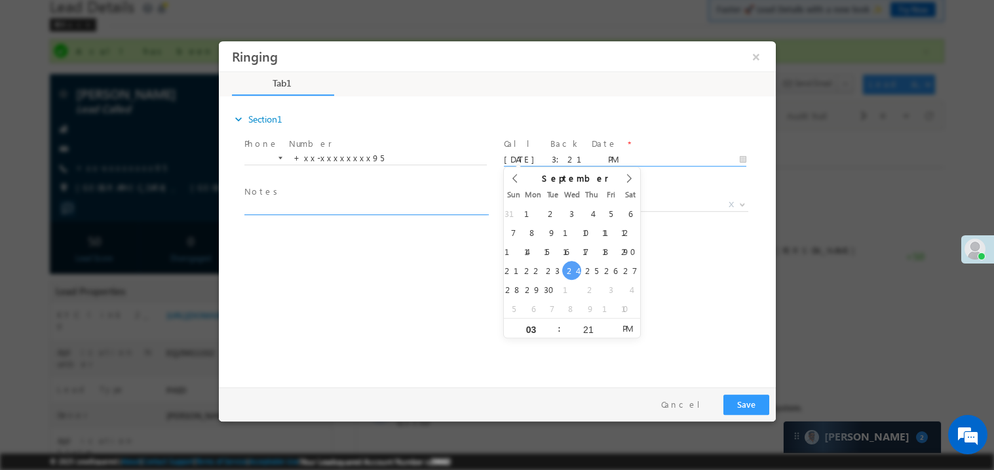
click at [324, 203] on textarea at bounding box center [365, 206] width 243 height 15
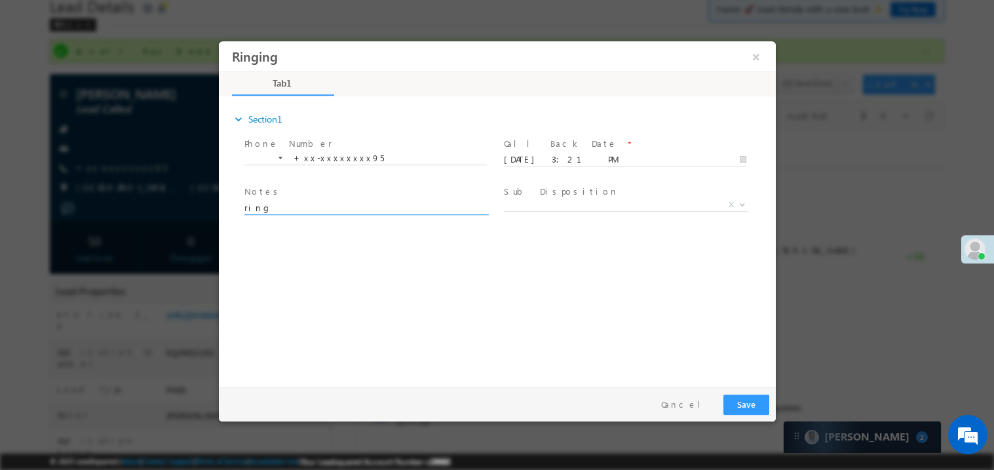
type textarea "ring"
click at [749, 404] on button "Save" at bounding box center [746, 404] width 46 height 20
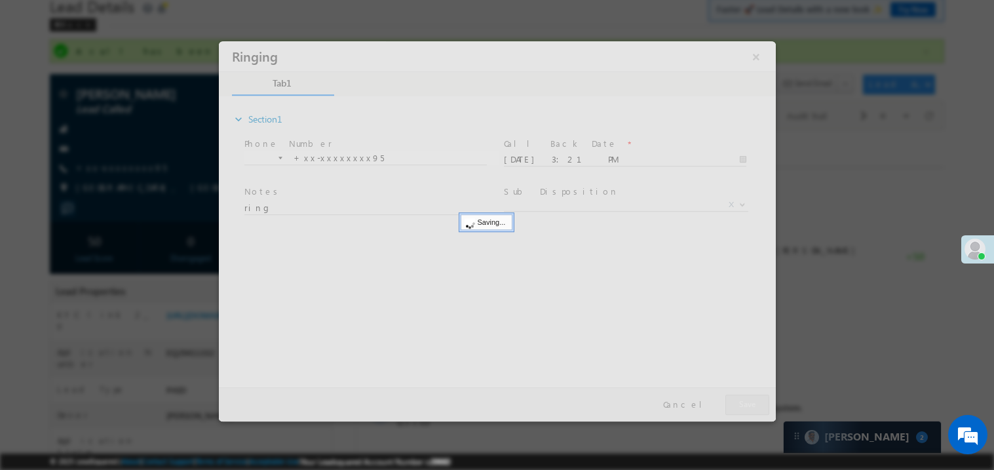
click at [749, 404] on div at bounding box center [496, 231] width 557 height 380
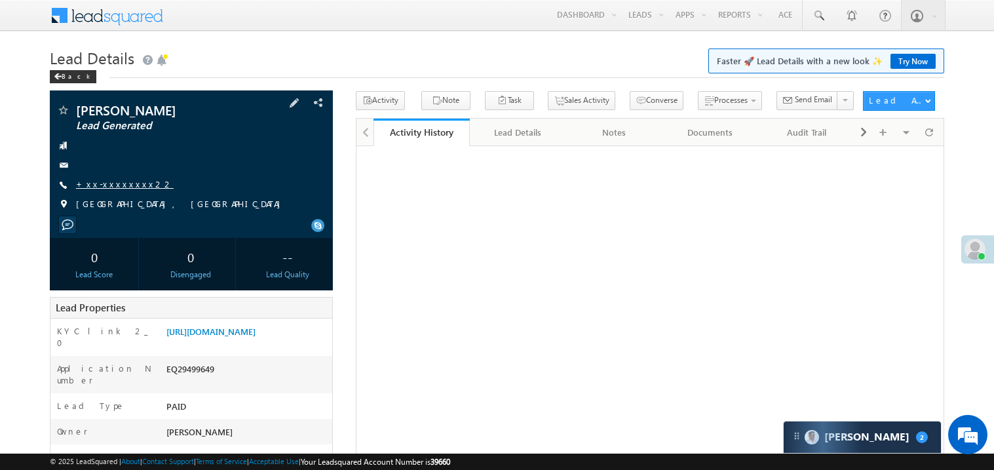
click at [113, 183] on link "+xx-xxxxxxxx22" at bounding box center [125, 183] width 98 height 11
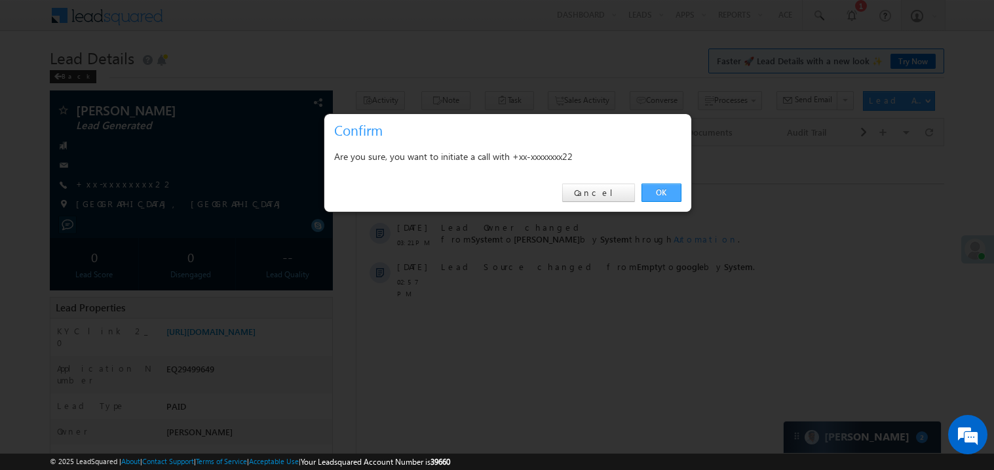
click at [661, 192] on link "OK" at bounding box center [662, 193] width 40 height 18
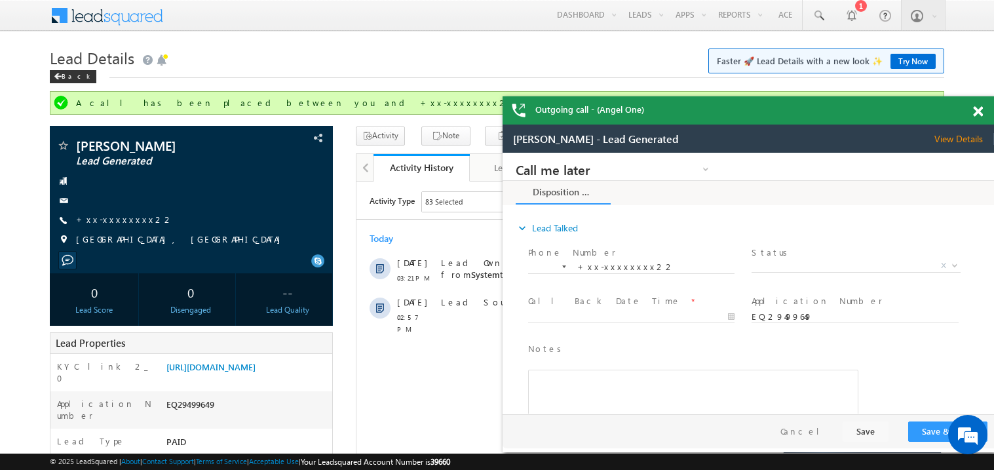
click at [983, 113] on div at bounding box center [986, 109] width 18 height 26
click at [981, 108] on span at bounding box center [978, 111] width 10 height 11
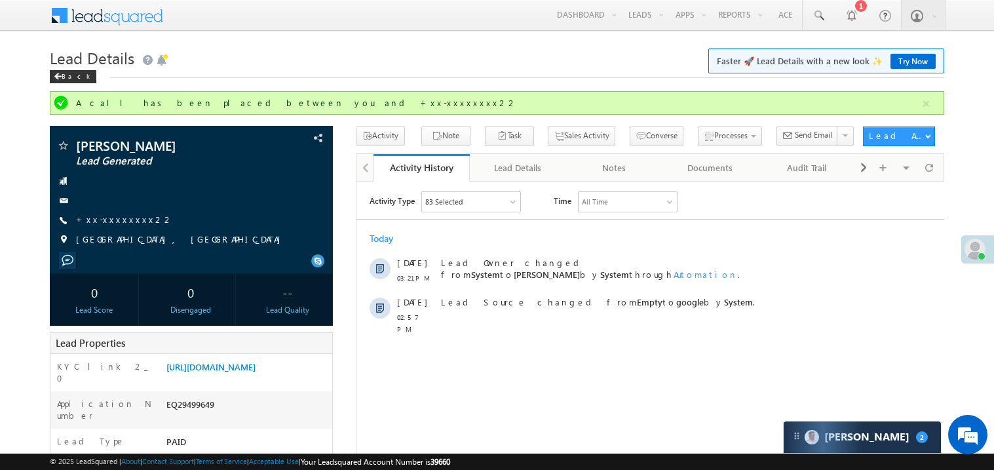
click at [534, 68] on h1 "Lead Details Faster 🚀 Lead Details with a new look ✨ Try Now" at bounding box center [497, 57] width 895 height 26
click at [117, 221] on link "+xx-xxxxxxxx22" at bounding box center [125, 219] width 98 height 11
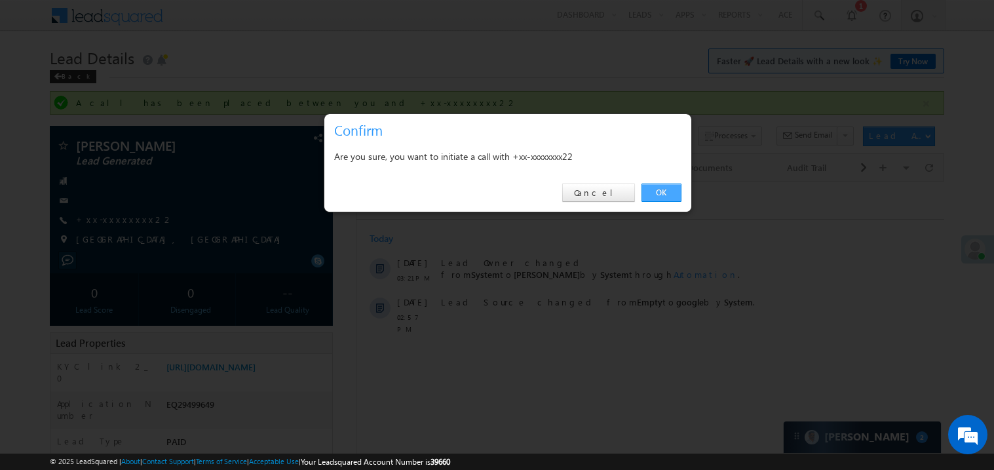
click at [656, 189] on link "OK" at bounding box center [662, 193] width 40 height 18
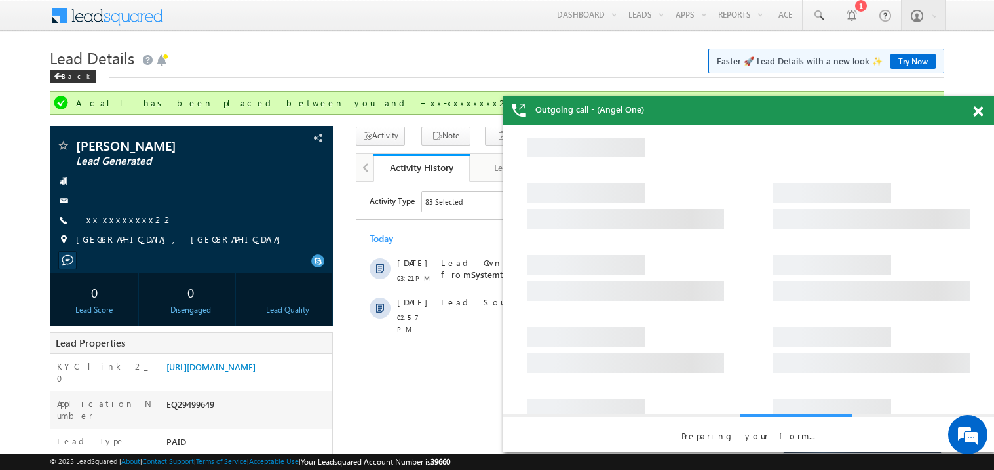
click at [975, 107] on span at bounding box center [978, 111] width 10 height 11
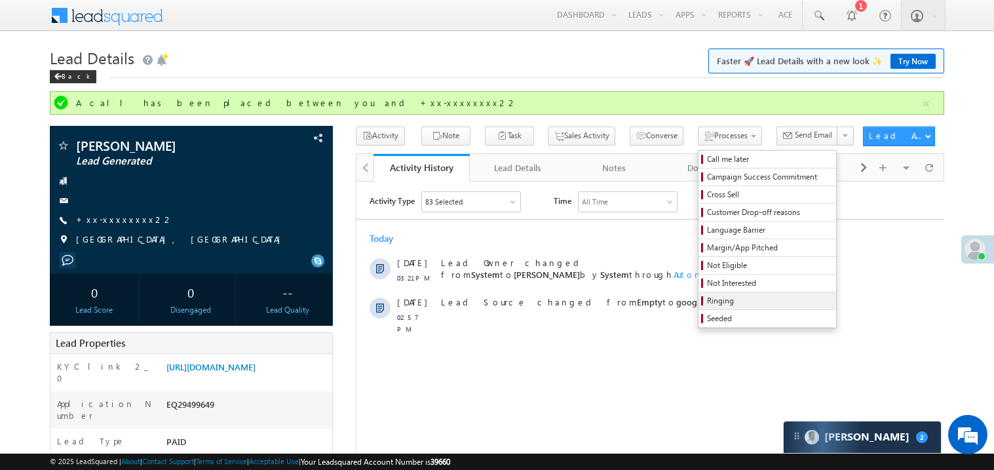
click at [718, 301] on span "Ringing" at bounding box center [769, 301] width 125 height 12
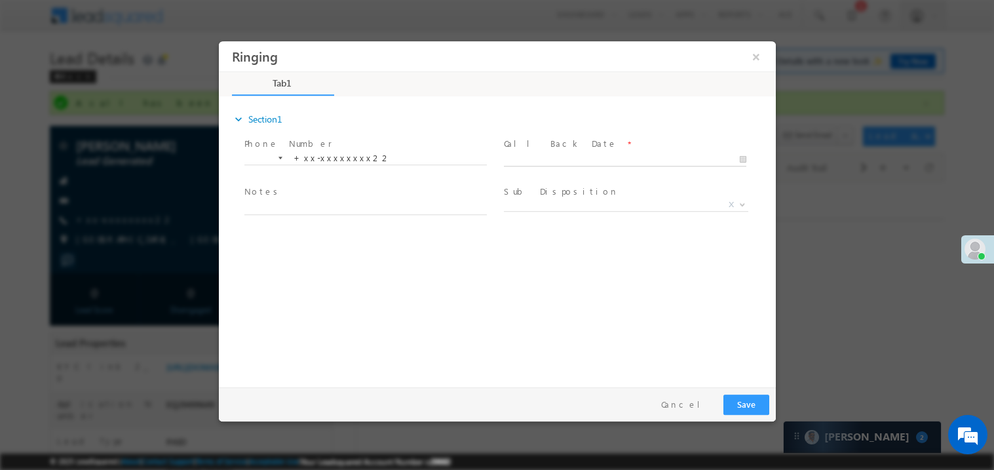
click at [549, 157] on body "Ringing ×" at bounding box center [496, 211] width 557 height 340
type input "09/24/25 3:23 PM"
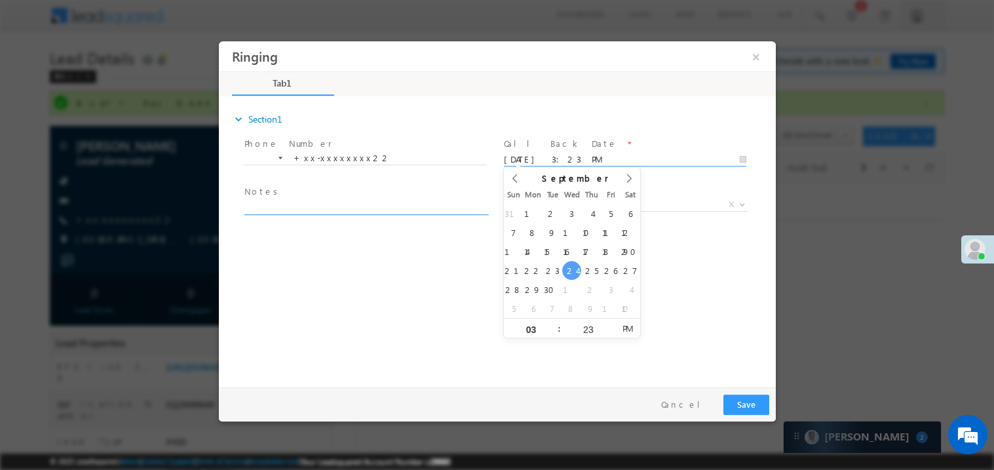
click at [334, 205] on textarea at bounding box center [365, 206] width 243 height 15
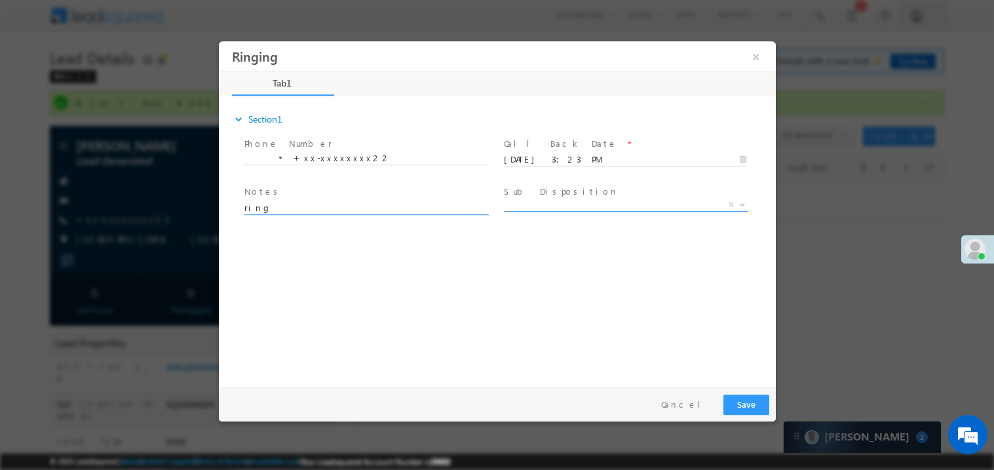
type textarea "ring"
click at [520, 203] on span "X" at bounding box center [625, 204] width 244 height 13
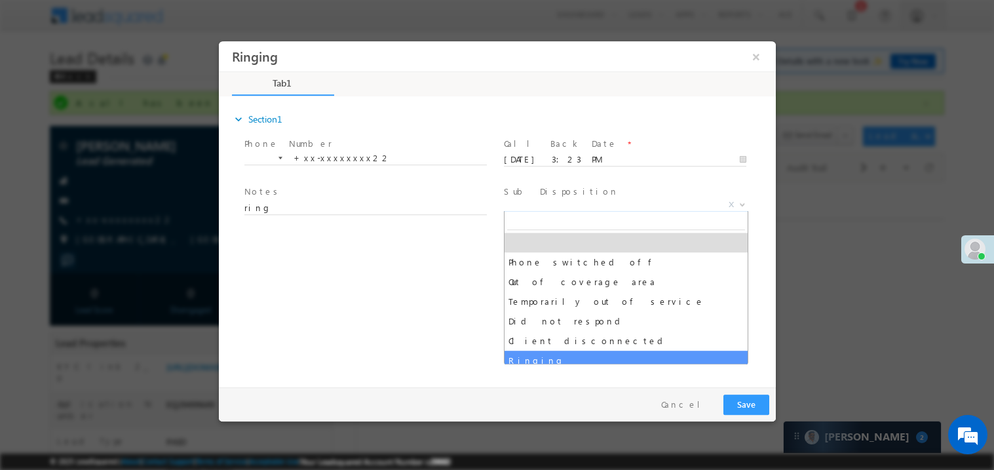
select select "Ringing"
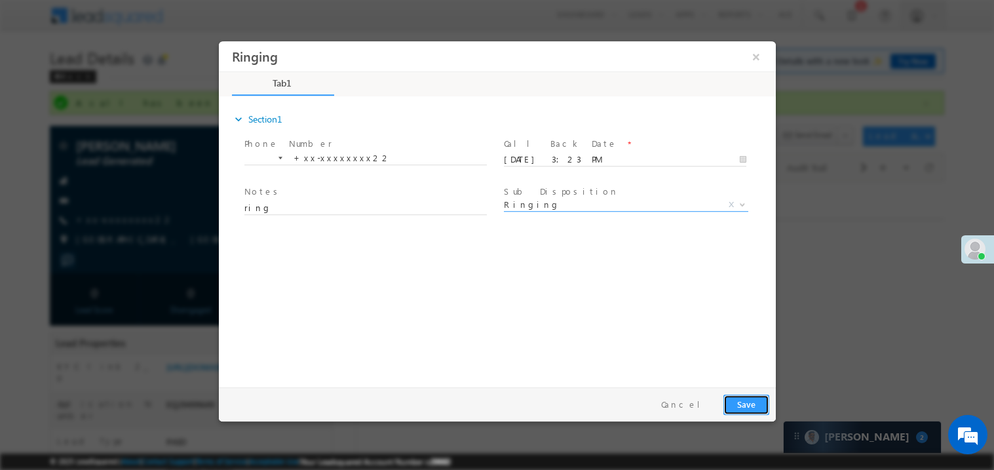
click at [758, 404] on button "Save" at bounding box center [746, 404] width 46 height 20
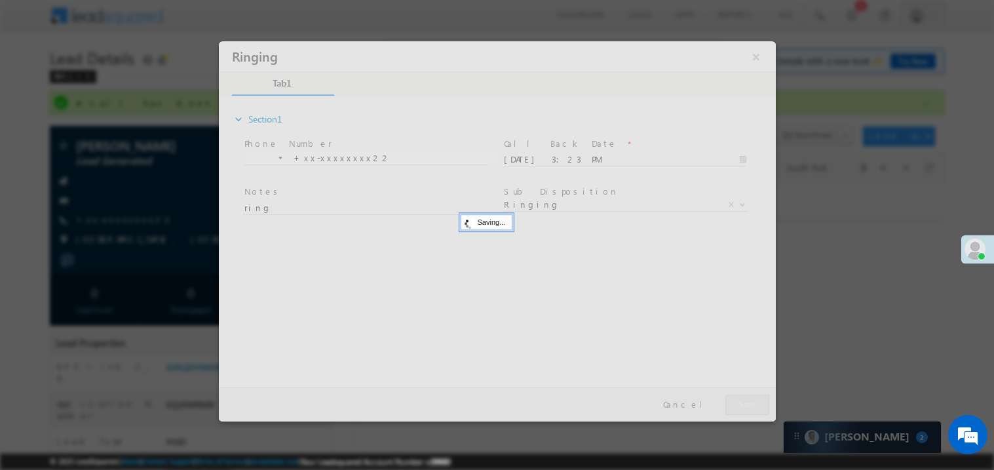
click at [758, 404] on div at bounding box center [496, 231] width 557 height 380
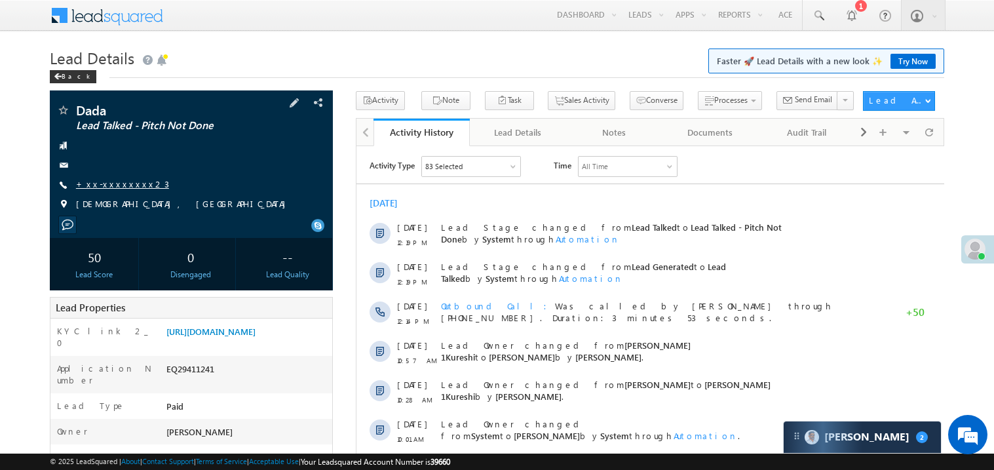
click at [119, 183] on link "+xx-xxxxxxxx23" at bounding box center [122, 183] width 93 height 11
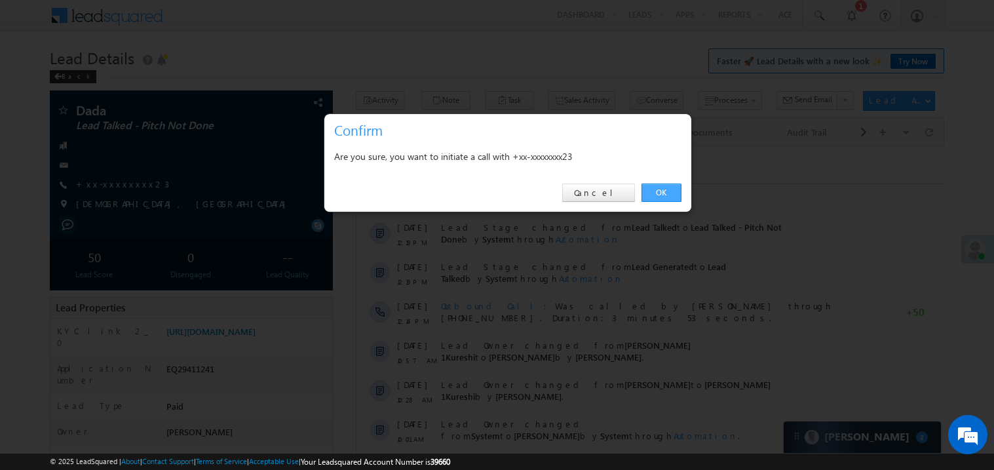
click at [656, 189] on link "OK" at bounding box center [662, 193] width 40 height 18
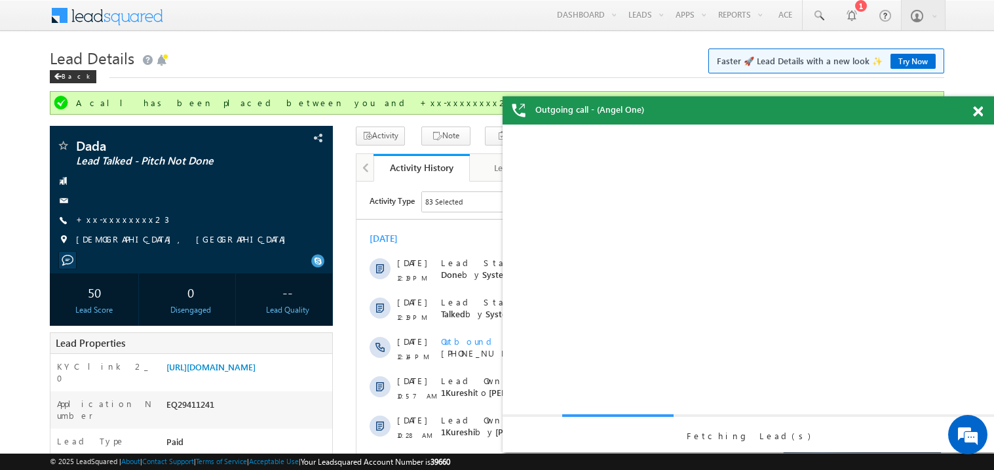
click at [979, 109] on span at bounding box center [978, 111] width 10 height 11
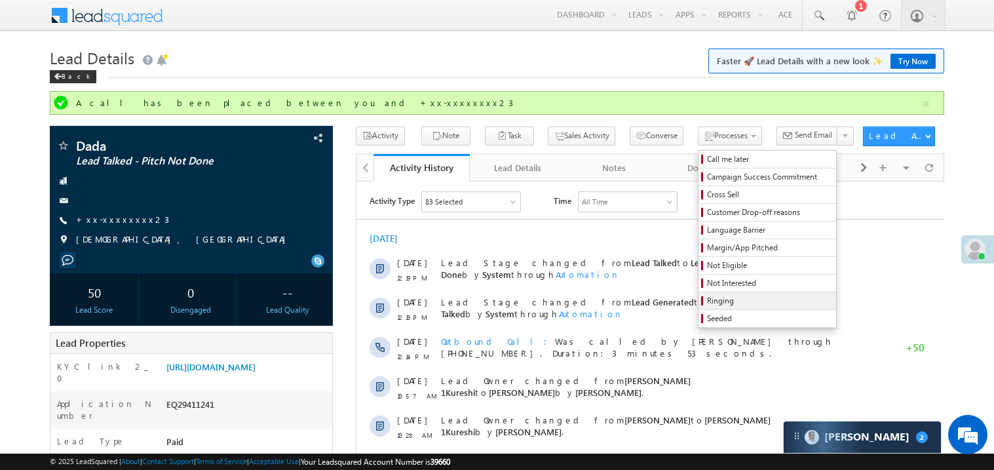
click at [707, 301] on span "Ringing" at bounding box center [769, 301] width 125 height 12
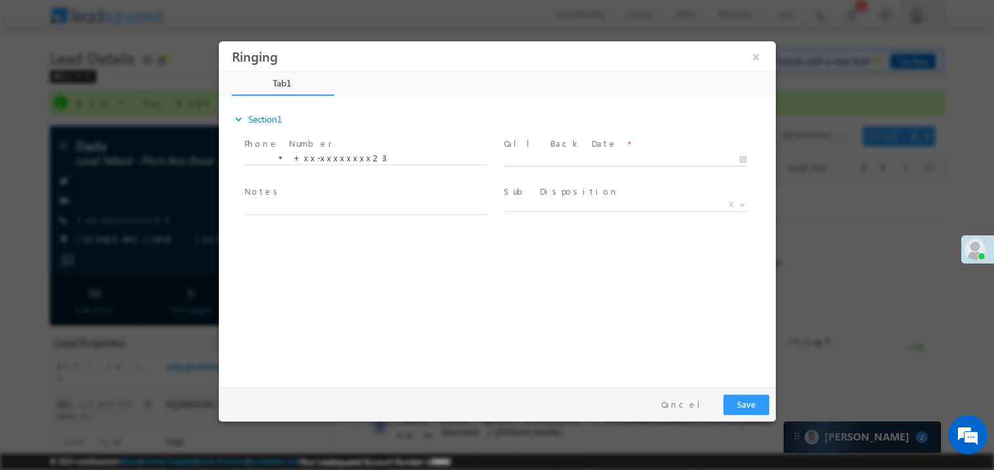
click at [547, 163] on body "Ringing ×" at bounding box center [496, 211] width 557 height 340
type input "[DATE] 3:25 PM"
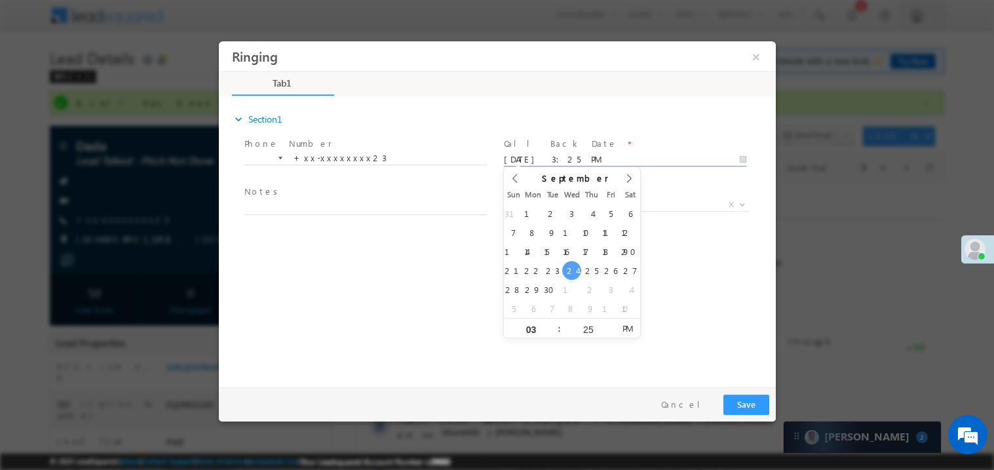
click at [344, 197] on span "Notes *" at bounding box center [365, 192] width 242 height 14
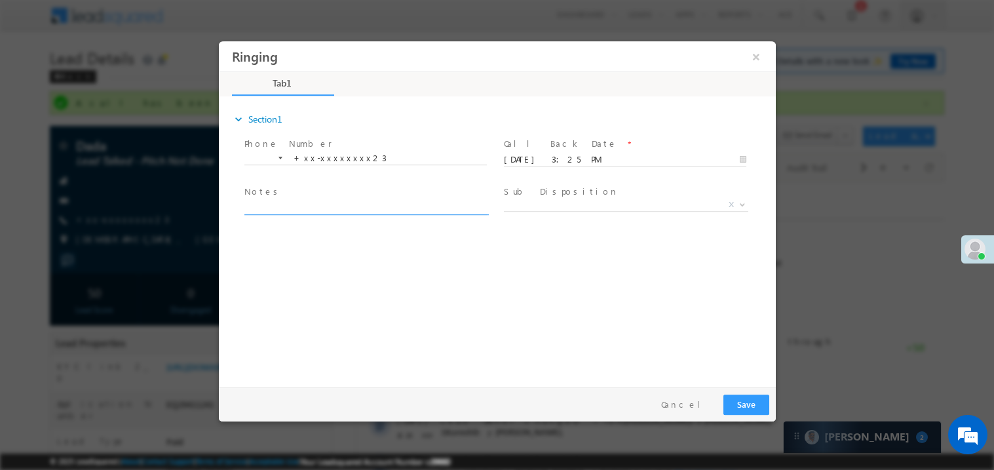
click at [328, 205] on textarea at bounding box center [365, 206] width 243 height 15
type textarea "ring"
click at [739, 400] on button "Save" at bounding box center [746, 404] width 46 height 20
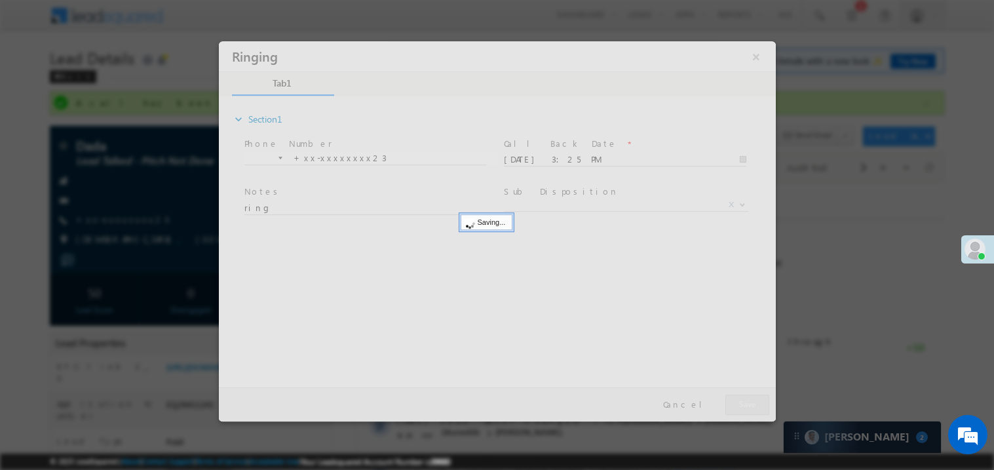
click at [739, 400] on div at bounding box center [496, 231] width 557 height 380
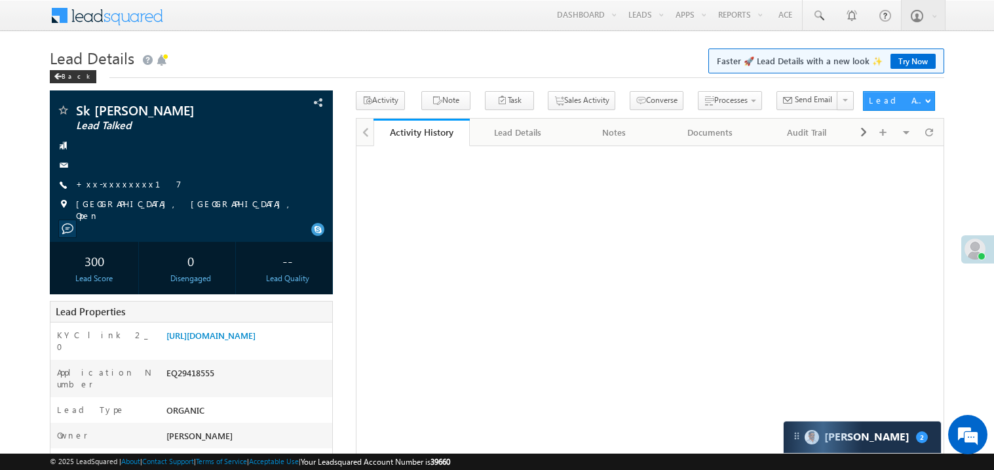
click at [115, 184] on link "+xx-xxxxxxxx17" at bounding box center [129, 183] width 106 height 11
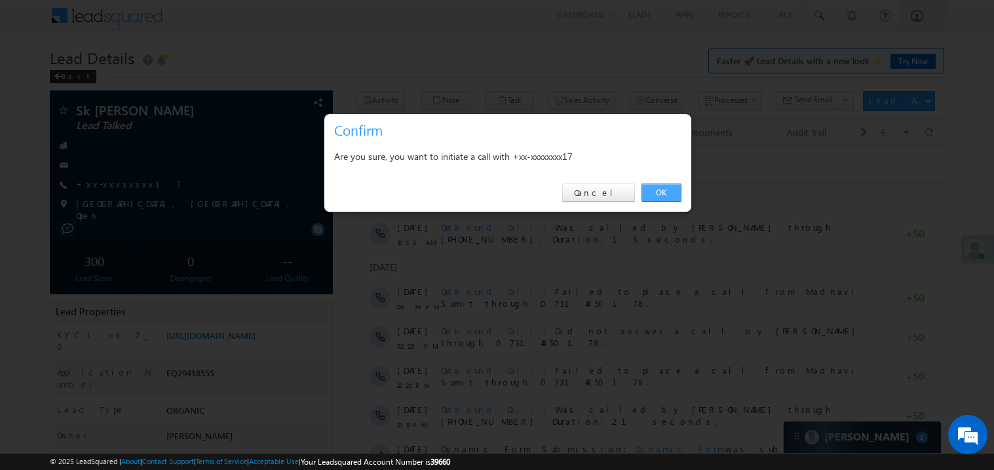
click at [662, 195] on link "OK" at bounding box center [662, 193] width 40 height 18
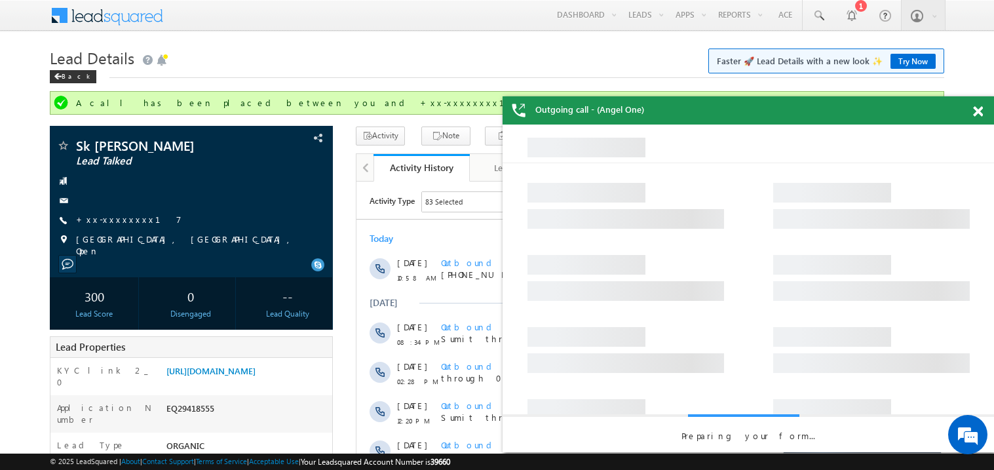
click at [978, 110] on span at bounding box center [978, 111] width 10 height 11
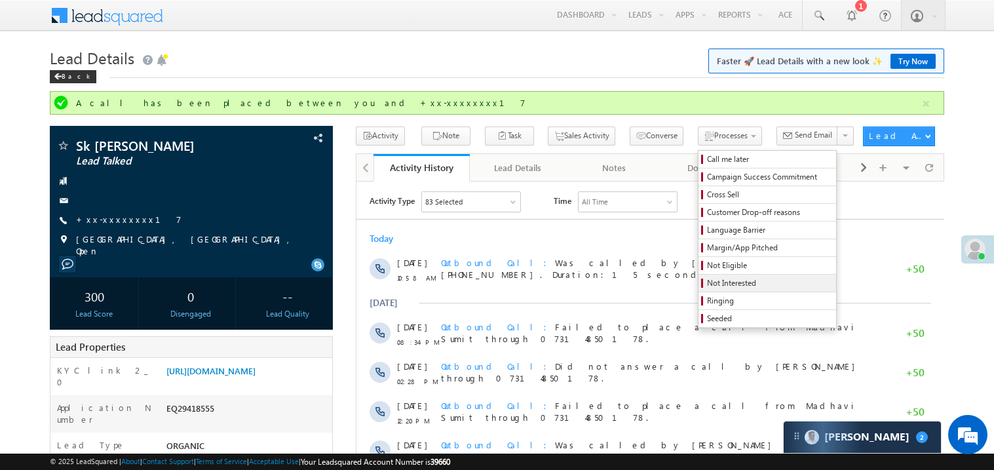
click at [711, 283] on span "Not Interested" at bounding box center [769, 283] width 125 height 12
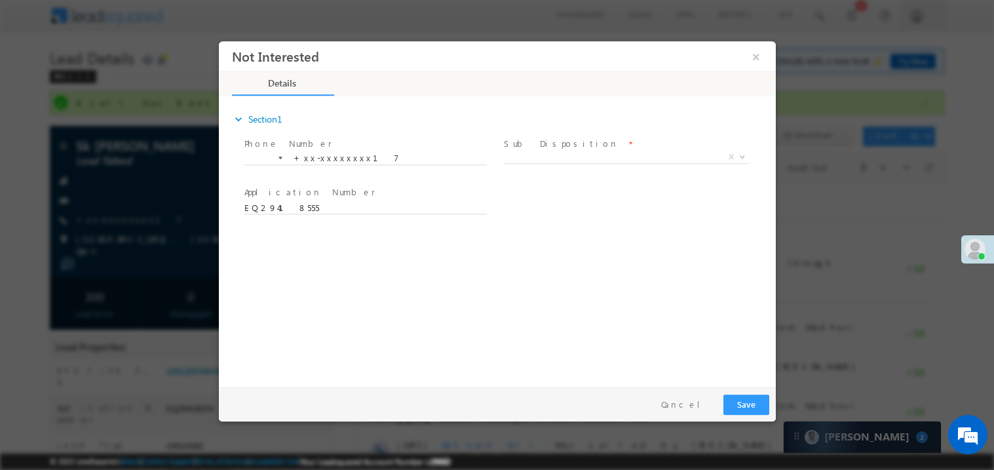
click at [534, 148] on label "Sub Disposition" at bounding box center [560, 143] width 115 height 12
click at [534, 157] on span "X" at bounding box center [625, 156] width 244 height 13
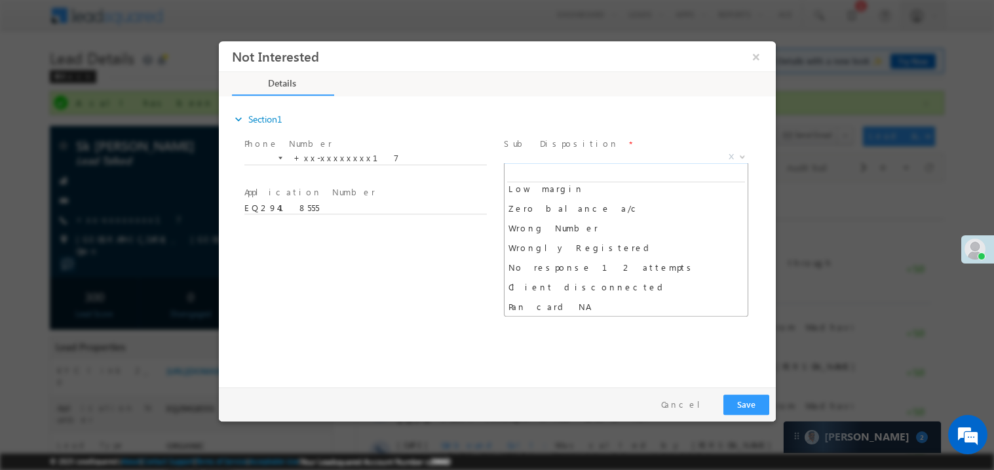
scroll to position [104, 0]
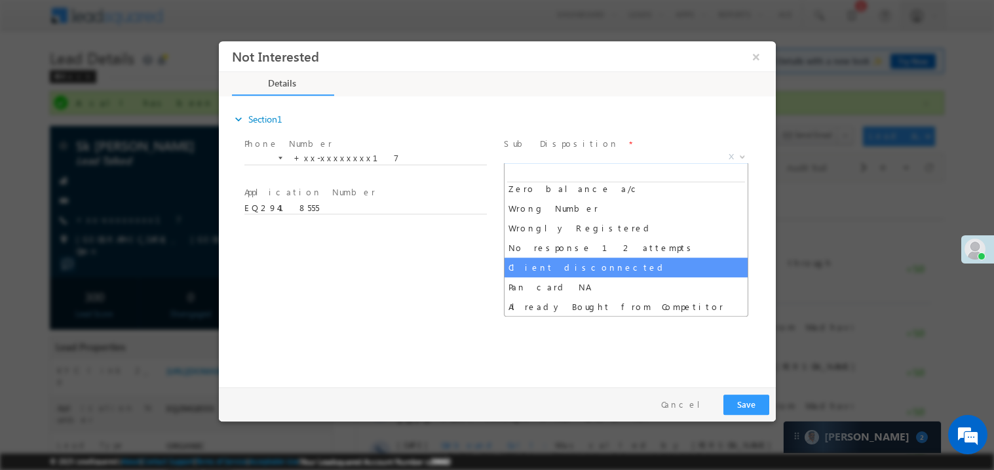
select select "Client disconnected"
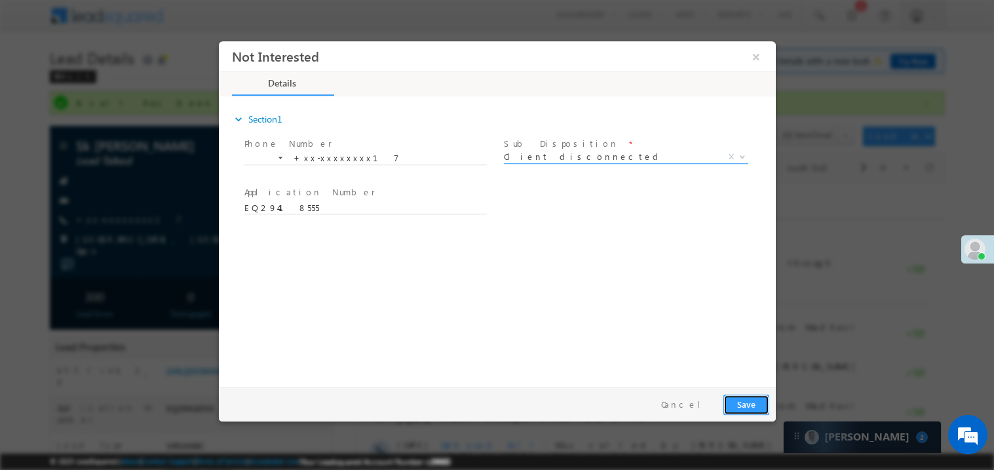
click at [749, 401] on button "Save" at bounding box center [746, 404] width 46 height 20
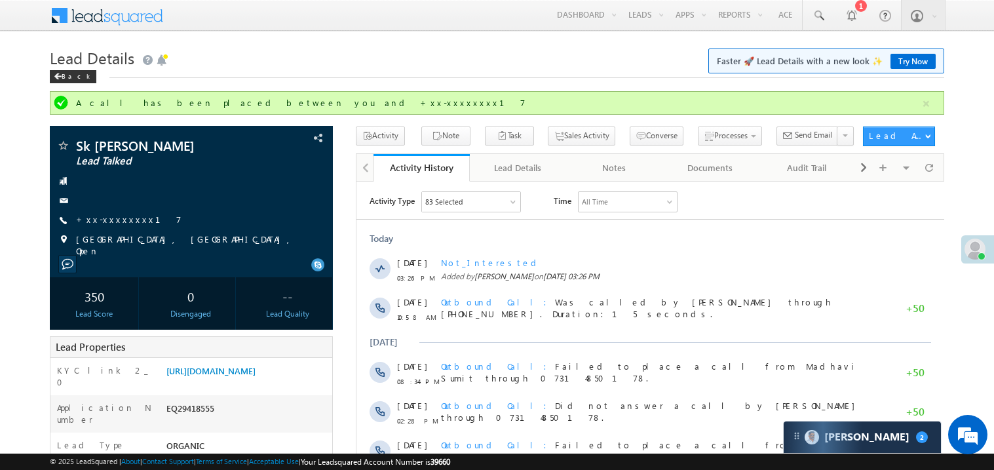
click at [330, 126] on div "Sk Asikur rahaman Lead Talked" at bounding box center [191, 201] width 283 height 151
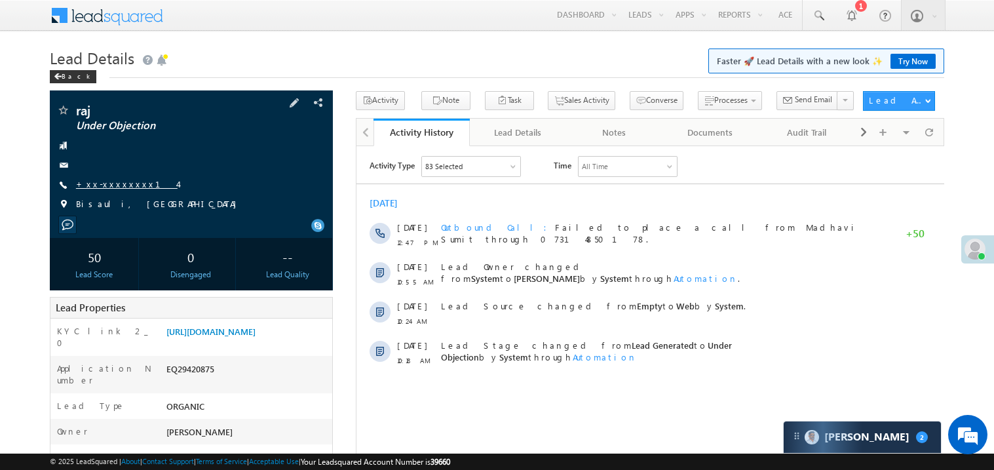
click at [125, 186] on link "+xx-xxxxxxxx14" at bounding box center [127, 183] width 102 height 11
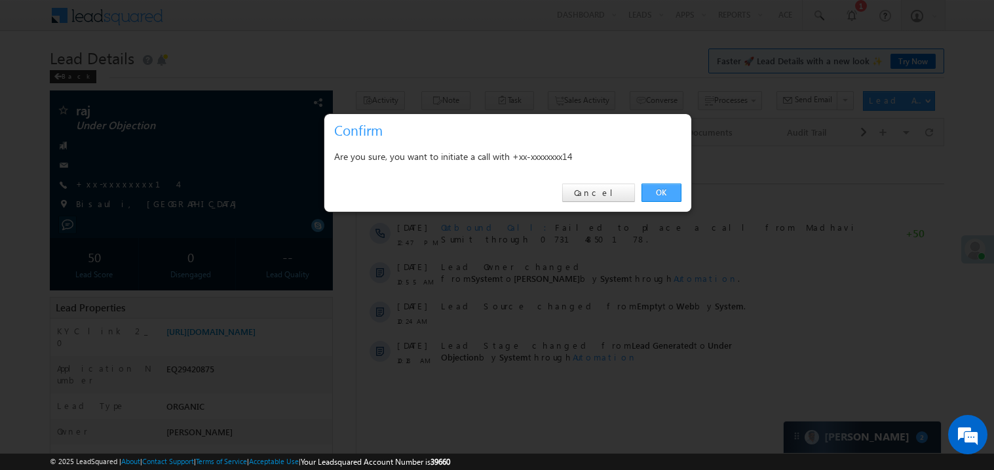
click at [662, 190] on link "OK" at bounding box center [662, 193] width 40 height 18
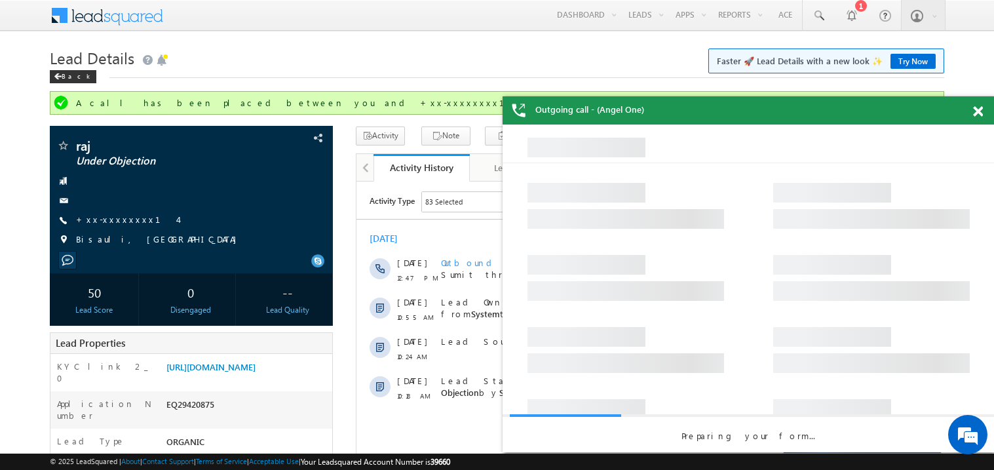
click at [980, 109] on span at bounding box center [978, 111] width 10 height 11
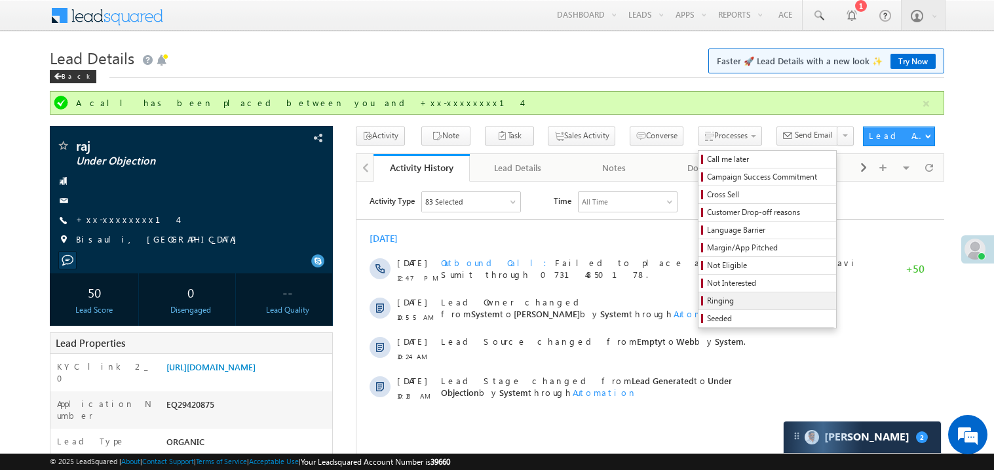
click at [707, 301] on span "Ringing" at bounding box center [769, 301] width 125 height 12
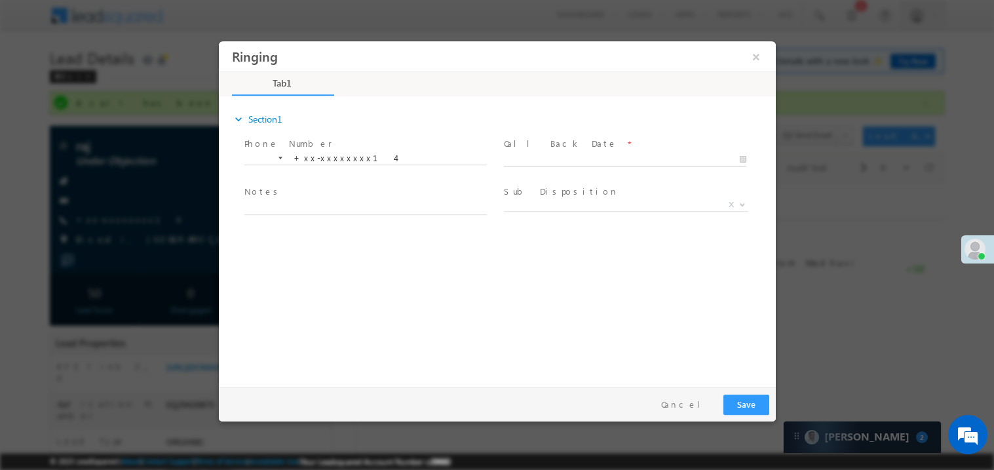
click at [532, 164] on body "Ringing ×" at bounding box center [496, 211] width 557 height 340
type input "09/24/25 3:27 PM"
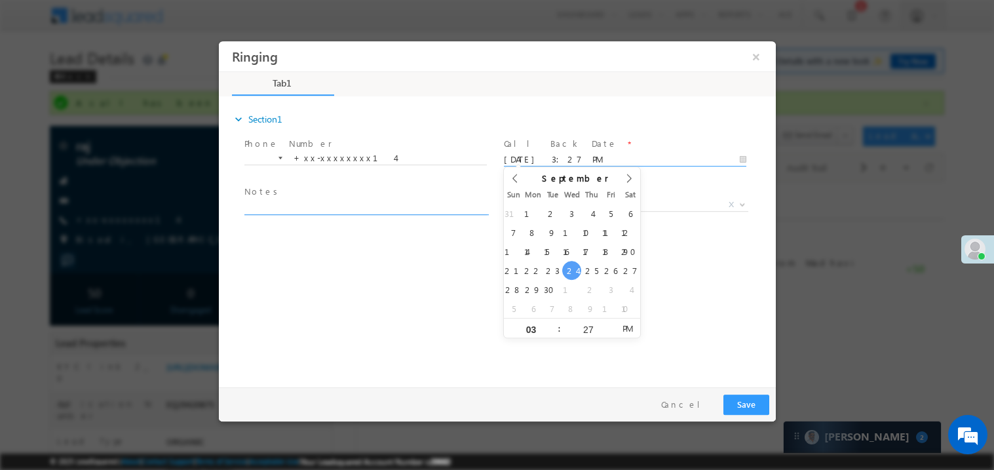
click at [379, 201] on textarea at bounding box center [365, 206] width 243 height 15
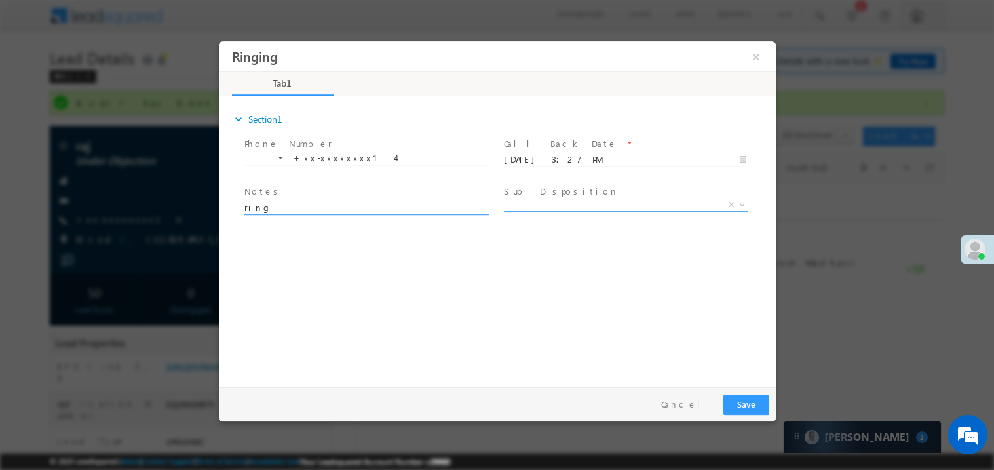
type textarea "ring"
click at [542, 203] on span "X" at bounding box center [625, 204] width 244 height 13
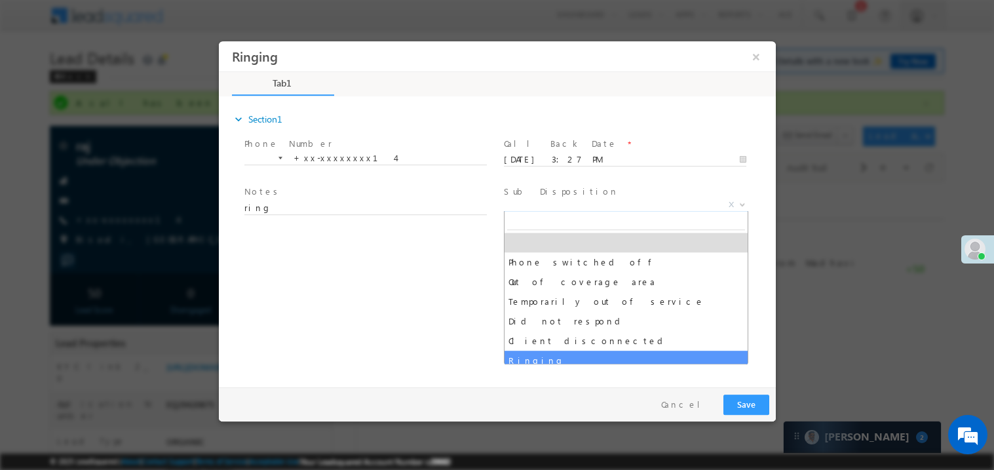
select select "Ringing"
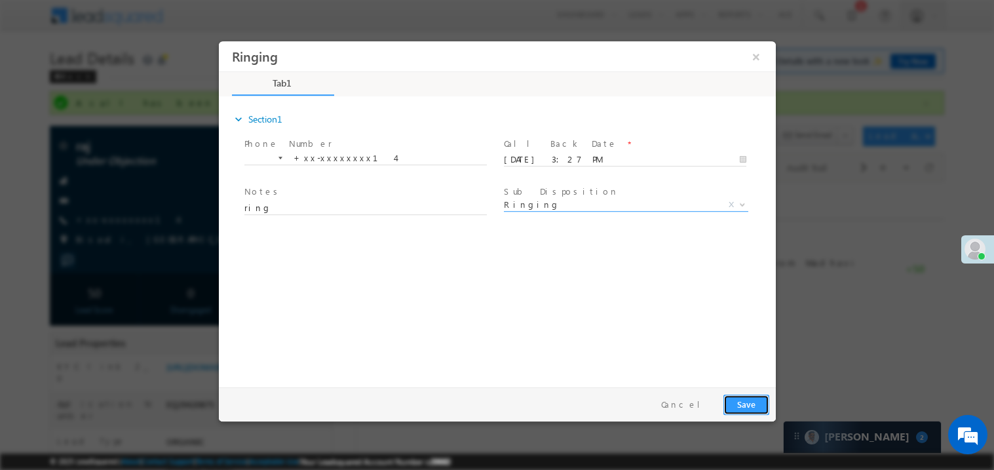
click at [755, 401] on button "Save" at bounding box center [746, 404] width 46 height 20
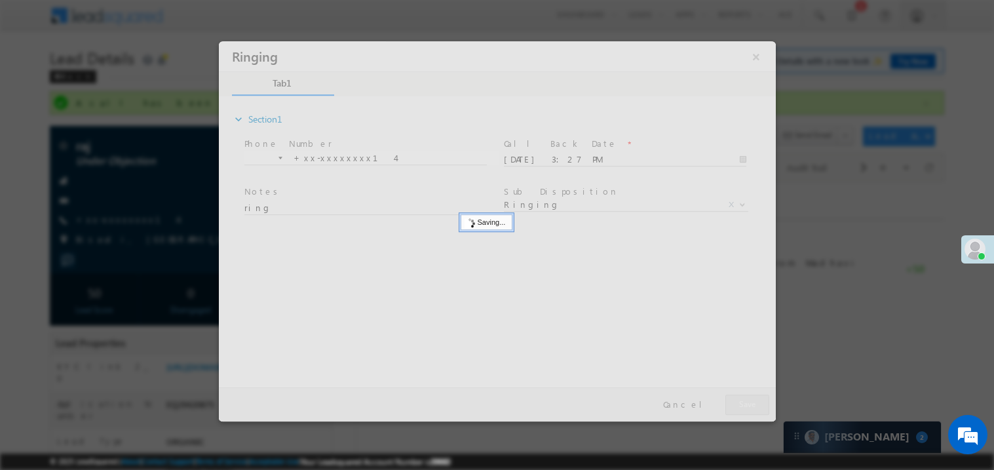
click at [755, 401] on div at bounding box center [496, 231] width 557 height 380
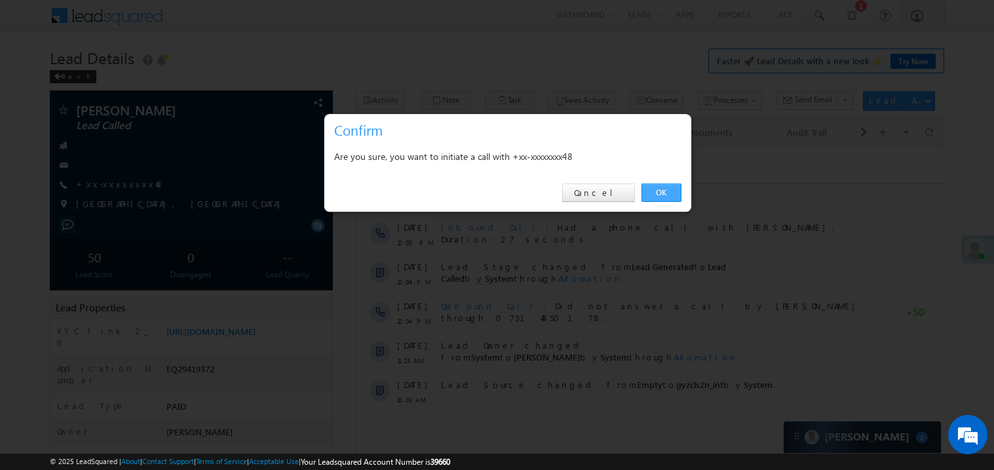
click at [654, 189] on link "OK" at bounding box center [662, 193] width 40 height 18
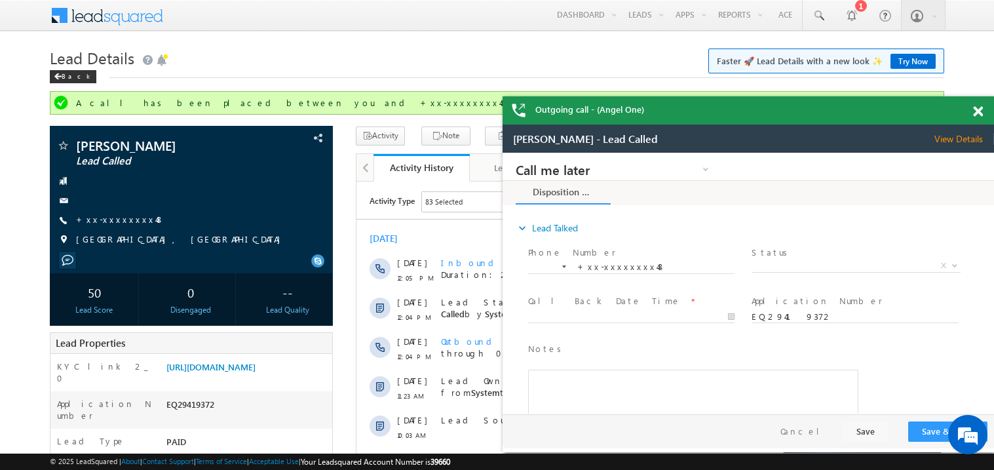
click at [980, 111] on span at bounding box center [978, 111] width 10 height 11
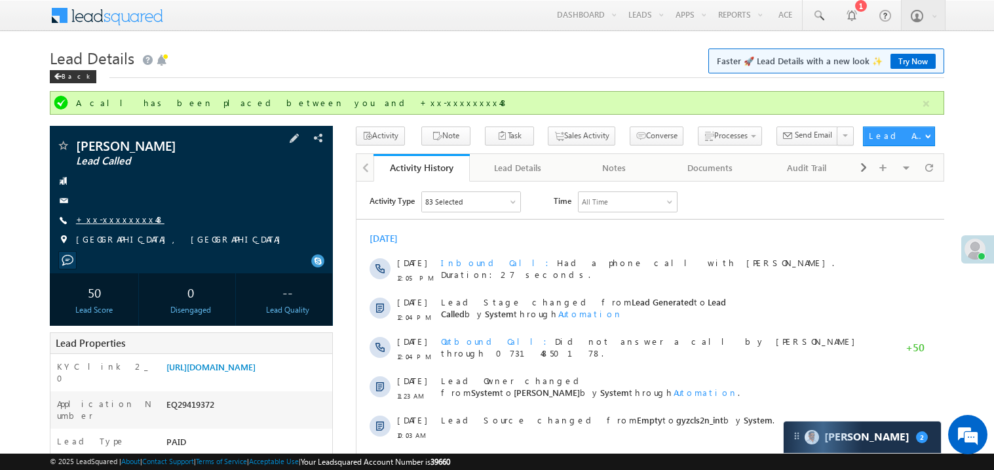
click at [125, 221] on link "+xx-xxxxxxxx48" at bounding box center [120, 219] width 88 height 11
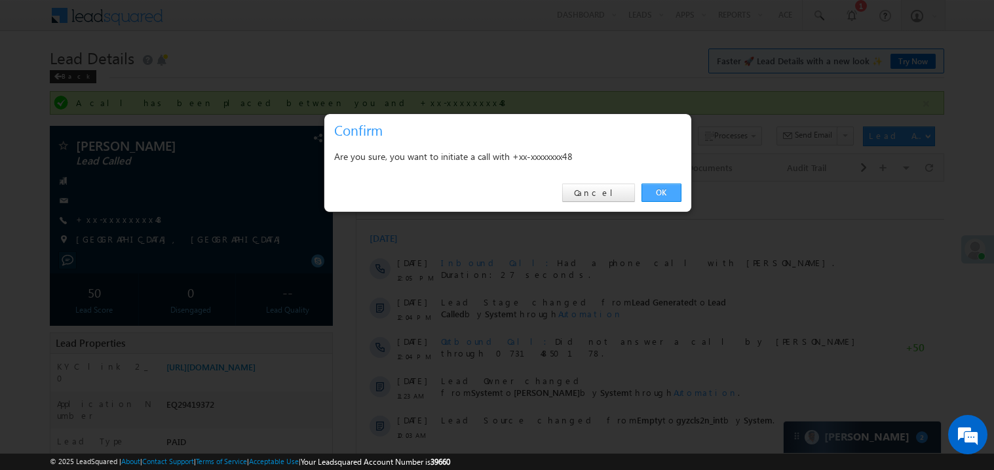
click at [663, 189] on link "OK" at bounding box center [662, 193] width 40 height 18
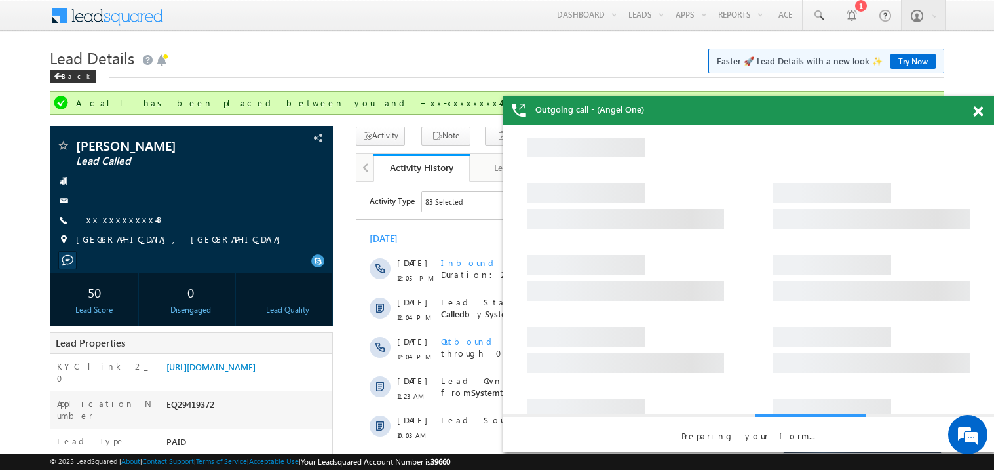
click at [981, 109] on span at bounding box center [978, 111] width 10 height 11
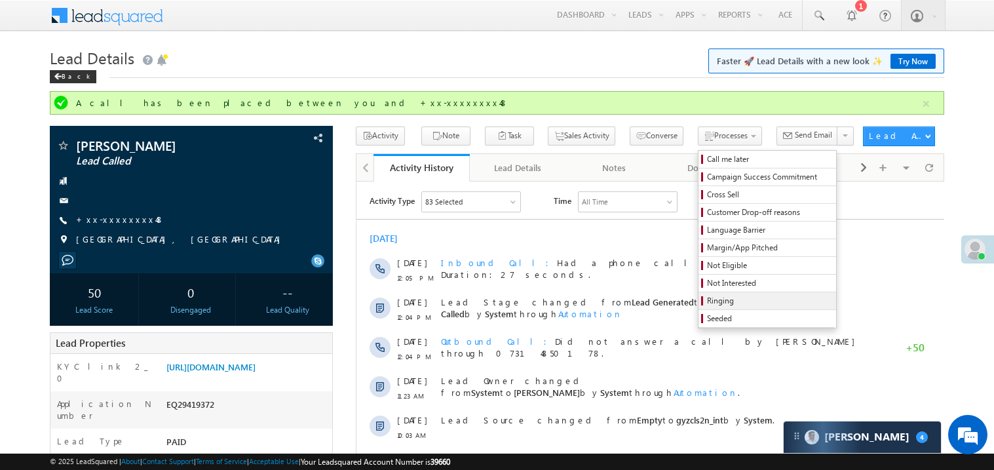
click at [722, 302] on span "Ringing" at bounding box center [769, 301] width 125 height 12
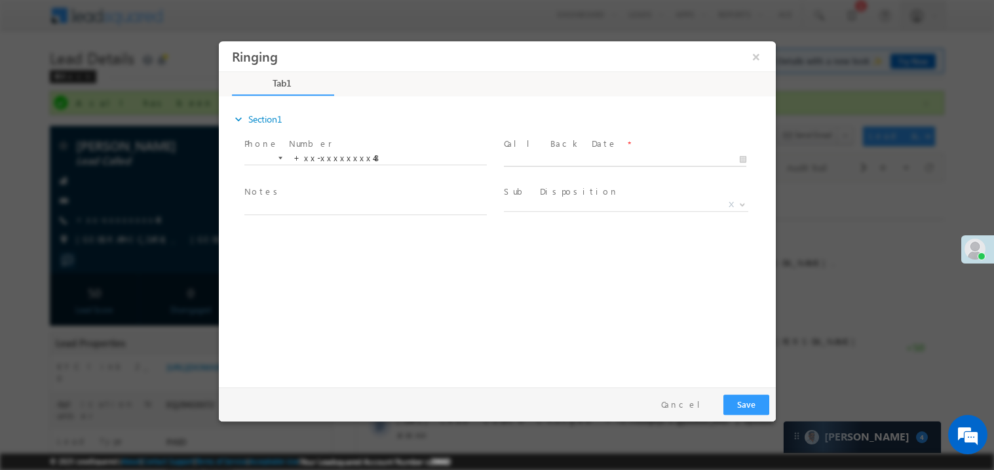
click at [547, 160] on body "Ringing ×" at bounding box center [496, 211] width 557 height 340
type input "[DATE] 3:29 PM"
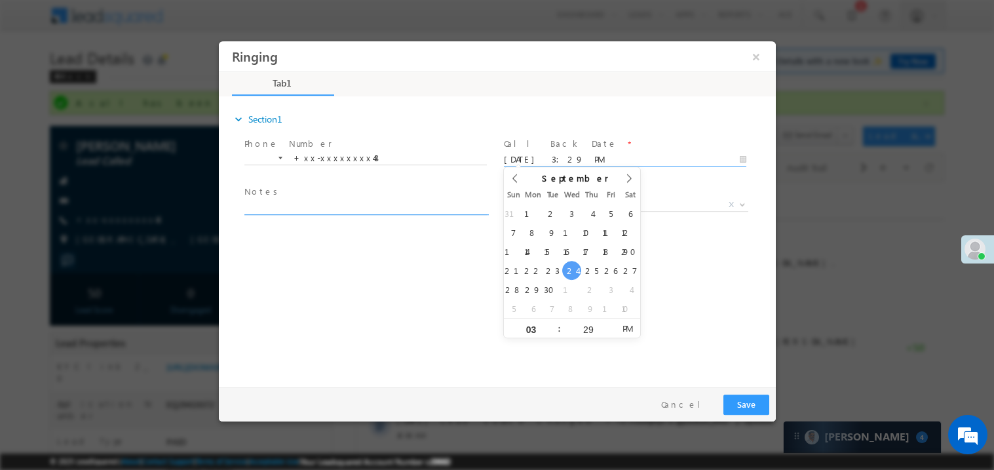
click at [300, 207] on textarea at bounding box center [365, 206] width 243 height 15
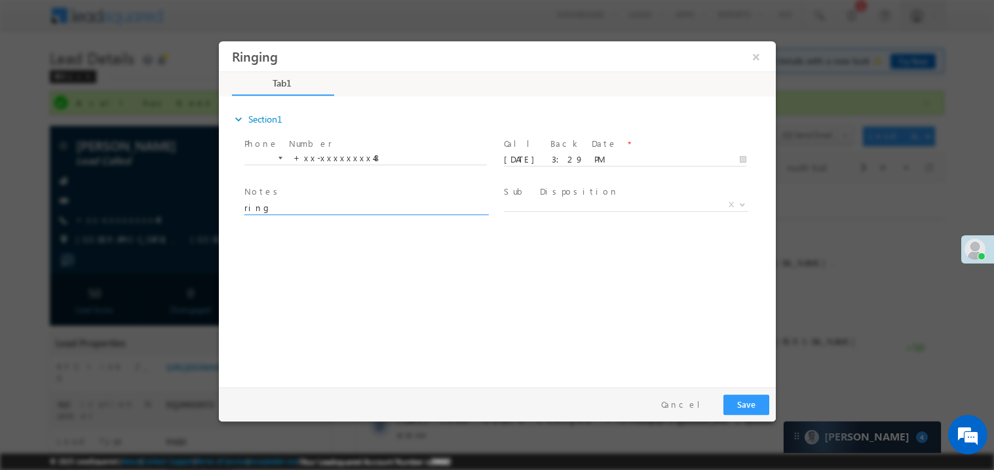
type textarea "ring"
click at [536, 210] on body "Ringing ×" at bounding box center [496, 211] width 557 height 340
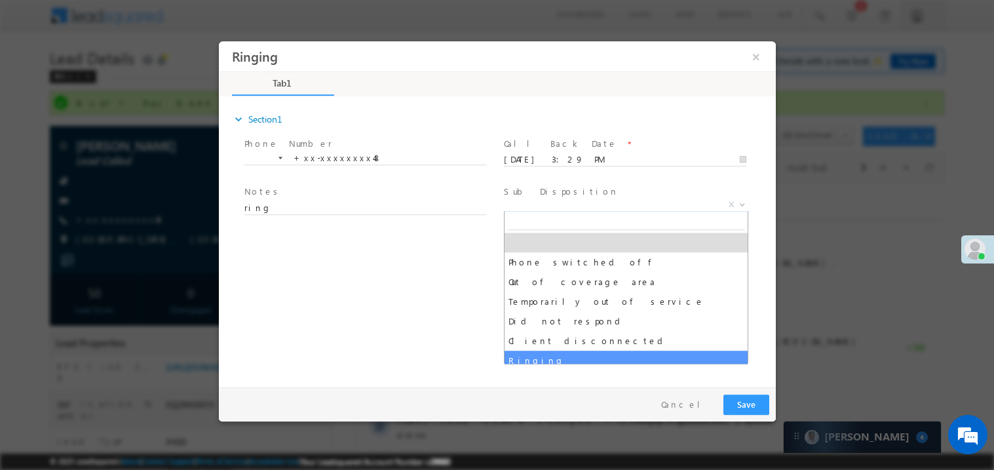
select select "Ringing"
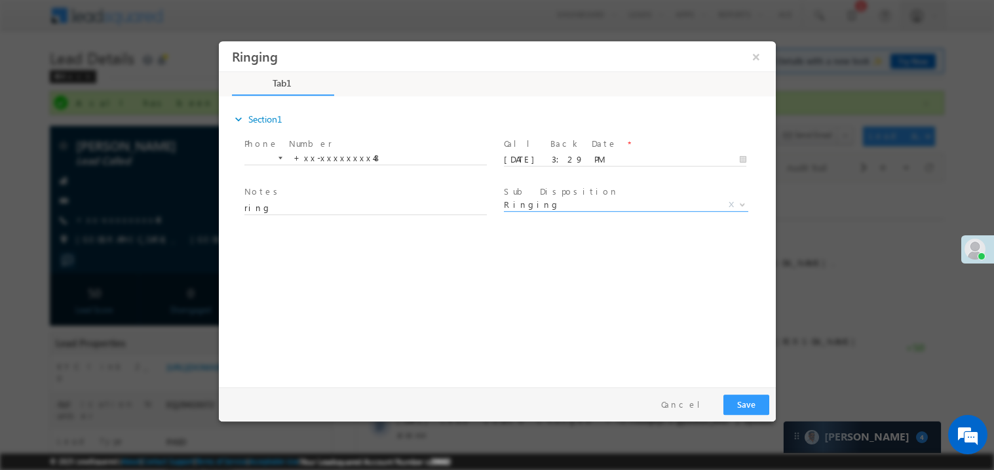
click at [388, 321] on div "expand_more Section1 Phone Number *" at bounding box center [500, 239] width 551 height 283
click at [756, 406] on button "Save" at bounding box center [746, 404] width 46 height 20
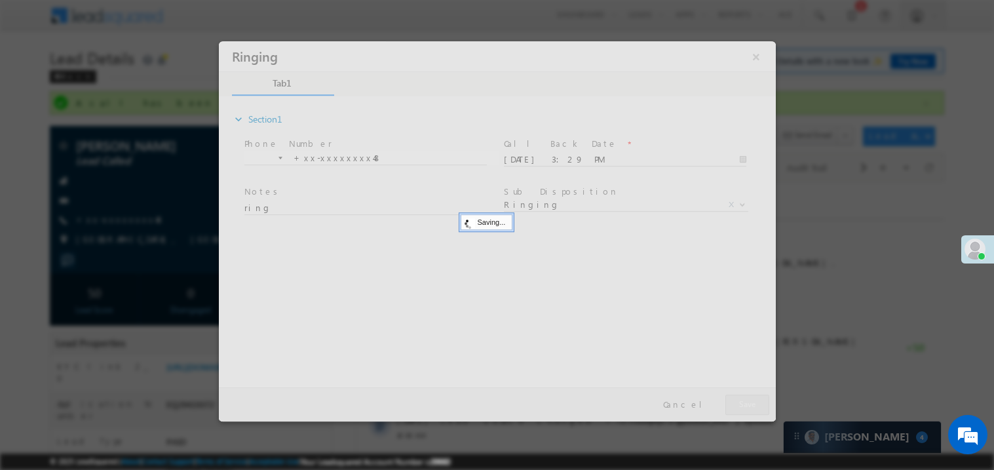
click at [756, 406] on div at bounding box center [496, 231] width 557 height 380
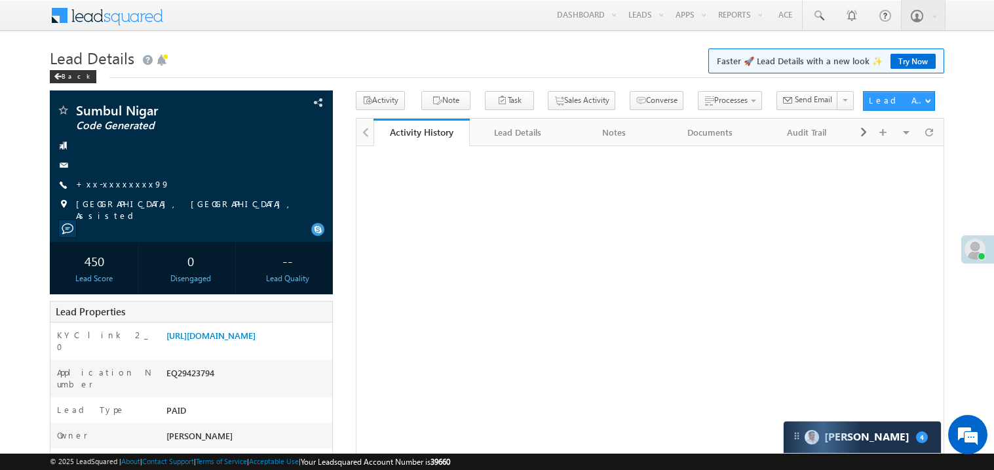
click at [121, 186] on link "+xx-xxxxxxxx99" at bounding box center [123, 183] width 94 height 11
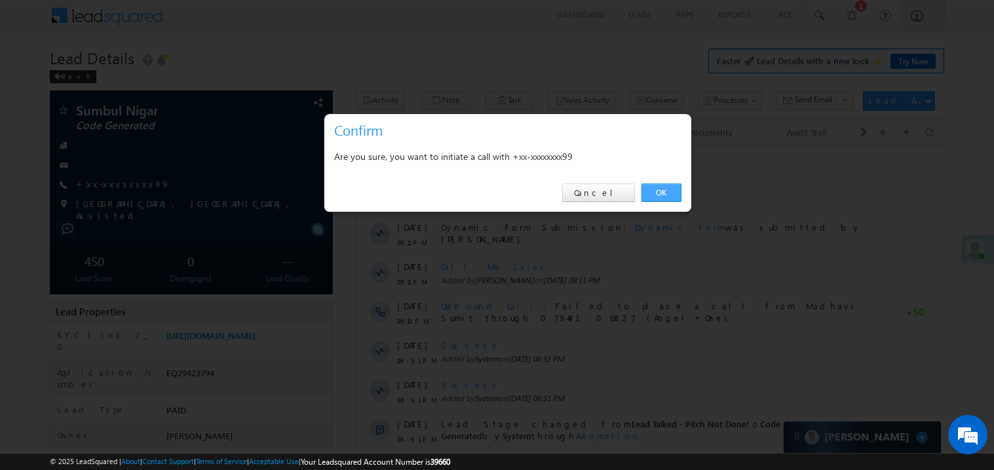
click at [661, 193] on link "OK" at bounding box center [662, 193] width 40 height 18
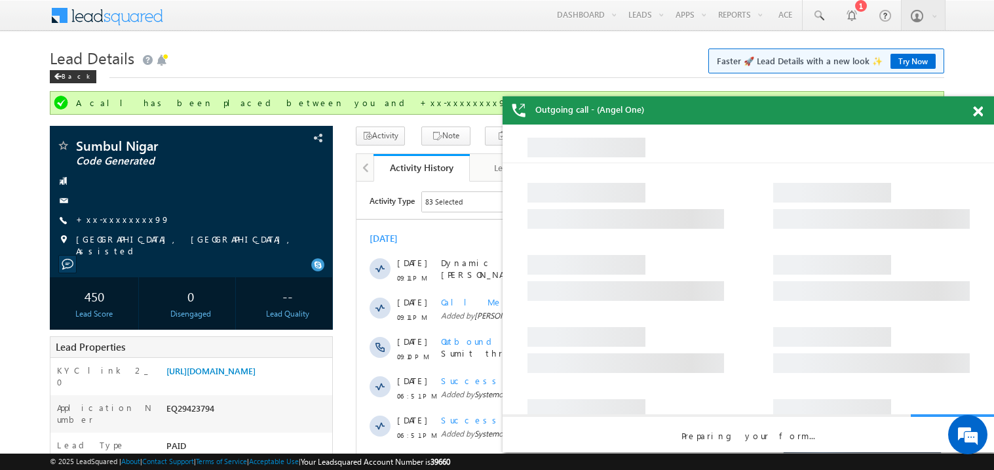
click at [981, 113] on span at bounding box center [978, 111] width 10 height 11
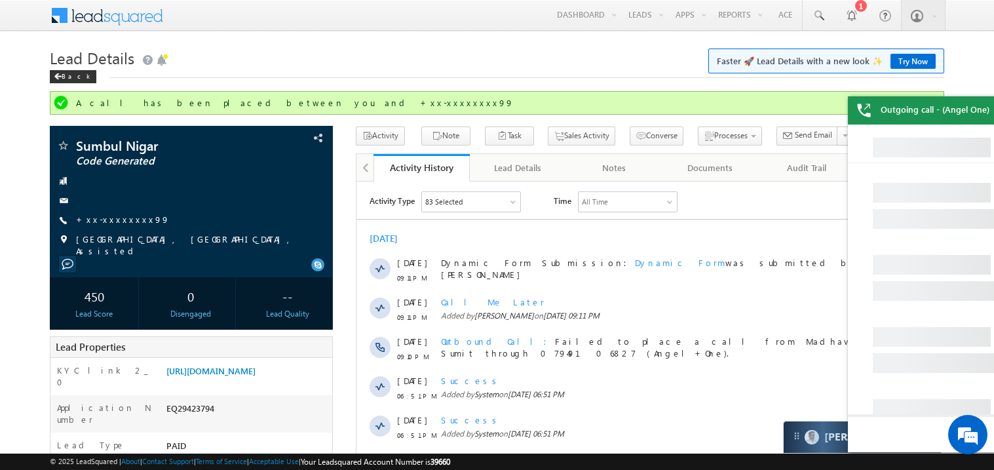
click at [981, 113] on span "Outgoing call - (Angel One)" at bounding box center [935, 110] width 109 height 12
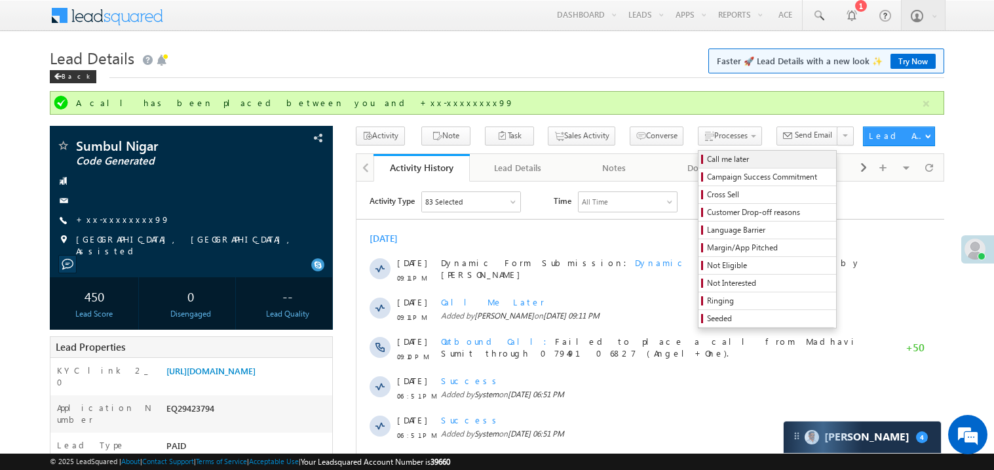
click at [707, 160] on span "Call me later" at bounding box center [769, 159] width 125 height 12
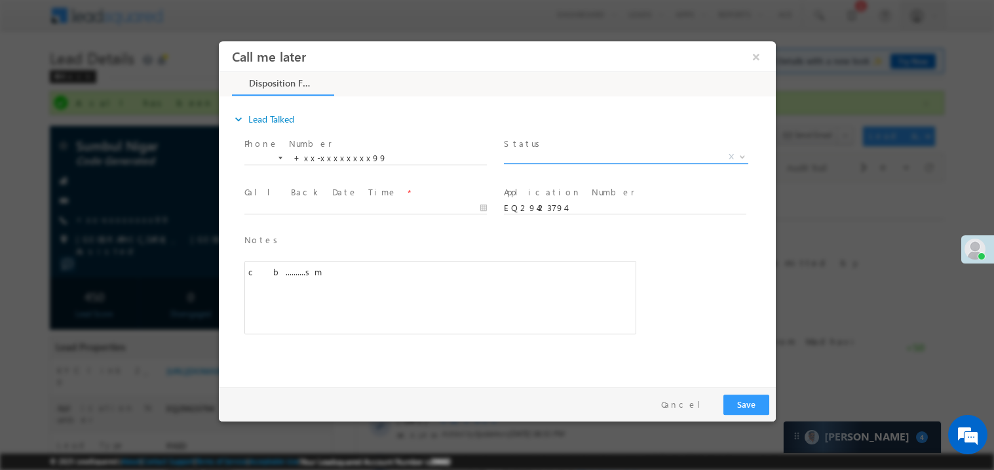
click at [548, 155] on span "X" at bounding box center [625, 156] width 244 height 13
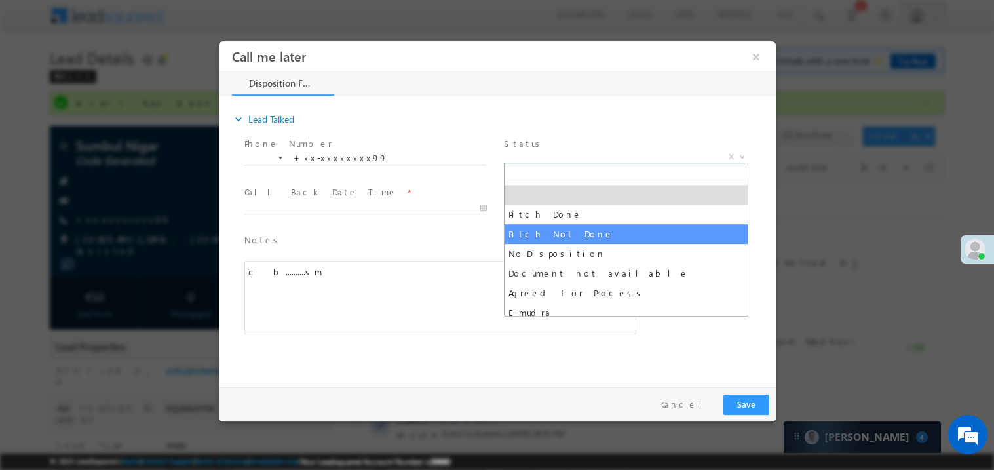
select select "Pitch Not Done"
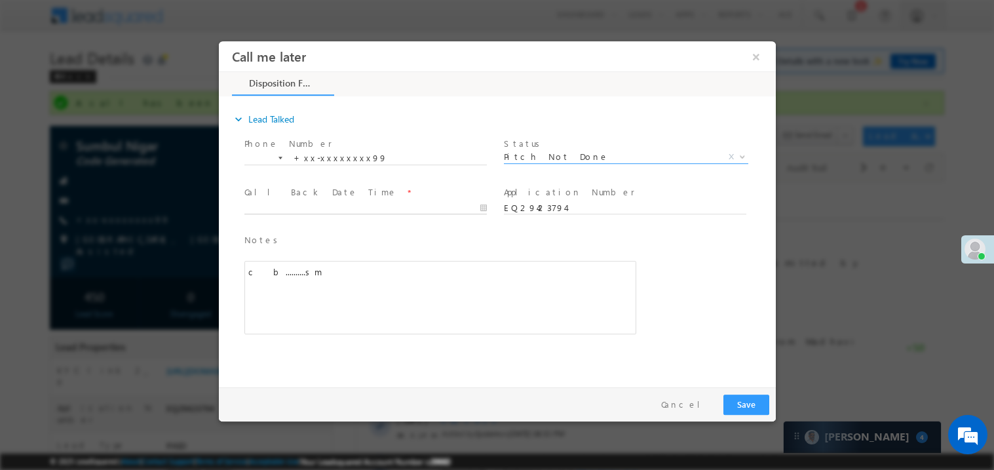
click at [333, 208] on body "Call me later ×" at bounding box center [496, 211] width 557 height 340
type input "[DATE] 3:30 PM"
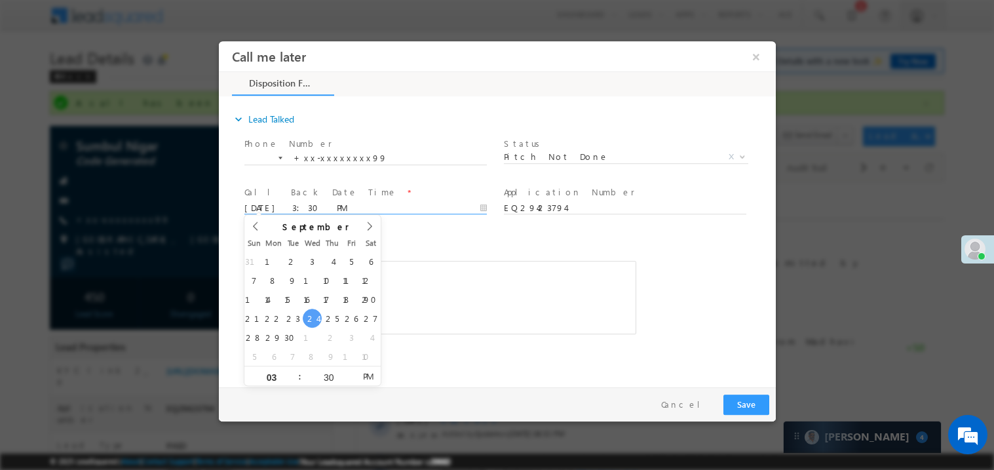
click at [405, 306] on div "c b..........sm" at bounding box center [440, 296] width 392 height 73
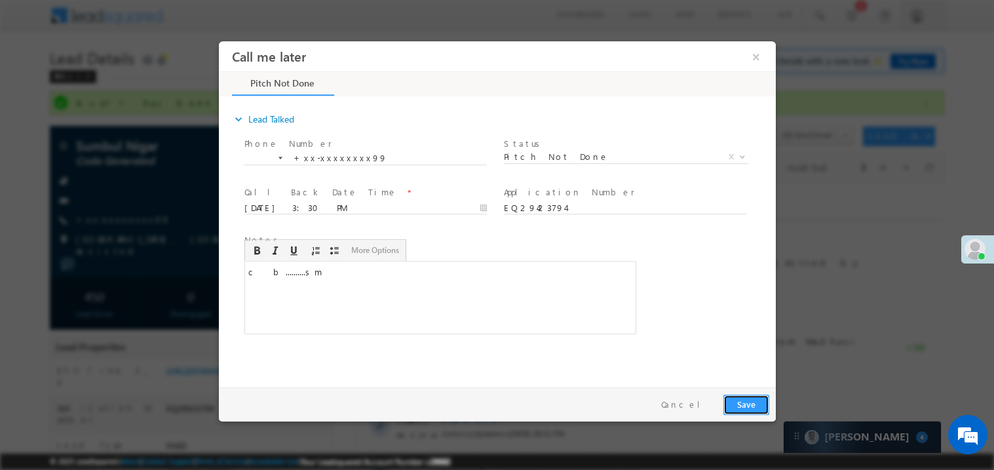
click at [749, 401] on button "Save" at bounding box center [746, 404] width 46 height 20
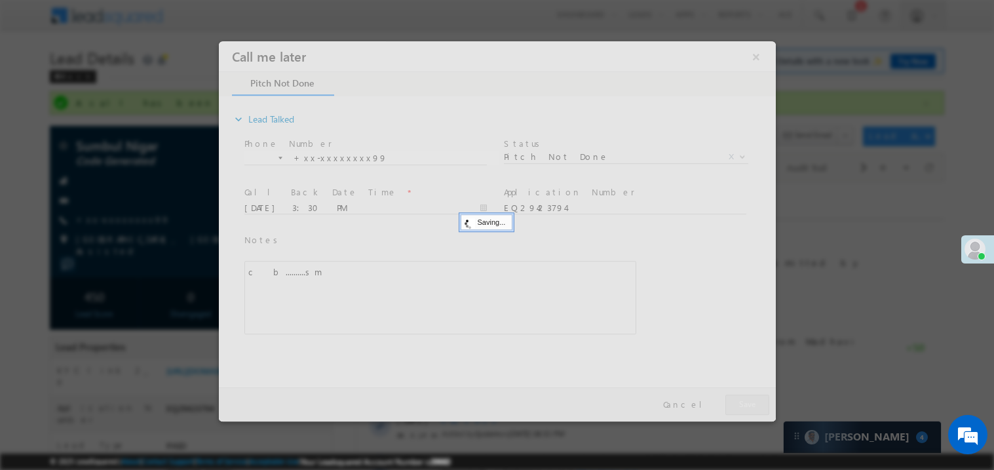
click at [749, 401] on div at bounding box center [496, 231] width 557 height 380
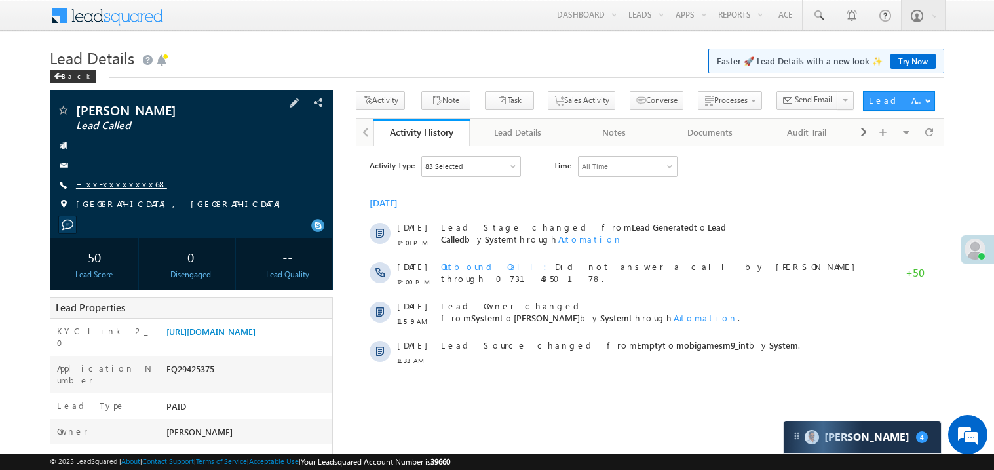
click at [117, 189] on link "+xx-xxxxxxxx68" at bounding box center [121, 183] width 91 height 11
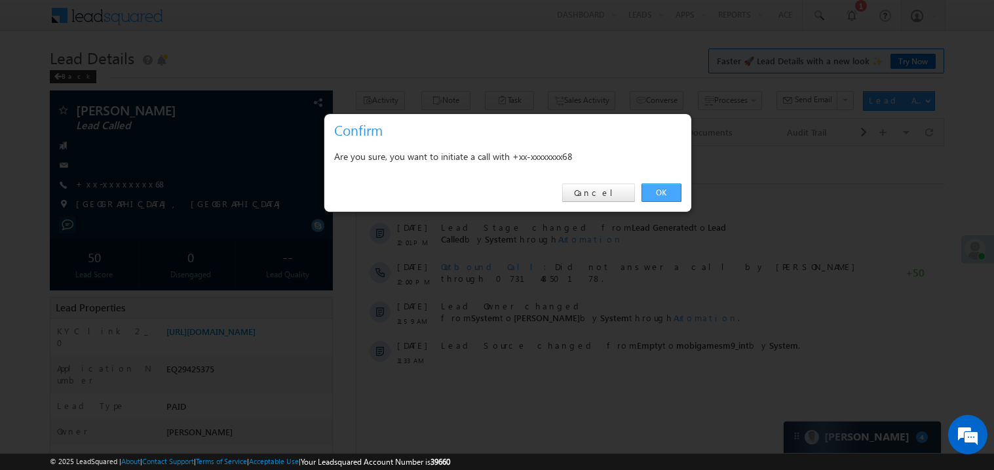
click at [664, 191] on link "OK" at bounding box center [662, 193] width 40 height 18
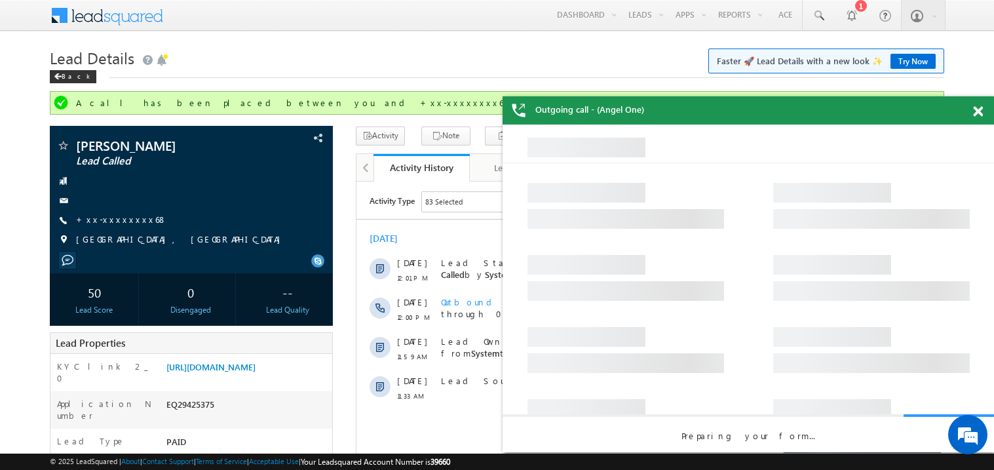
click at [977, 114] on span at bounding box center [978, 111] width 10 height 11
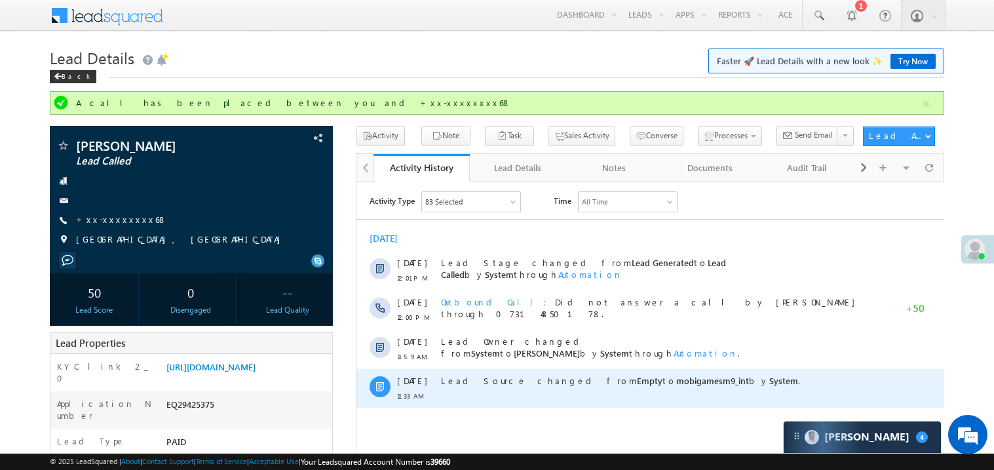
click at [541, 391] on div "Lead Source changed from Empty to mobigamesm9_int by System ." at bounding box center [655, 387] width 431 height 39
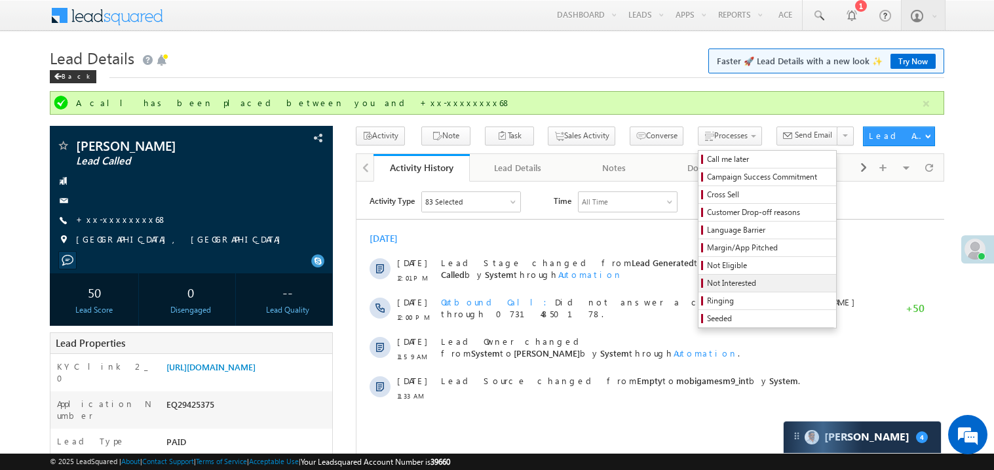
click at [707, 284] on span "Not Interested" at bounding box center [769, 283] width 125 height 12
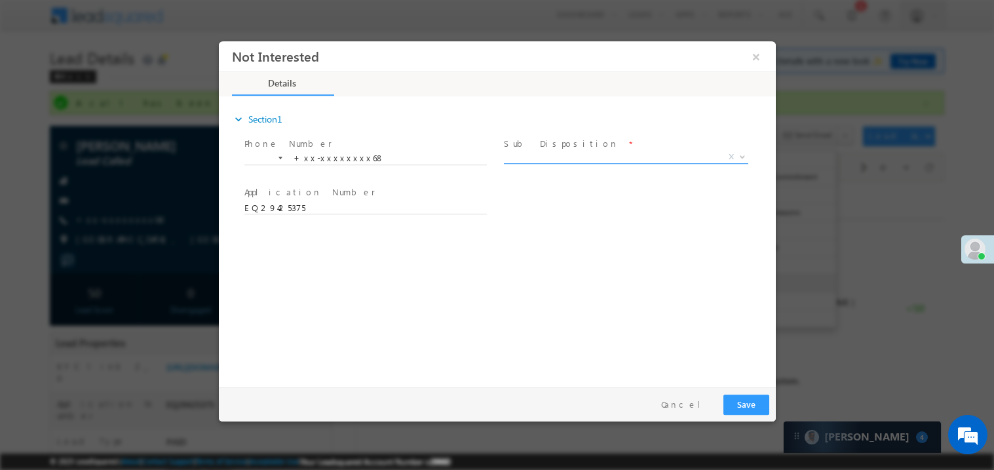
click at [526, 155] on span "X" at bounding box center [625, 156] width 244 height 13
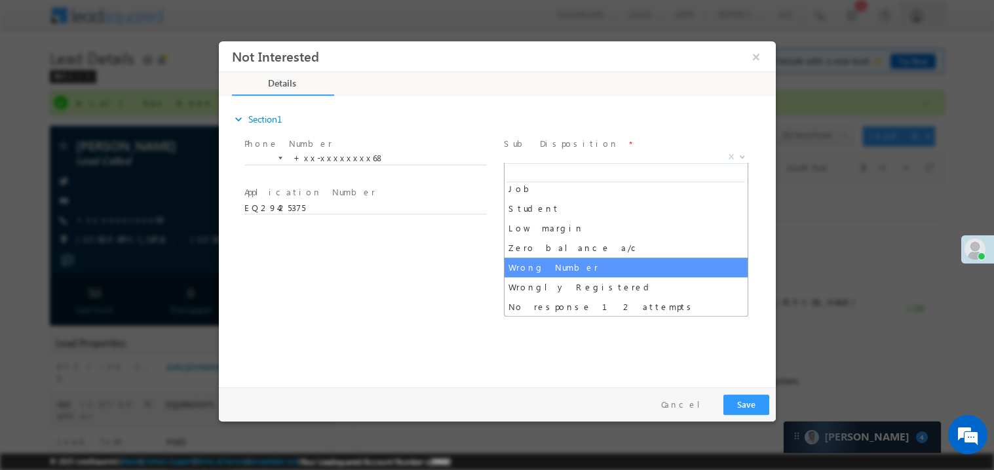
scroll to position [65, 0]
click at [452, 276] on div "expand_more Section1 Phone Number *" at bounding box center [500, 239] width 551 height 283
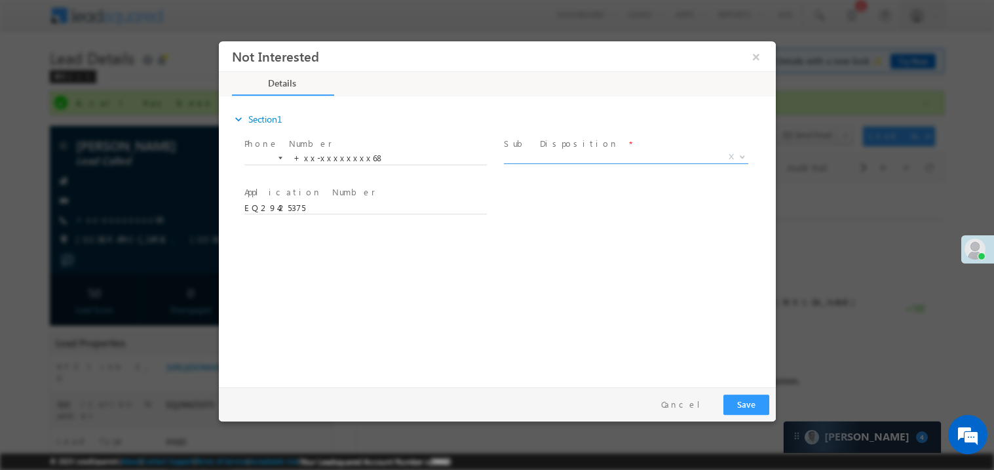
click at [530, 155] on span "X" at bounding box center [625, 156] width 244 height 13
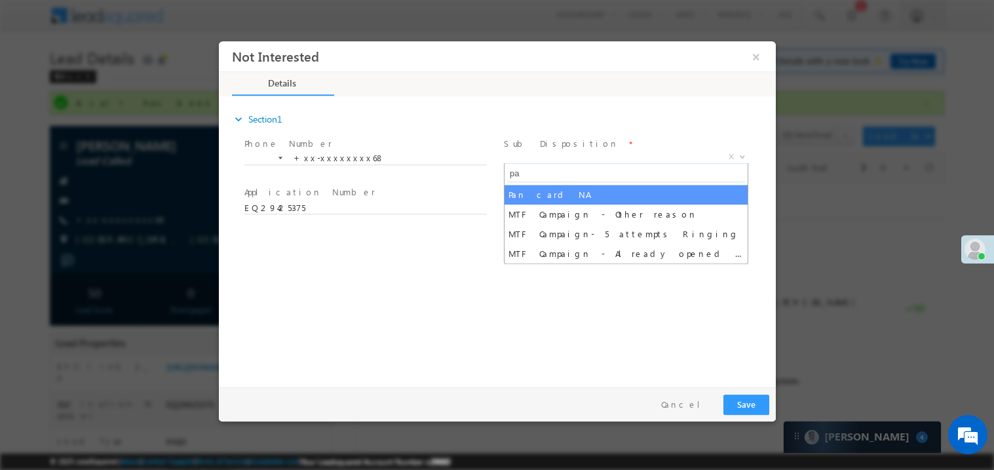
type input "pan"
select select "Pan card NA"
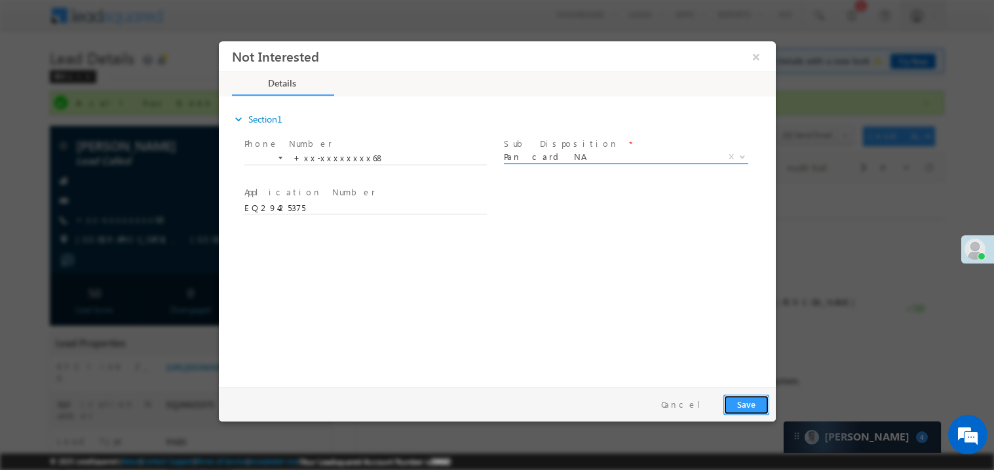
click at [733, 401] on button "Save" at bounding box center [746, 404] width 46 height 20
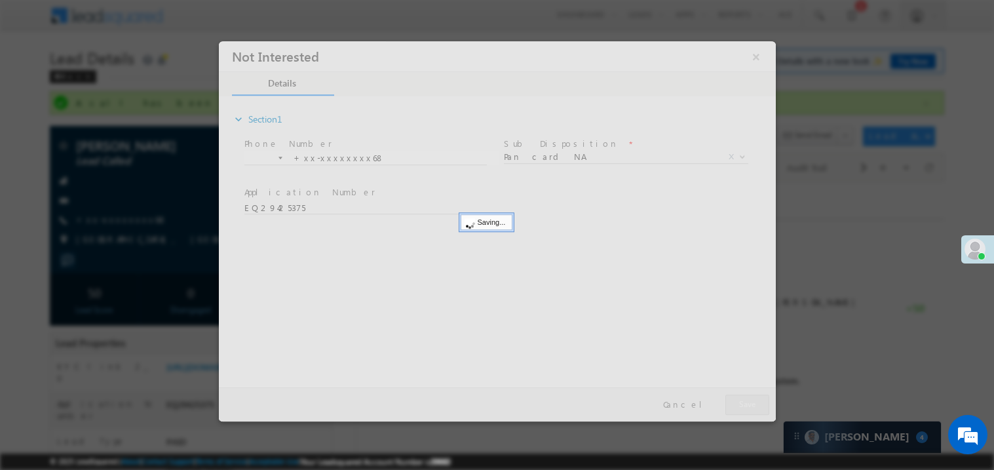
click at [733, 401] on div at bounding box center [496, 231] width 557 height 380
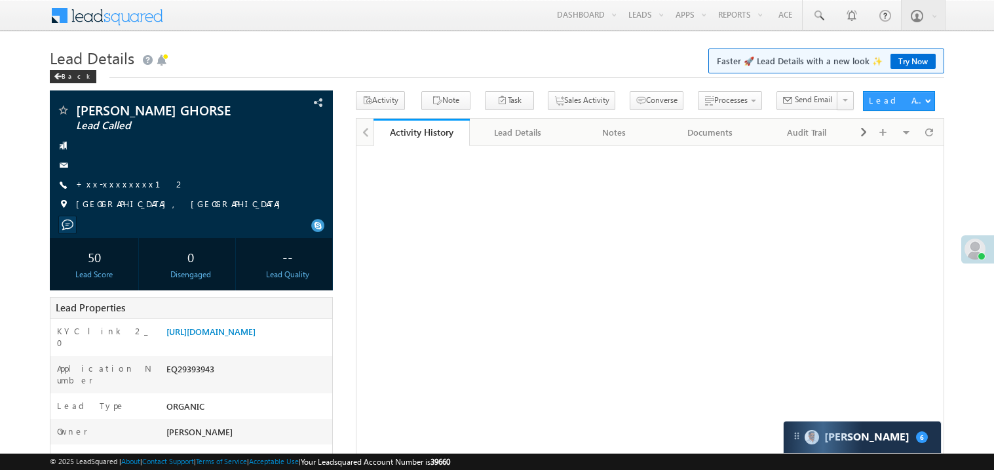
click at [119, 185] on link "+xx-xxxxxxxx12" at bounding box center [130, 183] width 109 height 11
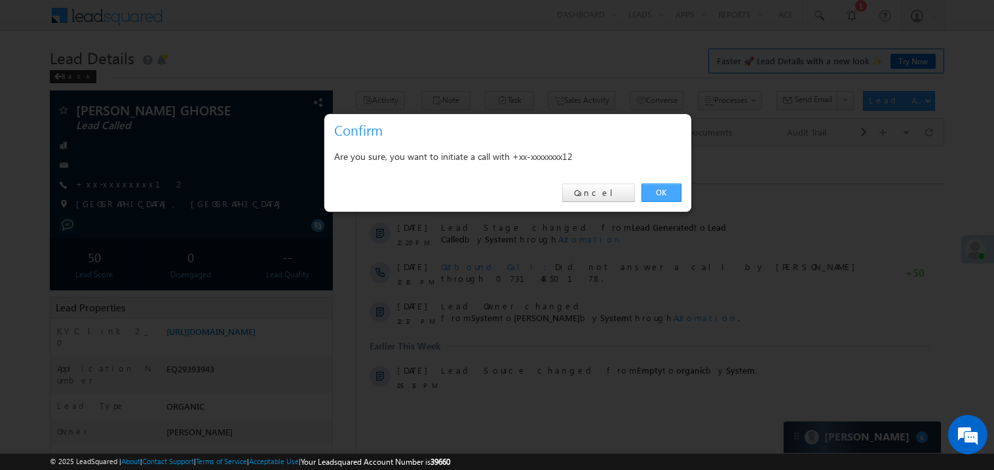
click at [659, 197] on link "OK" at bounding box center [662, 193] width 40 height 18
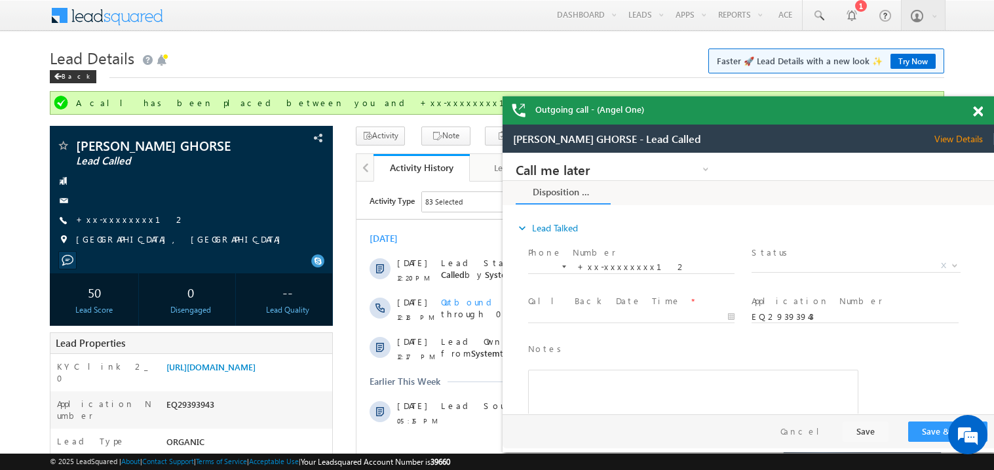
click at [977, 106] on span at bounding box center [978, 111] width 10 height 11
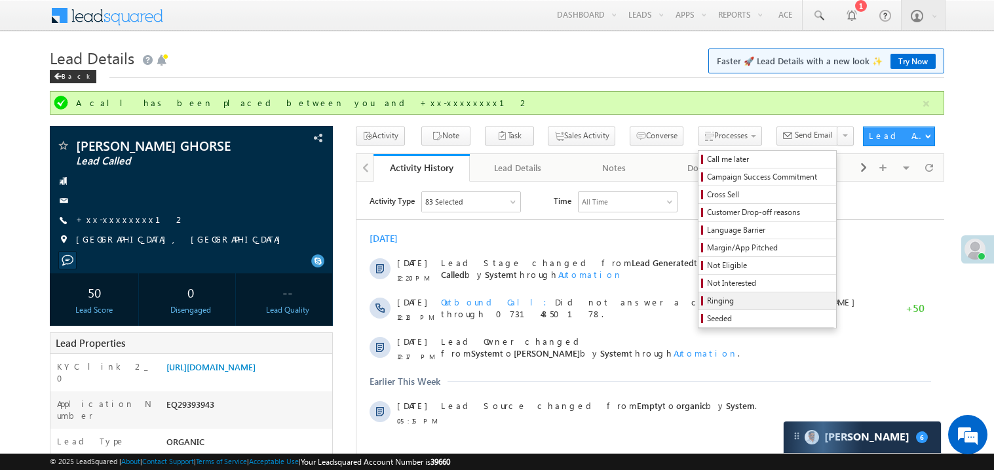
click at [707, 303] on span "Ringing" at bounding box center [769, 301] width 125 height 12
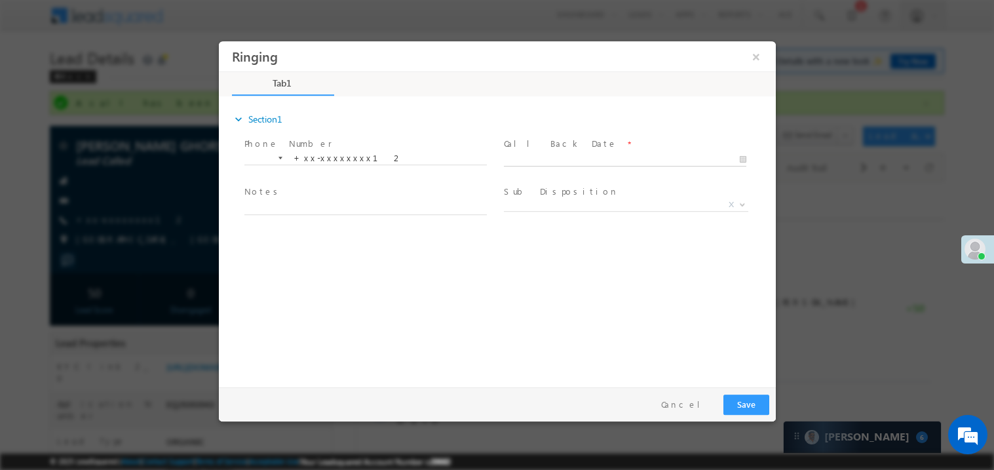
click at [528, 159] on body "Ringing ×" at bounding box center [496, 211] width 557 height 340
type input "[DATE] 3:35 PM"
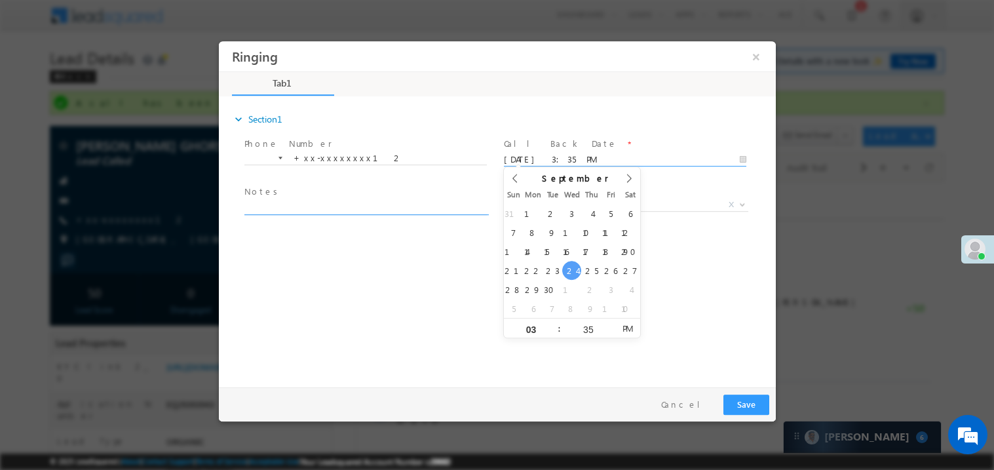
click at [302, 211] on textarea at bounding box center [365, 206] width 243 height 15
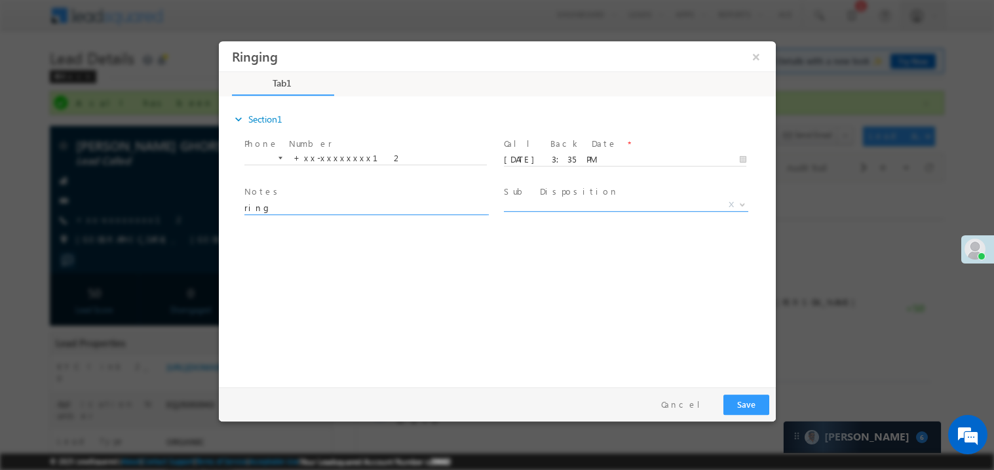
type textarea "ring"
click at [565, 207] on span "X" at bounding box center [625, 204] width 244 height 13
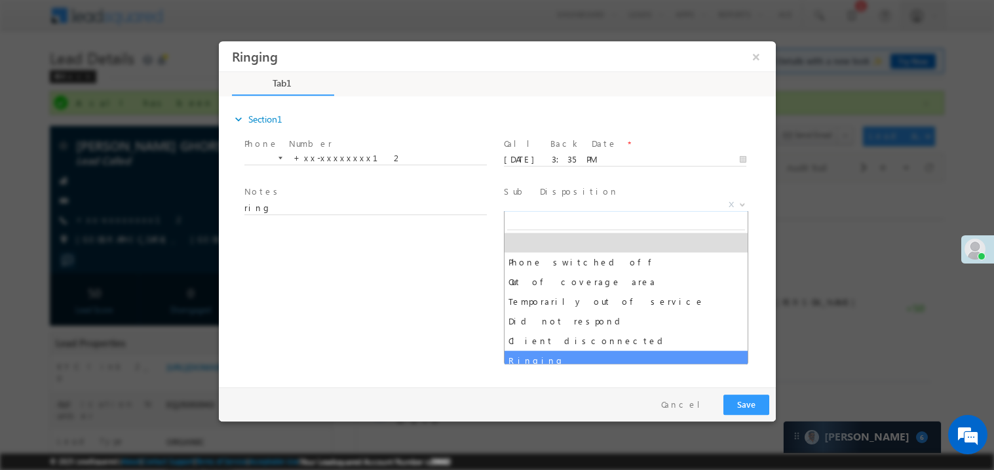
select select "Ringing"
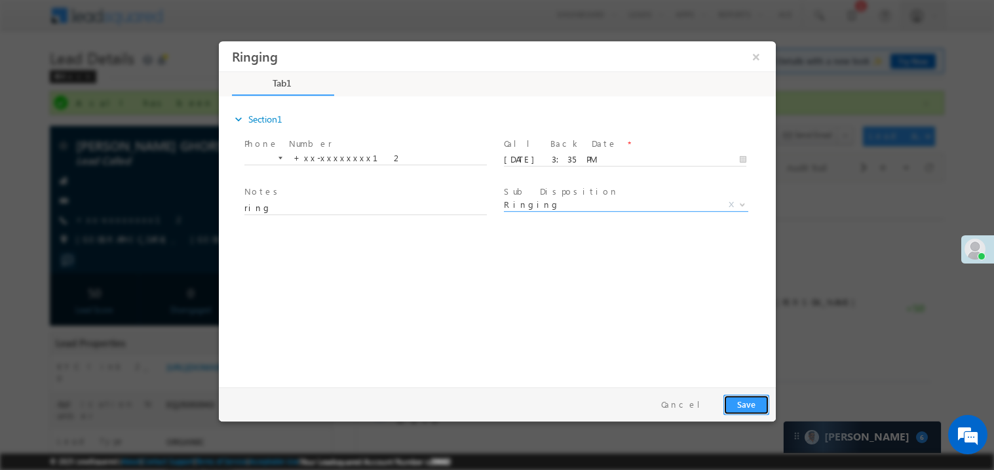
click at [745, 408] on button "Save" at bounding box center [746, 404] width 46 height 20
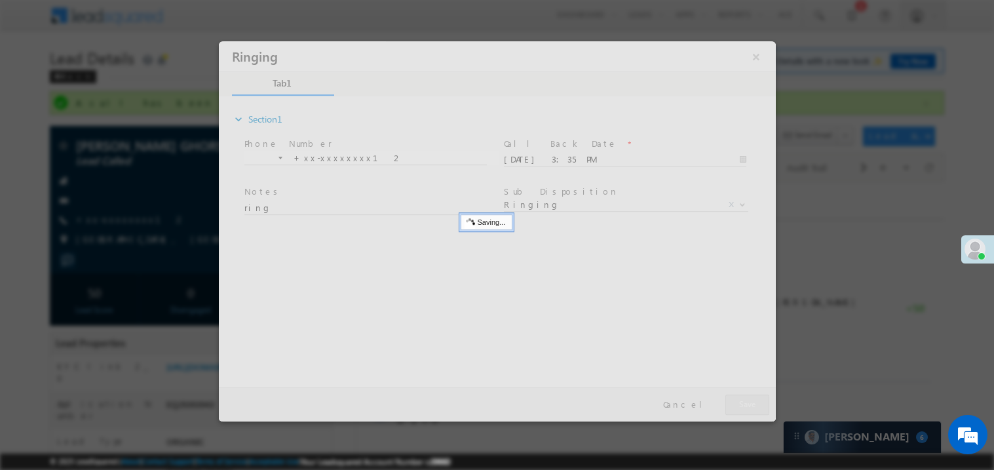
click at [745, 408] on div at bounding box center [496, 231] width 557 height 380
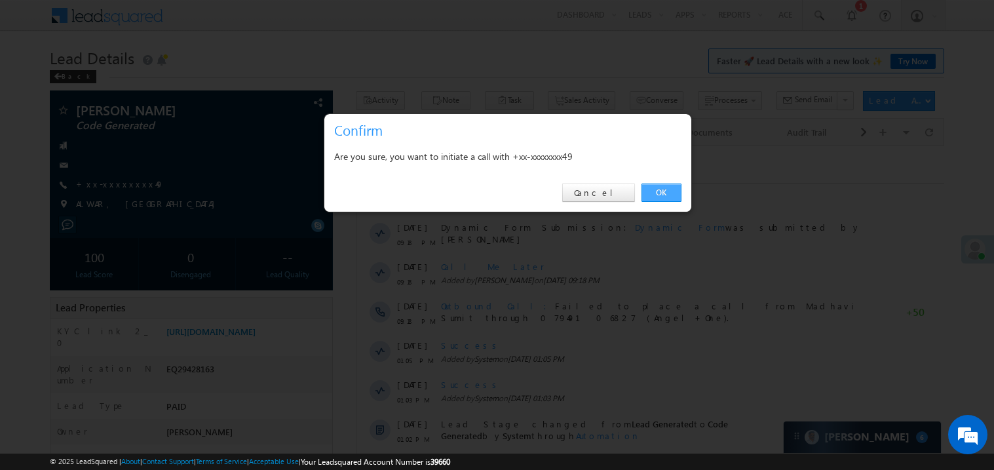
click at [657, 194] on link "OK" at bounding box center [662, 193] width 40 height 18
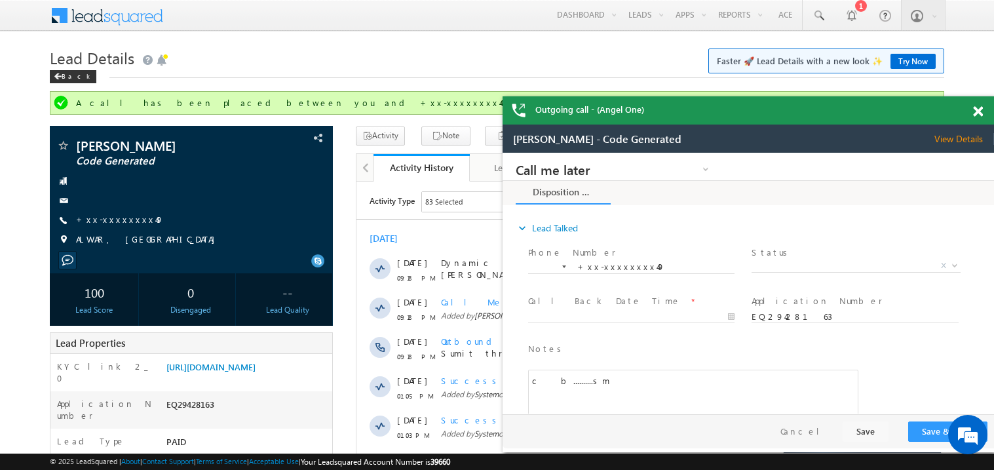
click at [979, 110] on span at bounding box center [978, 111] width 10 height 11
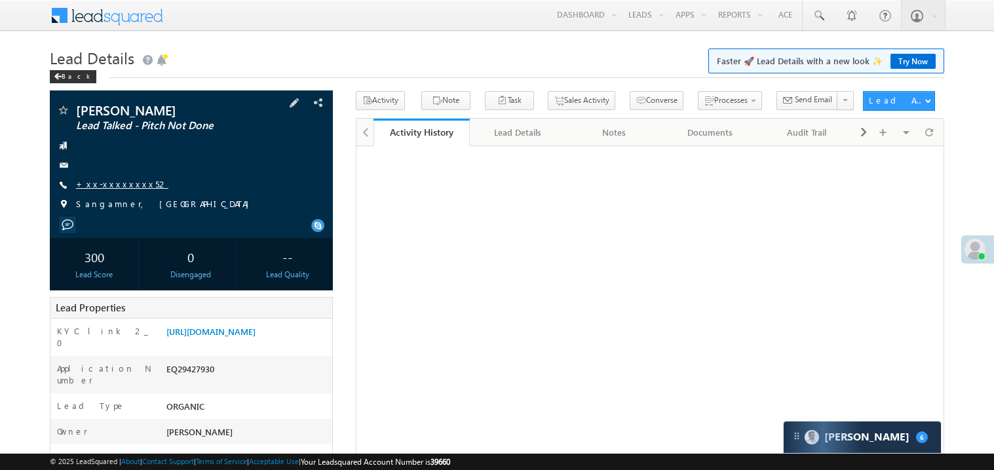
click at [114, 184] on link "+xx-xxxxxxxx52" at bounding box center [122, 183] width 92 height 11
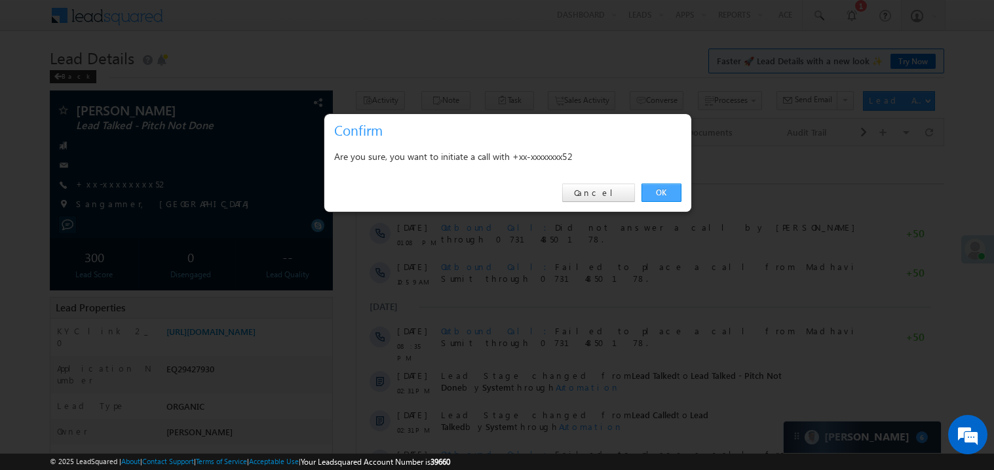
click at [652, 194] on link "OK" at bounding box center [662, 193] width 40 height 18
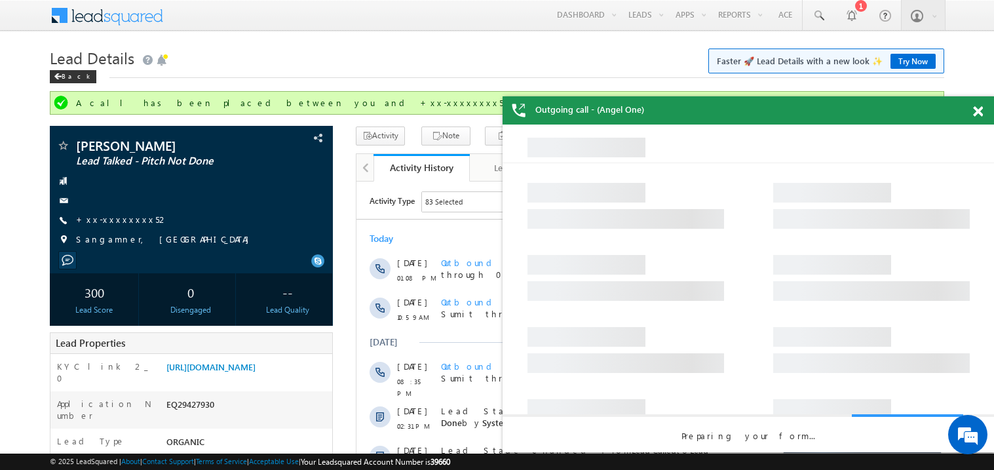
click at [979, 113] on span at bounding box center [978, 111] width 10 height 11
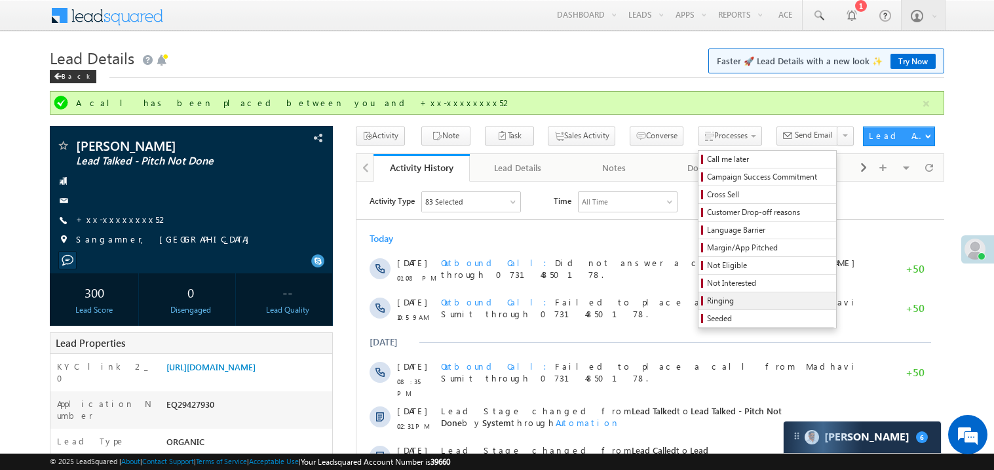
click at [743, 305] on span "Ringing" at bounding box center [769, 301] width 125 height 12
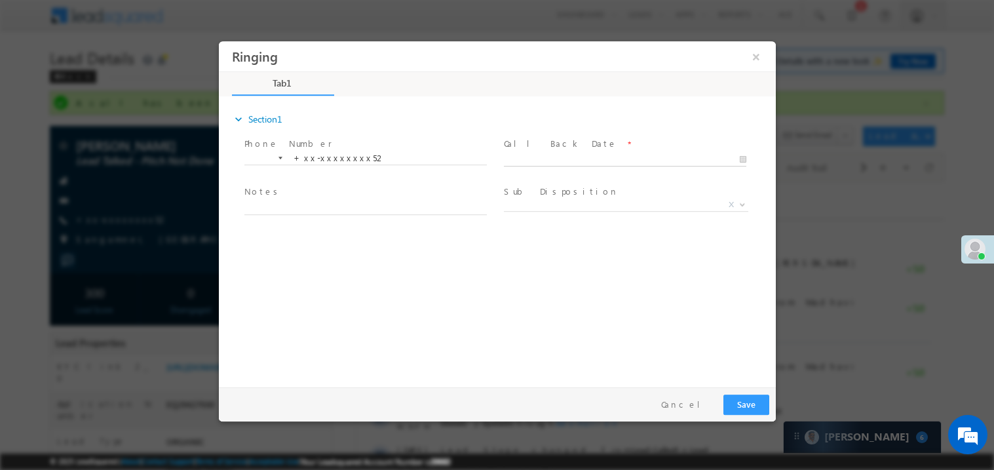
click at [540, 161] on body "Ringing ×" at bounding box center [496, 211] width 557 height 340
type input "[DATE] 3:37 PM"
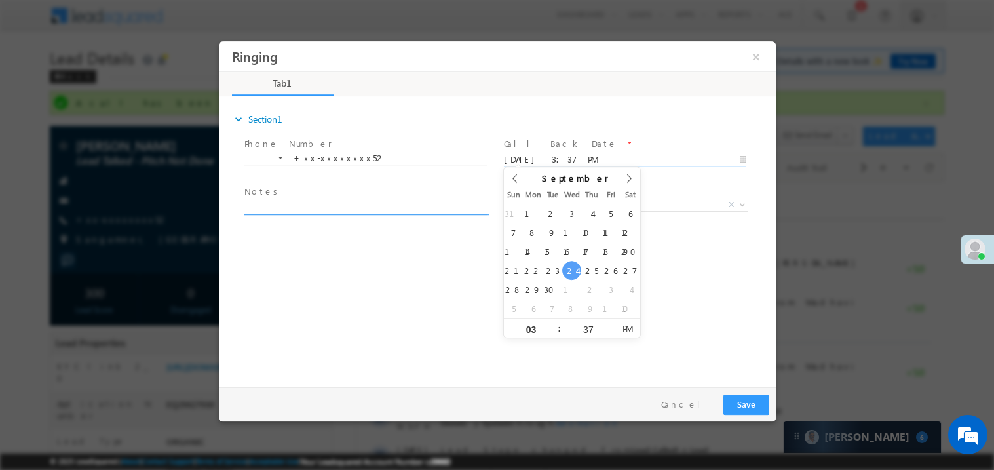
click at [316, 205] on textarea at bounding box center [365, 206] width 243 height 15
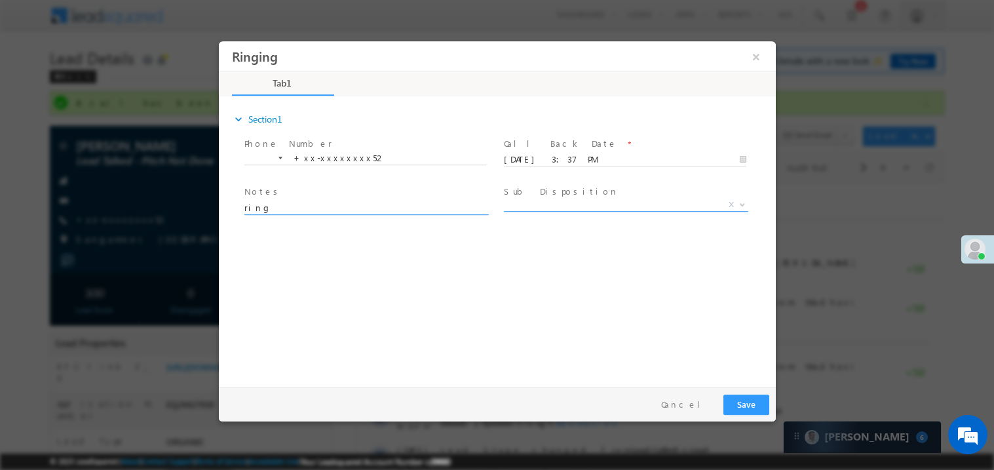
type textarea "ring"
click at [545, 203] on span "X" at bounding box center [625, 204] width 244 height 13
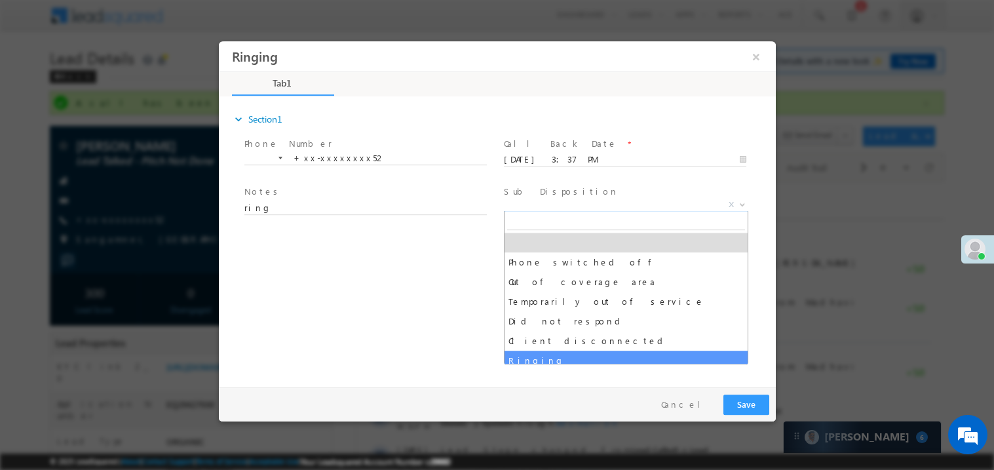
select select "Ringing"
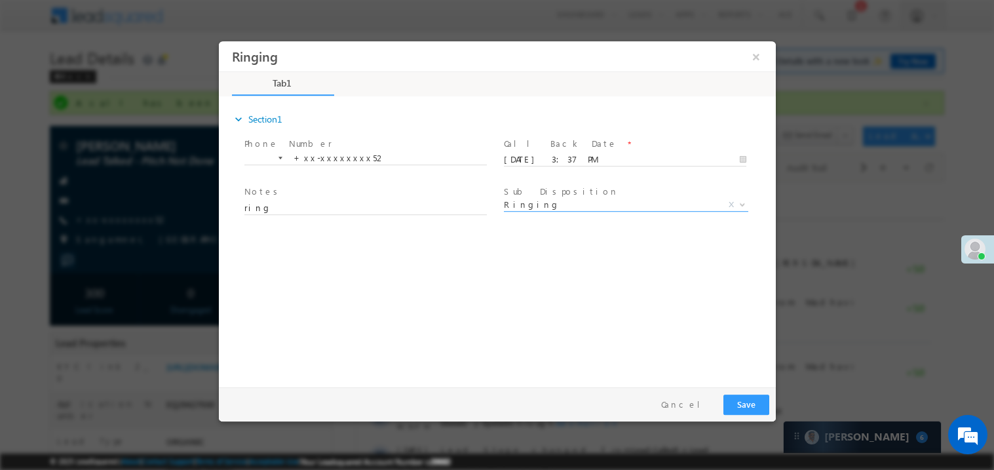
click at [353, 315] on div "expand_more Section1 Phone Number *" at bounding box center [500, 239] width 551 height 283
click at [750, 403] on button "Save" at bounding box center [746, 404] width 46 height 20
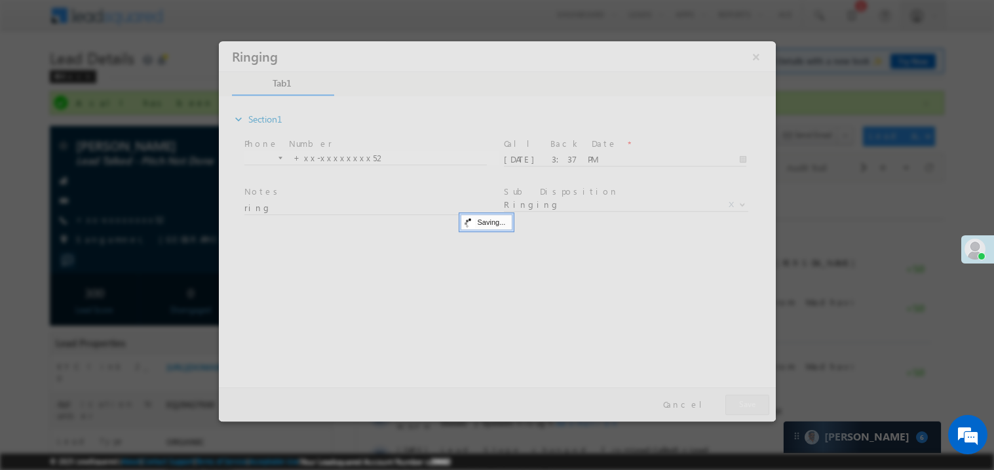
click at [750, 403] on div at bounding box center [496, 231] width 557 height 380
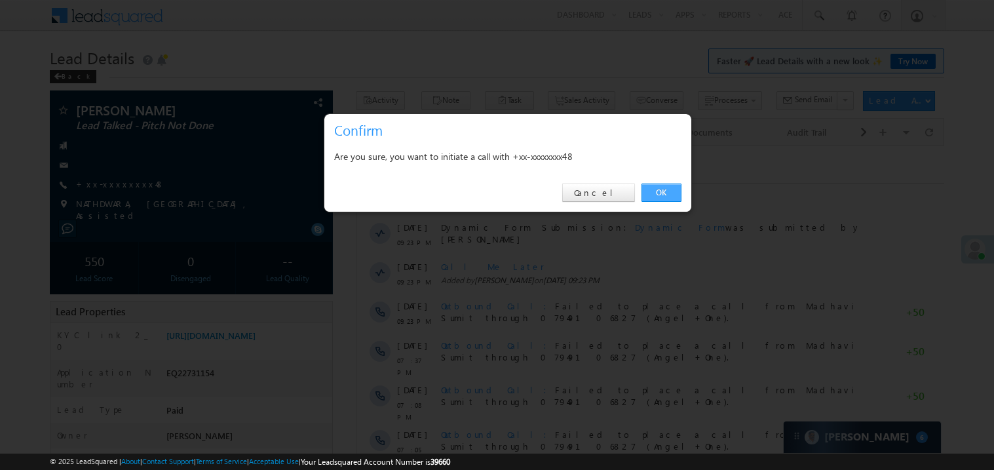
click at [657, 191] on link "OK" at bounding box center [662, 193] width 40 height 18
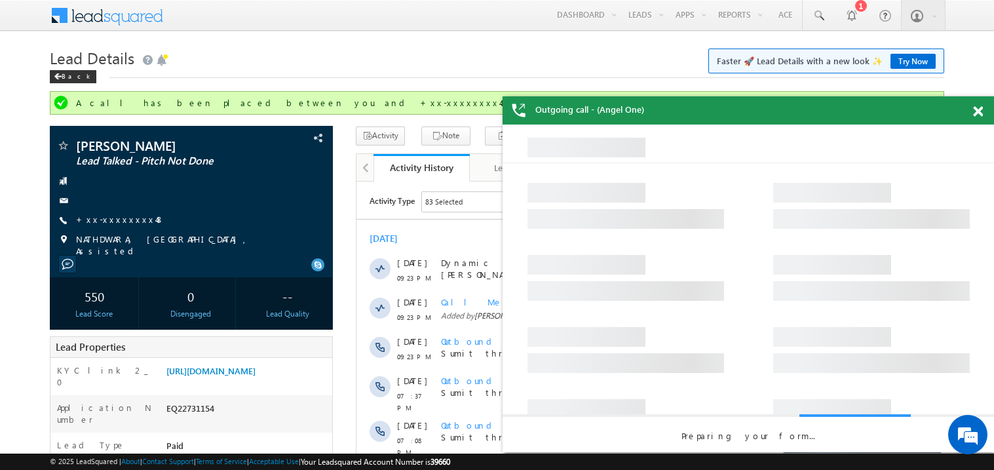
click at [979, 111] on span at bounding box center [978, 111] width 10 height 11
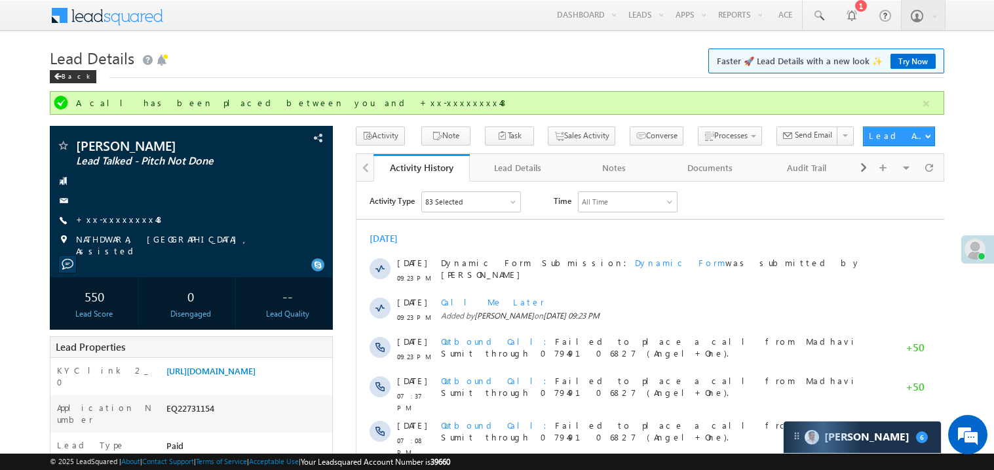
click at [399, 52] on h1 "Lead Details Faster 🚀 Lead Details with a new look ✨ Try Now" at bounding box center [497, 57] width 895 height 26
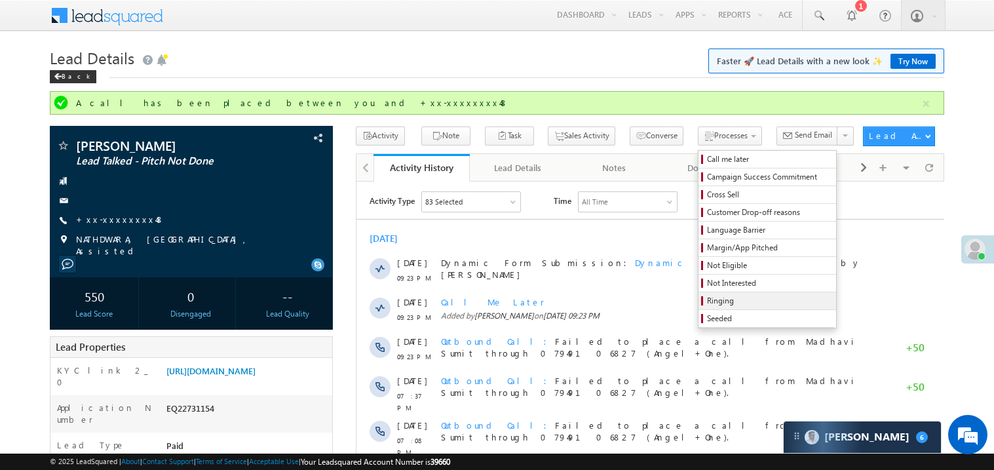
click at [716, 302] on span "Ringing" at bounding box center [769, 301] width 125 height 12
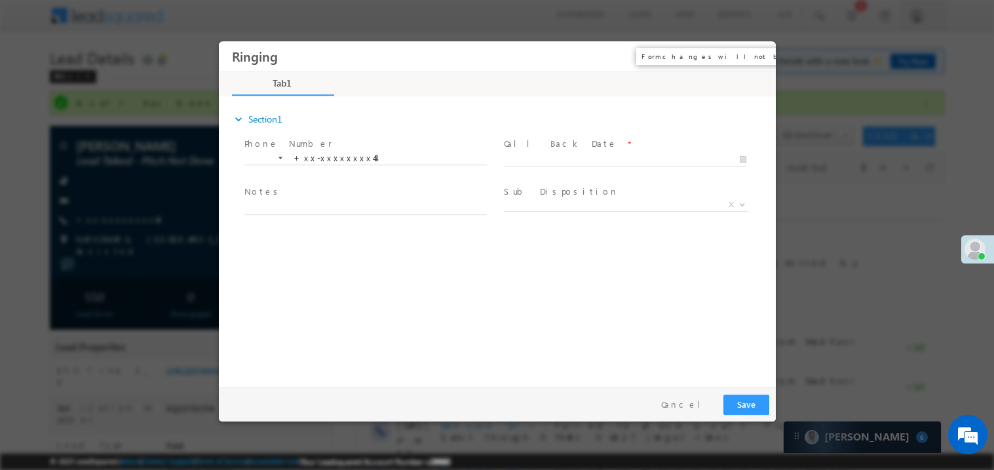
click at [753, 53] on button "×" at bounding box center [756, 56] width 22 height 24
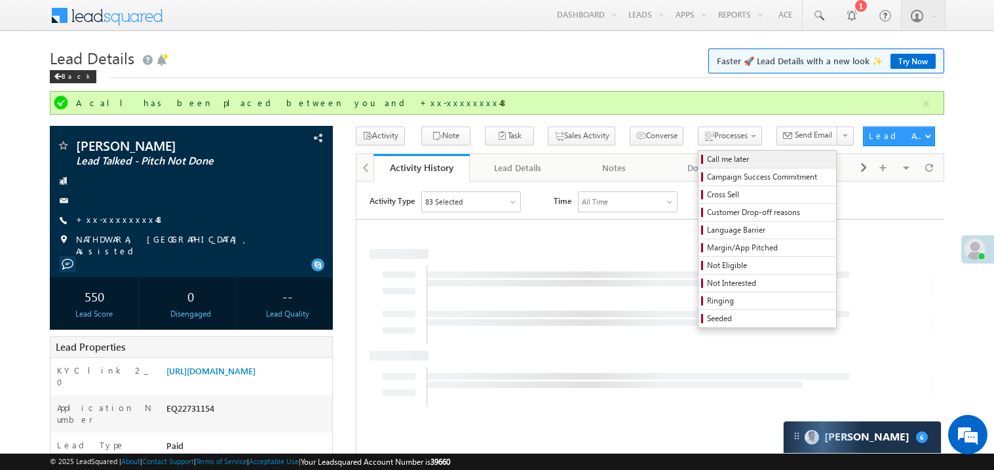
click at [707, 162] on span "Call me later" at bounding box center [769, 159] width 125 height 12
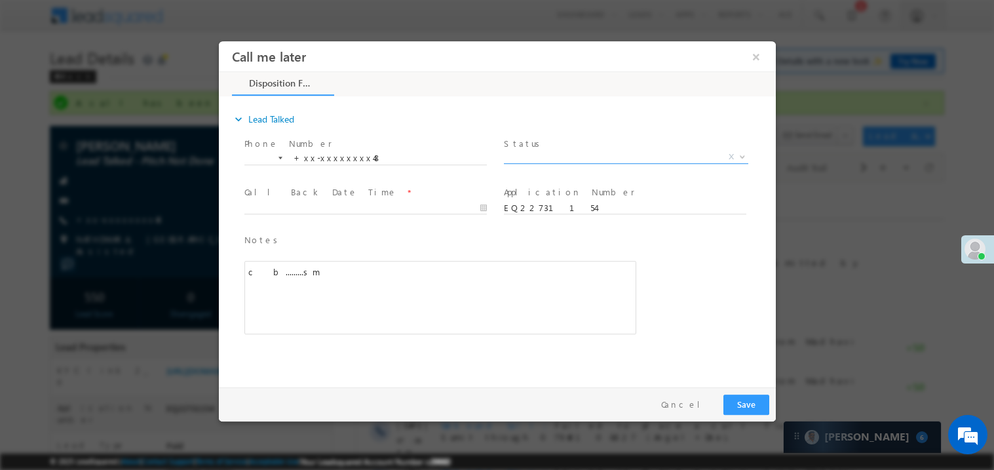
click at [528, 159] on span "X" at bounding box center [625, 156] width 244 height 13
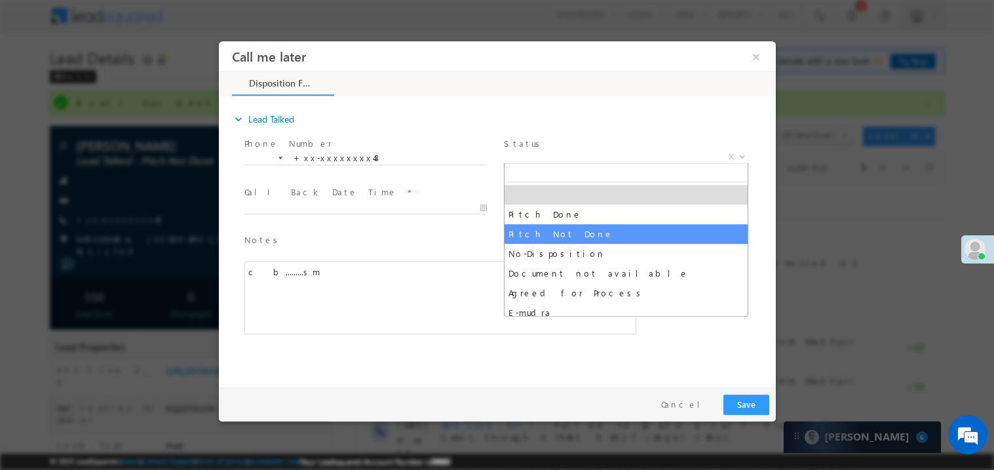
select select "Pitch Not Done"
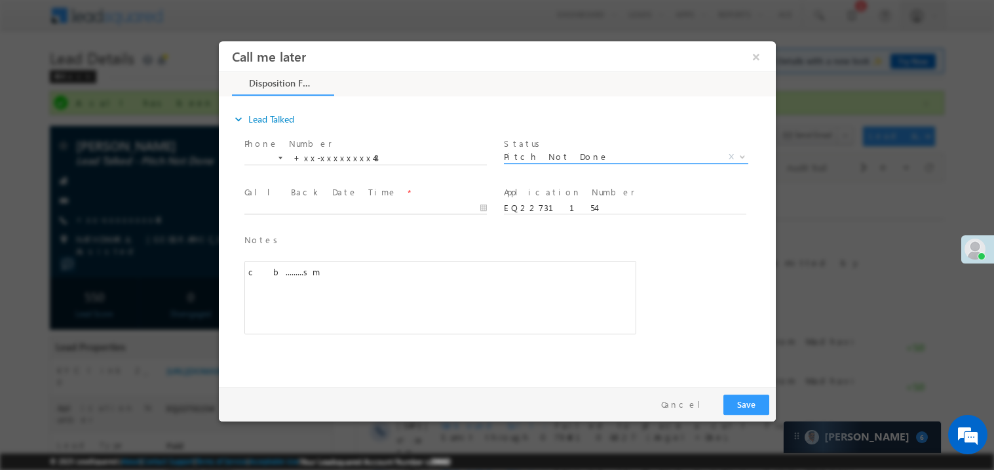
click at [321, 210] on body "Call me later ×" at bounding box center [496, 211] width 557 height 340
type input "09/24/25 3:38 PM"
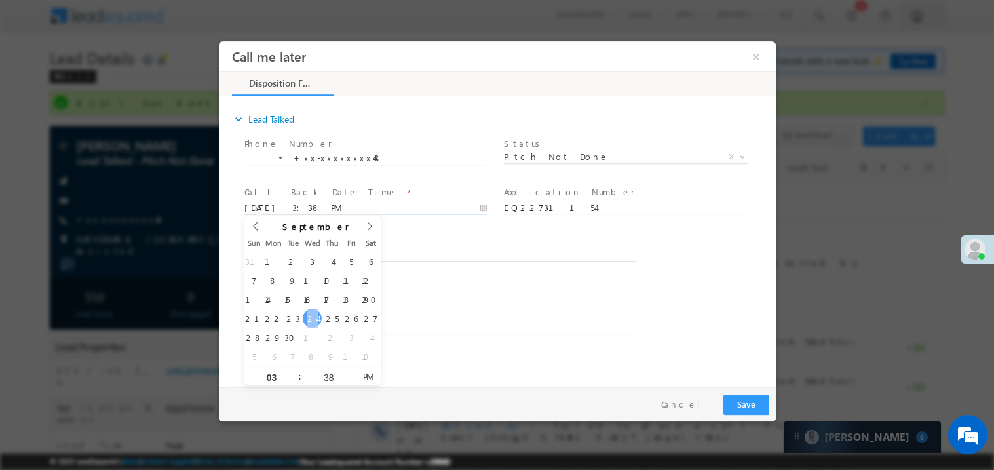
click at [513, 294] on div "c b.........sm" at bounding box center [440, 296] width 392 height 73
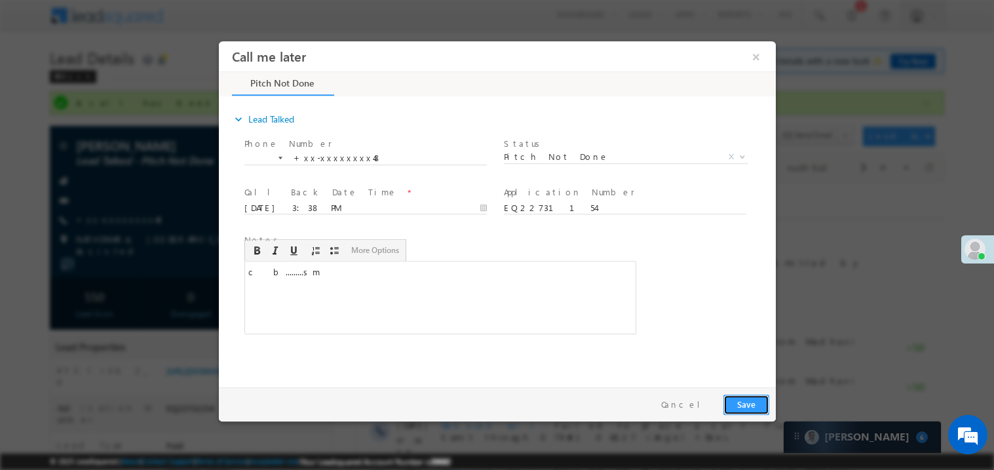
click at [748, 407] on button "Save" at bounding box center [746, 404] width 46 height 20
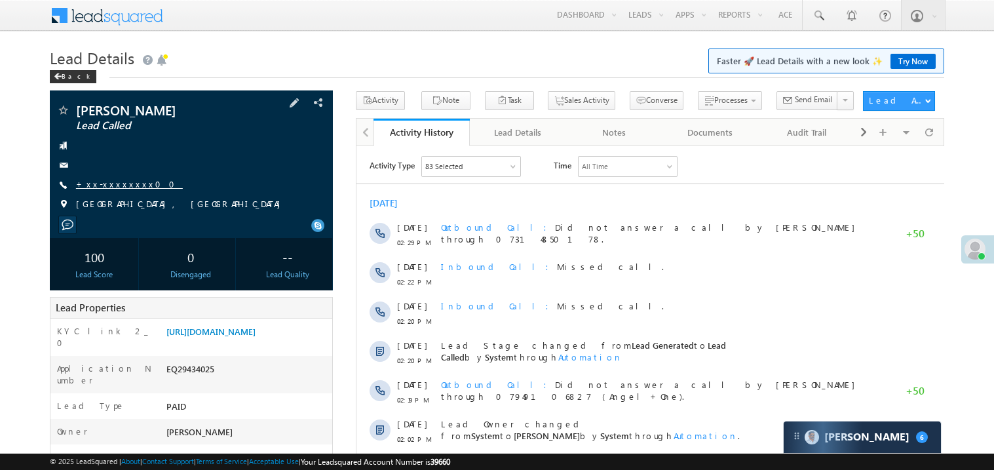
click at [109, 178] on link "+xx-xxxxxxxx00" at bounding box center [129, 183] width 107 height 11
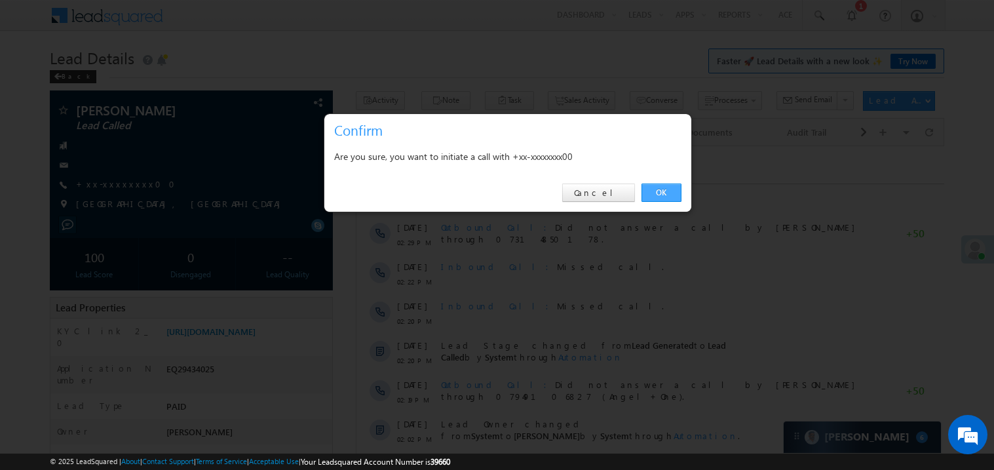
click at [665, 187] on link "OK" at bounding box center [662, 193] width 40 height 18
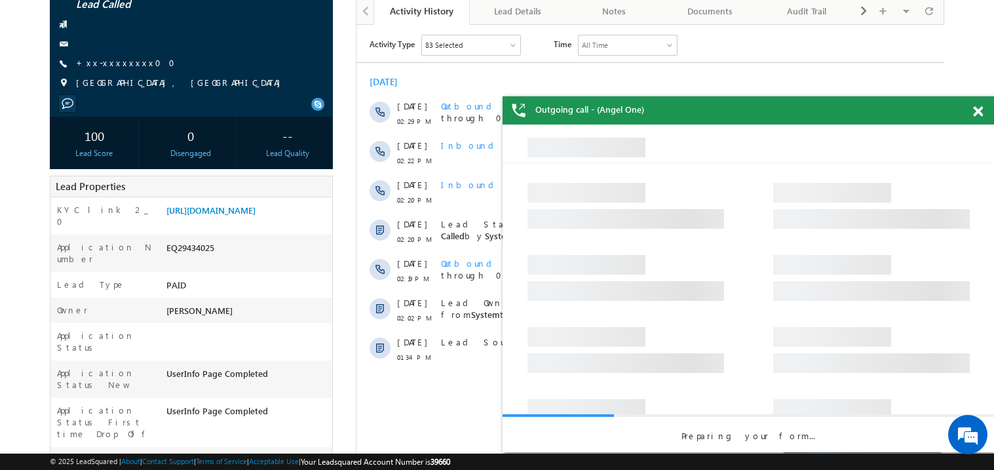
click at [974, 115] on span at bounding box center [978, 111] width 10 height 11
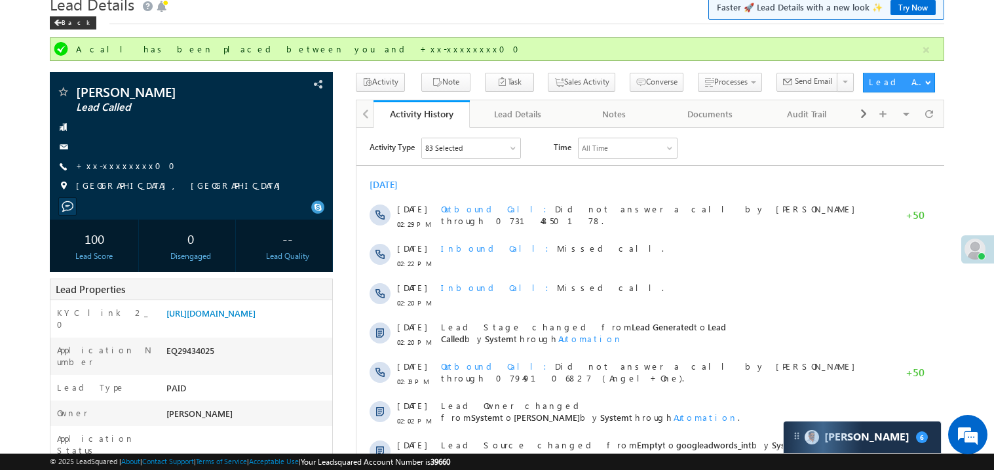
scroll to position [52, 0]
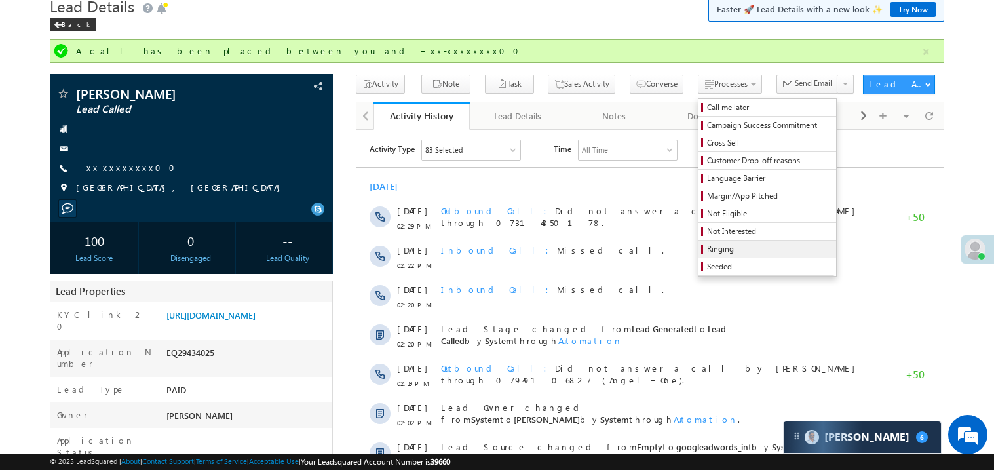
click at [699, 243] on link "Ringing" at bounding box center [768, 249] width 138 height 17
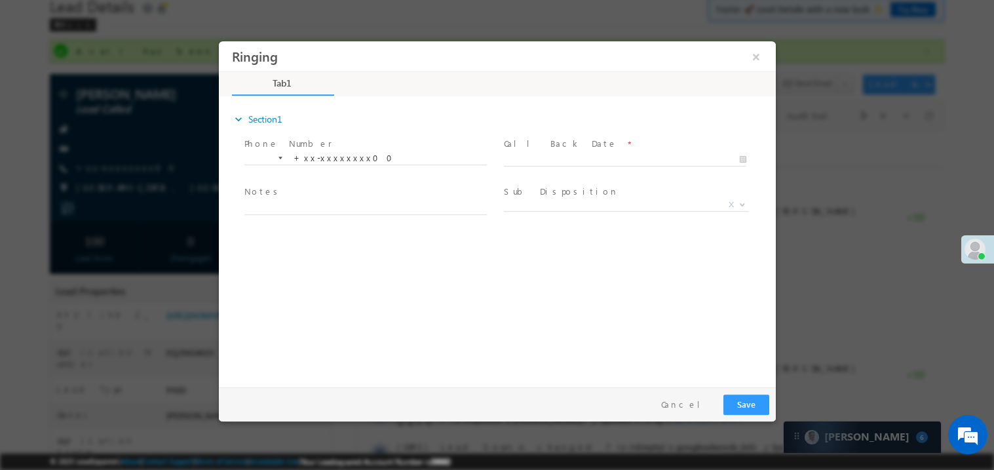
scroll to position [0, 0]
click at [579, 161] on body "Ringing ×" at bounding box center [496, 211] width 557 height 340
type input "[DATE] 3:39 PM"
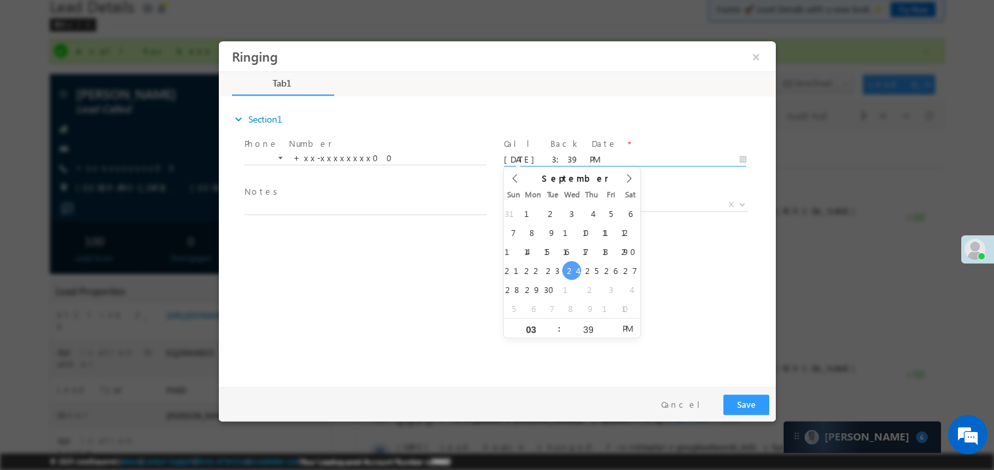
click at [336, 194] on span "Notes *" at bounding box center [365, 192] width 242 height 14
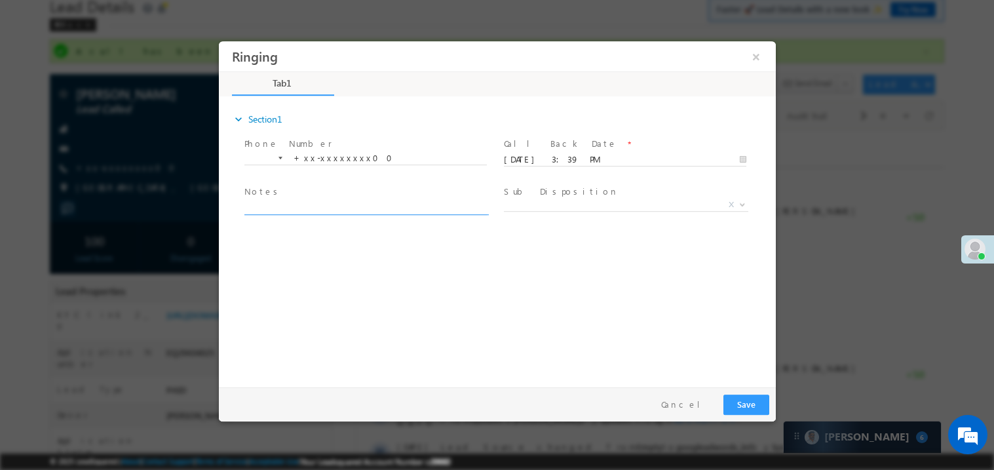
click at [321, 203] on textarea at bounding box center [365, 206] width 243 height 15
type textarea "ring"
click at [732, 401] on button "Save" at bounding box center [746, 404] width 46 height 20
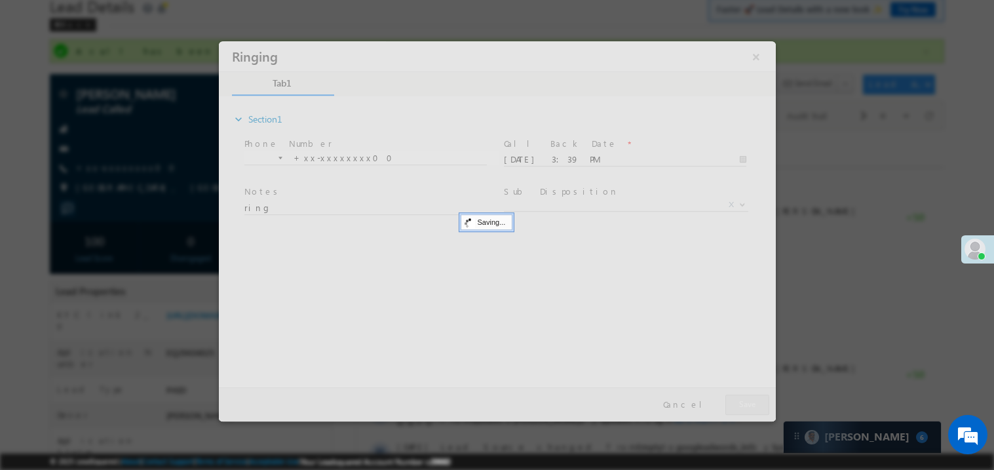
click at [732, 401] on div at bounding box center [496, 231] width 557 height 380
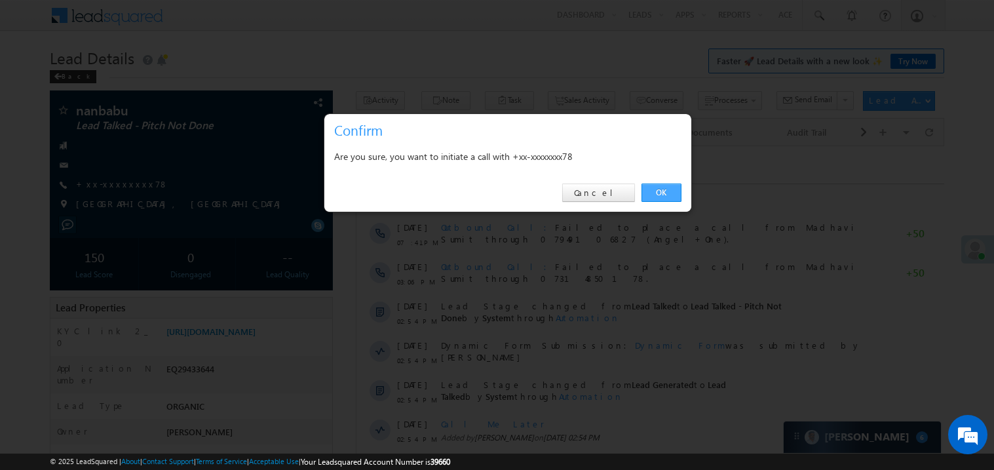
click at [654, 195] on link "OK" at bounding box center [662, 193] width 40 height 18
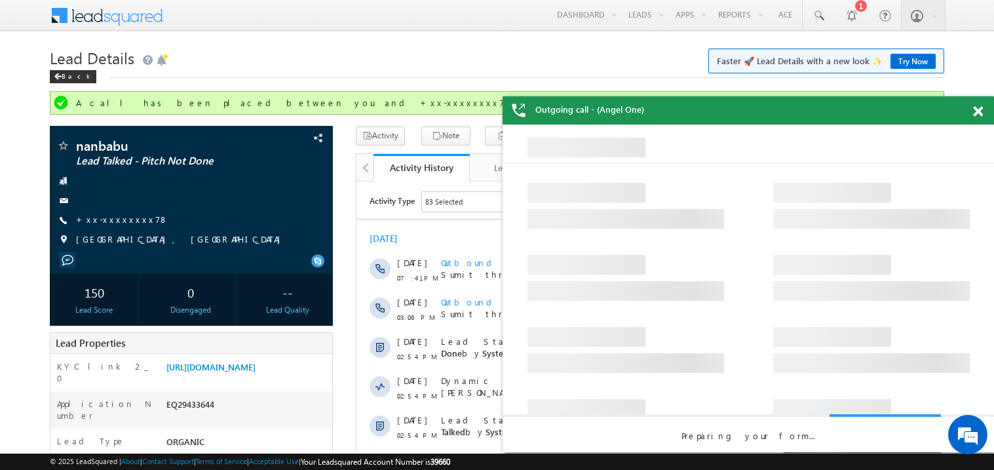
click at [979, 111] on span at bounding box center [978, 111] width 10 height 11
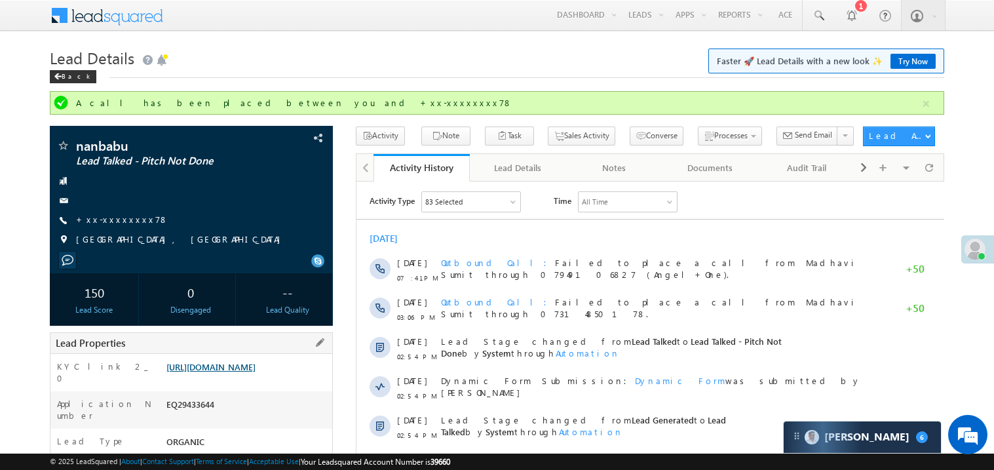
click at [225, 372] on link "https://angelbroking1-pk3em7sa.customui-test.leadsquared.com?leadId=1dbc5715-19…" at bounding box center [210, 366] width 89 height 11
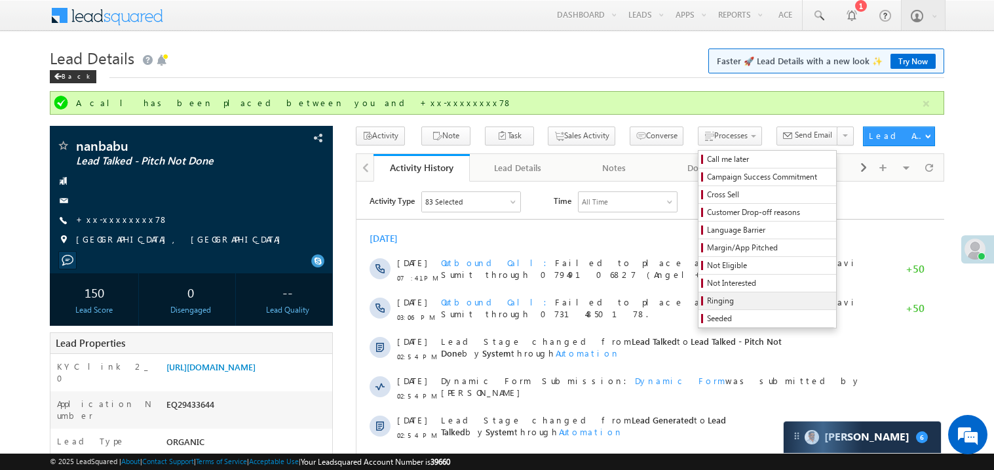
click at [745, 299] on span "Ringing" at bounding box center [769, 301] width 125 height 12
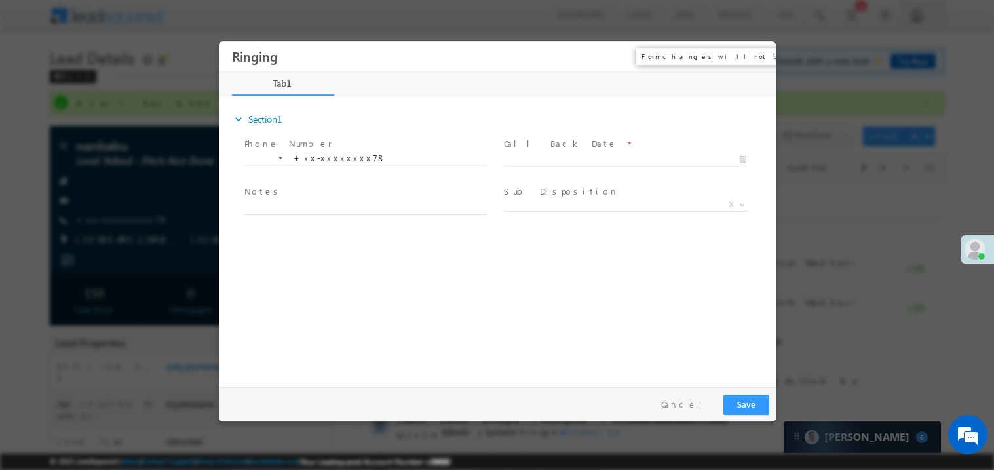
click at [754, 53] on button "×" at bounding box center [756, 56] width 22 height 24
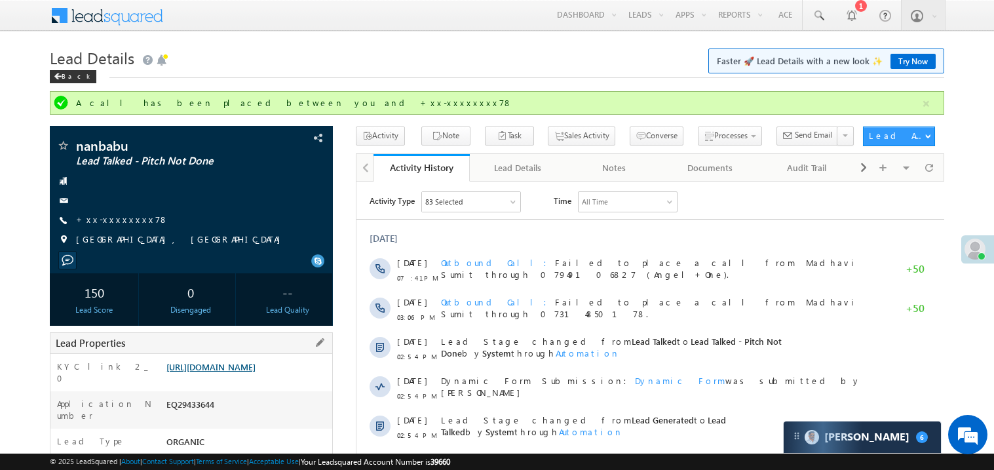
click at [224, 372] on link "https://angelbroking1-pk3em7sa.customui-test.leadsquared.com?leadId=1dbc5715-19…" at bounding box center [210, 366] width 89 height 11
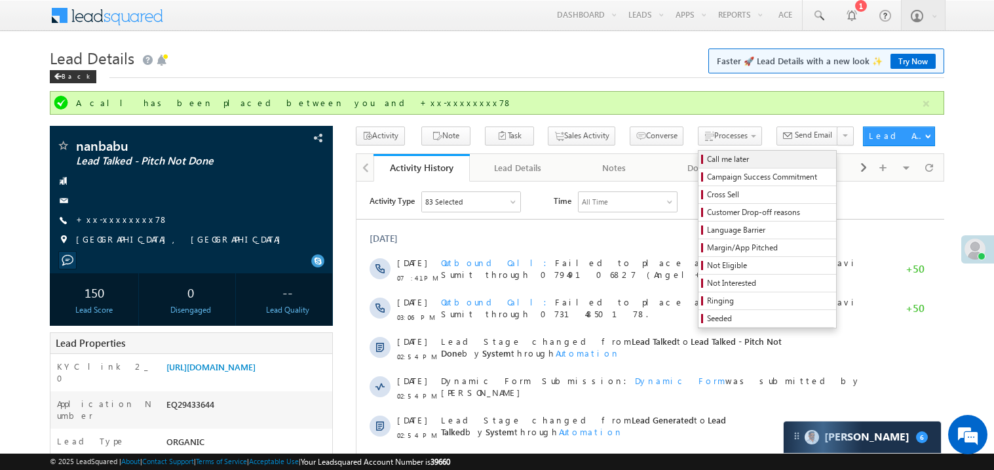
click at [707, 160] on span "Call me later" at bounding box center [769, 159] width 125 height 12
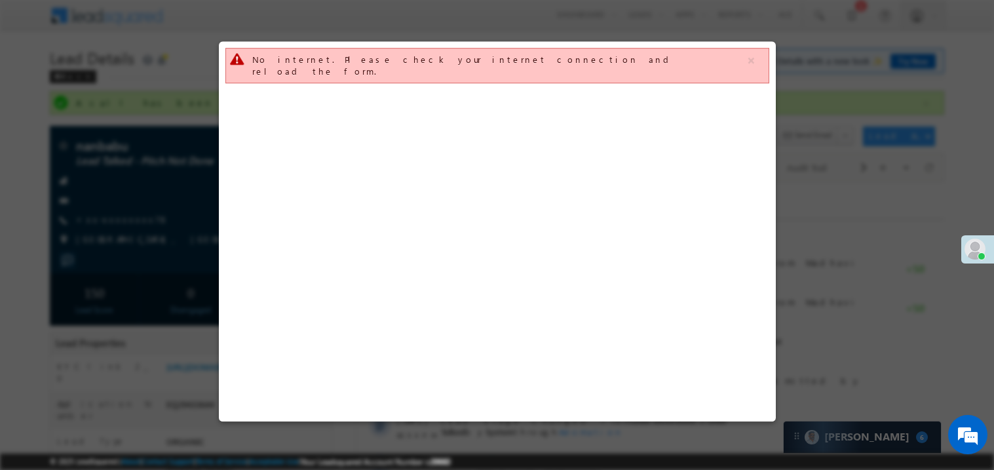
click at [851, 315] on div at bounding box center [497, 235] width 994 height 470
click at [754, 57] on button "button" at bounding box center [751, 60] width 16 height 16
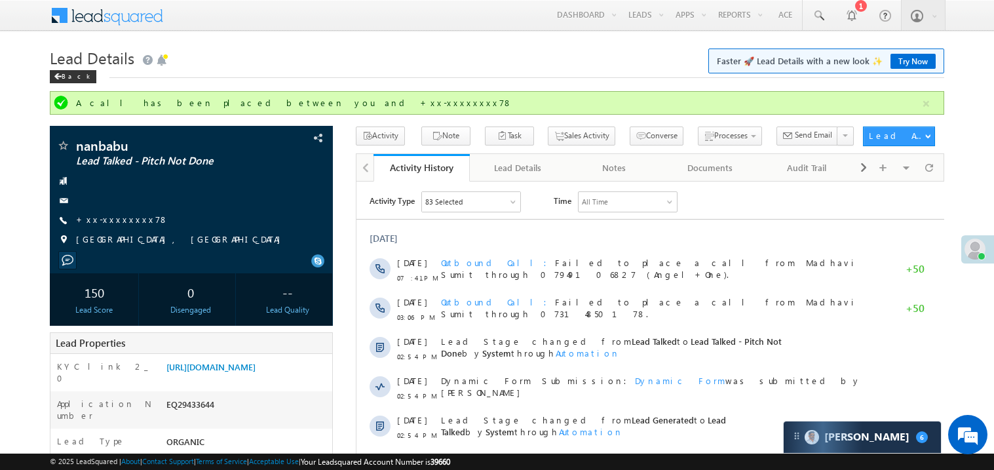
click at [482, 60] on h1 "Lead Details Faster 🚀 Lead Details with a new look ✨ Try Now" at bounding box center [497, 57] width 895 height 26
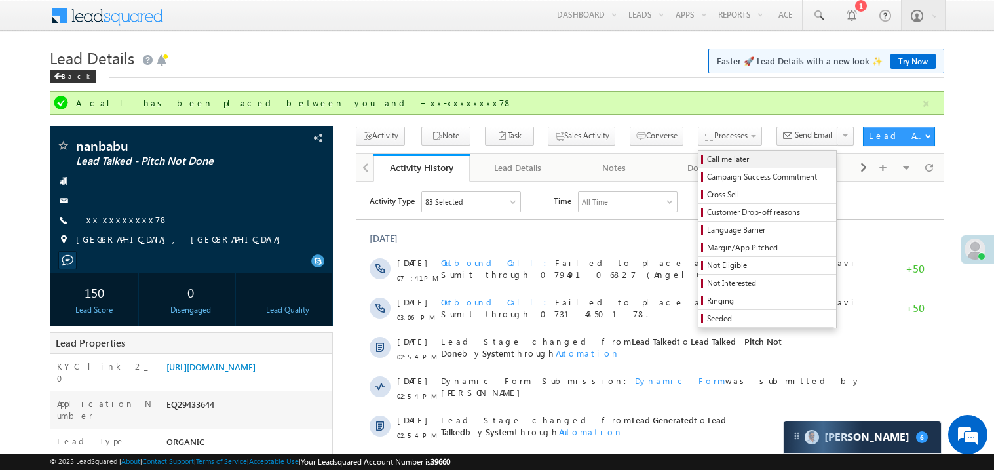
click at [707, 159] on span "Call me later" at bounding box center [769, 159] width 125 height 12
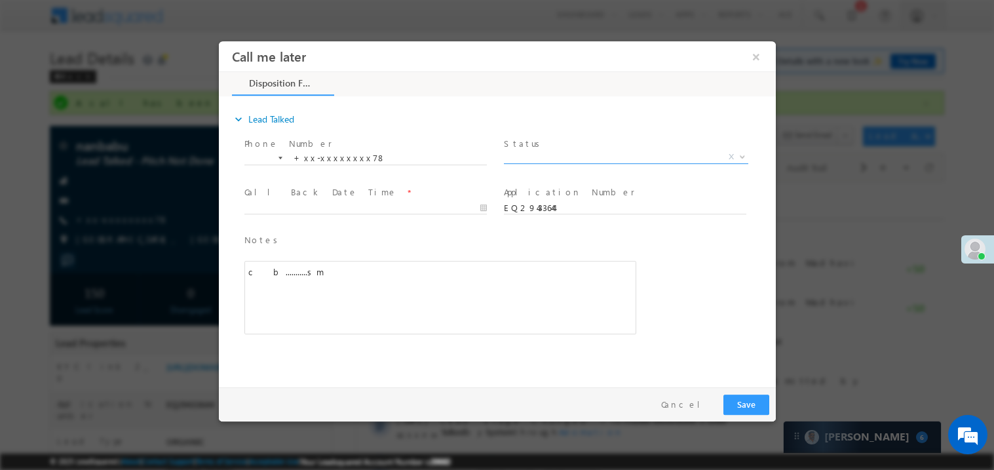
click at [533, 157] on span "X" at bounding box center [625, 156] width 244 height 13
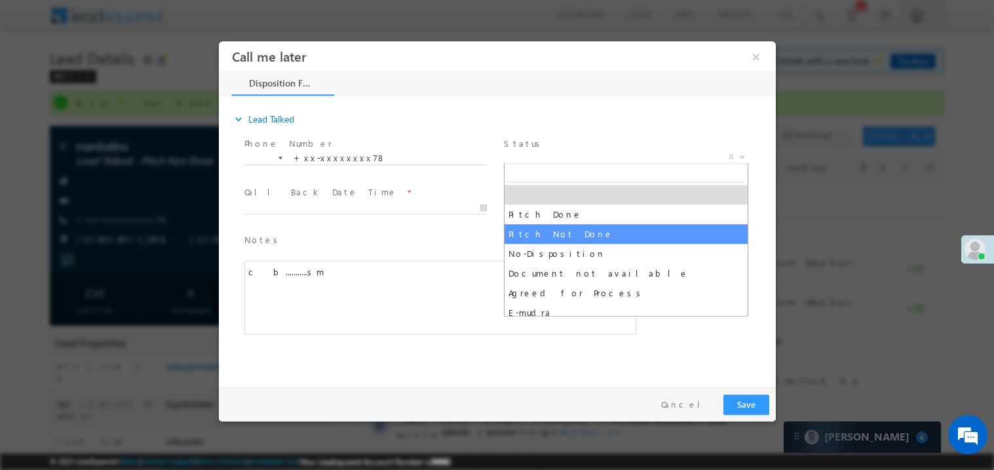
select select "Pitch Not Done"
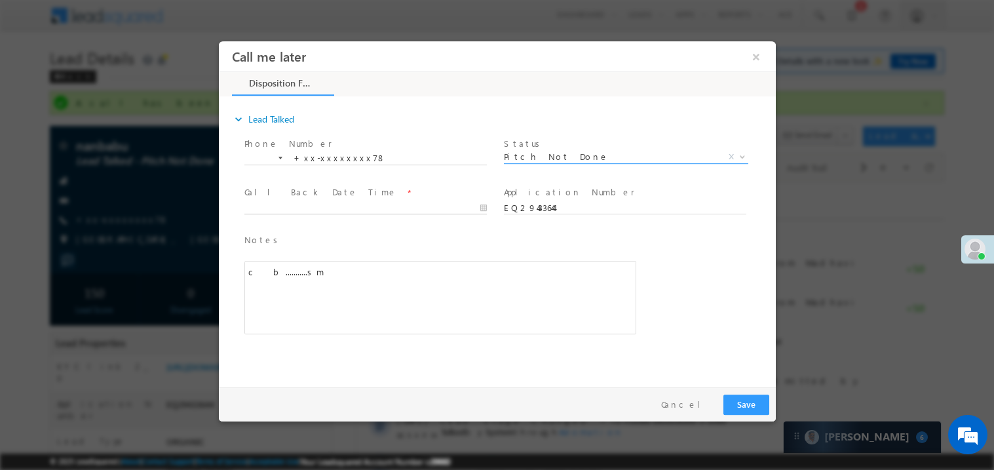
click at [321, 205] on body "Call me later ×" at bounding box center [496, 211] width 557 height 340
type input "09/24/25 3:43 PM"
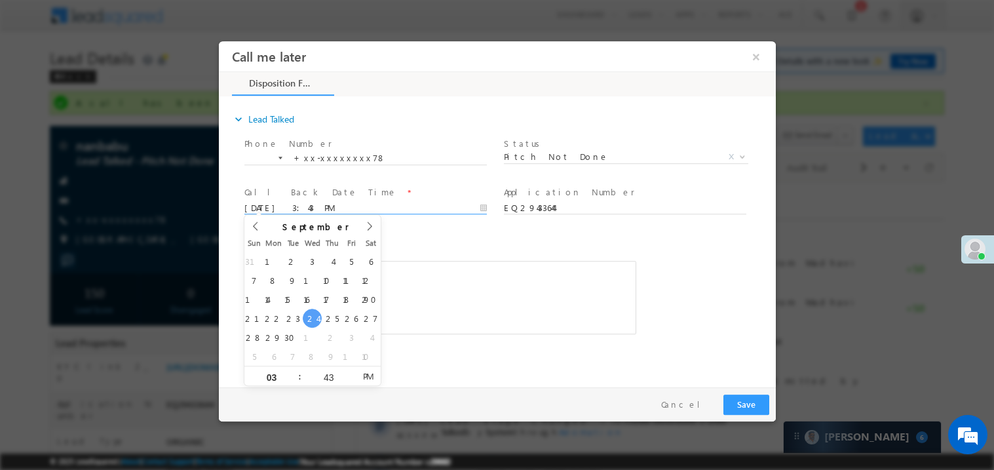
click at [484, 275] on div "c b...........sm" at bounding box center [440, 296] width 392 height 73
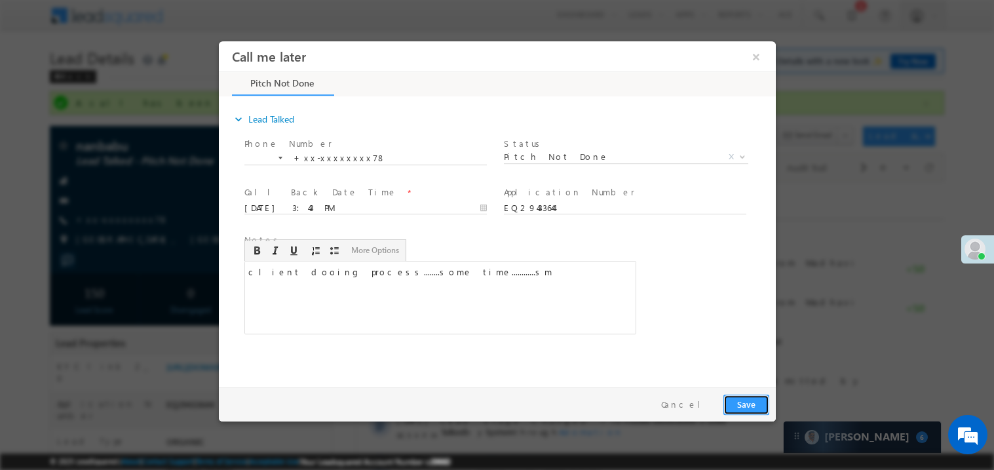
click at [752, 402] on button "Save" at bounding box center [746, 404] width 46 height 20
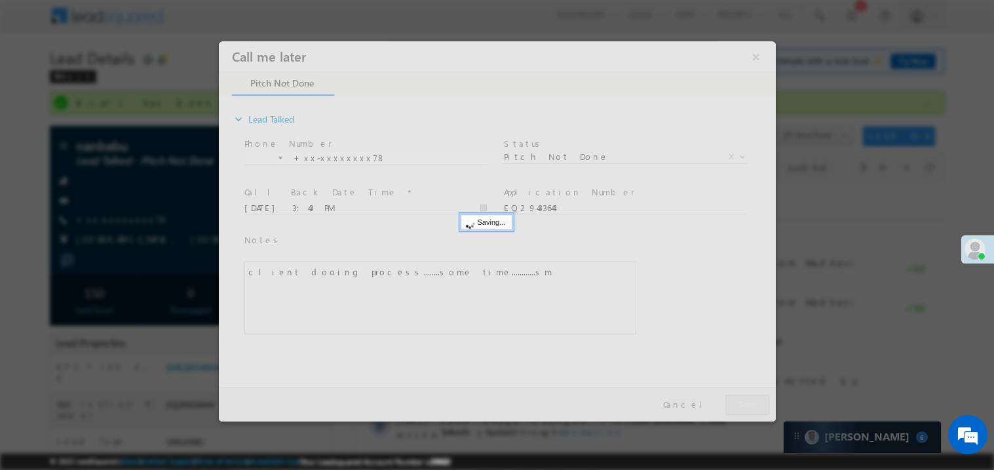
click at [752, 402] on div at bounding box center [496, 231] width 557 height 380
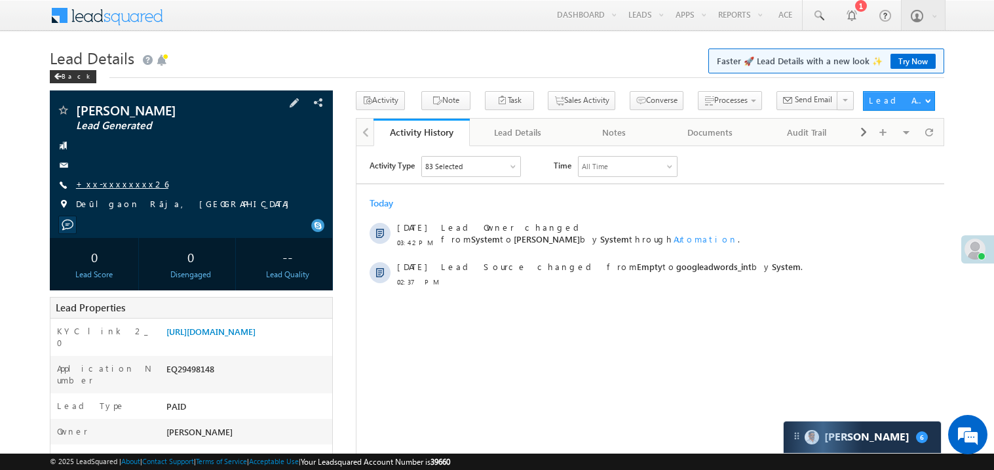
click at [117, 185] on link "+xx-xxxxxxxx26" at bounding box center [122, 183] width 92 height 11
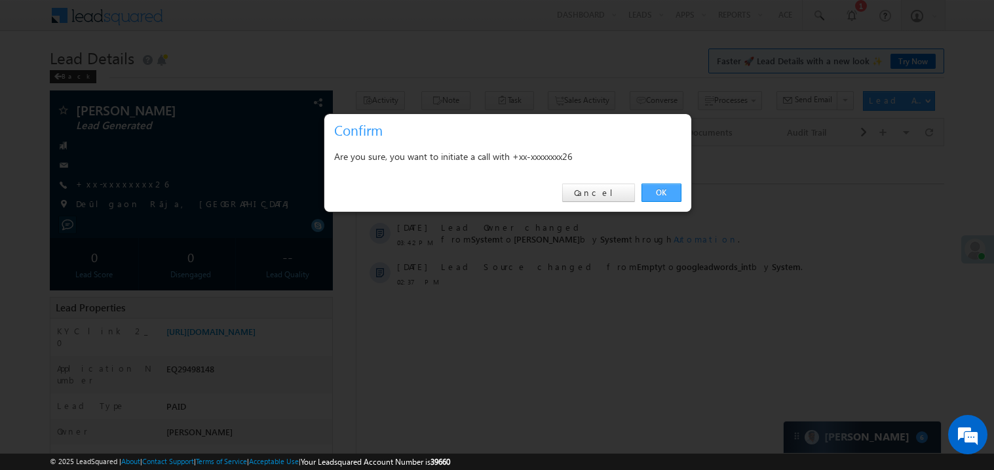
click at [657, 191] on link "OK" at bounding box center [662, 193] width 40 height 18
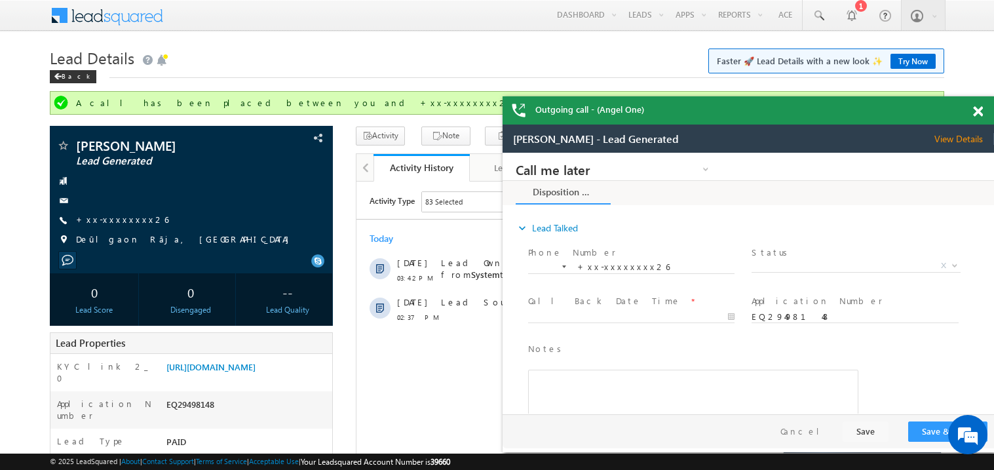
click at [975, 108] on span at bounding box center [978, 111] width 10 height 11
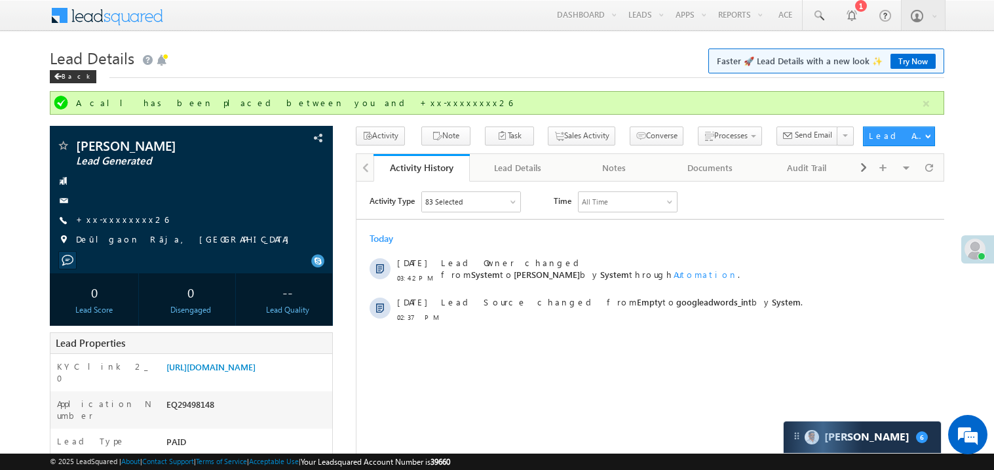
click at [463, 54] on h1 "Lead Details Faster 🚀 Lead Details with a new look ✨ Try Now" at bounding box center [497, 57] width 895 height 26
click at [565, 239] on div "Today" at bounding box center [650, 238] width 588 height 12
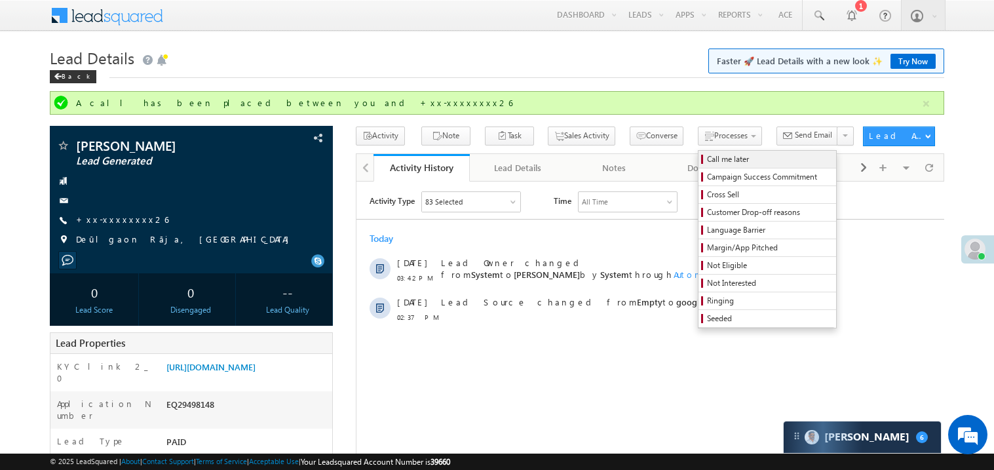
click at [707, 159] on span "Call me later" at bounding box center [769, 159] width 125 height 12
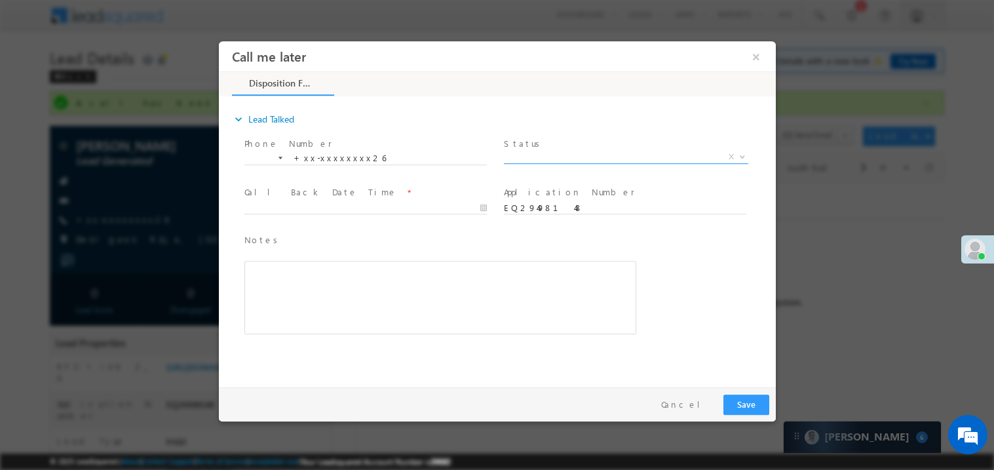
click at [557, 155] on span "X" at bounding box center [625, 156] width 244 height 13
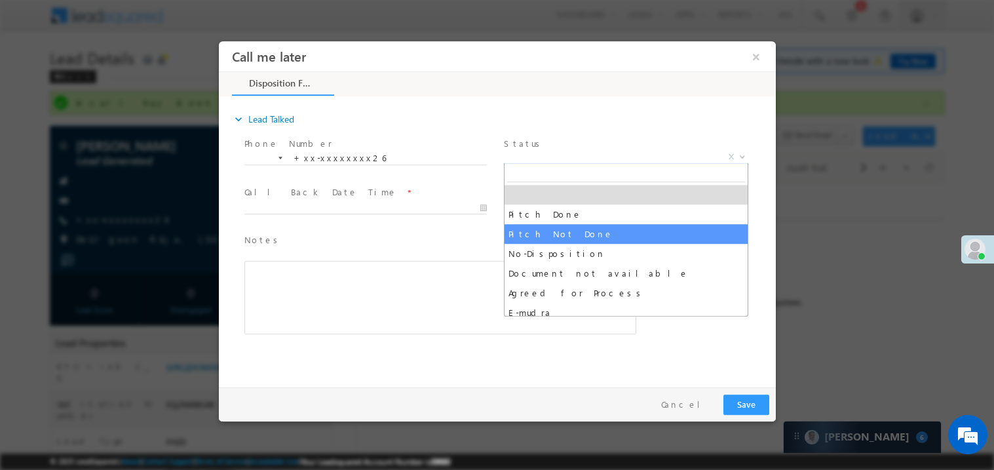
select select "Pitch Not Done"
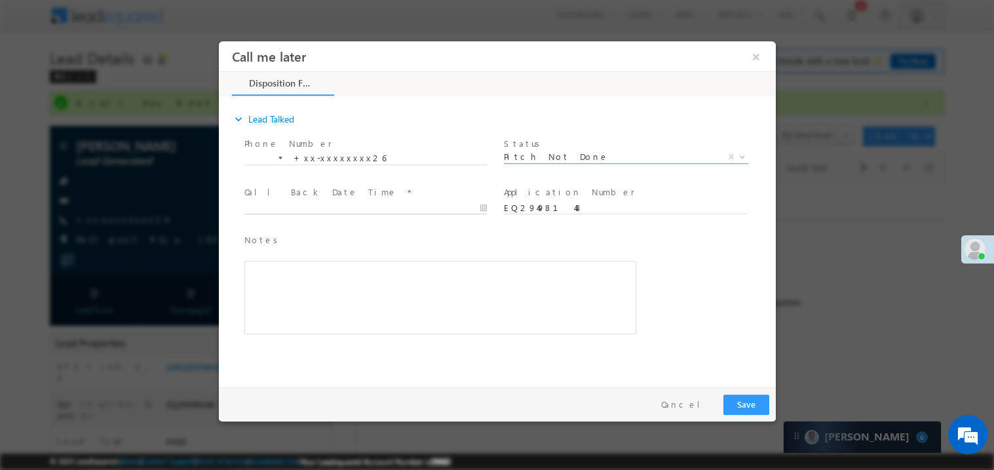
click at [305, 208] on body "Call me later ×" at bounding box center [496, 211] width 557 height 340
type input "[DATE] 3:57 PM"
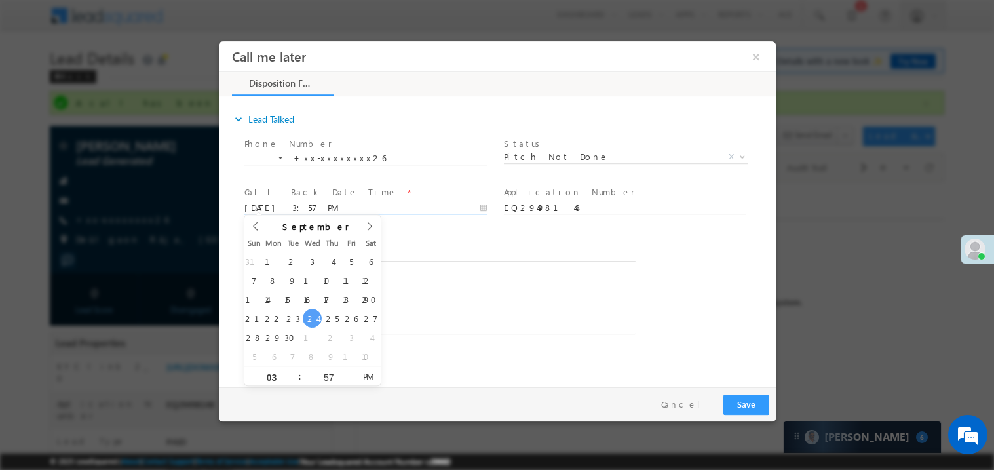
click at [437, 298] on div "Rich Text Editor, 40788eee-0fb2-11ec-a811-0adc8a9d82c2__tab1__section1__Notes__…" at bounding box center [440, 296] width 392 height 73
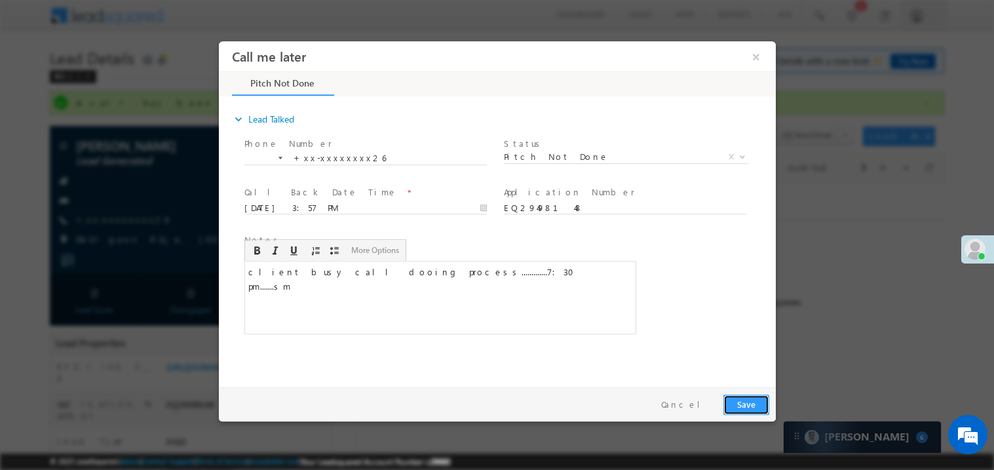
click at [749, 403] on button "Save" at bounding box center [746, 404] width 46 height 20
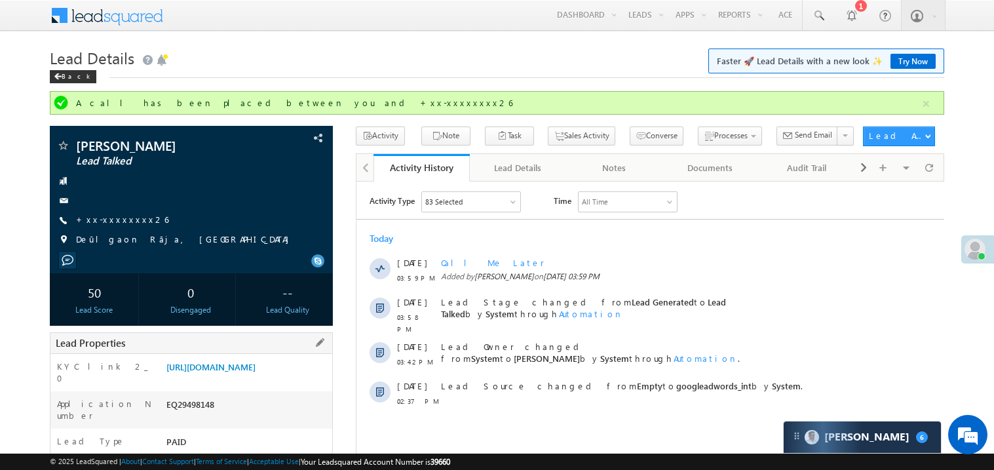
click at [189, 416] on div "EQ29498148" at bounding box center [247, 407] width 169 height 18
copy div "EQ29498148"
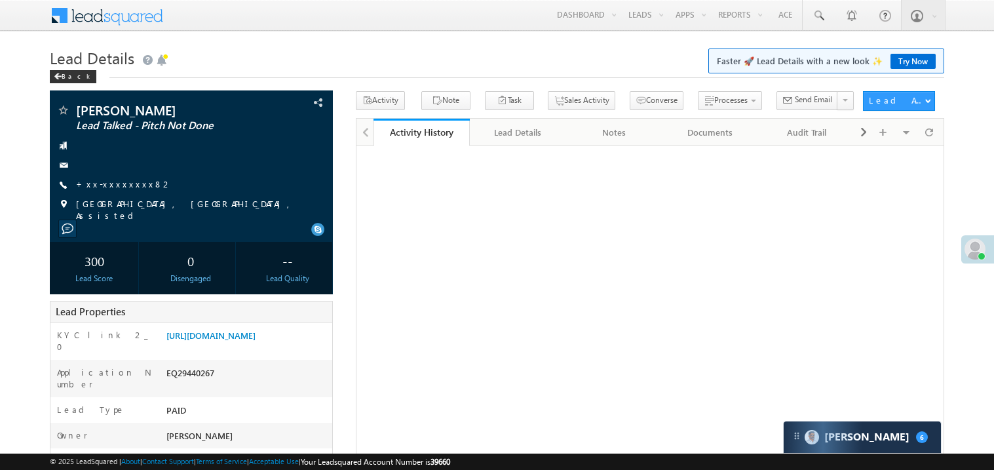
click at [119, 186] on link "+xx-xxxxxxxx82" at bounding box center [124, 183] width 96 height 11
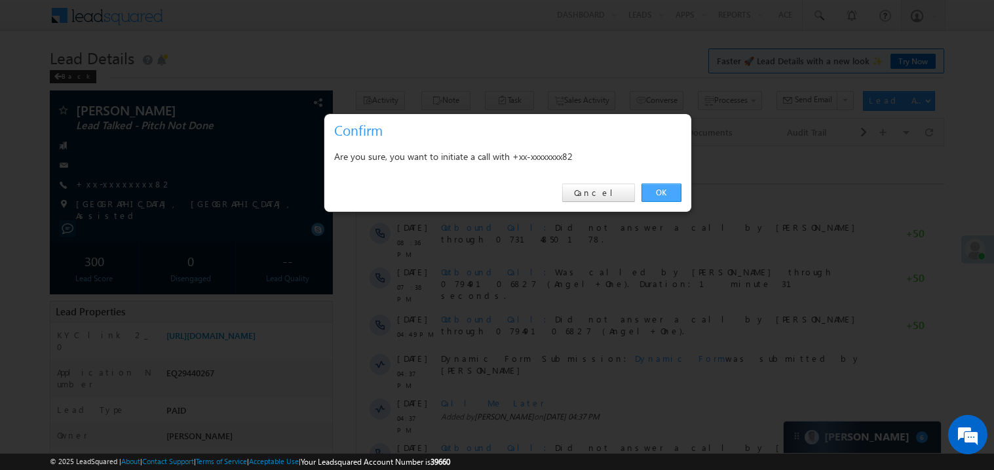
click at [657, 191] on link "OK" at bounding box center [662, 193] width 40 height 18
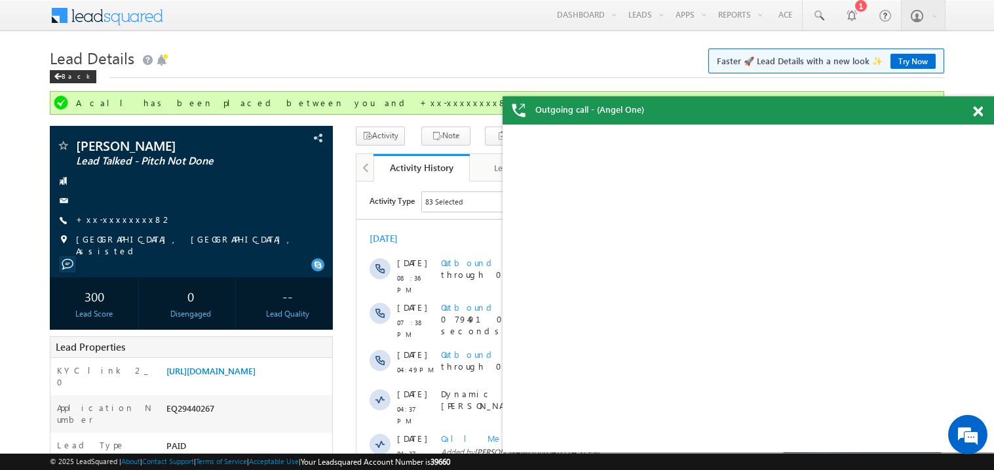
click at [981, 111] on span at bounding box center [978, 111] width 10 height 11
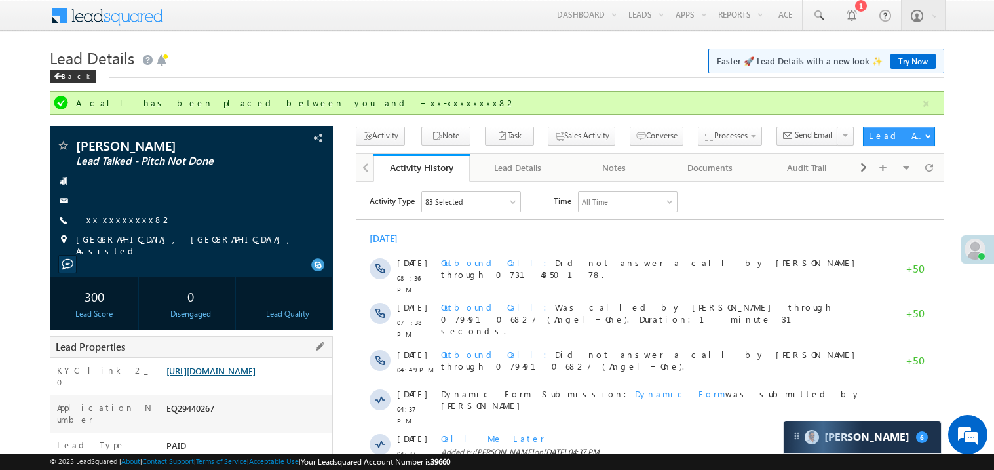
click at [246, 371] on link "[URL][DOMAIN_NAME]" at bounding box center [210, 370] width 89 height 11
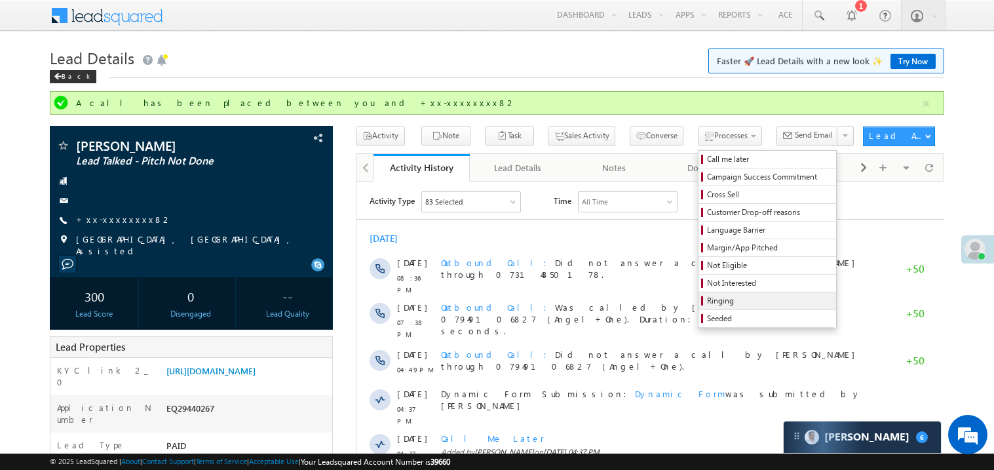
click at [735, 297] on link "Ringing" at bounding box center [768, 300] width 138 height 17
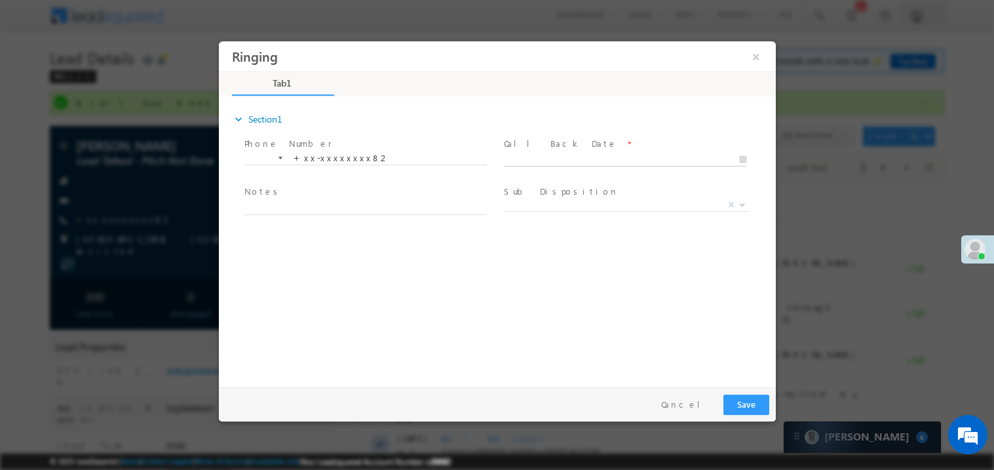
click at [534, 164] on body "Ringing ×" at bounding box center [496, 211] width 557 height 340
type input "[DATE] 4:00 PM"
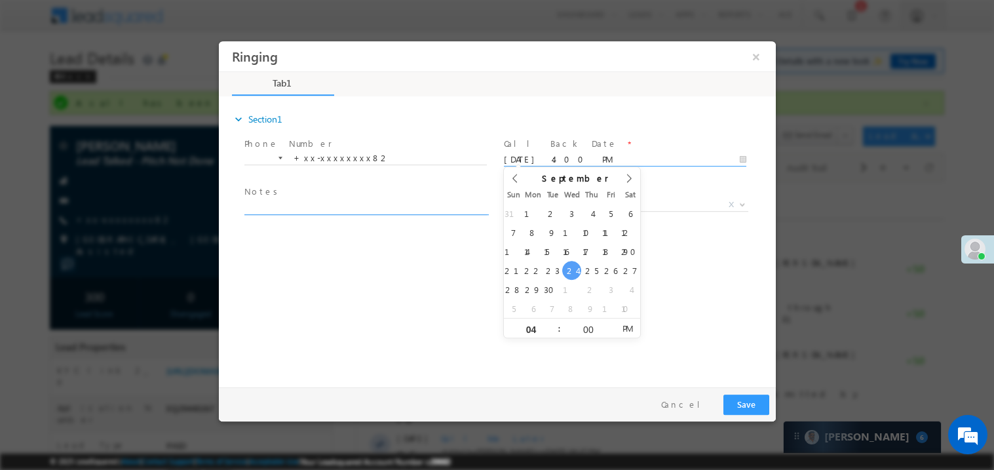
click at [314, 207] on textarea at bounding box center [365, 206] width 243 height 15
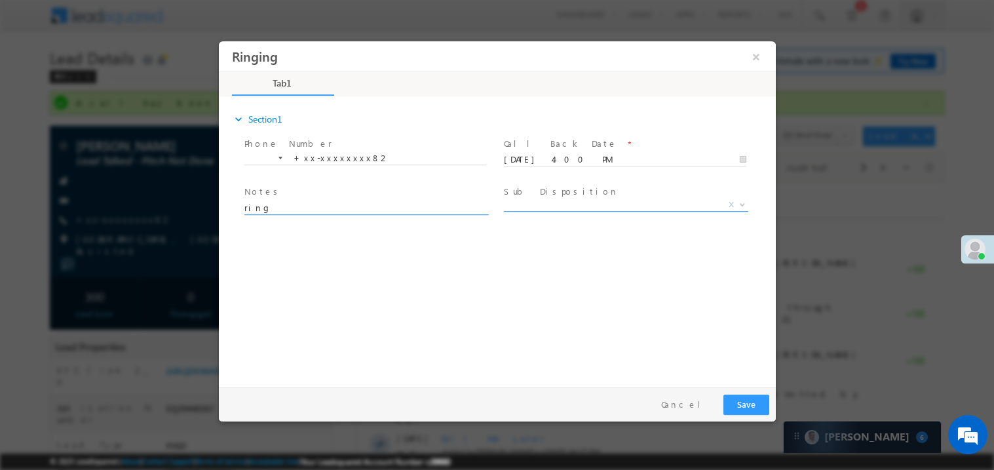
type textarea "ring"
click at [560, 208] on span "X" at bounding box center [625, 204] width 244 height 13
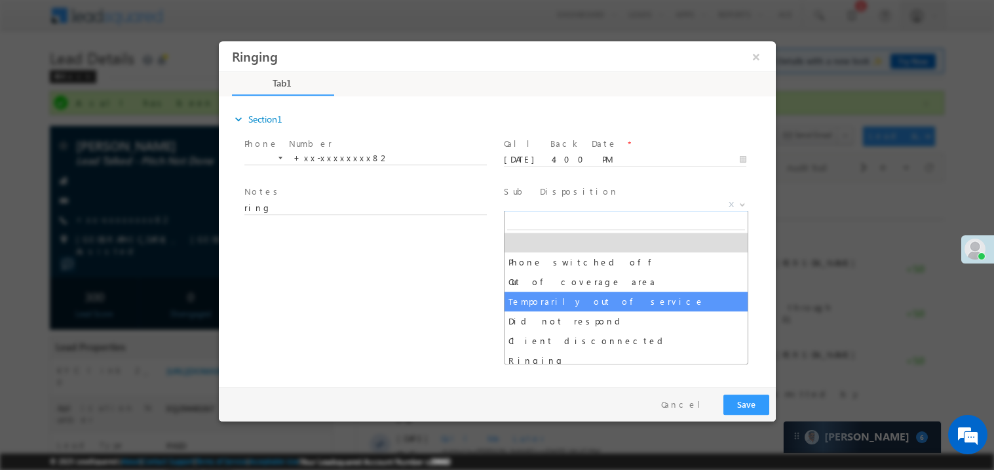
click at [320, 303] on div "expand_more Section1 Phone Number *" at bounding box center [500, 239] width 551 height 283
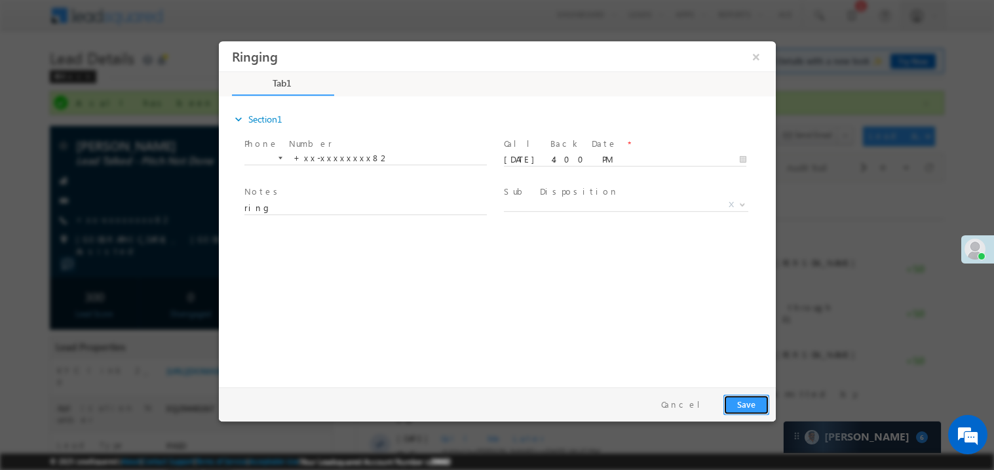
click at [744, 408] on button "Save" at bounding box center [746, 404] width 46 height 20
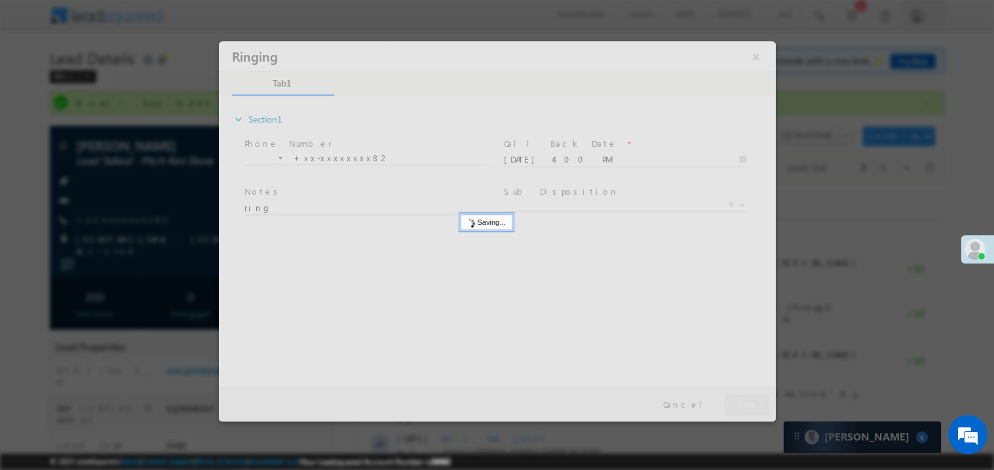
click at [744, 408] on div at bounding box center [496, 231] width 557 height 380
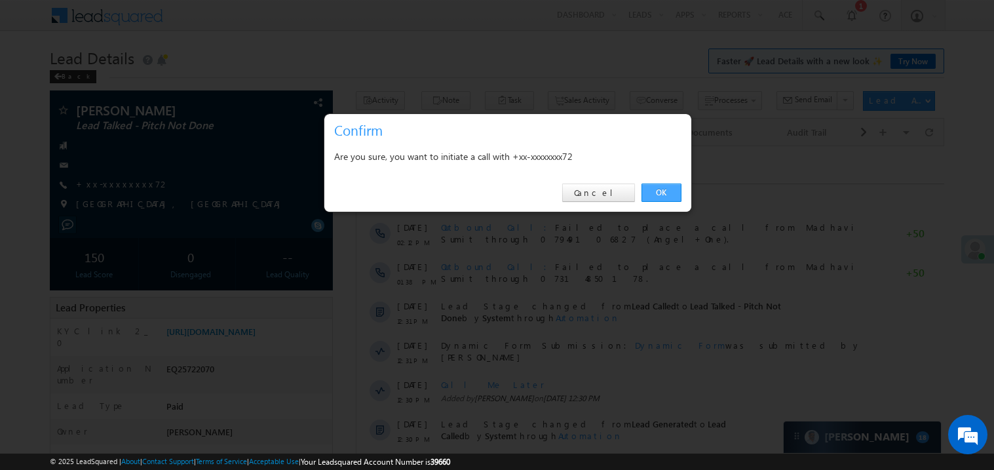
click at [659, 191] on link "OK" at bounding box center [662, 193] width 40 height 18
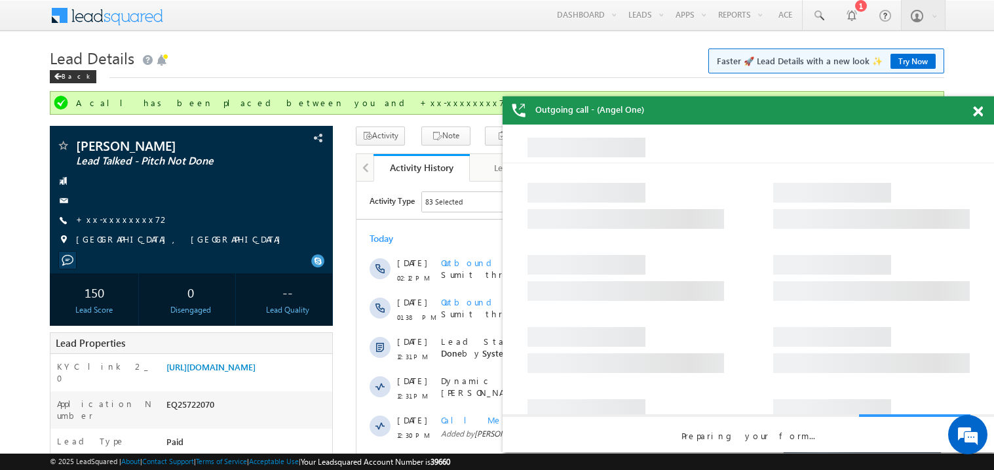
click at [981, 107] on span at bounding box center [978, 111] width 10 height 11
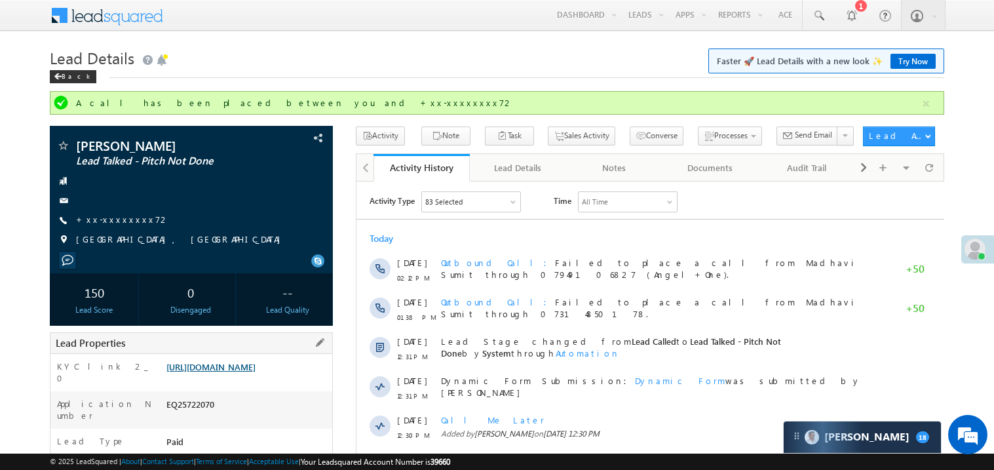
click at [241, 372] on link "[URL][DOMAIN_NAME]" at bounding box center [210, 366] width 89 height 11
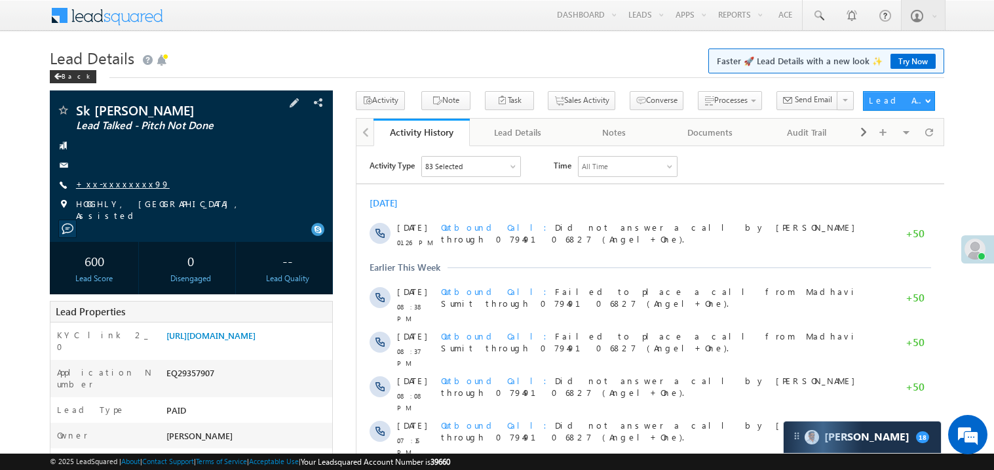
click at [117, 183] on link "+xx-xxxxxxxx99" at bounding box center [123, 183] width 94 height 11
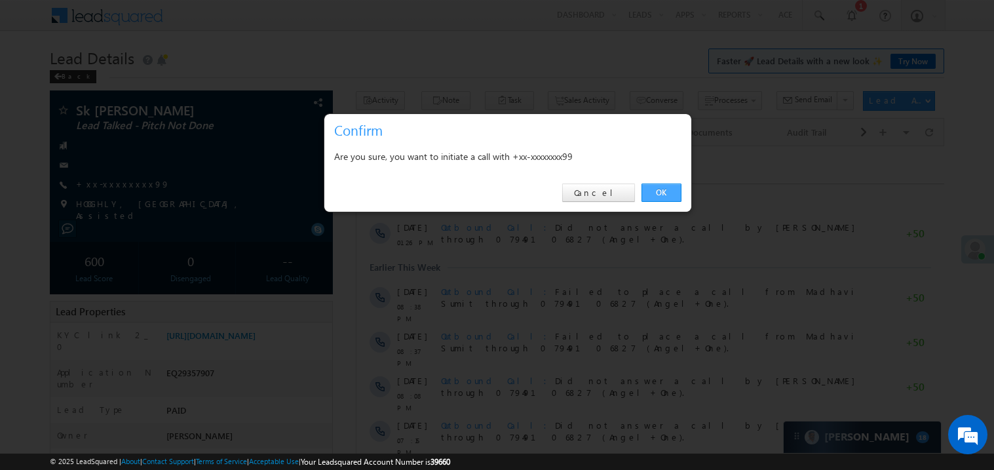
click at [672, 190] on link "OK" at bounding box center [662, 193] width 40 height 18
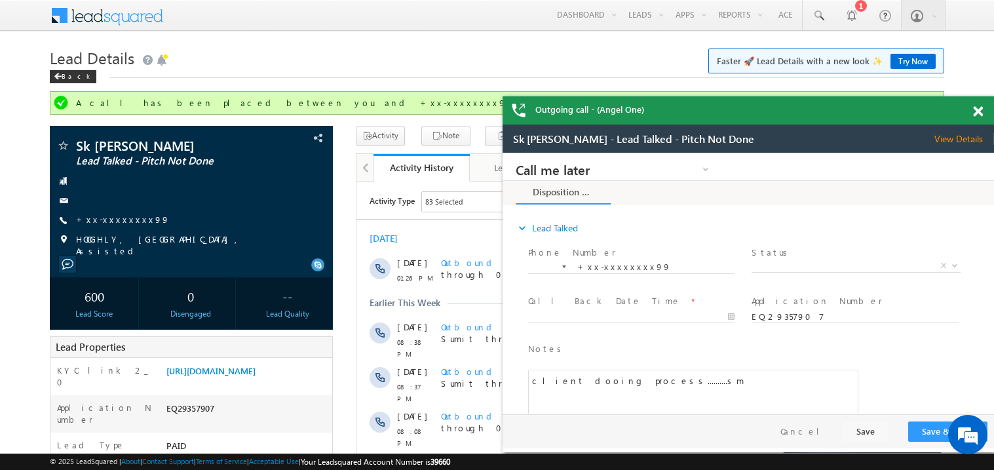
click at [978, 110] on span at bounding box center [978, 111] width 10 height 11
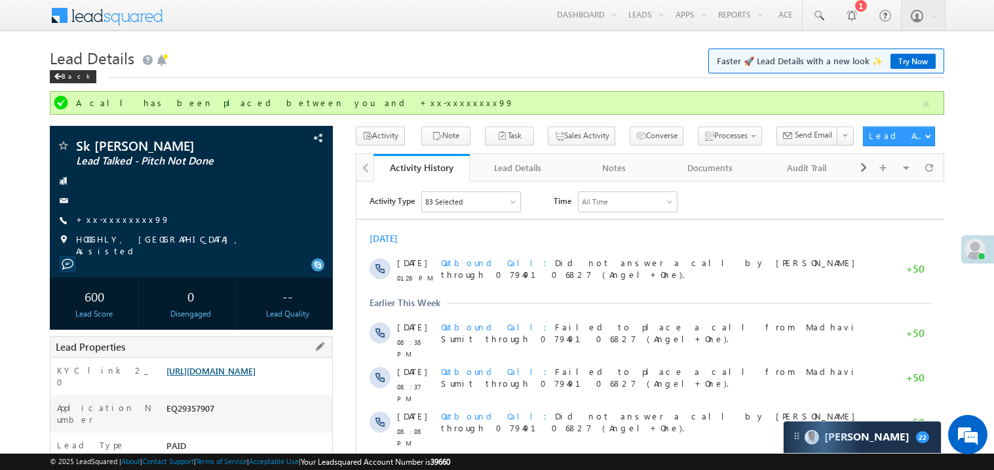
click at [239, 376] on link "https://angelbroking1-pk3em7sa.customui-test.leadsquared.com?leadId=50daac9e-33…" at bounding box center [210, 370] width 89 height 11
click at [123, 227] on span "+xx-xxxxxxxx99" at bounding box center [123, 220] width 94 height 13
click at [125, 220] on link "+xx-xxxxxxxx99" at bounding box center [123, 219] width 94 height 11
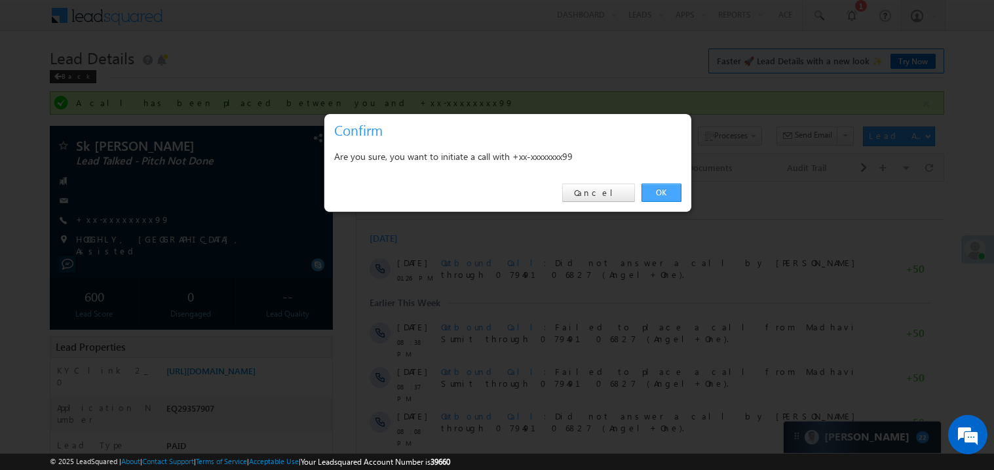
click at [661, 184] on link "OK" at bounding box center [662, 193] width 40 height 18
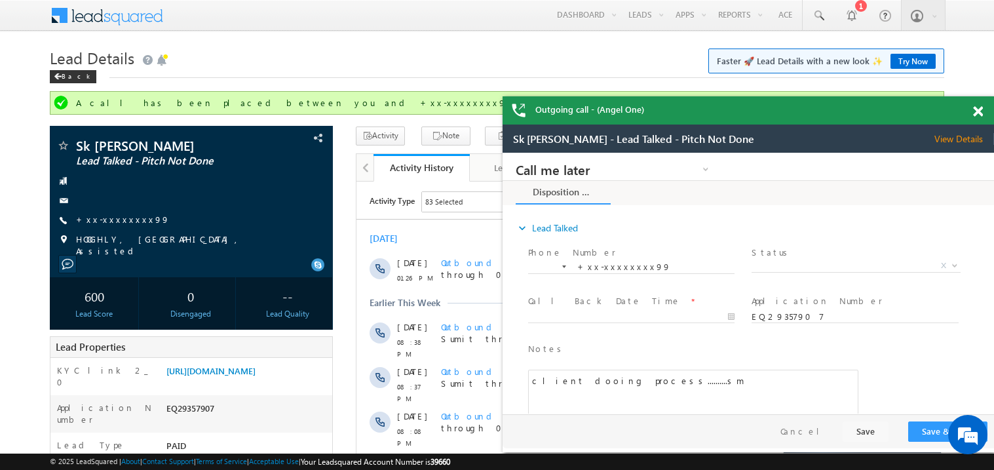
click at [983, 113] on div at bounding box center [986, 109] width 18 height 26
click at [980, 111] on span at bounding box center [978, 111] width 10 height 11
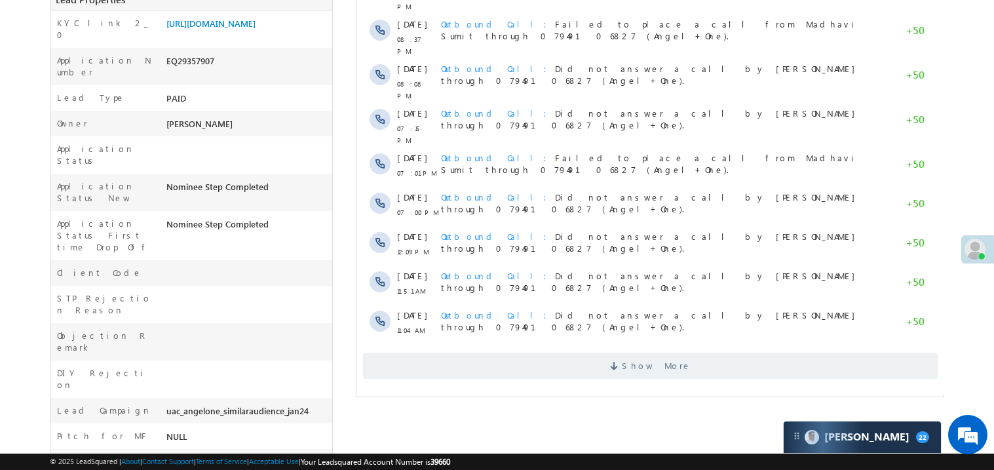
scroll to position [366, 0]
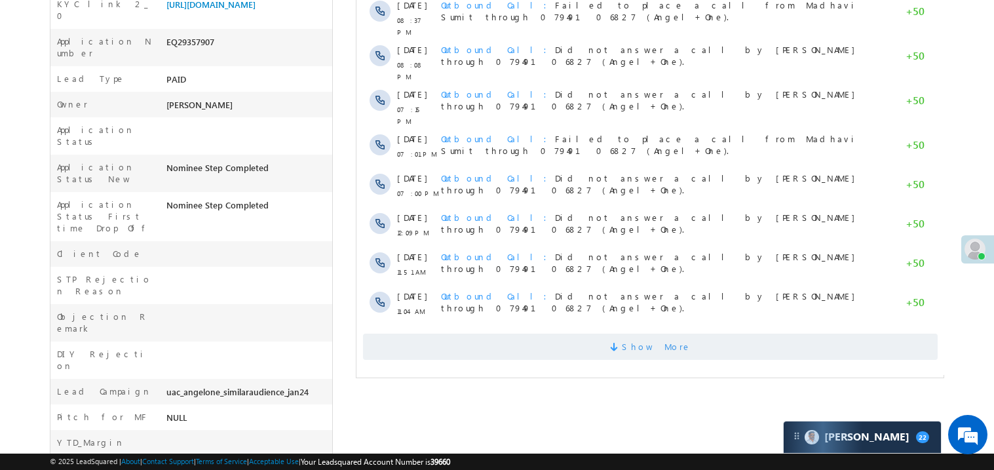
click at [702, 335] on span "Show More" at bounding box center [649, 347] width 575 height 26
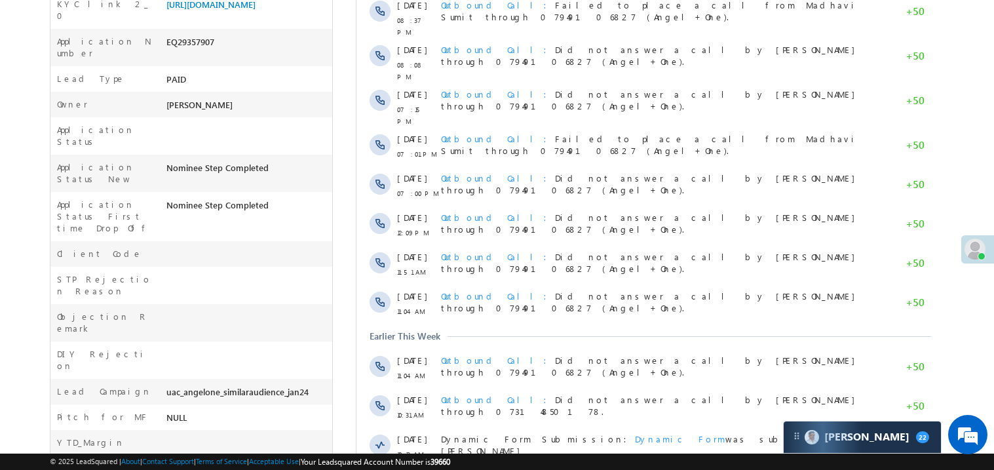
click at [712, 349] on div "Outbound Call Did not answer a call by Madhavi Sumit through 07949106827 (Angel…" at bounding box center [655, 368] width 431 height 39
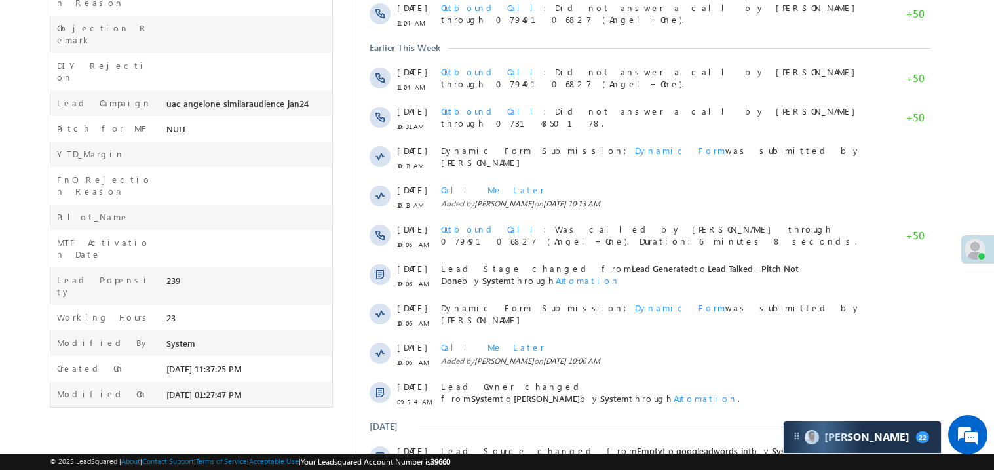
scroll to position [707, 0]
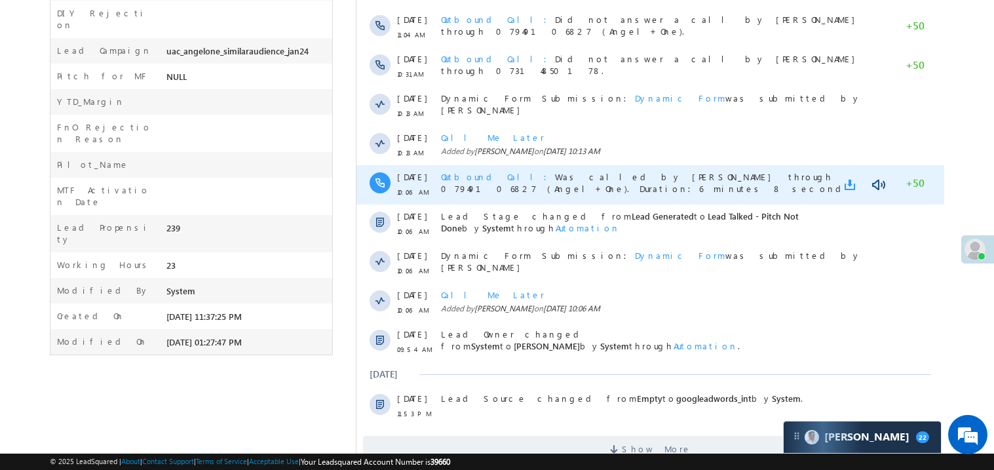
click at [850, 178] on link at bounding box center [852, 184] width 16 height 13
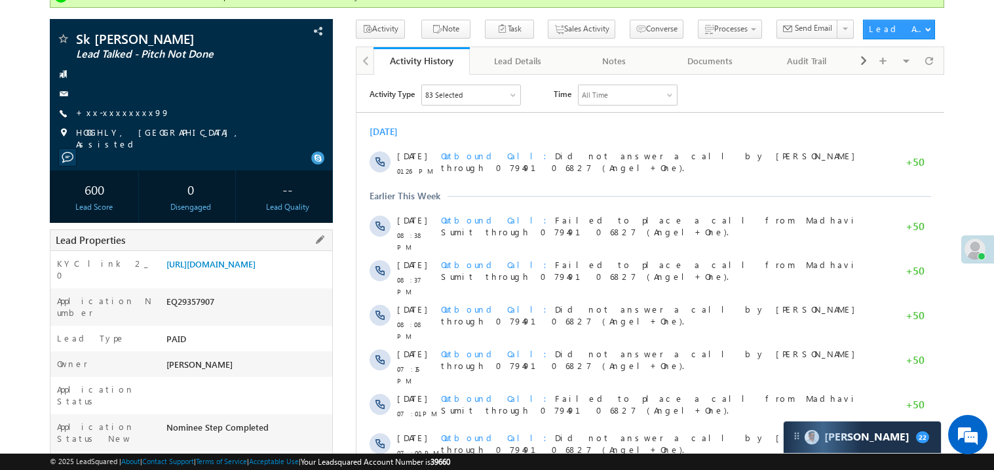
scroll to position [0, 0]
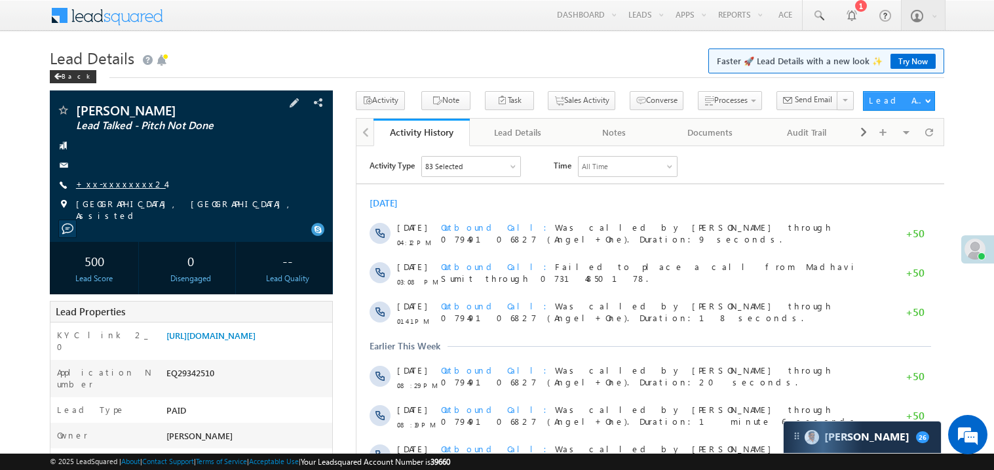
click at [123, 182] on link "+xx-xxxxxxxx24" at bounding box center [121, 183] width 90 height 11
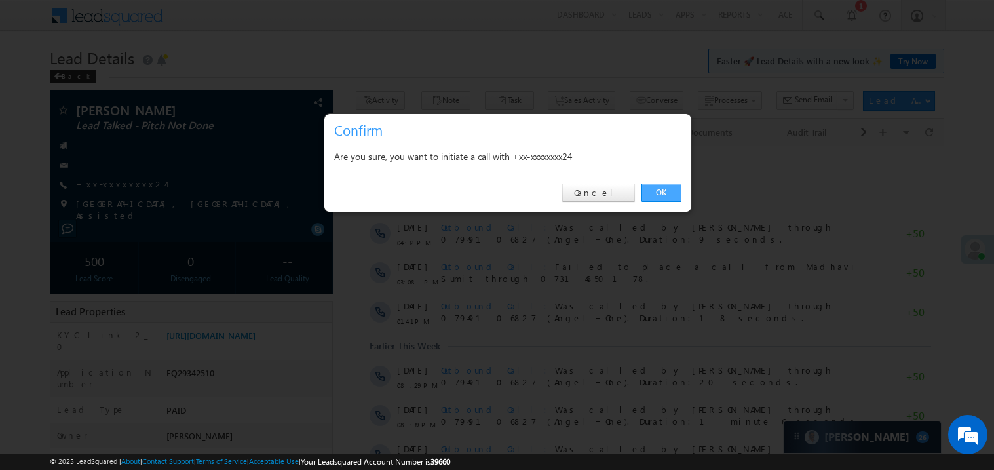
click at [657, 189] on link "OK" at bounding box center [662, 193] width 40 height 18
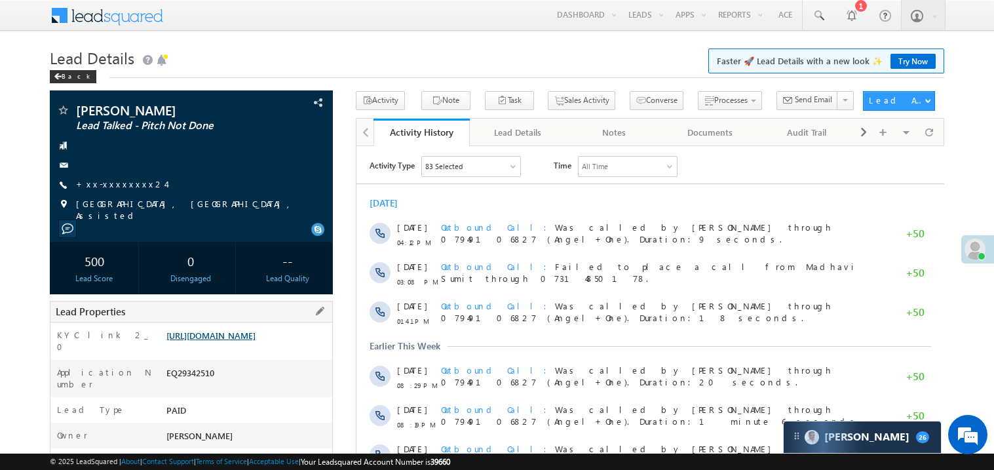
click at [239, 322] on div "Lead Properties" at bounding box center [191, 312] width 283 height 22
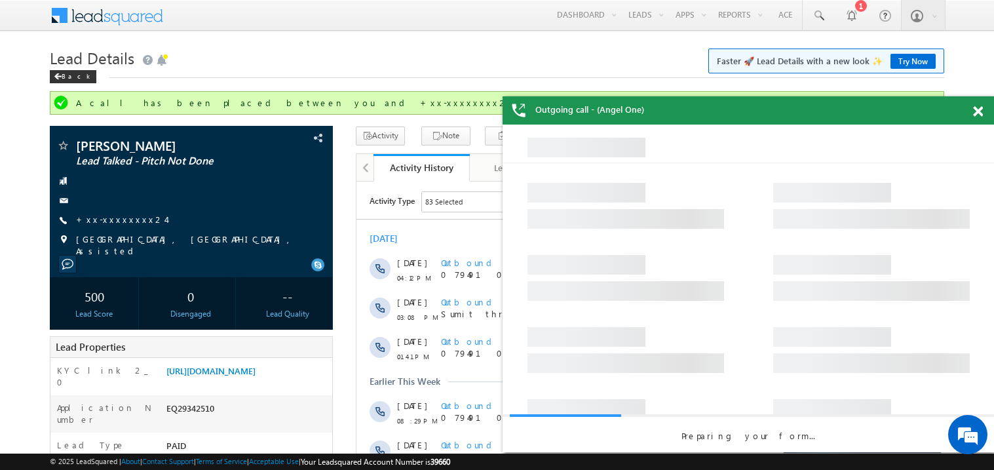
click at [979, 112] on span at bounding box center [978, 111] width 10 height 11
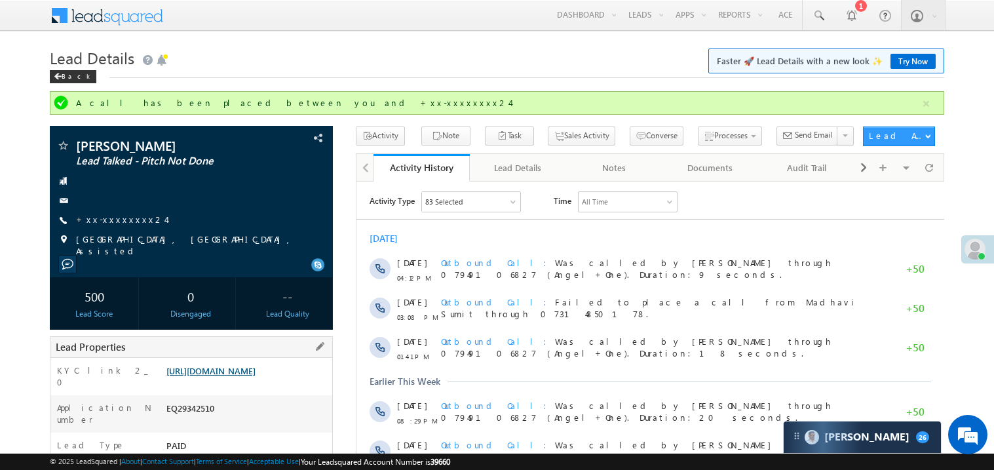
click at [237, 376] on link "https://angelbroking1-pk3em7sa.customui-test.leadsquared.com?leadId=813c6e08-aa…" at bounding box center [210, 370] width 89 height 11
click at [119, 218] on link "+xx-xxxxxxxx24" at bounding box center [121, 219] width 90 height 11
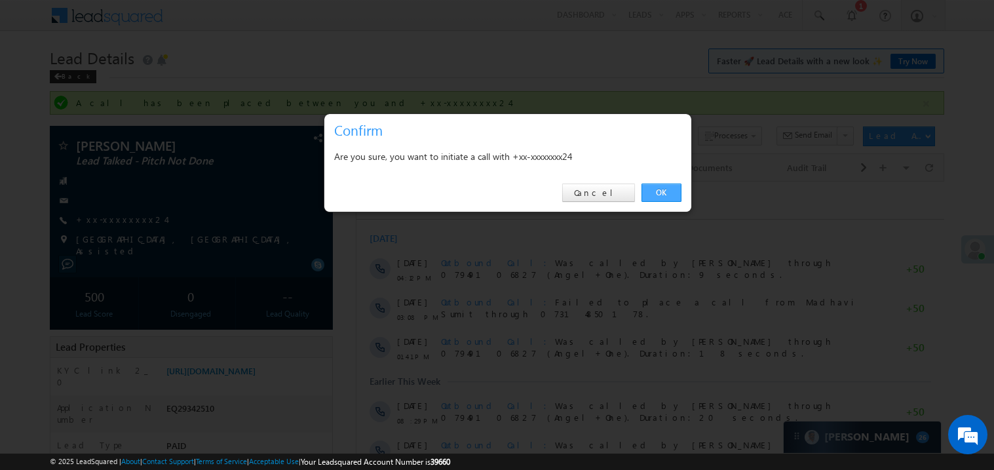
click at [661, 189] on link "OK" at bounding box center [662, 193] width 40 height 18
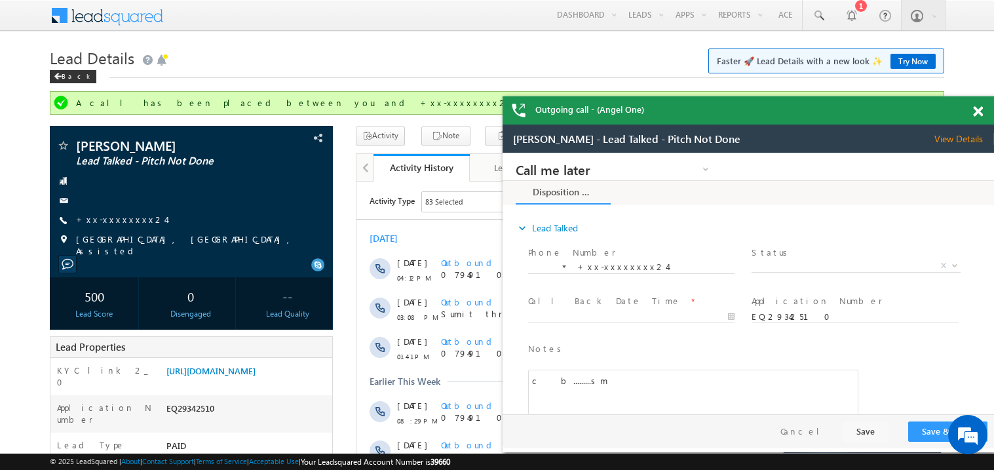
click at [978, 110] on span at bounding box center [978, 111] width 10 height 11
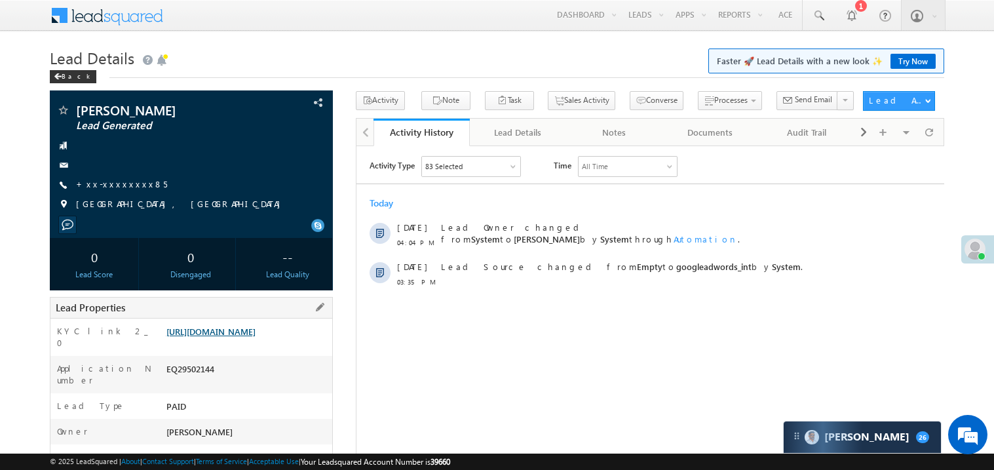
click at [234, 337] on link "[URL][DOMAIN_NAME]" at bounding box center [210, 331] width 89 height 11
click at [123, 182] on link "+xx-xxxxxxxx85" at bounding box center [121, 183] width 91 height 11
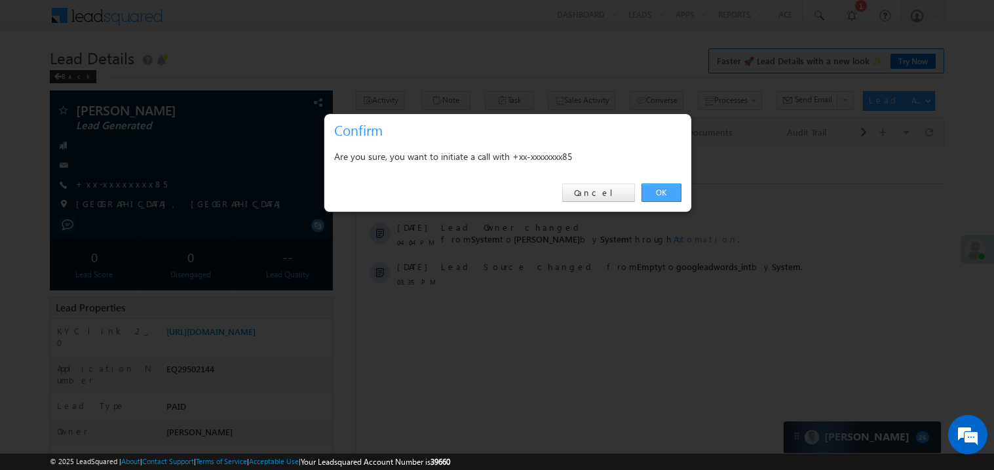
click at [665, 195] on link "OK" at bounding box center [662, 193] width 40 height 18
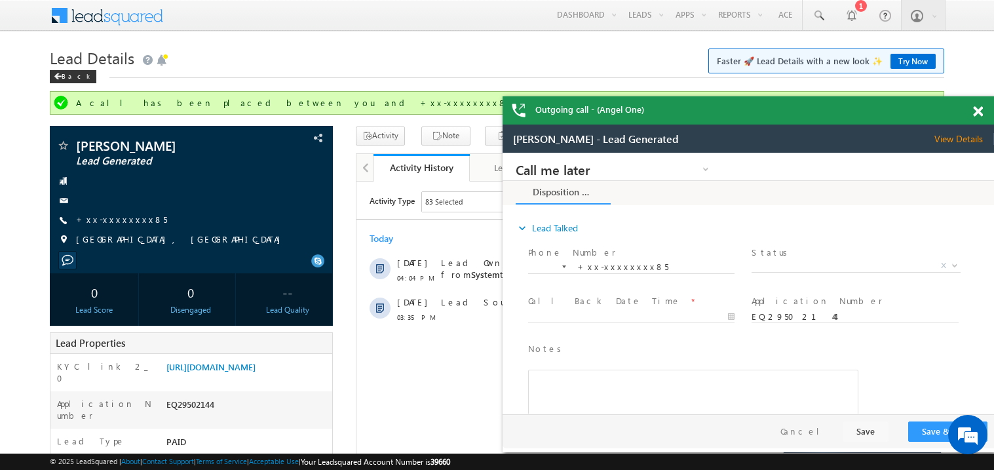
click at [980, 108] on span at bounding box center [978, 111] width 10 height 11
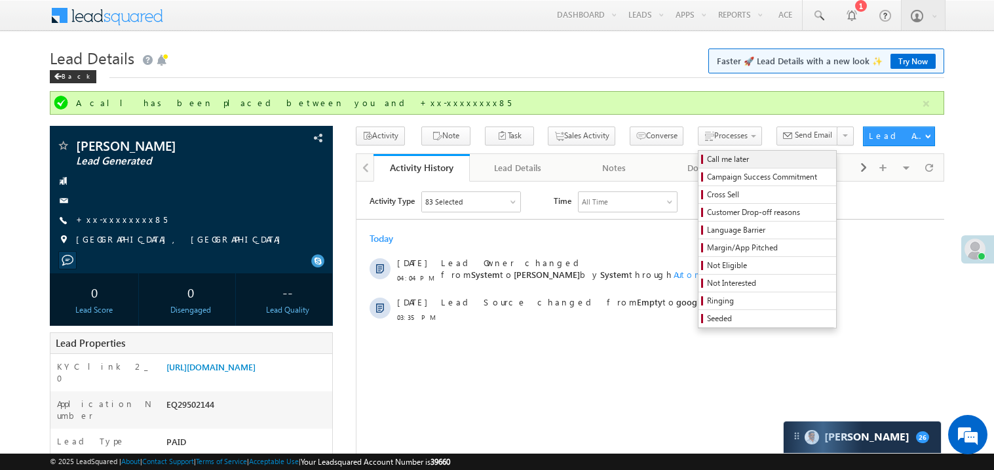
click at [707, 163] on span "Call me later" at bounding box center [769, 159] width 125 height 12
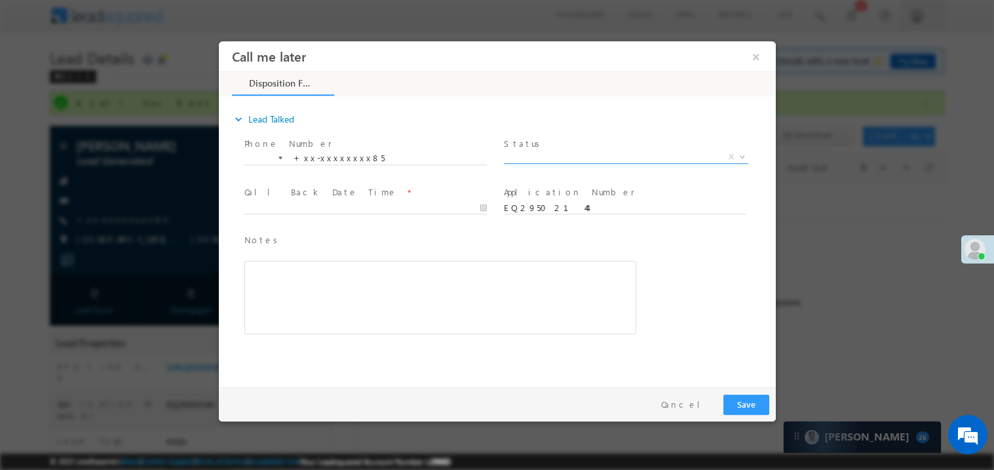
click at [542, 151] on span "X" at bounding box center [625, 156] width 244 height 13
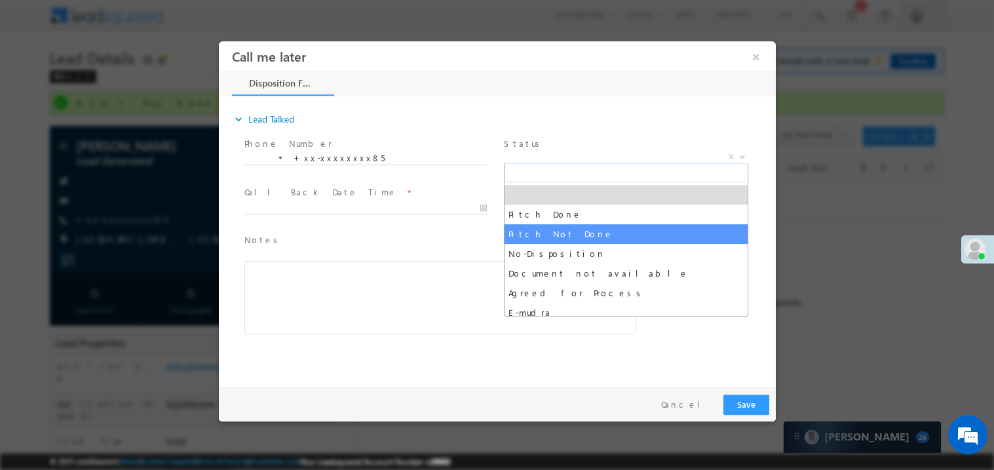
select select "Pitch Not Done"
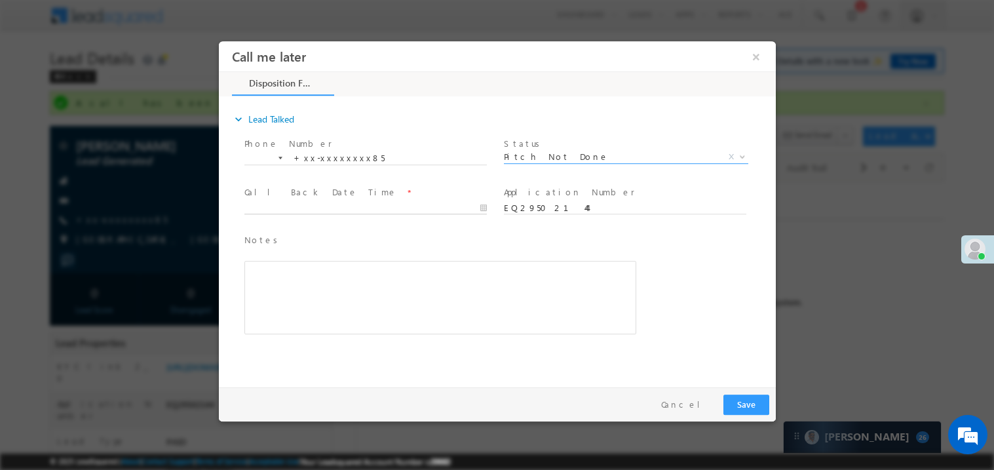
click at [320, 208] on body "Call me later ×" at bounding box center [496, 211] width 557 height 340
type input "[DATE] 4:12 PM"
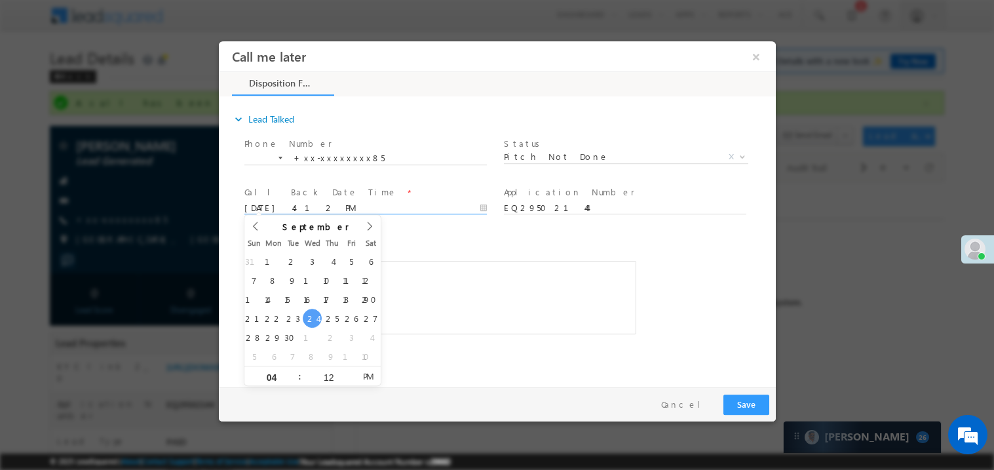
click at [450, 296] on div "Rich Text Editor, 40788eee-0fb2-11ec-a811-0adc8a9d82c2__tab1__section1__Notes__…" at bounding box center [440, 296] width 392 height 73
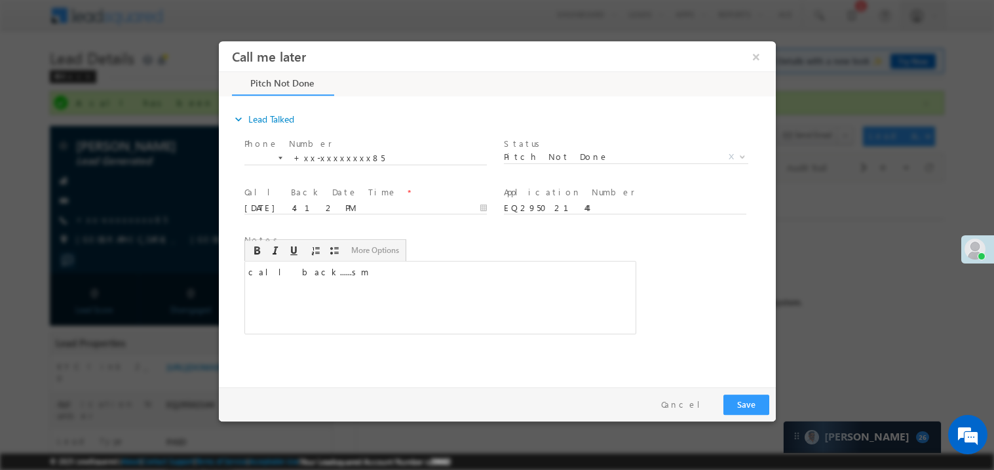
click at [697, 377] on div "expand_more Lead Talked Phone Number *" at bounding box center [500, 239] width 551 height 283
click at [745, 406] on button "Save" at bounding box center [746, 404] width 46 height 20
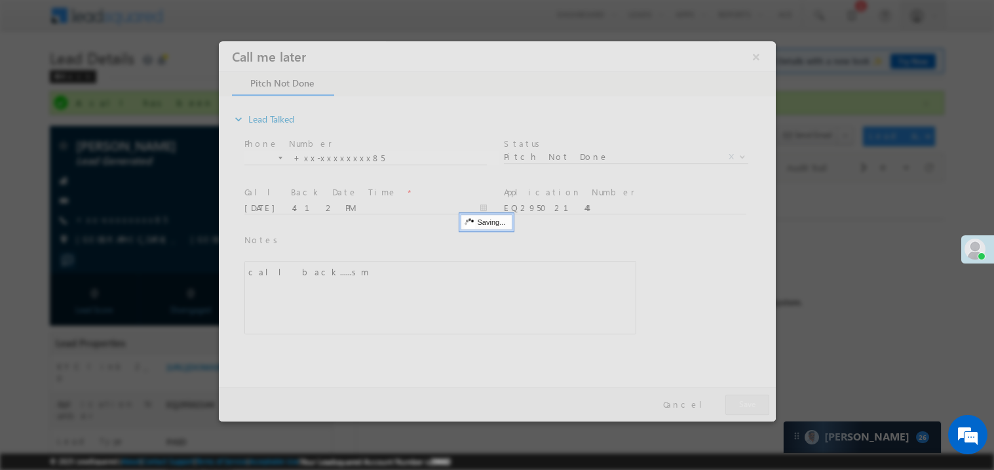
click at [745, 406] on div at bounding box center [496, 231] width 557 height 380
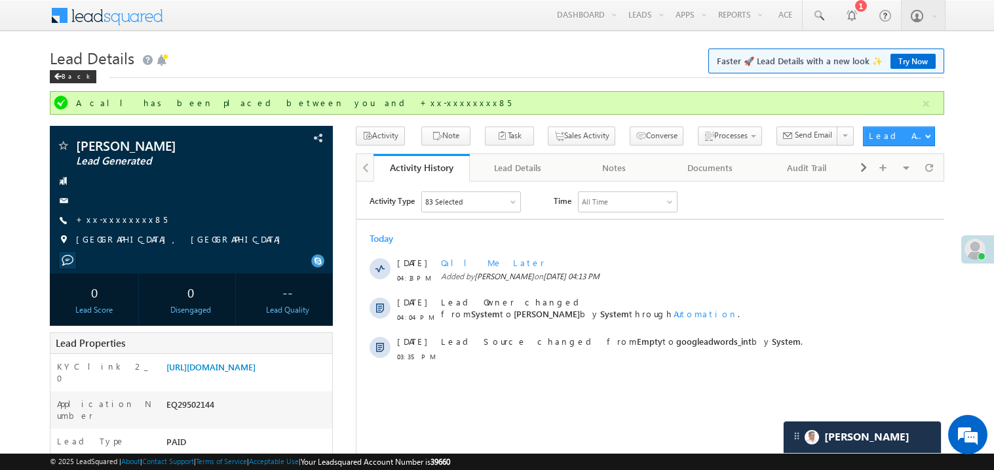
click at [908, 64] on link "Try Now" at bounding box center [913, 61] width 45 height 15
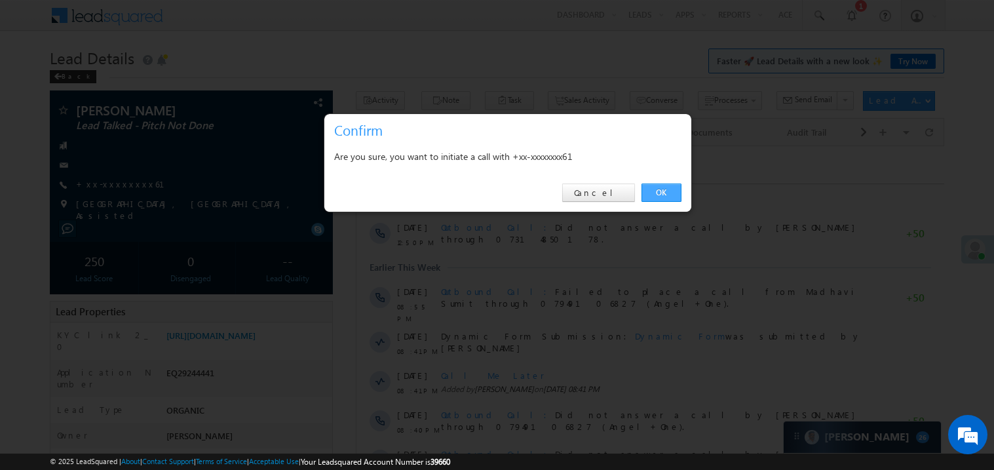
click at [659, 191] on link "OK" at bounding box center [662, 193] width 40 height 18
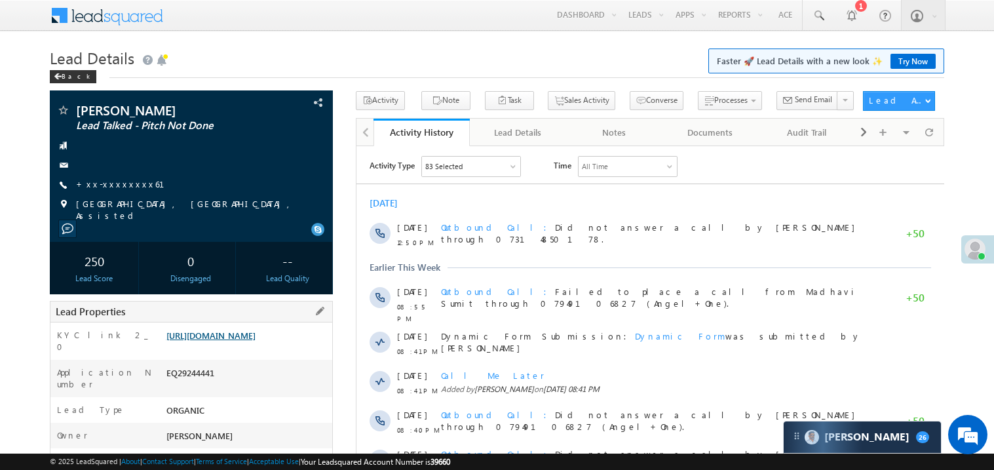
click at [248, 339] on link "https://angelbroking1-pk3em7sa.customui-test.leadsquared.com?leadId=ad5f798c-2f…" at bounding box center [210, 335] width 89 height 11
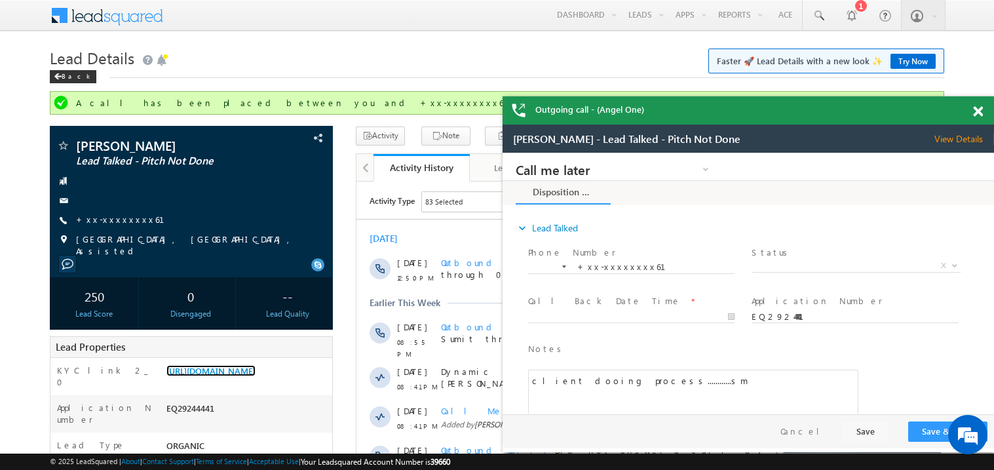
click at [982, 111] on span at bounding box center [978, 111] width 10 height 11
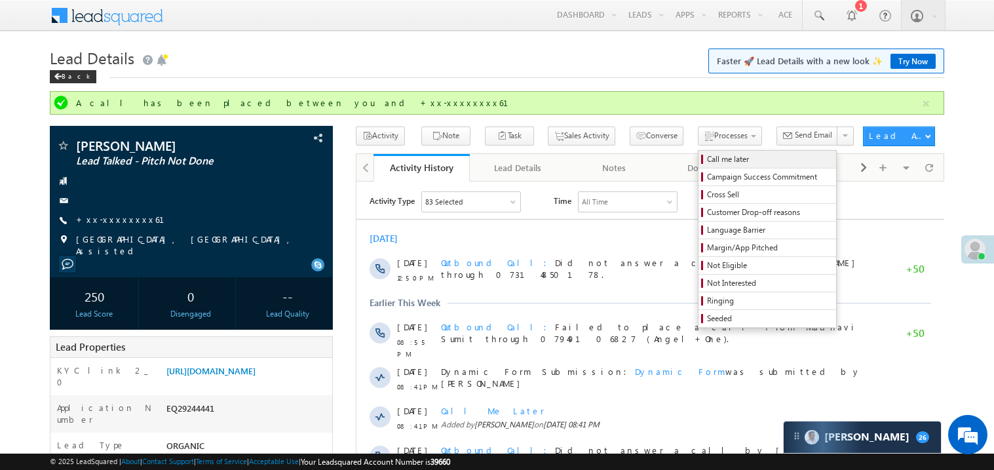
click at [707, 159] on span "Call me later" at bounding box center [769, 159] width 125 height 12
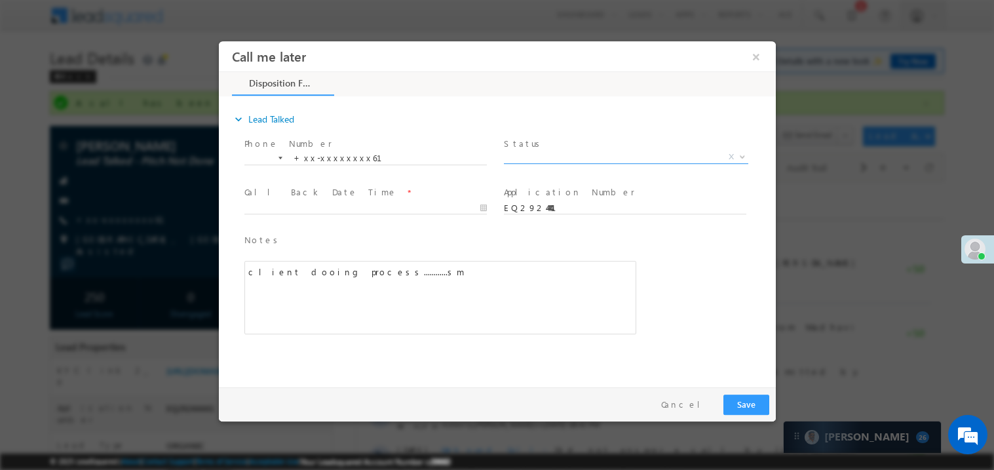
click at [538, 158] on span "X" at bounding box center [625, 156] width 244 height 13
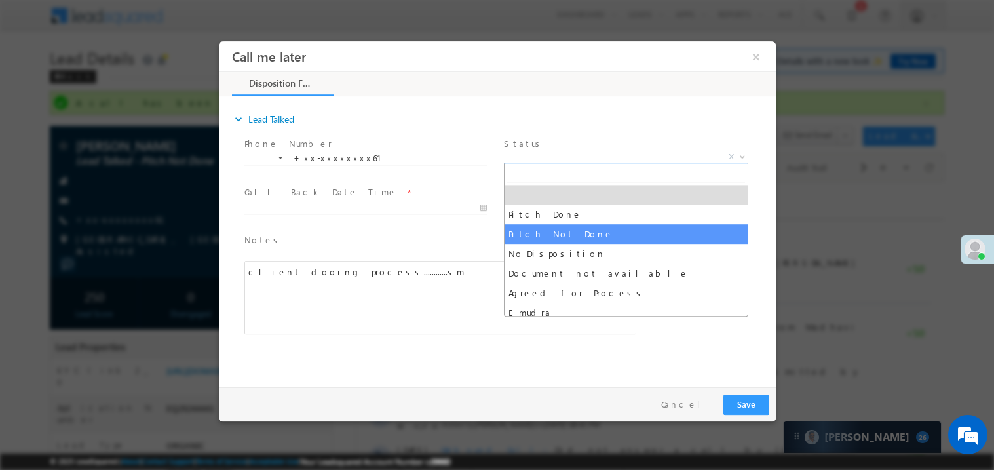
select select "Pitch Not Done"
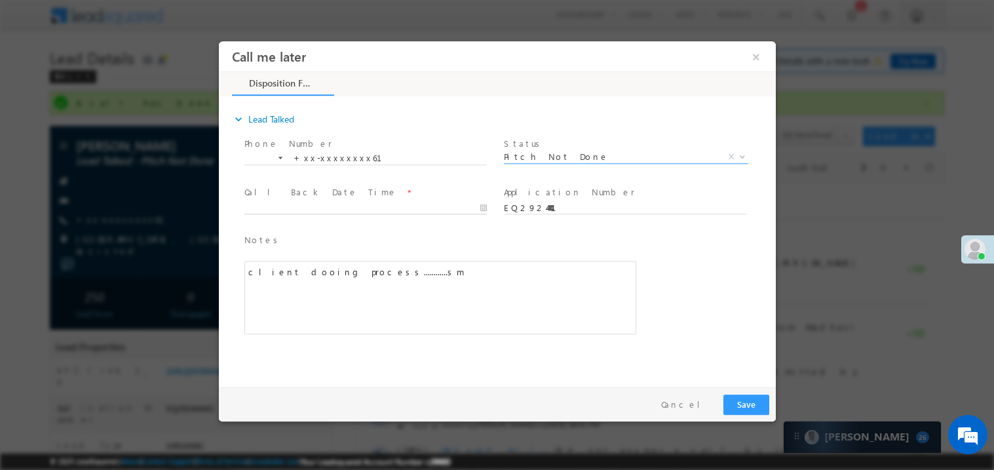
click at [286, 205] on body "Call me later ×" at bounding box center [496, 211] width 557 height 340
type input "09/24/25 4:14 PM"
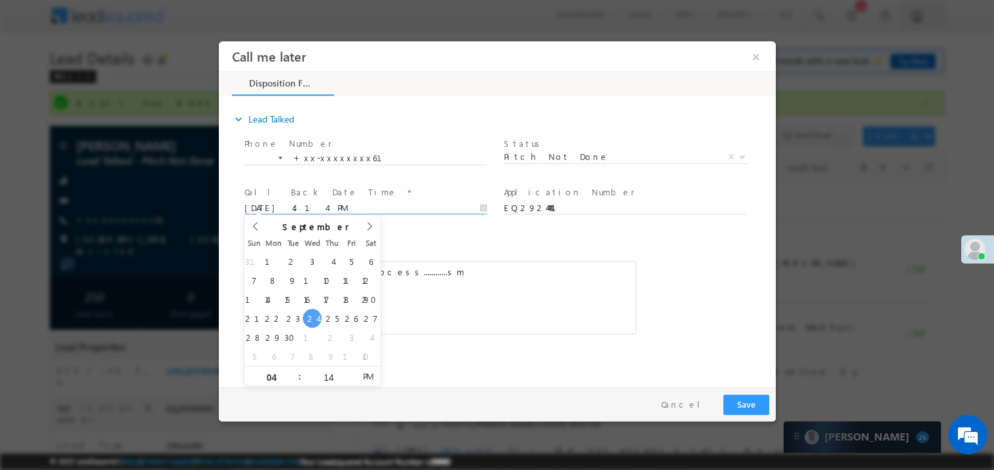
click at [446, 286] on div "client dooing process............sm" at bounding box center [440, 296] width 392 height 73
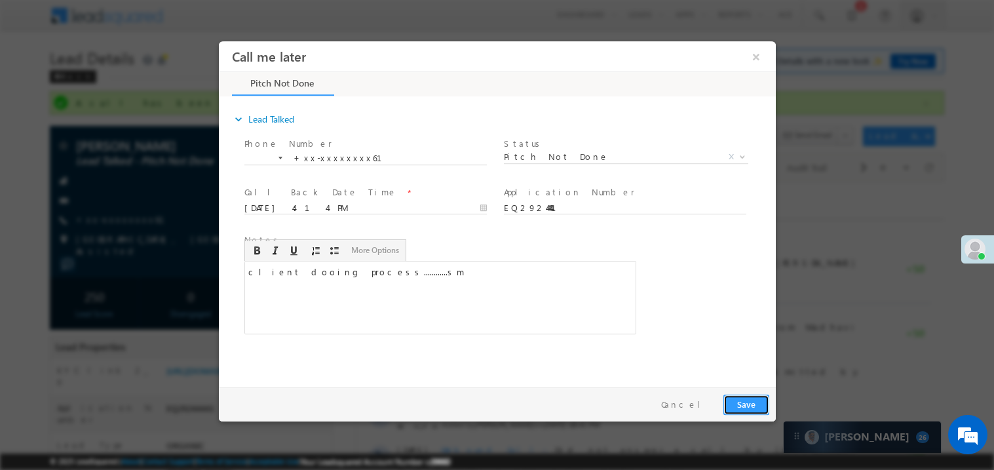
click at [741, 399] on button "Save" at bounding box center [746, 404] width 46 height 20
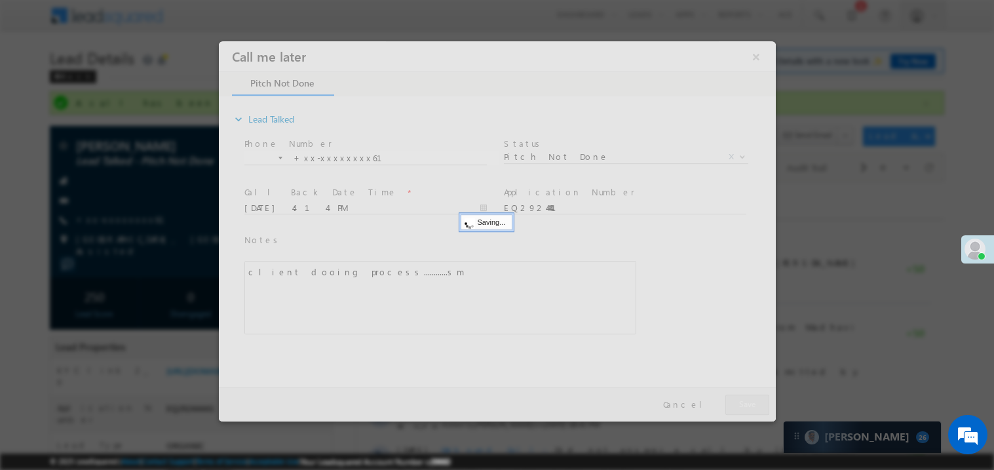
click at [741, 399] on div at bounding box center [496, 231] width 557 height 380
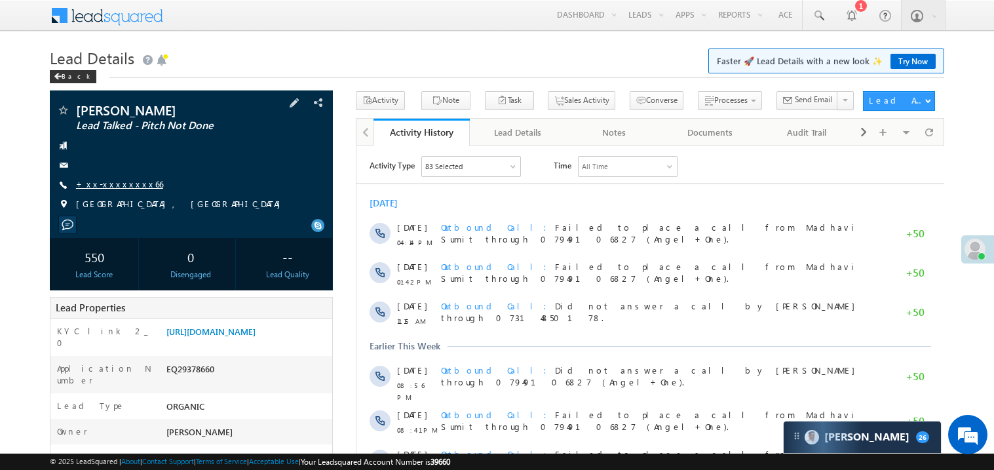
click at [106, 187] on link "+xx-xxxxxxxx66" at bounding box center [119, 183] width 87 height 11
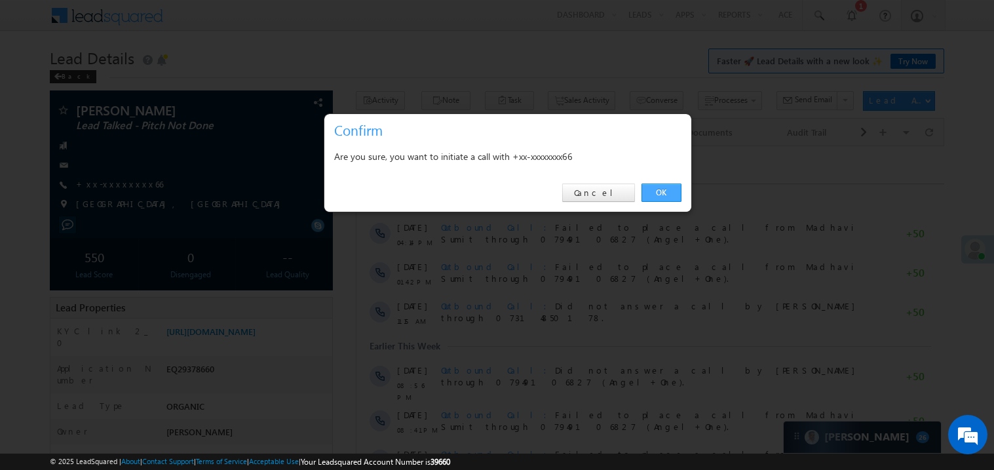
click at [661, 190] on link "OK" at bounding box center [662, 193] width 40 height 18
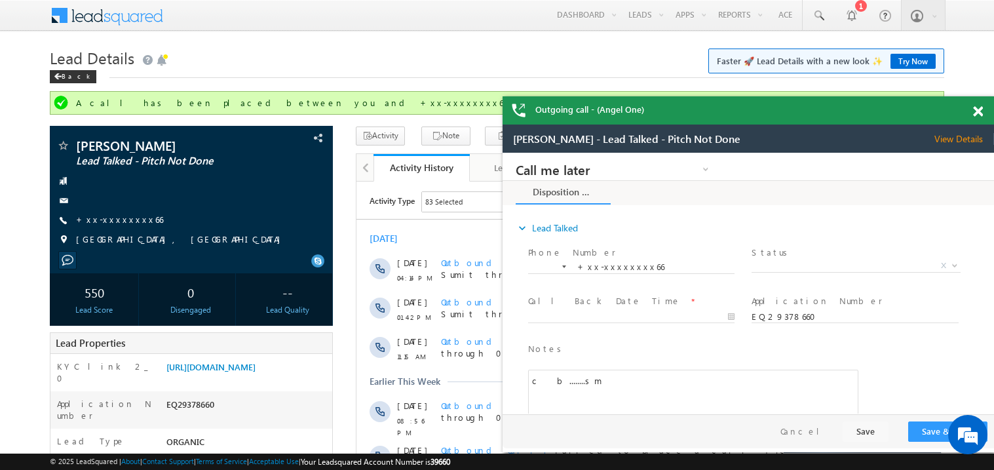
click at [981, 106] on span at bounding box center [978, 111] width 10 height 11
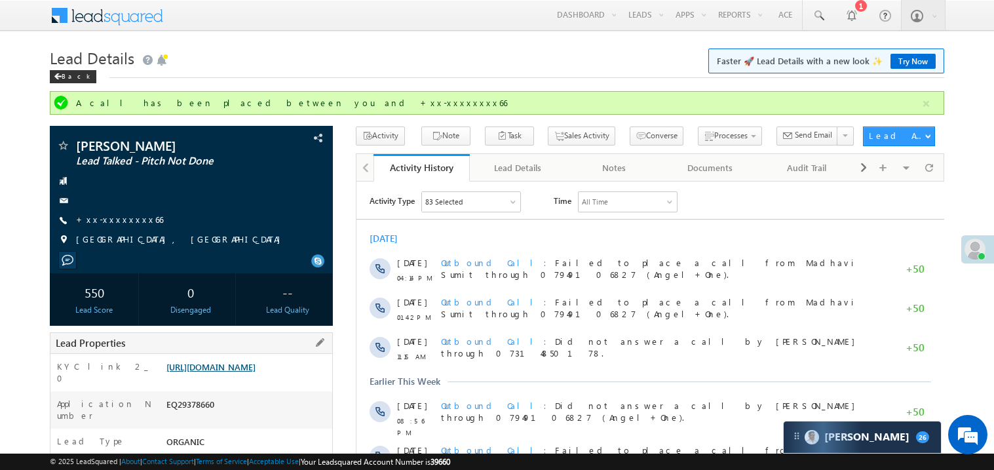
click at [243, 372] on link "https://angelbroking1-pk3em7sa.customui-test.leadsquared.com?leadId=0065abf5-55…" at bounding box center [210, 366] width 89 height 11
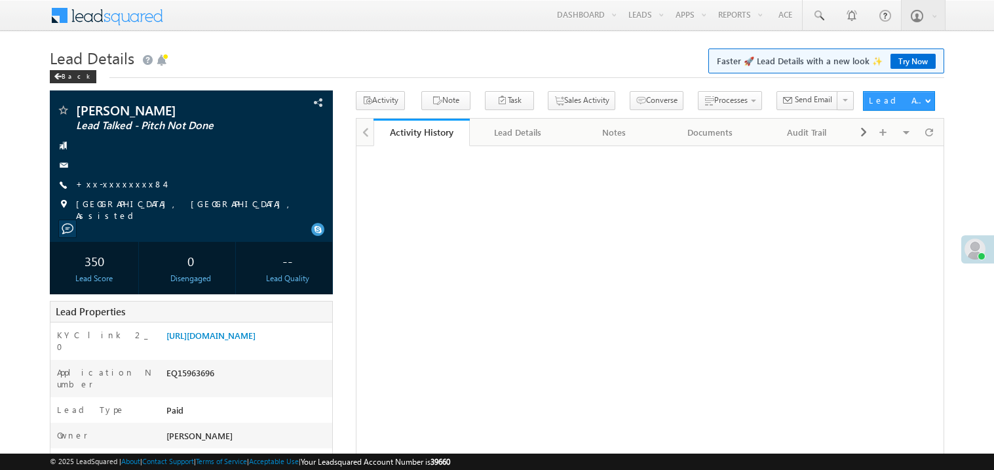
click at [122, 185] on link "+xx-xxxxxxxx84" at bounding box center [120, 183] width 88 height 11
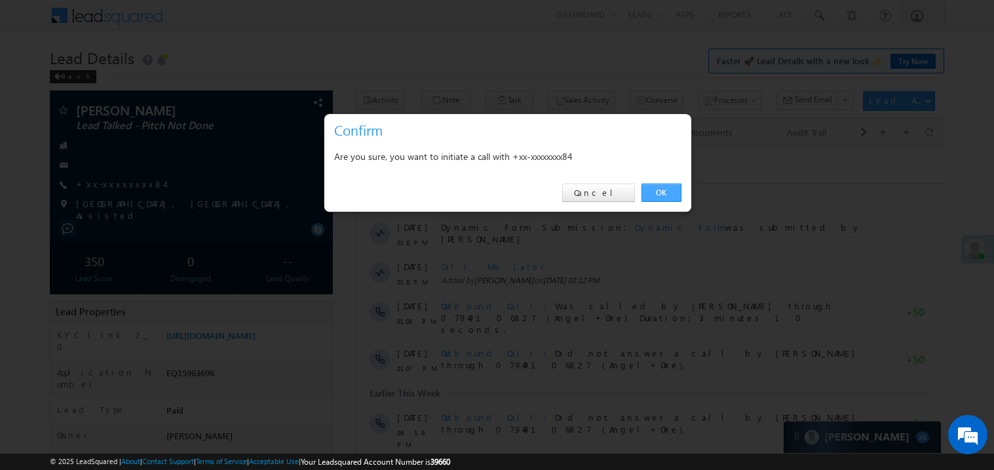
click at [664, 192] on link "OK" at bounding box center [662, 193] width 40 height 18
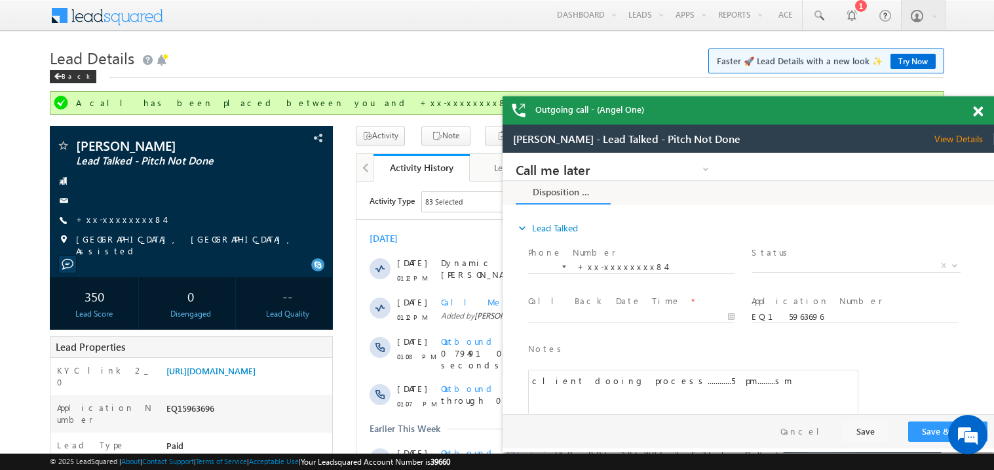
click at [982, 106] on span at bounding box center [978, 111] width 10 height 11
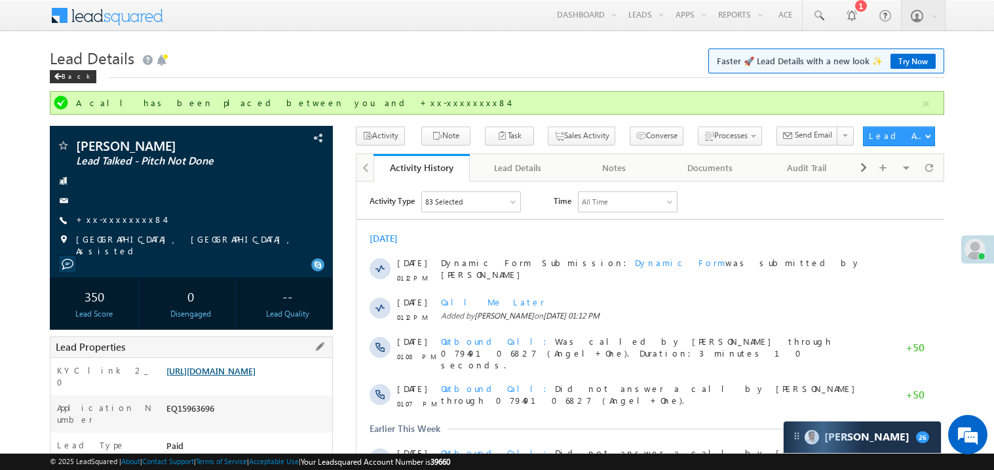
click at [243, 376] on link "https://angelbroking1-pk3em7sa.customui-test.leadsquared.com?leadId=120cd3bd-58…" at bounding box center [210, 370] width 89 height 11
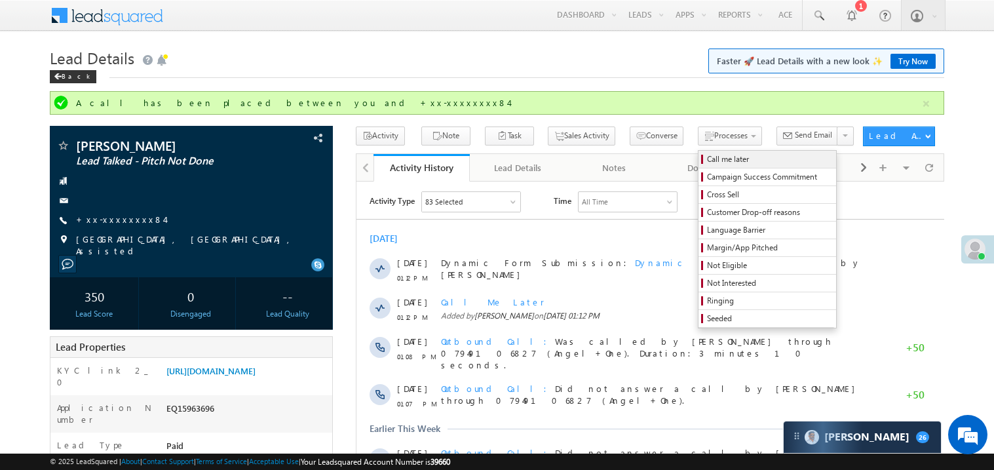
click at [707, 158] on span "Call me later" at bounding box center [769, 159] width 125 height 12
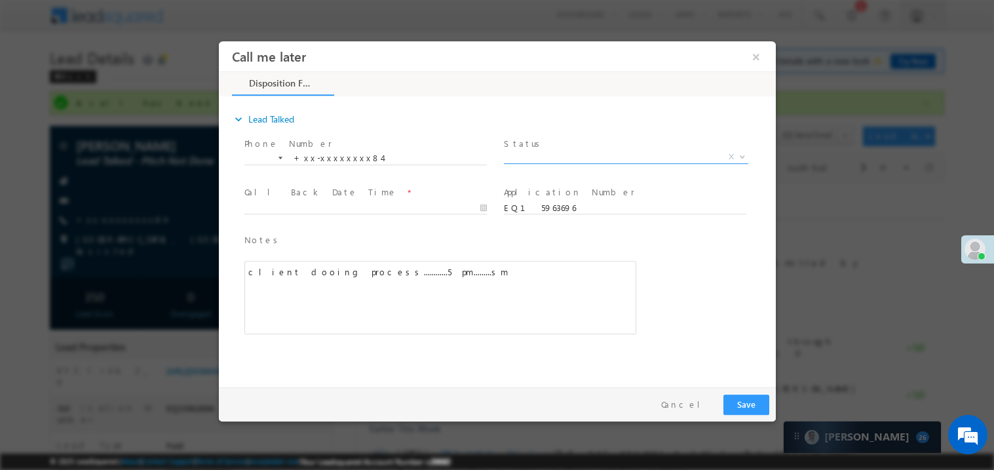
click at [548, 153] on span "X" at bounding box center [625, 156] width 244 height 13
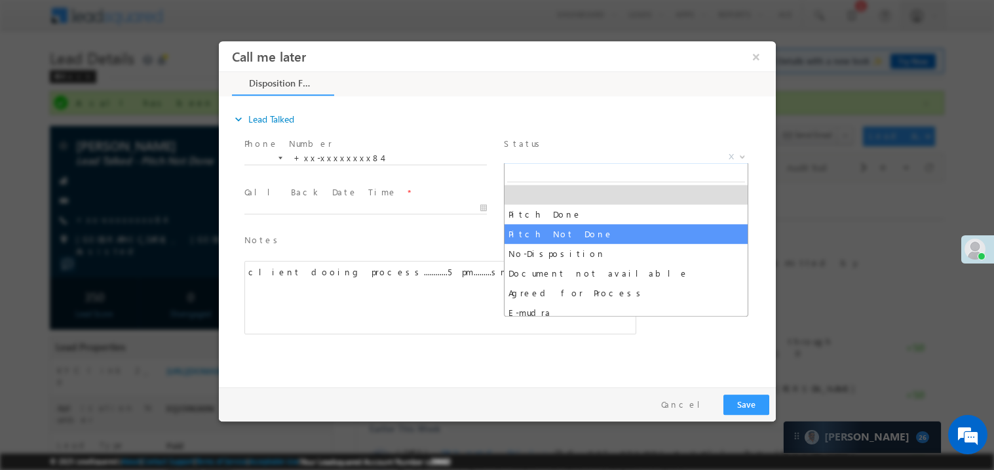
select select "Pitch Not Done"
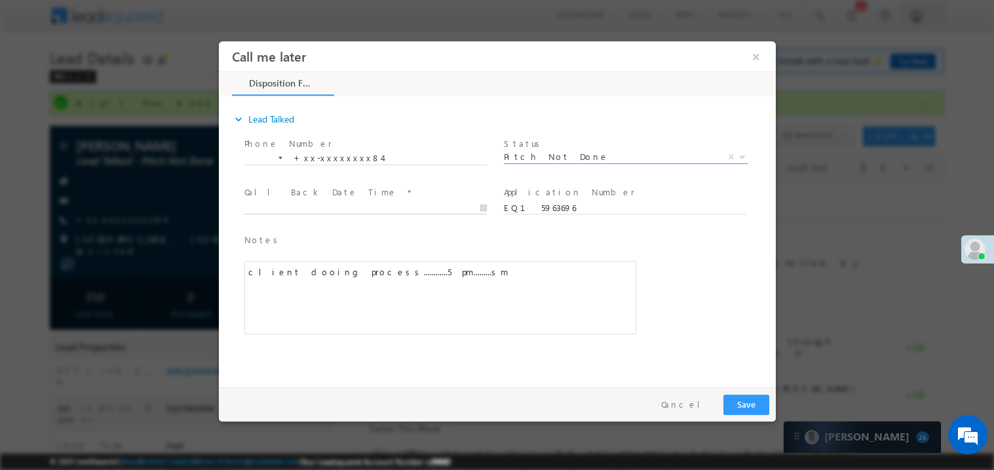
click at [305, 206] on body "Call me later ×" at bounding box center [496, 211] width 557 height 340
type input "09/24/25 4:17 PM"
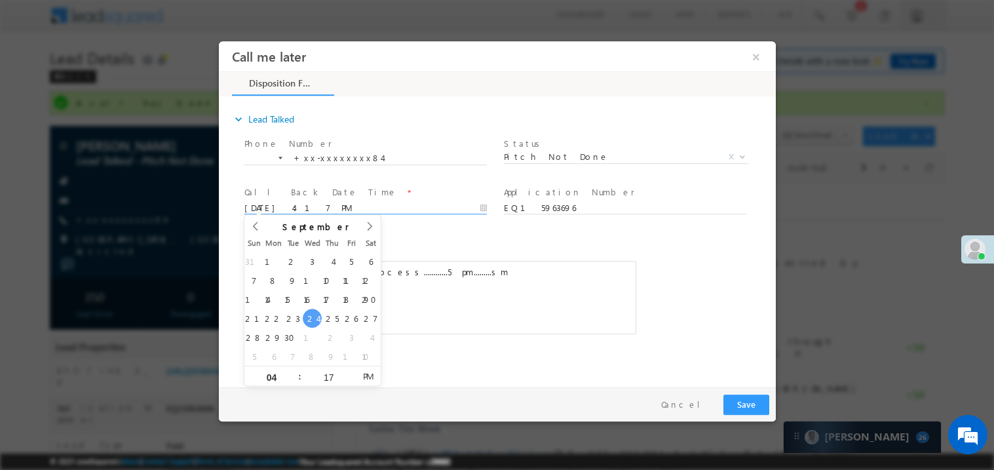
click at [488, 260] on div "client dooing process............5 pm.........sm" at bounding box center [440, 296] width 392 height 73
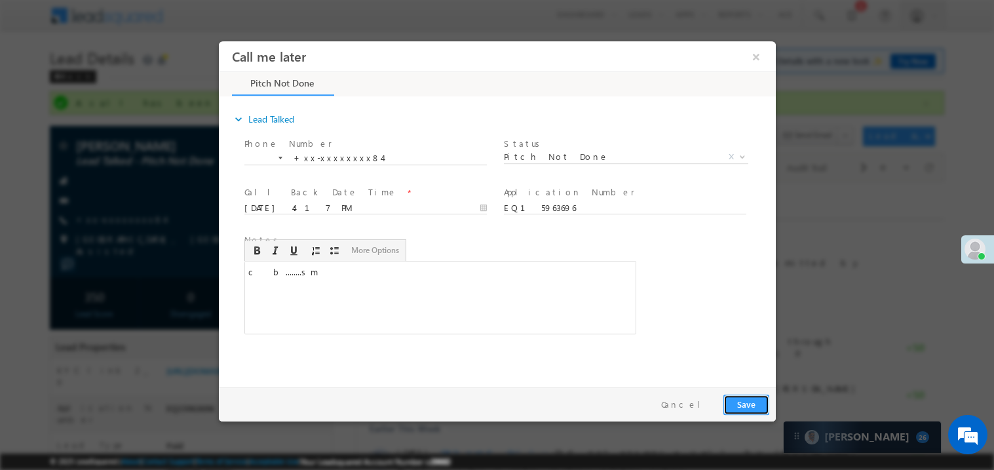
click at [739, 402] on button "Save" at bounding box center [746, 404] width 46 height 20
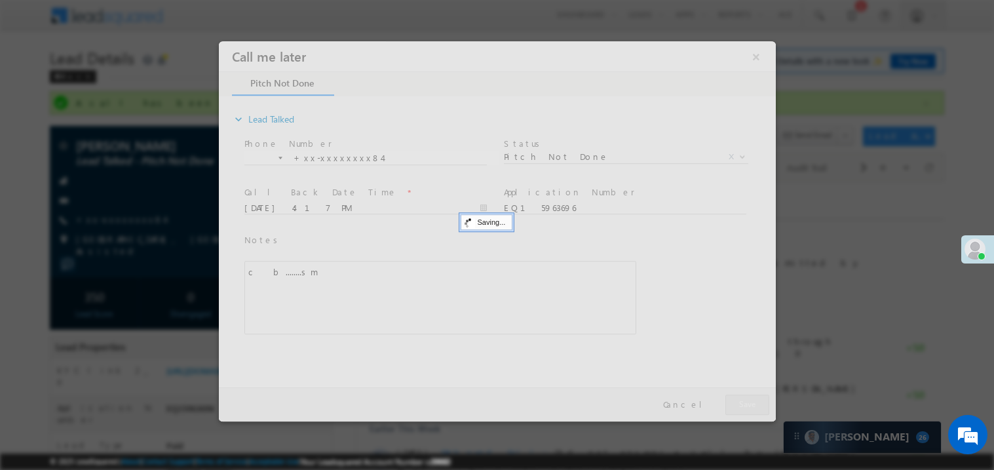
click at [739, 402] on div at bounding box center [496, 231] width 557 height 380
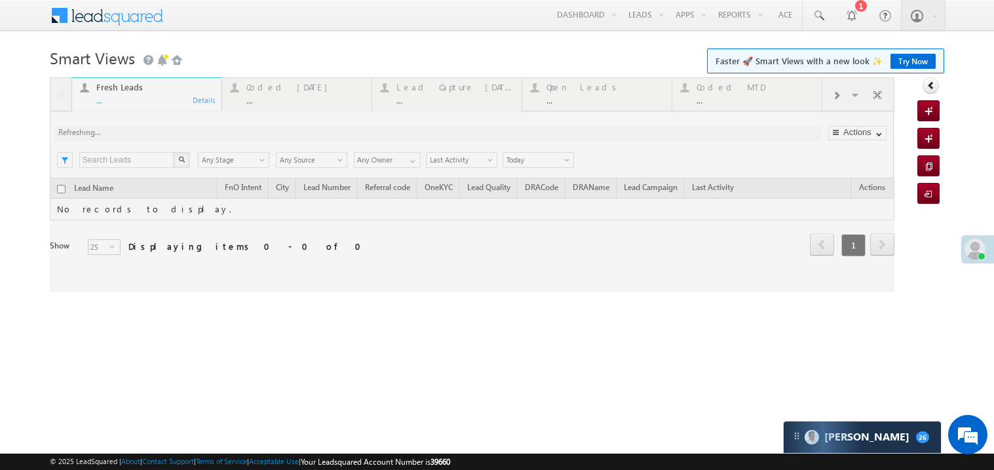
click at [911, 59] on link "Try Now" at bounding box center [913, 61] width 45 height 15
